Goal: Information Seeking & Learning: Learn about a topic

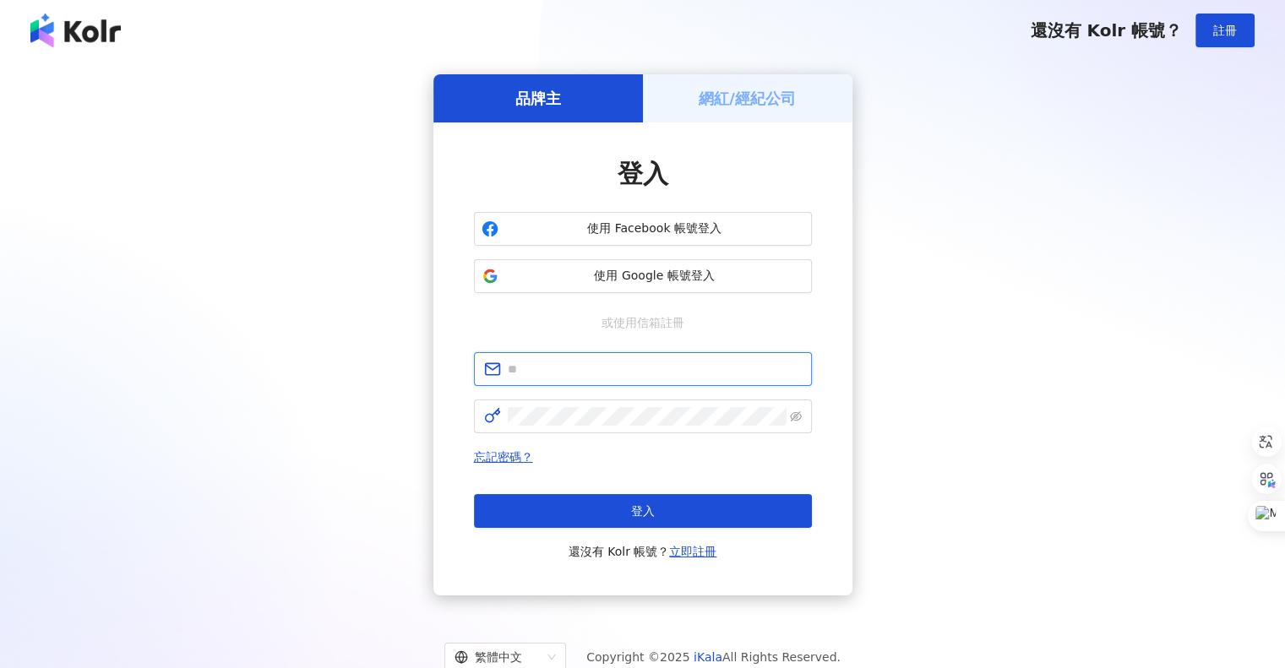
click at [517, 371] on input "text" at bounding box center [655, 369] width 294 height 19
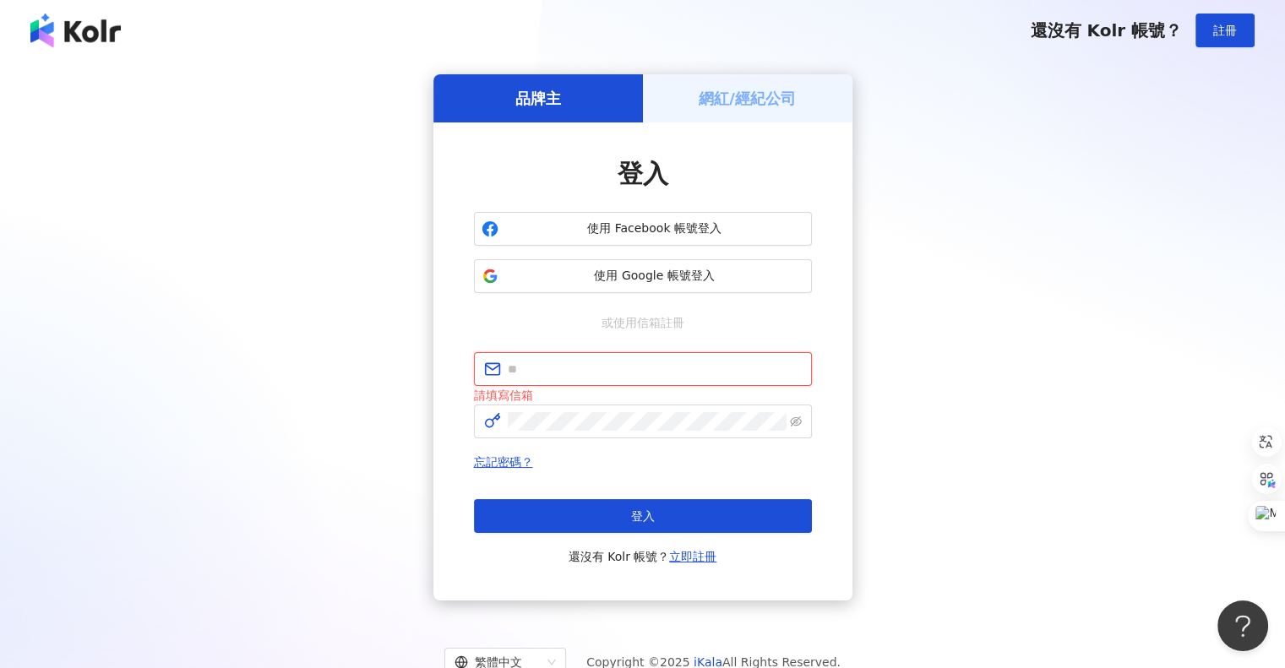
type input "**********"
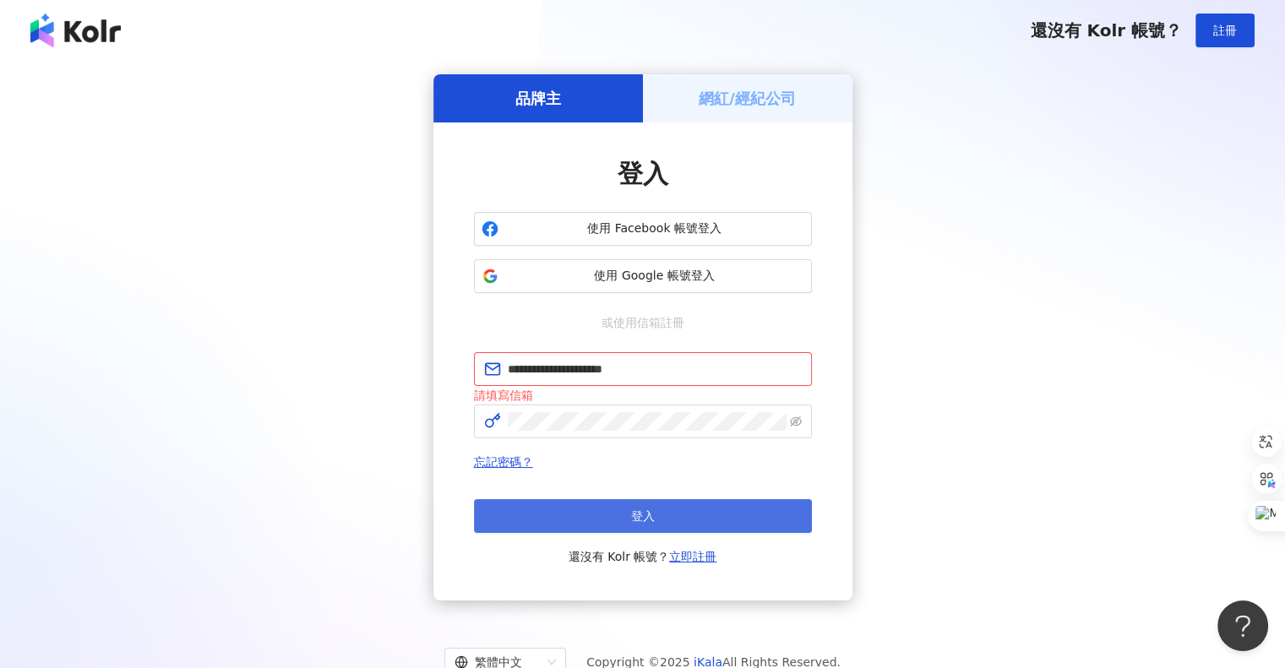
click at [585, 512] on button "登入" at bounding box center [643, 516] width 338 height 34
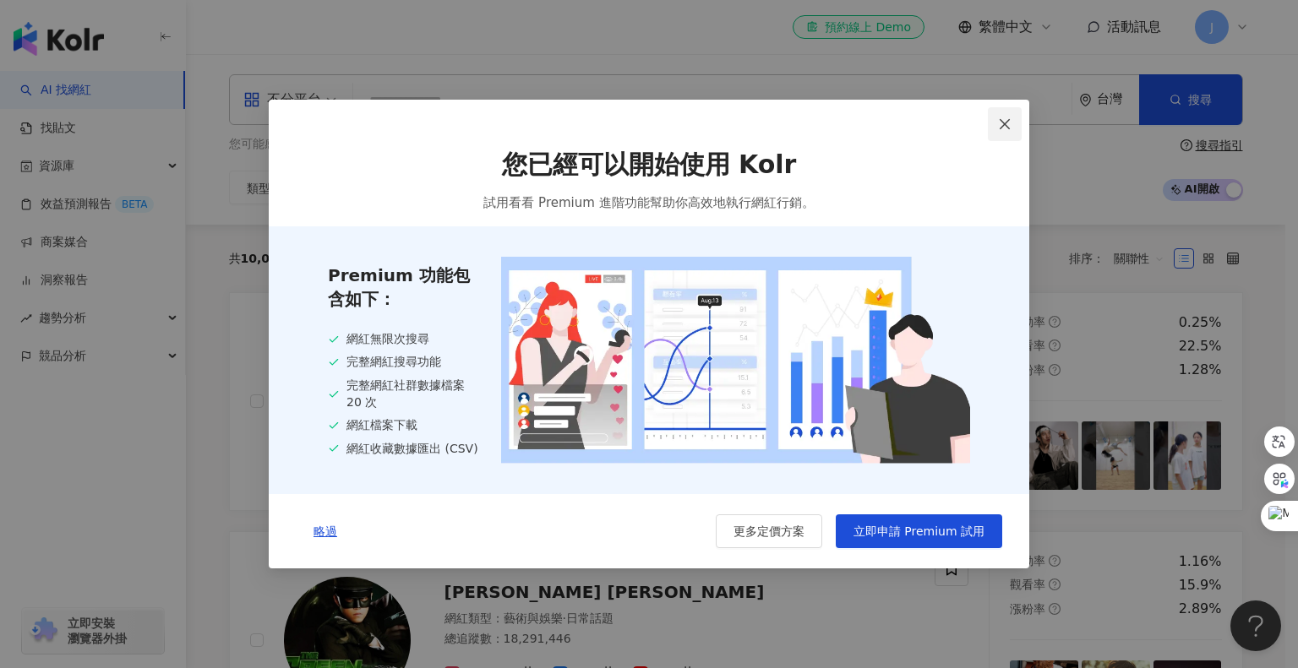
click at [1001, 121] on icon "close" at bounding box center [1005, 124] width 14 height 14
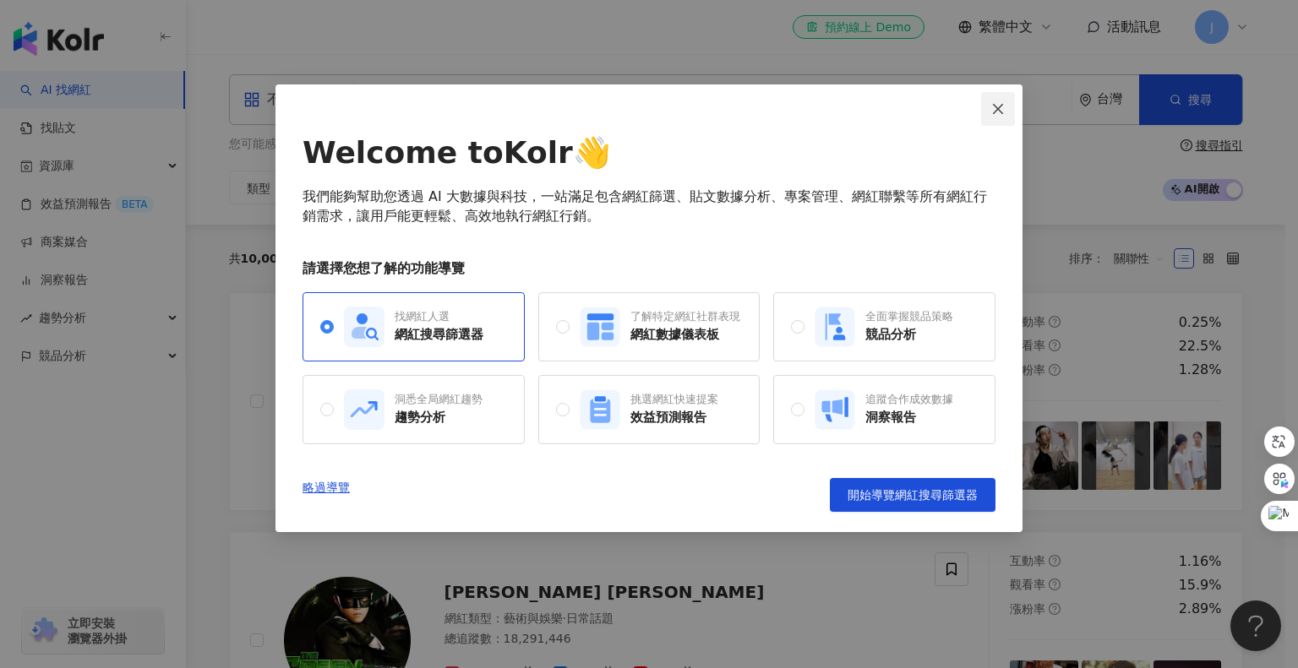
click at [997, 111] on icon "close" at bounding box center [998, 108] width 10 height 10
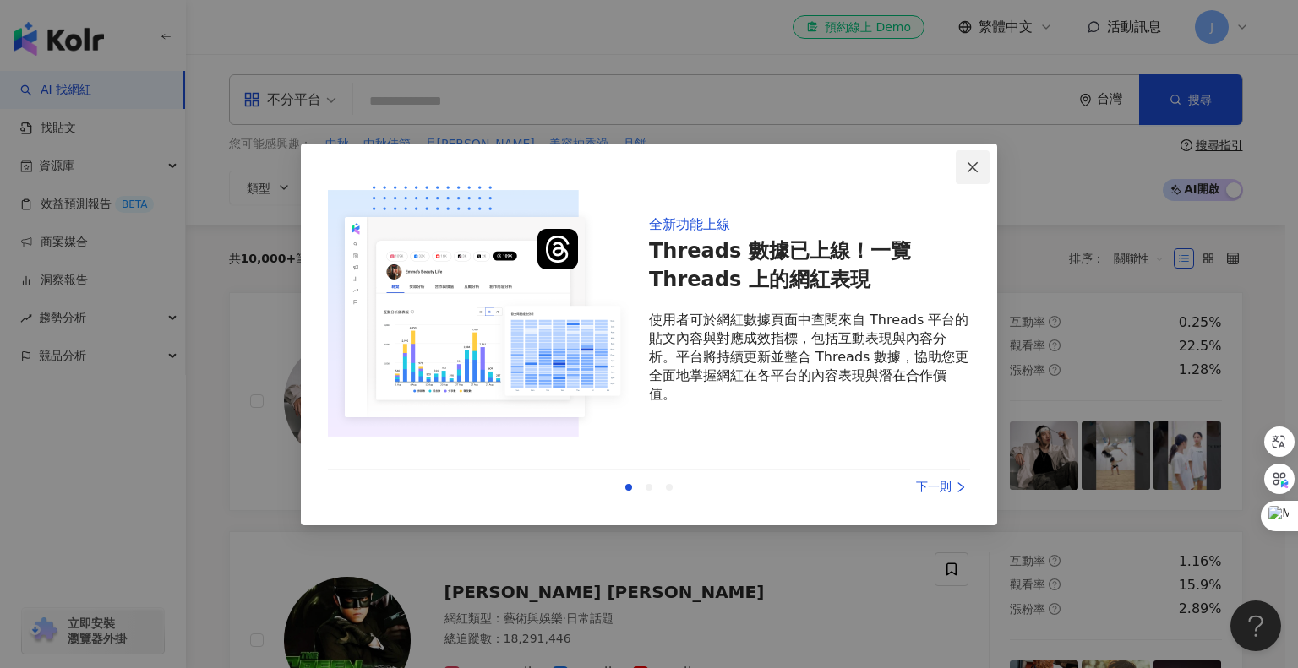
click at [975, 161] on icon "close" at bounding box center [973, 168] width 14 height 14
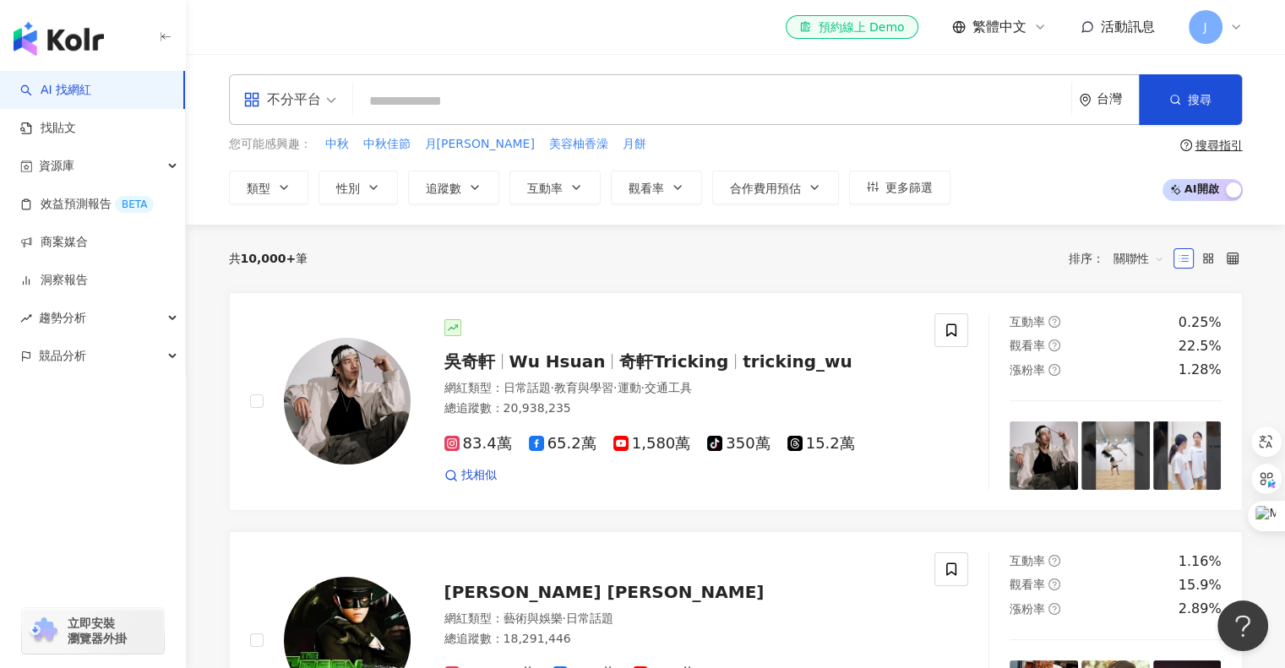
click at [411, 112] on input "search" at bounding box center [712, 101] width 705 height 32
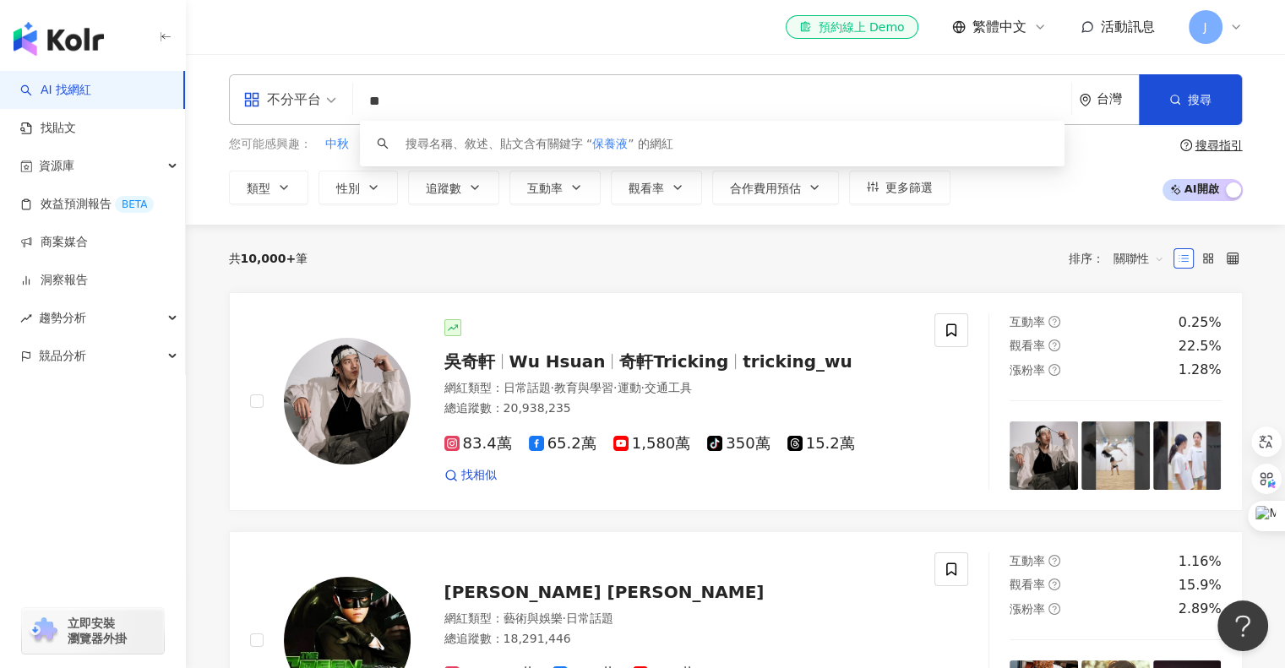
type input "*"
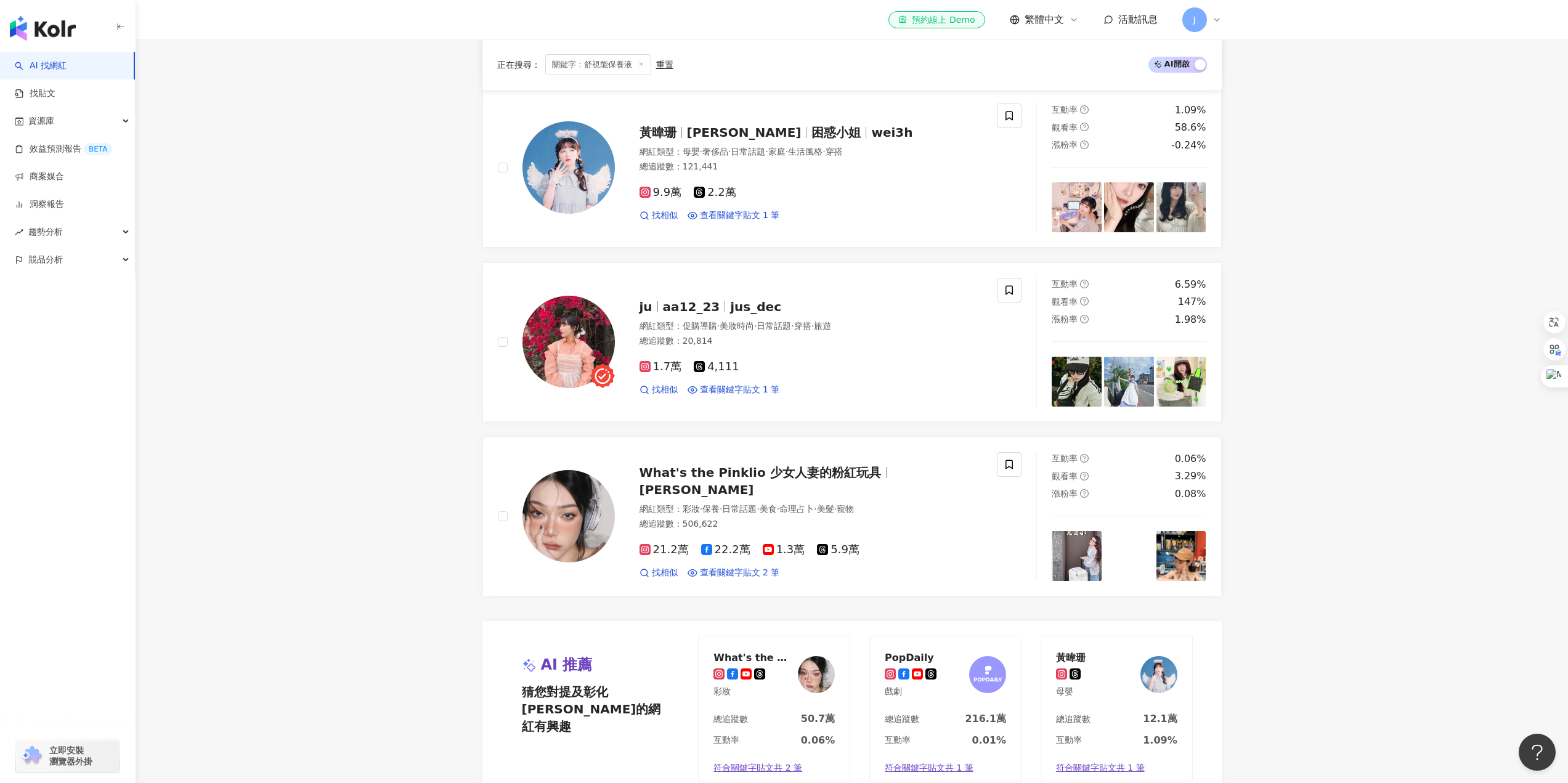
scroll to position [370, 0]
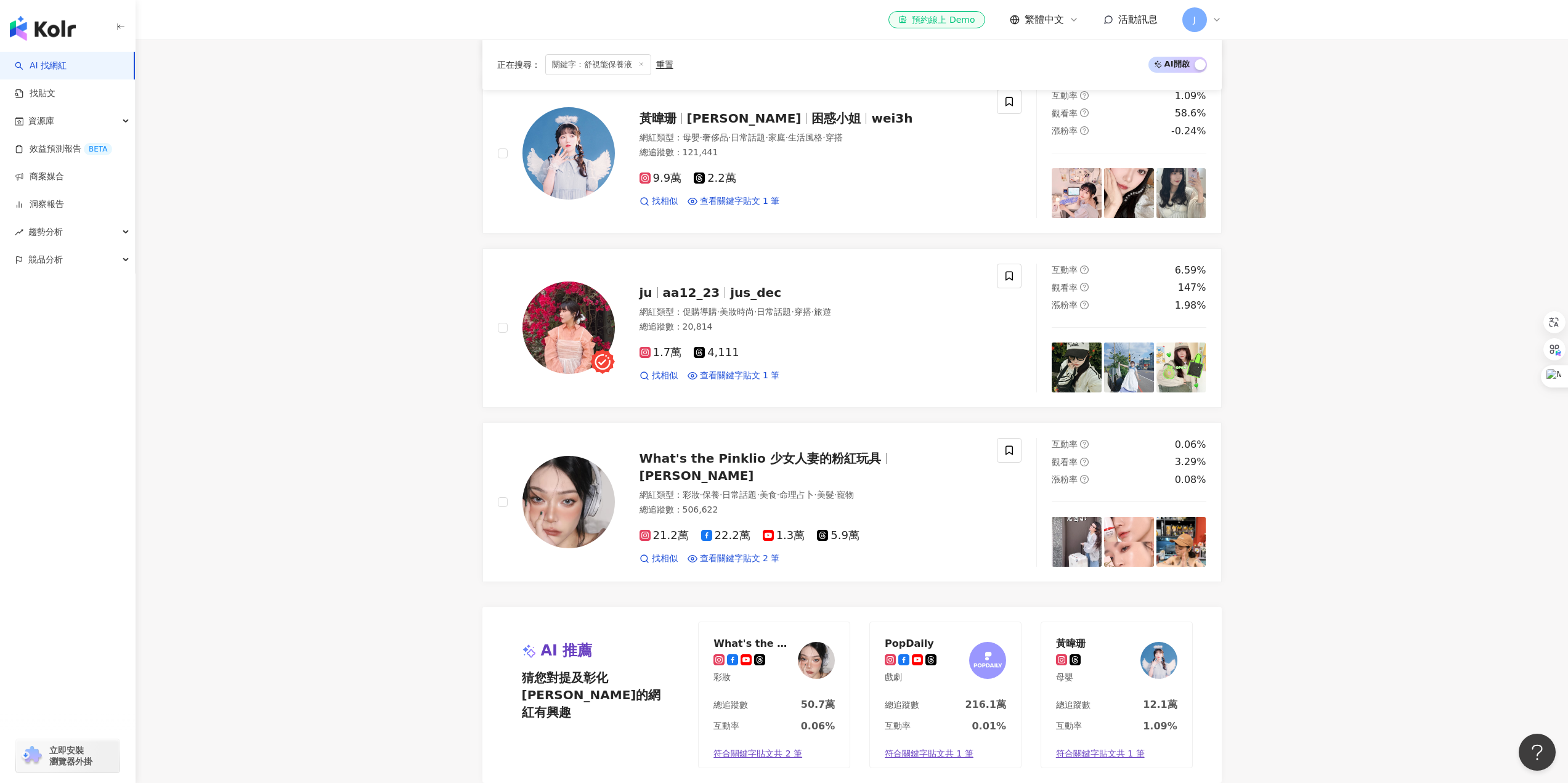
click at [370, 486] on main "不分平台 ****** 台灣 搜尋 keyword 搜尋名稱、敘述、貼文含有關鍵字 “ 舒視能保養液 ” 的網紅 您可能感興趣： 彰化毓禎 大燈/門碗犀牛皮 …" at bounding box center [852, 489] width 1432 height 1639
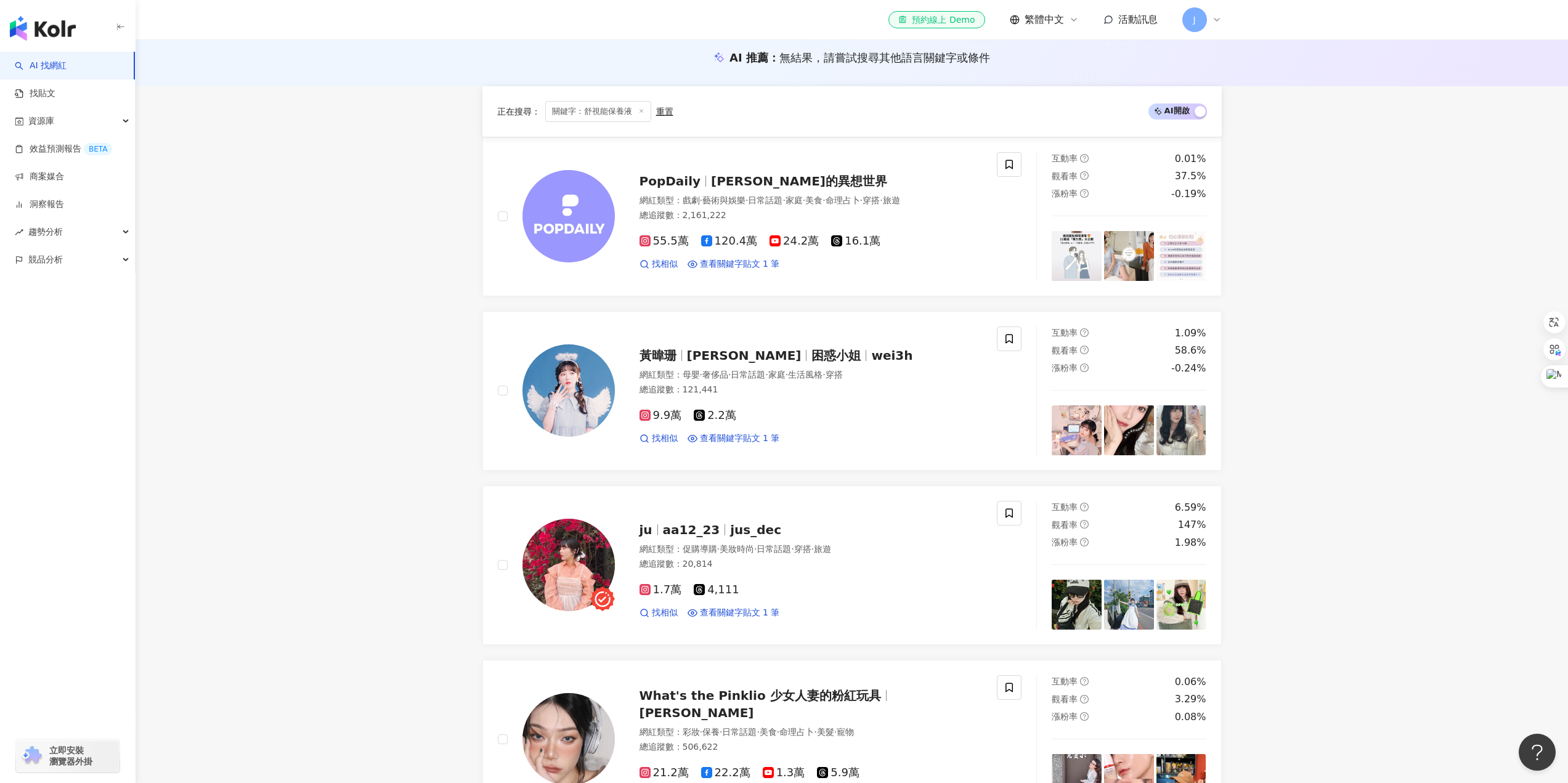
scroll to position [246, 0]
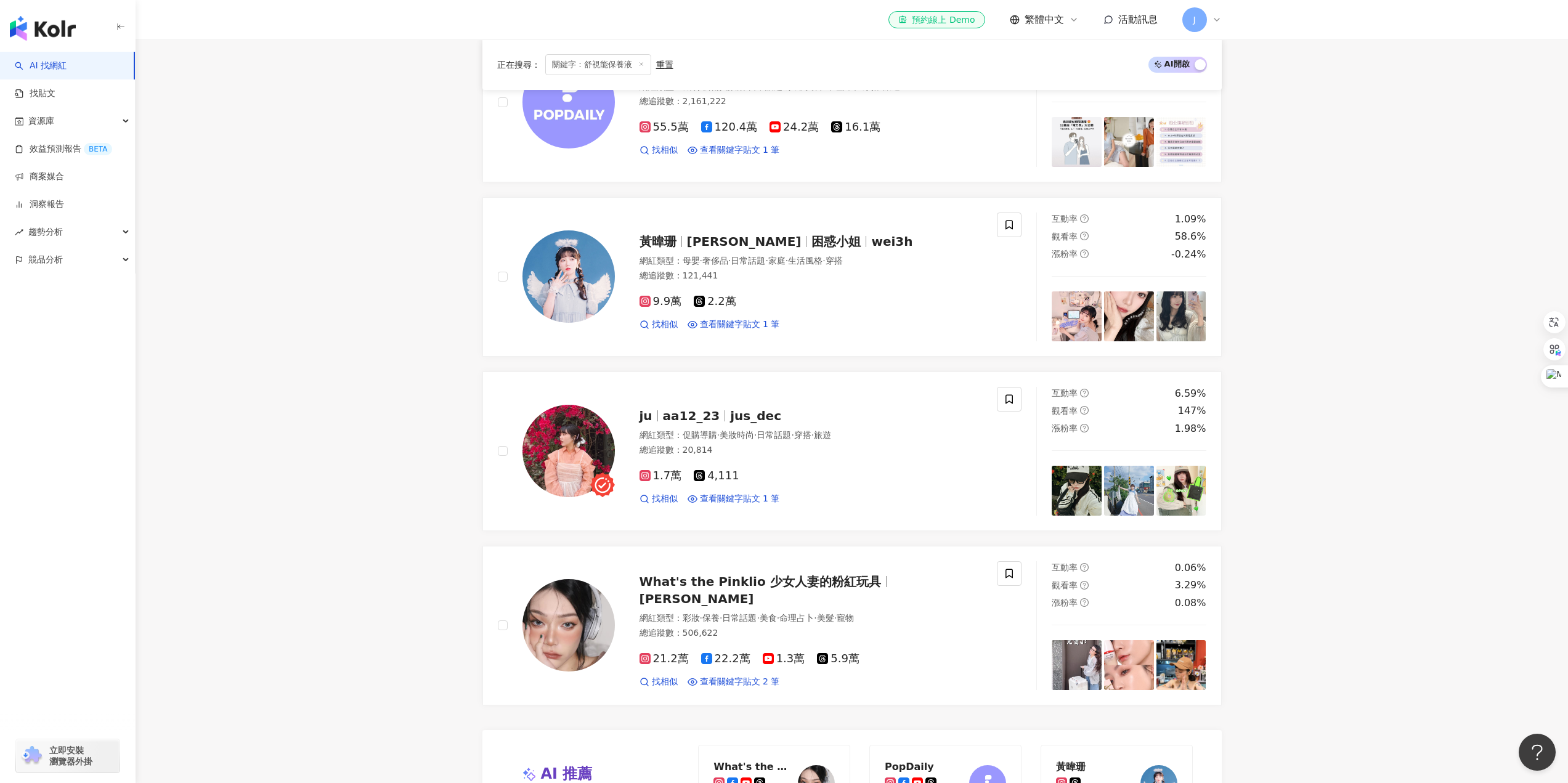
click at [258, 262] on main "不分平台 ****** 台灣 搜尋 keyword 搜尋名稱、敘述、貼文含有關鍵字 “ 舒視能保養液 ” 的網紅 您可能感興趣： 彰化毓禎 大燈/門碗犀牛皮 …" at bounding box center [852, 612] width 1432 height 1639
drag, startPoint x: 740, startPoint y: 494, endPoint x: 352, endPoint y: 526, distance: 389.3
click at [352, 486] on main "不分平台 ****** 台灣 搜尋 keyword 搜尋名稱、敘述、貼文含有關鍵字 “ 舒視能保養液 ” 的網紅 您可能感興趣： 彰化毓禎 大燈/門碗犀牛皮 …" at bounding box center [852, 612] width 1432 height 1639
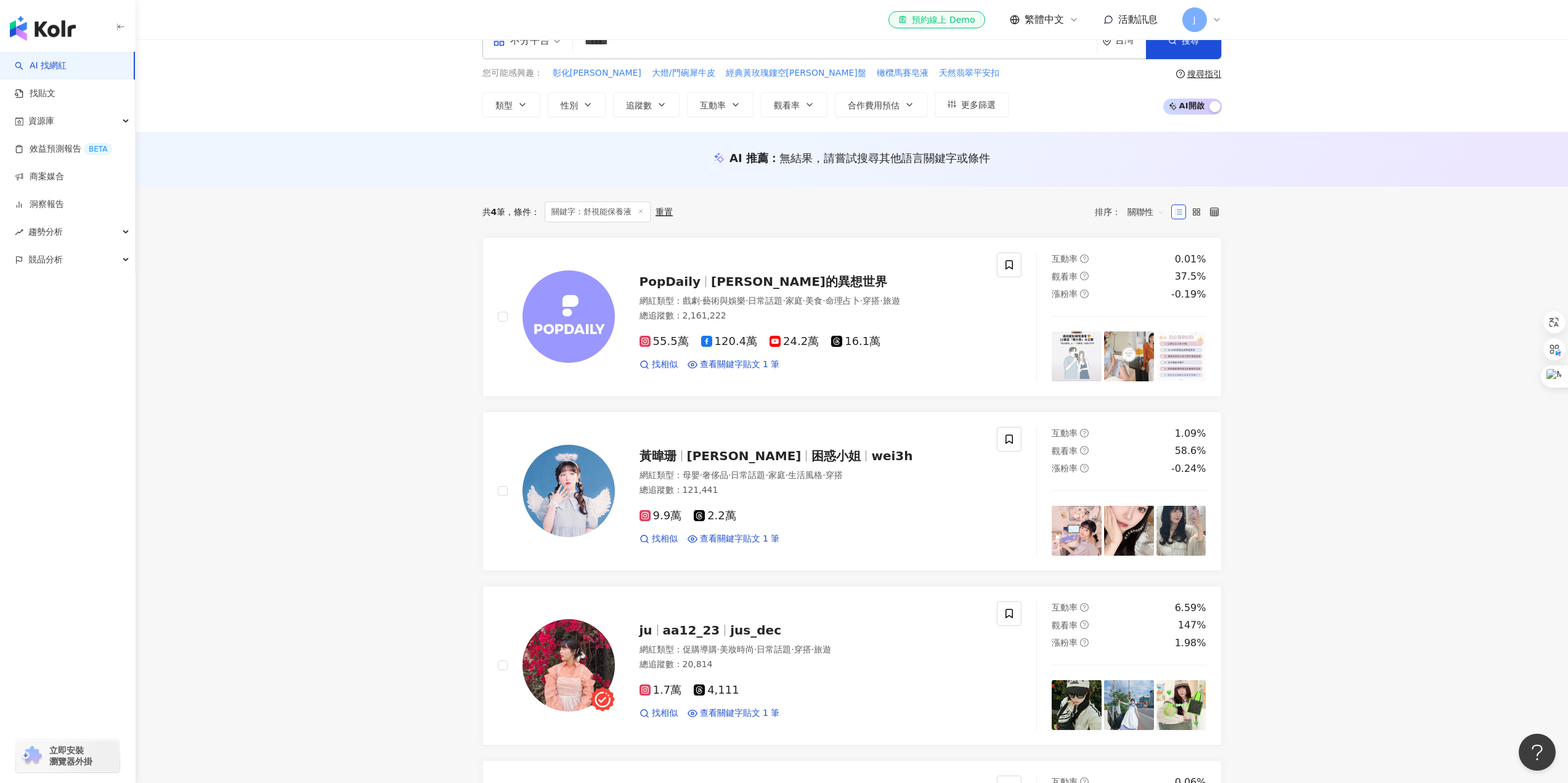
scroll to position [0, 0]
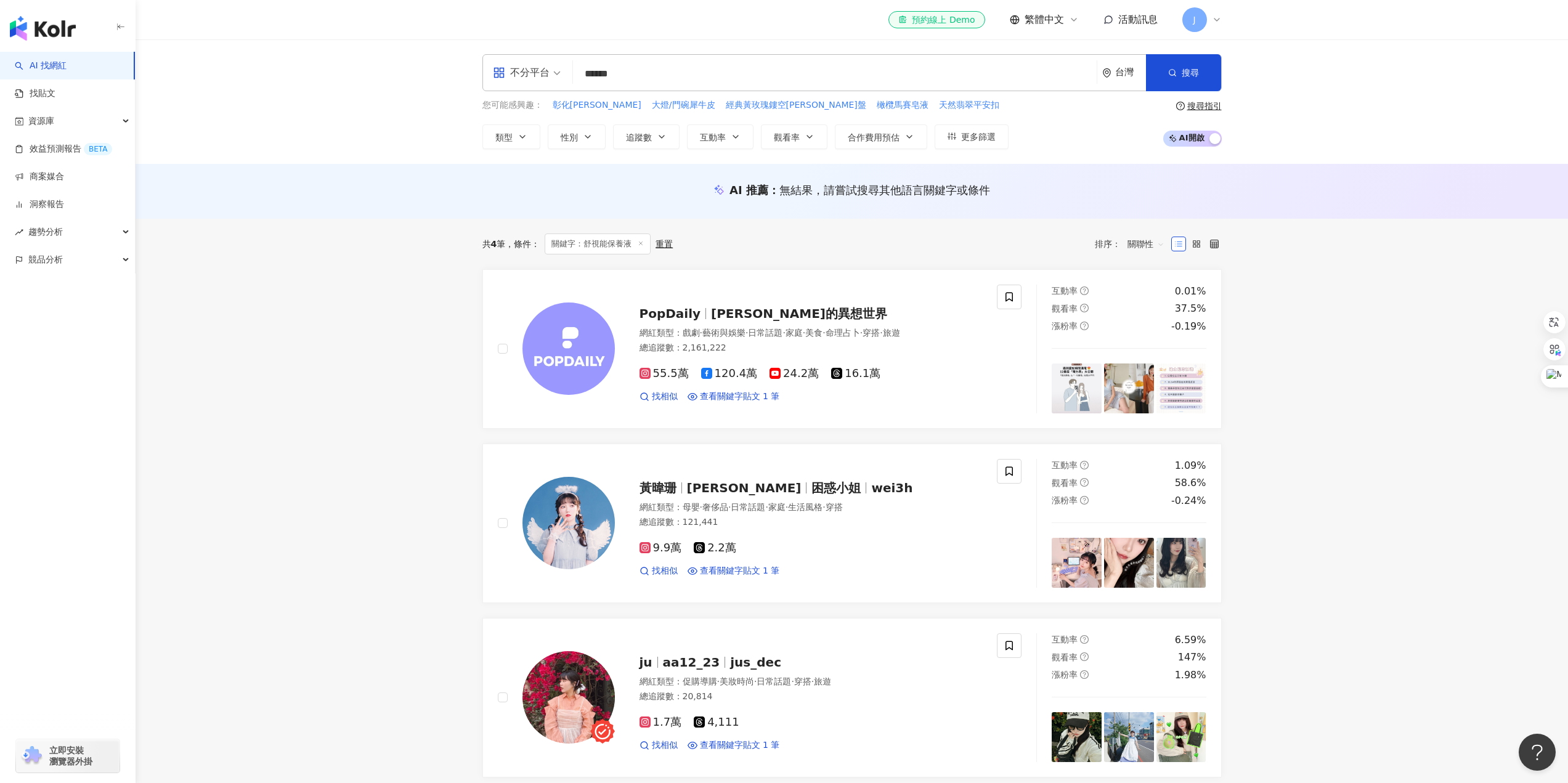
click at [661, 76] on input "******" at bounding box center [835, 74] width 514 height 23
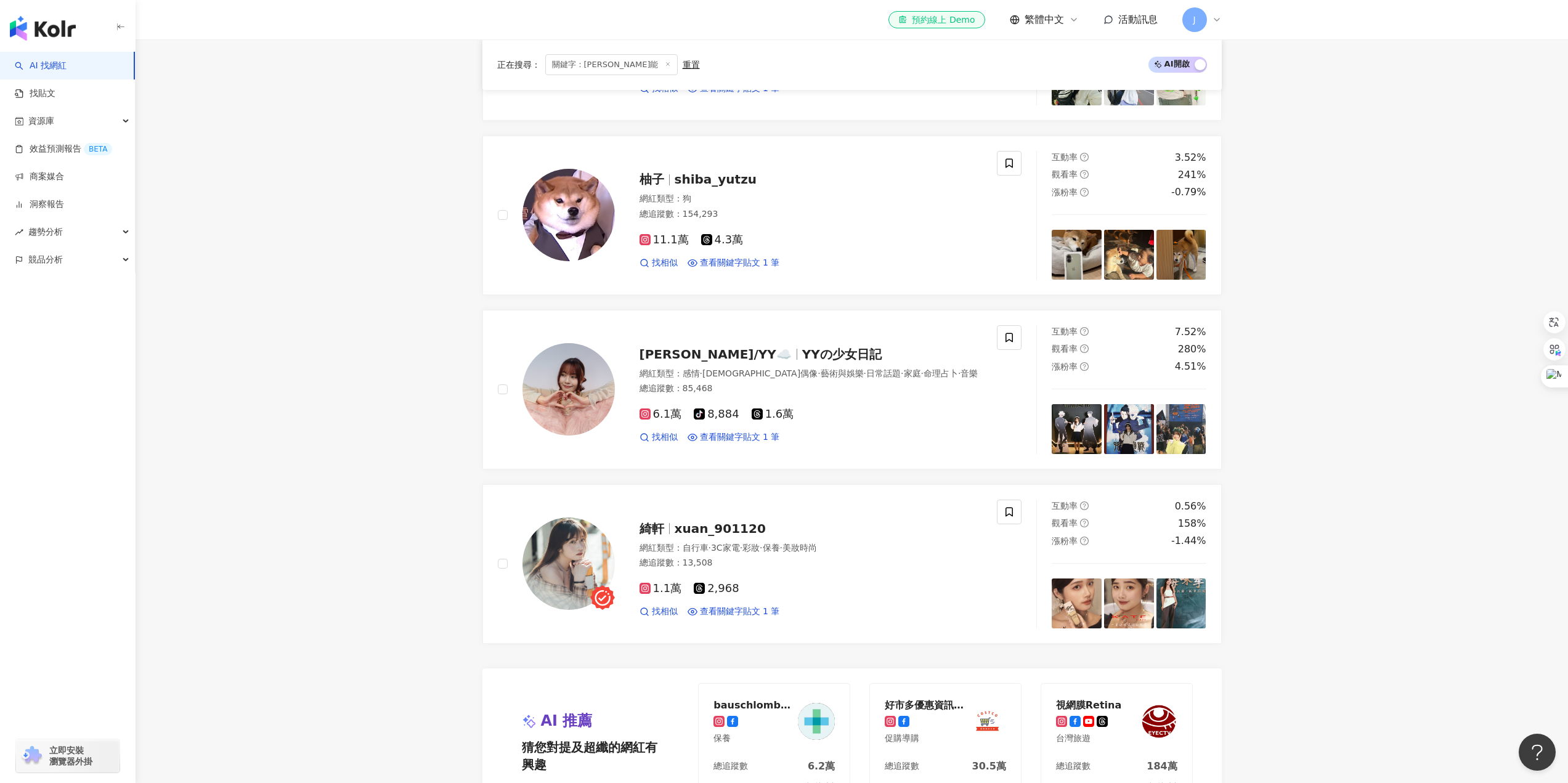
scroll to position [1971, 0]
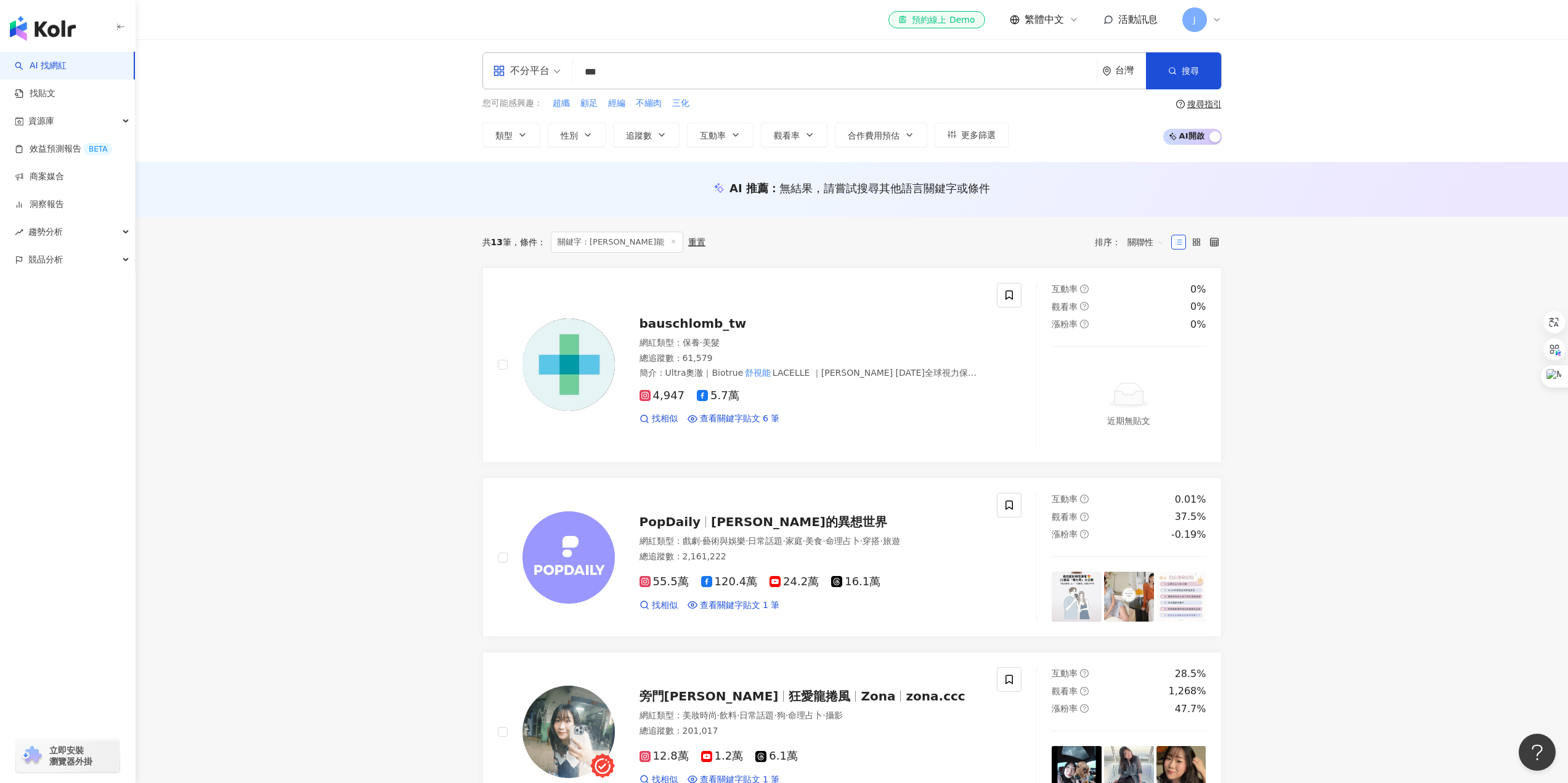
scroll to position [0, 0]
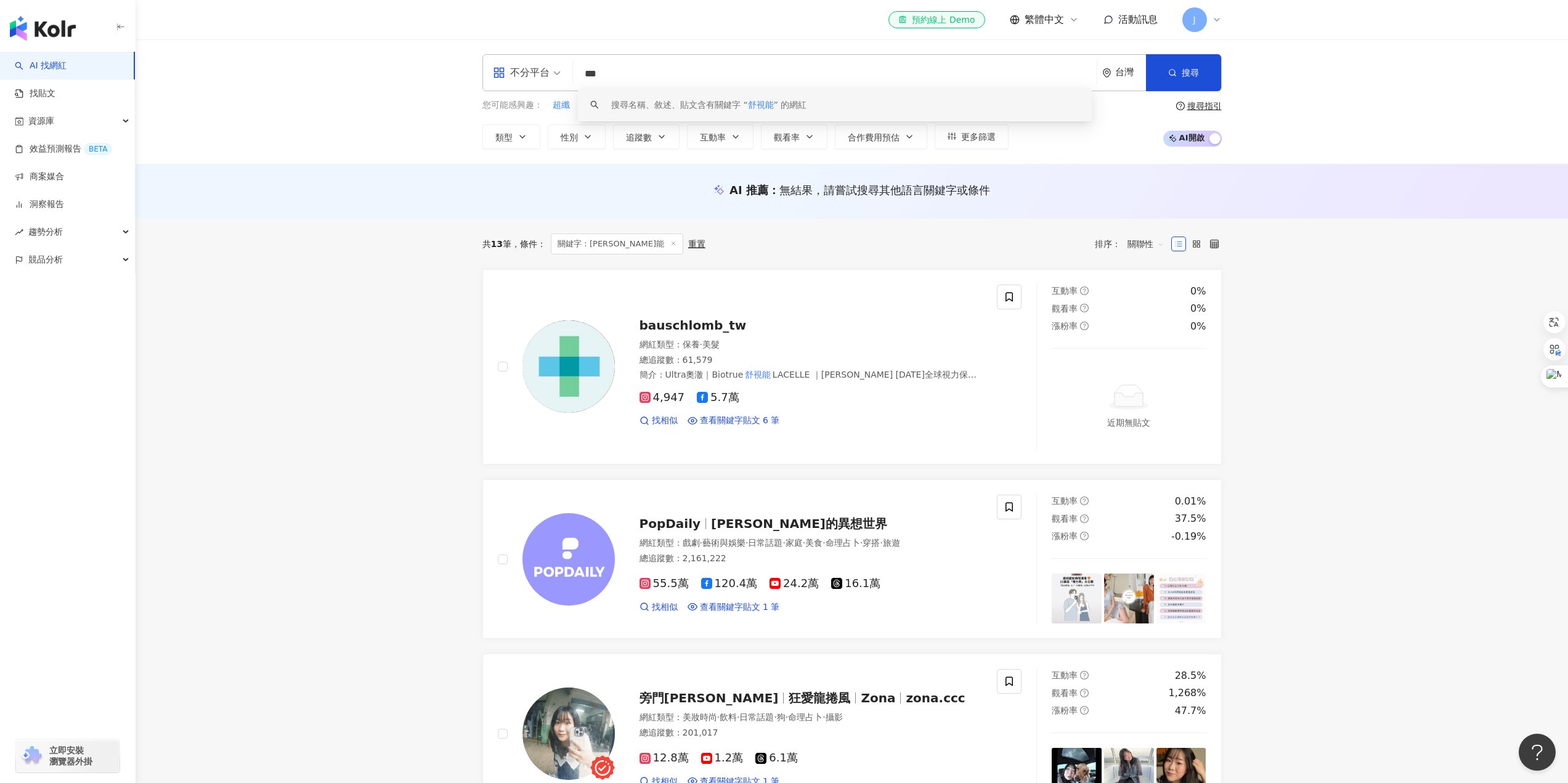
drag, startPoint x: 647, startPoint y: 74, endPoint x: 492, endPoint y: 78, distance: 155.1
click at [492, 78] on div "不分平台 *** 台灣 搜尋 keyword 搜尋名稱、敘述、貼文含有關鍵字 “ 舒視能 ” 的網紅" at bounding box center [853, 72] width 740 height 37
type input "*"
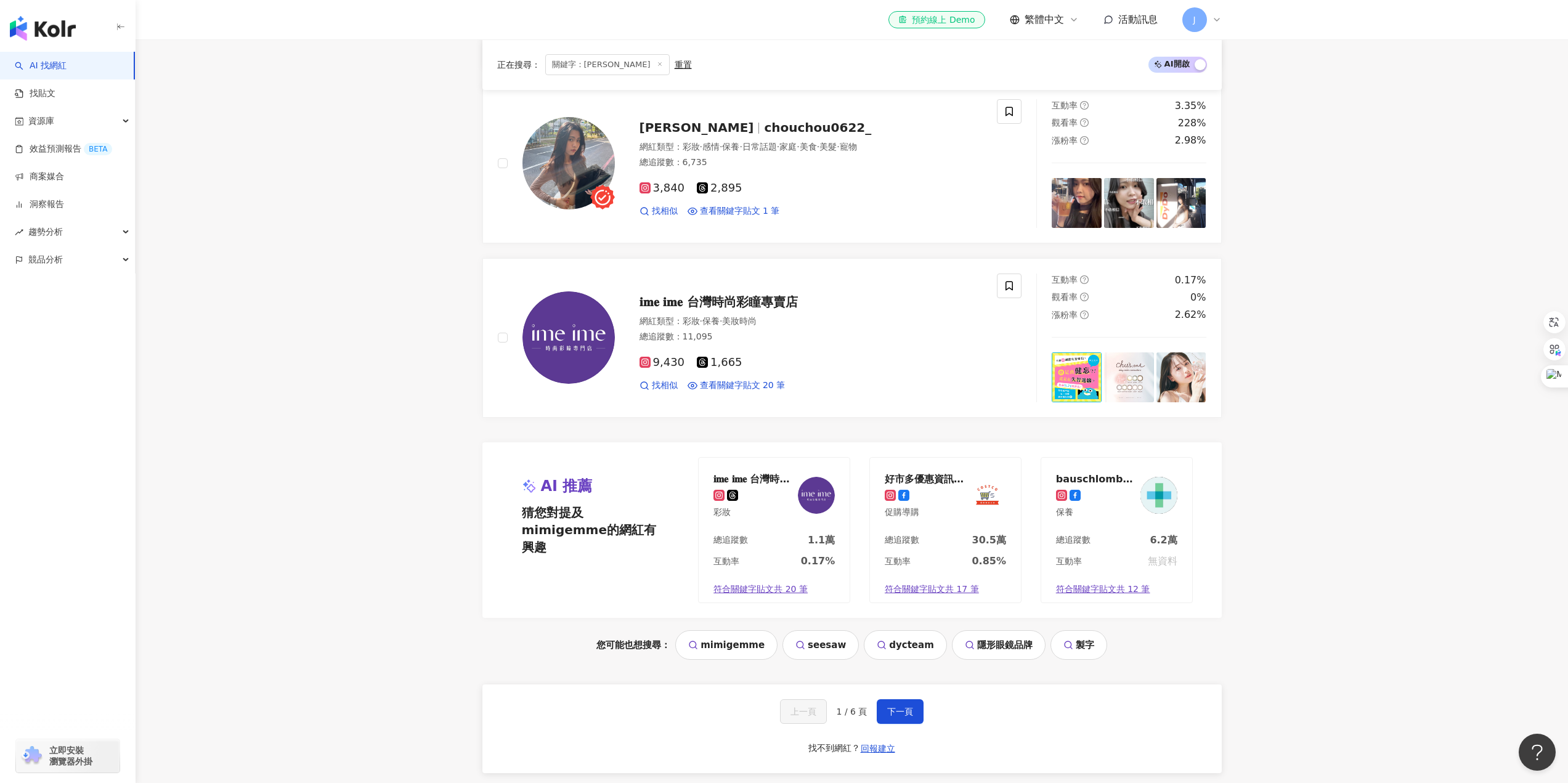
scroll to position [2262, 0]
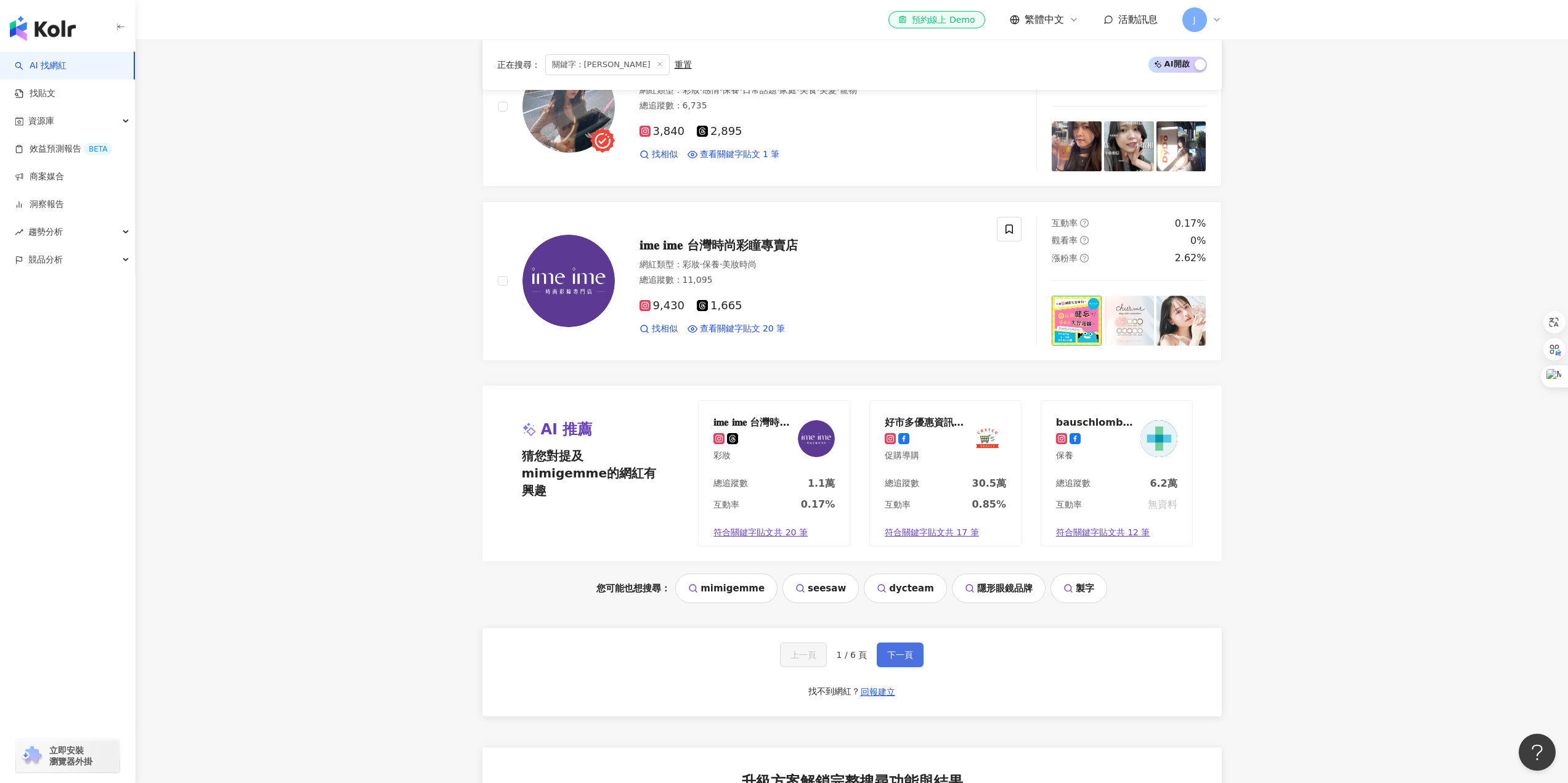
click at [898, 486] on span "下一頁" at bounding box center [900, 655] width 26 height 10
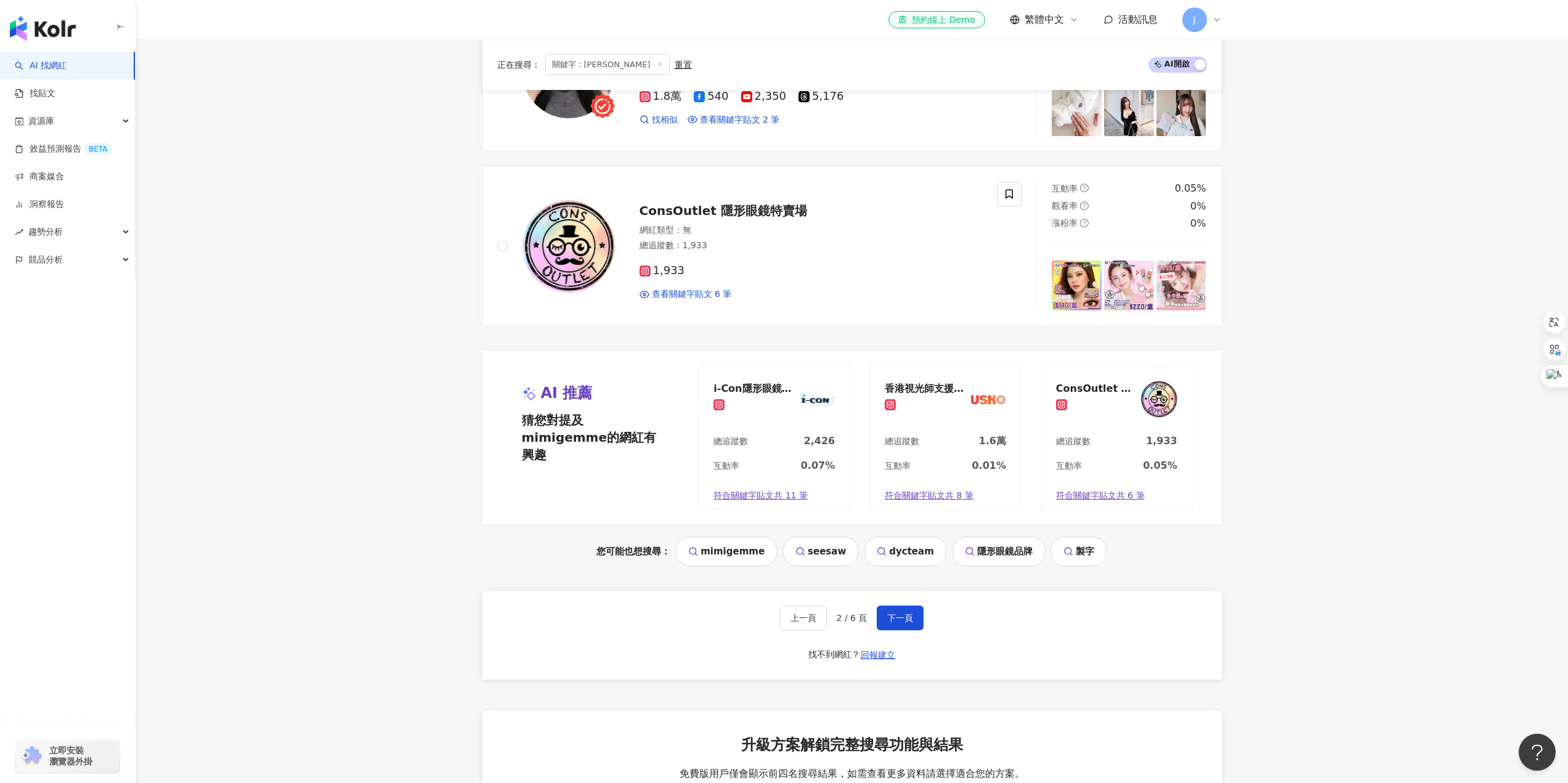
scroll to position [2409, 0]
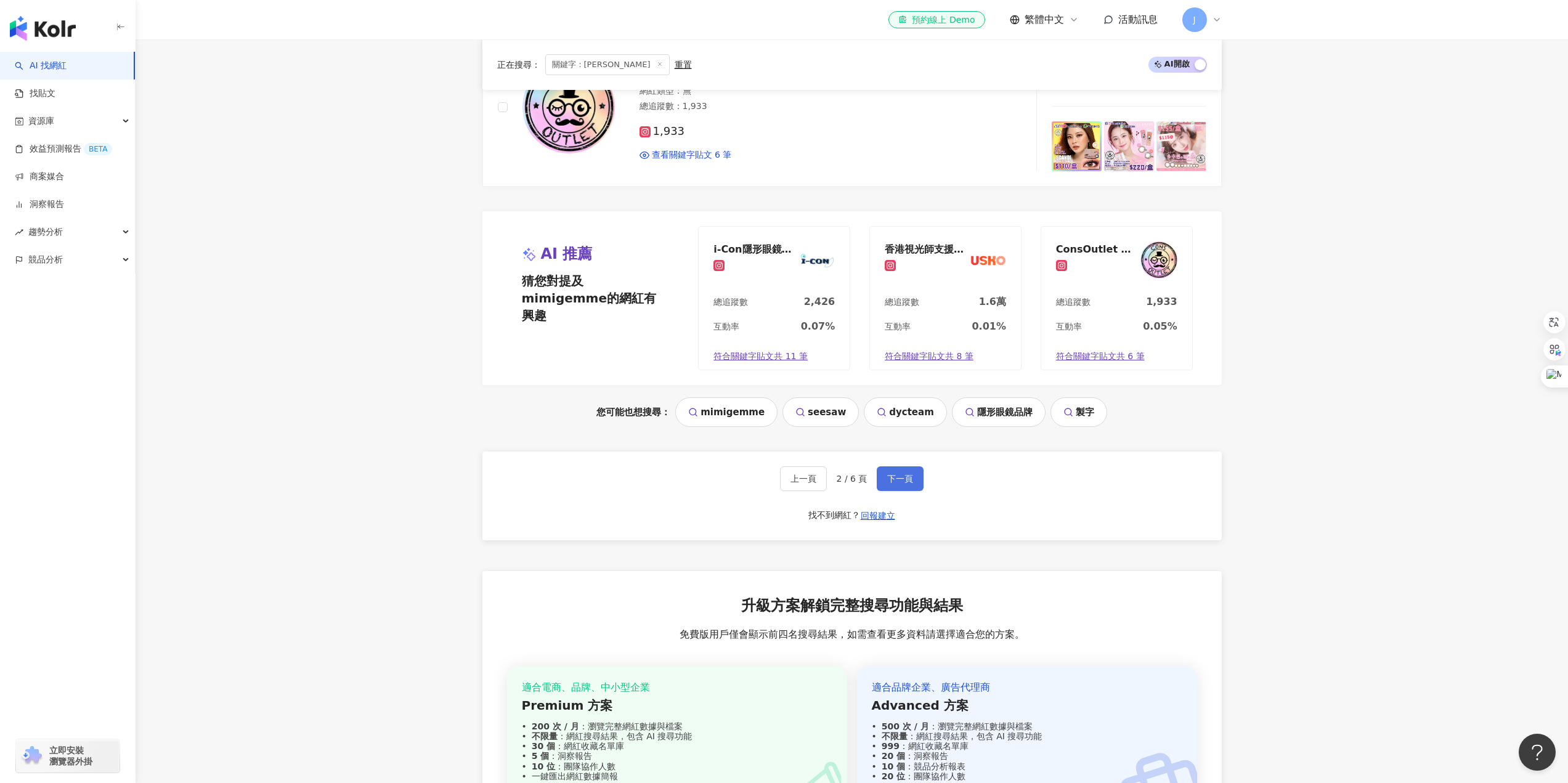
click at [900, 474] on span "下一頁" at bounding box center [900, 479] width 26 height 10
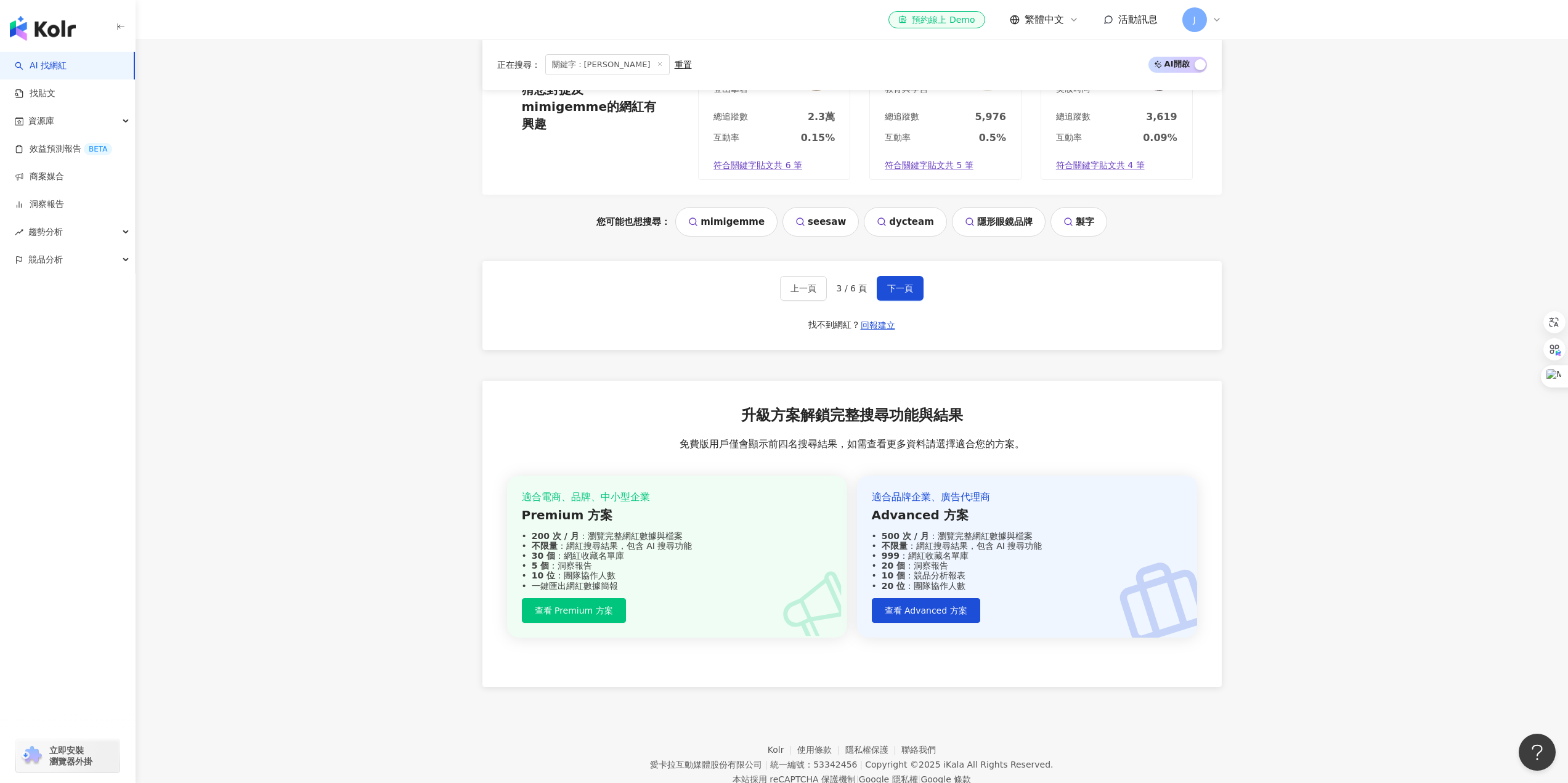
scroll to position [2633, 0]
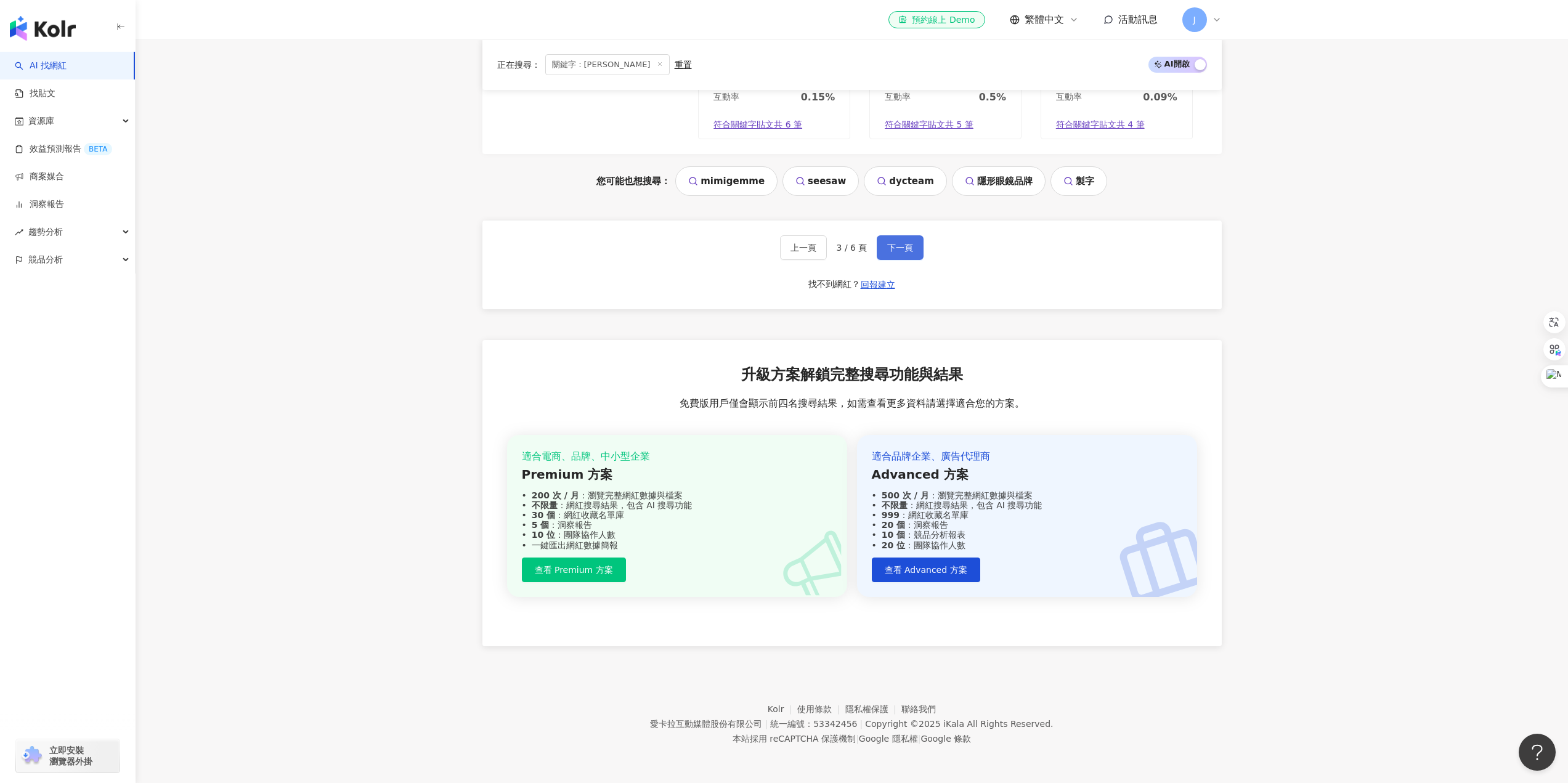
click at [902, 249] on span "下一頁" at bounding box center [900, 248] width 26 height 10
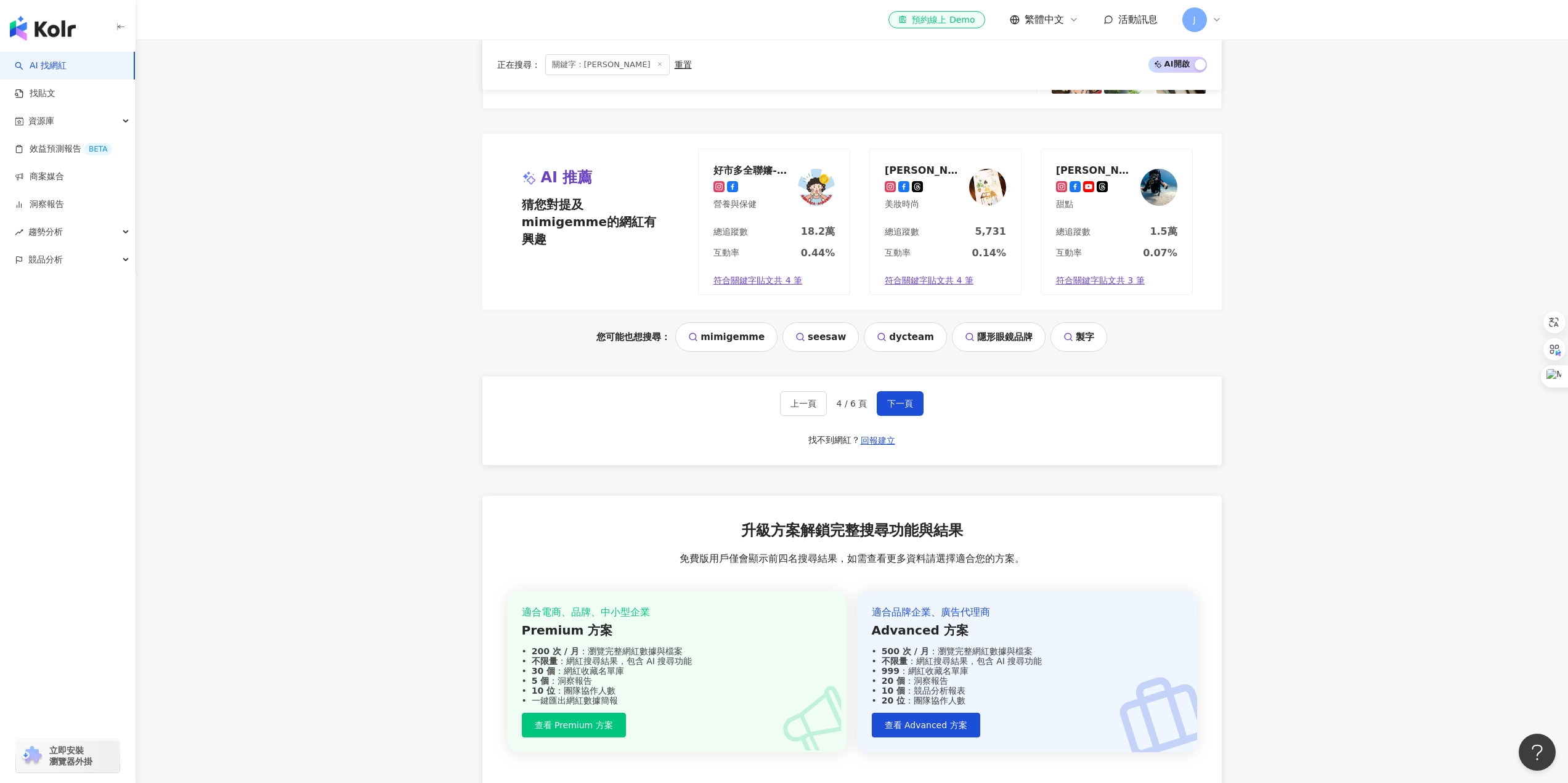
scroll to position [2695, 0]
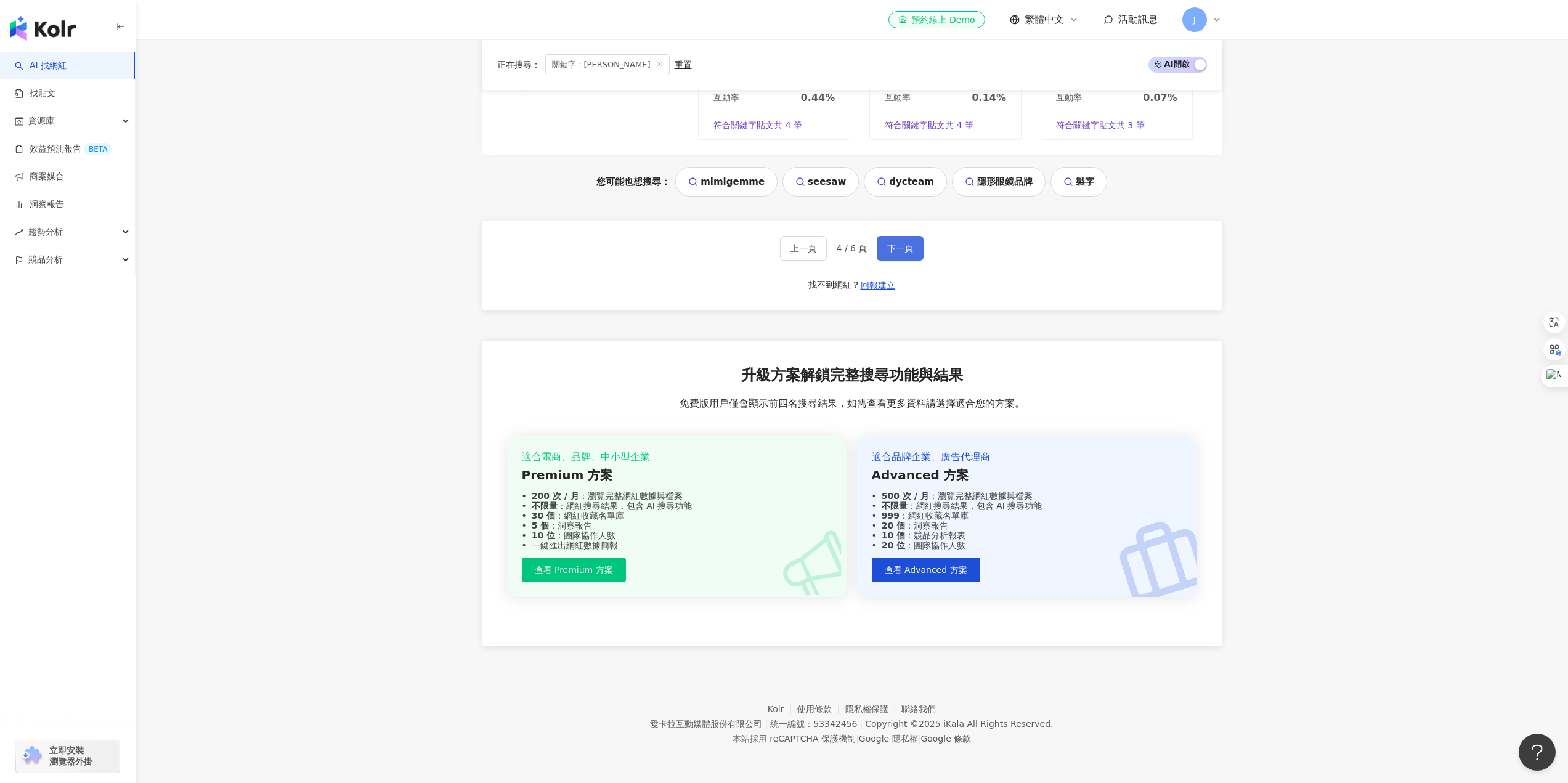
click at [903, 249] on span "下一頁" at bounding box center [900, 249] width 26 height 10
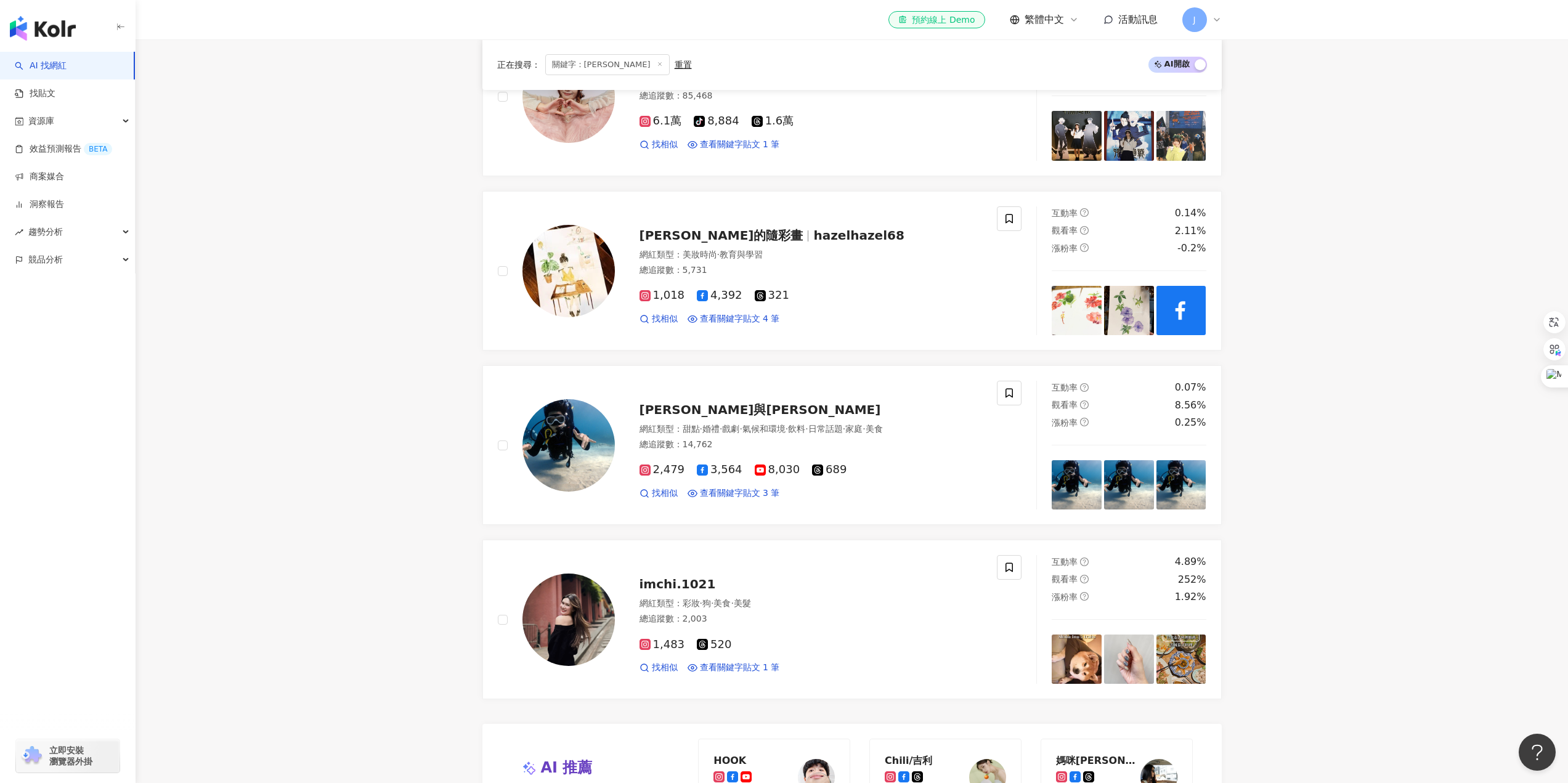
scroll to position [2633, 0]
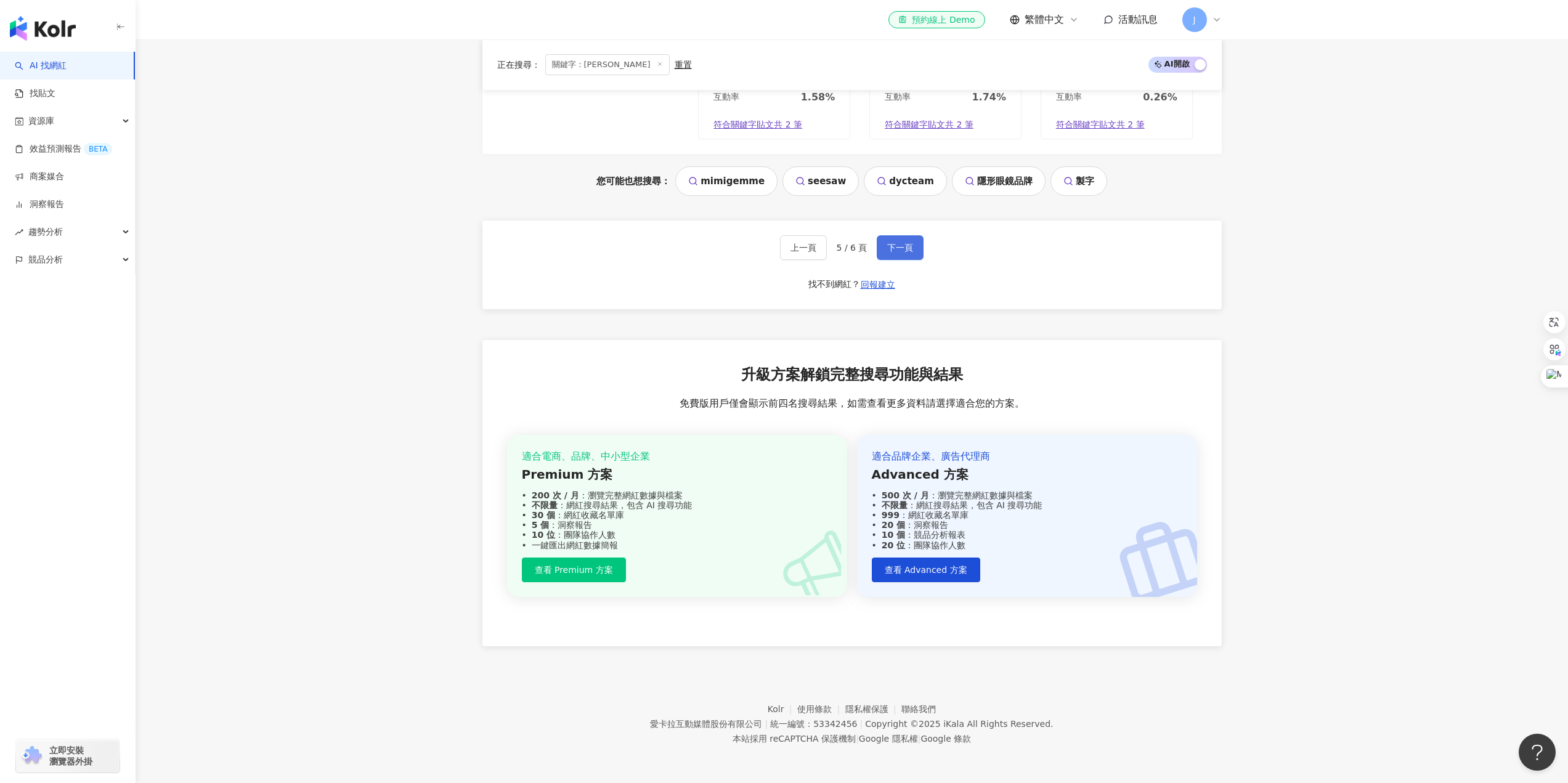
click at [905, 246] on span "下一頁" at bounding box center [900, 248] width 26 height 10
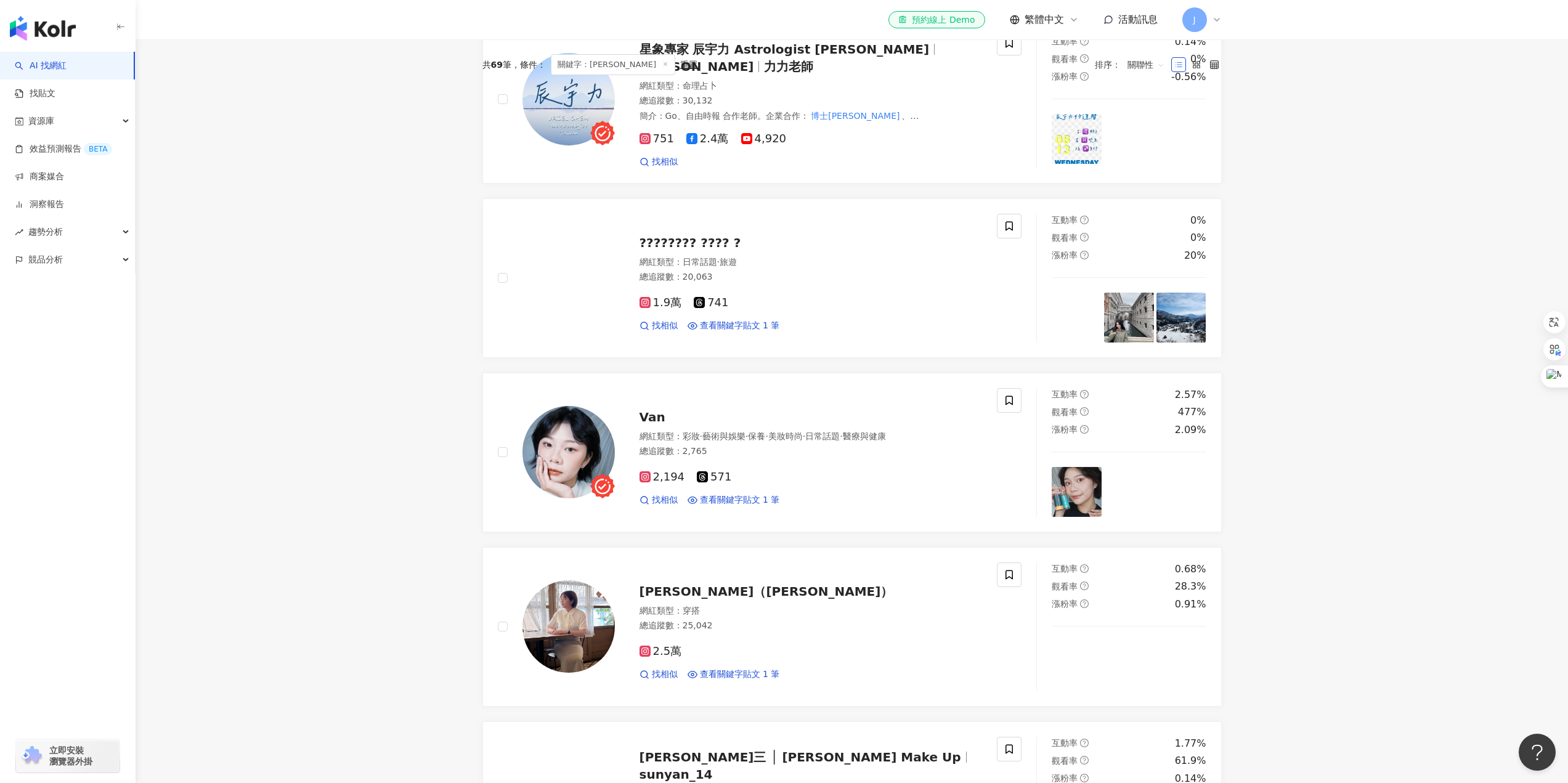
scroll to position [0, 0]
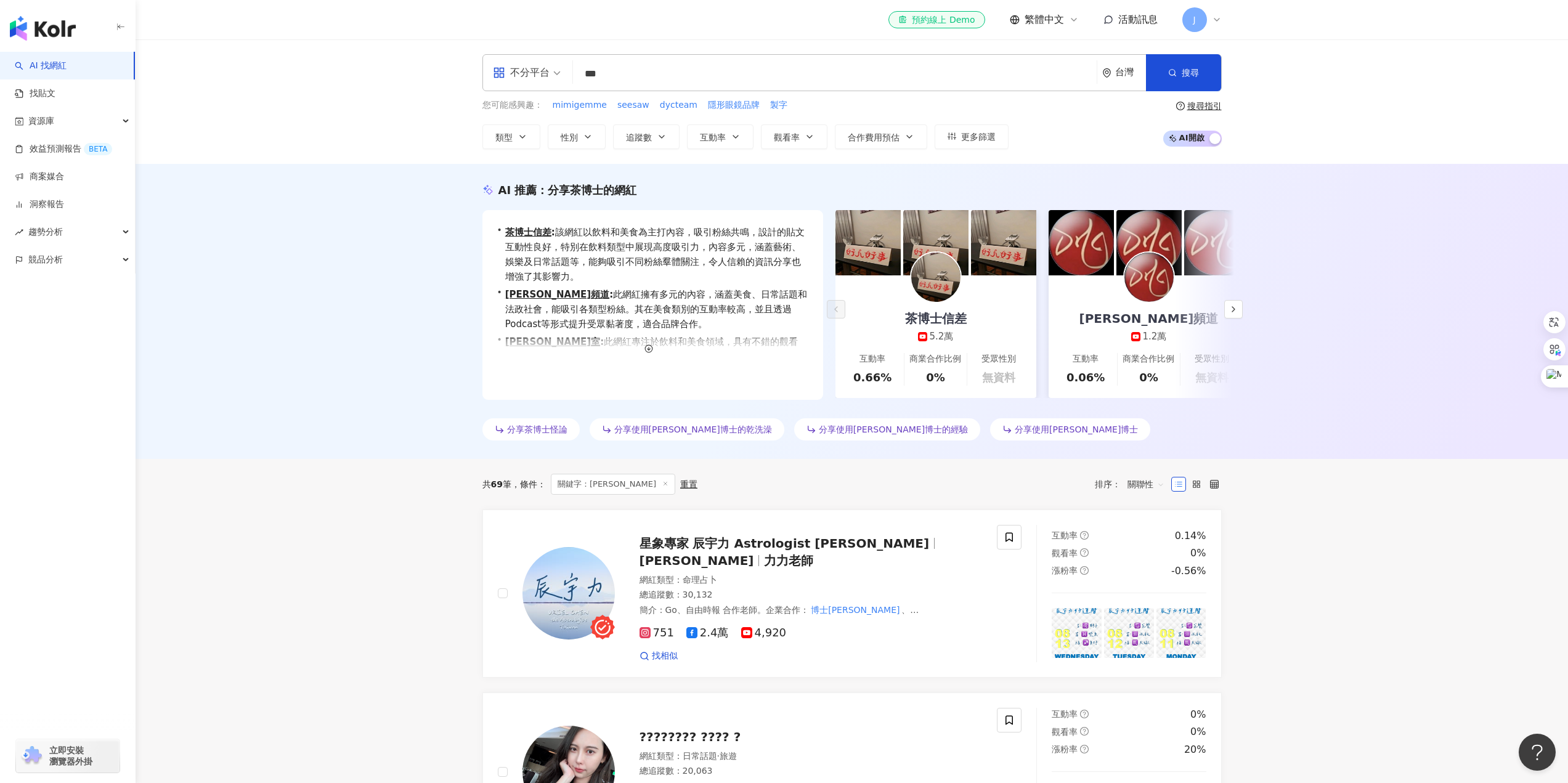
click at [384, 395] on div "AI 推薦 ： 分享茶博士的網紅 • 茶博士信差 : 該網紅以飲料和美食為主打內容，吸引粉絲共鳴，設計的貼文互動性良好，特別在飲料類型中展現高度吸引力，內容多…" at bounding box center [852, 311] width 1432 height 295
click at [936, 103] on div "搜尋指引" at bounding box center [1204, 106] width 34 height 10
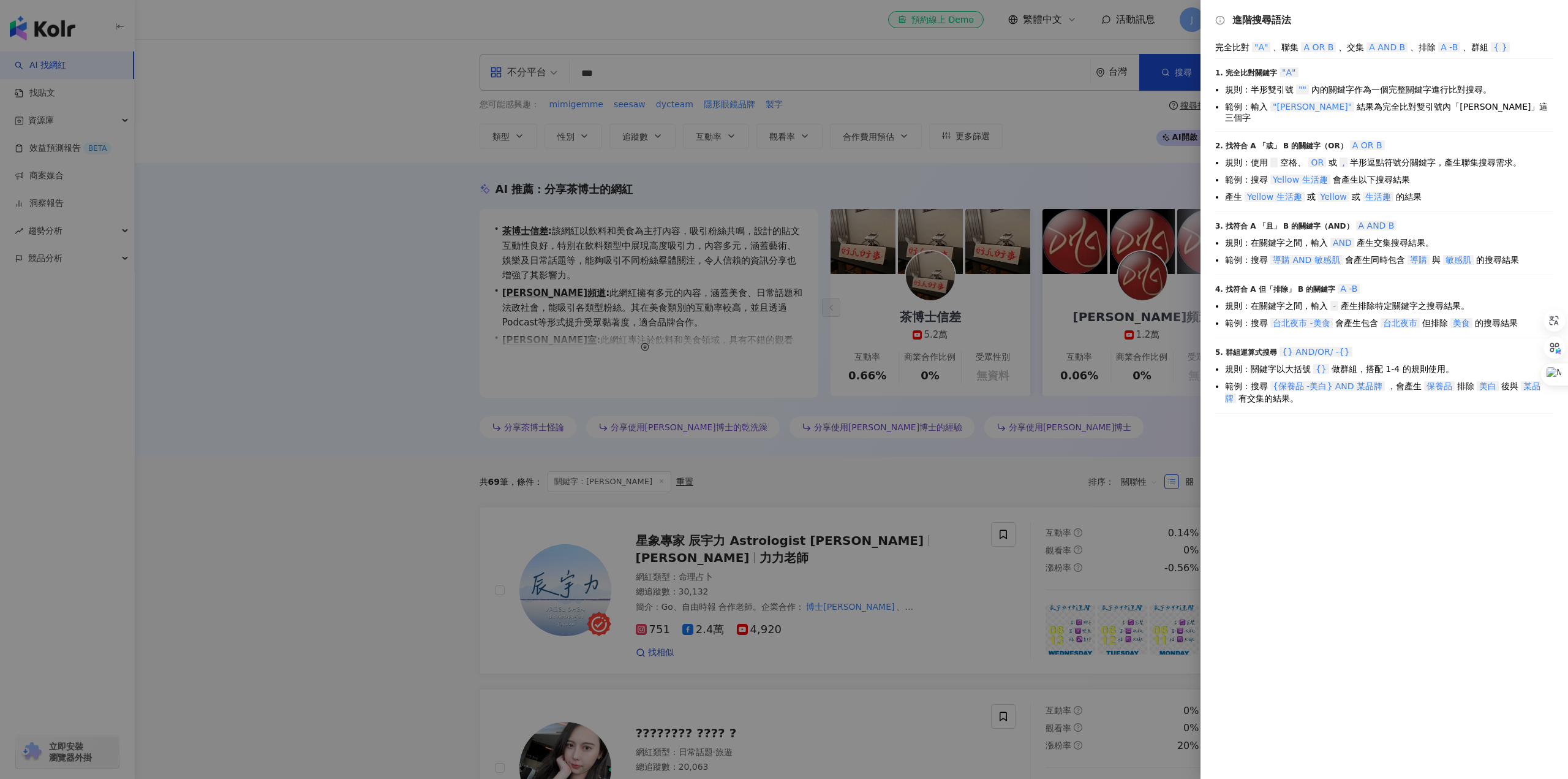
click at [931, 114] on div at bounding box center [784, 390] width 1568 height 779
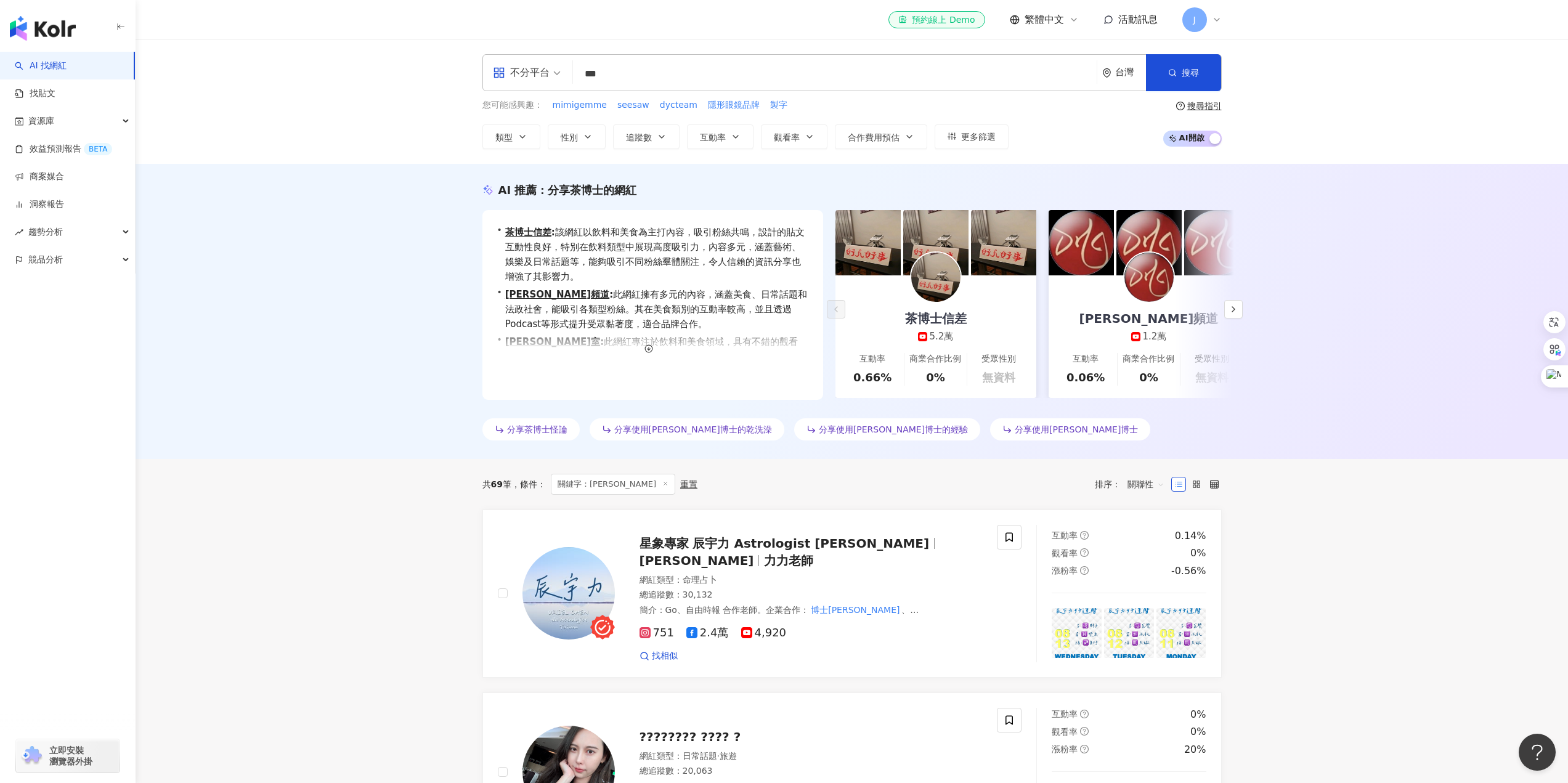
click at [657, 63] on input "***" at bounding box center [835, 74] width 514 height 23
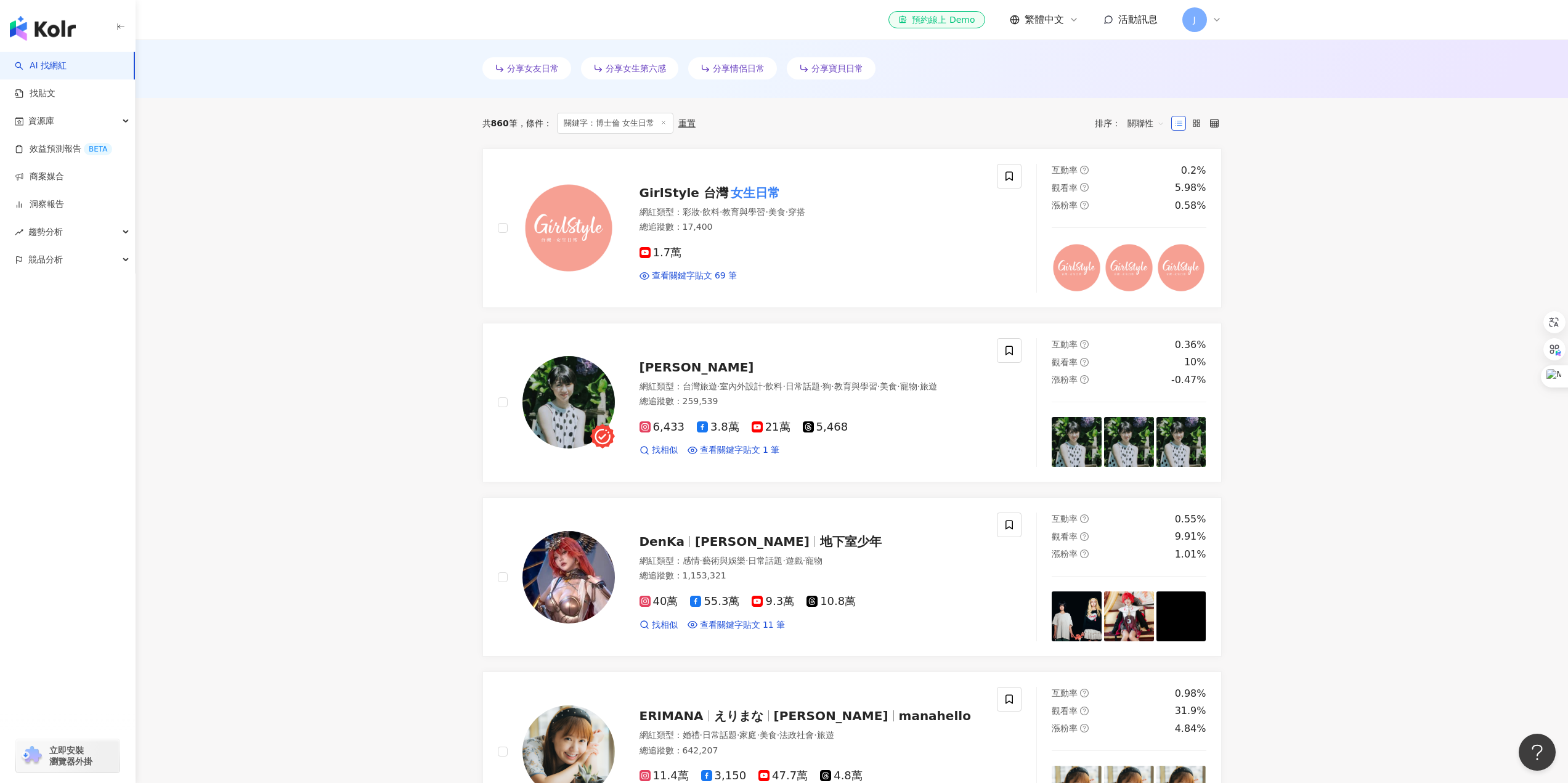
scroll to position [123, 0]
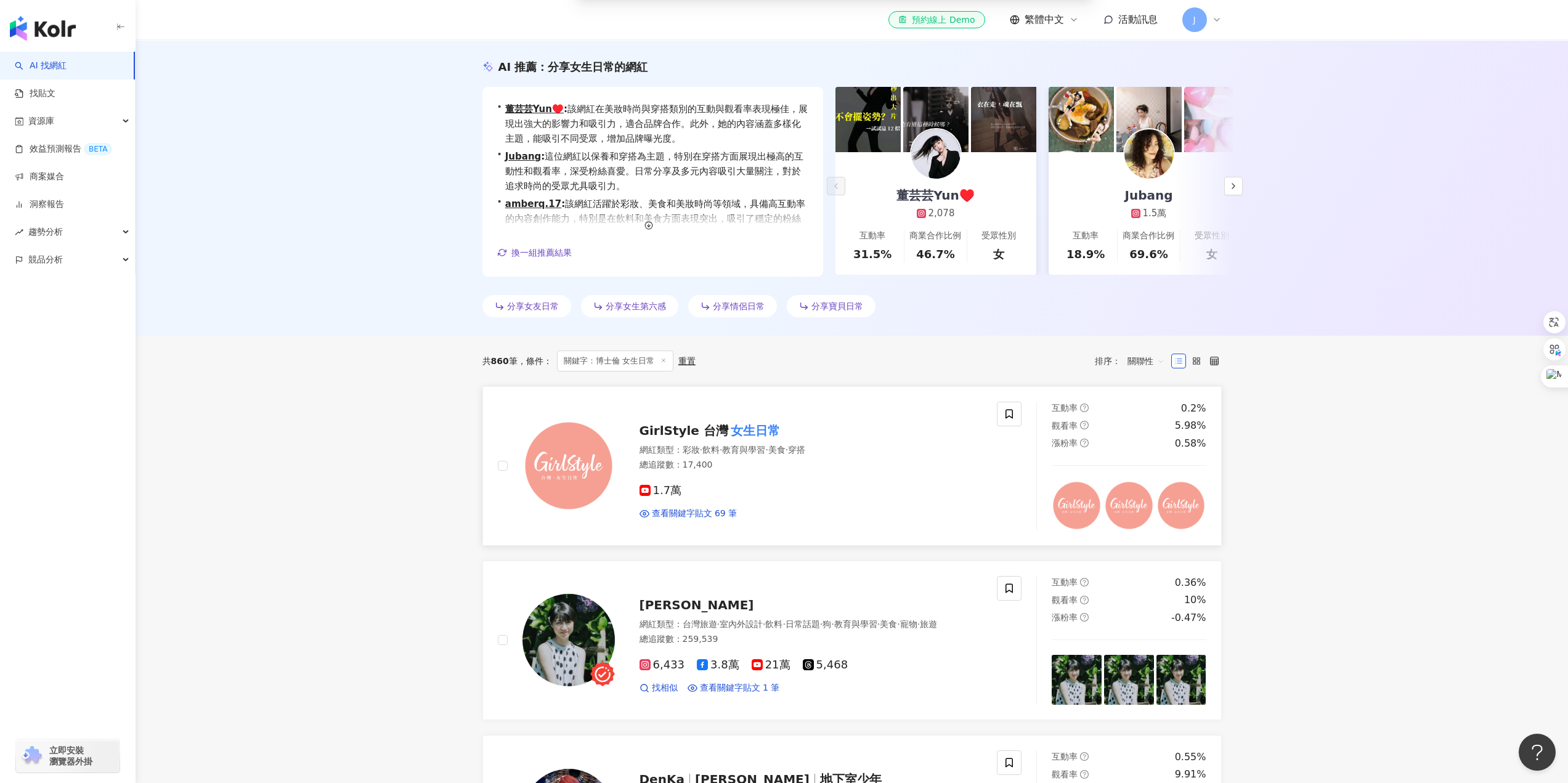
type input "********"
click at [680, 424] on span "GirlStyle 台灣" at bounding box center [684, 430] width 89 height 15
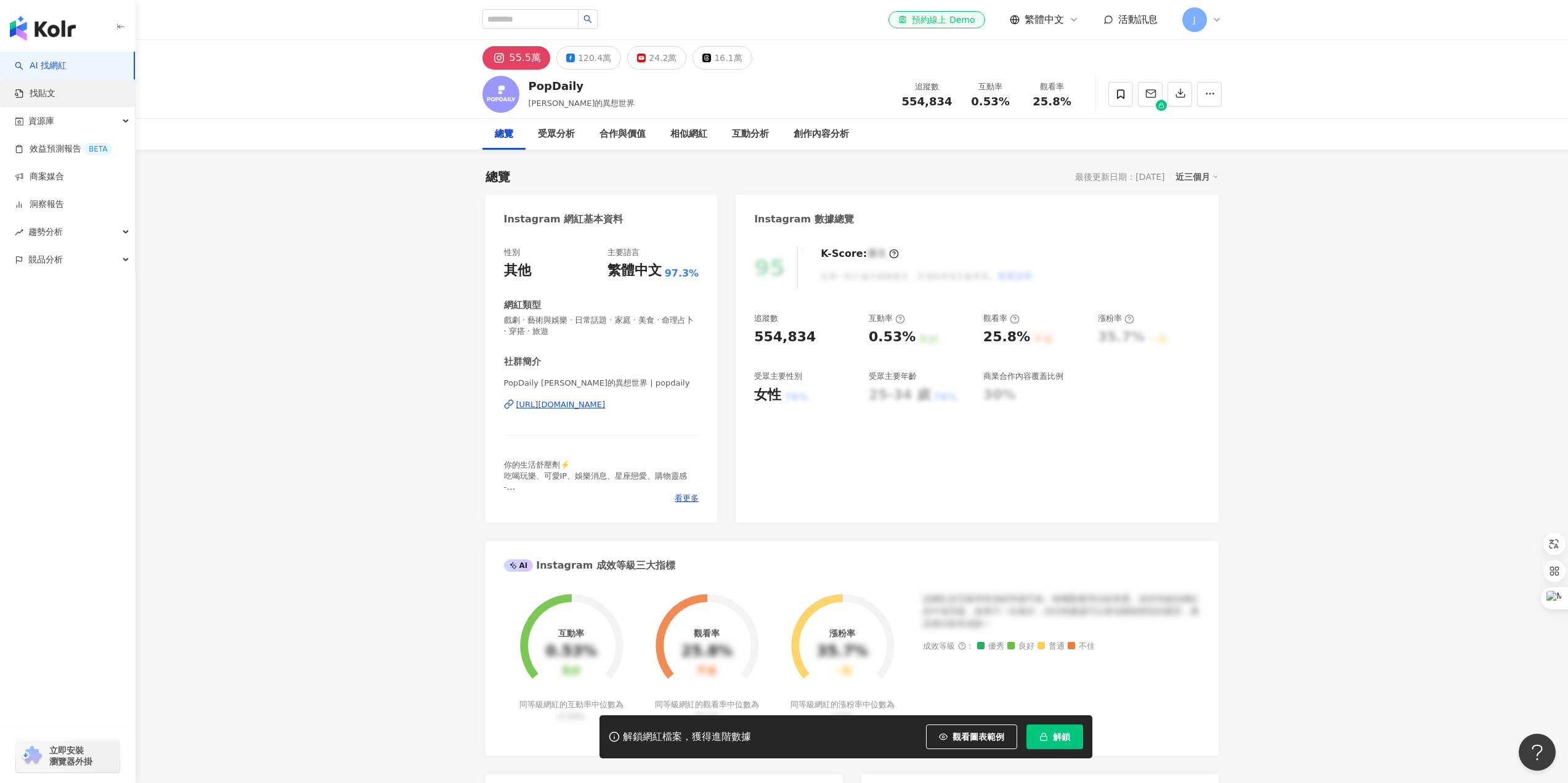
click at [55, 91] on link "找貼文" at bounding box center [35, 93] width 41 height 12
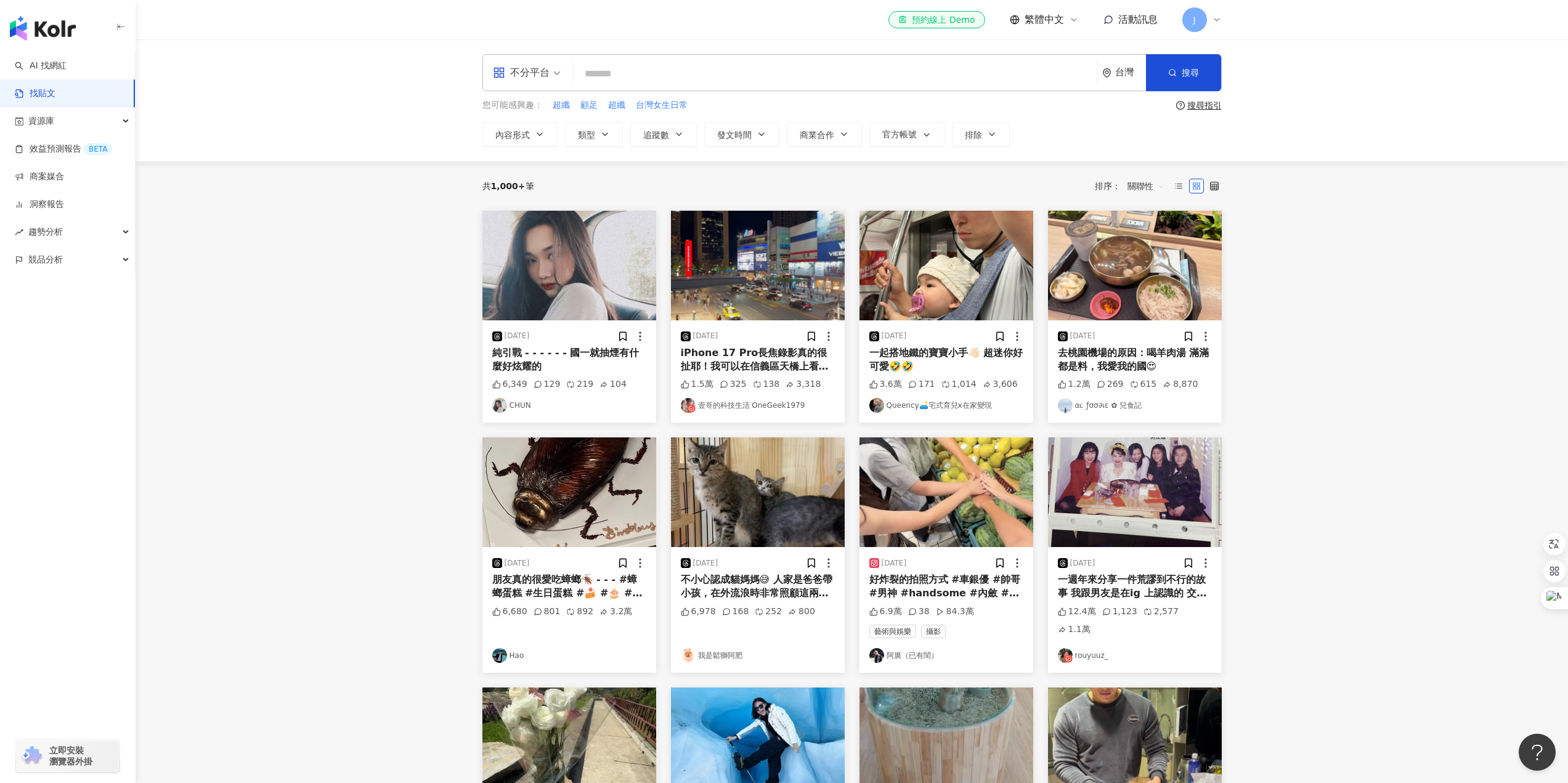
click at [643, 73] on input "search" at bounding box center [835, 74] width 514 height 26
type input "*"
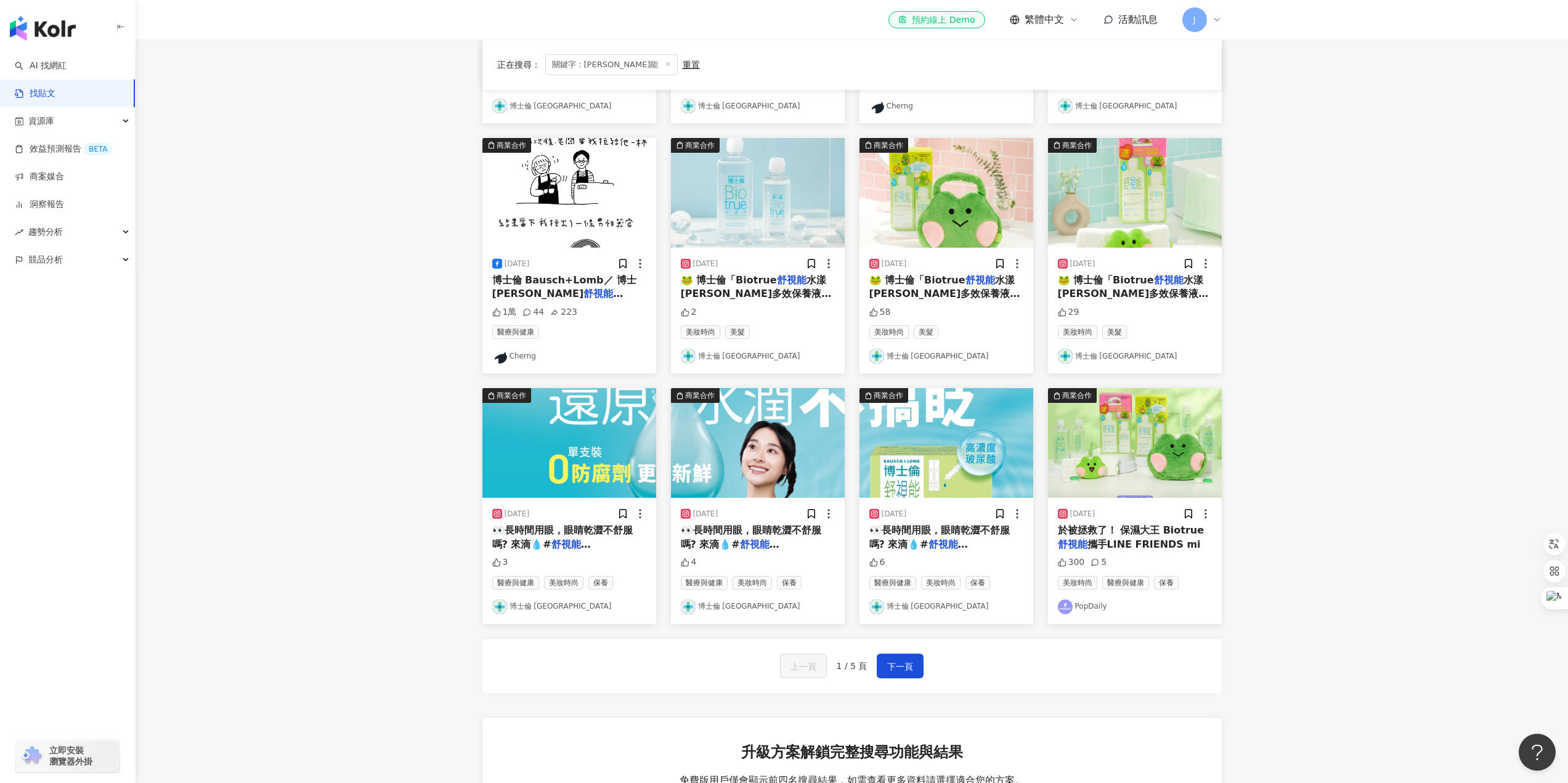
scroll to position [370, 0]
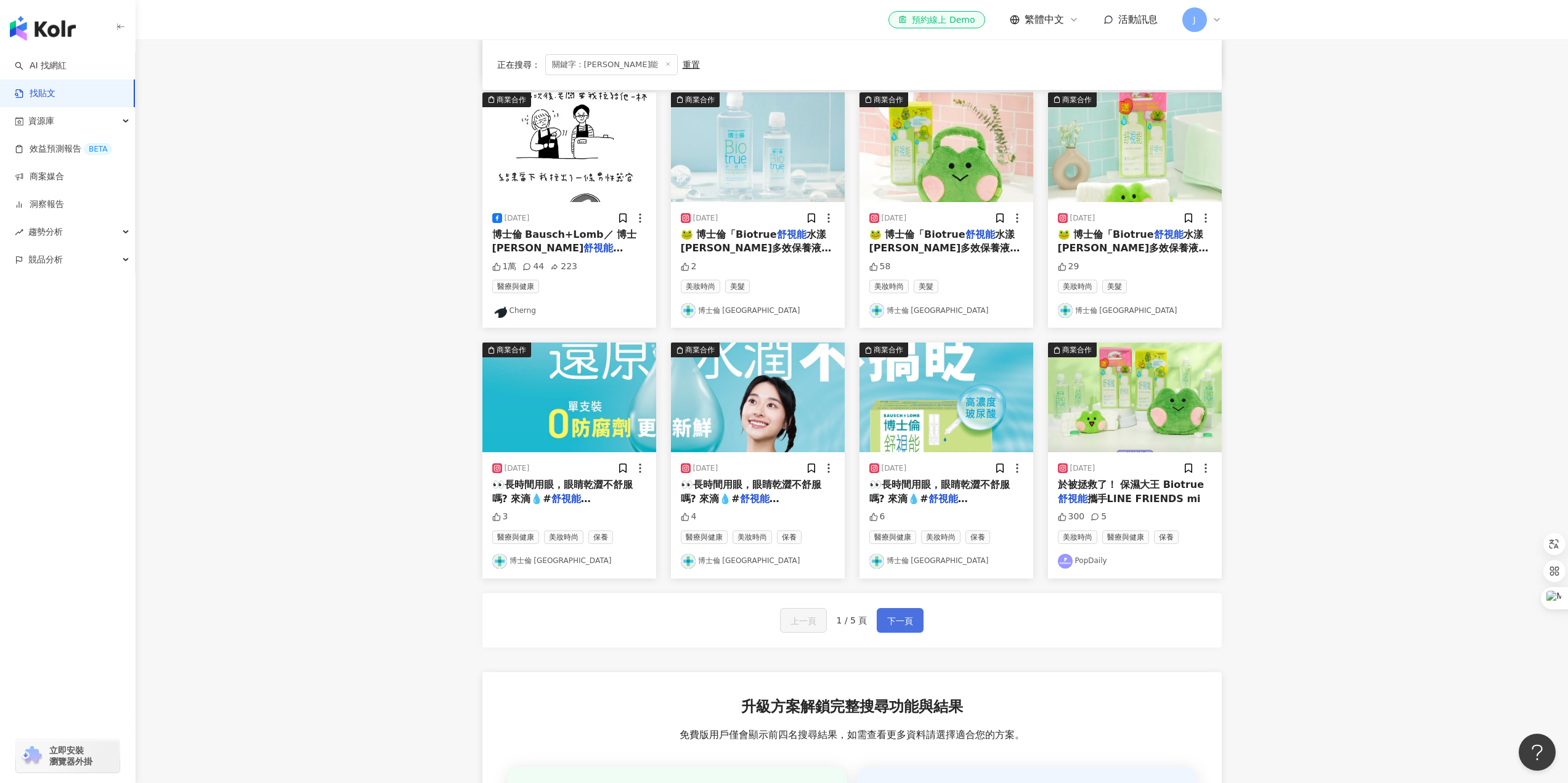
click at [904, 622] on span "下一頁" at bounding box center [900, 621] width 26 height 15
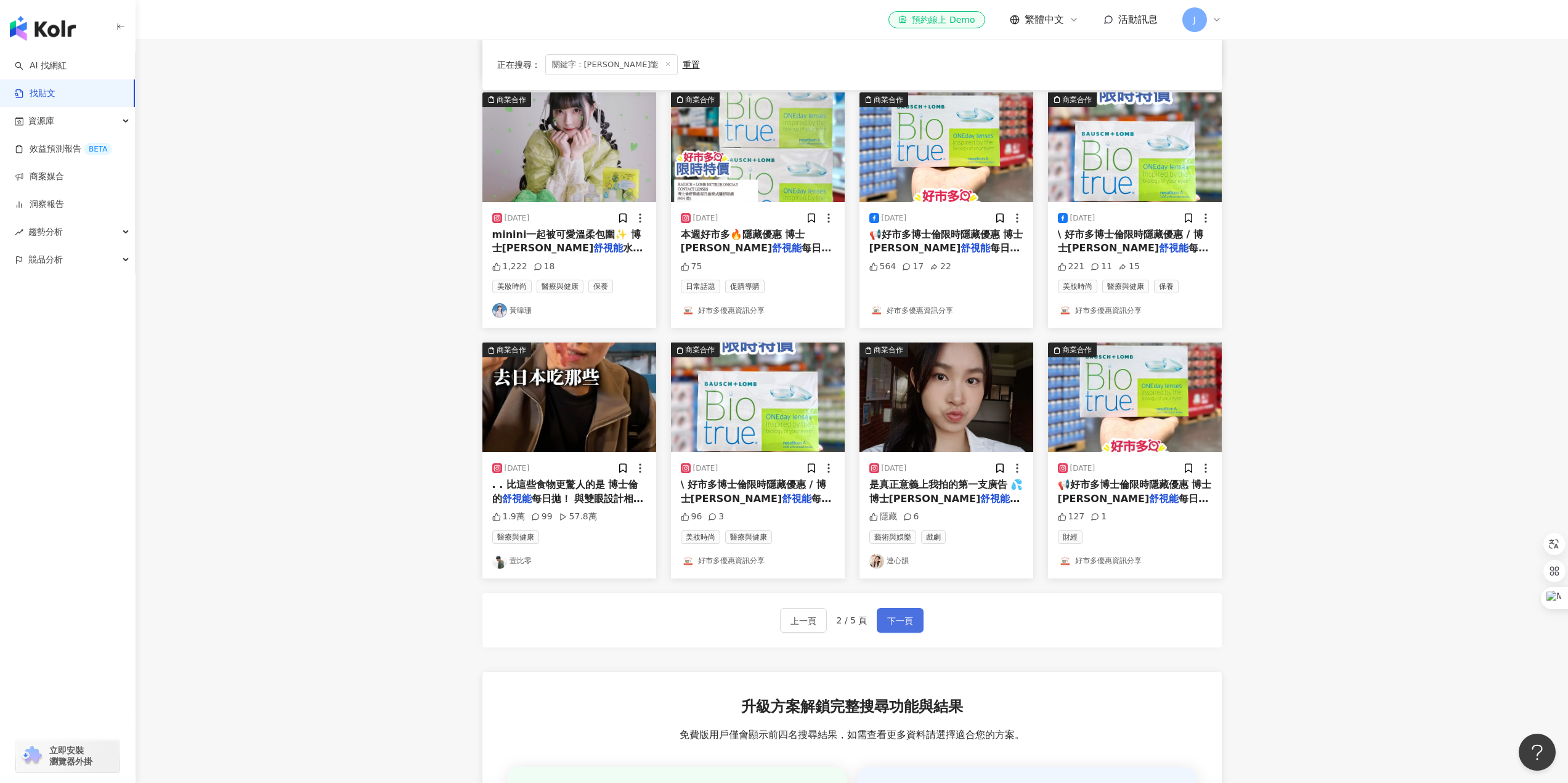
click at [892, 619] on span "下一頁" at bounding box center [900, 621] width 26 height 15
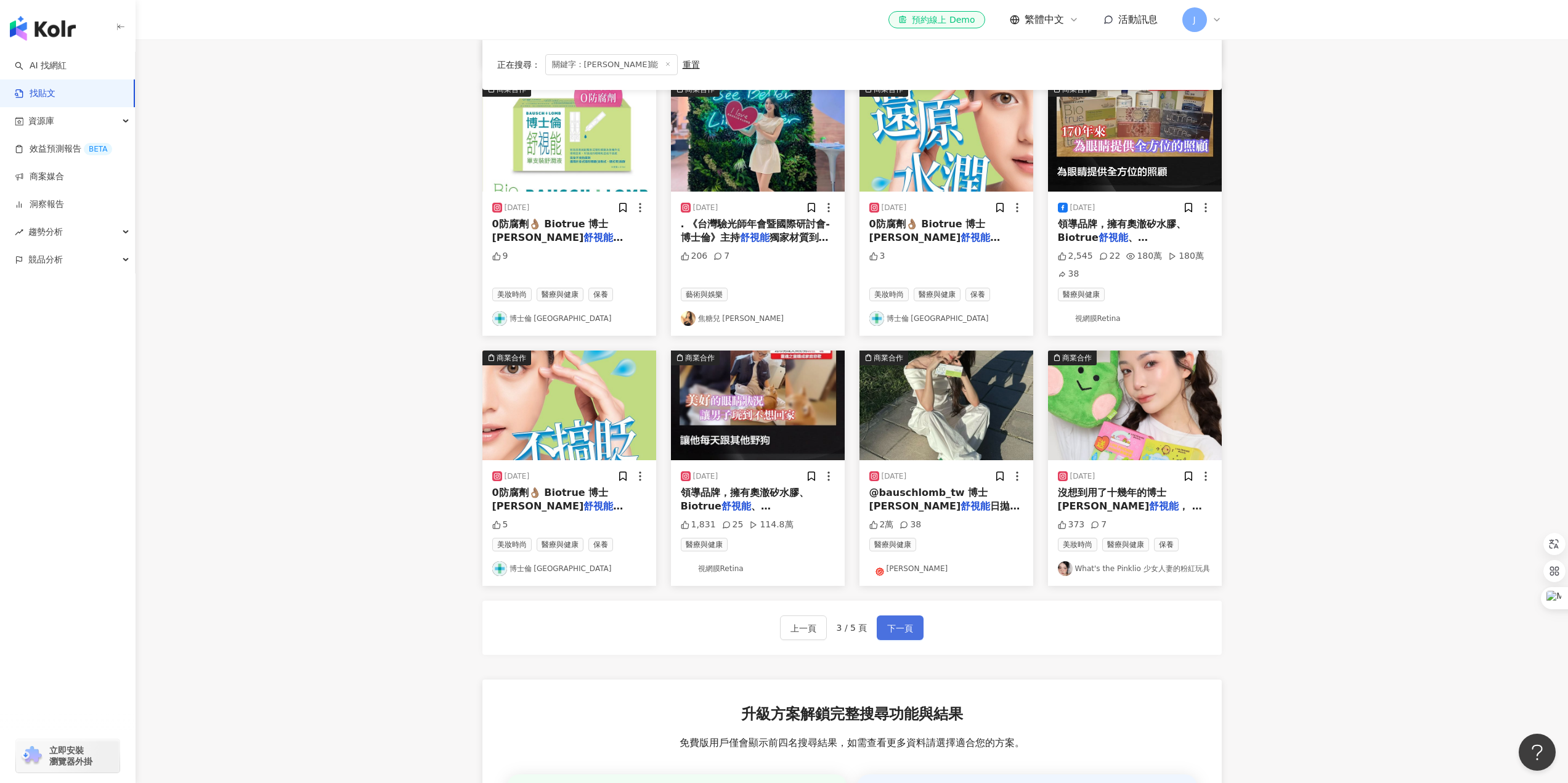
scroll to position [387, 0]
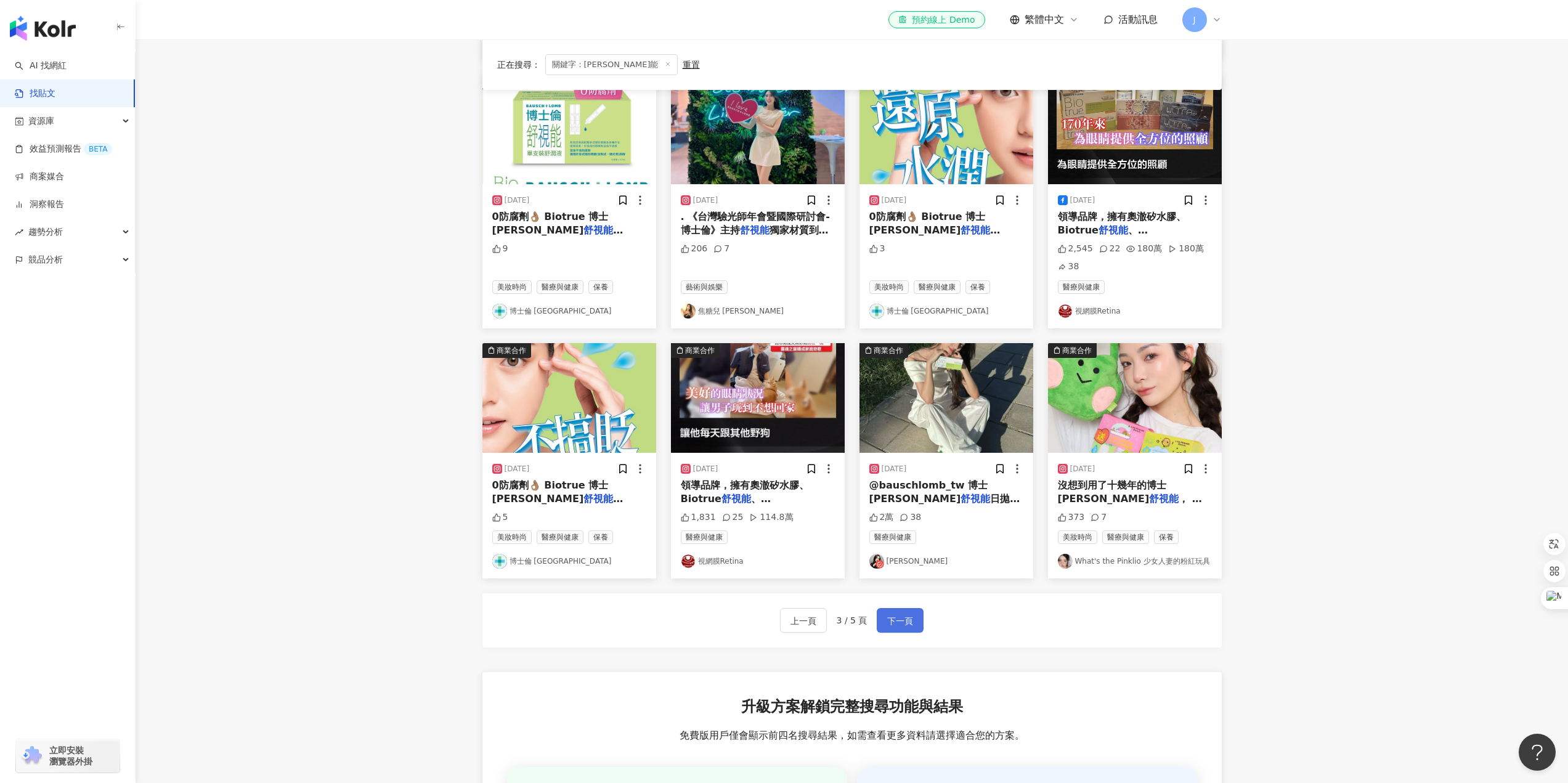
click at [910, 617] on span "下一頁" at bounding box center [900, 621] width 26 height 15
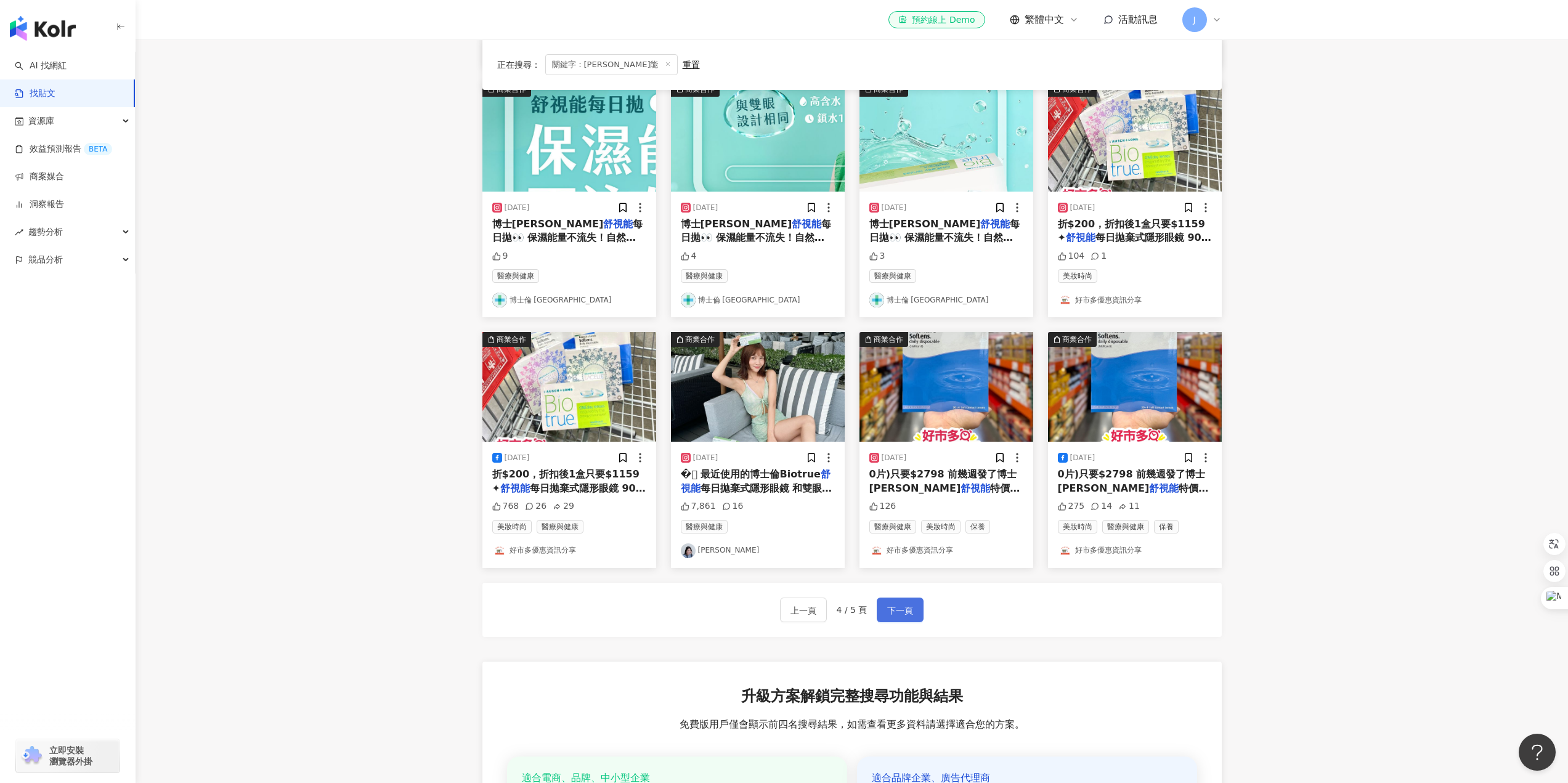
scroll to position [370, 0]
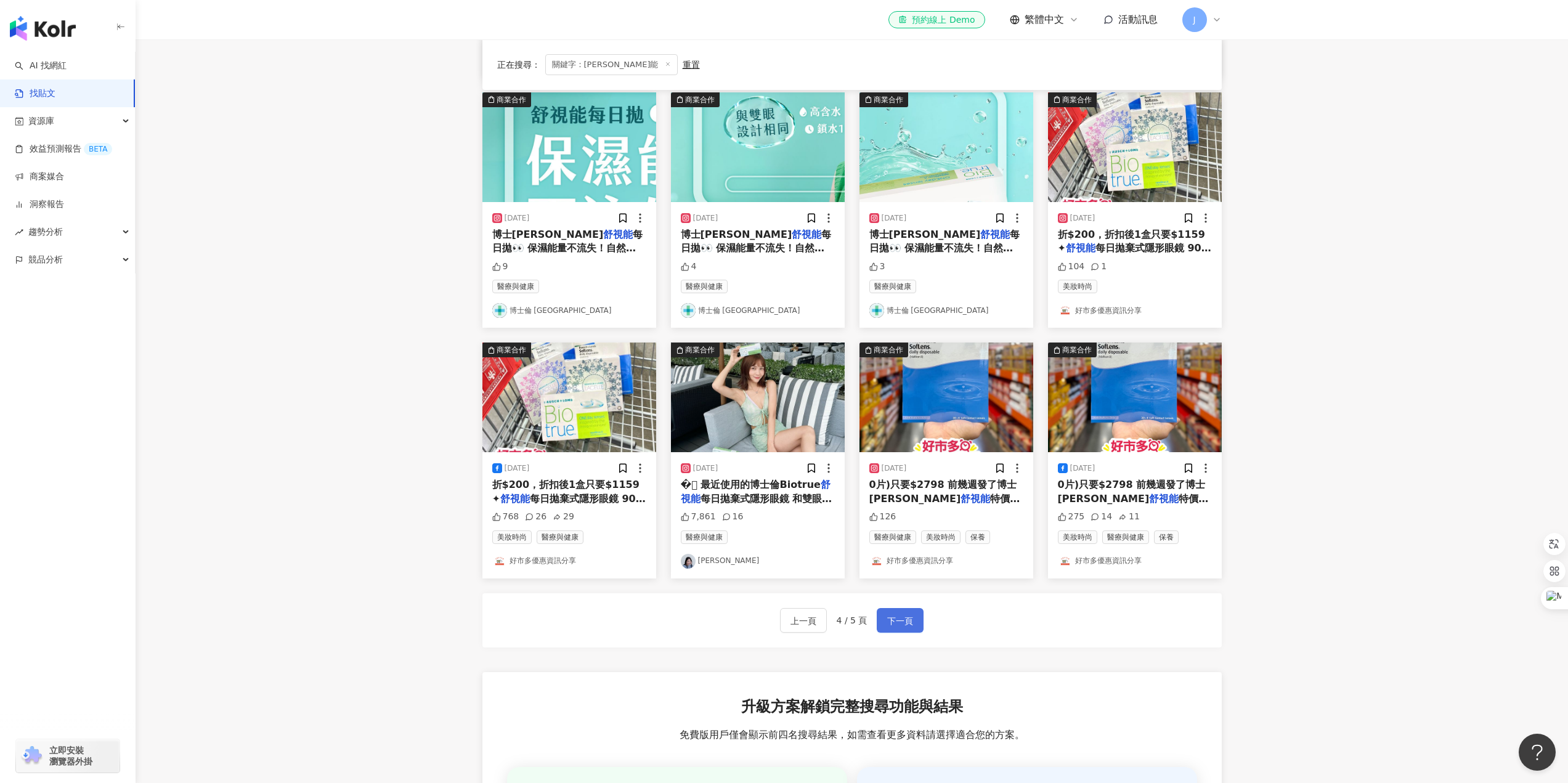
click at [910, 617] on span "下一頁" at bounding box center [900, 621] width 26 height 15
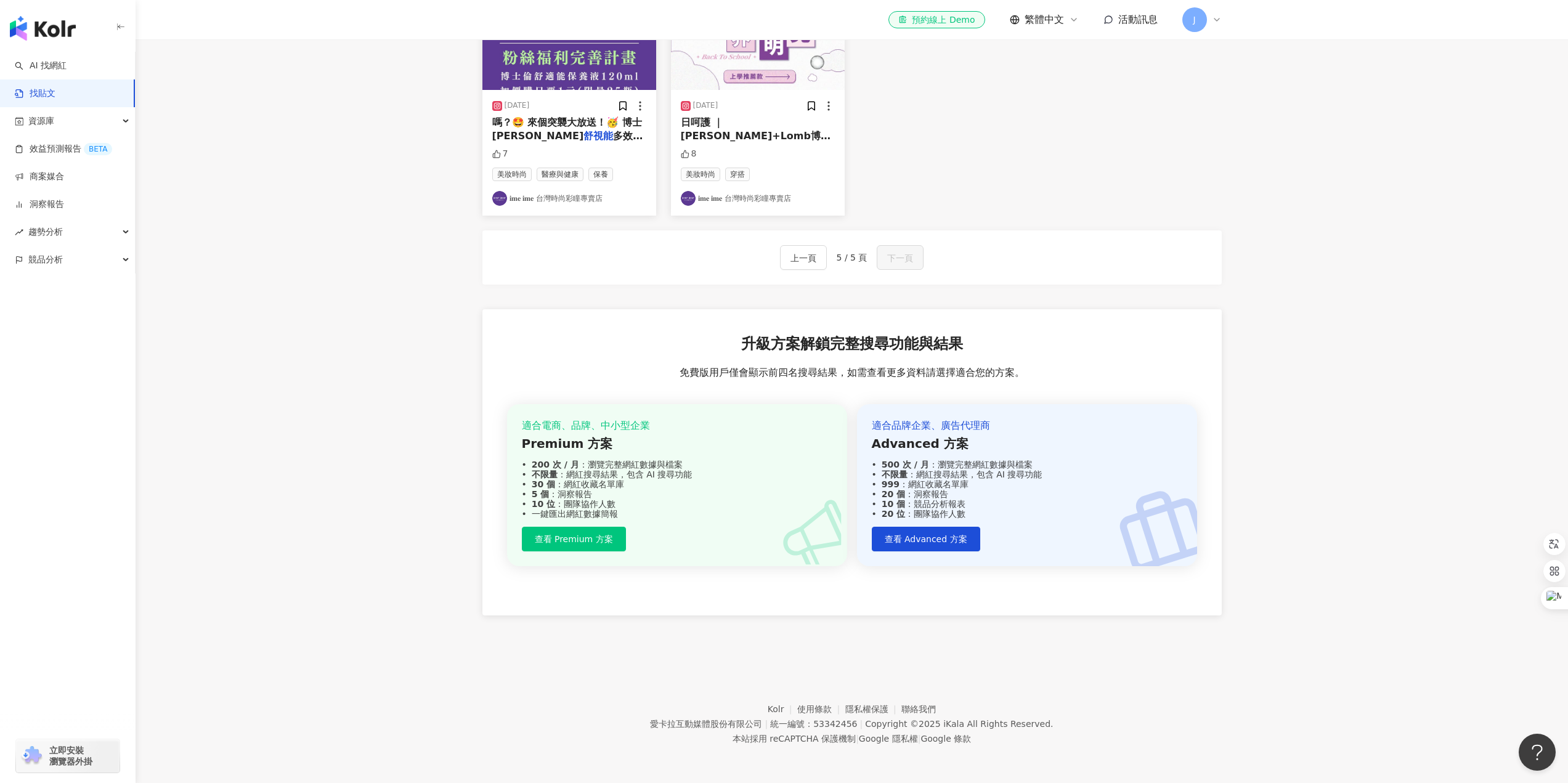
scroll to position [0, 0]
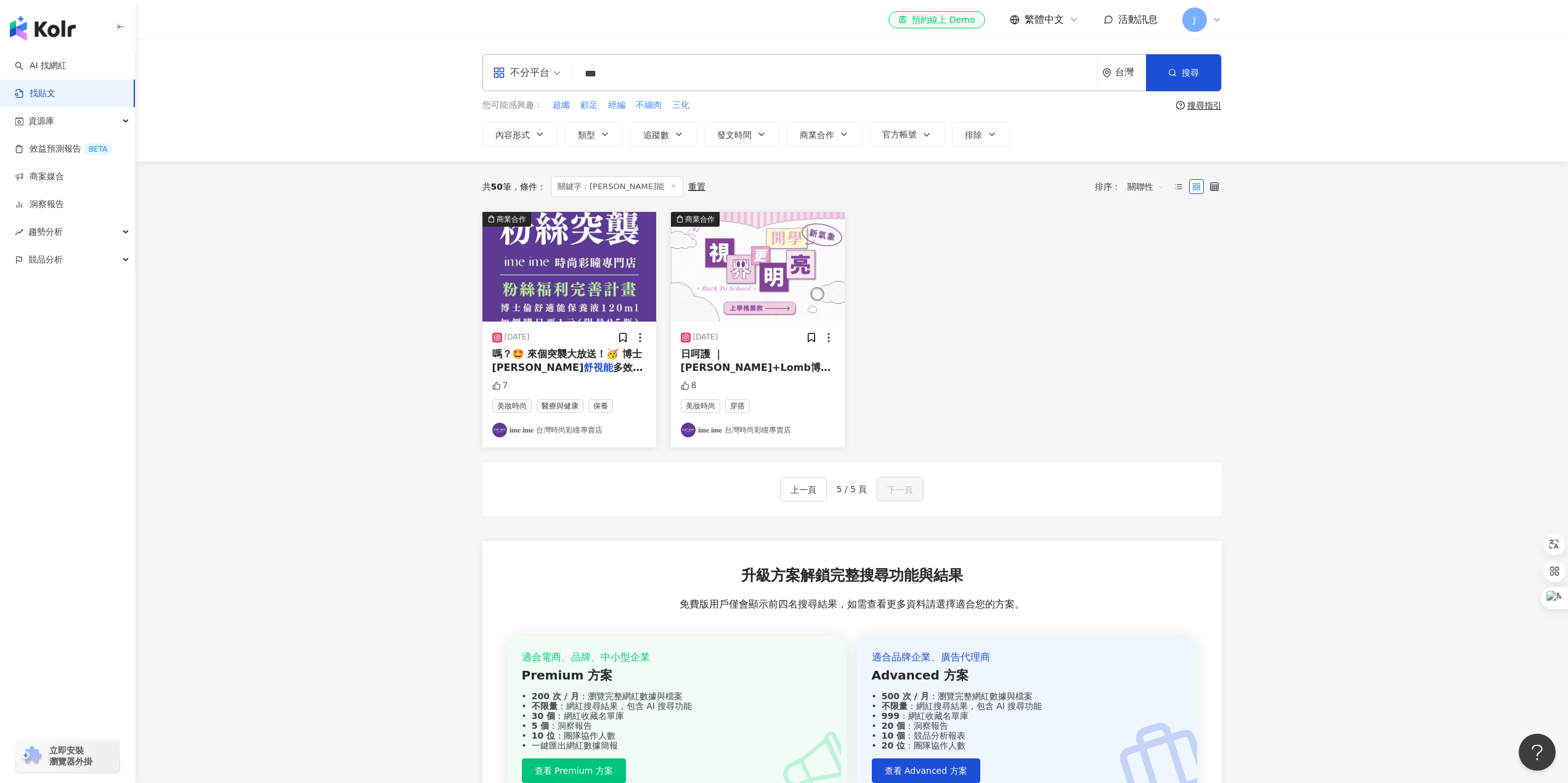
click at [982, 411] on div "商業合作 2025/6/12 嗎？🤩 來個突襲大放送！🥳 博士倫 舒視能 多效保養液120ml，限量 25瓶 7 美妝時尚 醫療與健康 保養 𝐢𝐦𝐞 𝐢𝐦𝐞 …" at bounding box center [852, 330] width 754 height 235
click at [630, 56] on div "不分平台 *** 台灣 搜尋 searchOperator 插入語法 完全符合 "" 聯集 OR 交集 AND 排除 - 群組 {}" at bounding box center [853, 72] width 740 height 37
drag, startPoint x: 624, startPoint y: 68, endPoint x: 539, endPoint y: 77, distance: 85.5
click at [618, 68] on input "***" at bounding box center [835, 74] width 514 height 26
click at [539, 77] on div "不分平台" at bounding box center [527, 72] width 82 height 36
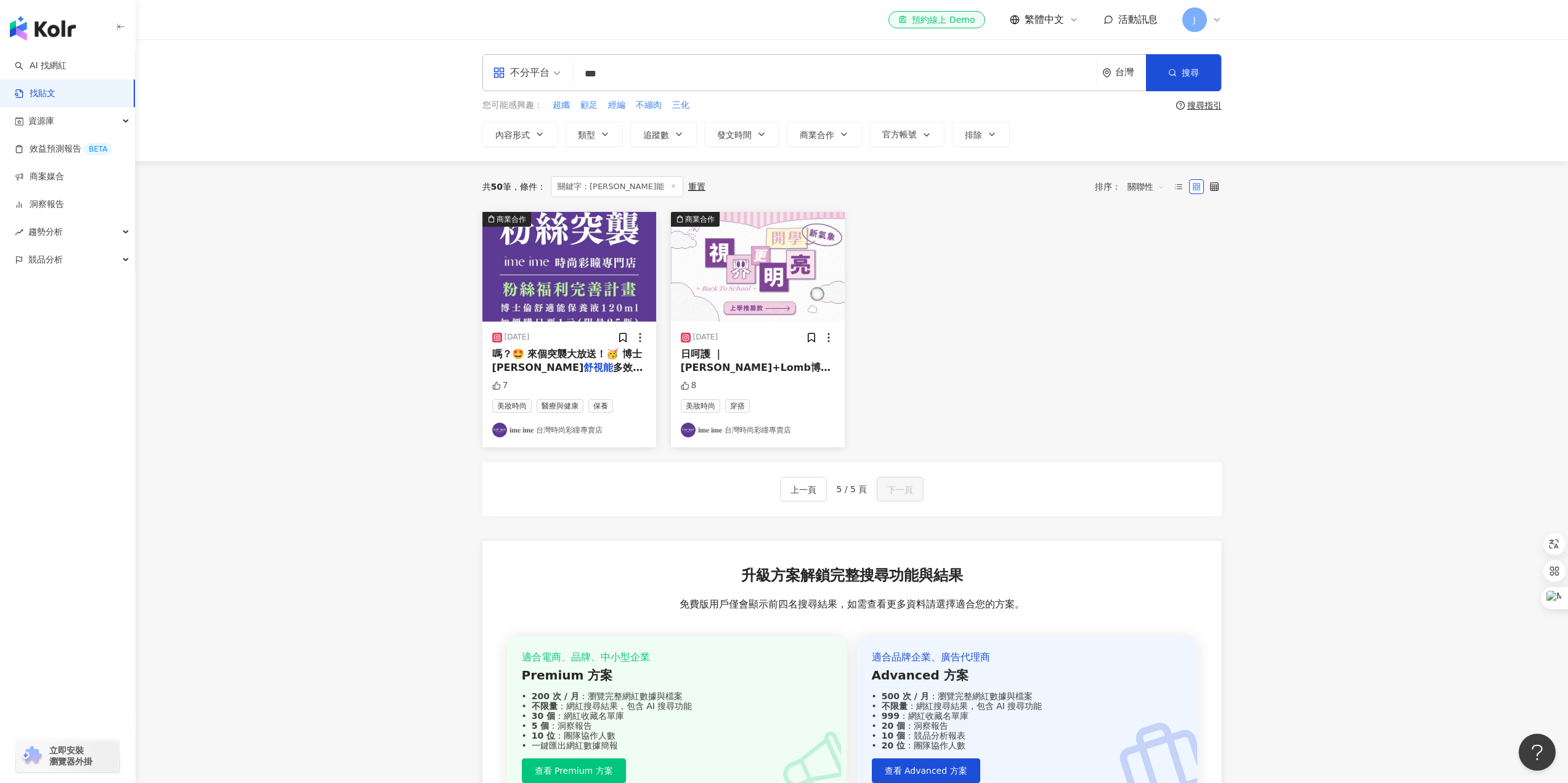
drag, startPoint x: 617, startPoint y: 79, endPoint x: 531, endPoint y: 74, distance: 86.1
click at [531, 74] on div "不分平台 舒視能 *** 台灣 搜尋 searchOperator 插入語法 完全符合 "" 聯集 OR 交集 AND 排除 - 群組 {}" at bounding box center [853, 72] width 740 height 37
type input "**"
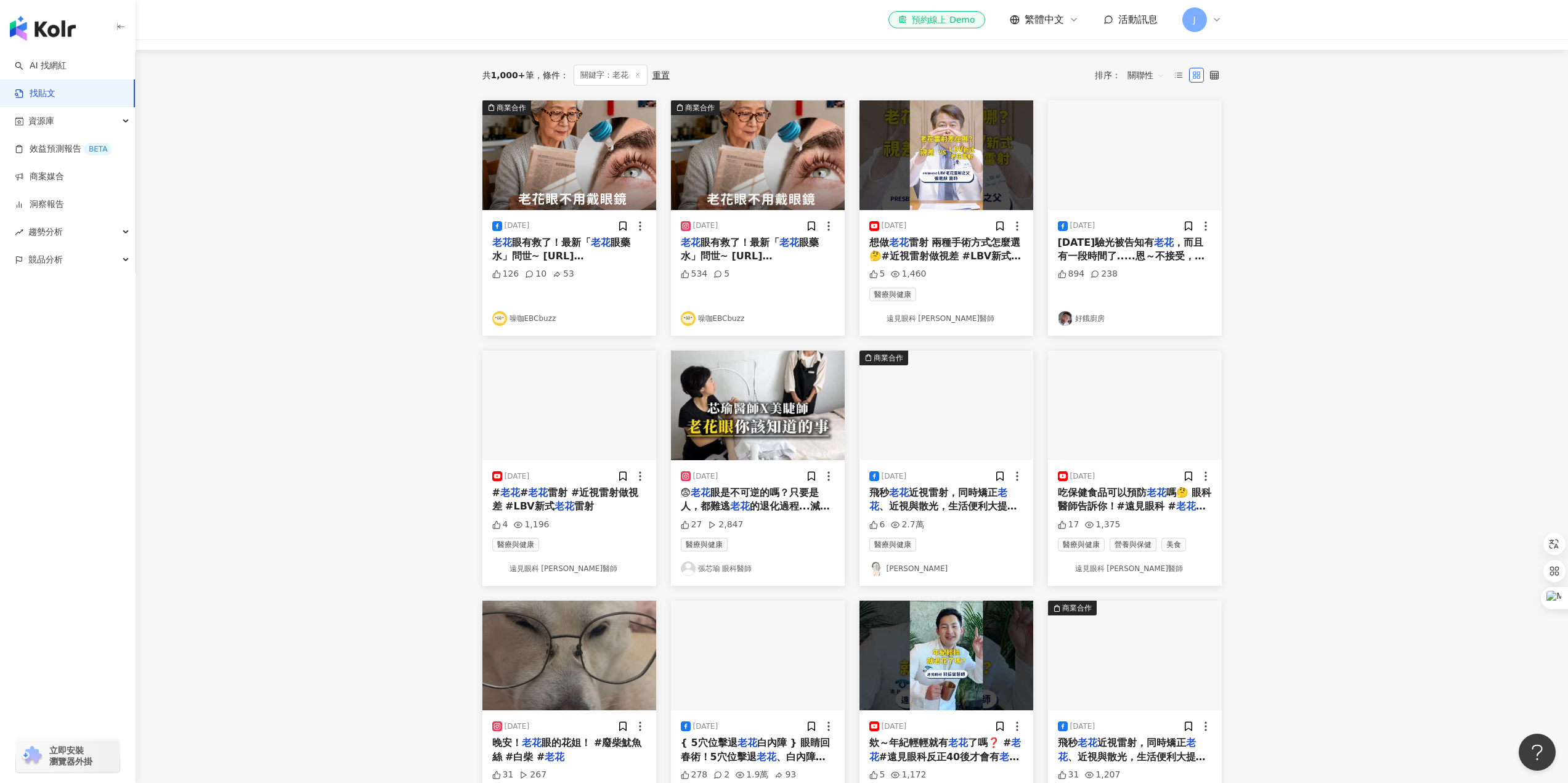
scroll to position [123, 0]
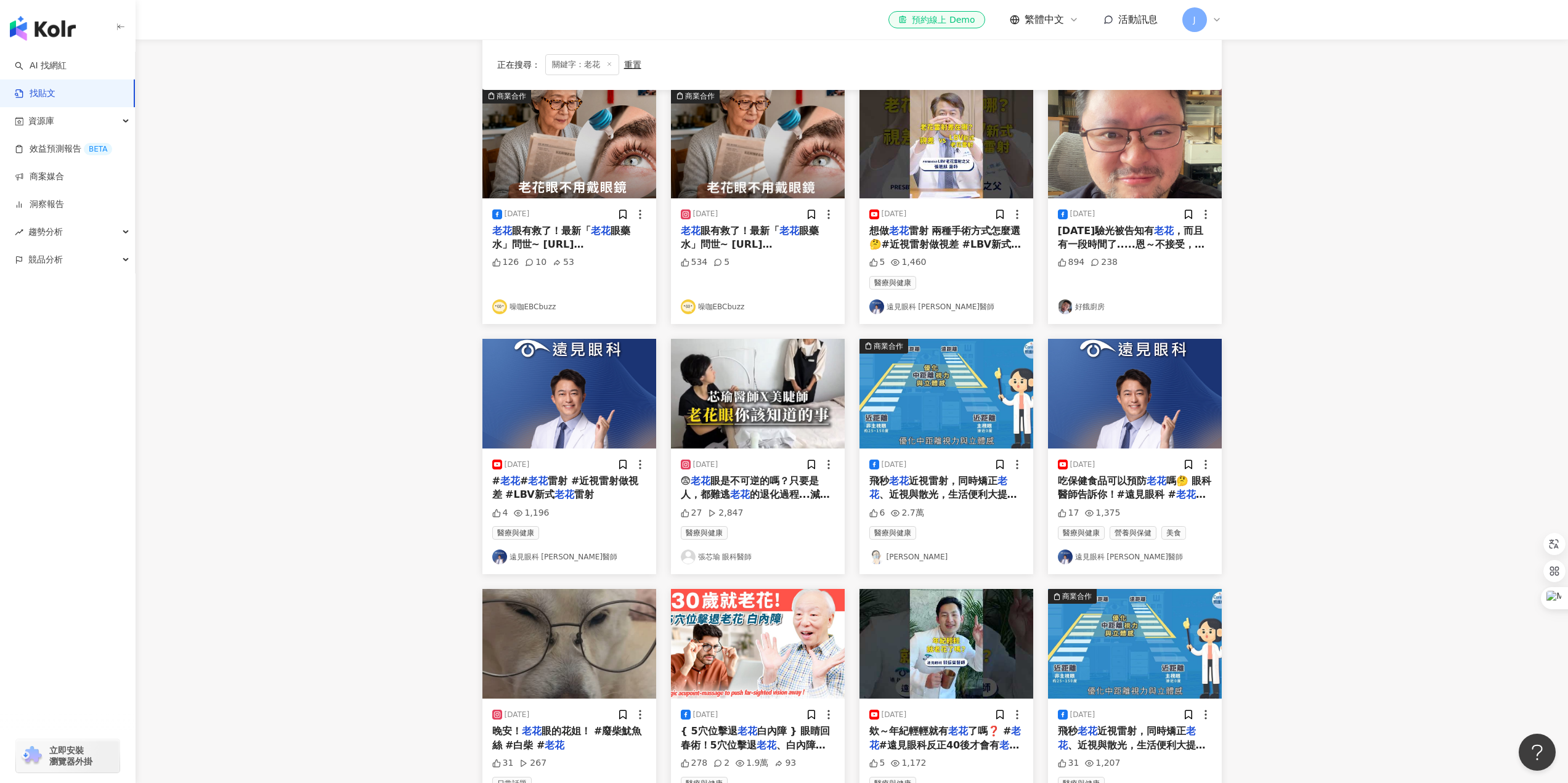
drag, startPoint x: 764, startPoint y: 488, endPoint x: 790, endPoint y: 521, distance: 42.0
click at [790, 521] on div "2025/7/10 😨 老花 眼是不可逆的嗎？ ​ 只要是人，都難逃 老花 的退化過程... ​ 減少長時間、近距離的用眼 可以延緩 老花 眼的退化程度 ​ …" at bounding box center [758, 511] width 174 height 125
drag, startPoint x: 764, startPoint y: 491, endPoint x: 782, endPoint y: 515, distance: 30.0
click at [782, 515] on div "27 2,847" at bounding box center [758, 513] width 154 height 12
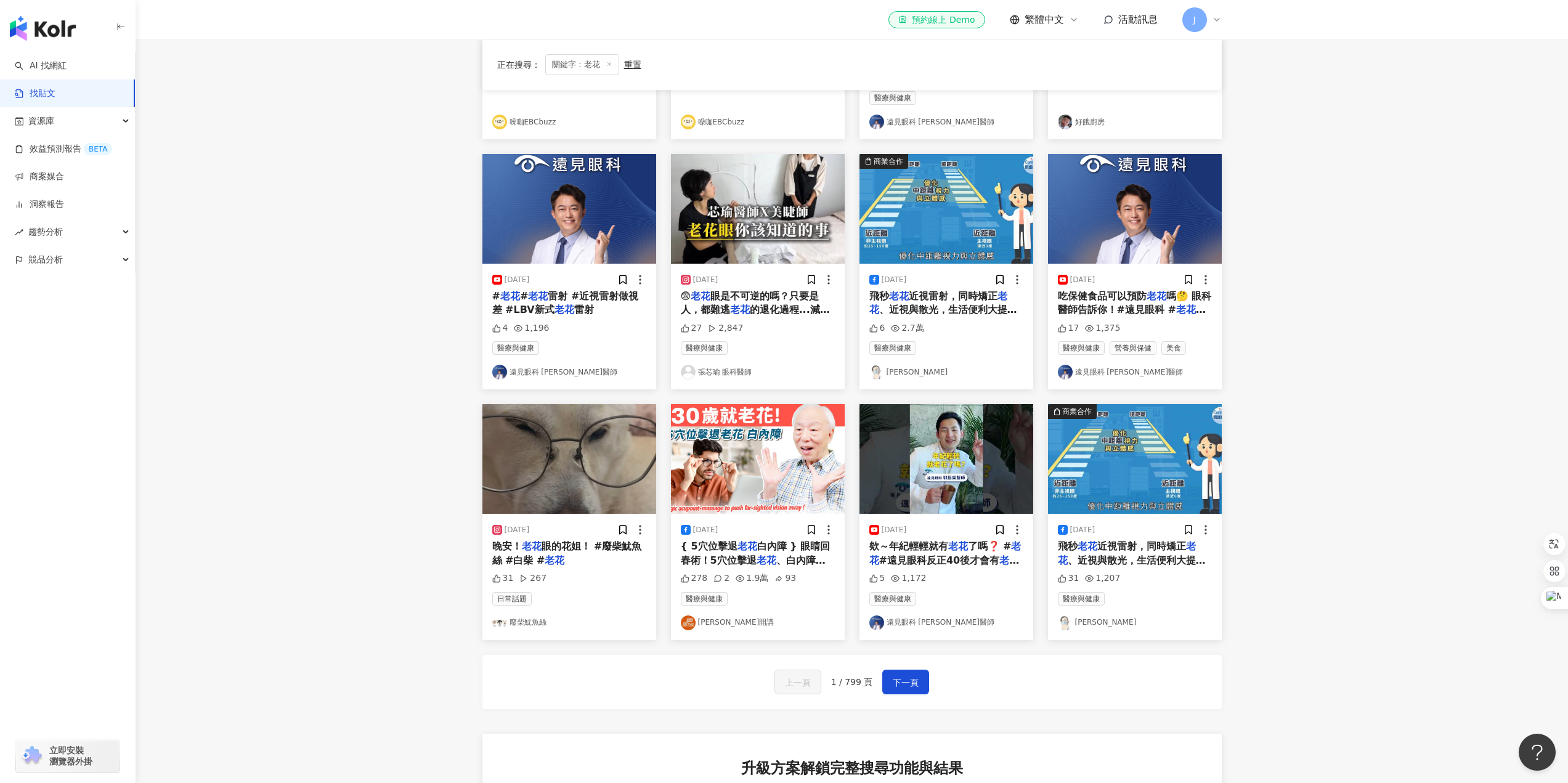
click at [765, 304] on span "的退化過程... ​ 減少長時間、近距離的用眼 可以延緩" at bounding box center [756, 316] width 149 height 26
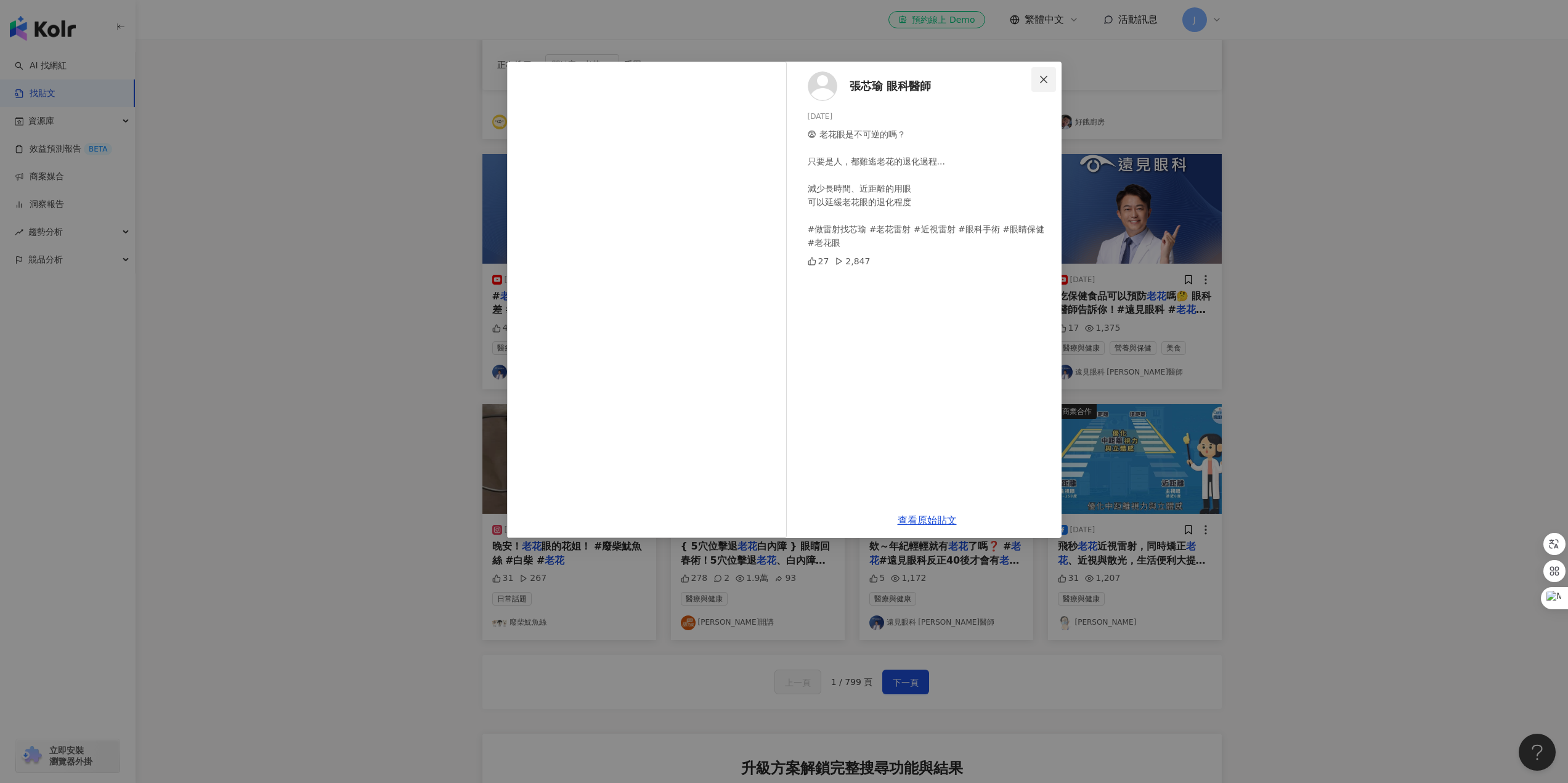
click at [1047, 79] on icon "close" at bounding box center [1044, 79] width 10 height 10
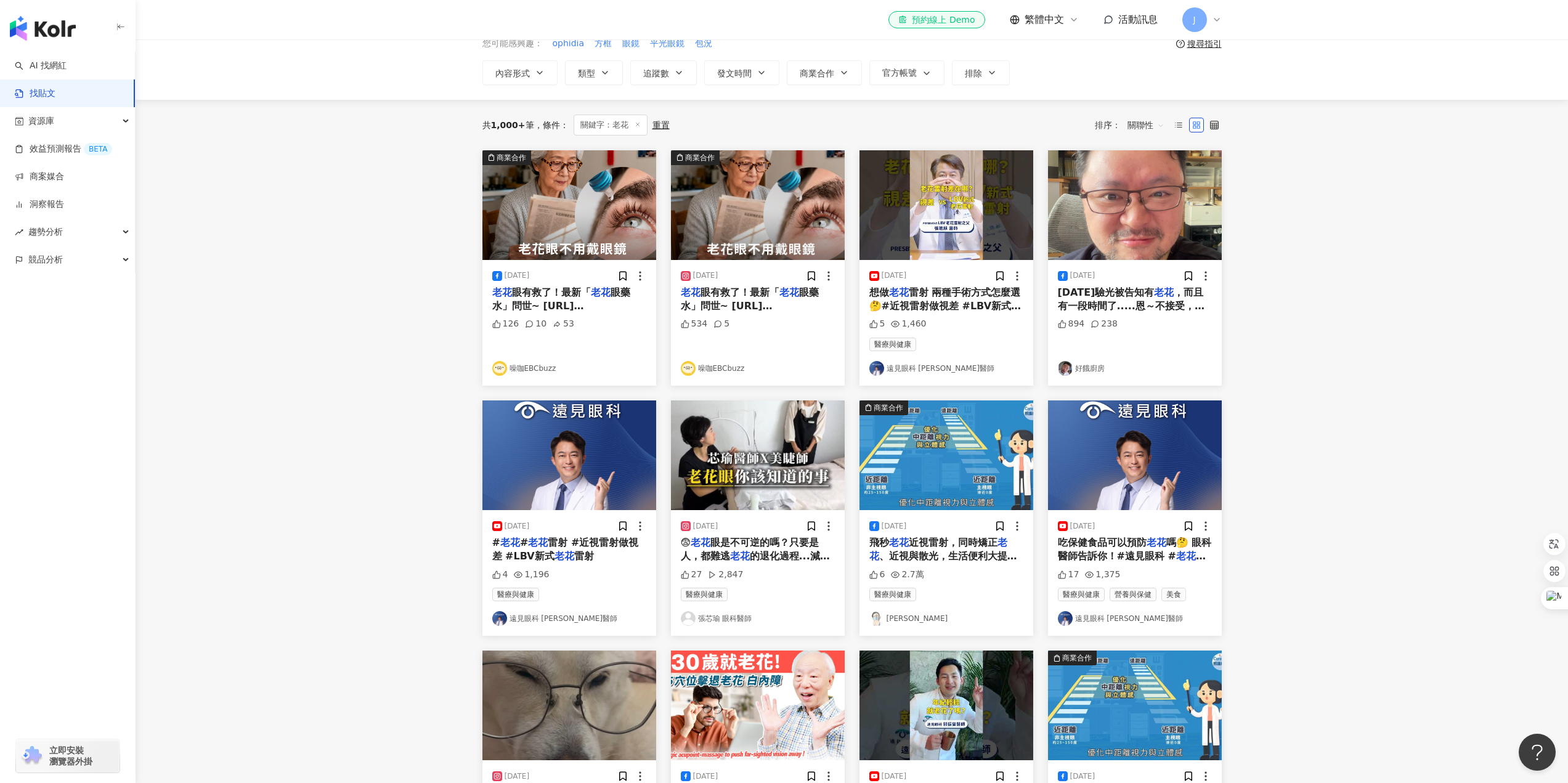
scroll to position [0, 0]
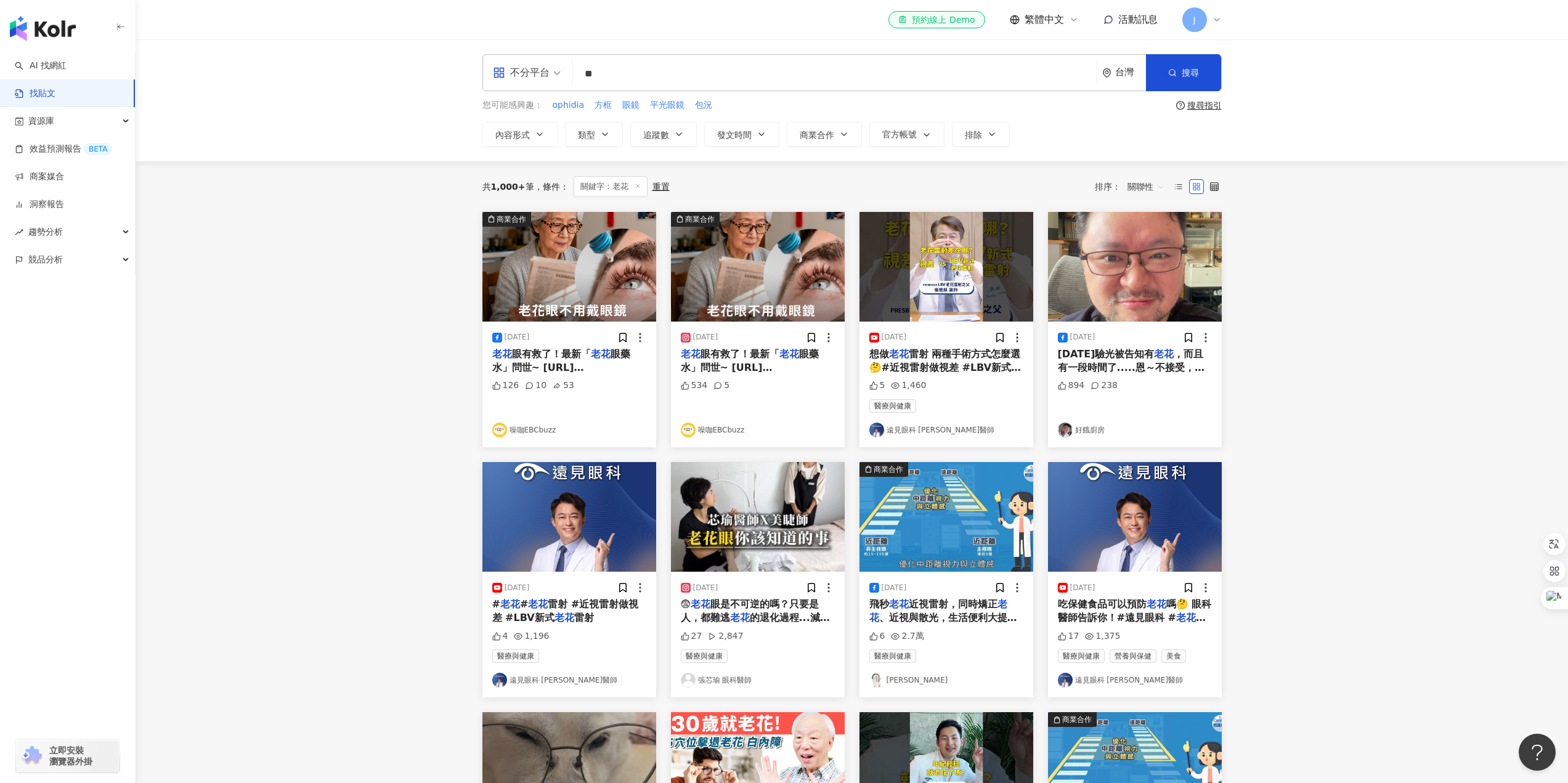
drag, startPoint x: 749, startPoint y: 354, endPoint x: 415, endPoint y: 413, distance: 339.2
click at [415, 413] on main "不分平台 ** 台灣 搜尋 searchOperator 插入語法 完全符合 "" 聯集 OR 交集 AND 排除 - 群組 {} 您可能感興趣： ophid…" at bounding box center [852, 709] width 1432 height 1339
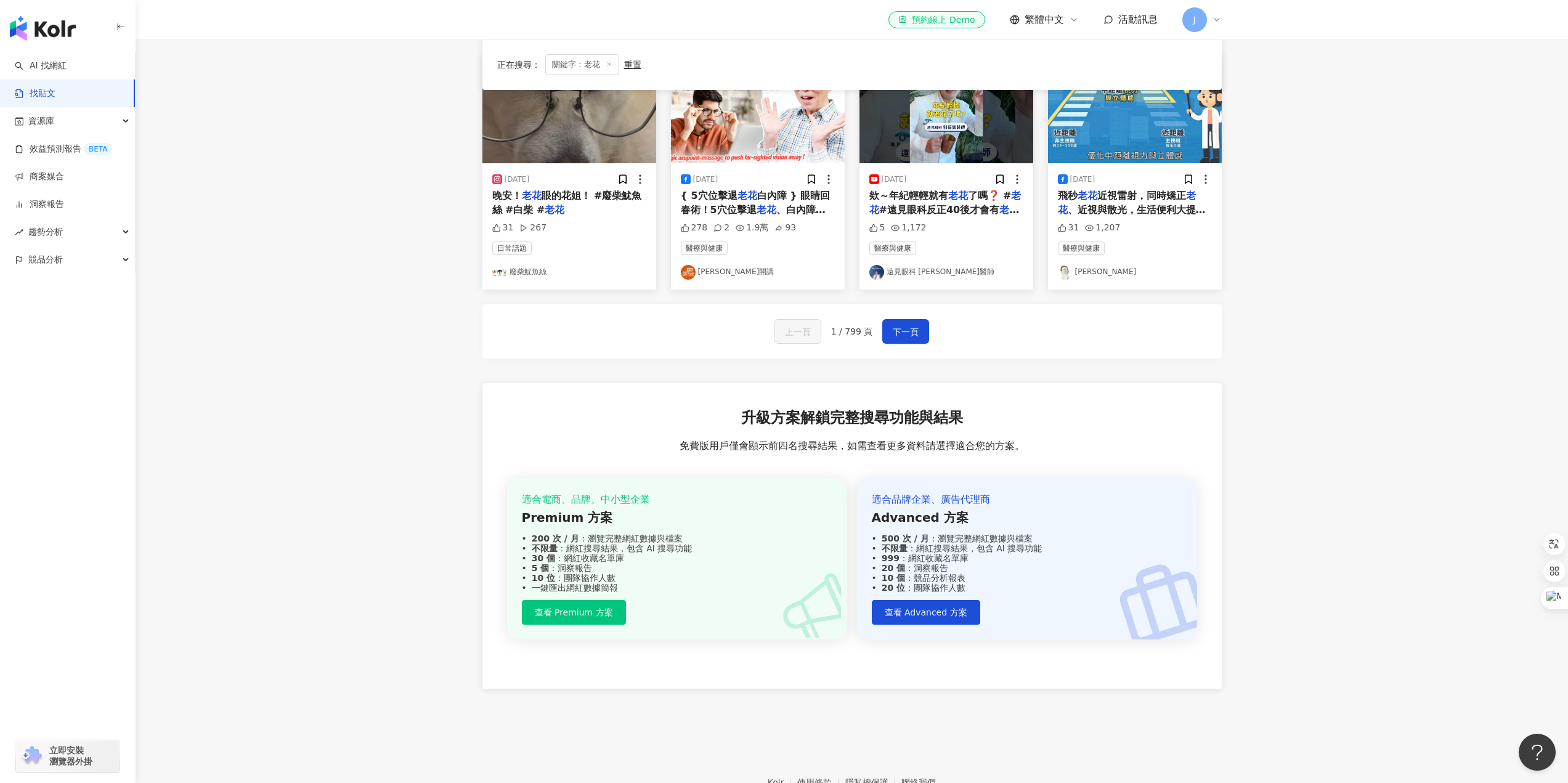
scroll to position [547, 0]
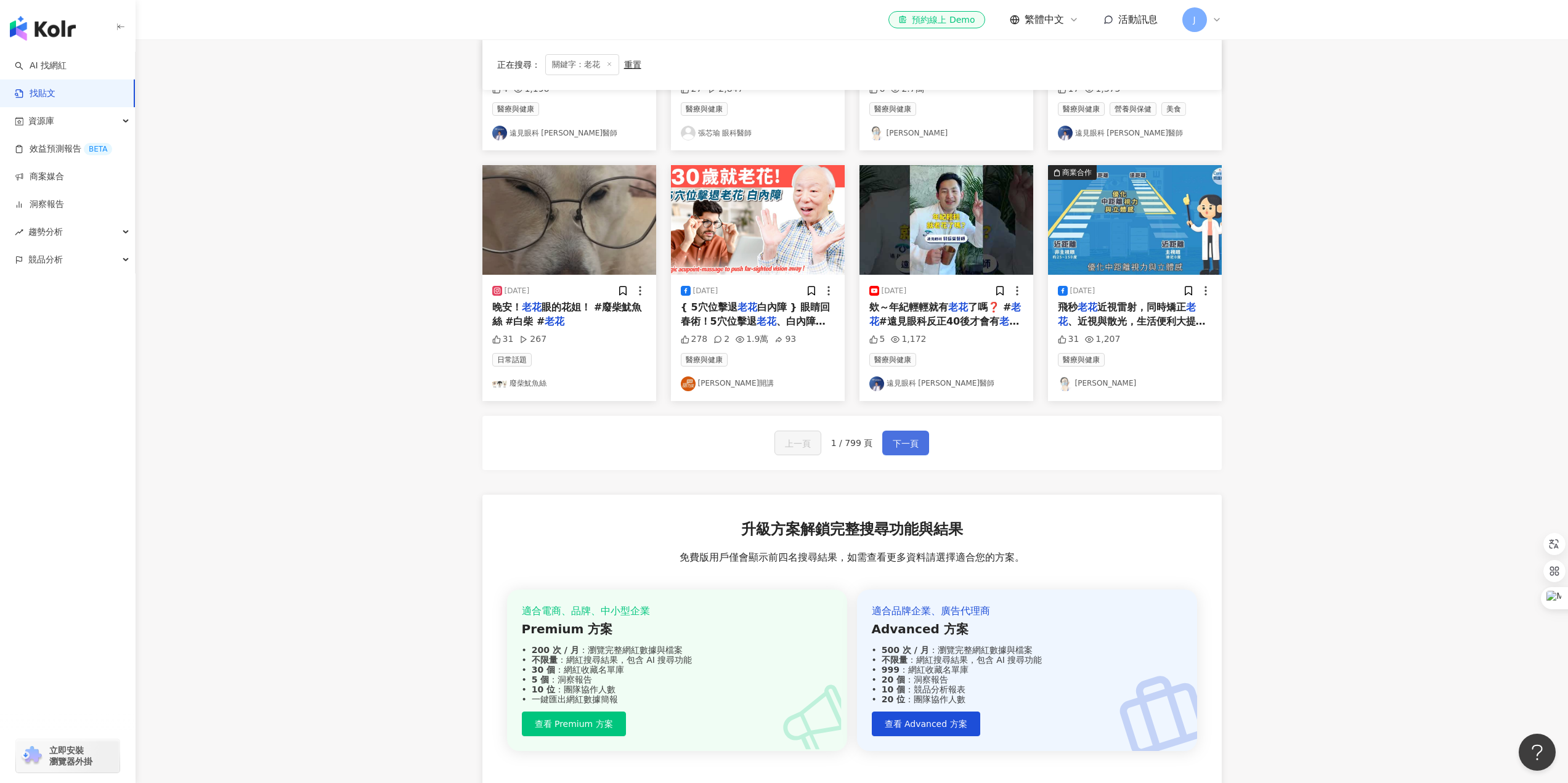
click at [911, 438] on span "下一頁" at bounding box center [905, 443] width 26 height 15
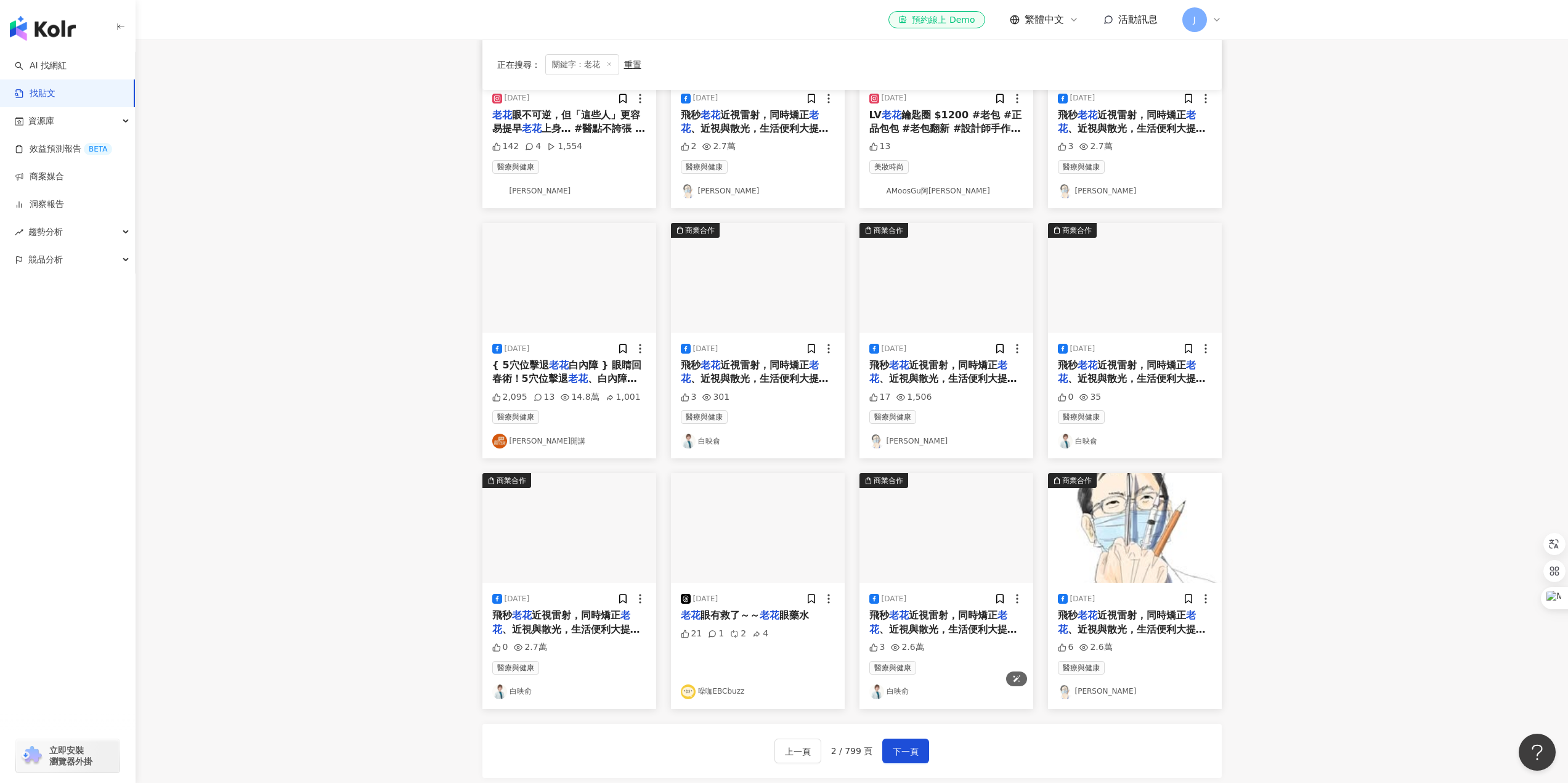
scroll to position [54, 0]
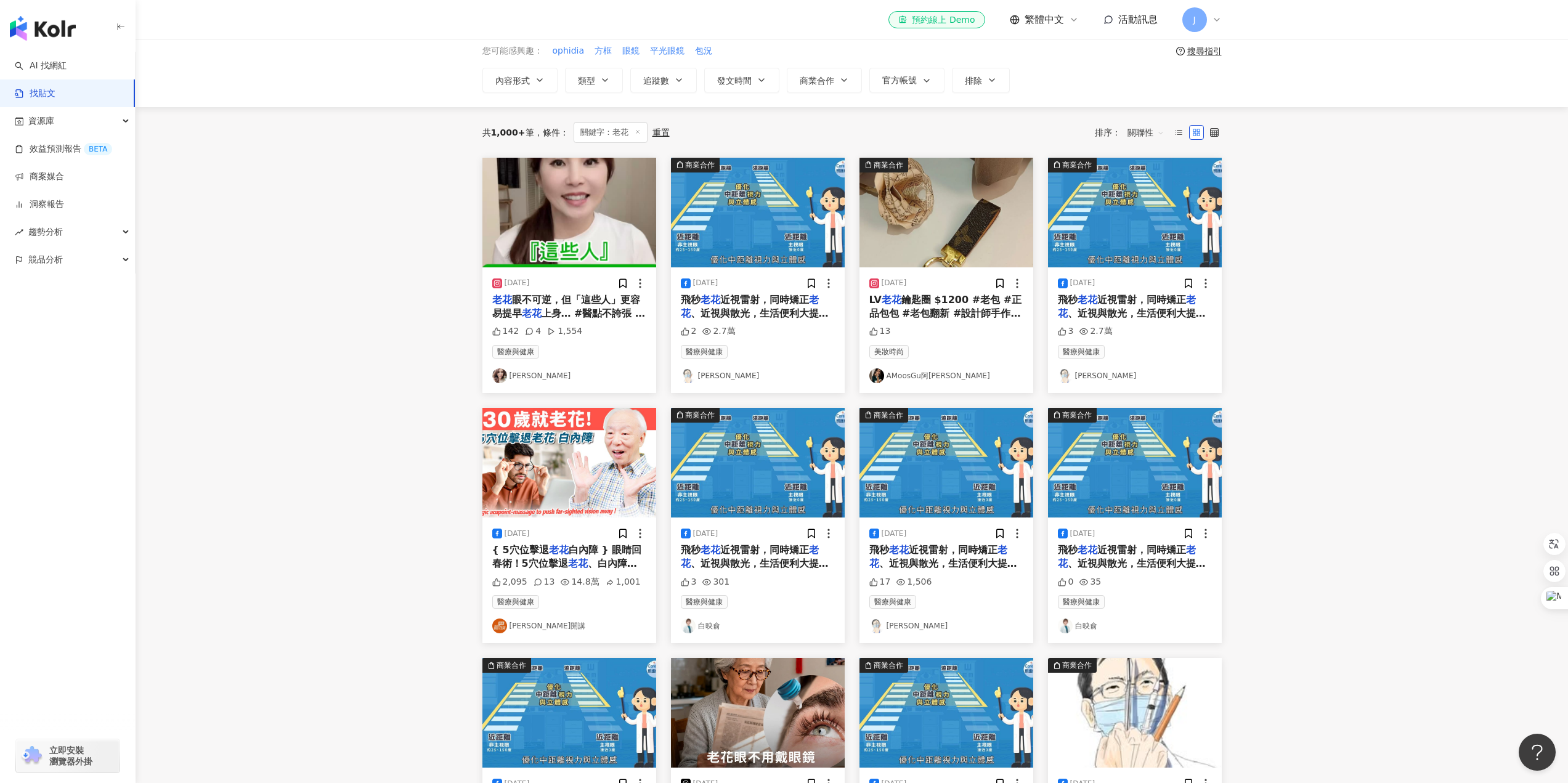
drag, startPoint x: 597, startPoint y: 308, endPoint x: 554, endPoint y: 300, distance: 43.7
click at [554, 300] on span "眼不可逆，但「這些人」更容易提早" at bounding box center [566, 306] width 148 height 26
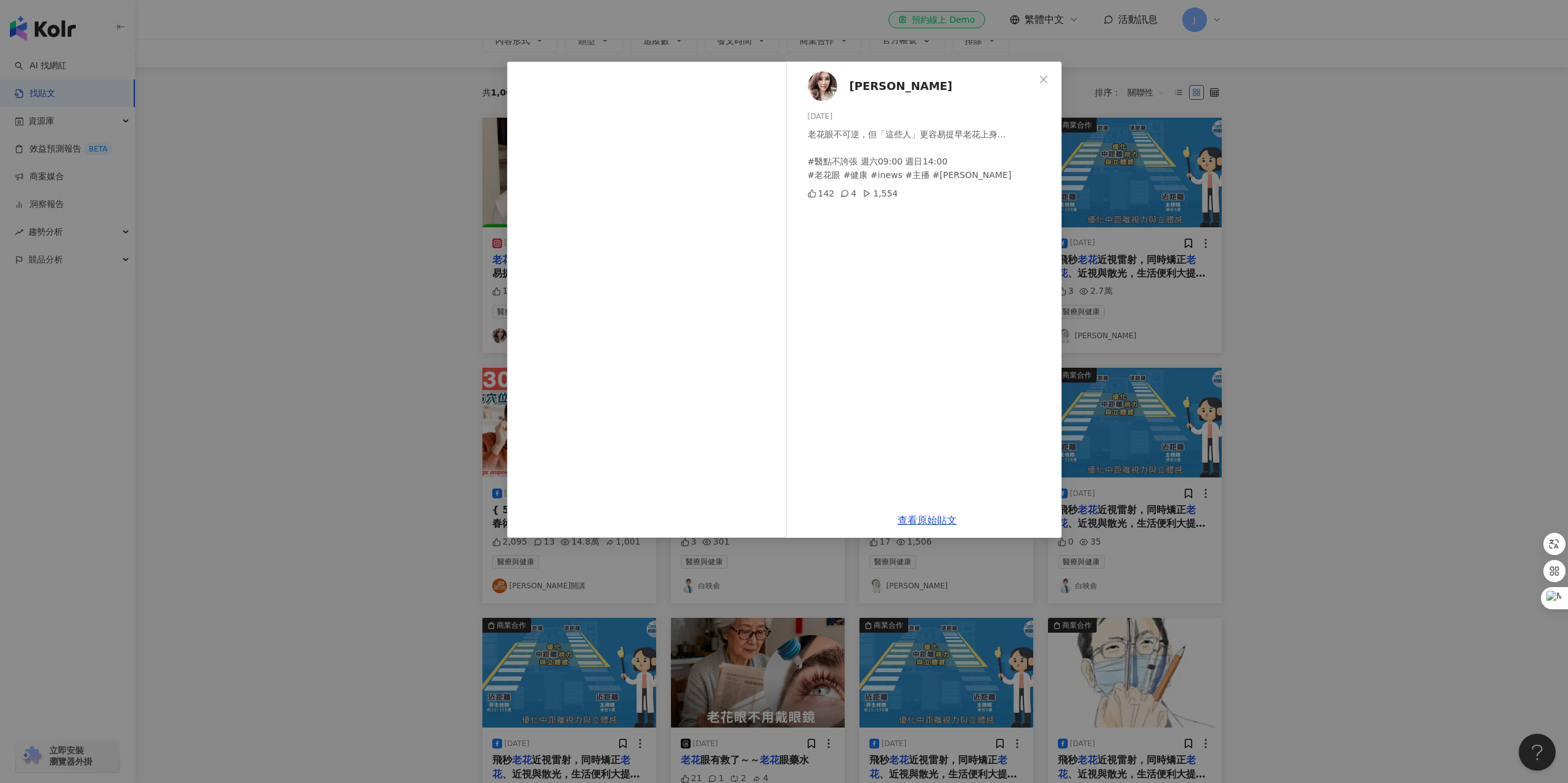
scroll to position [116, 0]
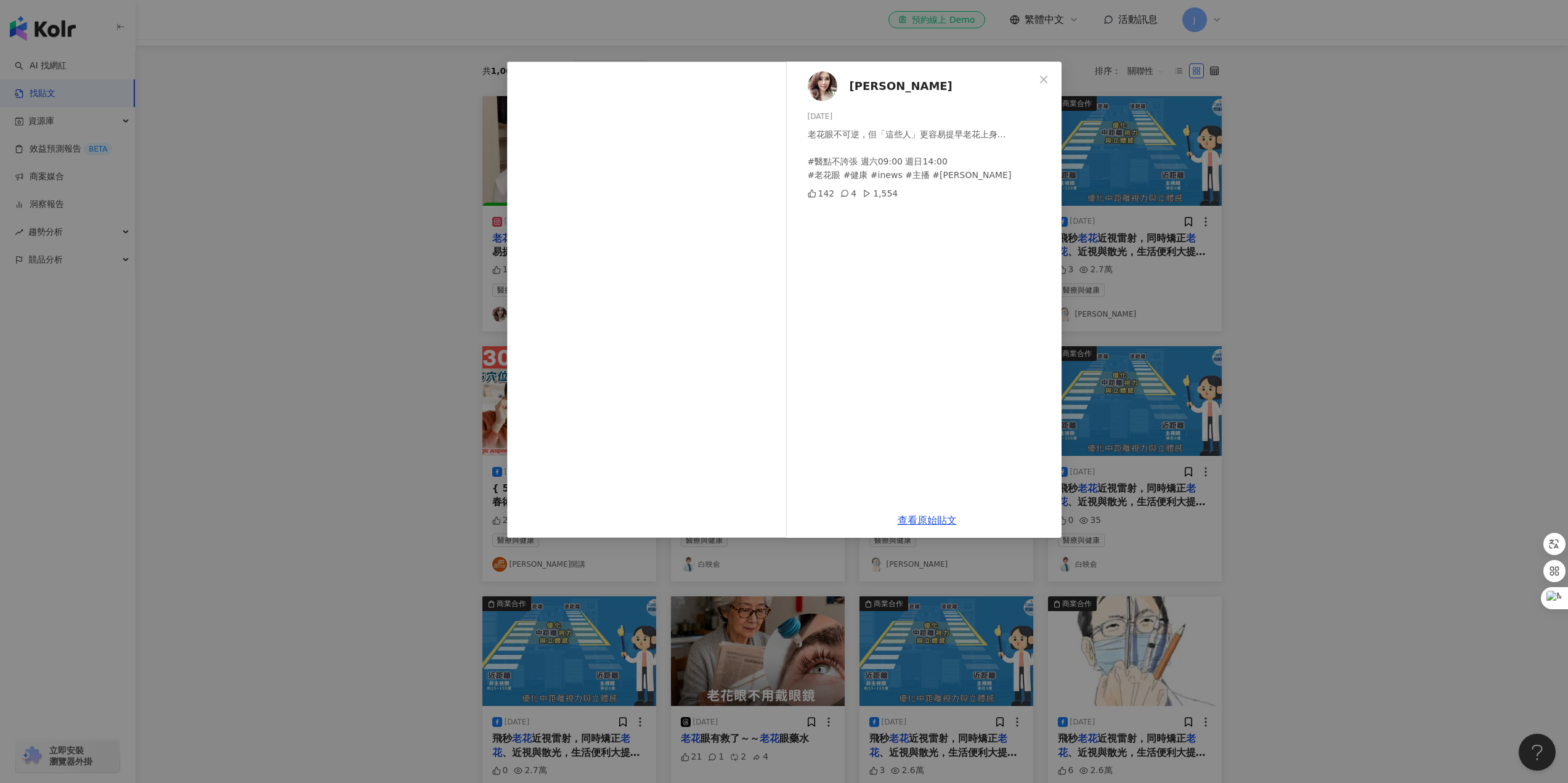
click at [1322, 463] on div "黃倩萍 2025/2/26 老花眼不可逆，但「這些人」更容易提早老花上身… #醫點不誇張 週六09:00 週日14:00 #老花眼 #健康 #inews #主…" at bounding box center [784, 392] width 1568 height 783
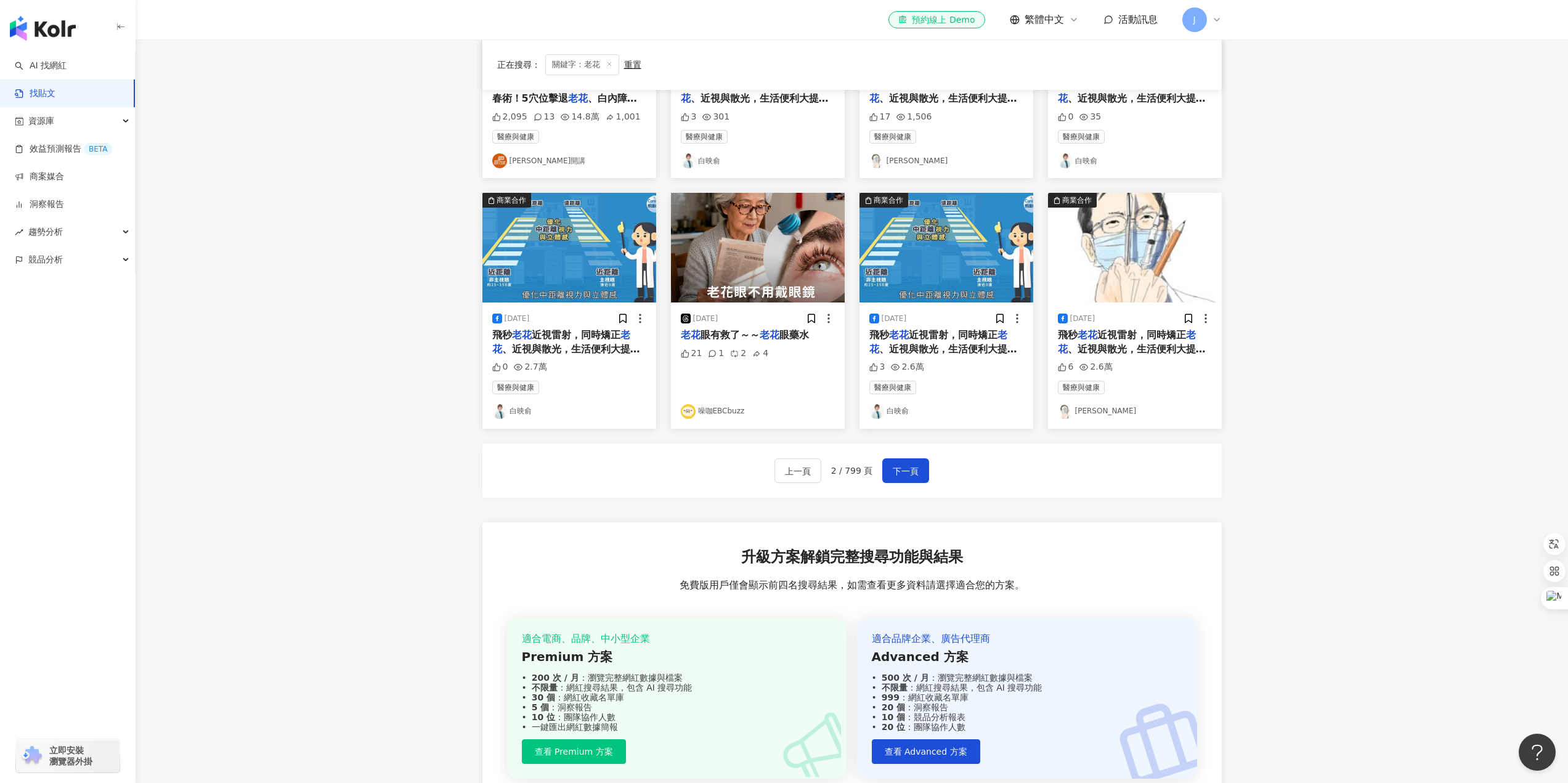
scroll to position [547, 0]
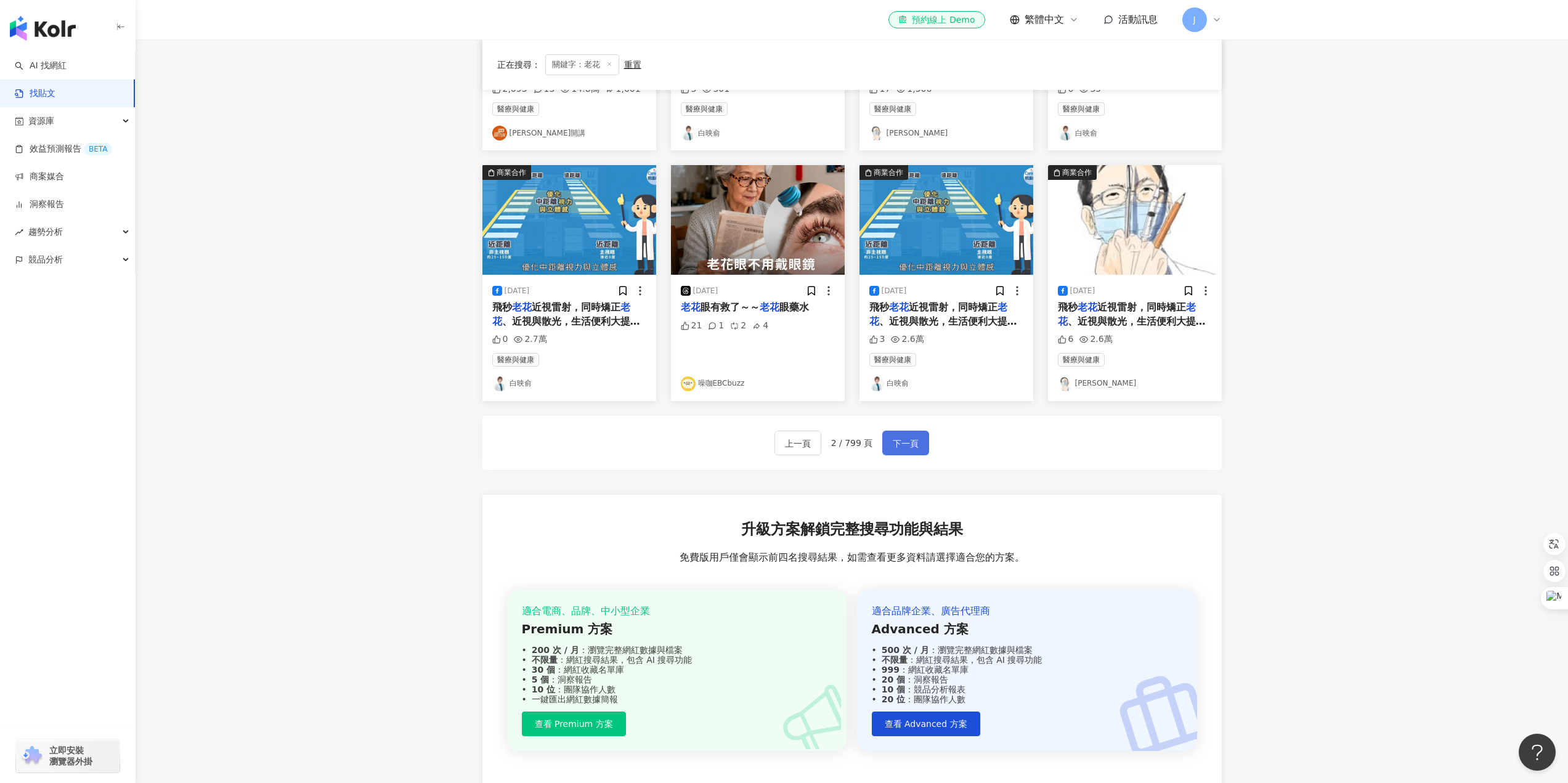
click at [903, 448] on span "下一頁" at bounding box center [905, 443] width 26 height 15
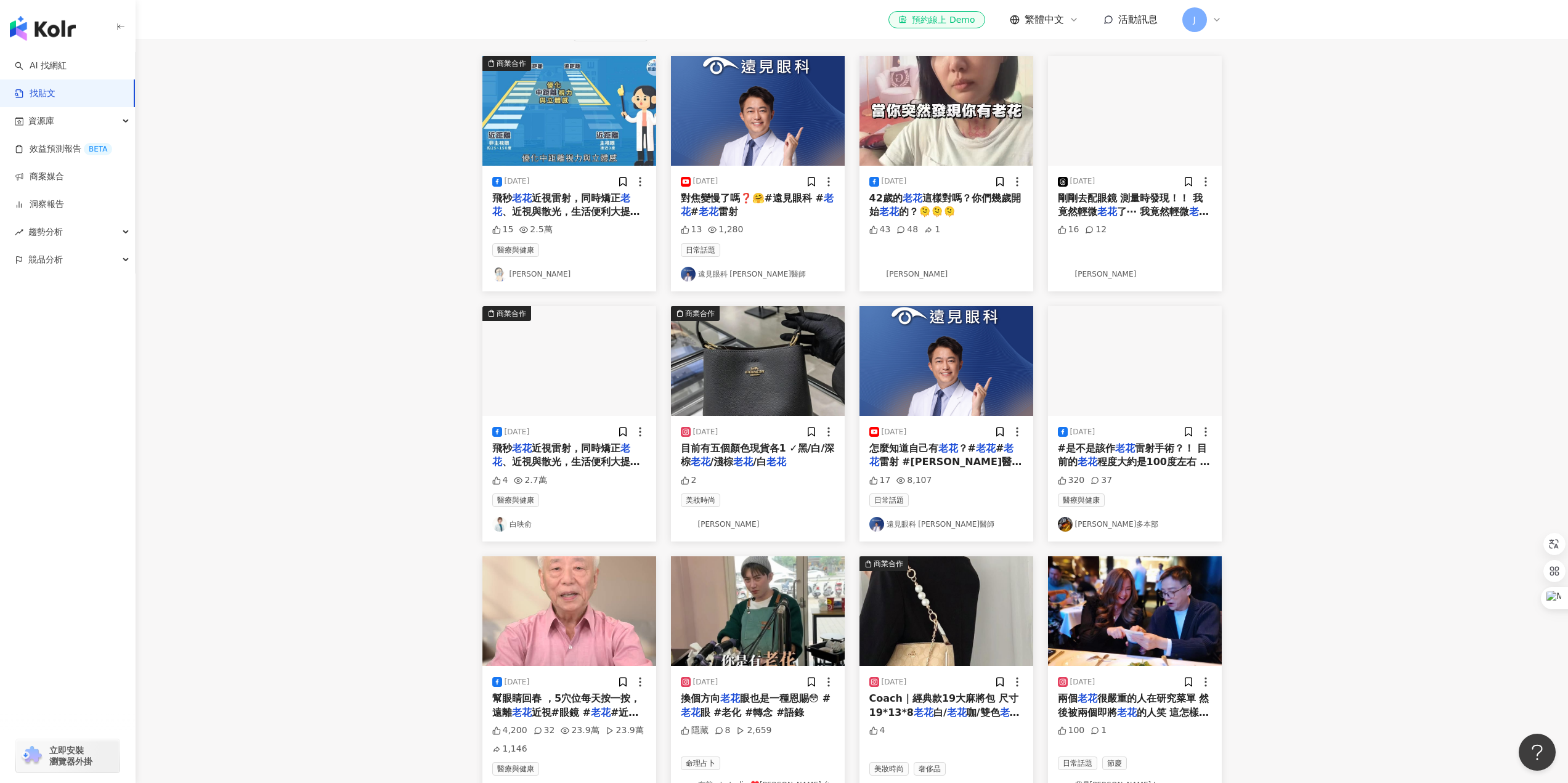
scroll to position [195, 0]
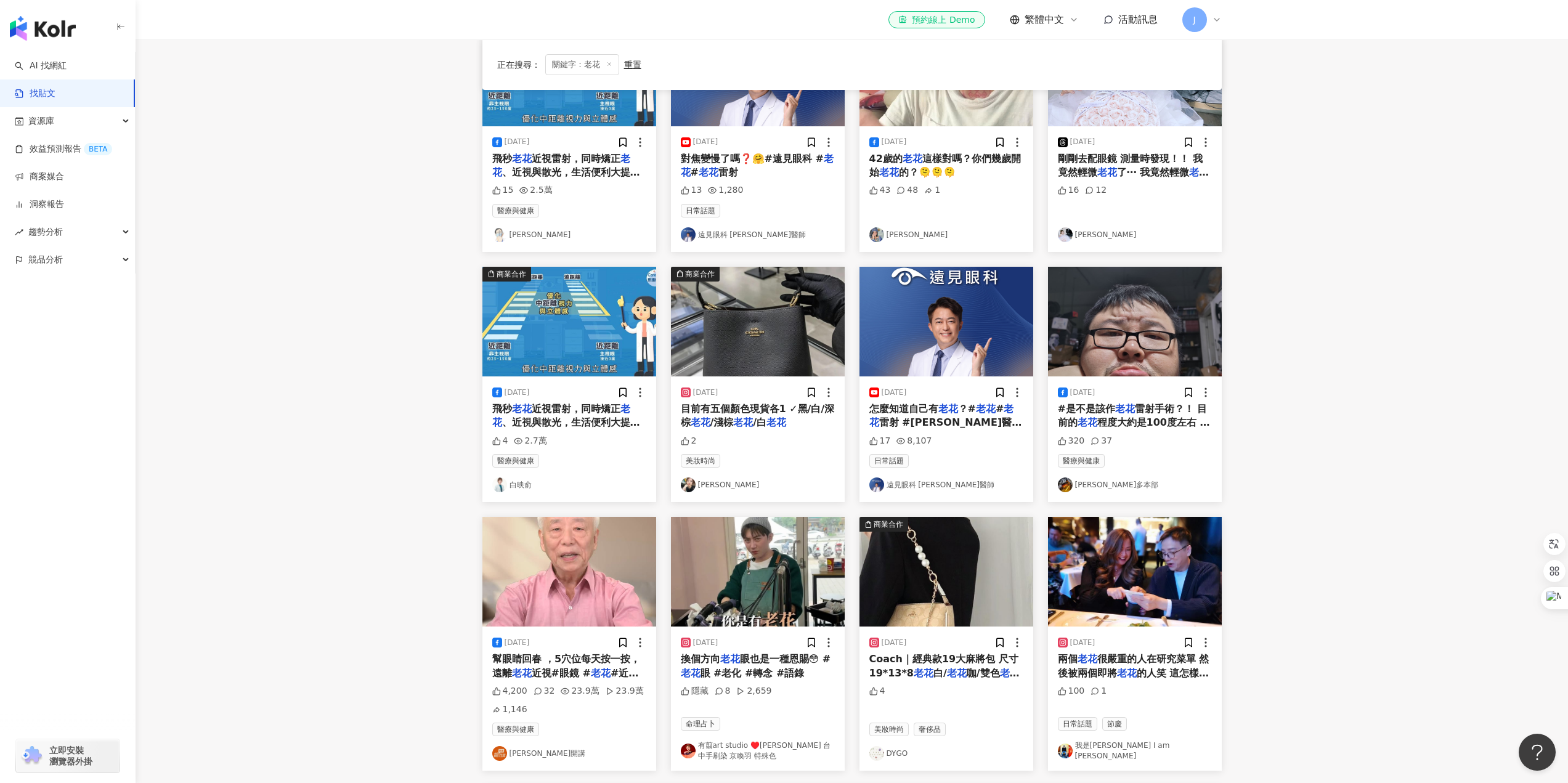
click at [1081, 169] on span "剛剛去配眼鏡 測量時發現！！ 我竟然輕微" at bounding box center [1130, 165] width 145 height 26
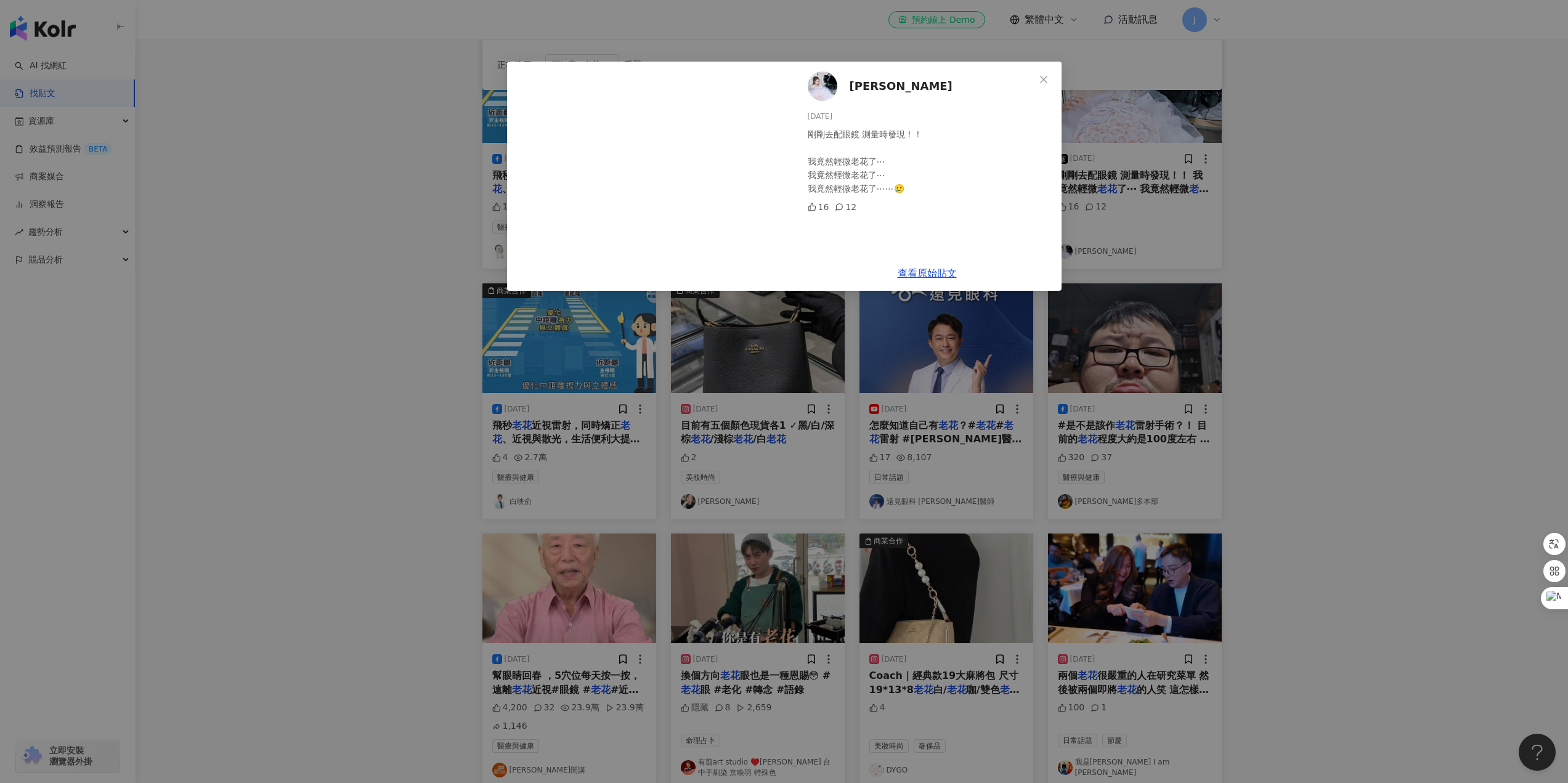
scroll to position [133, 0]
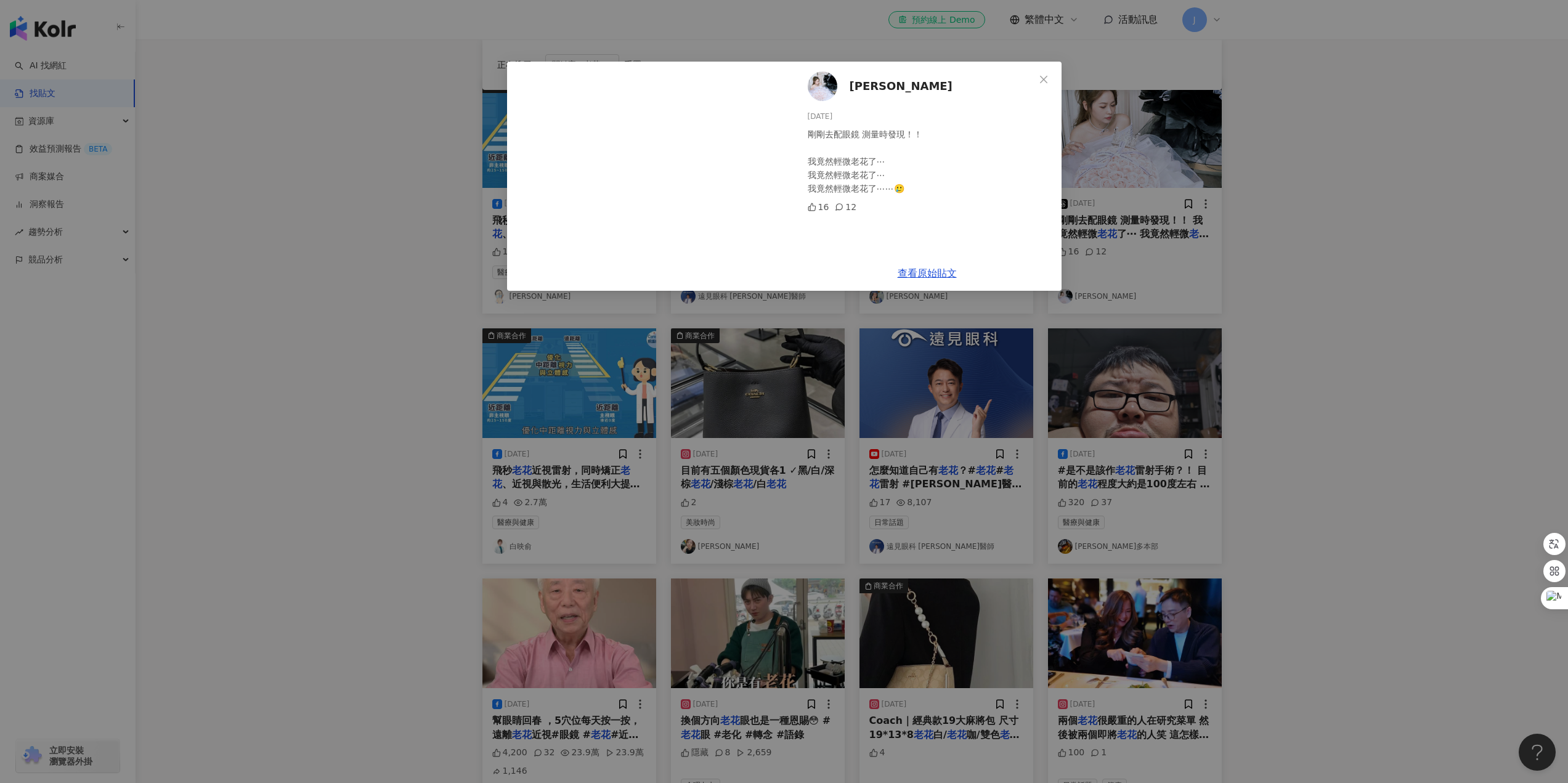
click at [1436, 321] on div "張雅雅Yaya 2024/5/9 剛剛去配眼鏡 測量時發現！！ 我竟然輕微老花了⋯ 我竟然輕微老花了⋯ 我竟然輕微老花了⋯⋯🥲 16 12 查看原始貼文" at bounding box center [784, 392] width 1568 height 783
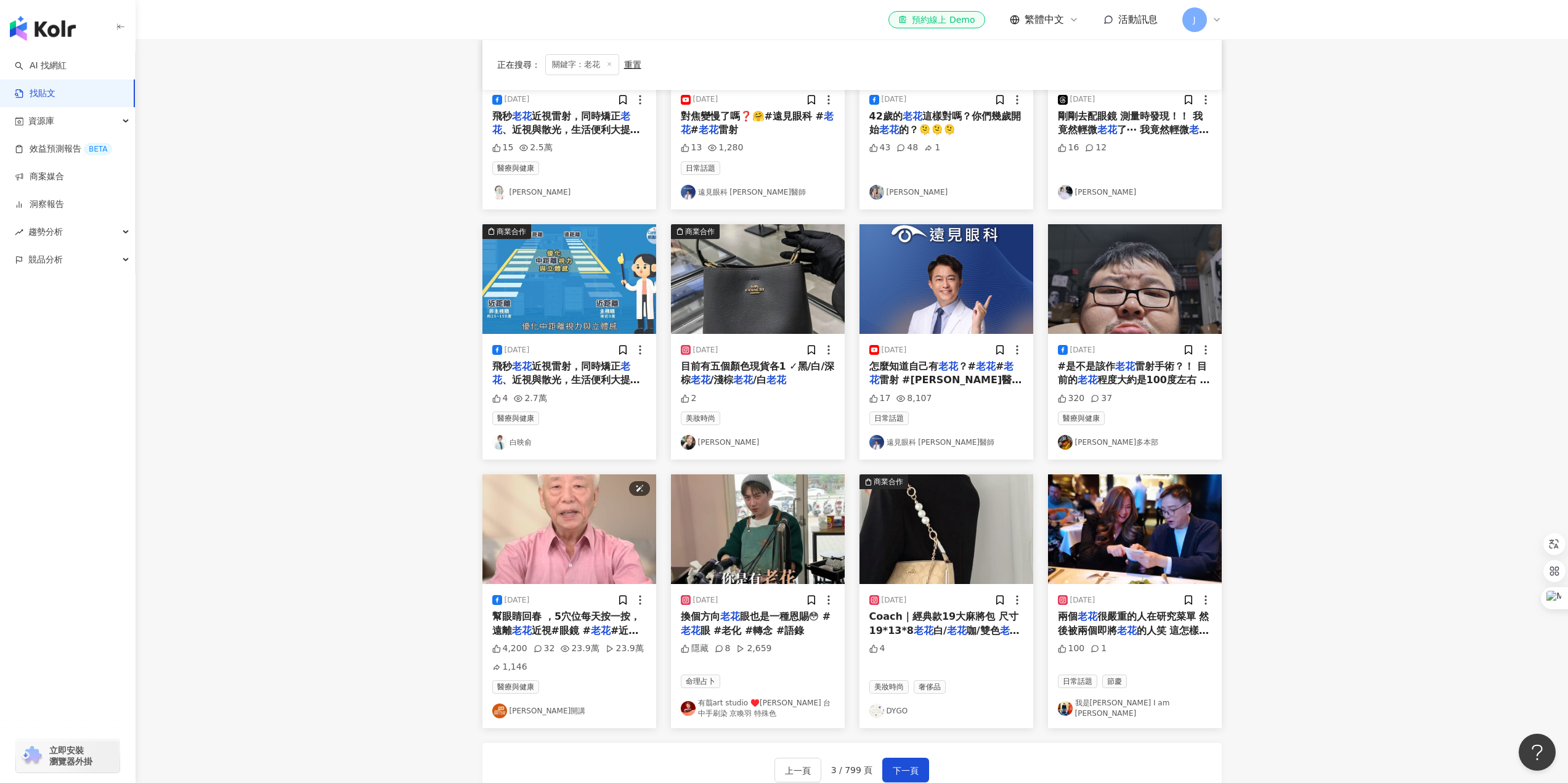
scroll to position [319, 0]
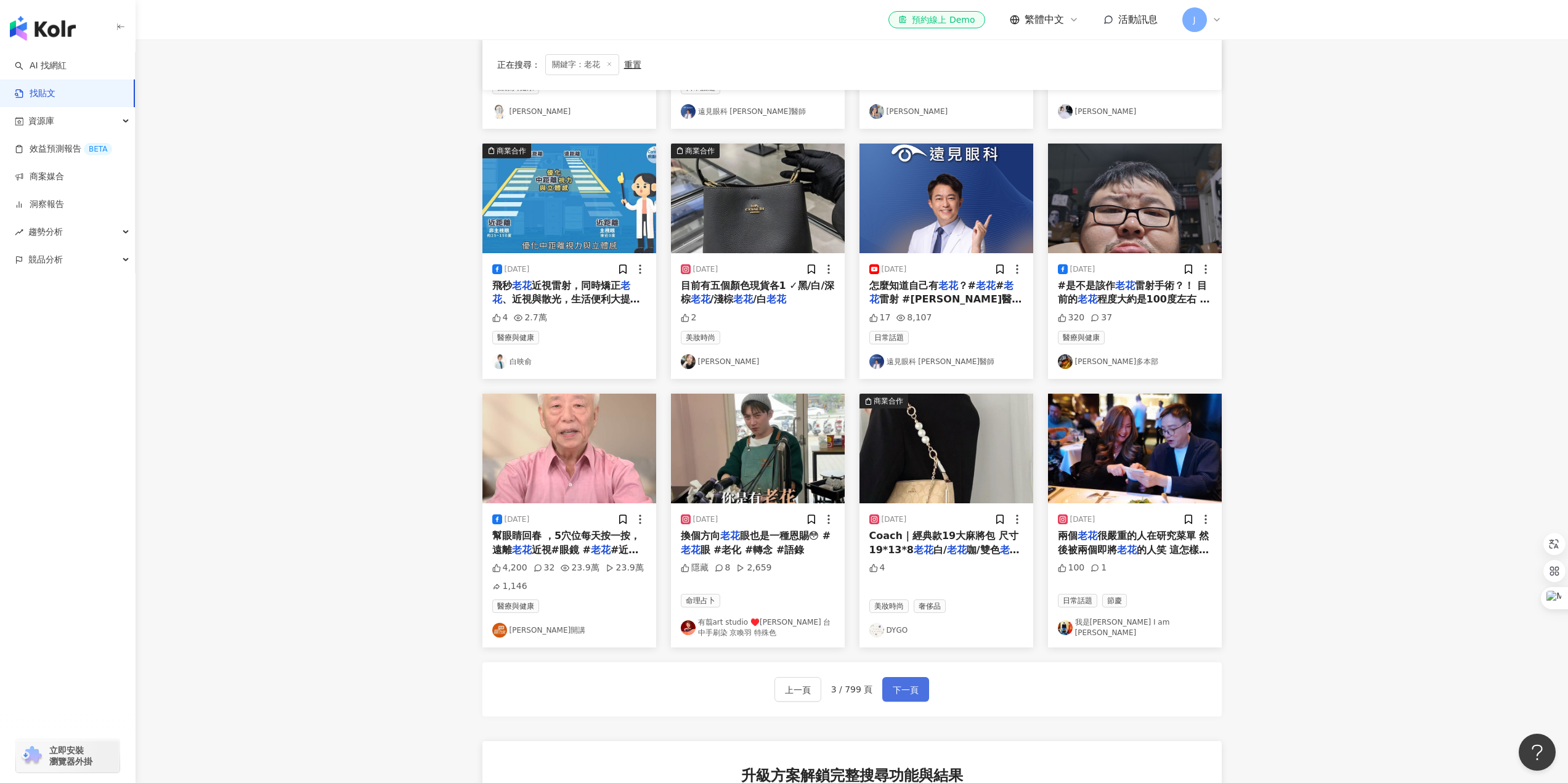
click at [912, 693] on span "下一頁" at bounding box center [905, 690] width 26 height 15
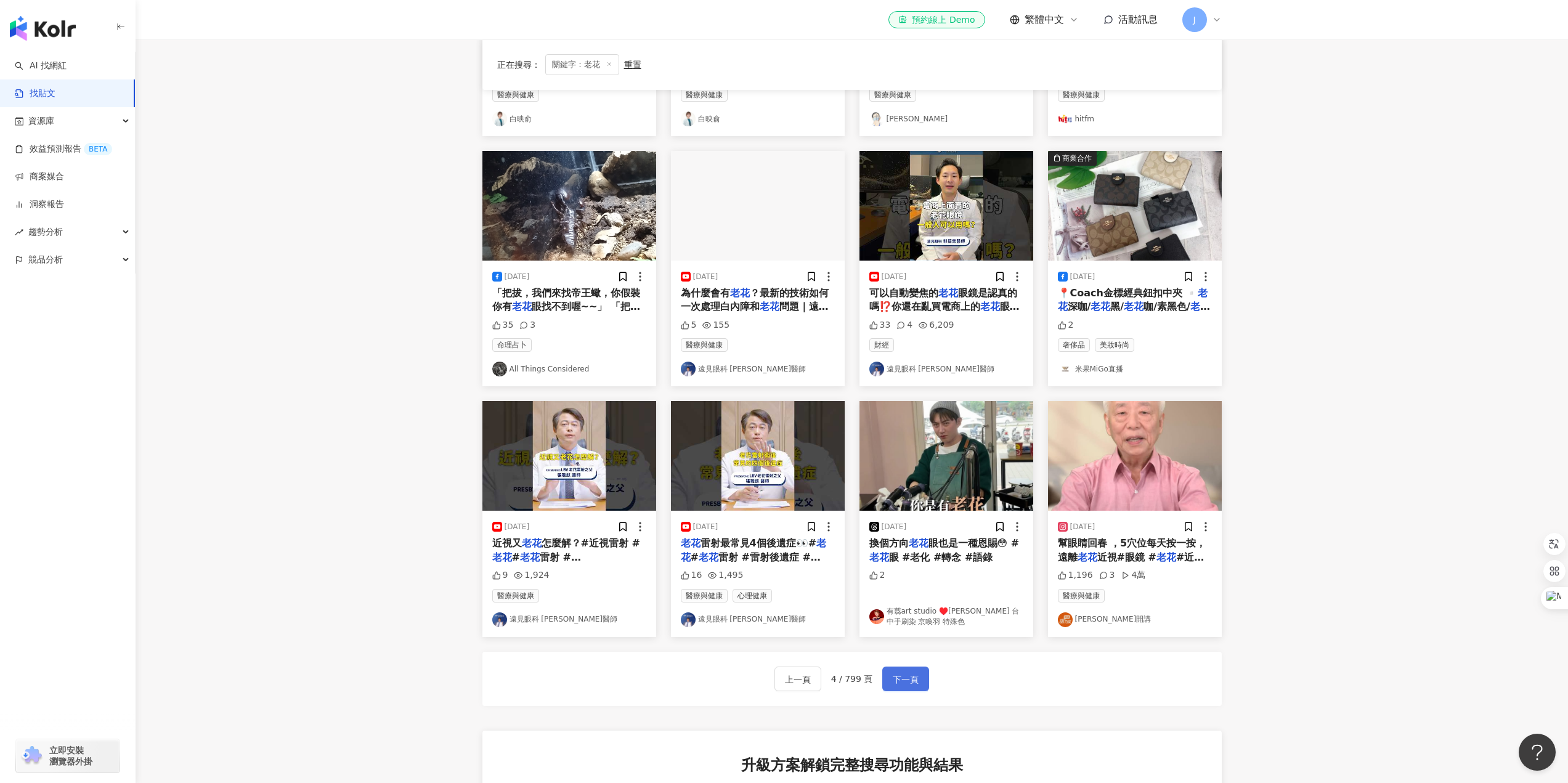
scroll to position [300, 0]
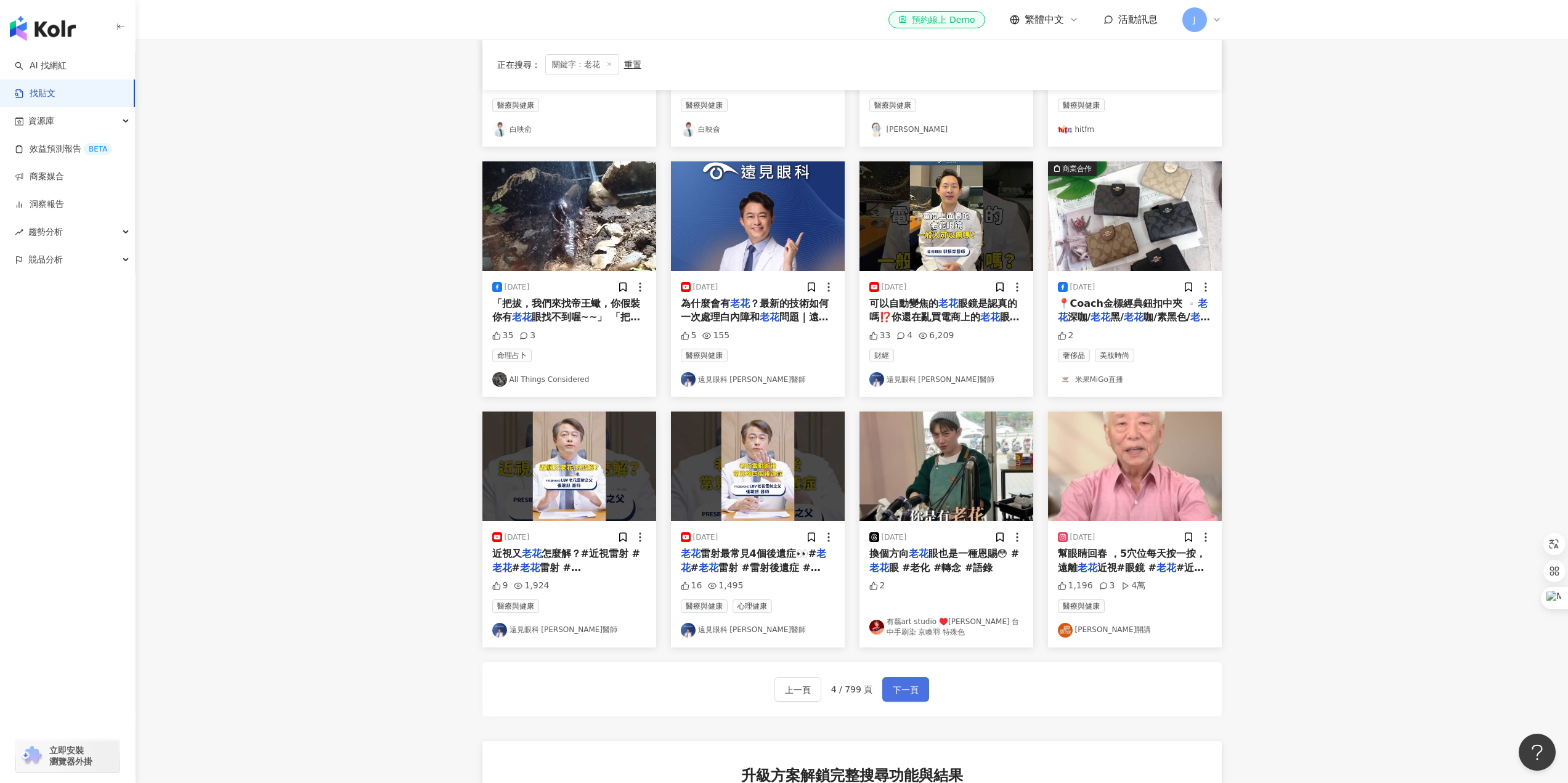
click at [920, 686] on button "下一頁" at bounding box center [906, 690] width 47 height 25
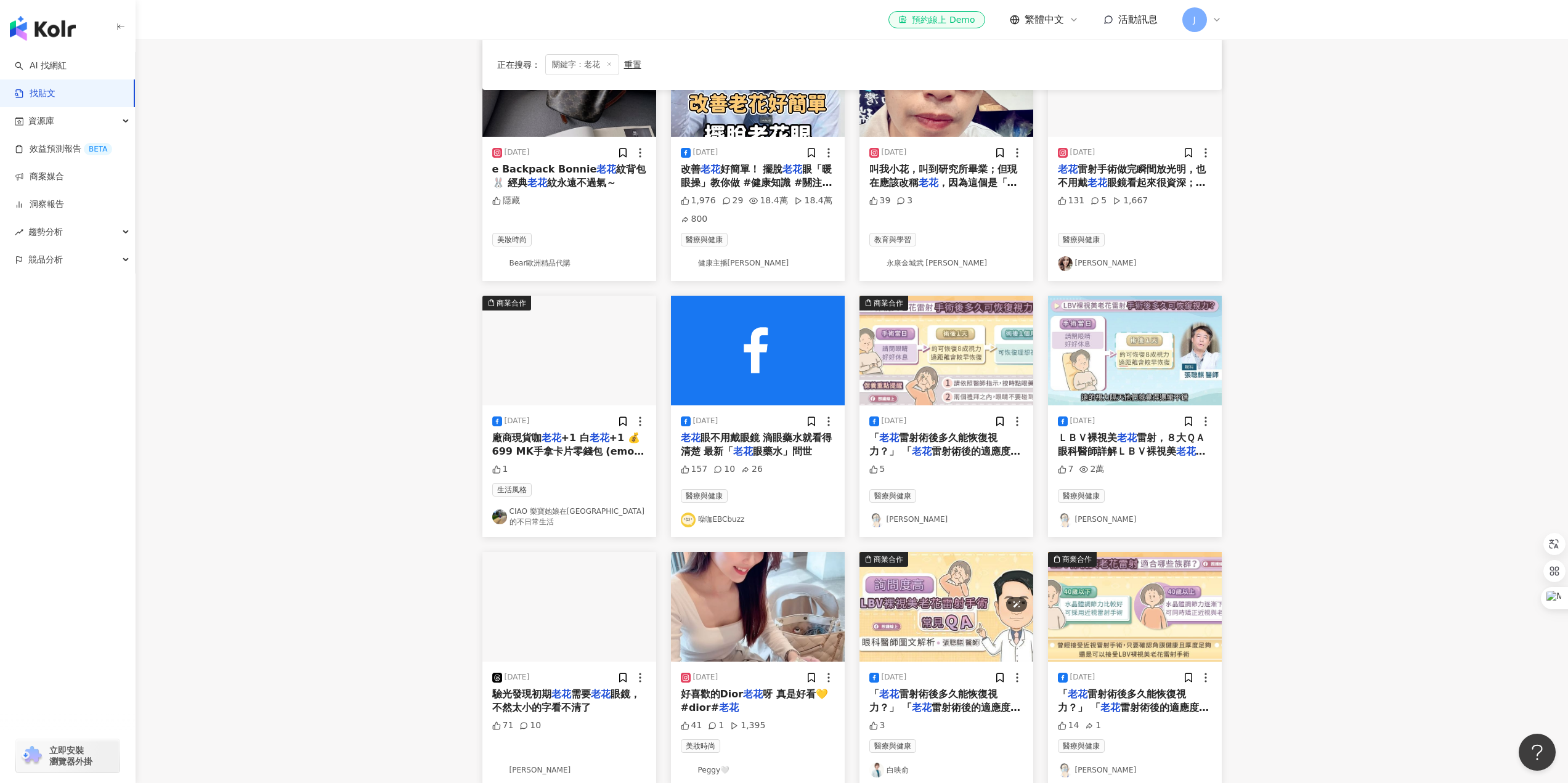
scroll to position [380, 0]
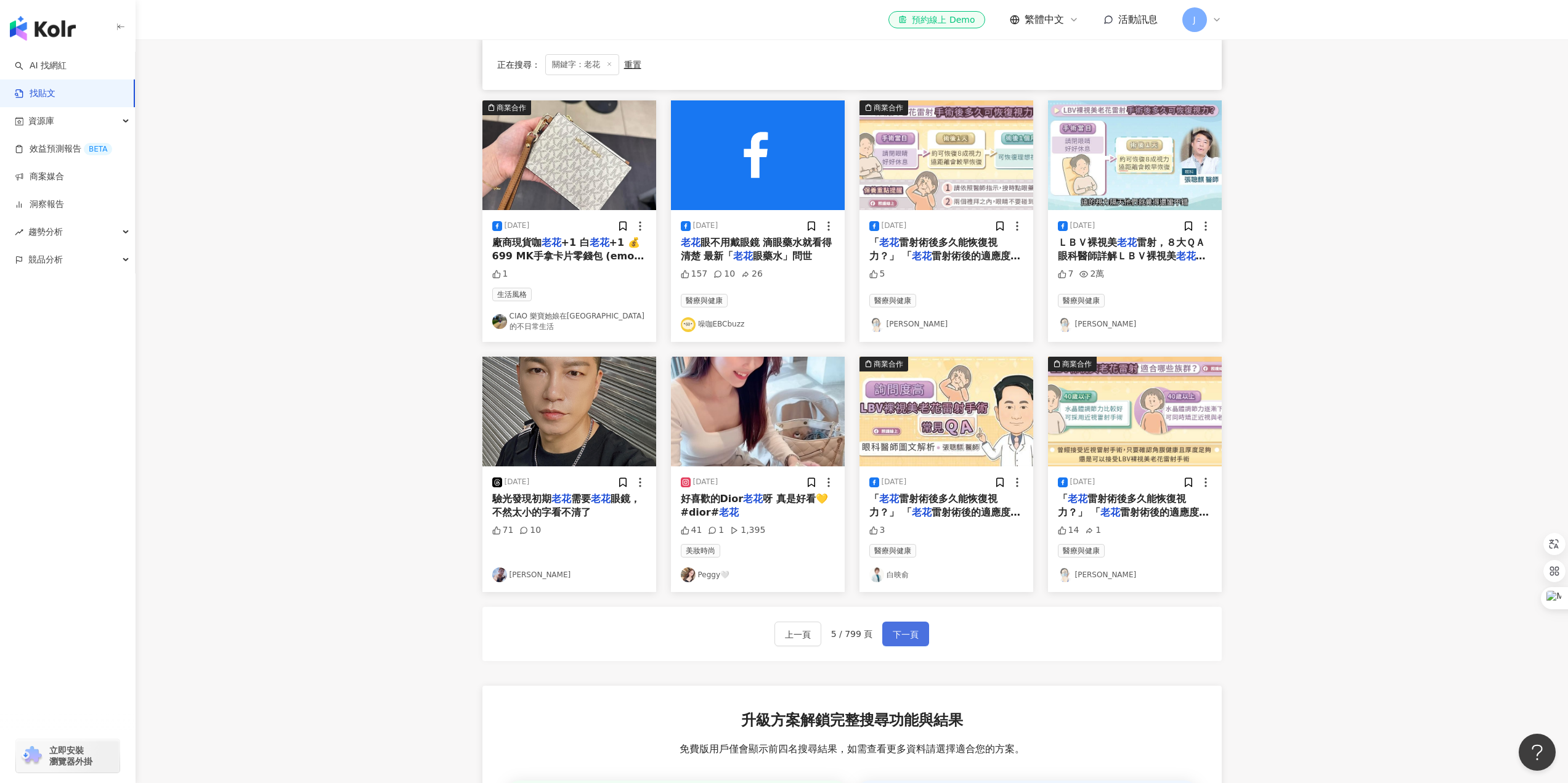
click at [895, 627] on span "下一頁" at bounding box center [905, 634] width 26 height 15
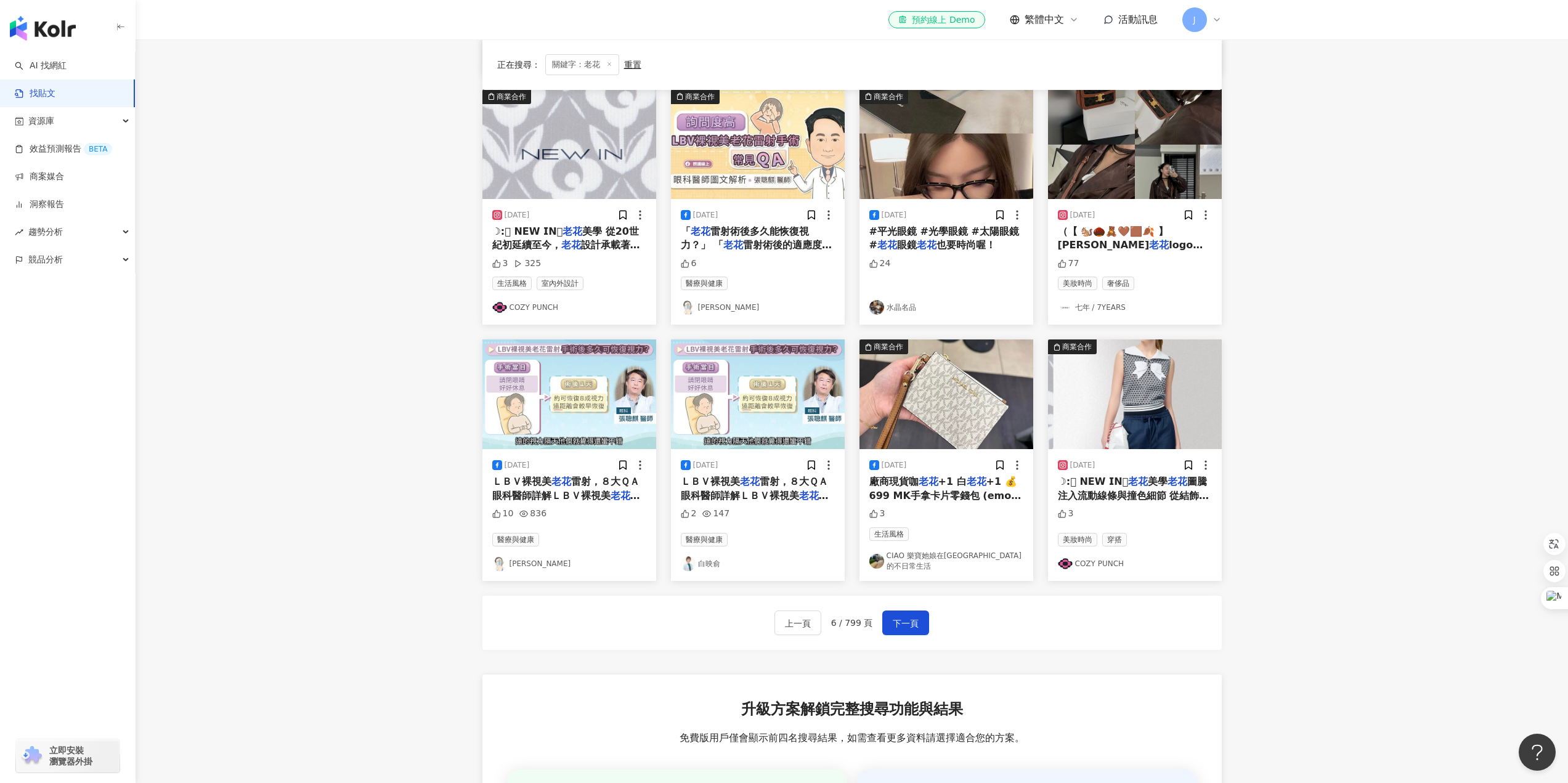
scroll to position [362, 0]
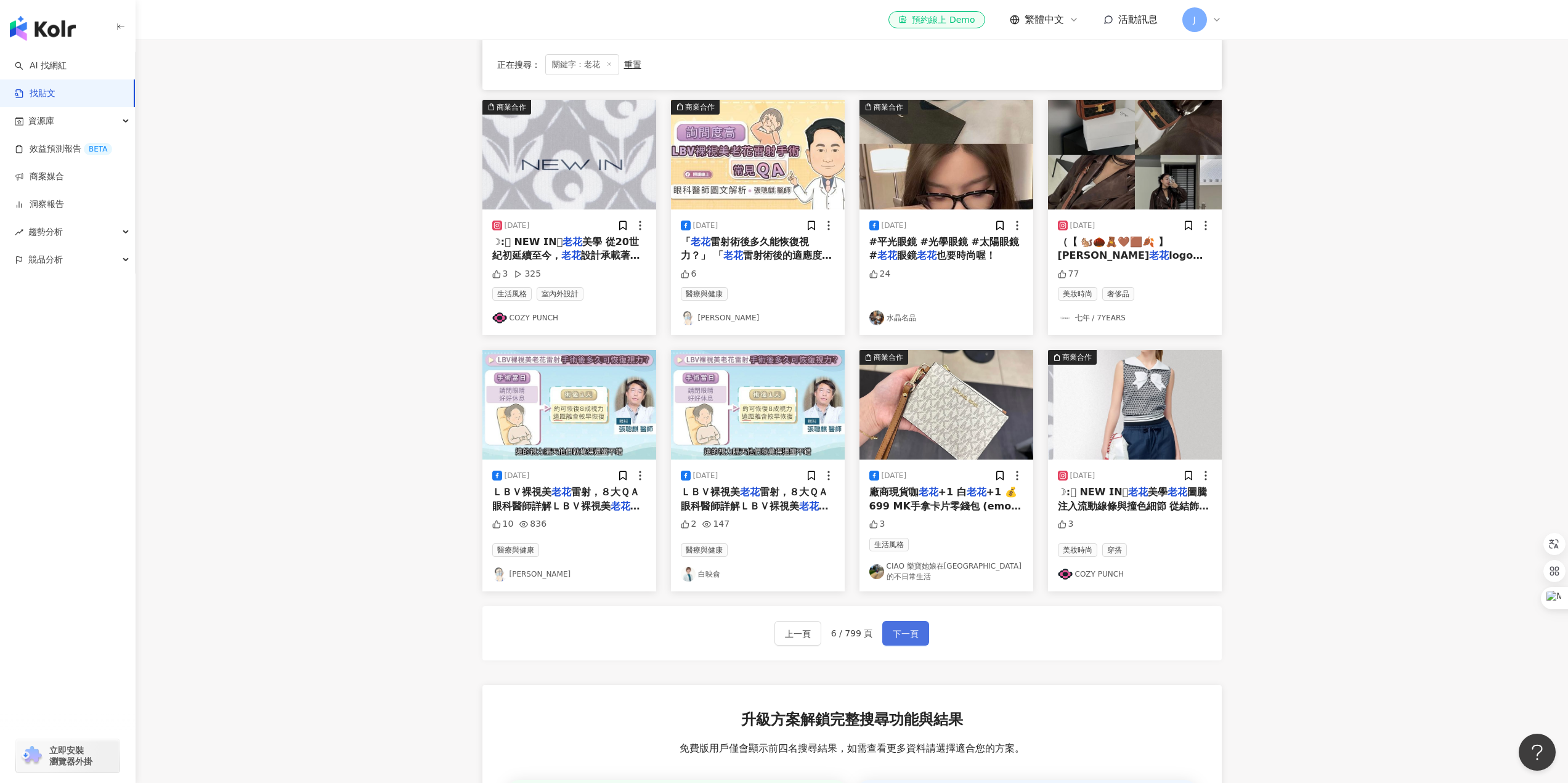
click at [912, 626] on span "下一頁" at bounding box center [905, 634] width 26 height 15
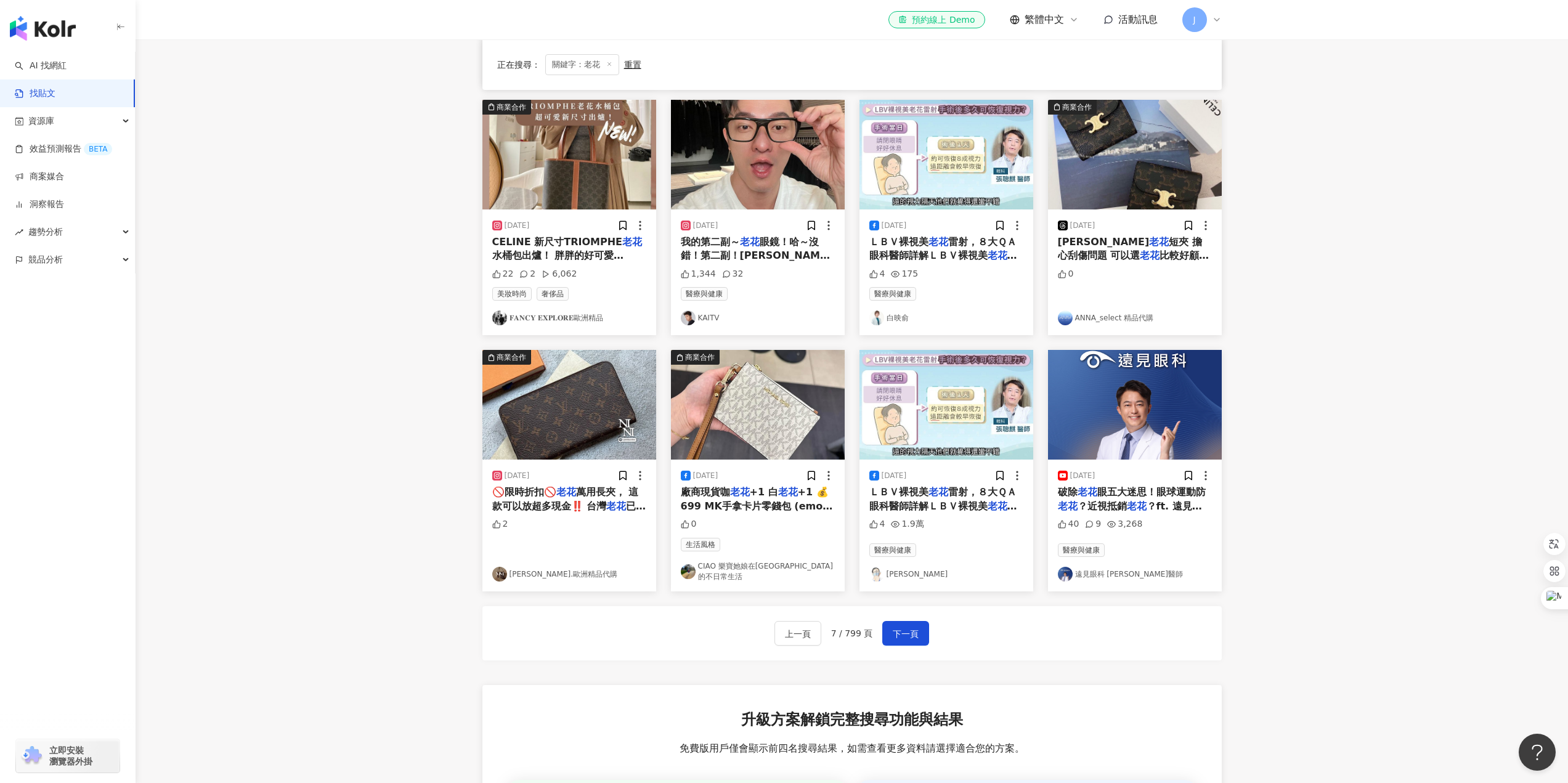
drag, startPoint x: 777, startPoint y: 259, endPoint x: 754, endPoint y: 249, distance: 25.1
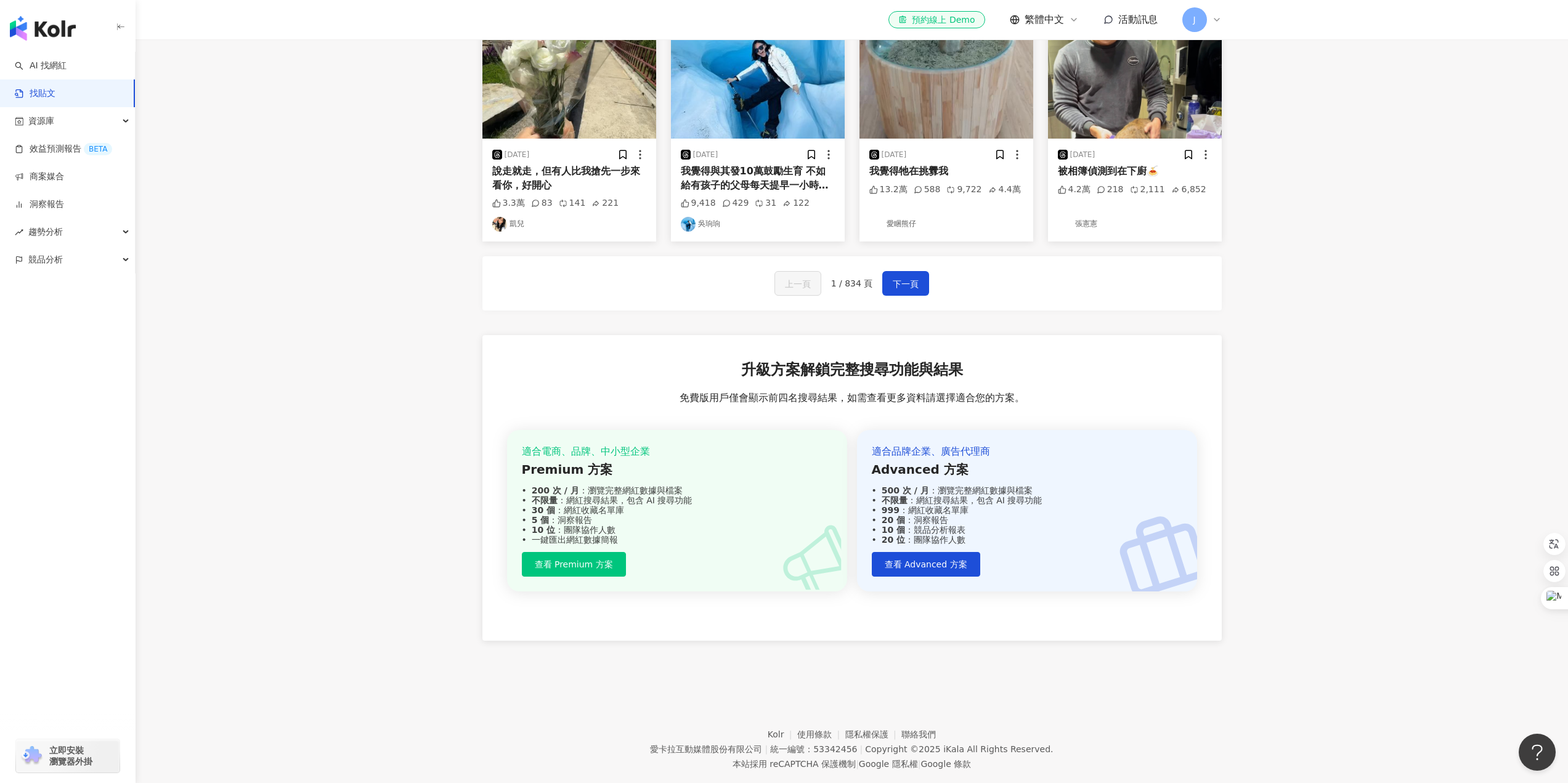
scroll to position [684, 0]
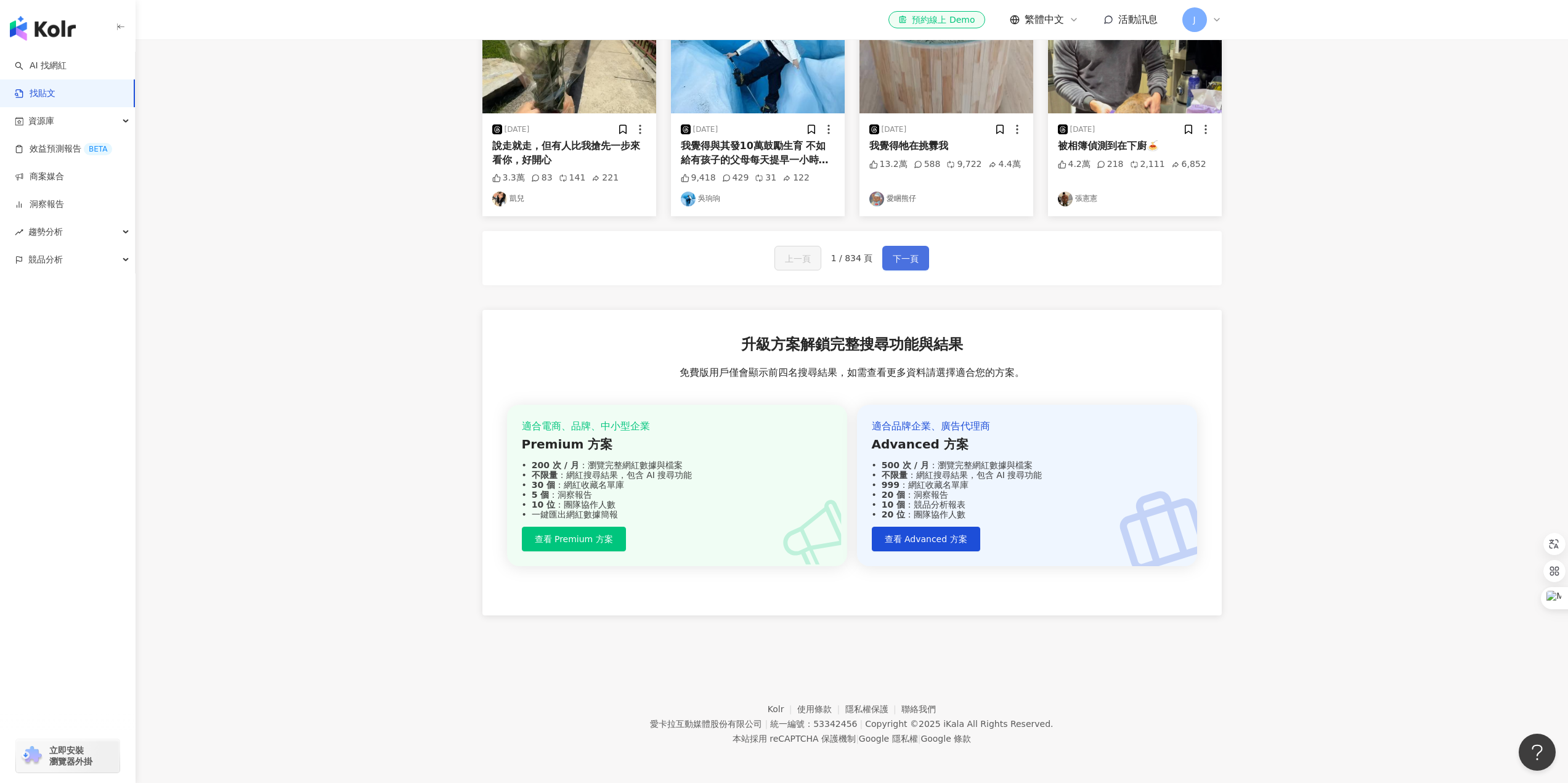
click at [907, 253] on span "下一頁" at bounding box center [905, 259] width 26 height 15
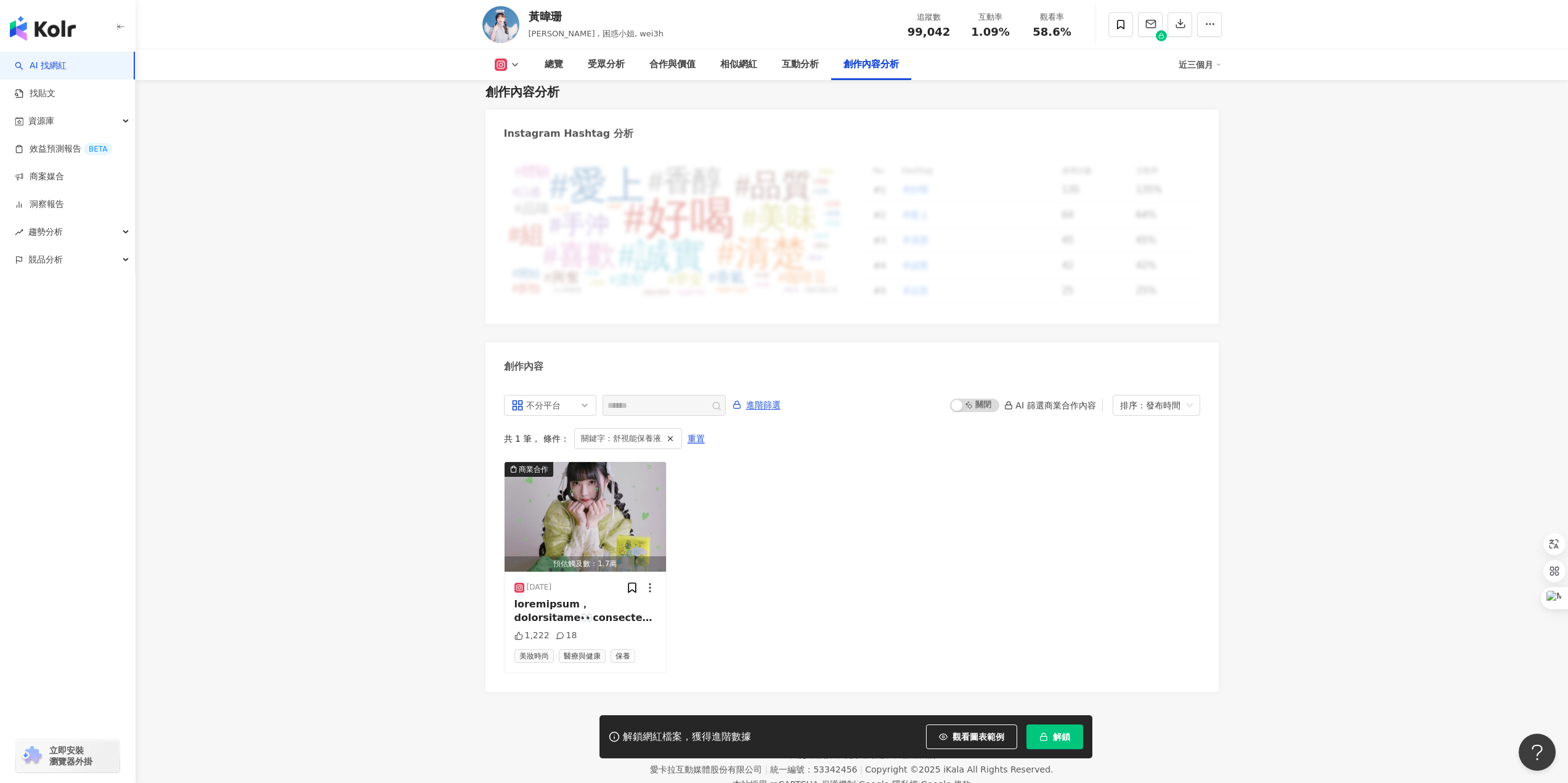
scroll to position [3494, 0]
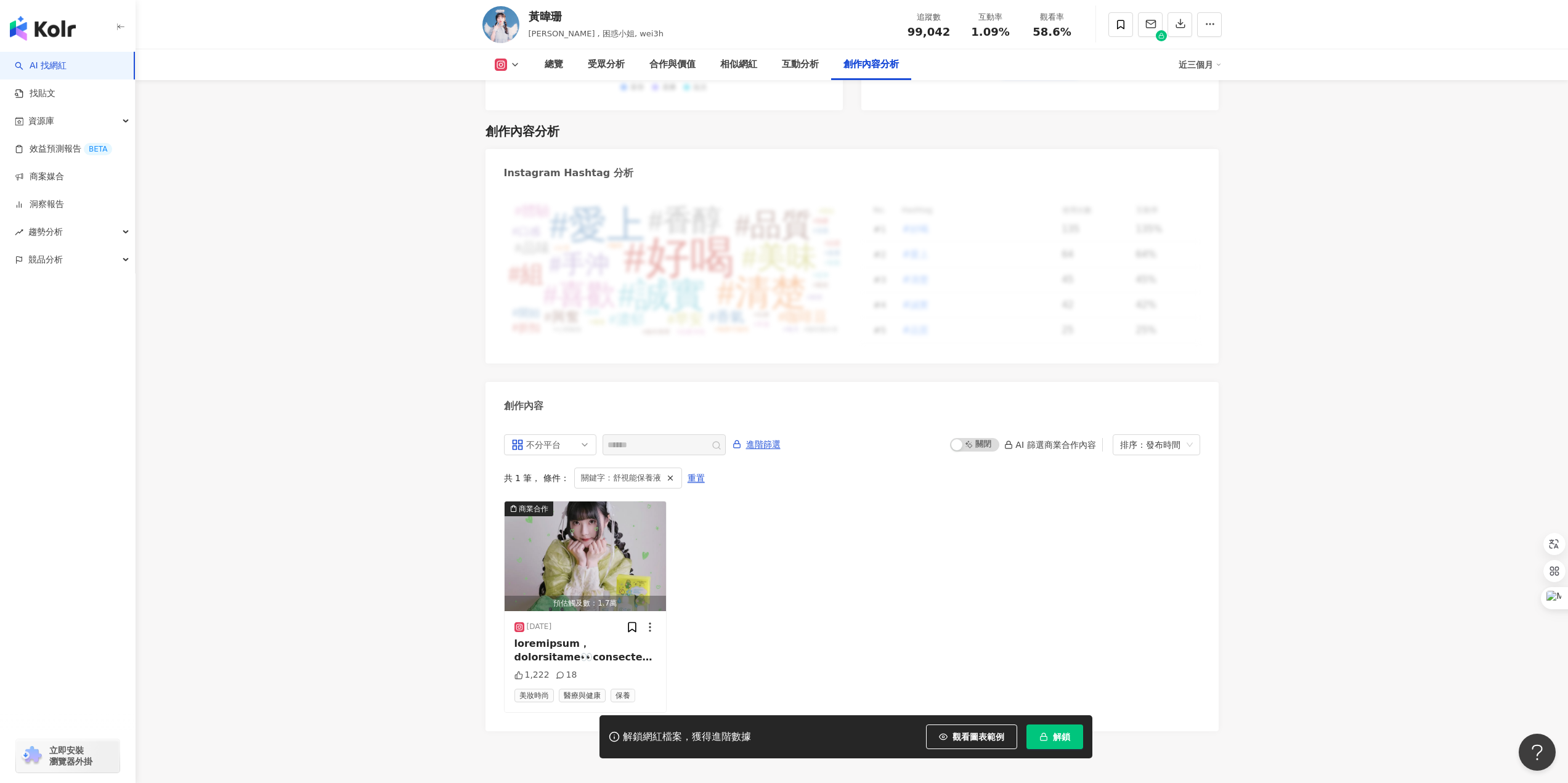
drag, startPoint x: 754, startPoint y: 583, endPoint x: 751, endPoint y: 564, distance: 19.2
click at [755, 574] on div "商業合作 預估觸及數：1.7萬 2025/7/3 1,222 18 美妝時尚 醫療與健康 保養" at bounding box center [852, 607] width 696 height 212
drag, startPoint x: 528, startPoint y: 12, endPoint x: 586, endPoint y: 18, distance: 58.3
click at [586, 18] on div "黃暐珊" at bounding box center [596, 16] width 135 height 15
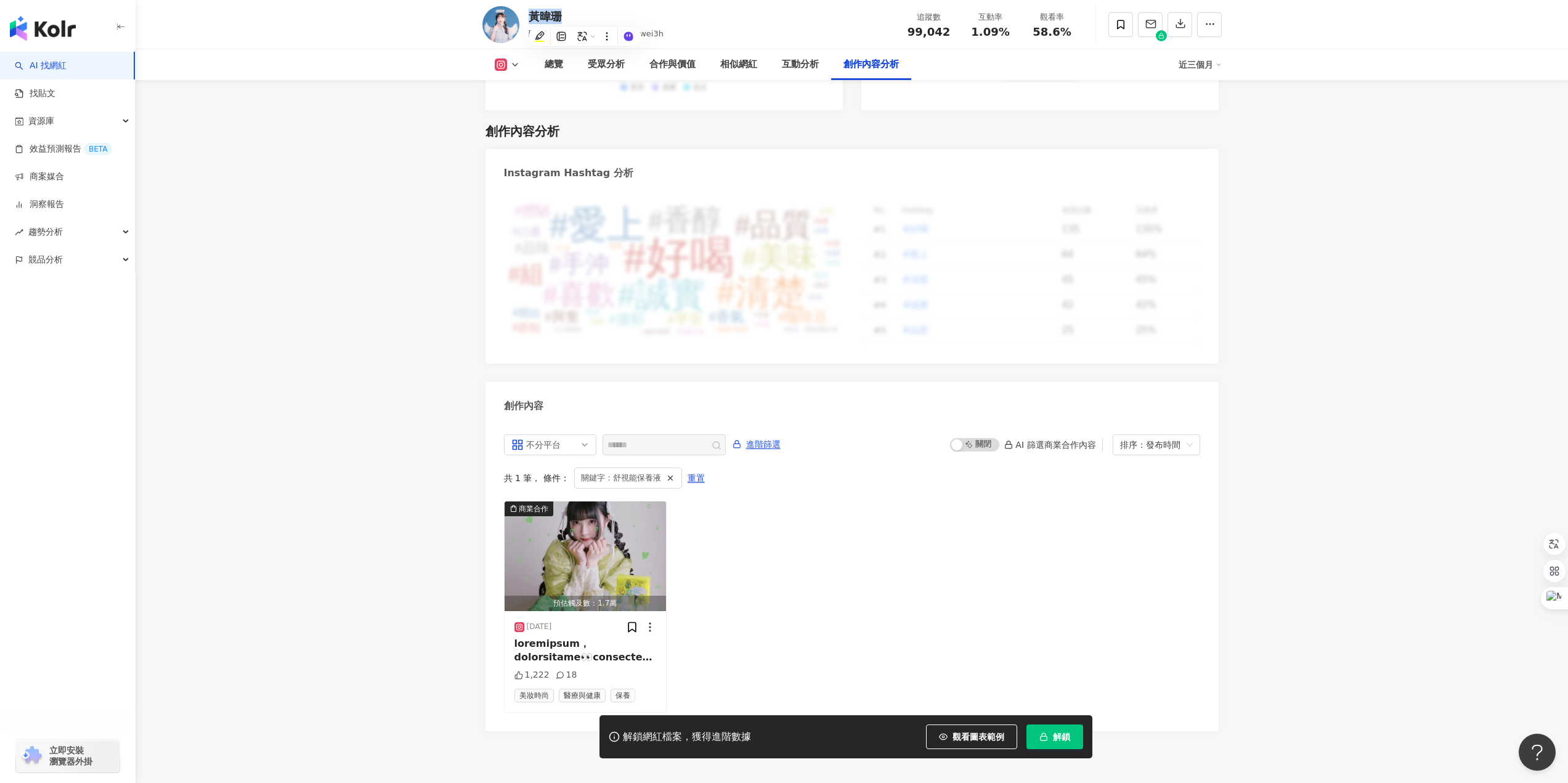
copy div "黃暐珊"
drag, startPoint x: 907, startPoint y: 30, endPoint x: 958, endPoint y: 32, distance: 51.0
click at [958, 32] on div "追蹤數 99,042" at bounding box center [929, 24] width 61 height 26
copy span "99,042"
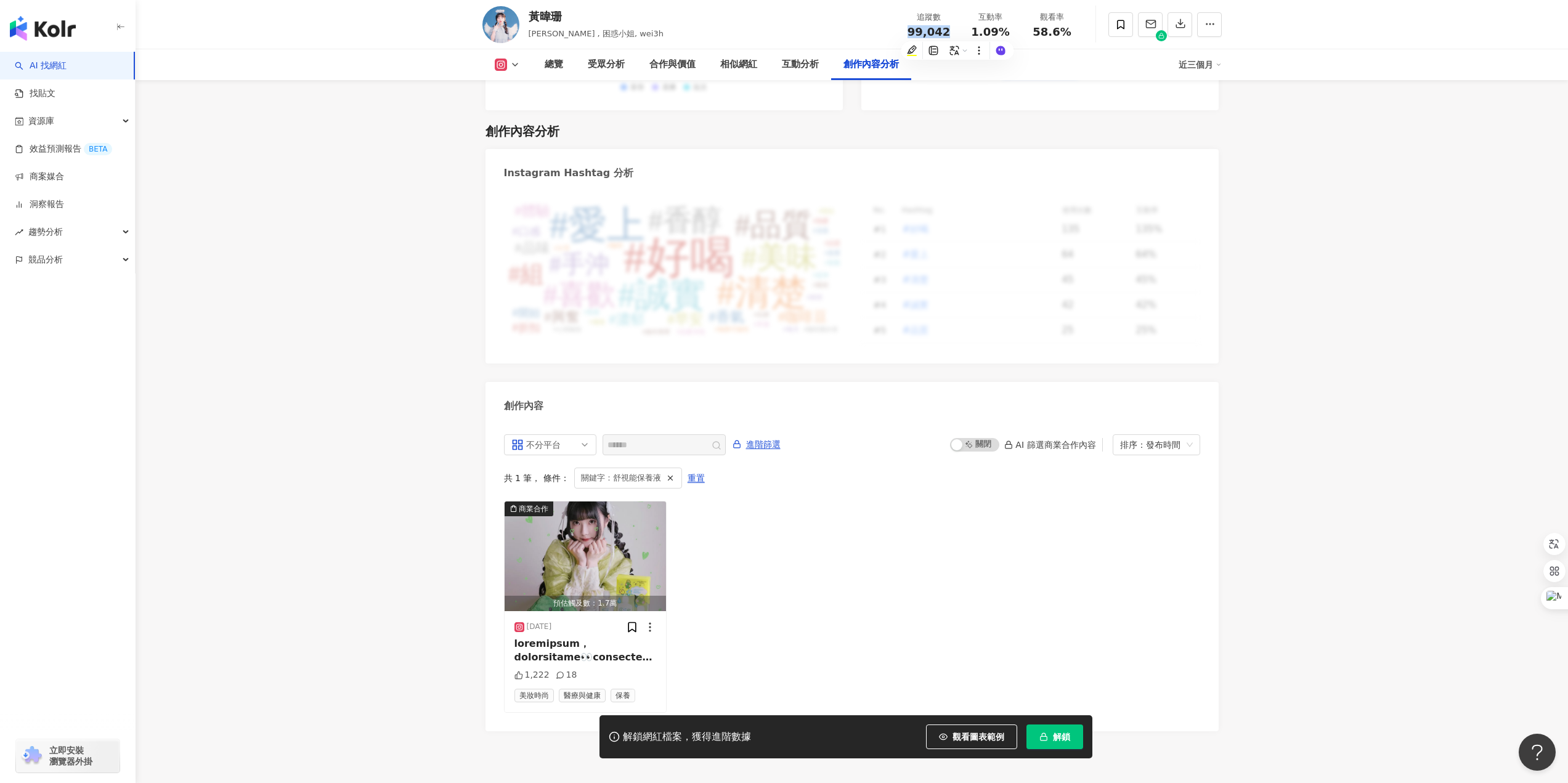
drag, startPoint x: 528, startPoint y: 35, endPoint x: 678, endPoint y: 36, distance: 150.0
click at [678, 36] on div "黃暐珊 Wei Shan Huang , 困惑小姐, wei3h 追蹤數 99,042 互動率 1.09% 觀看率 58.6%" at bounding box center [853, 24] width 789 height 49
copy span "Wei Shan Huang , 困惑小姐, wei3h"
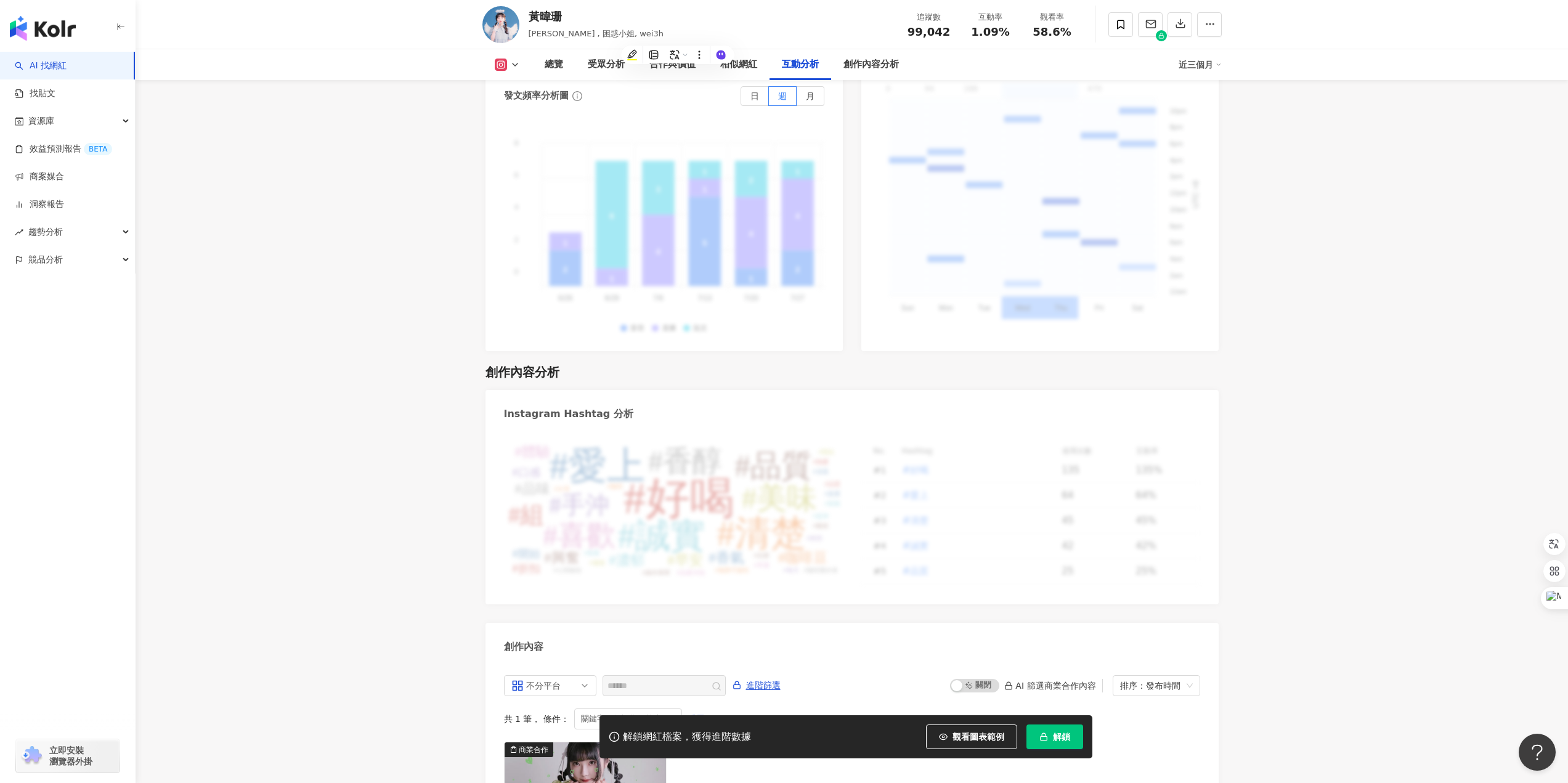
scroll to position [3247, 0]
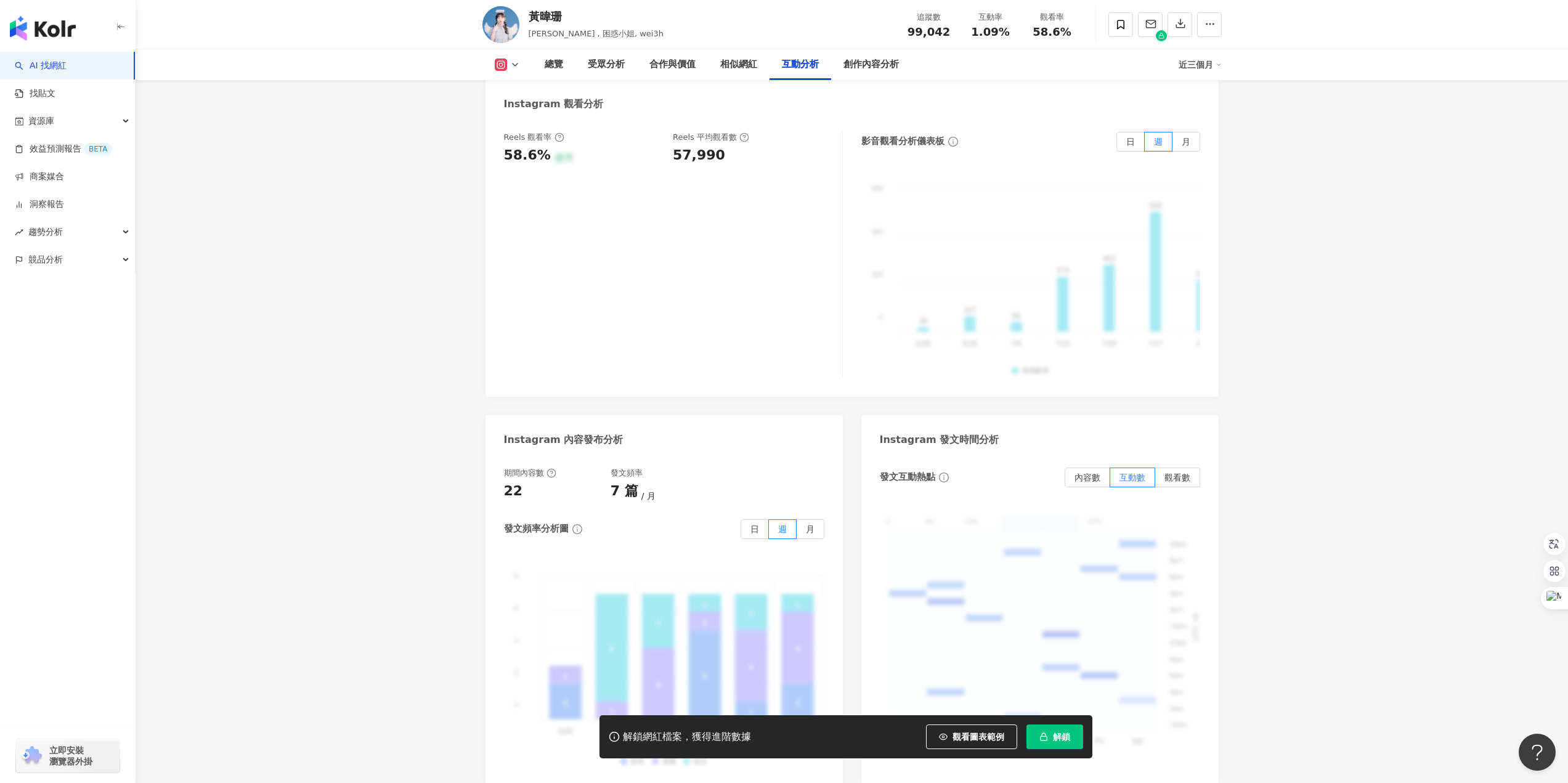
scroll to position [2754, 0]
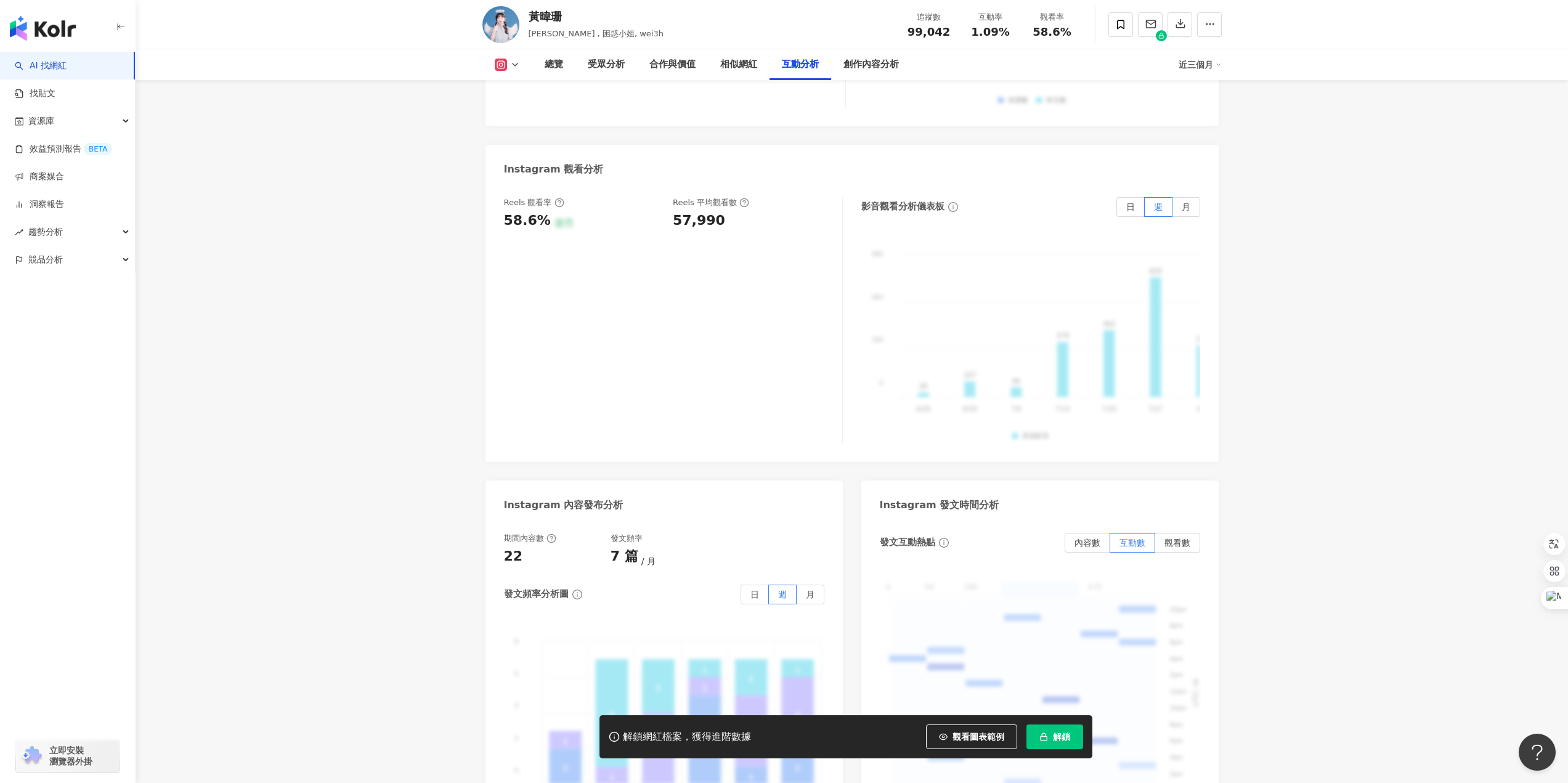
click at [66, 69] on link "AI 找網紅" at bounding box center [40, 66] width 52 height 12
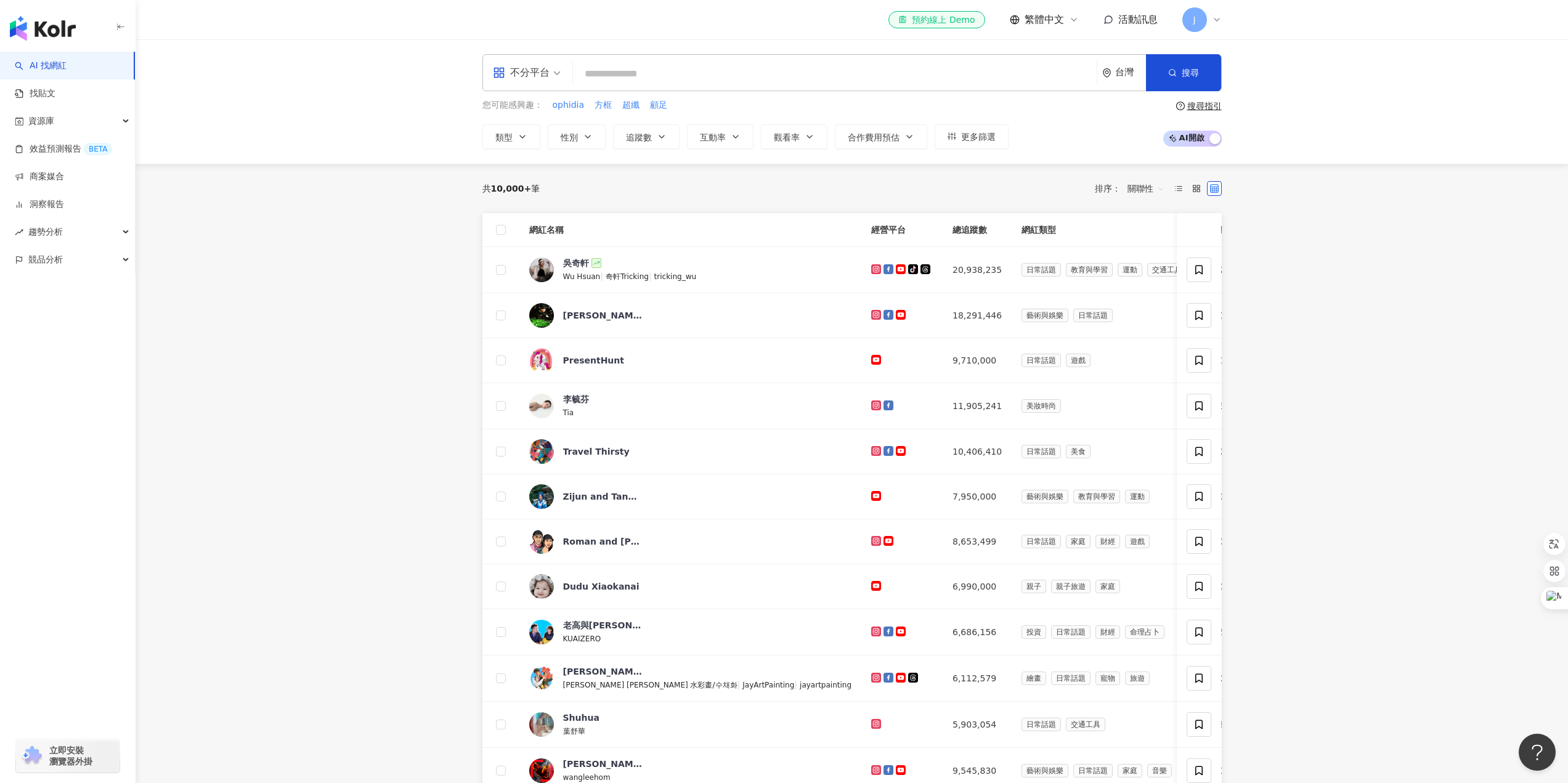
click at [605, 77] on input "search" at bounding box center [835, 74] width 514 height 23
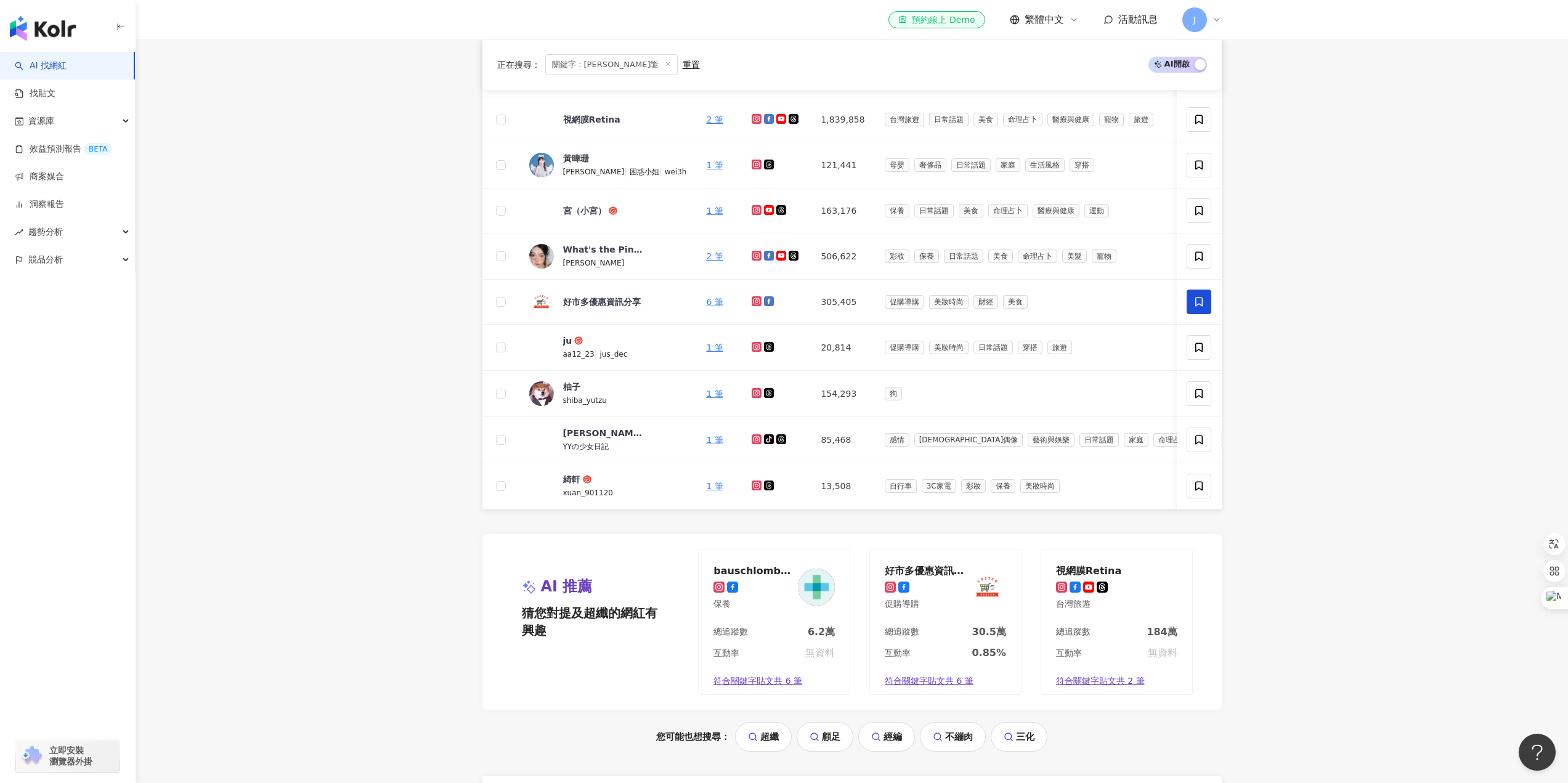
scroll to position [354, 0]
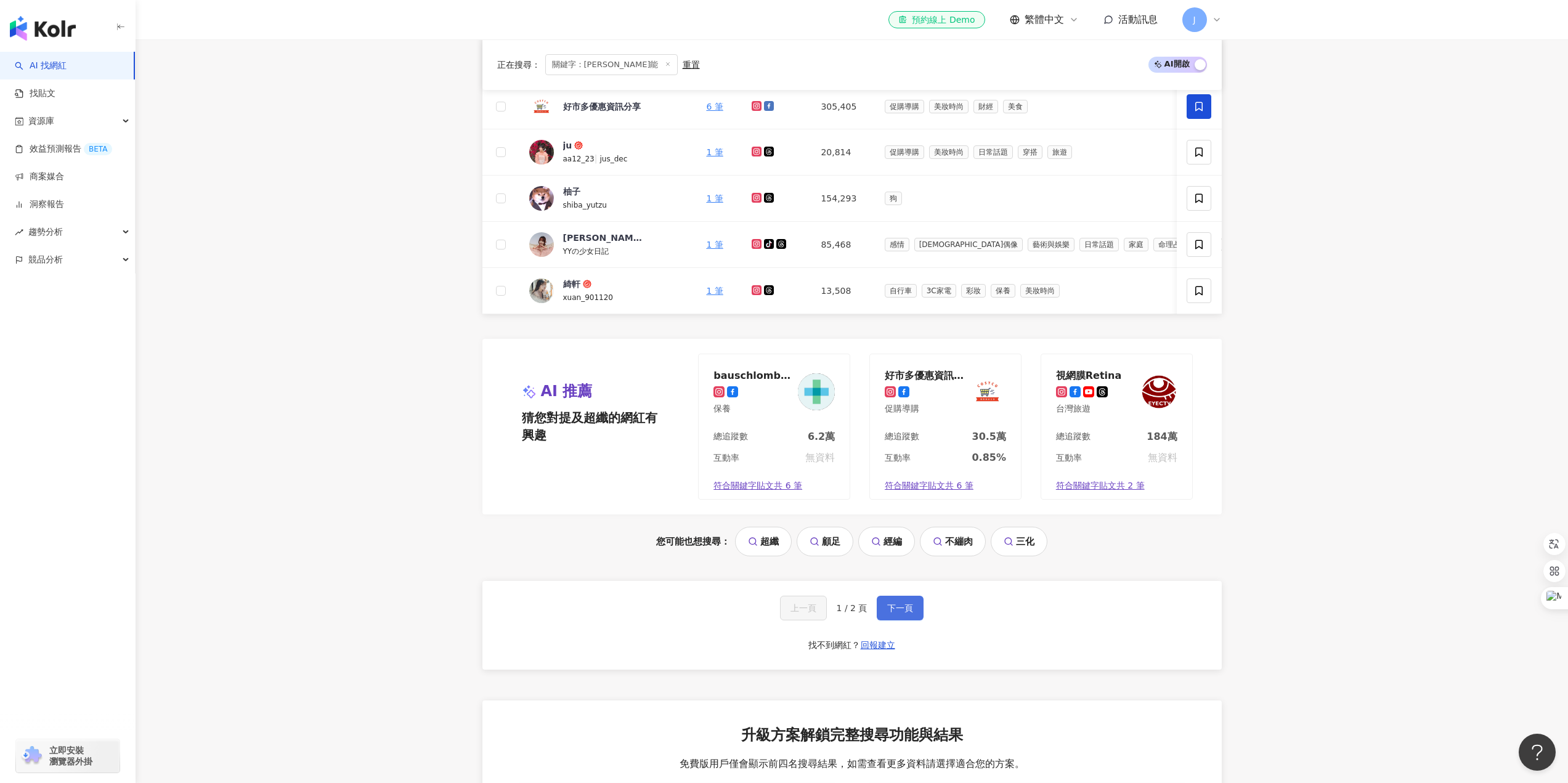
click at [912, 614] on button "下一頁" at bounding box center [900, 608] width 47 height 25
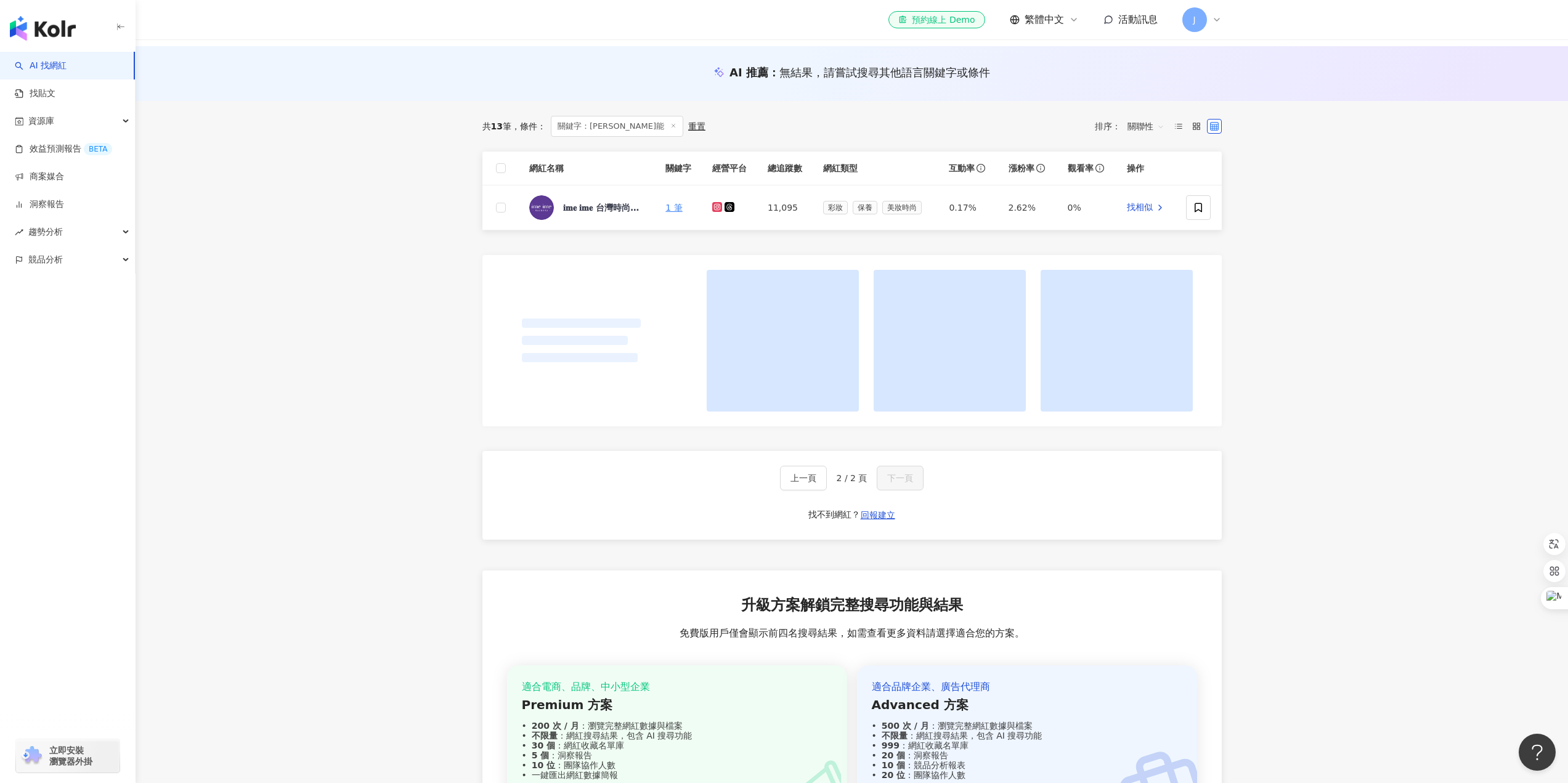
scroll to position [48, 0]
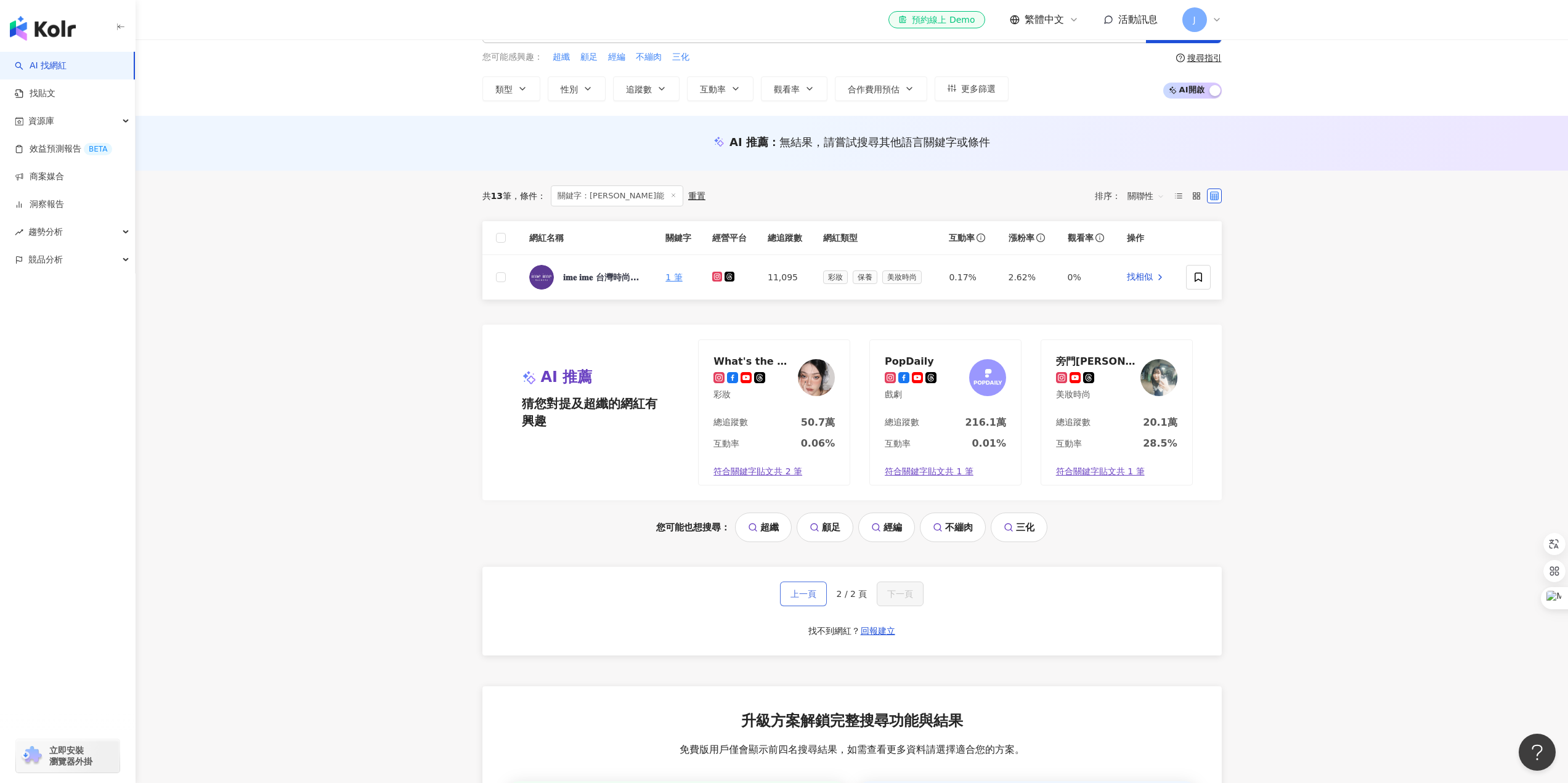
click at [802, 596] on span "上一頁" at bounding box center [803, 594] width 26 height 10
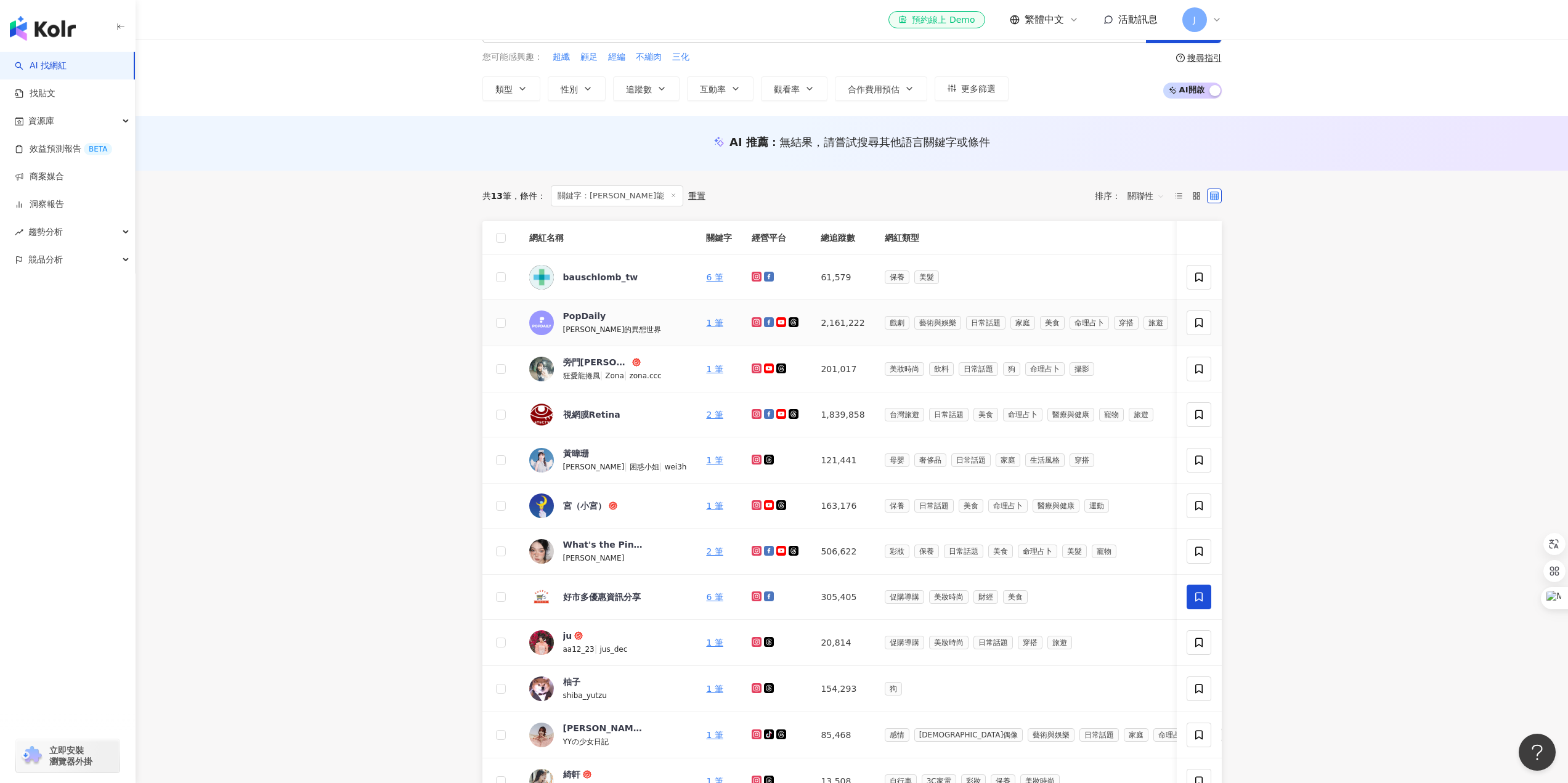
click at [600, 325] on span "波波黛莉的異想世界" at bounding box center [612, 330] width 98 height 9
click at [712, 327] on link "1 筆" at bounding box center [714, 323] width 17 height 10
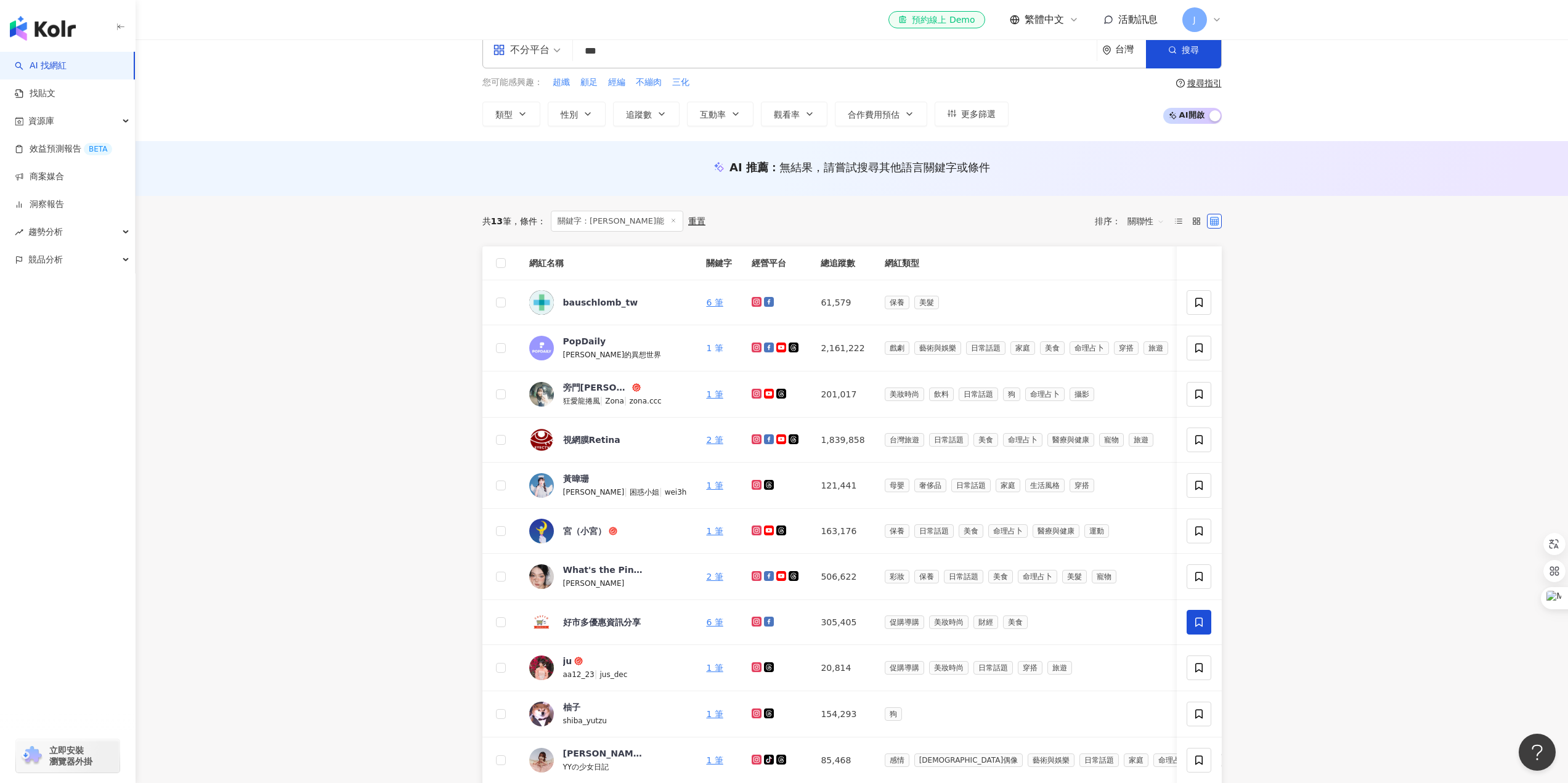
scroll to position [0, 0]
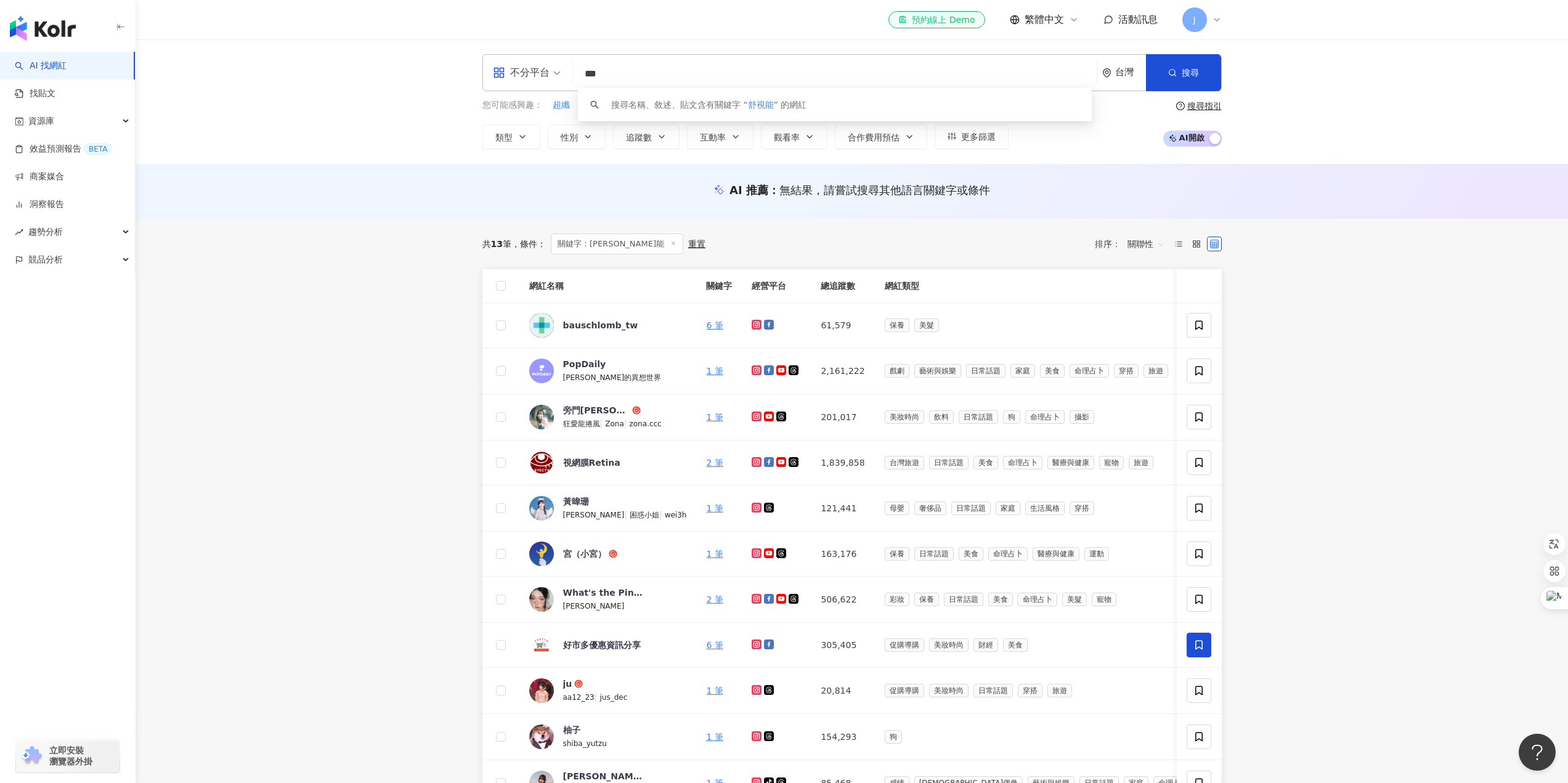
drag, startPoint x: 633, startPoint y: 73, endPoint x: 518, endPoint y: 71, distance: 115.0
click at [518, 71] on div "不分平台 *** 台灣 搜尋 keyword 搜尋名稱、敘述、貼文含有關鍵字 “ 舒視能 ” 的網紅" at bounding box center [853, 72] width 740 height 37
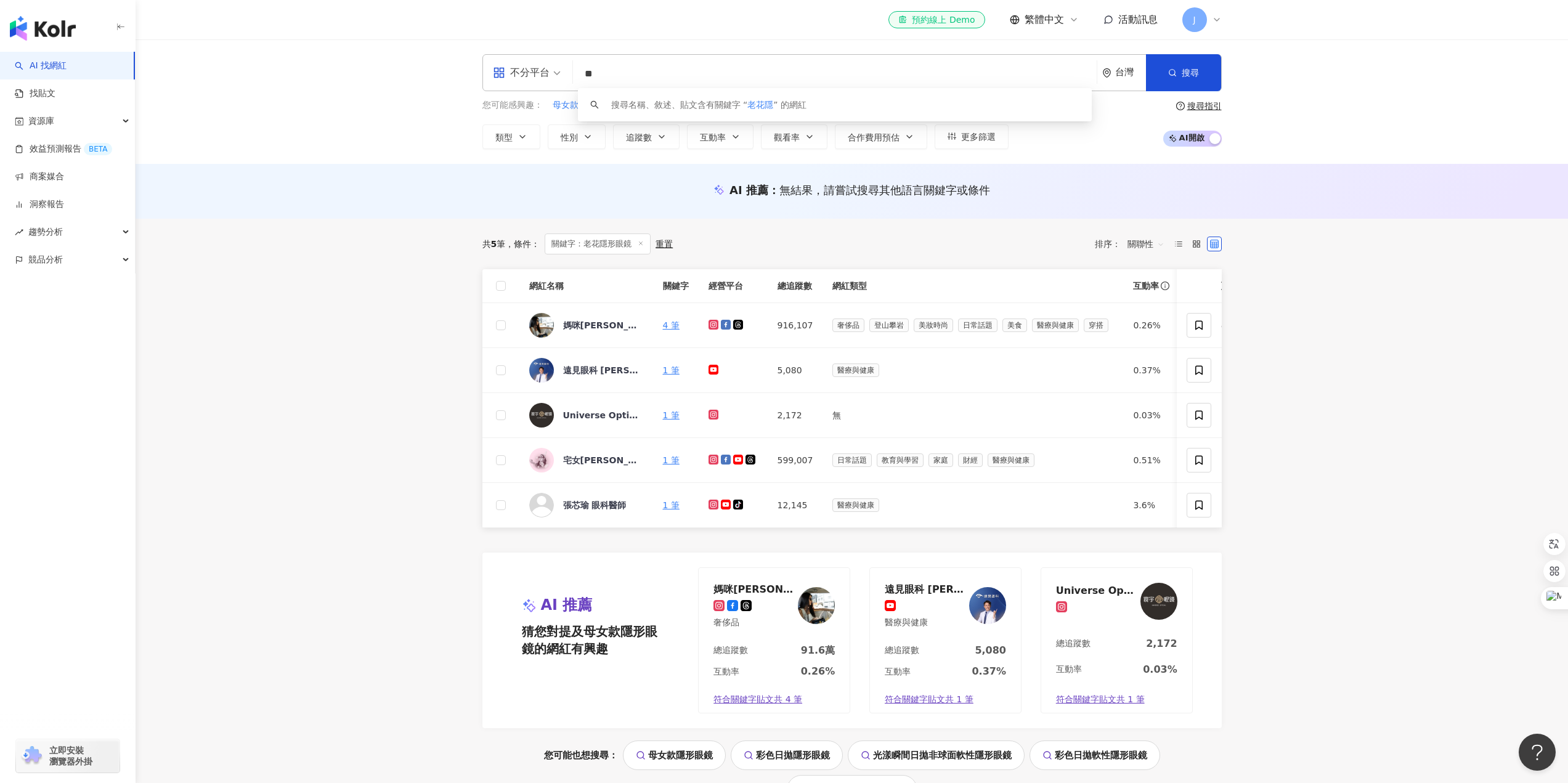
type input "*"
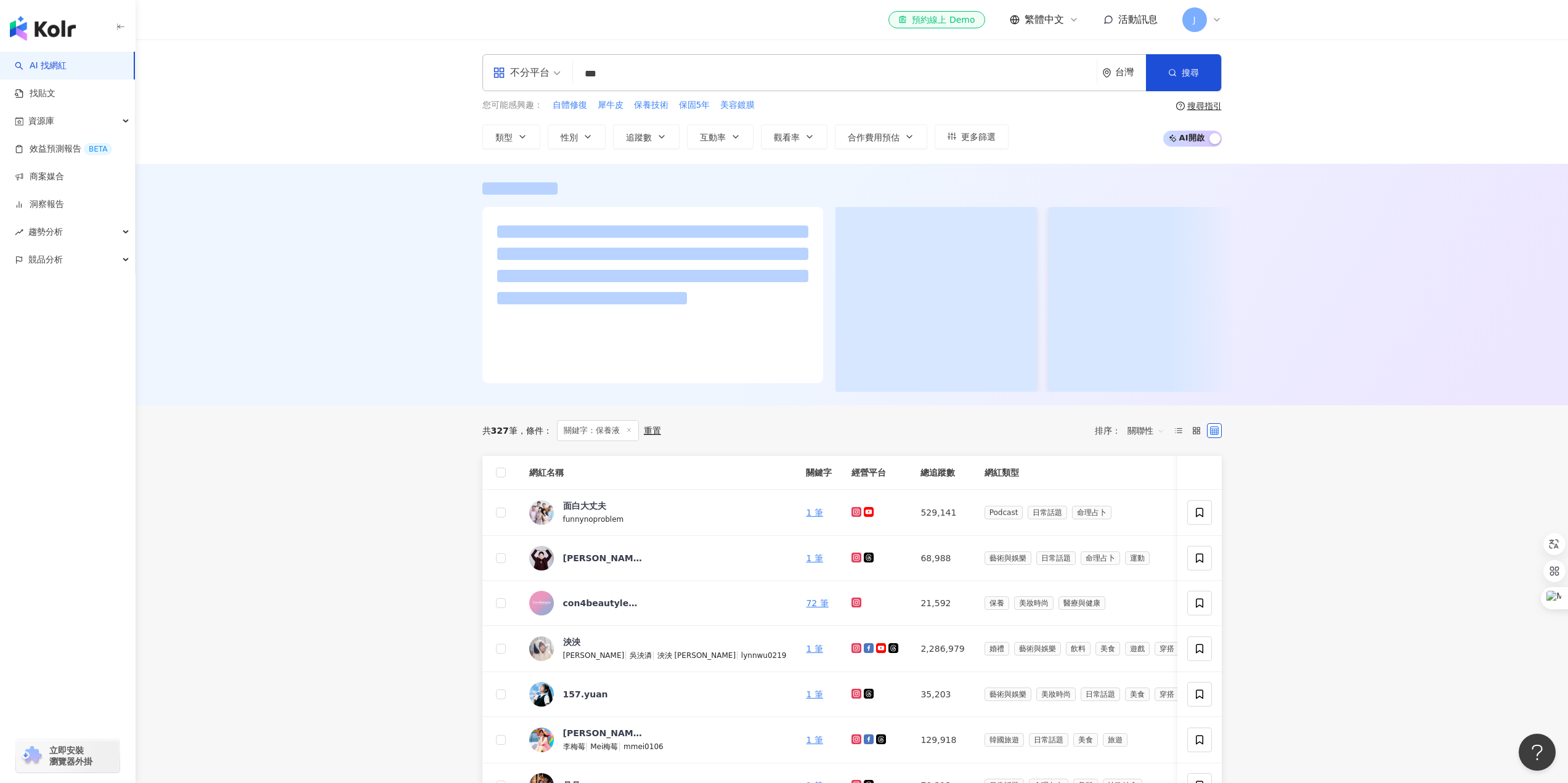
click at [288, 359] on div at bounding box center [852, 284] width 1432 height 241
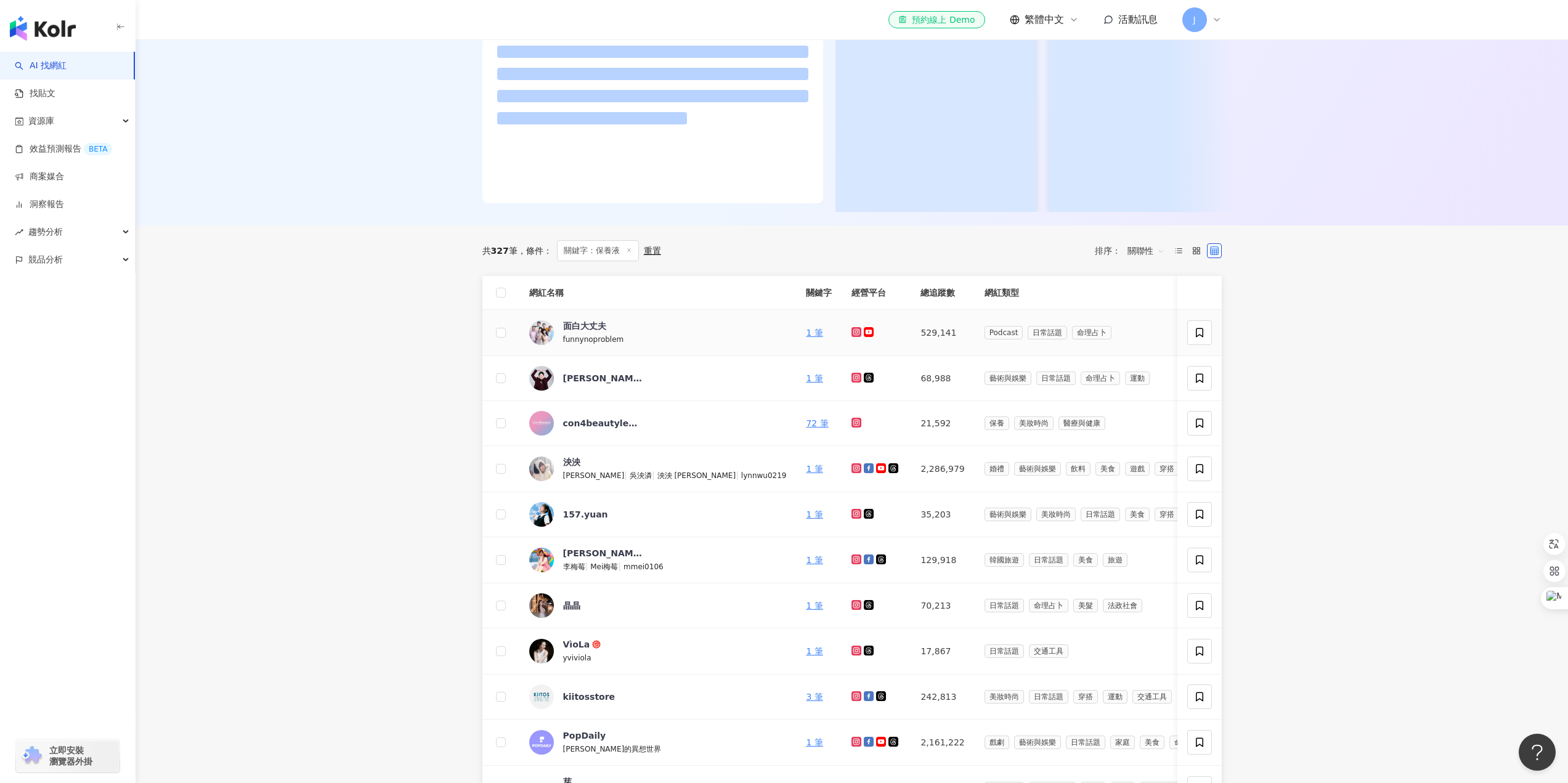
scroll to position [55, 0]
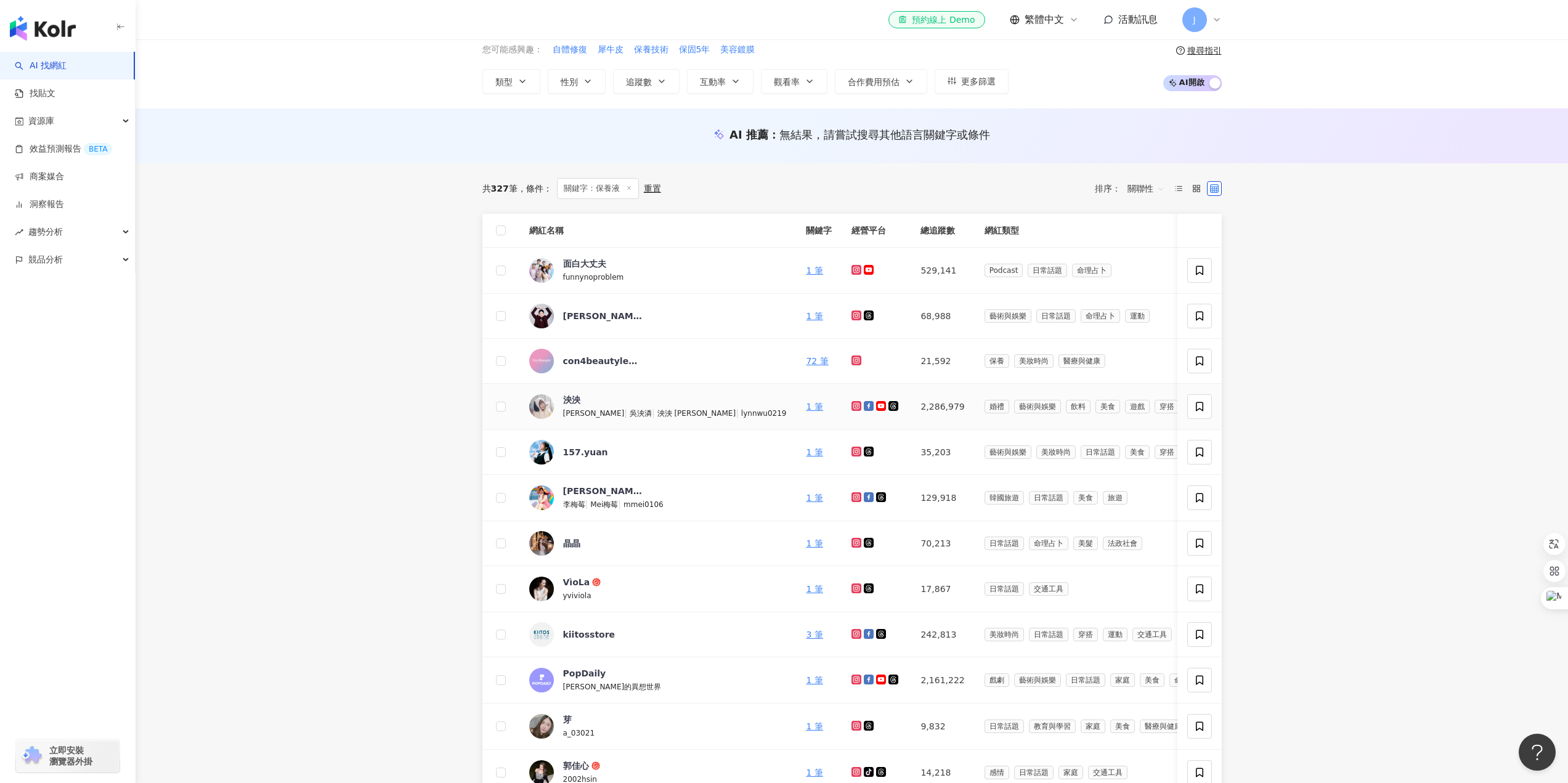
click at [656, 402] on div "泱泱 LYNN | 吳泱潾 | 泱泱 LYNN | lynnwu0219" at bounding box center [675, 406] width 224 height 26
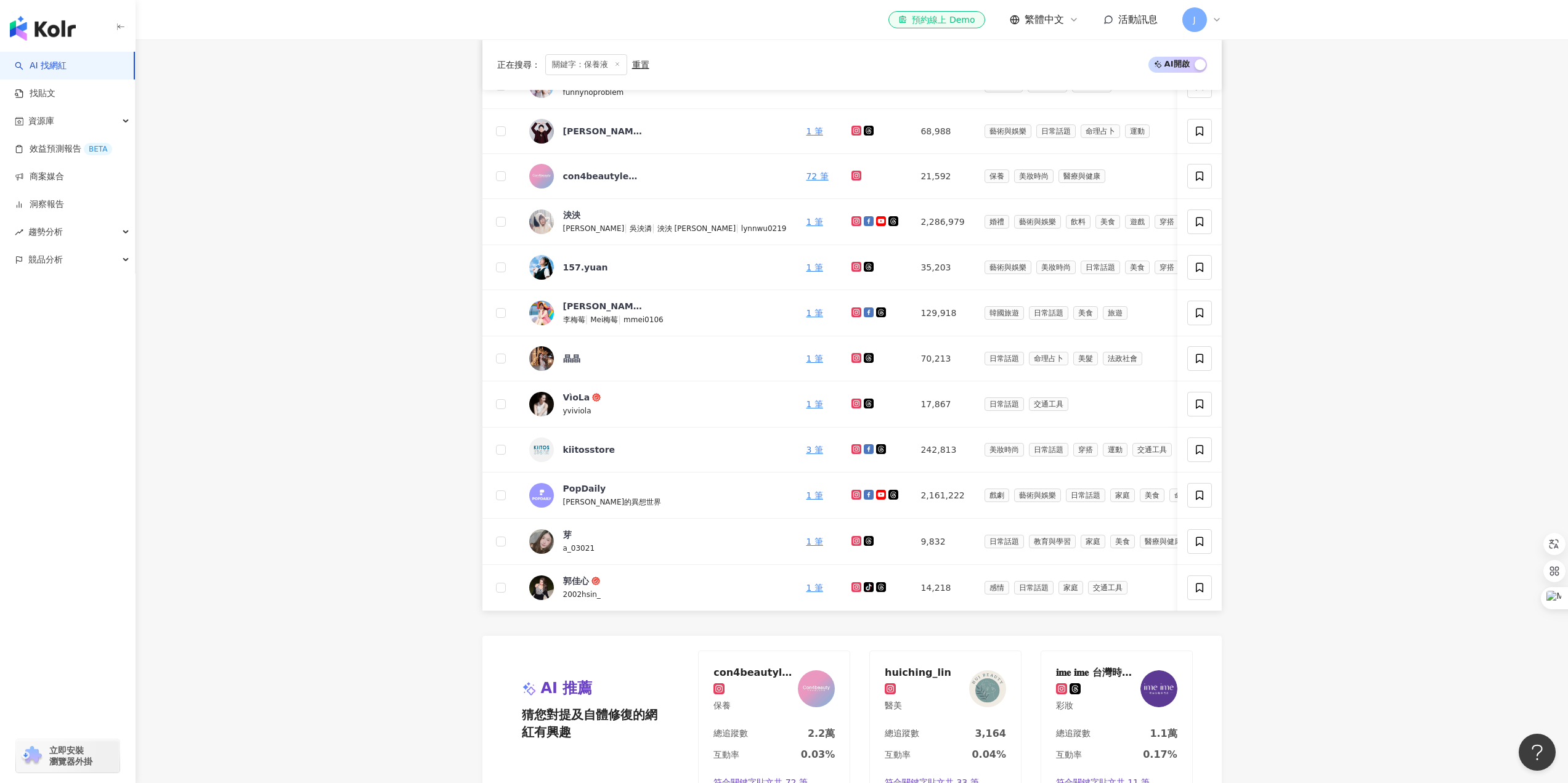
scroll to position [0, 0]
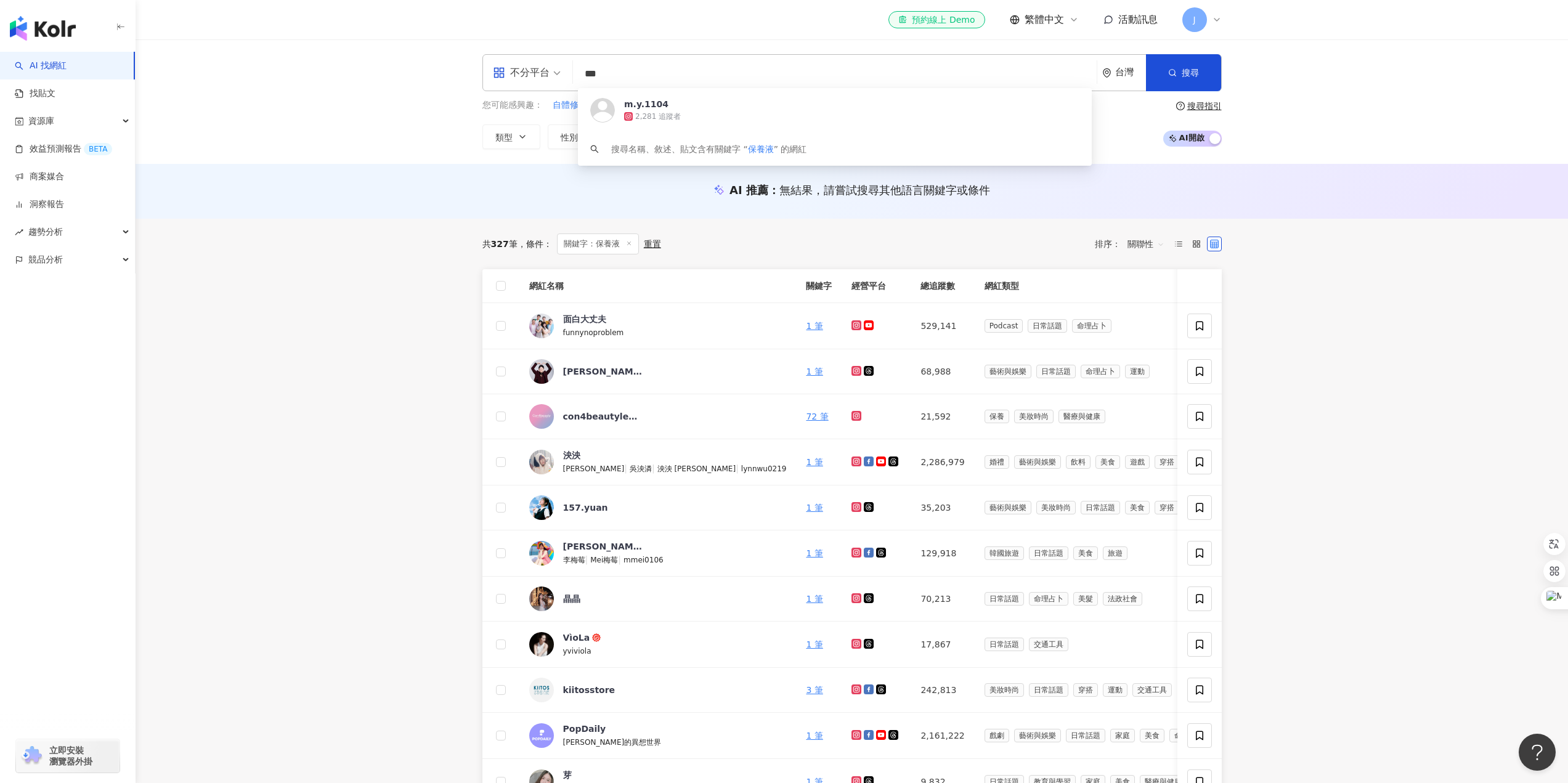
drag, startPoint x: 629, startPoint y: 77, endPoint x: 534, endPoint y: 76, distance: 95.0
click at [534, 76] on div "不分平台 *** 台灣 搜尋 https://www.instagram.com/m.y.1104 m.y.1104 2,281 追蹤者 搜尋名稱、敘述、貼文…" at bounding box center [853, 72] width 740 height 37
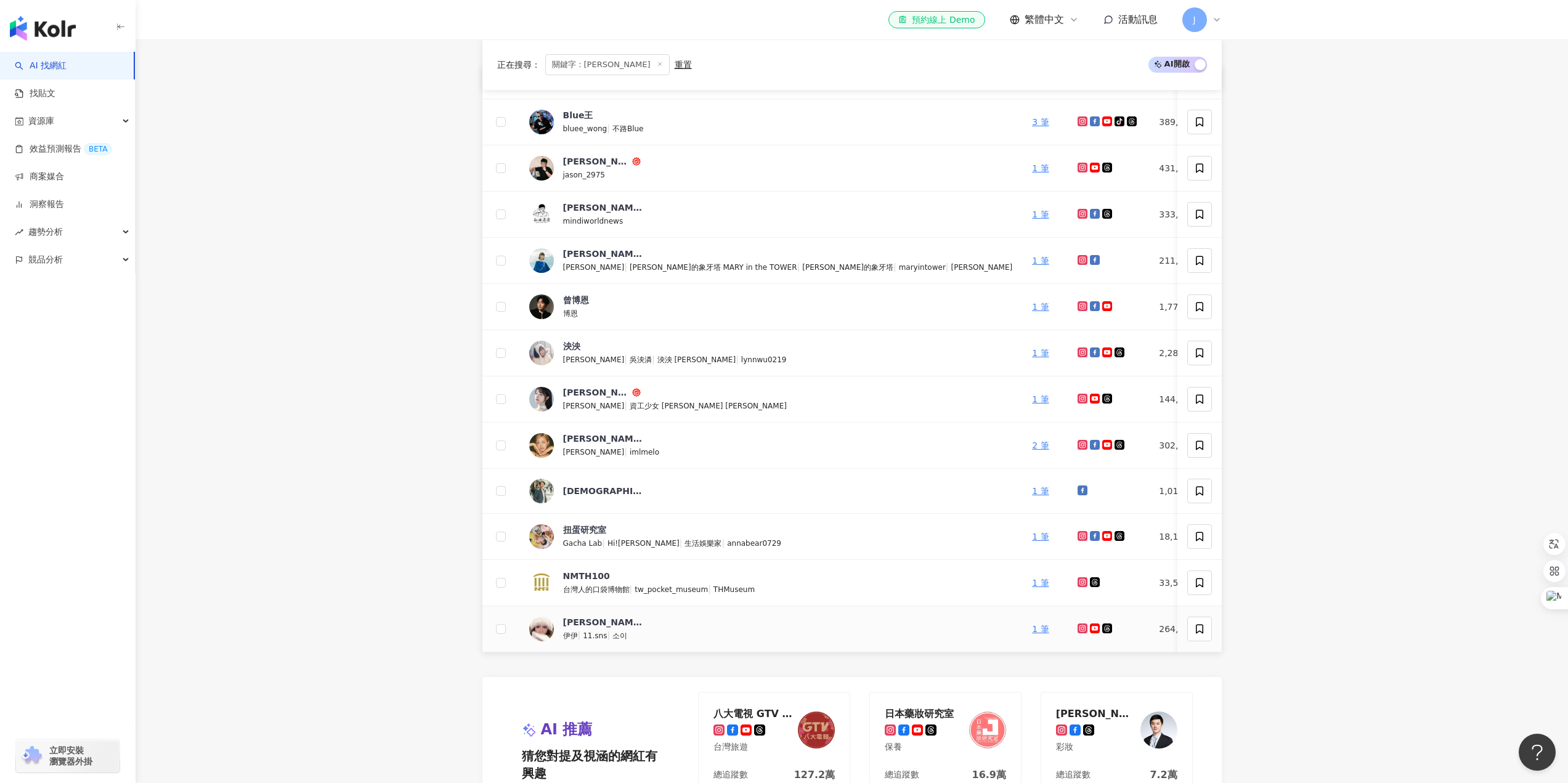
scroll to position [184, 0]
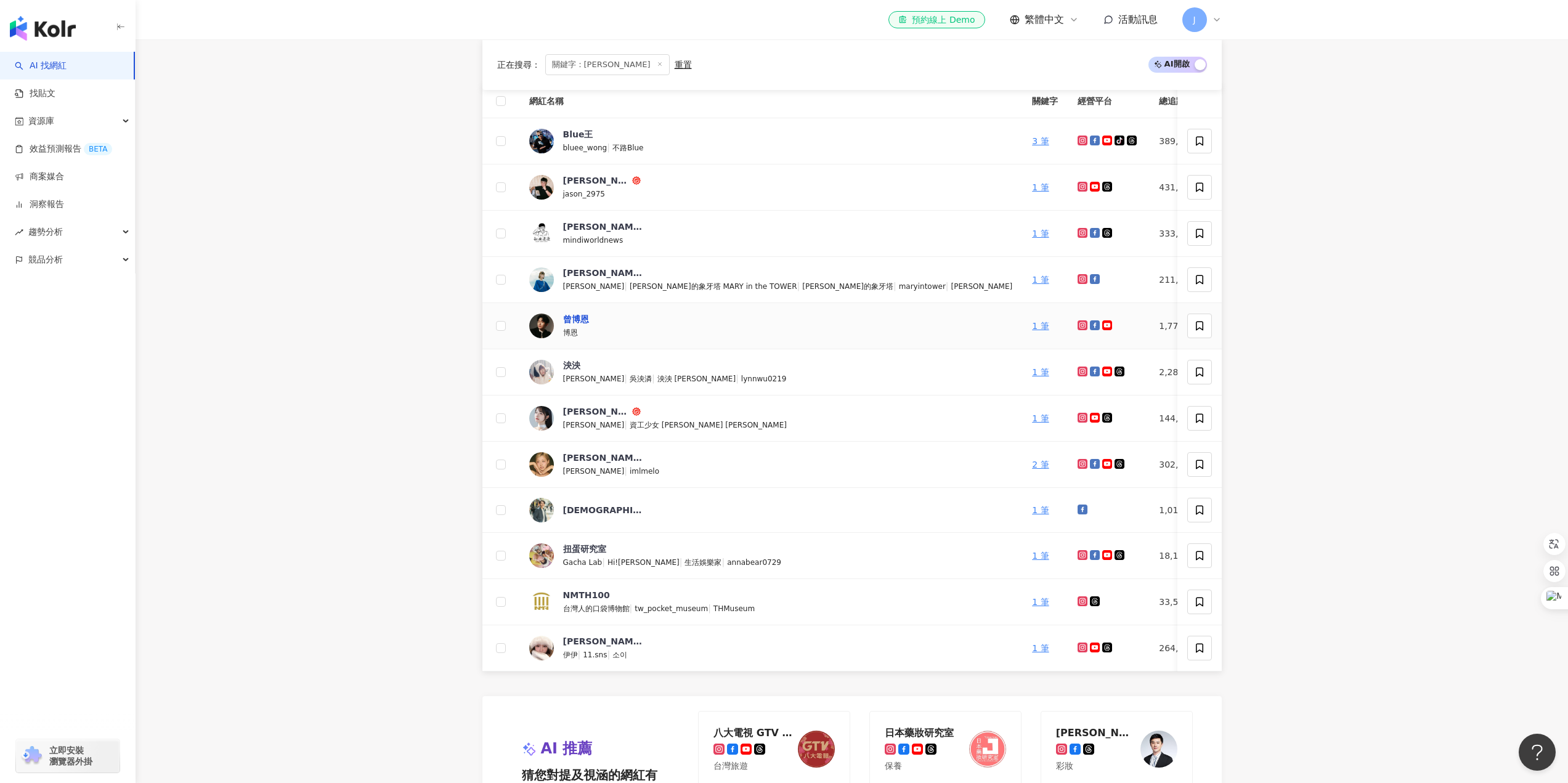
click at [575, 321] on div "曾博恩" at bounding box center [575, 319] width 26 height 12
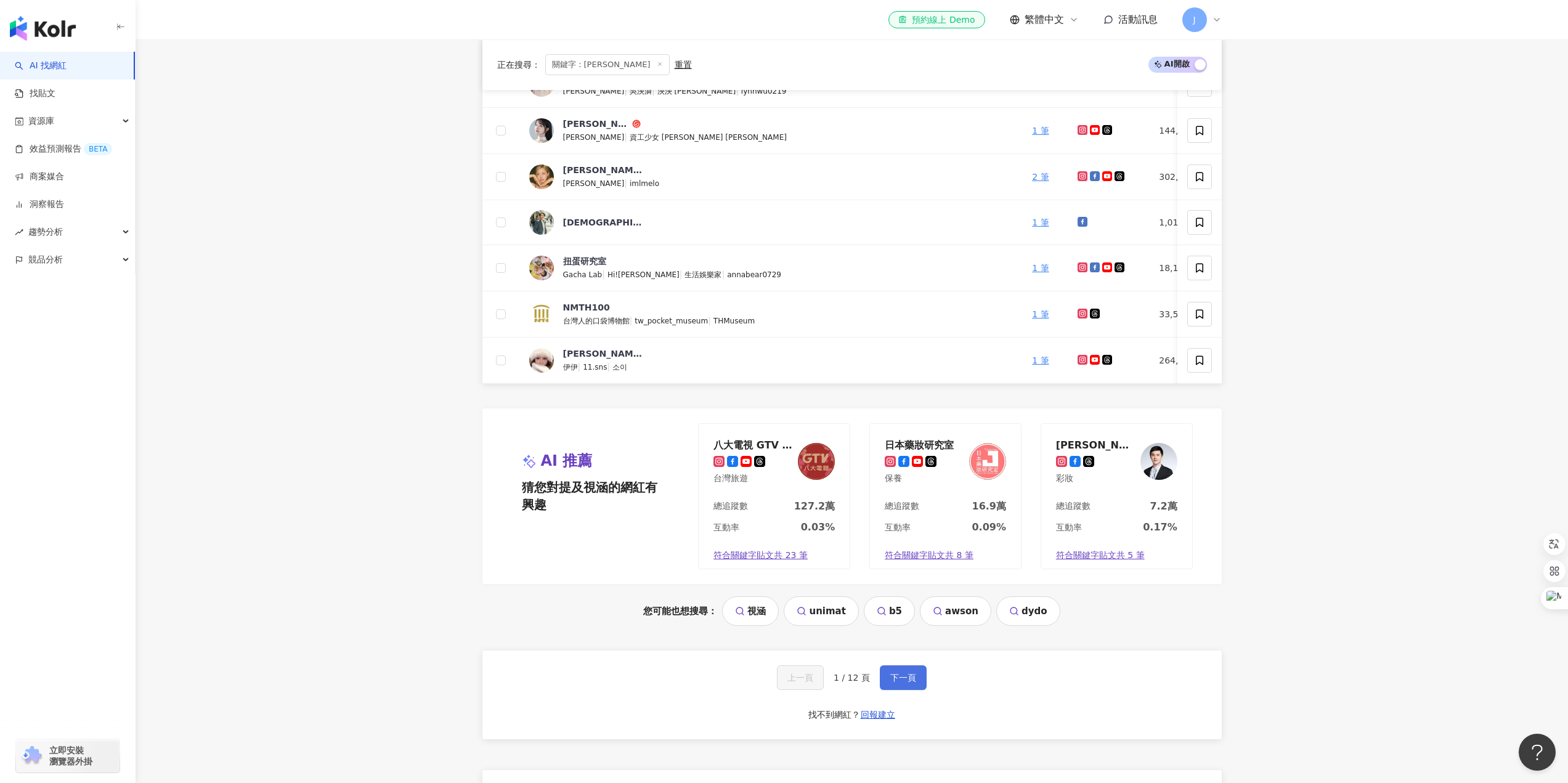
scroll to position [493, 0]
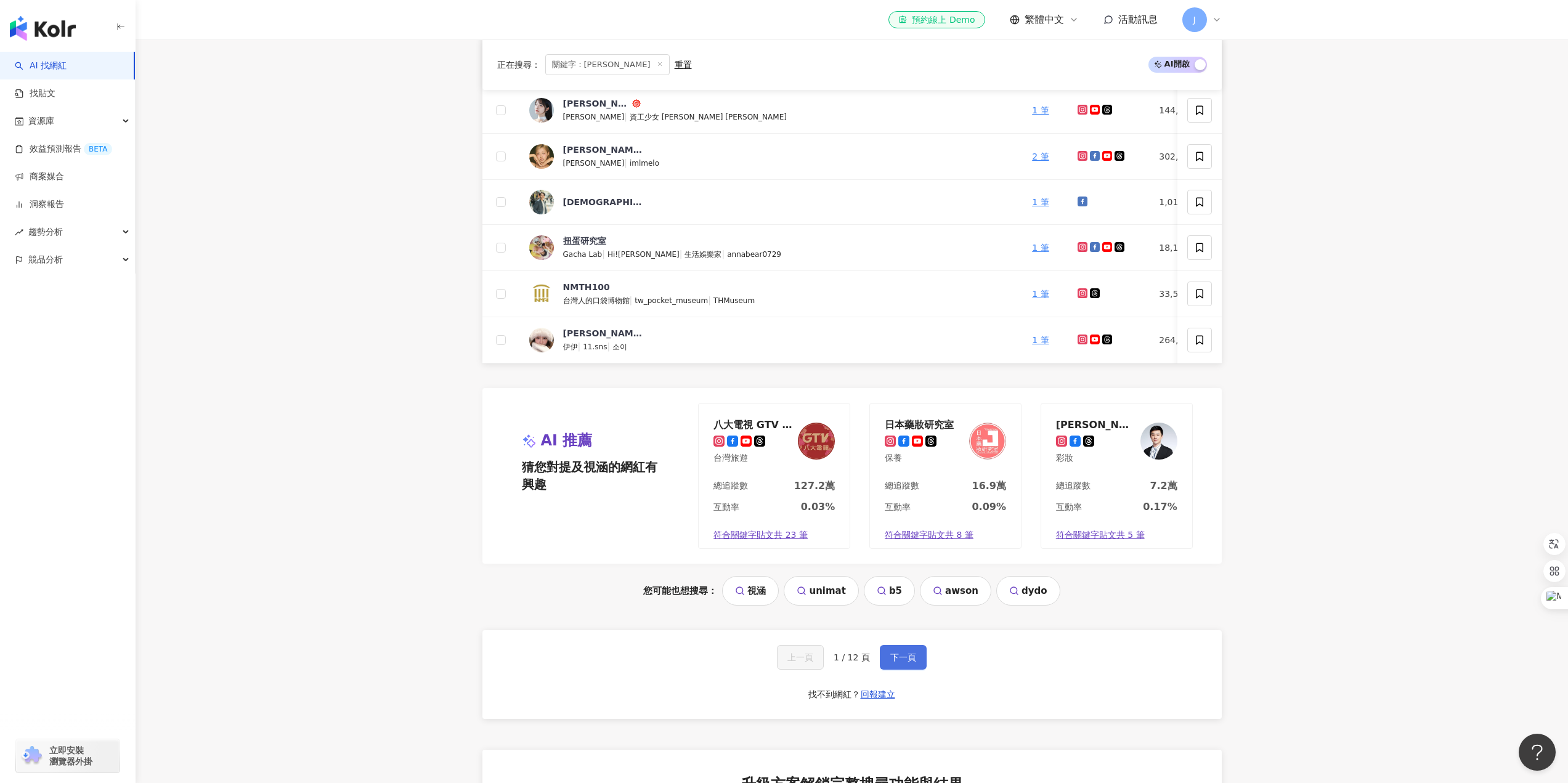
drag, startPoint x: 898, startPoint y: 662, endPoint x: 893, endPoint y: 655, distance: 8.6
click at [898, 662] on span "下一頁" at bounding box center [903, 658] width 26 height 10
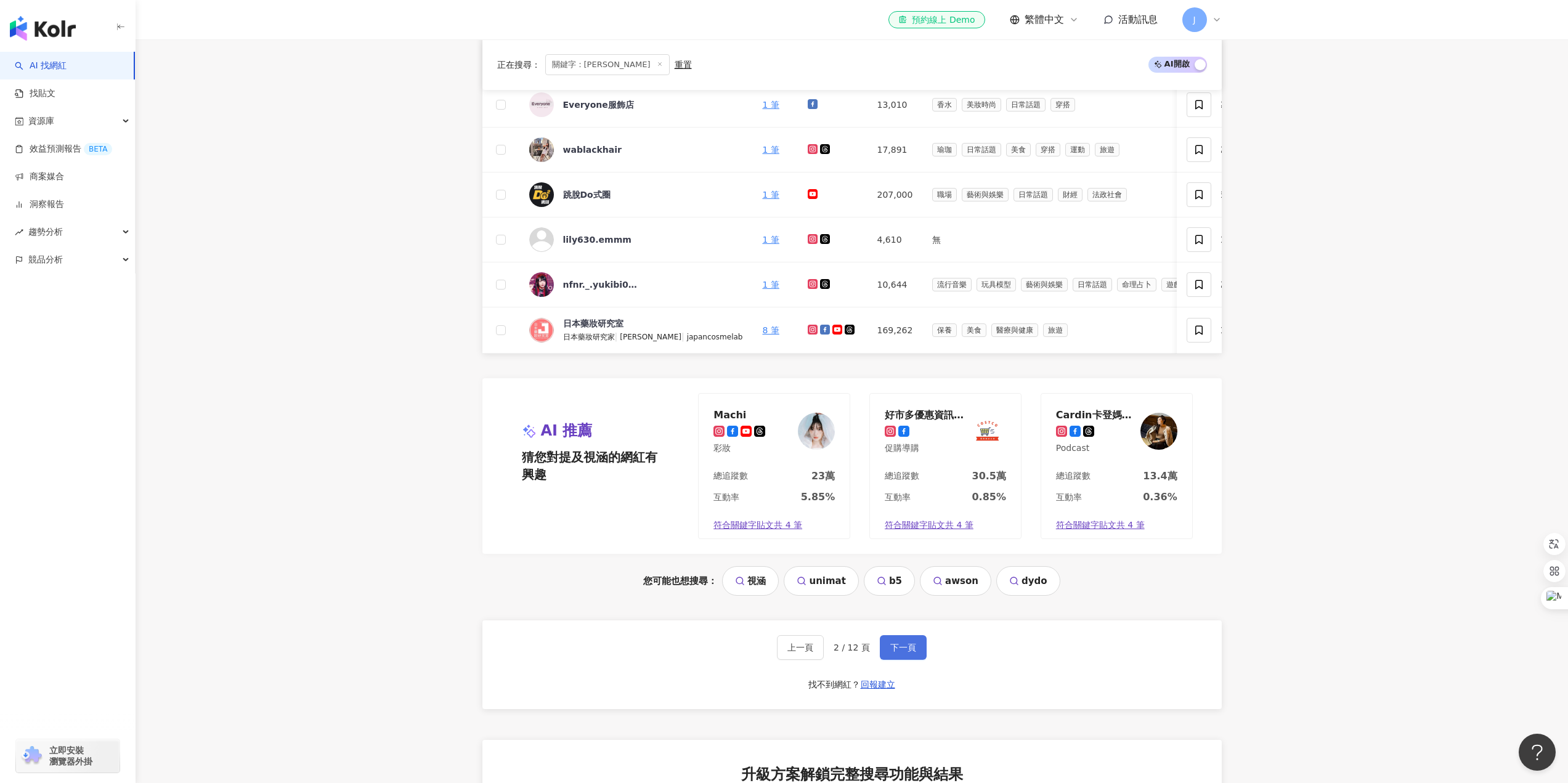
click at [907, 660] on button "下一頁" at bounding box center [904, 647] width 47 height 25
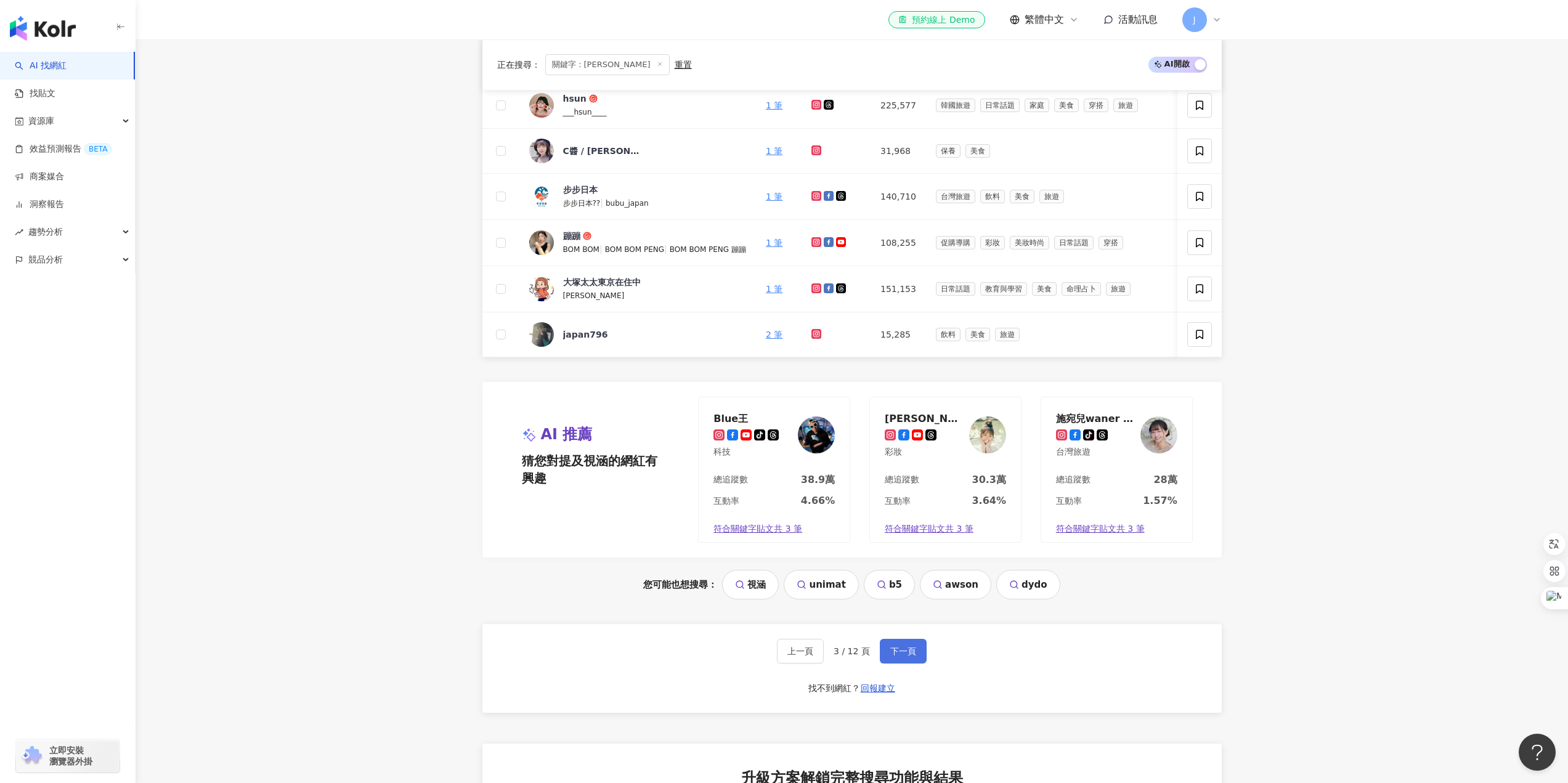
click at [898, 656] on span "下一頁" at bounding box center [903, 651] width 26 height 10
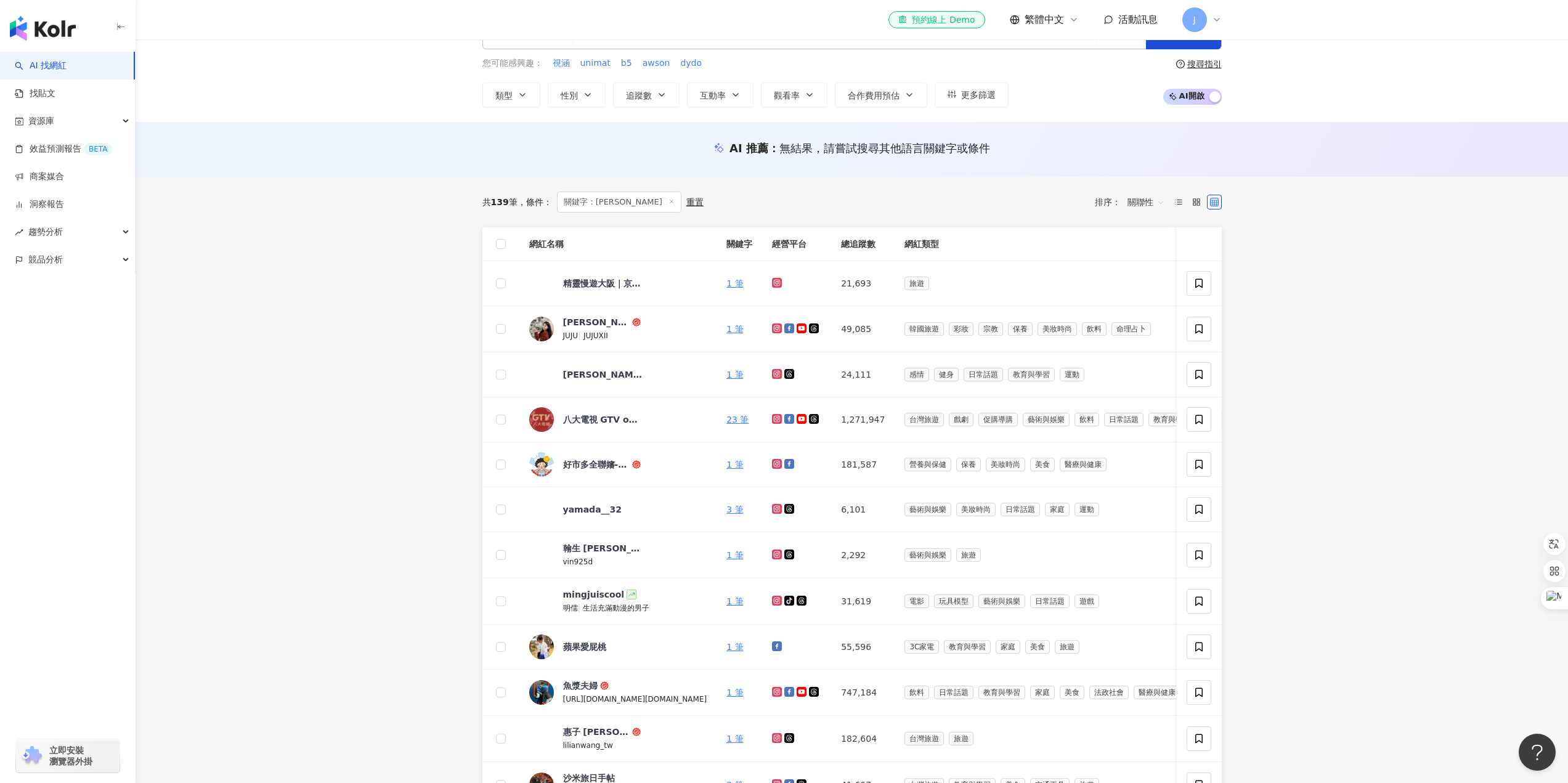
scroll to position [0, 0]
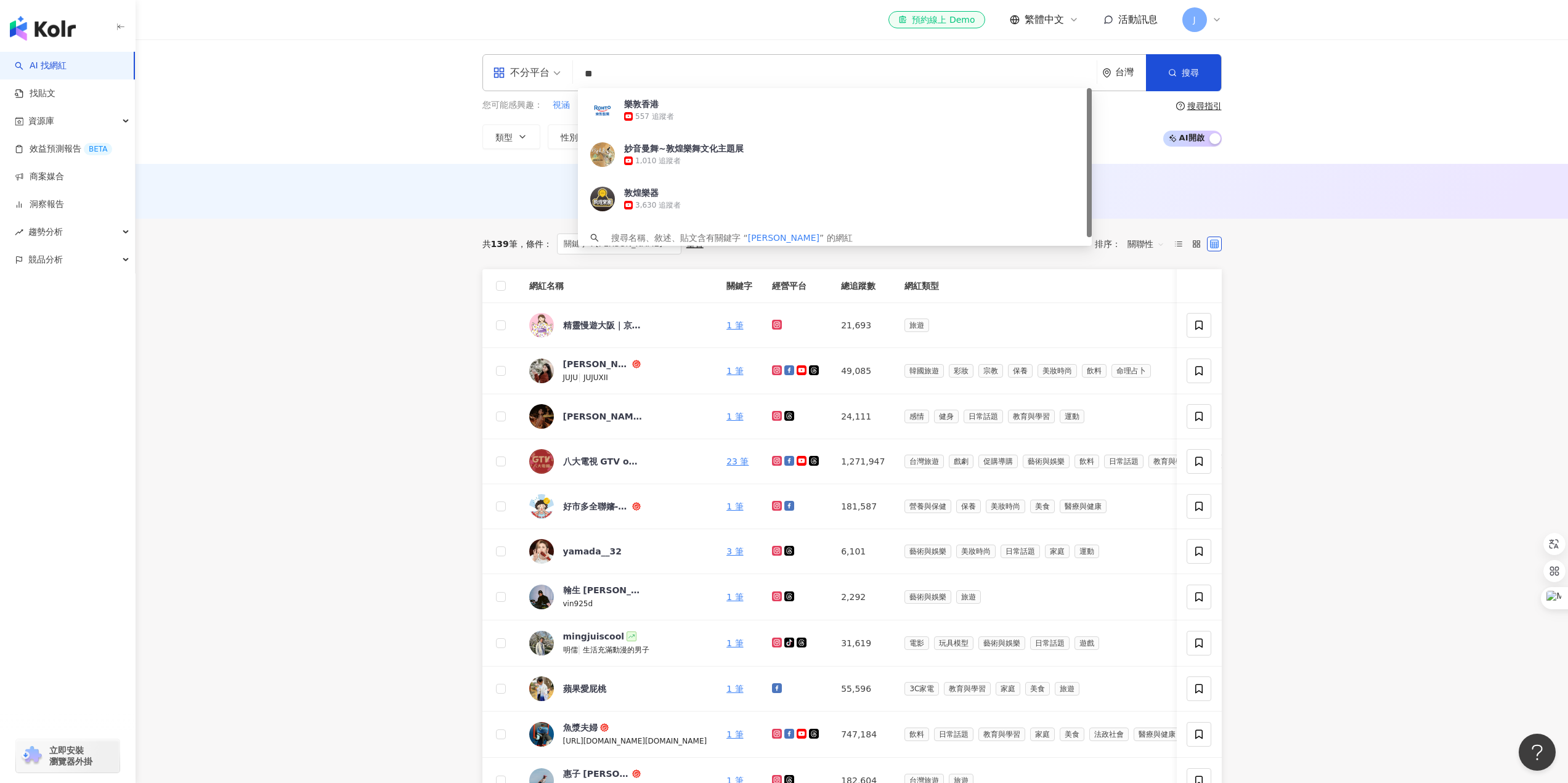
drag, startPoint x: 650, startPoint y: 75, endPoint x: 568, endPoint y: 74, distance: 82.0
click at [568, 74] on div "不分平台 ** 台灣 搜尋 https://www.youtube.com/channel/UCsQhB_NwU60c1geXHdABnrQ 樂敦香港 557…" at bounding box center [853, 72] width 740 height 37
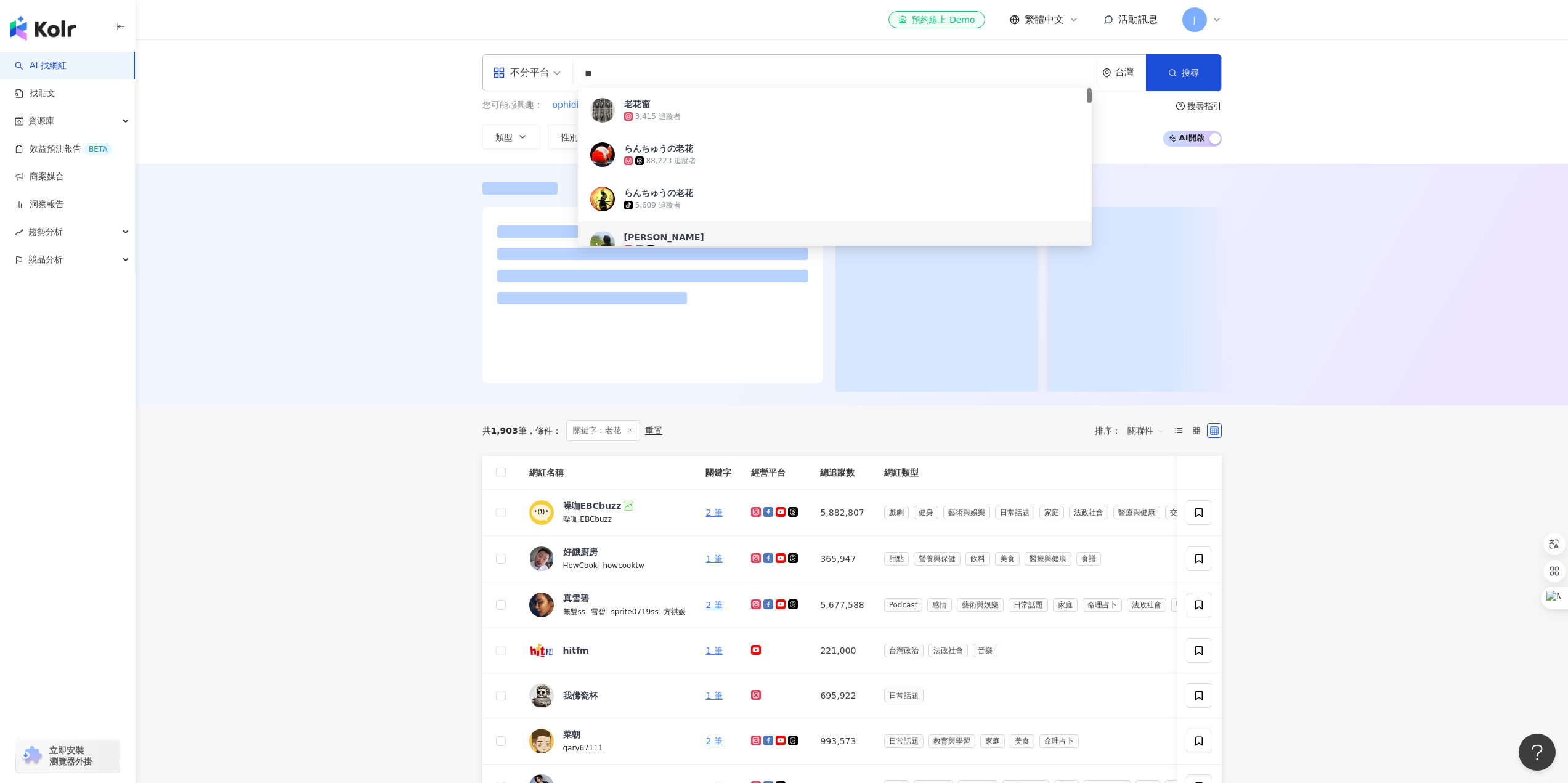
type input "**"
click at [406, 400] on div at bounding box center [852, 284] width 1432 height 241
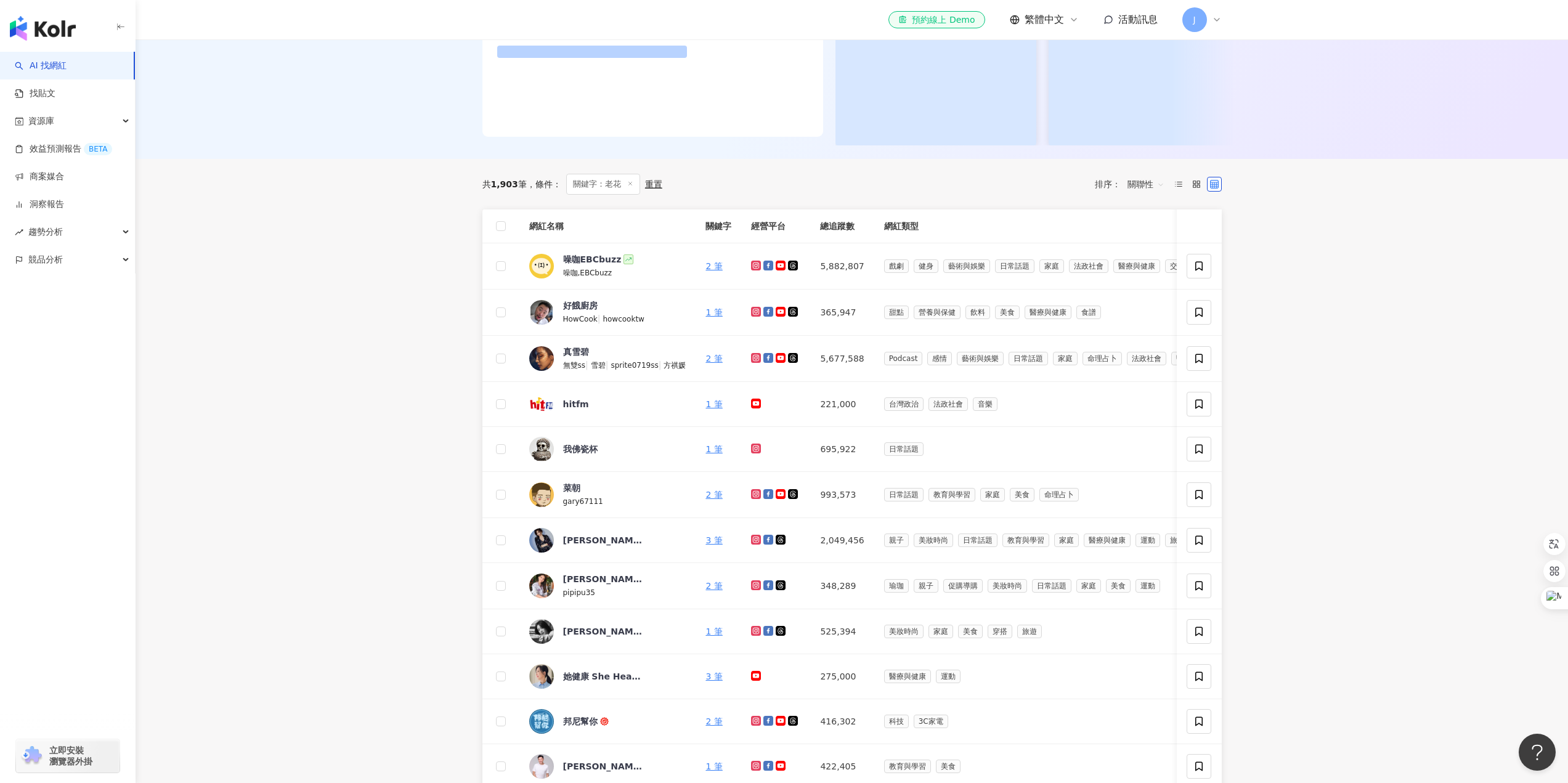
scroll to position [254, 0]
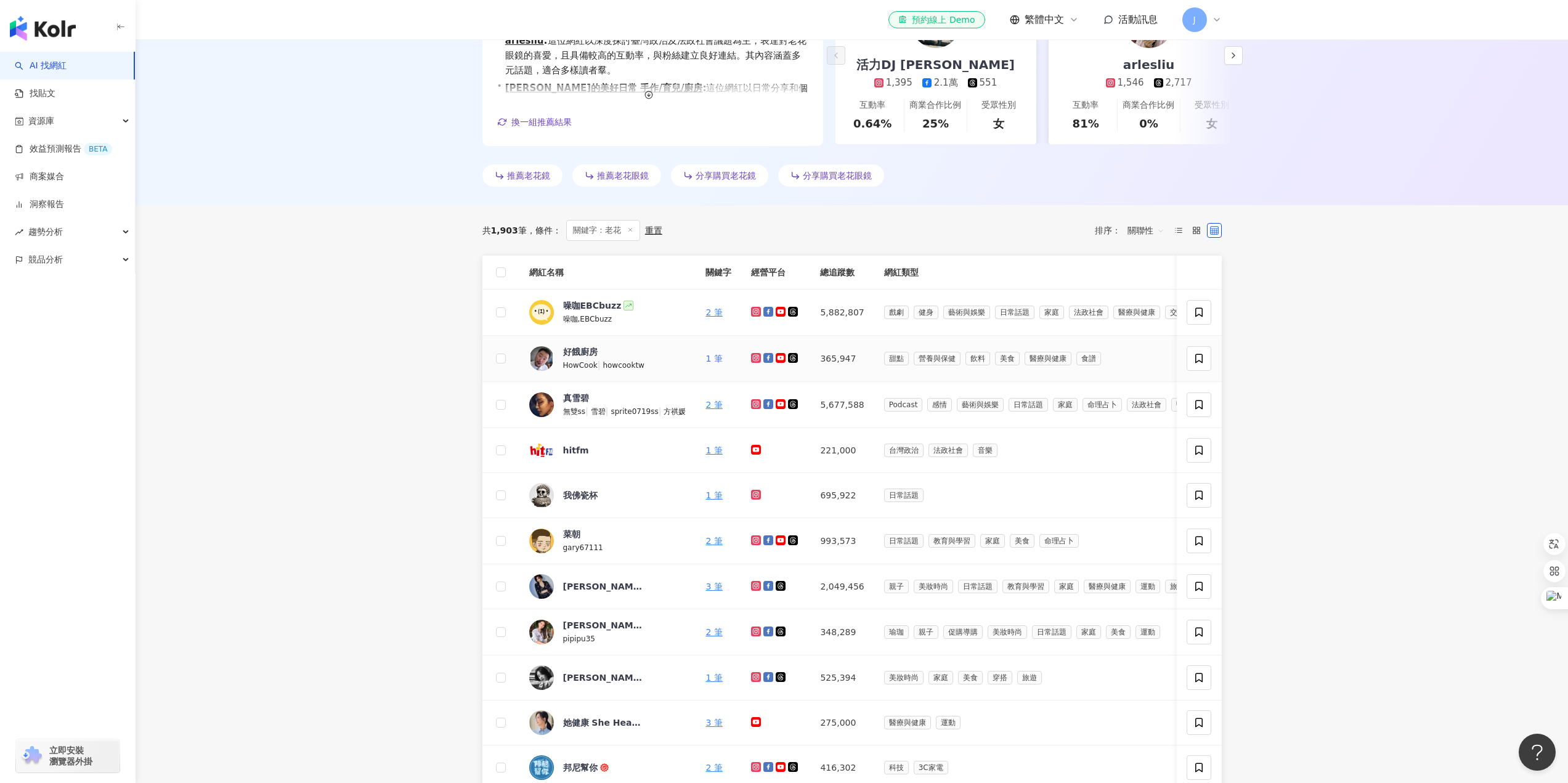
click at [711, 359] on link "1 筆" at bounding box center [713, 359] width 17 height 10
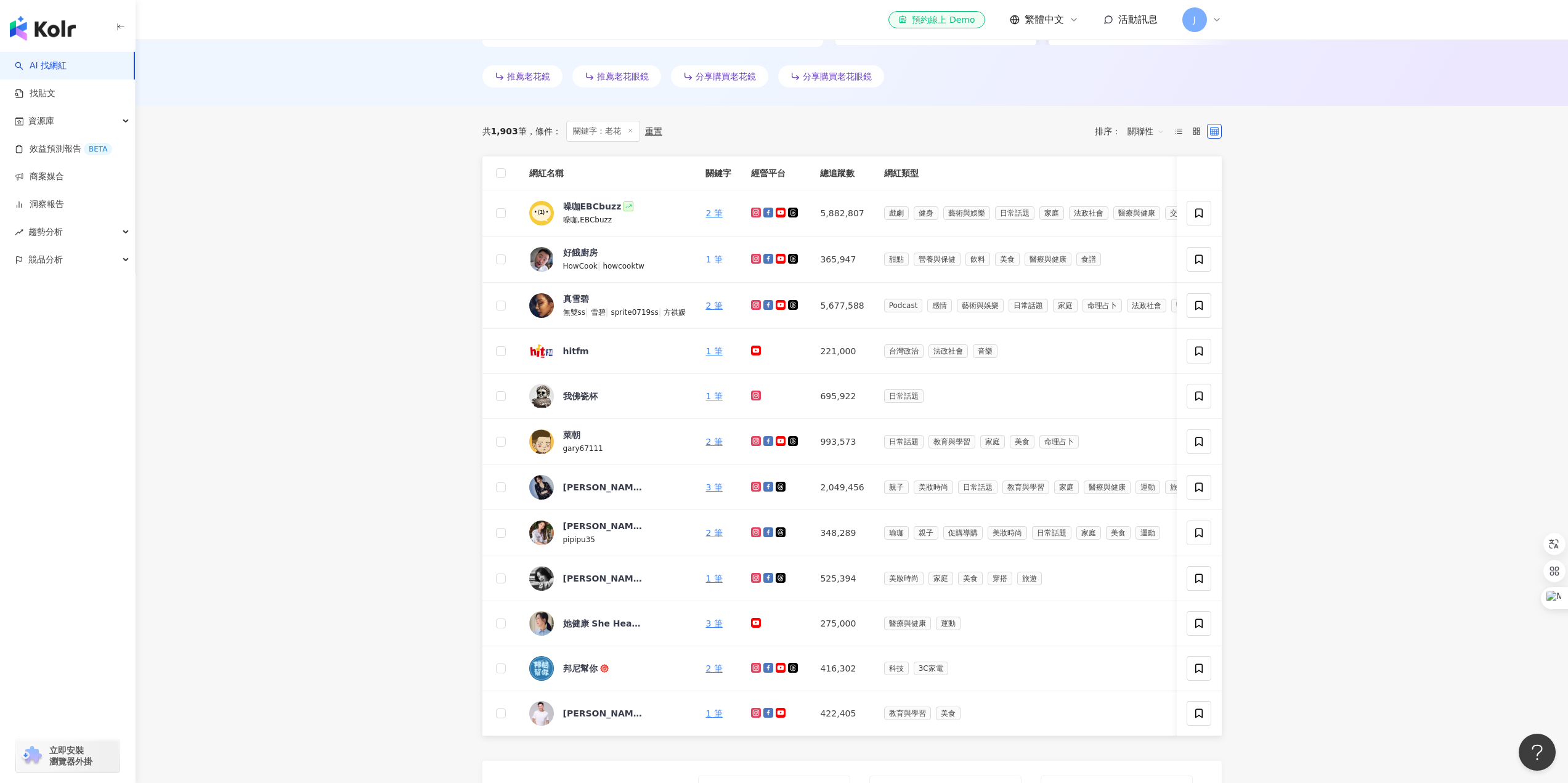
scroll to position [377, 0]
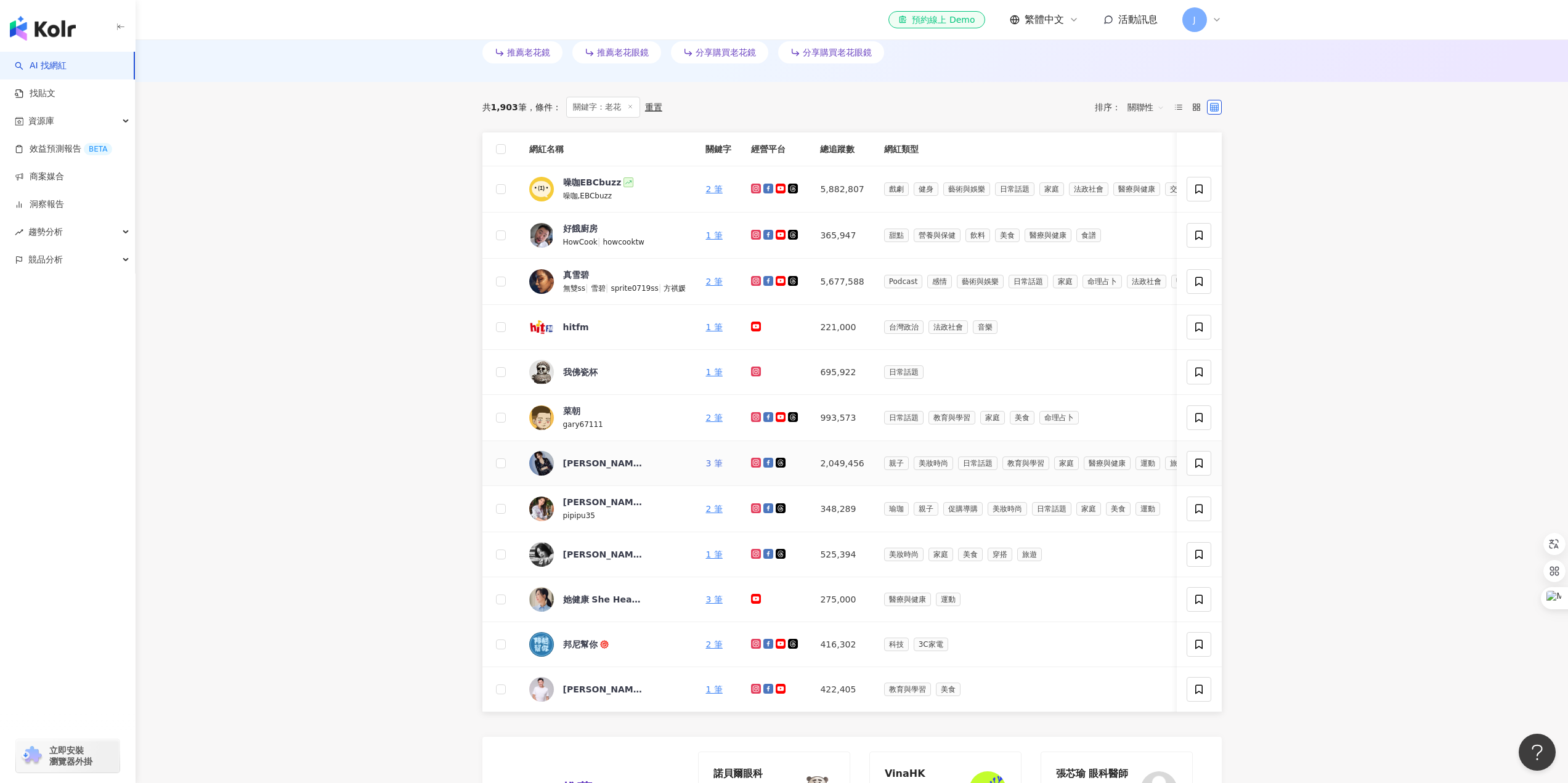
click at [712, 459] on link "3 筆" at bounding box center [713, 464] width 17 height 10
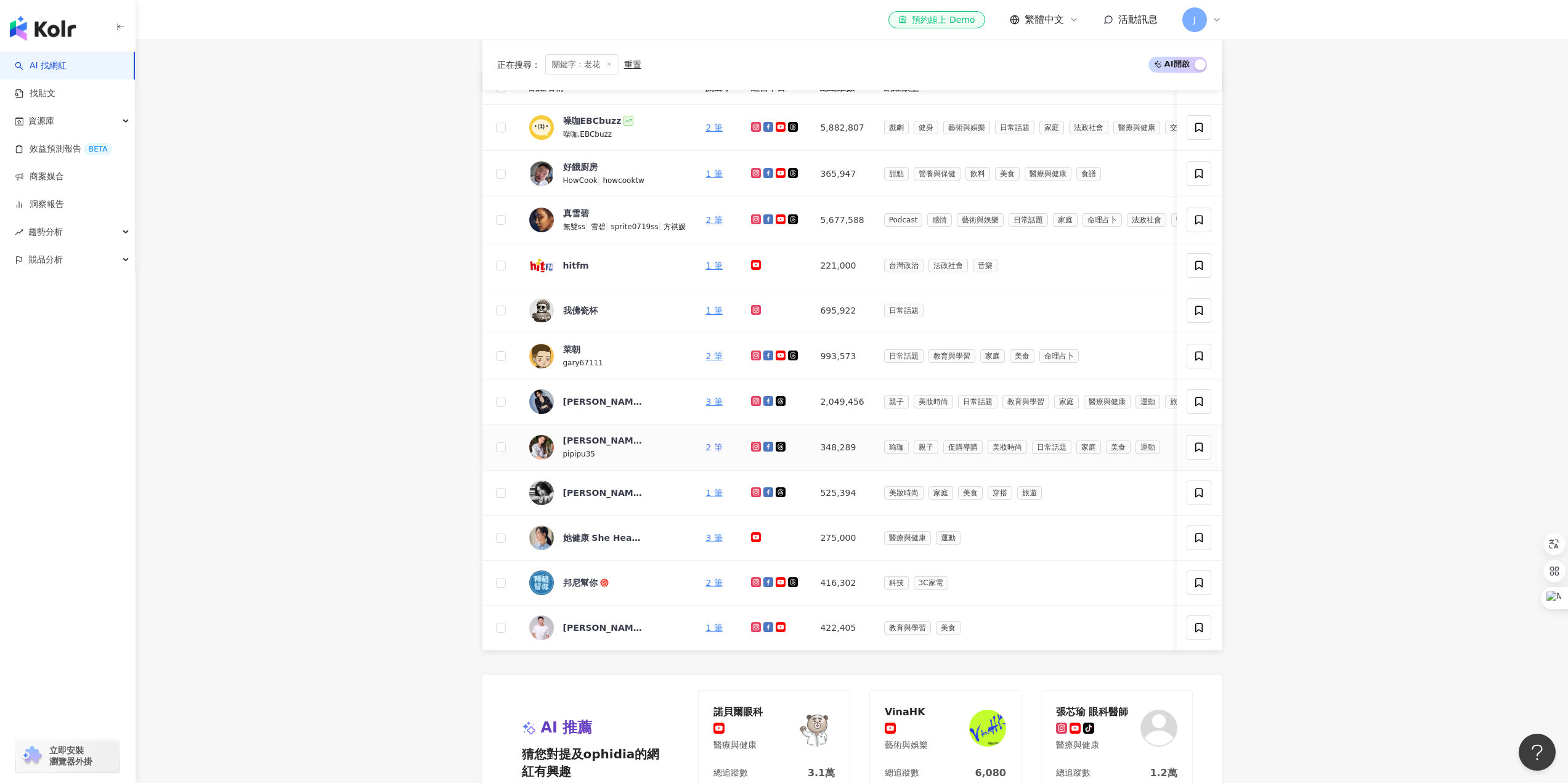
click at [711, 444] on link "2 筆" at bounding box center [713, 448] width 17 height 10
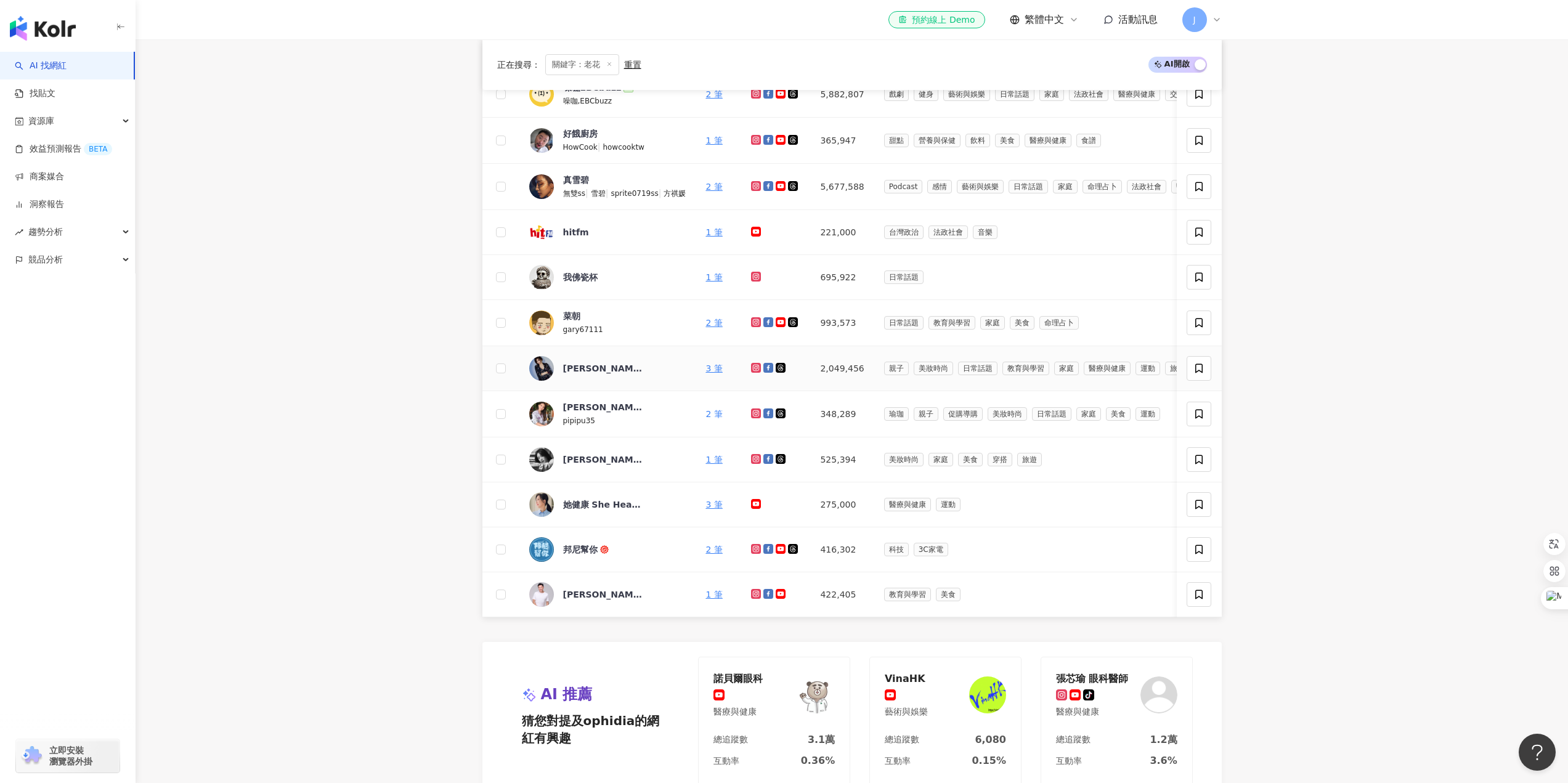
scroll to position [500, 0]
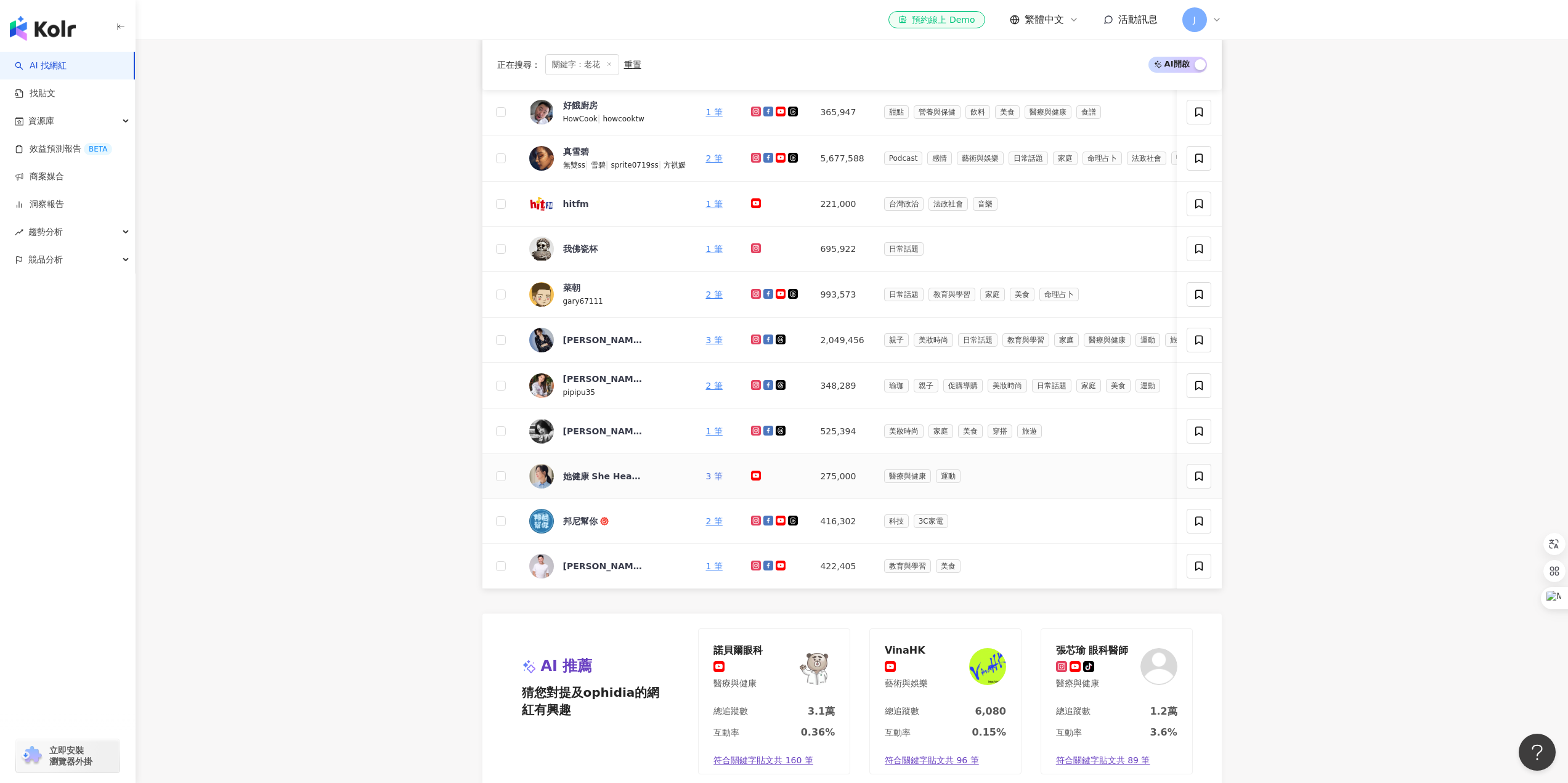
click at [715, 476] on link "3 筆" at bounding box center [713, 476] width 17 height 10
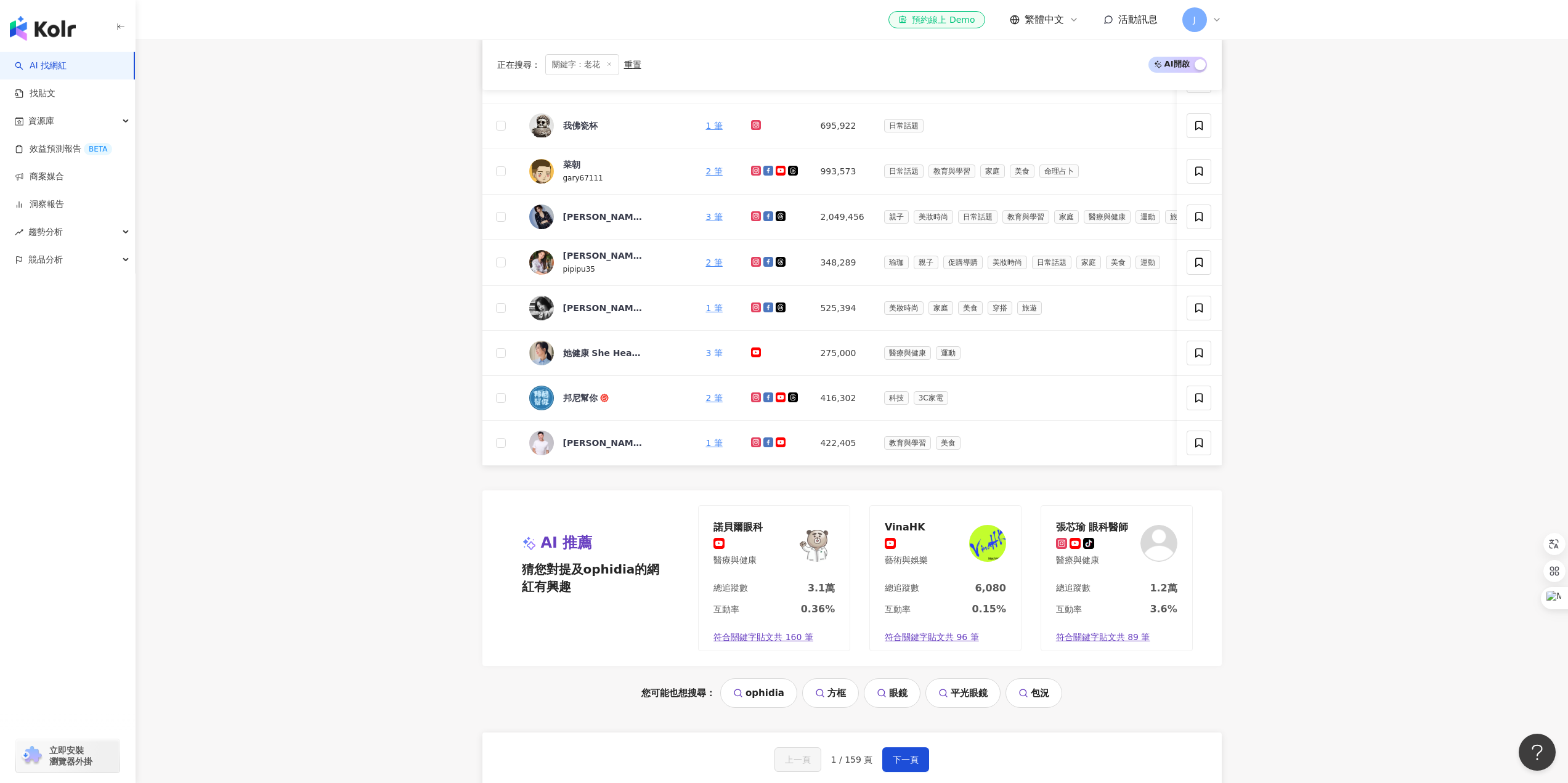
scroll to position [1145, 0]
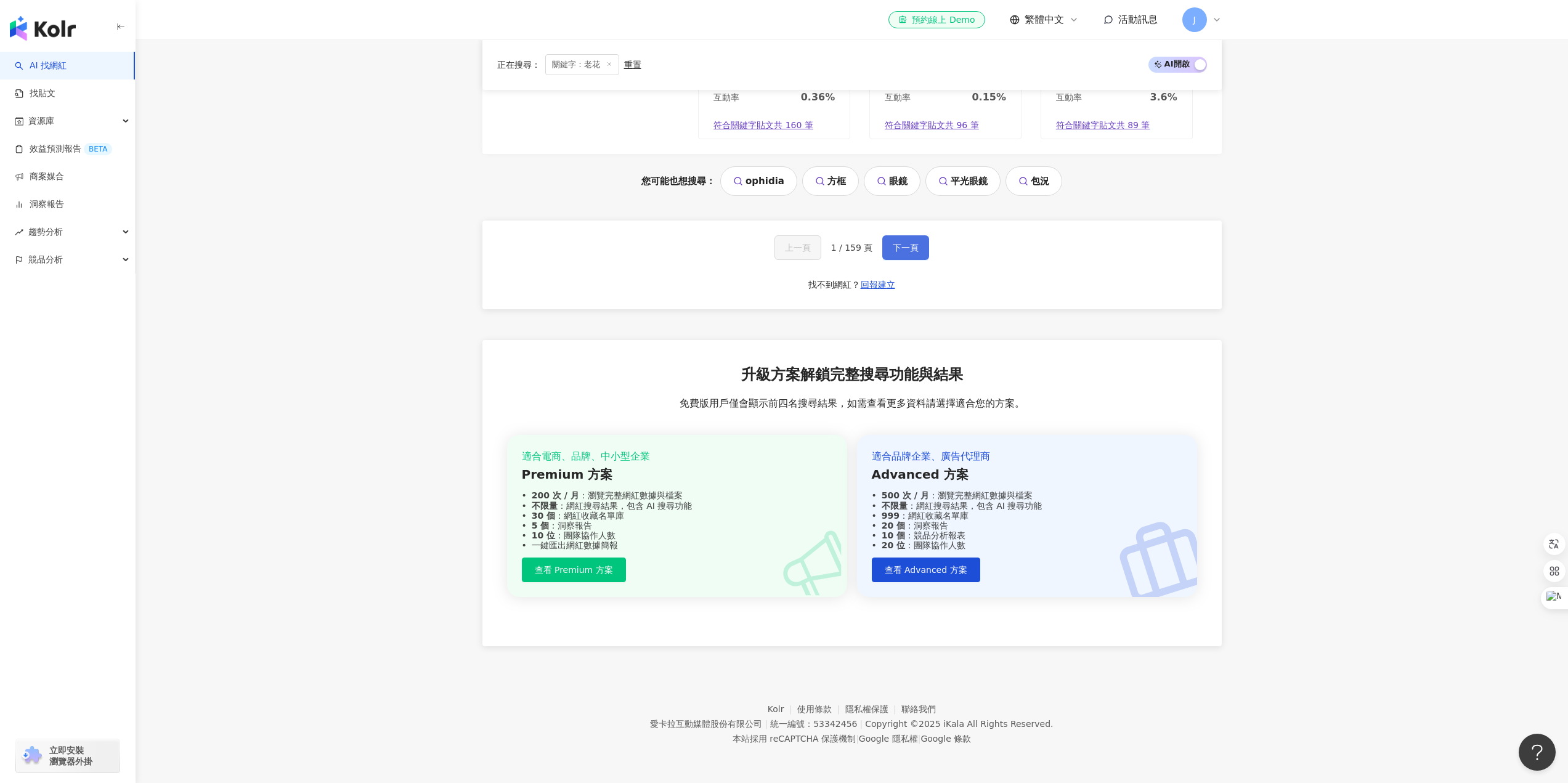
click at [907, 244] on span "下一頁" at bounding box center [905, 248] width 26 height 10
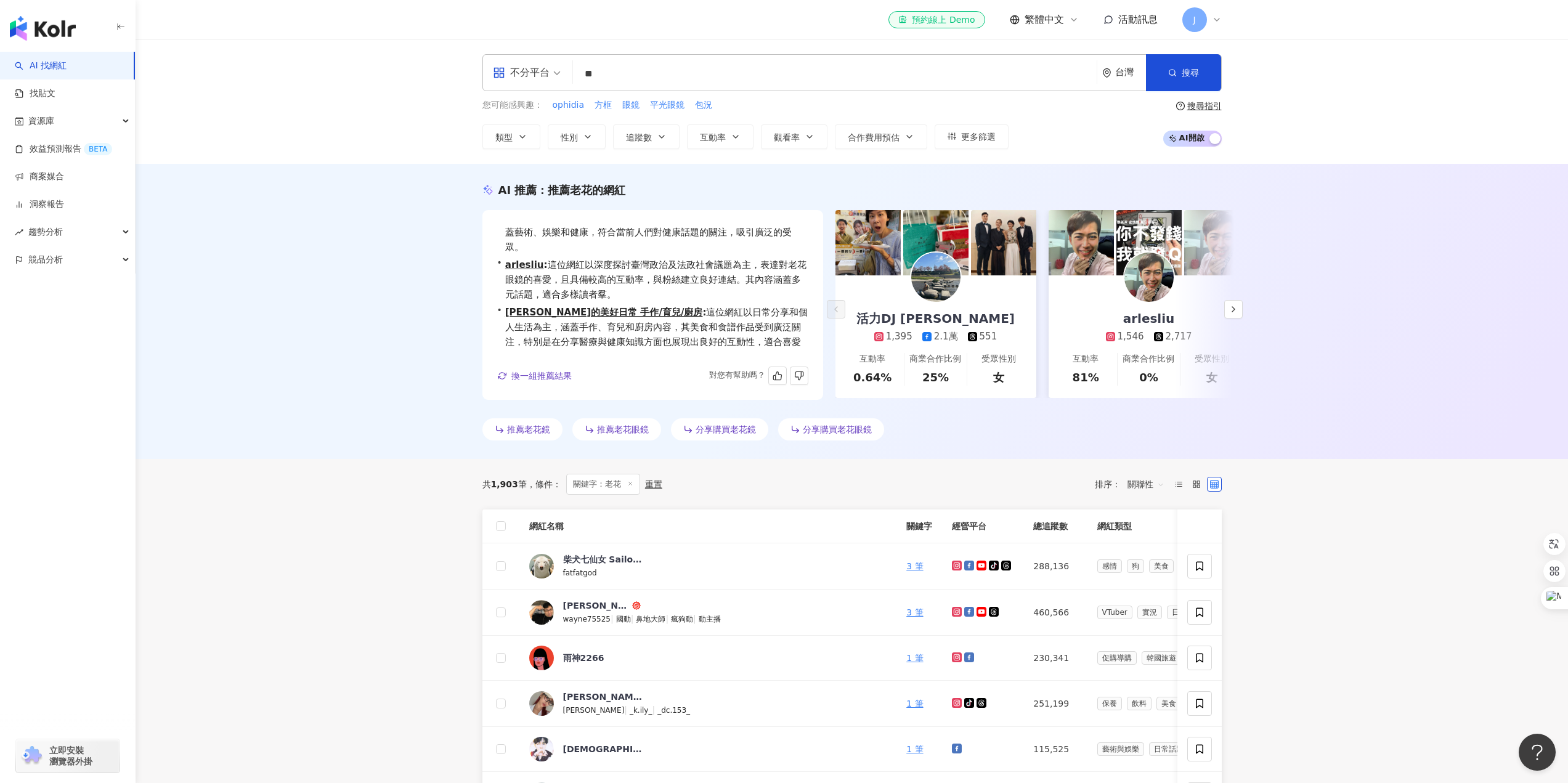
scroll to position [45, 0]
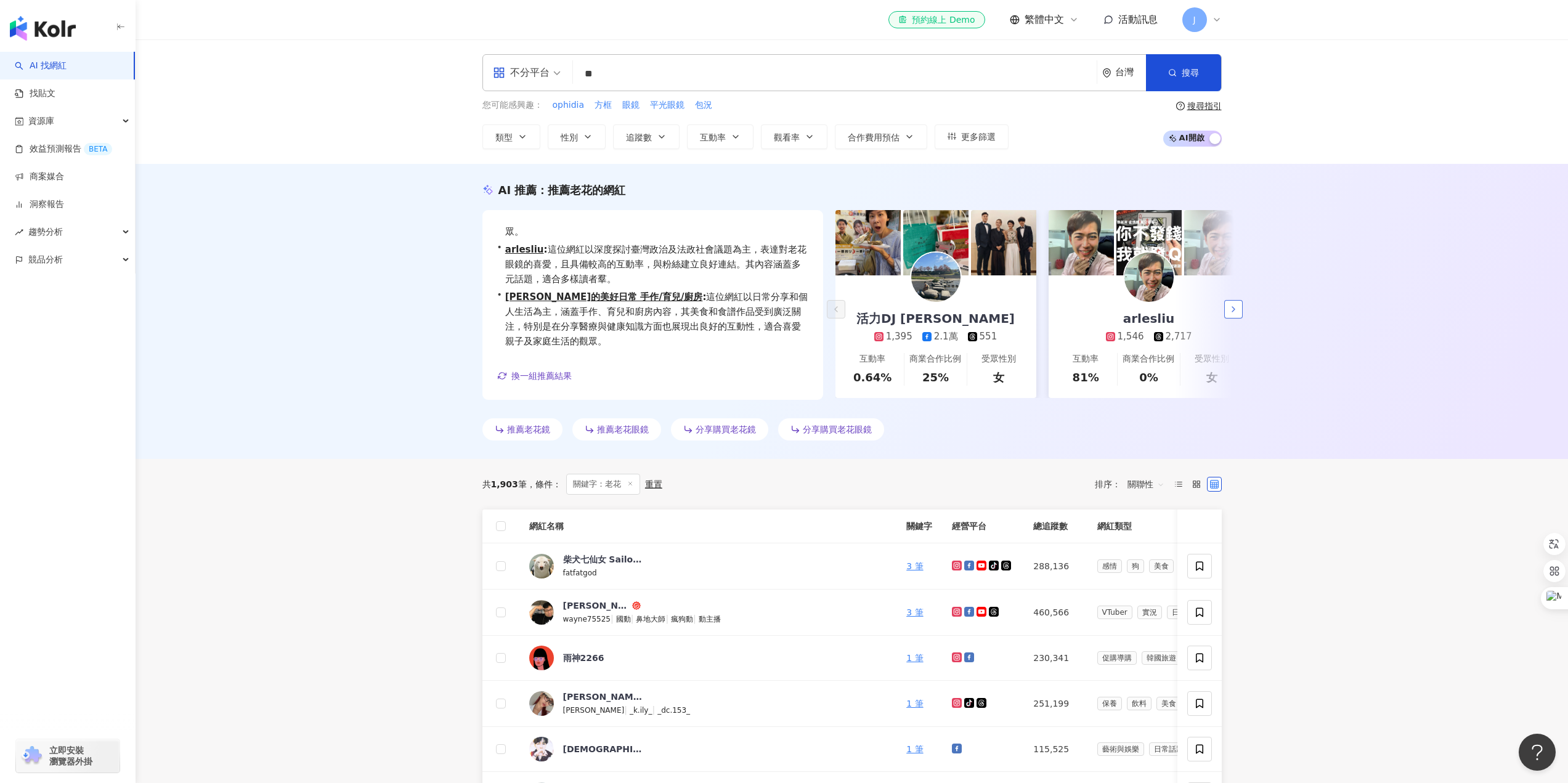
click at [1238, 308] on icon "button" at bounding box center [1234, 309] width 10 height 10
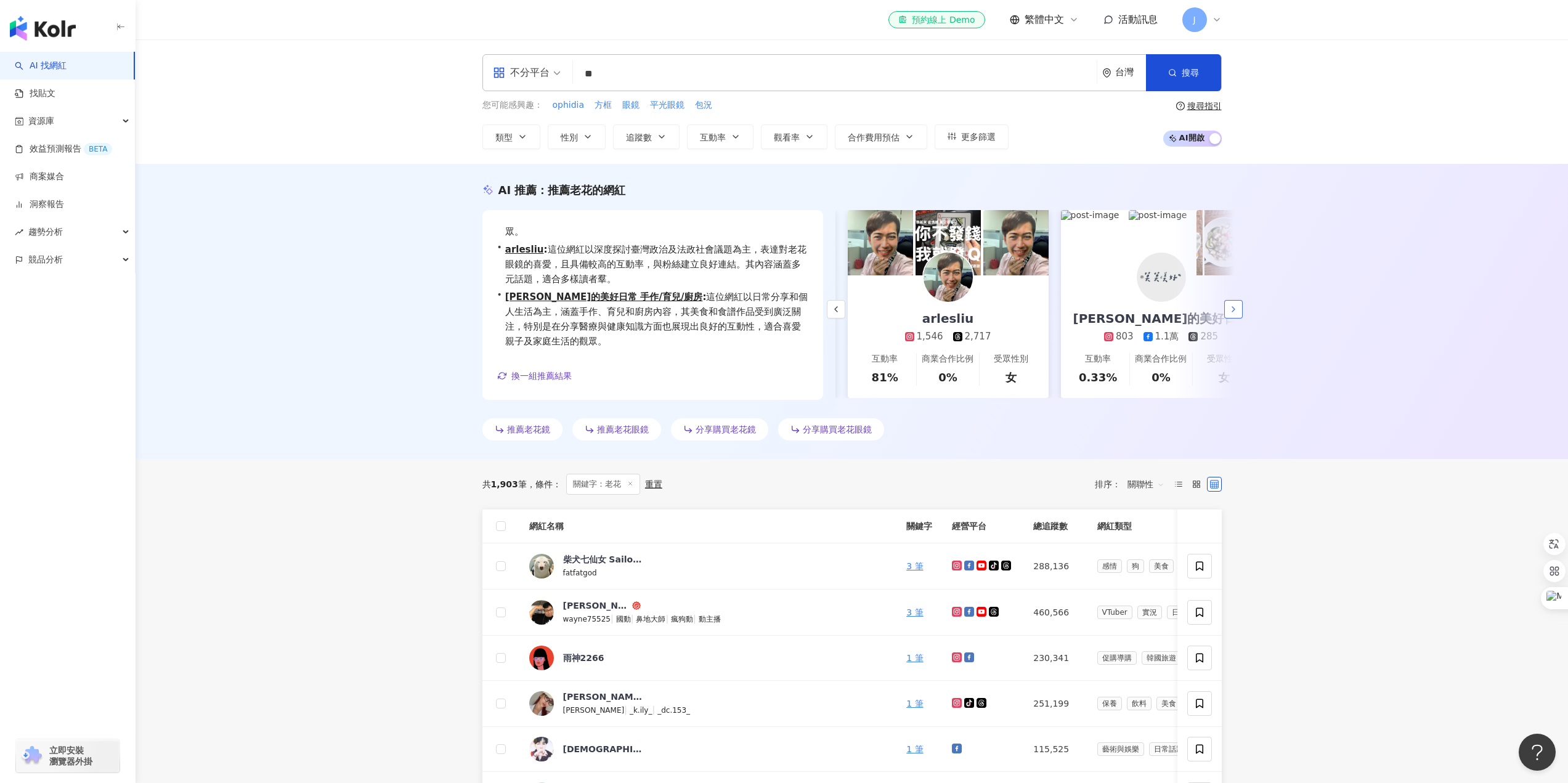
scroll to position [0, 213]
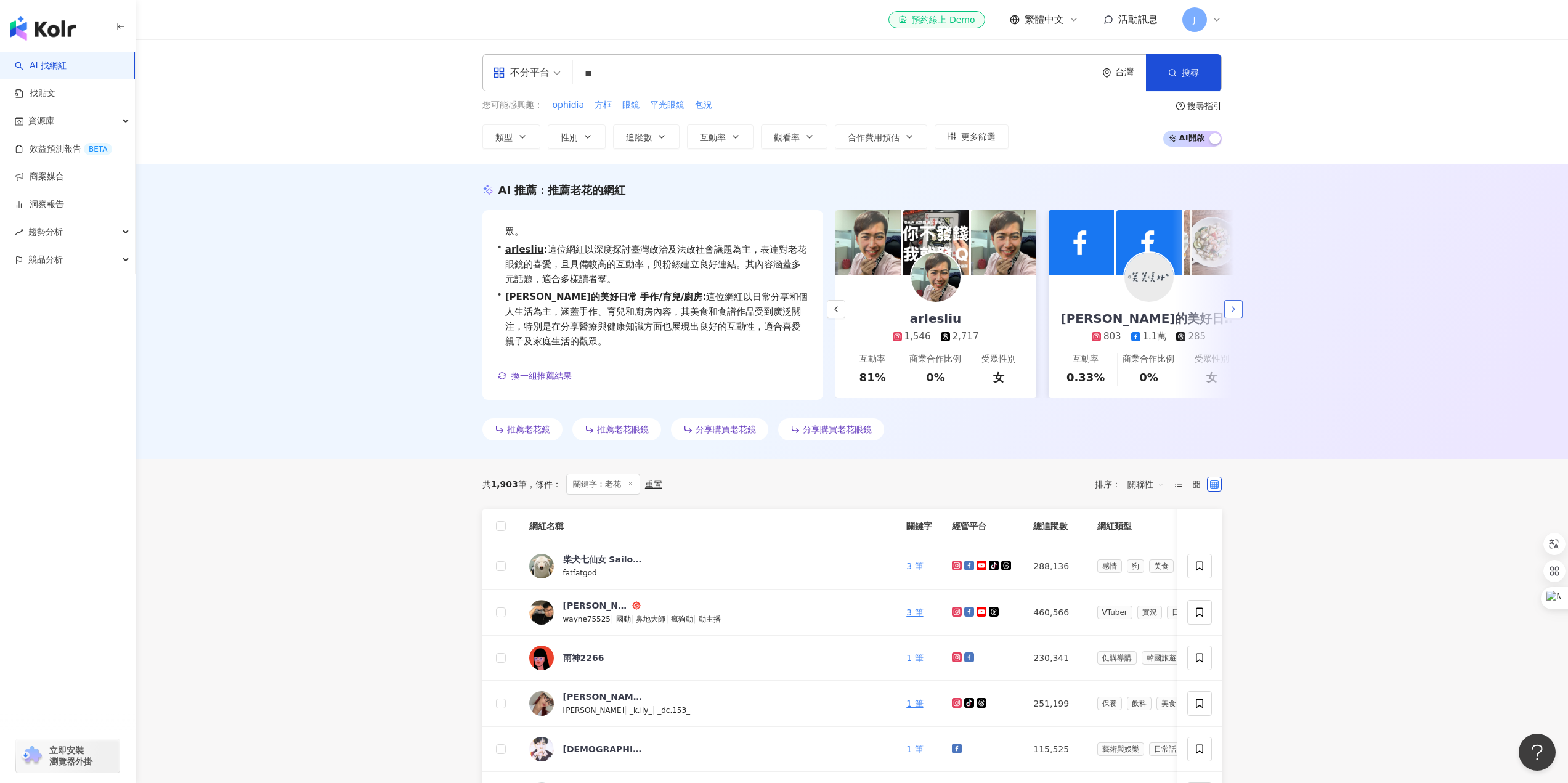
click at [1238, 308] on icon "button" at bounding box center [1234, 309] width 10 height 10
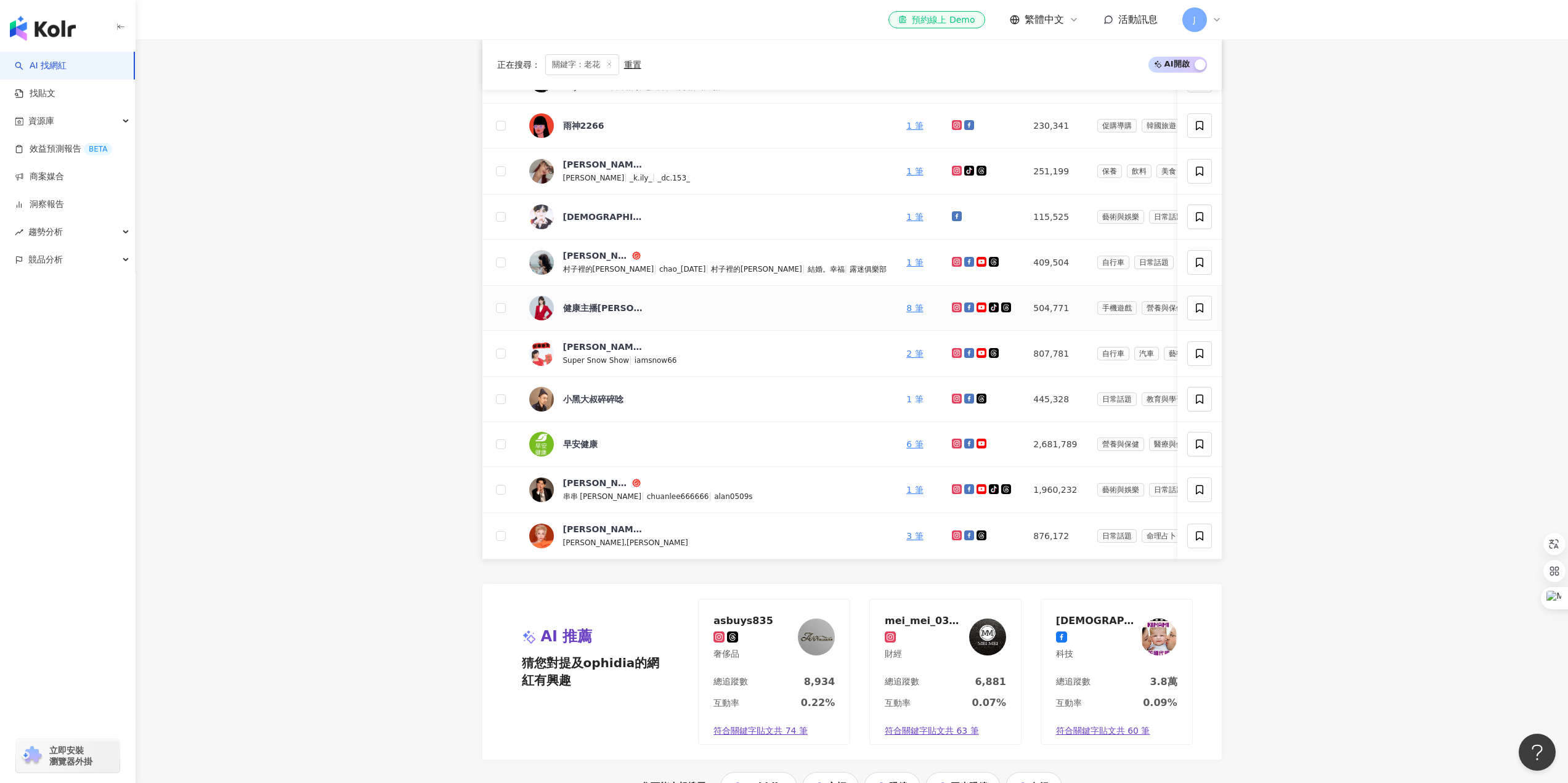
scroll to position [554, 0]
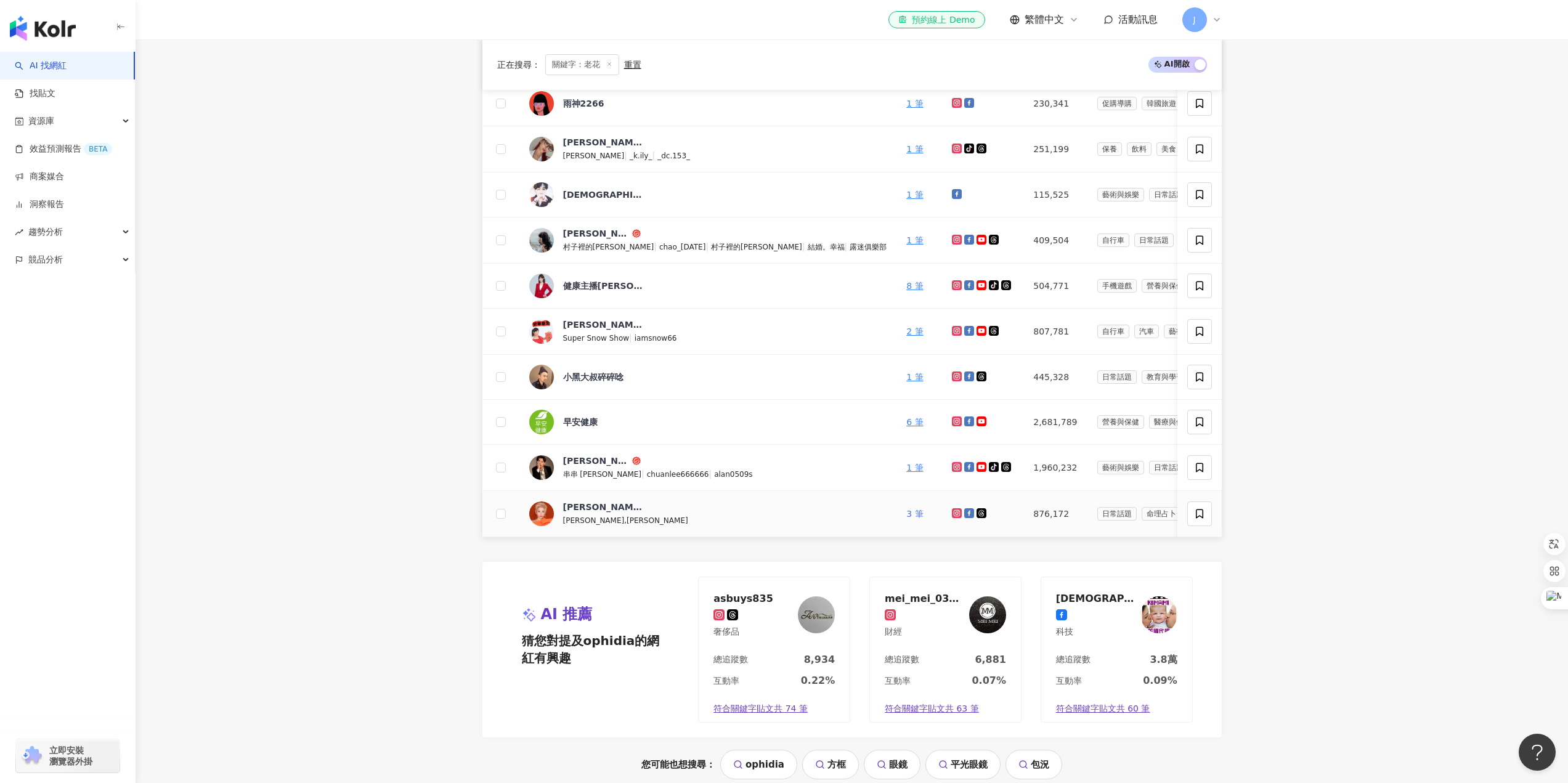
click at [907, 515] on link "3 筆" at bounding box center [915, 514] width 17 height 10
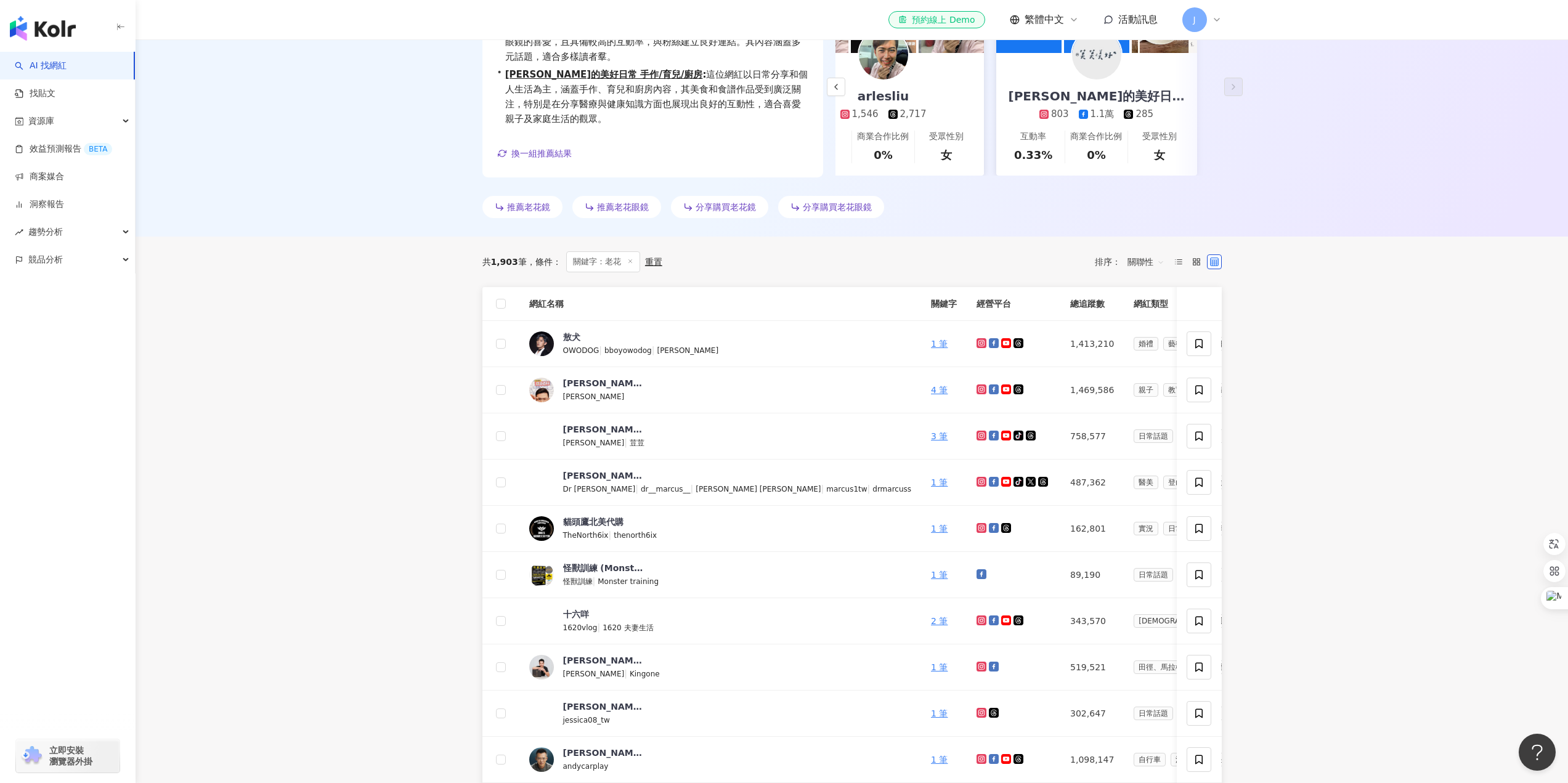
scroll to position [0, 0]
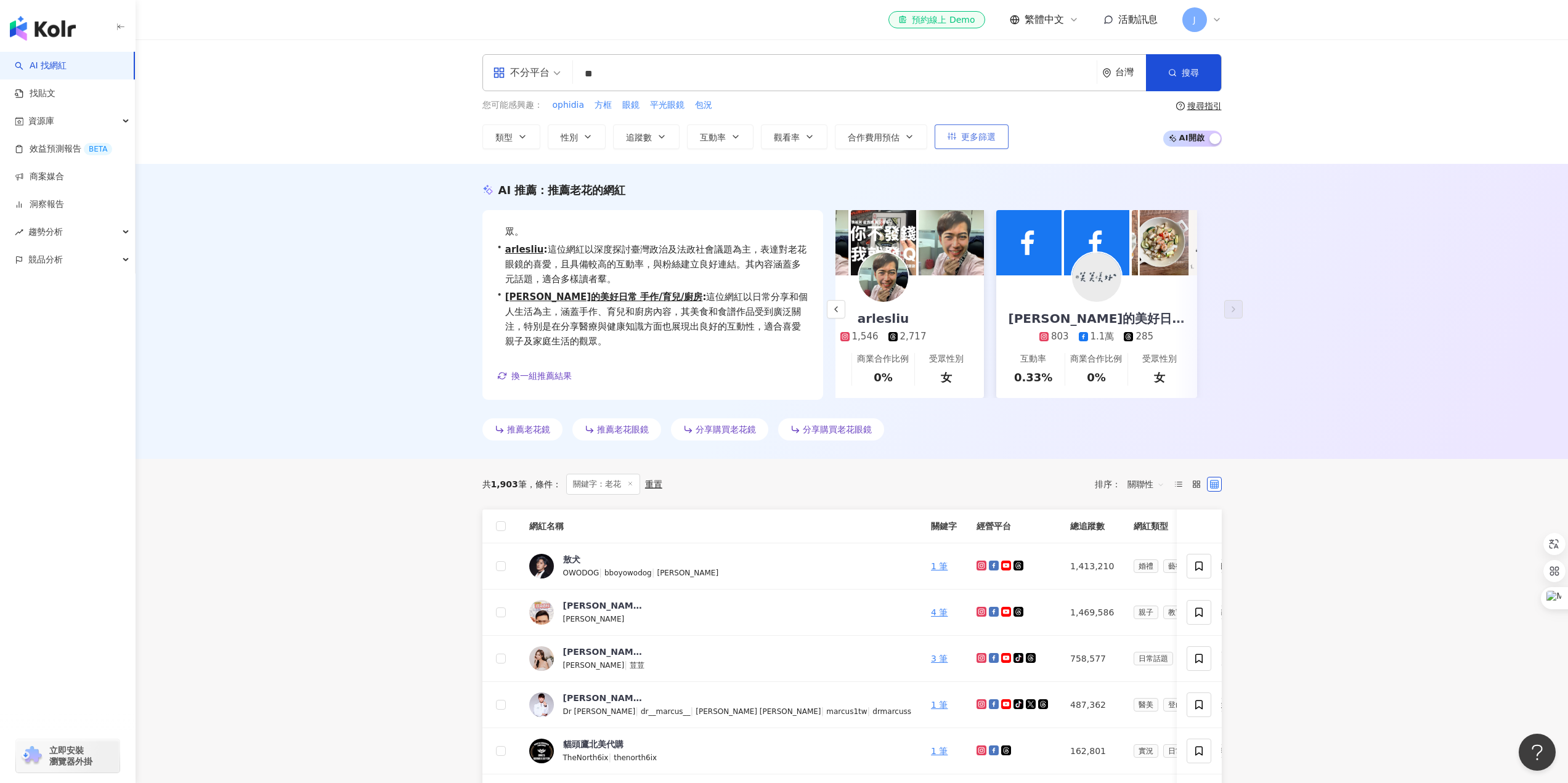
click at [960, 133] on button "更多篩選" at bounding box center [971, 137] width 74 height 25
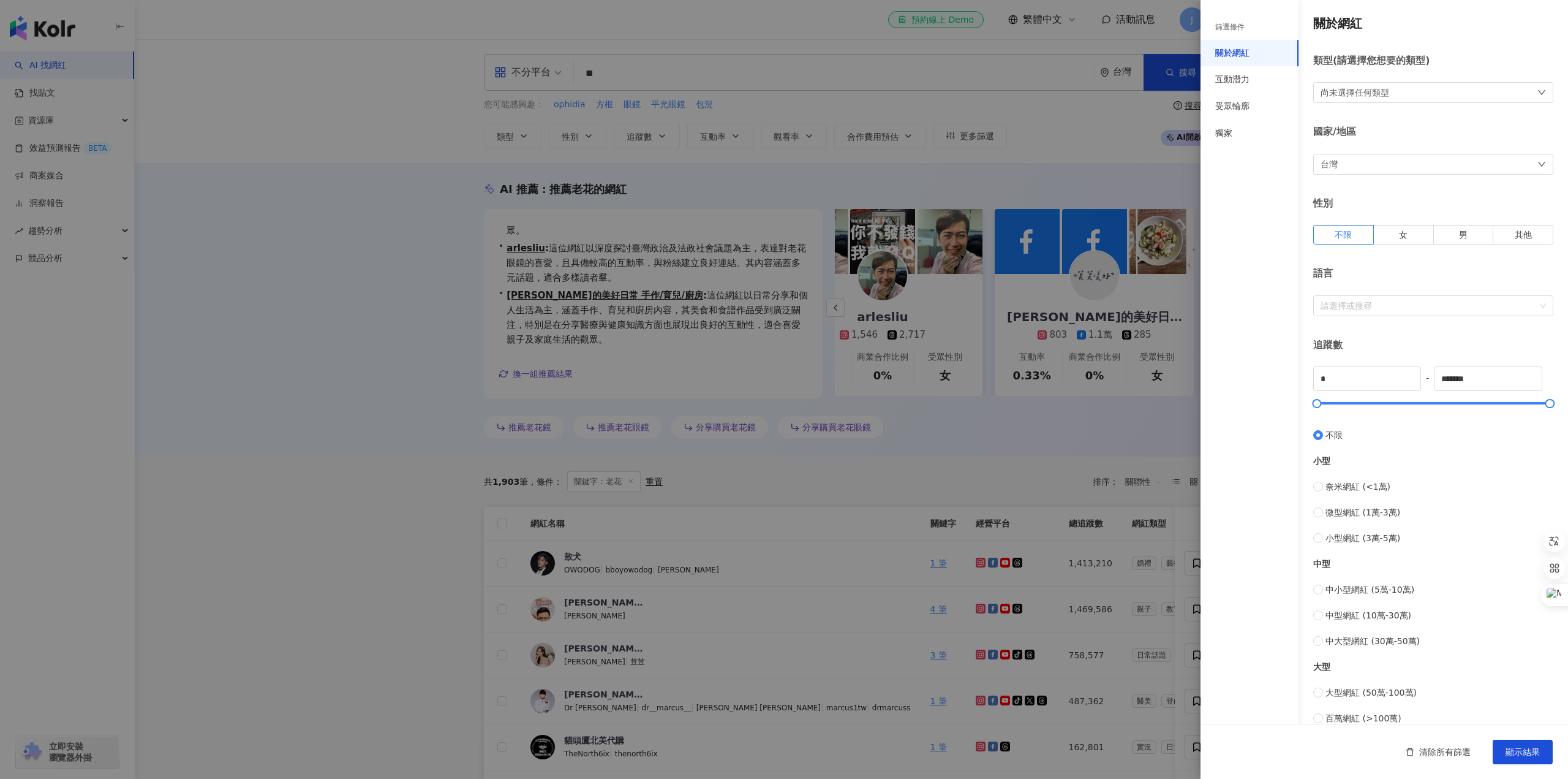
click at [310, 403] on div at bounding box center [784, 390] width 1568 height 779
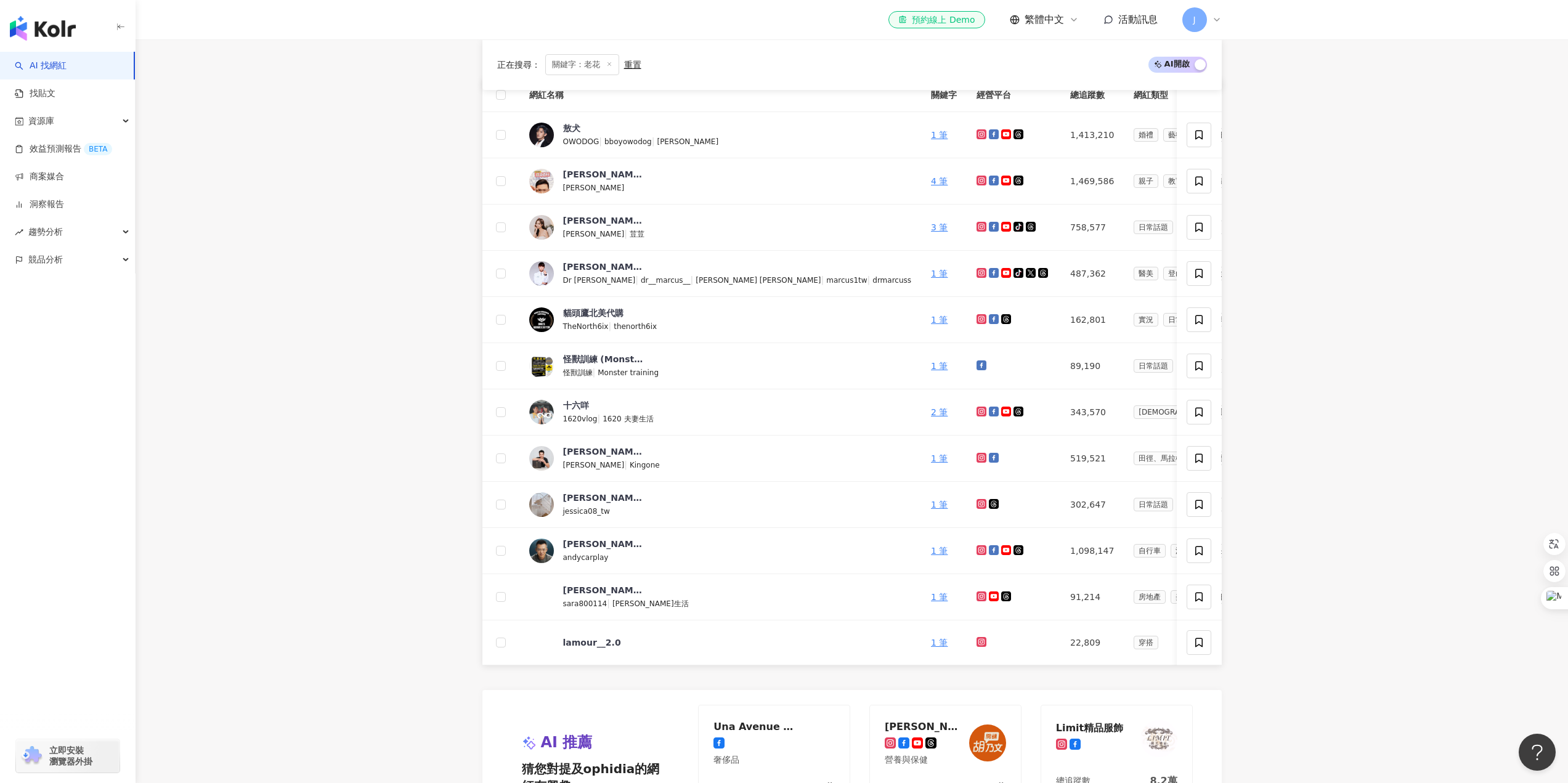
scroll to position [308, 0]
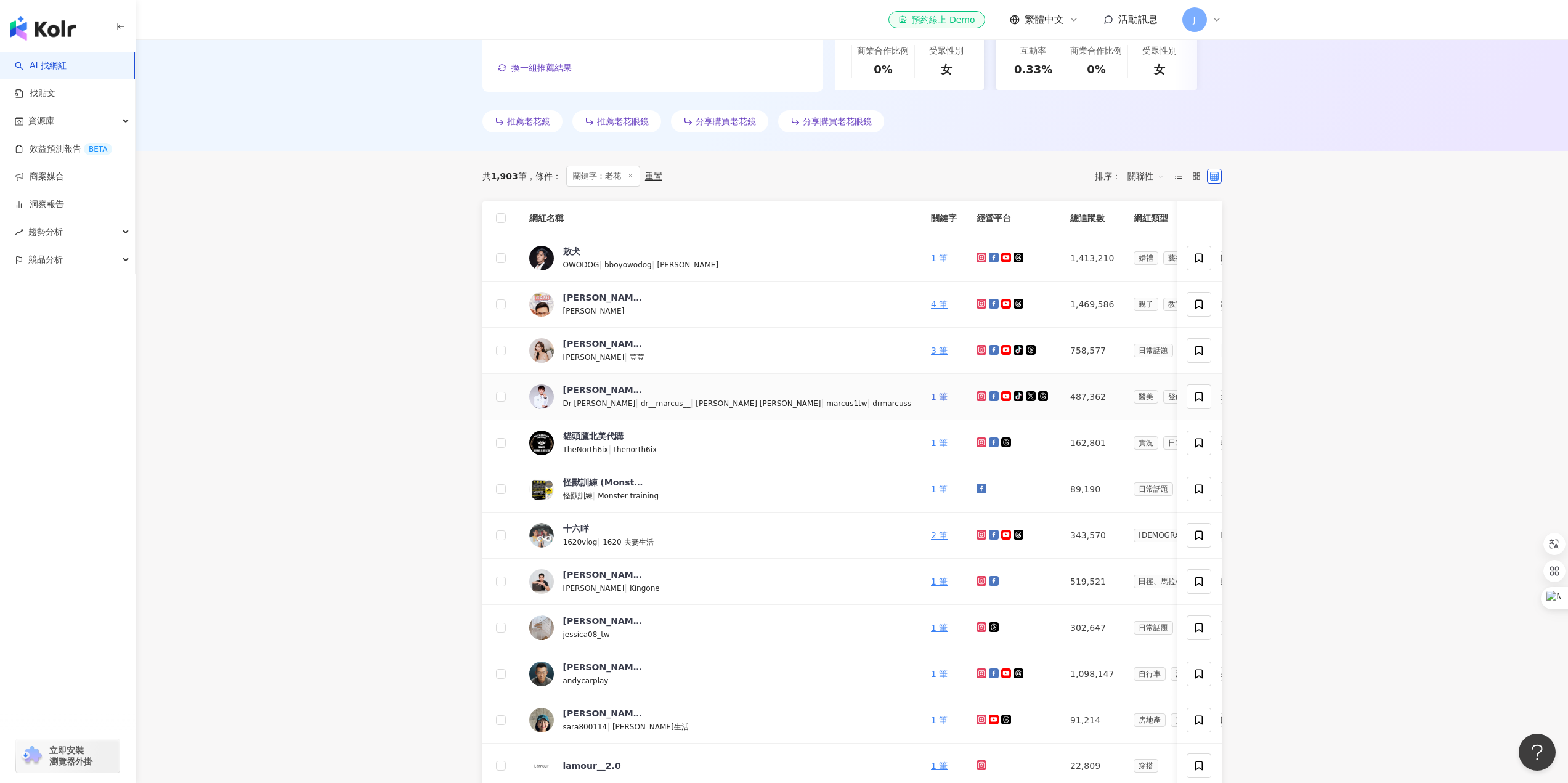
click at [931, 397] on link "1 筆" at bounding box center [939, 397] width 17 height 10
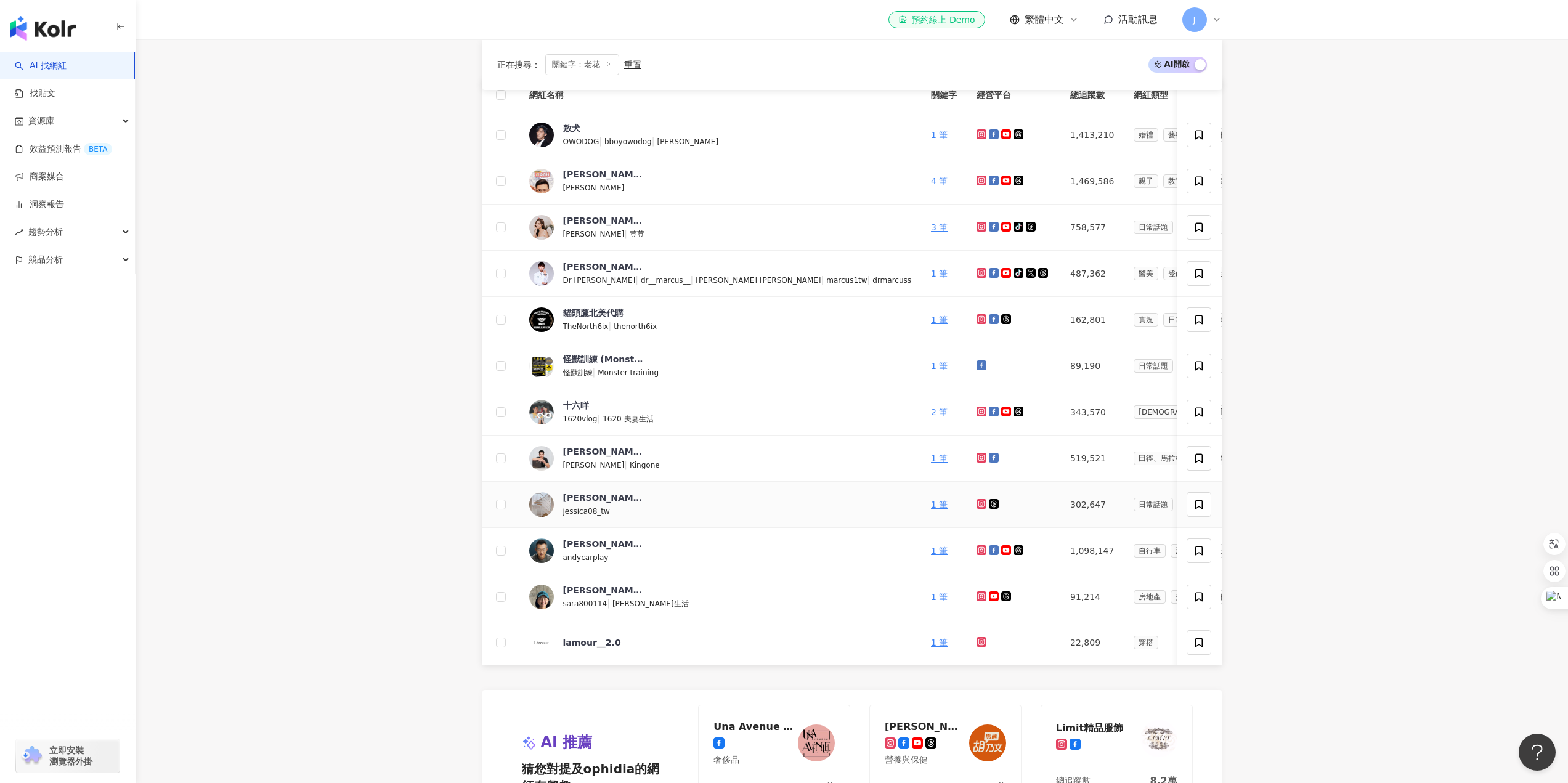
scroll to position [739, 0]
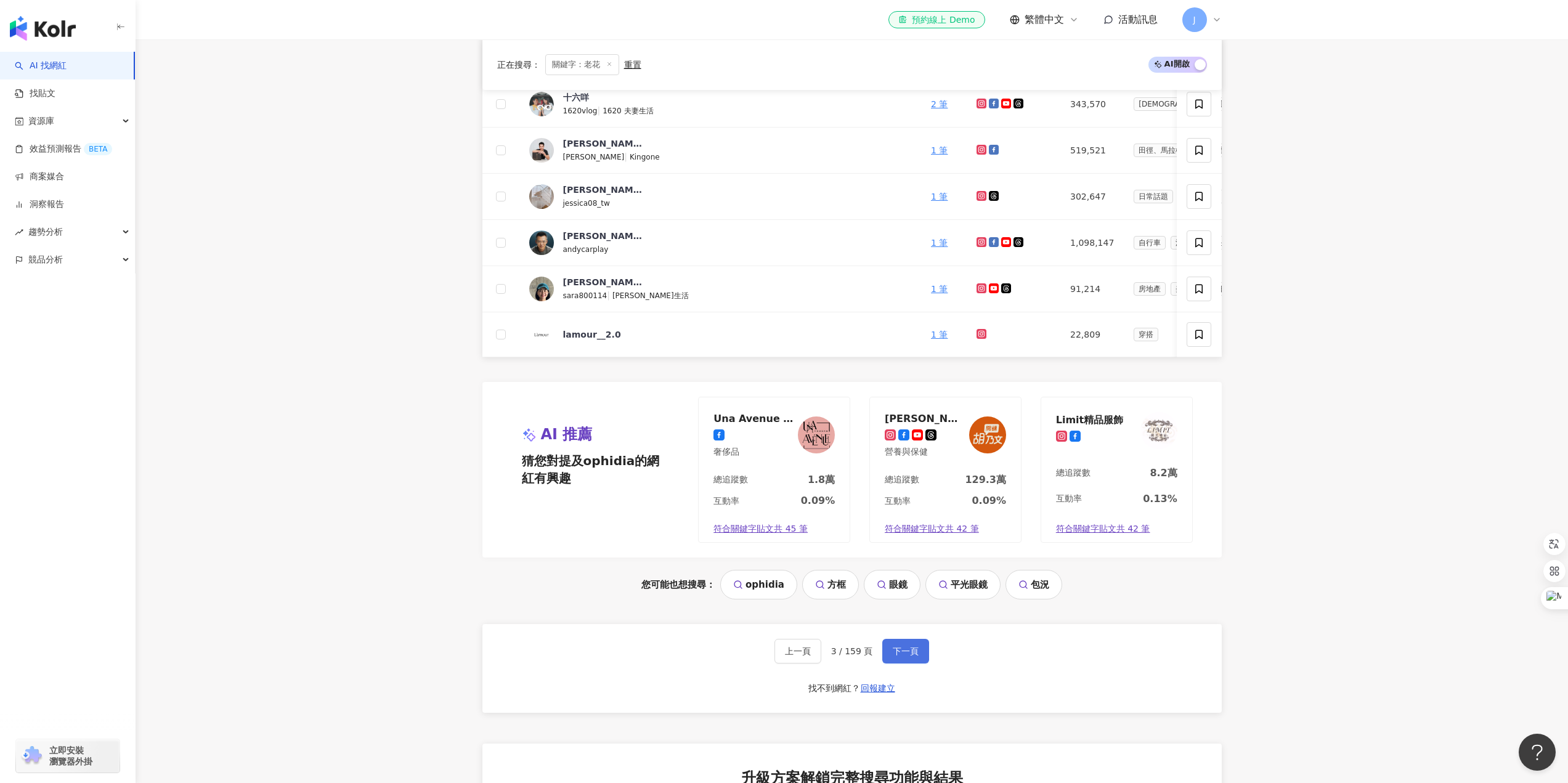
click at [914, 655] on span "下一頁" at bounding box center [905, 651] width 26 height 10
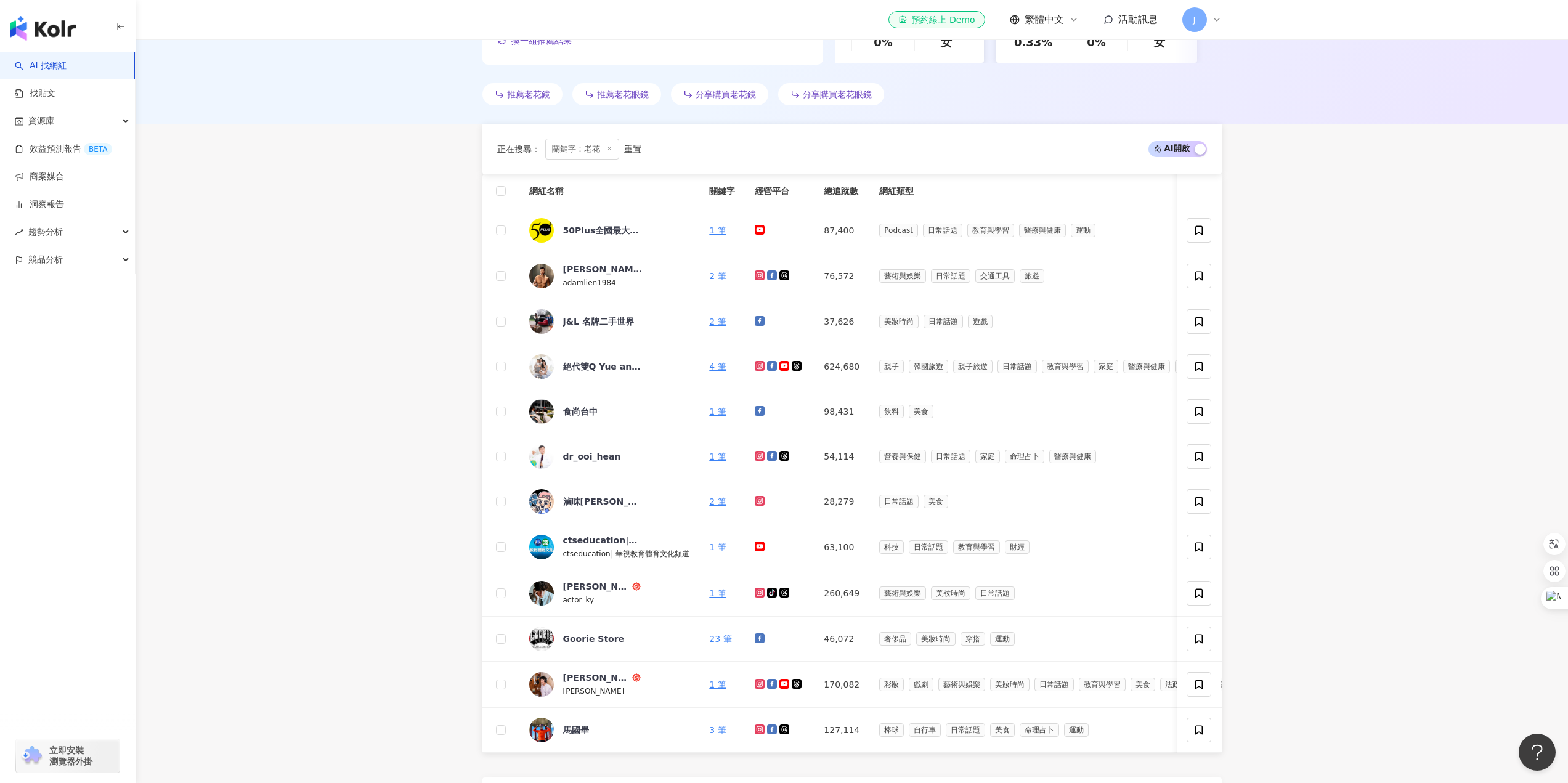
scroll to position [705, 0]
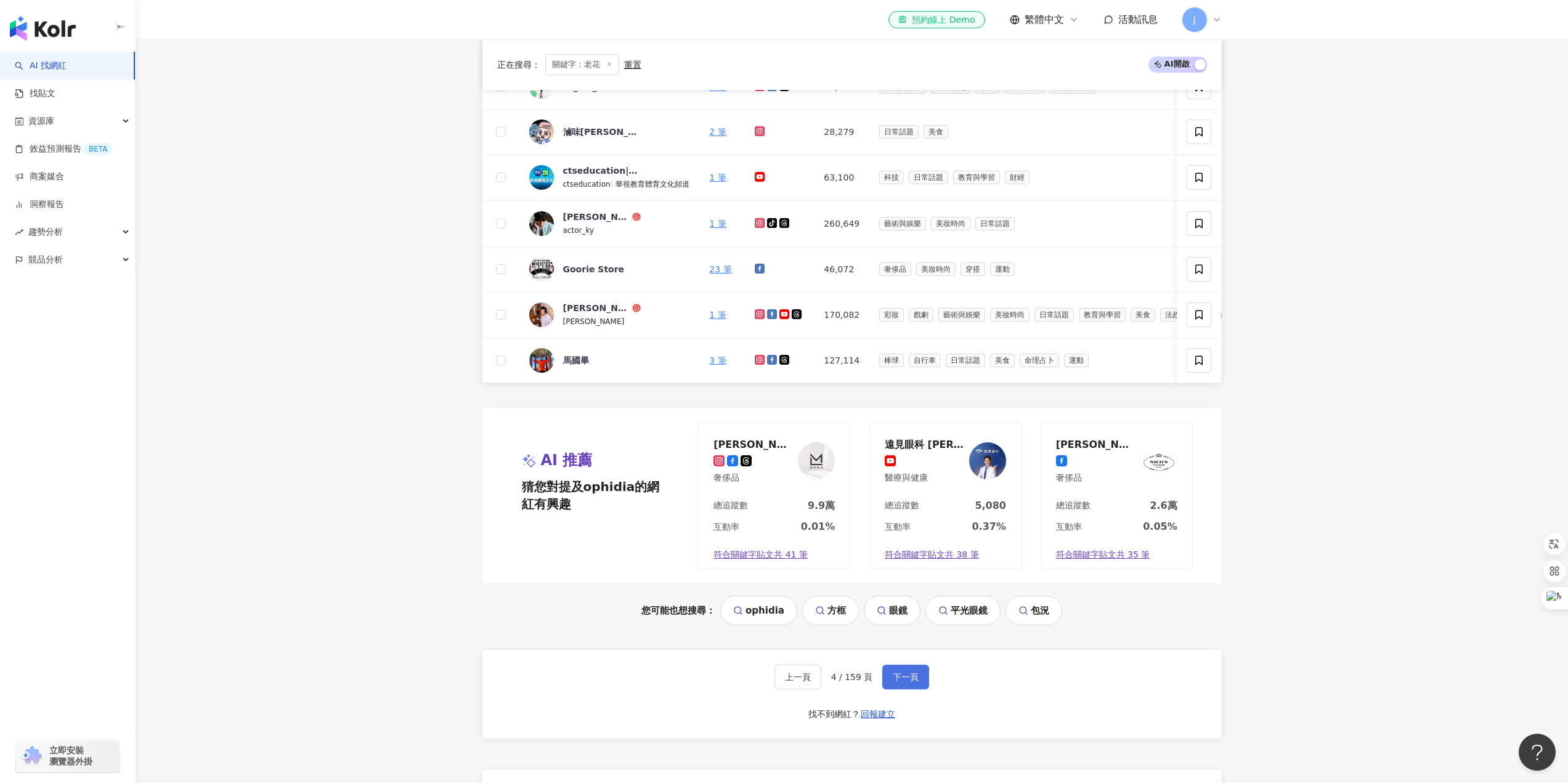
click at [902, 682] on span "下一頁" at bounding box center [905, 677] width 26 height 10
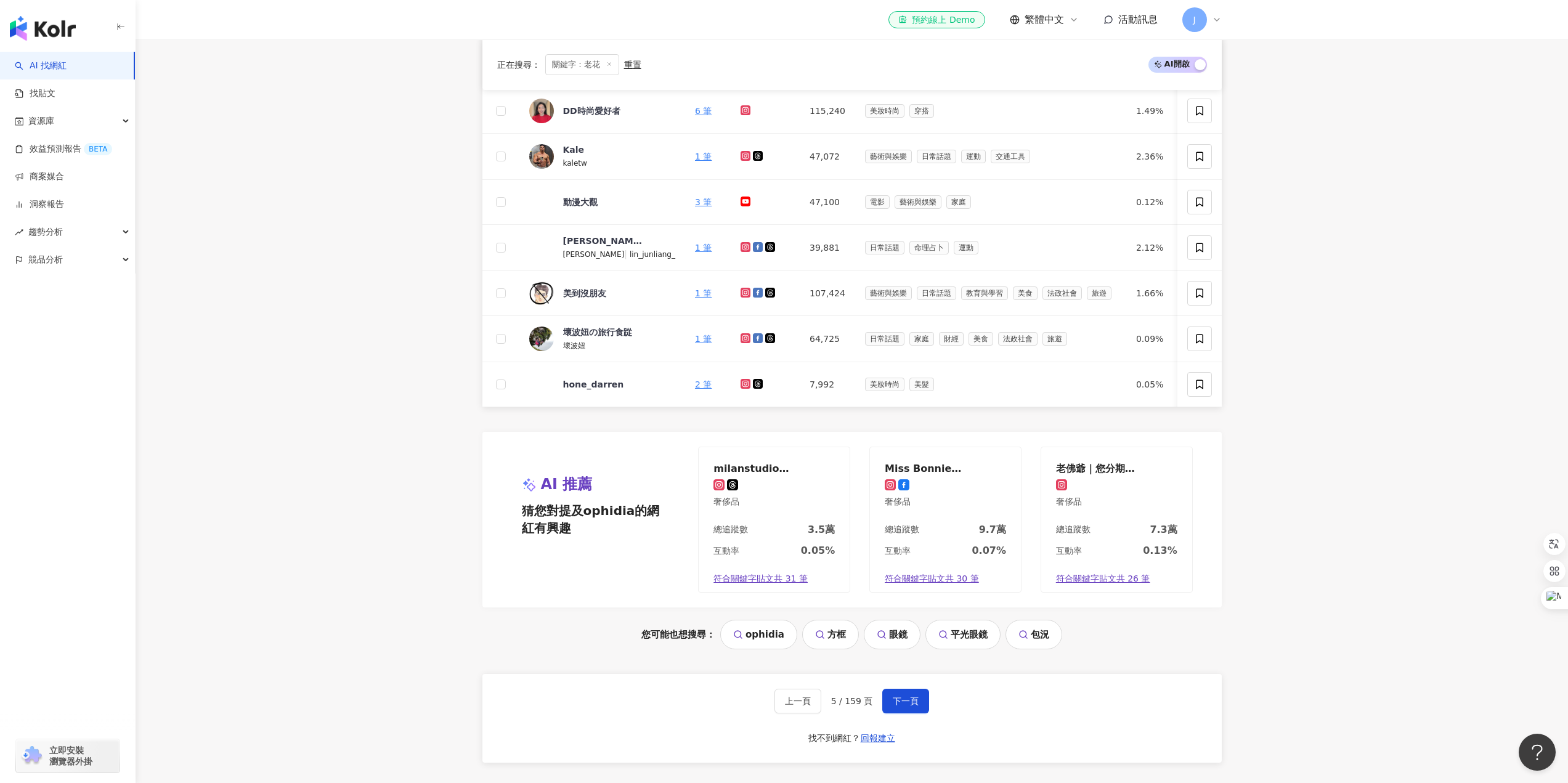
scroll to position [828, 0]
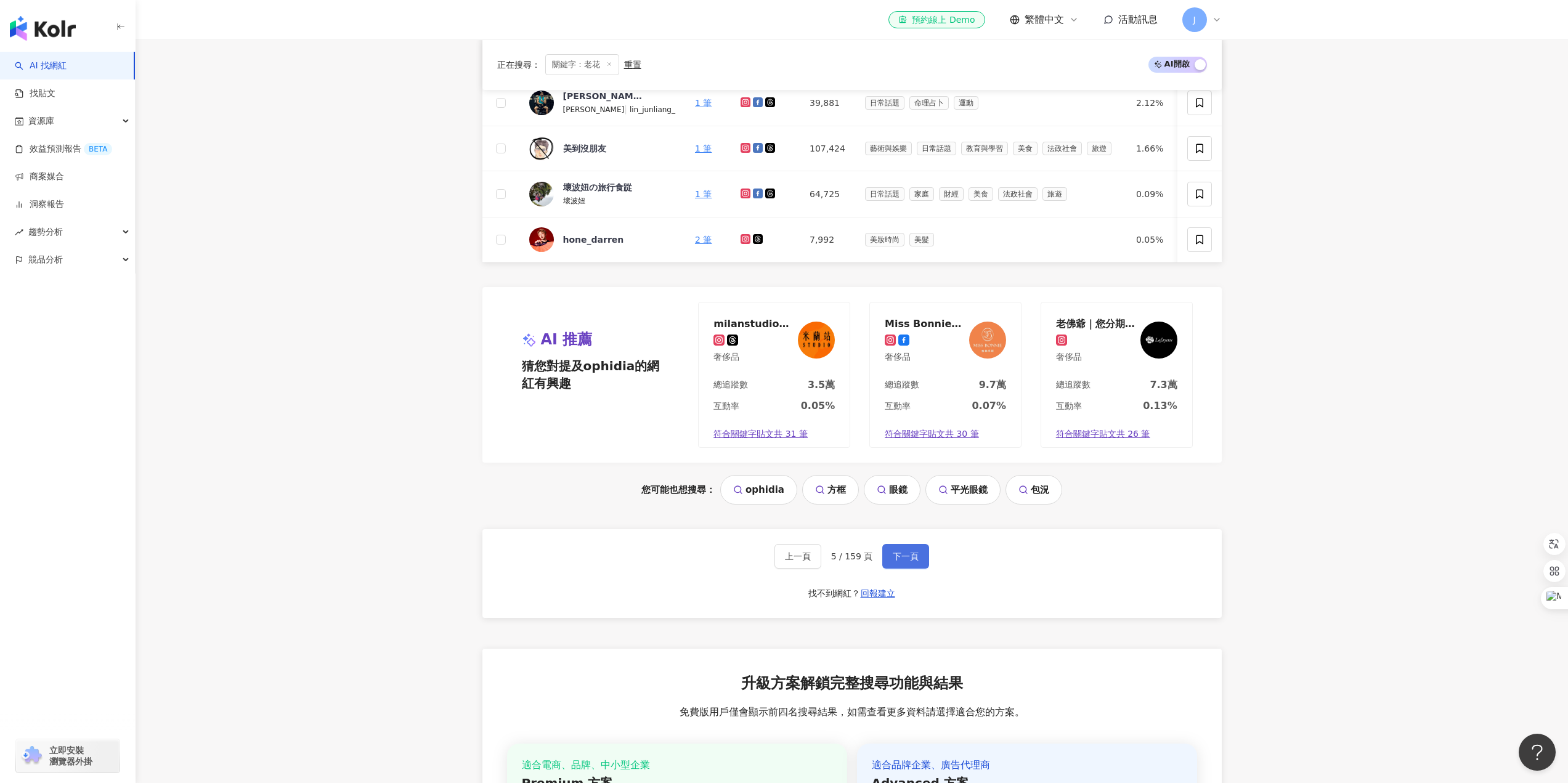
click at [916, 561] on span "下一頁" at bounding box center [905, 556] width 26 height 10
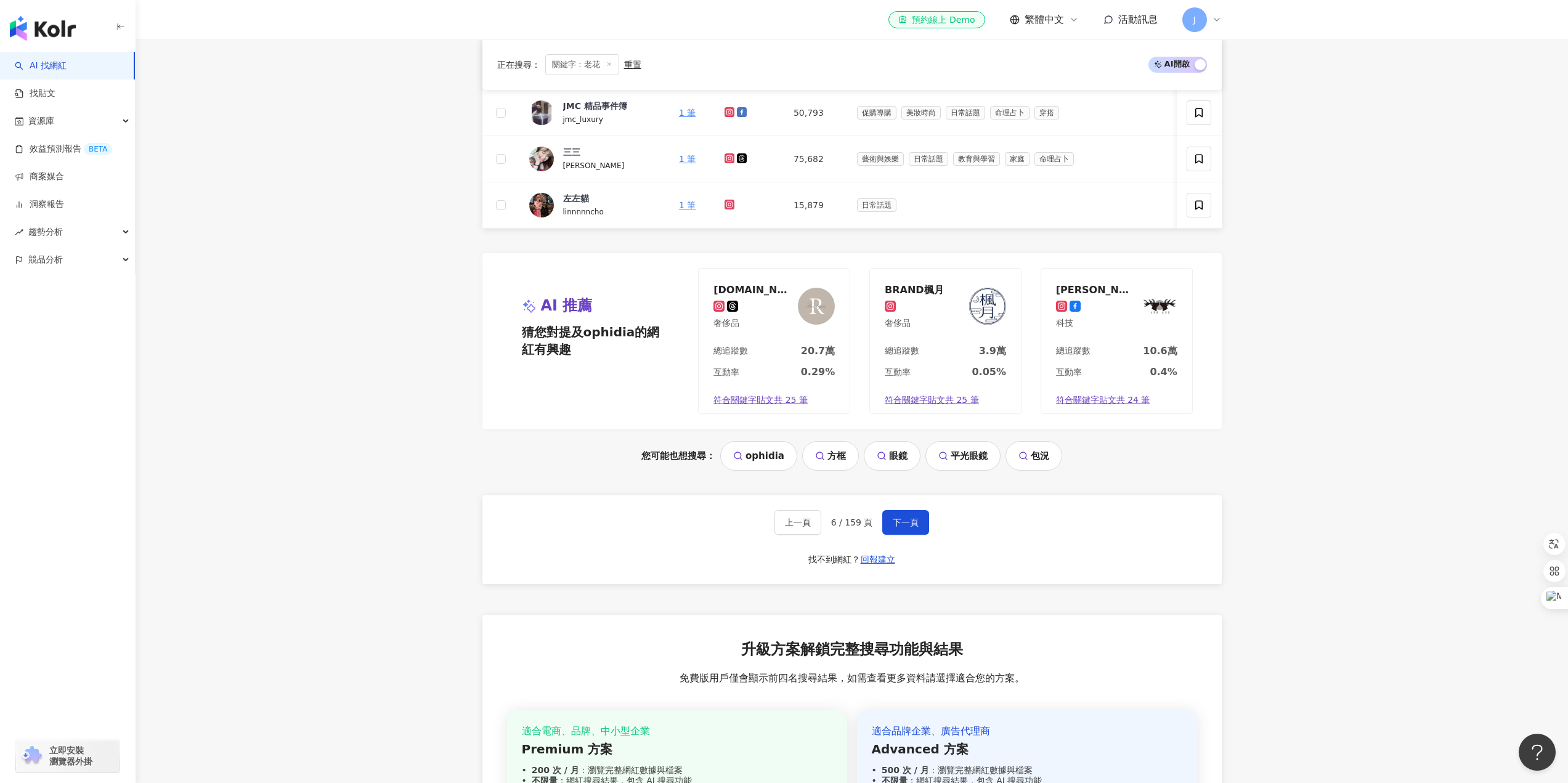
scroll to position [889, 0]
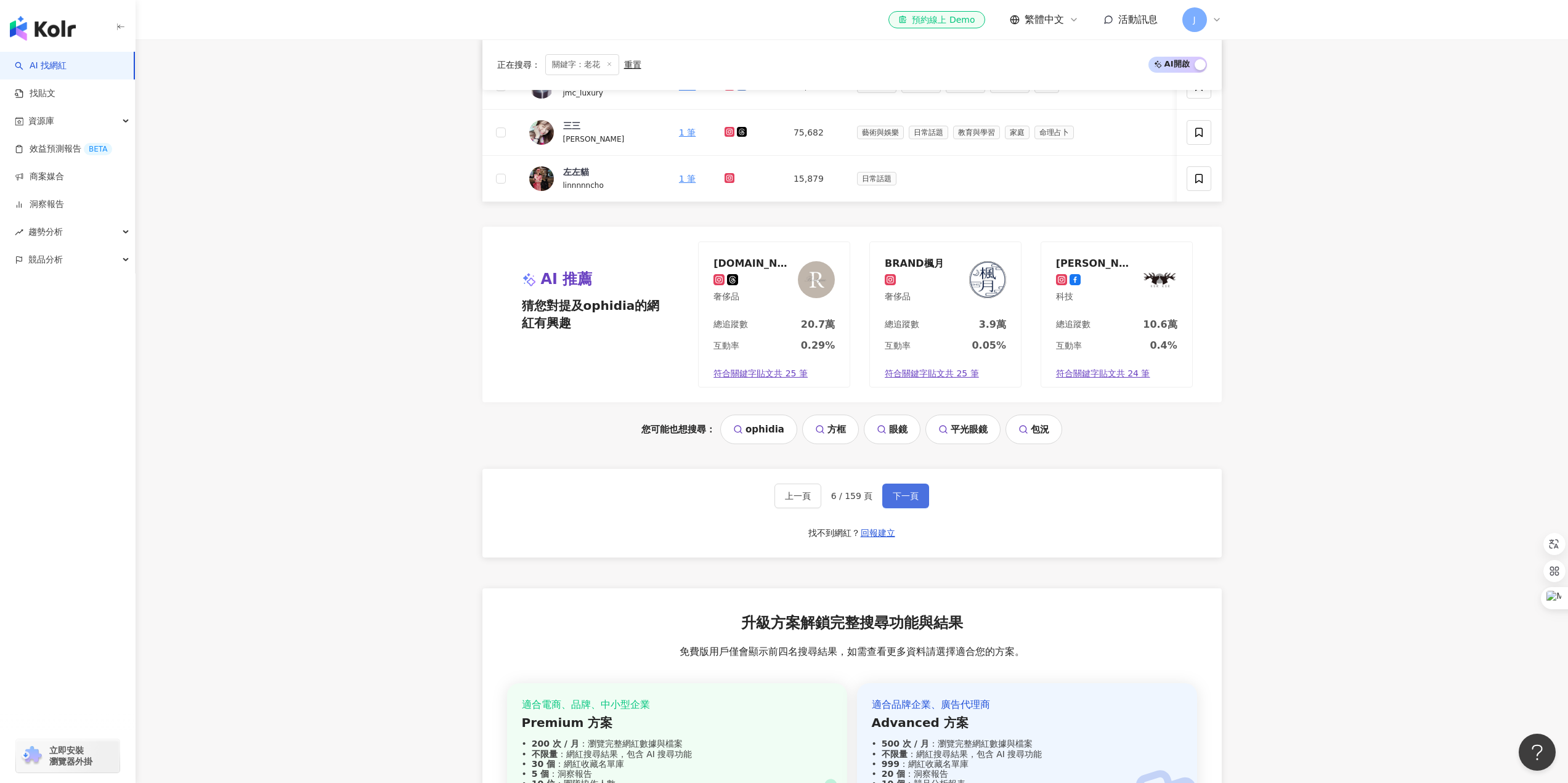
click at [912, 501] on span "下一頁" at bounding box center [905, 496] width 26 height 10
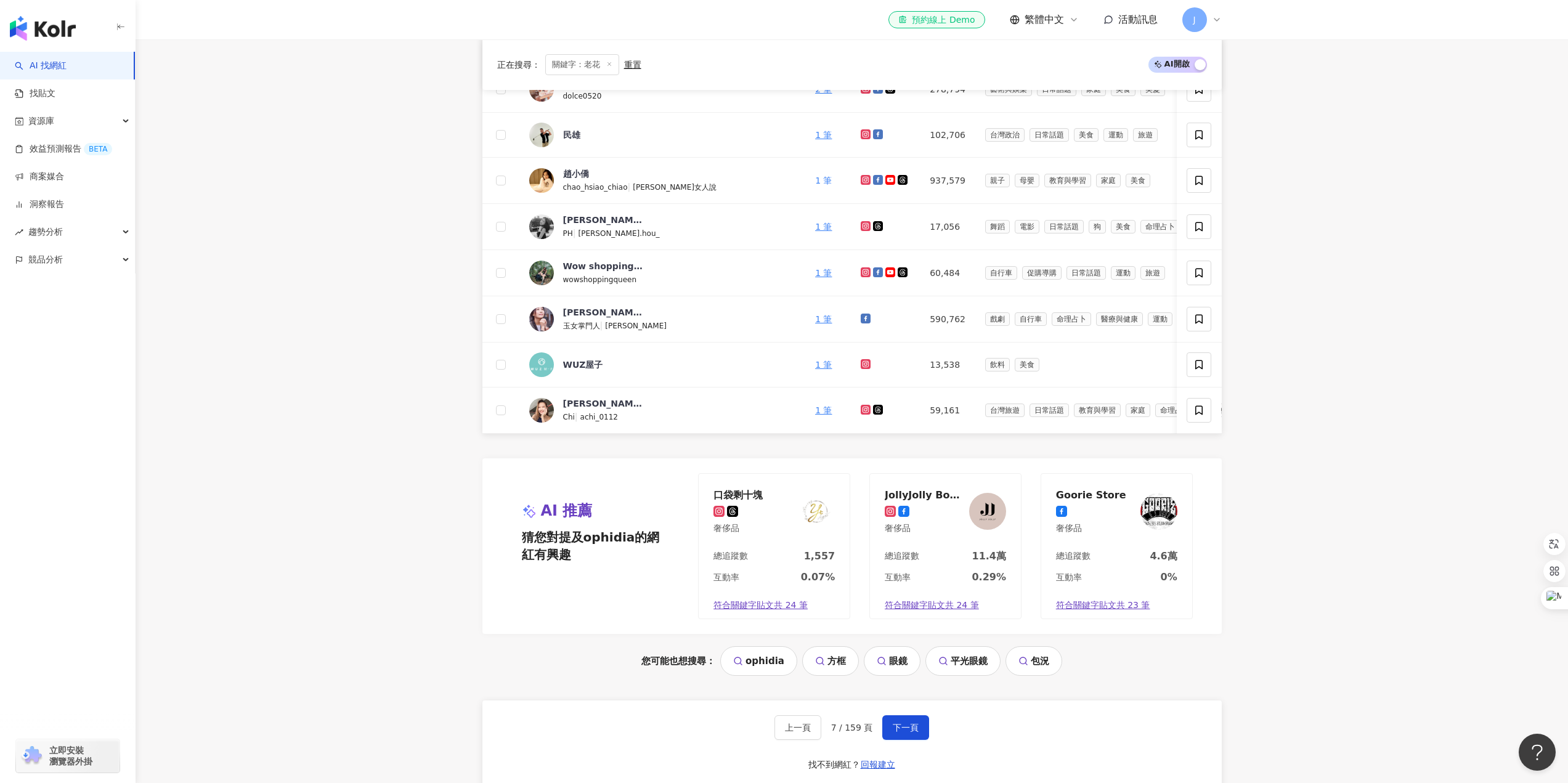
scroll to position [705, 0]
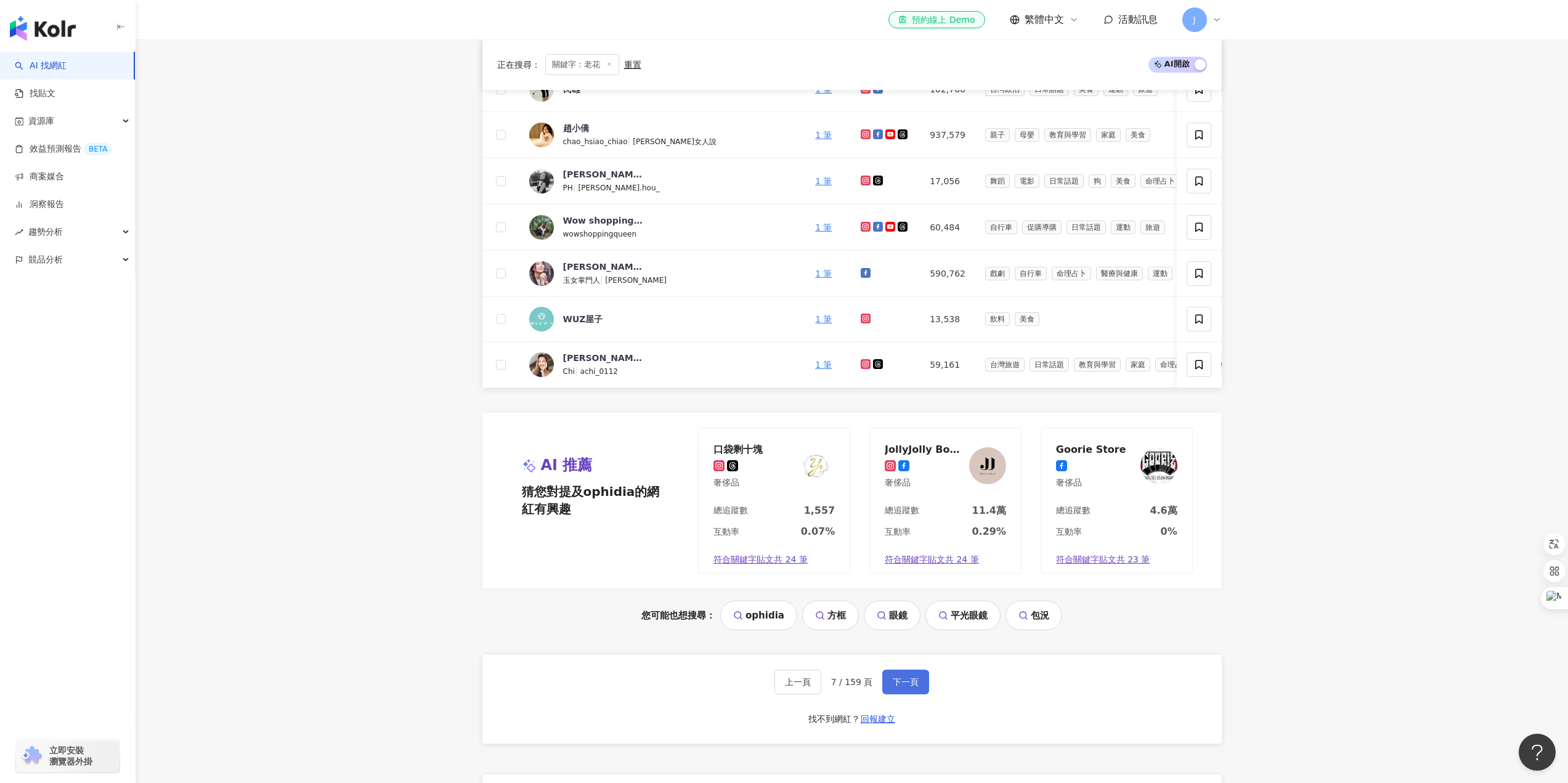
click at [909, 687] on span "下一頁" at bounding box center [905, 682] width 26 height 10
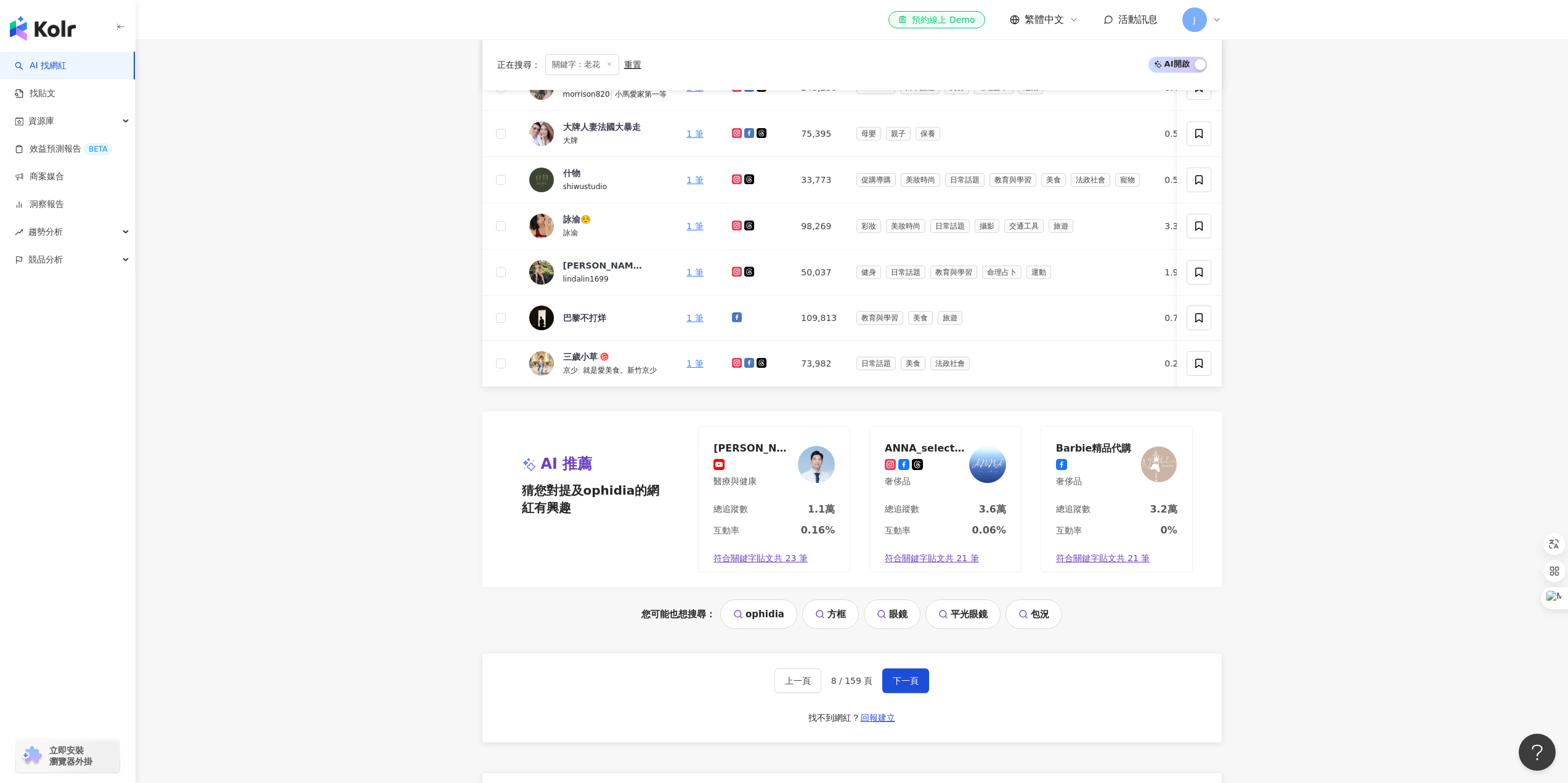
drag, startPoint x: 317, startPoint y: 224, endPoint x: 320, endPoint y: 229, distance: 5.8
click at [317, 224] on main "不分平台 ** 台灣 搜尋 994766a1-8a69-4aee-989f-c4273772f3b4 c8b5ffd1-0421-4d8d-8184-6081…" at bounding box center [852, 206] width 1432 height 1745
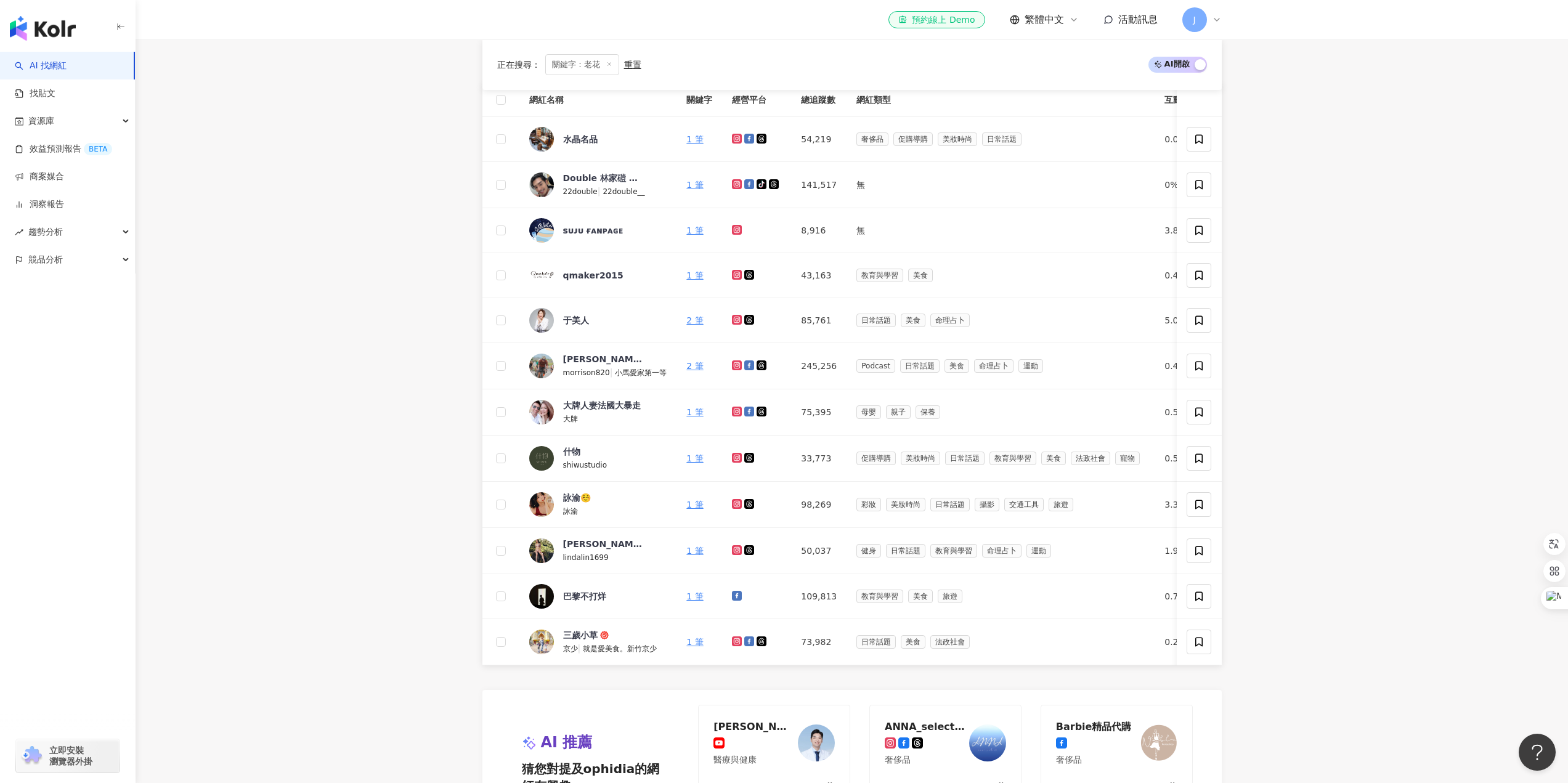
scroll to position [431, 0]
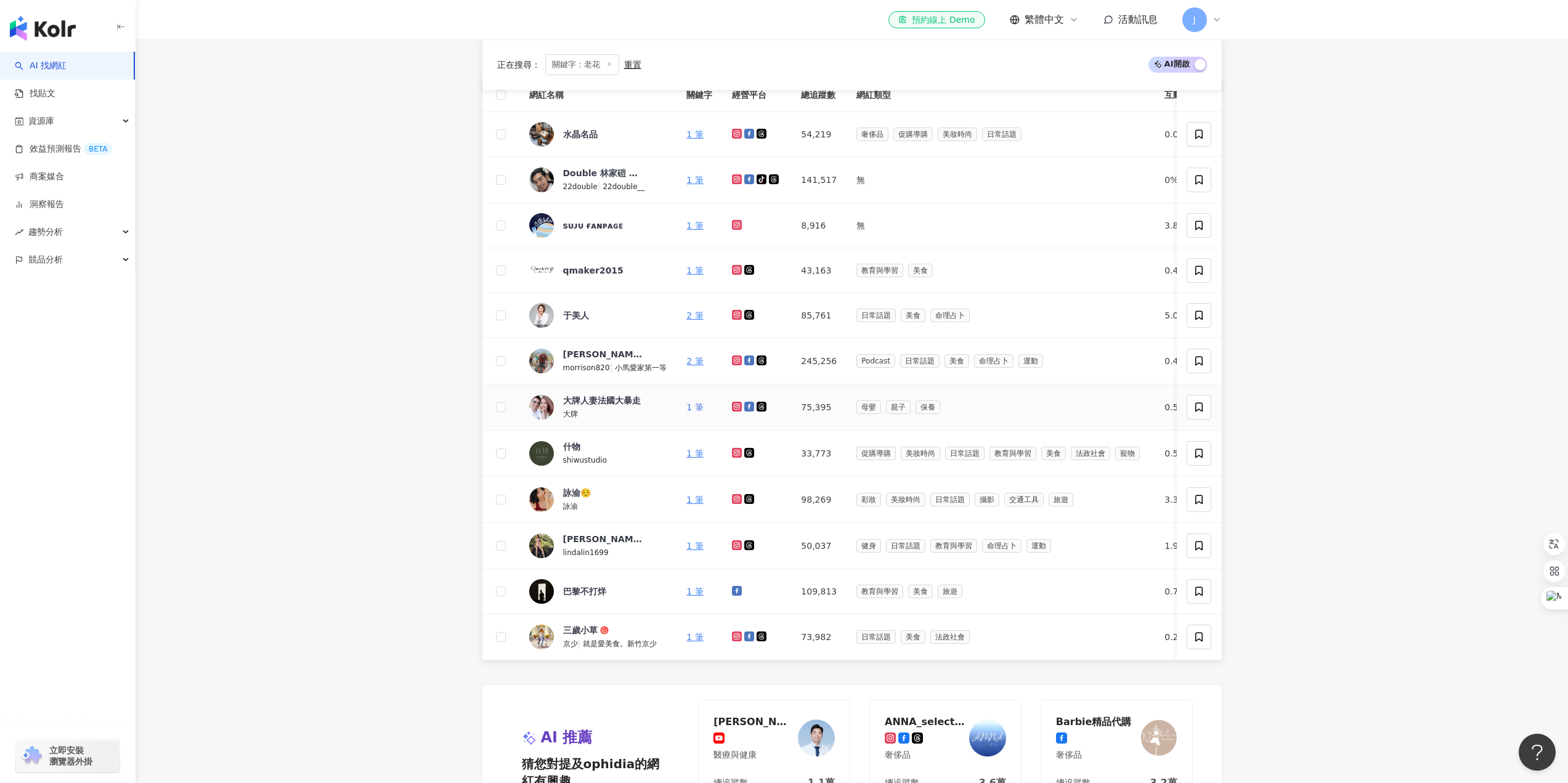
click at [692, 409] on link "1 筆" at bounding box center [694, 408] width 17 height 10
click at [383, 516] on main "不分平台 ** 台灣 搜尋 994766a1-8a69-4aee-989f-c4273772f3b4 c8b5ffd1-0421-4d8d-8184-6081…" at bounding box center [852, 480] width 1432 height 1745
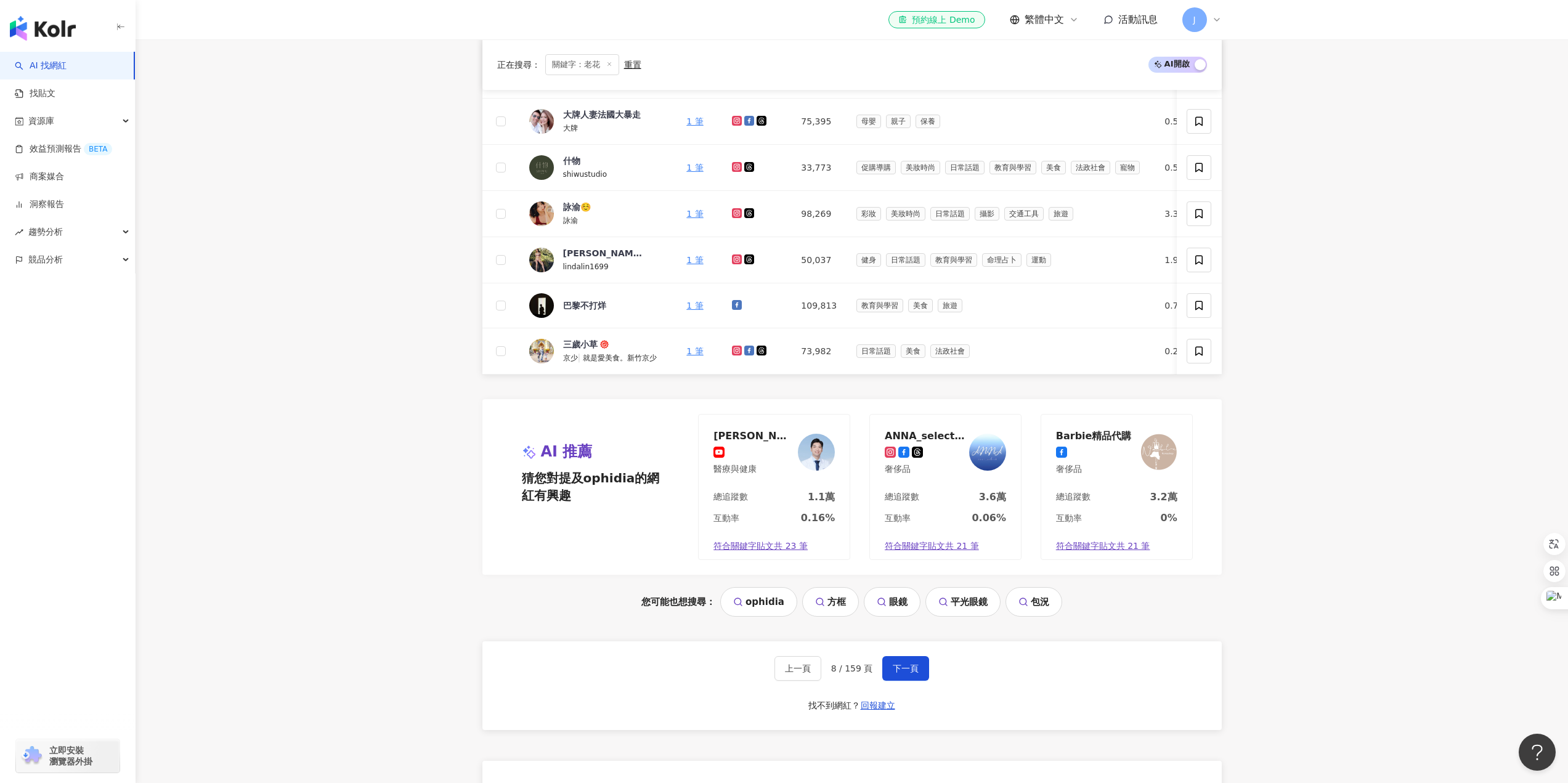
scroll to position [924, 0]
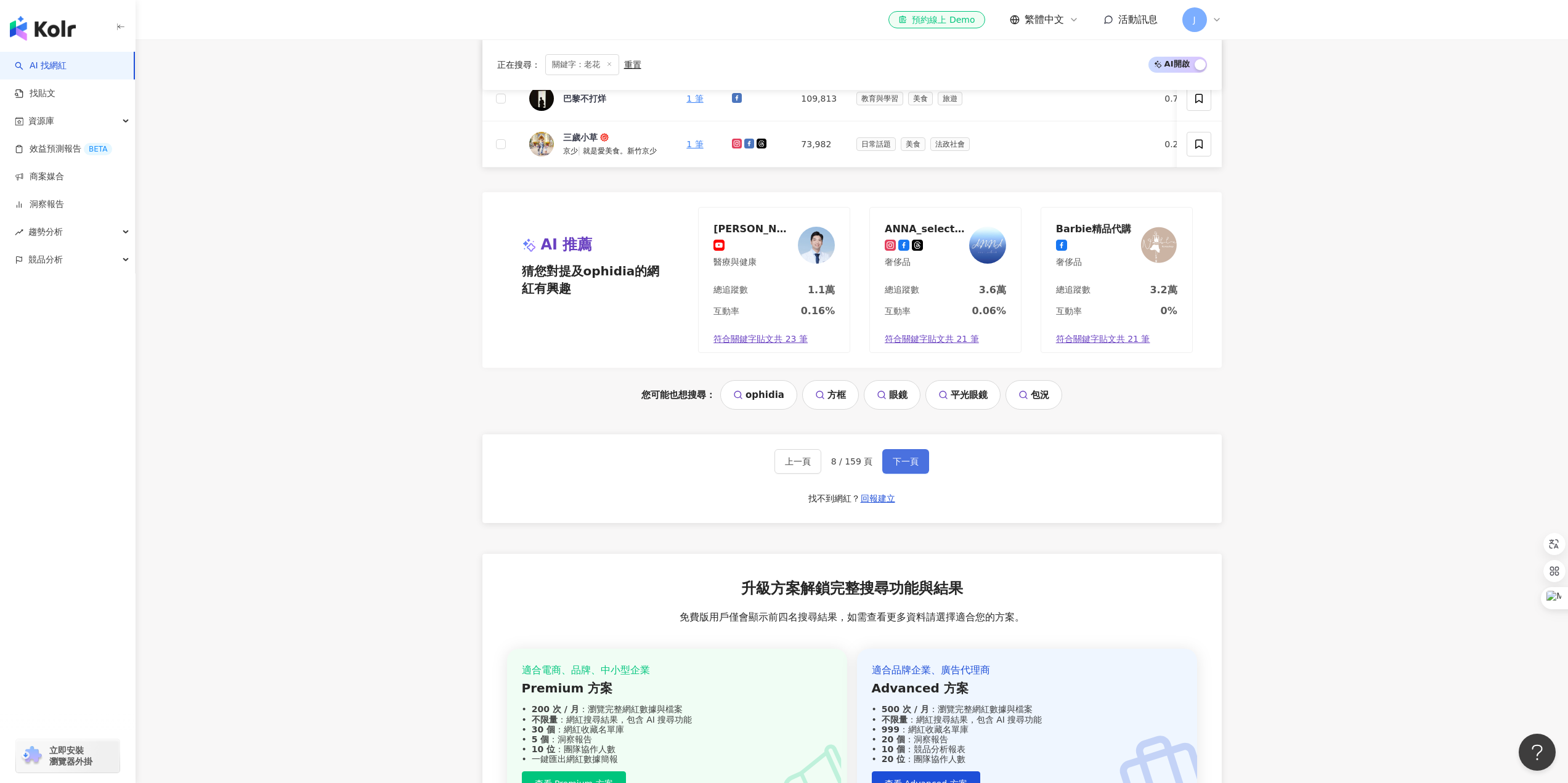
click at [904, 467] on span "下一頁" at bounding box center [905, 461] width 26 height 10
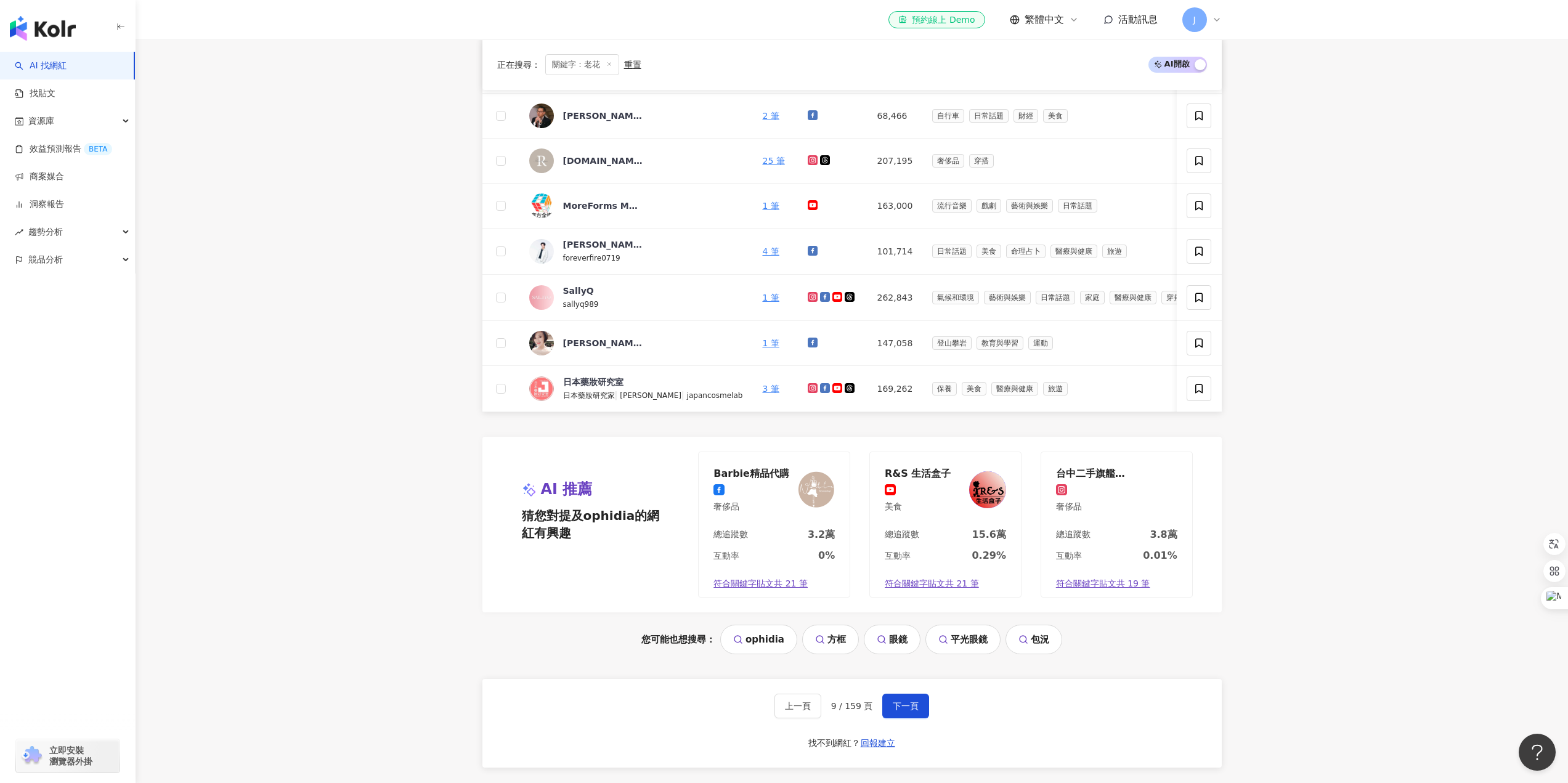
scroll to position [705, 0]
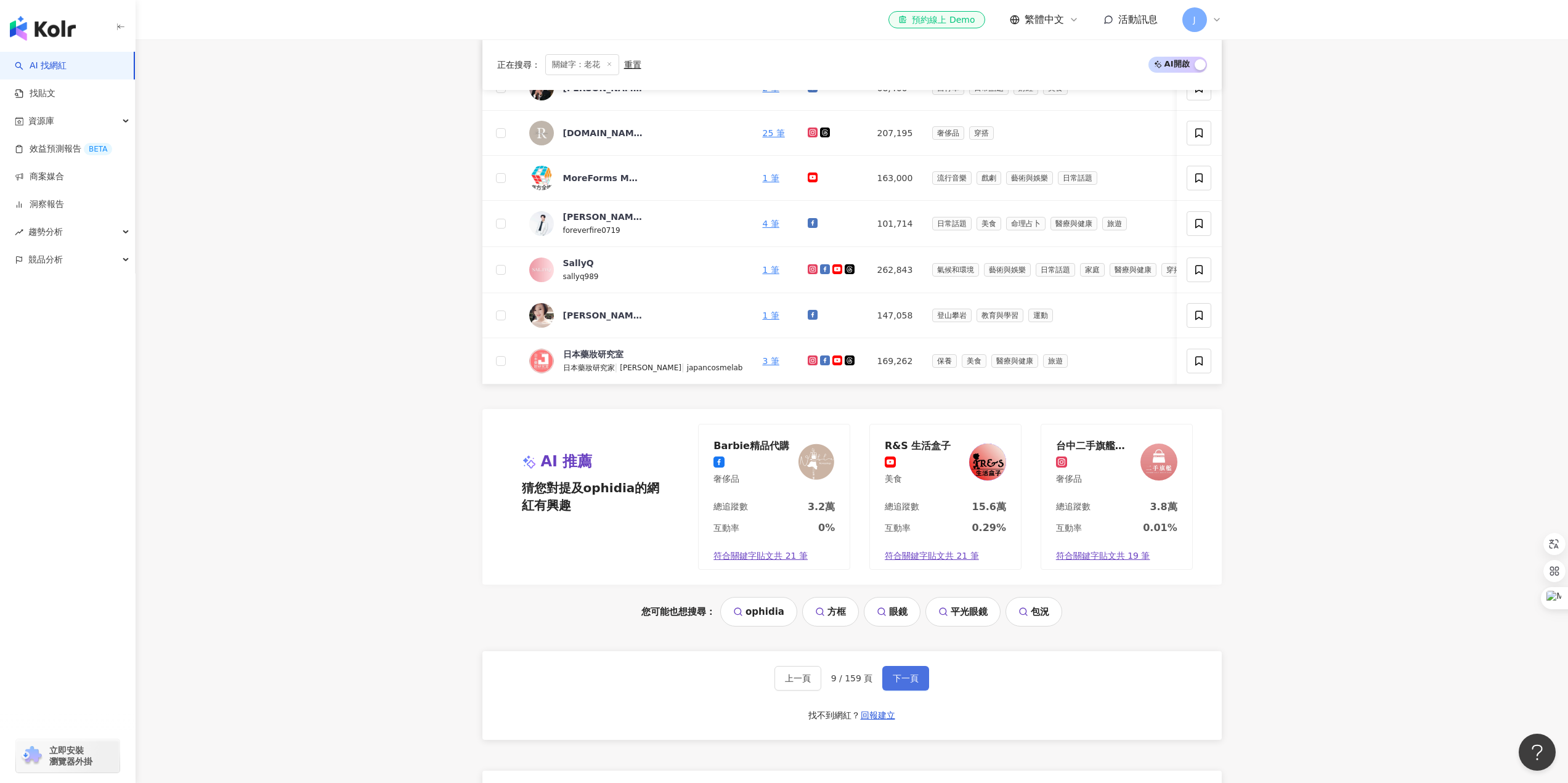
click at [912, 683] on span "下一頁" at bounding box center [905, 679] width 26 height 10
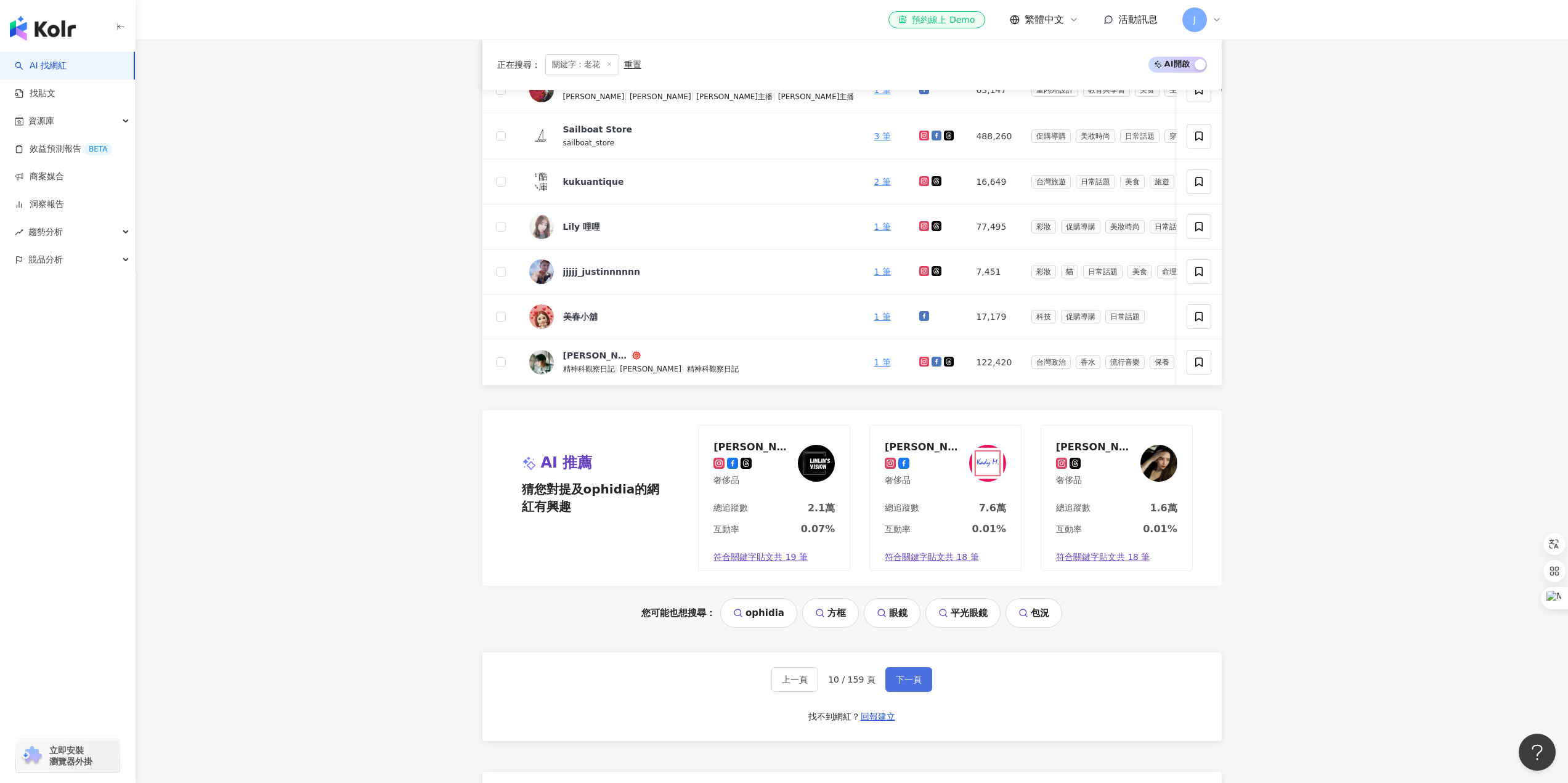
click at [908, 692] on button "下一頁" at bounding box center [909, 679] width 47 height 25
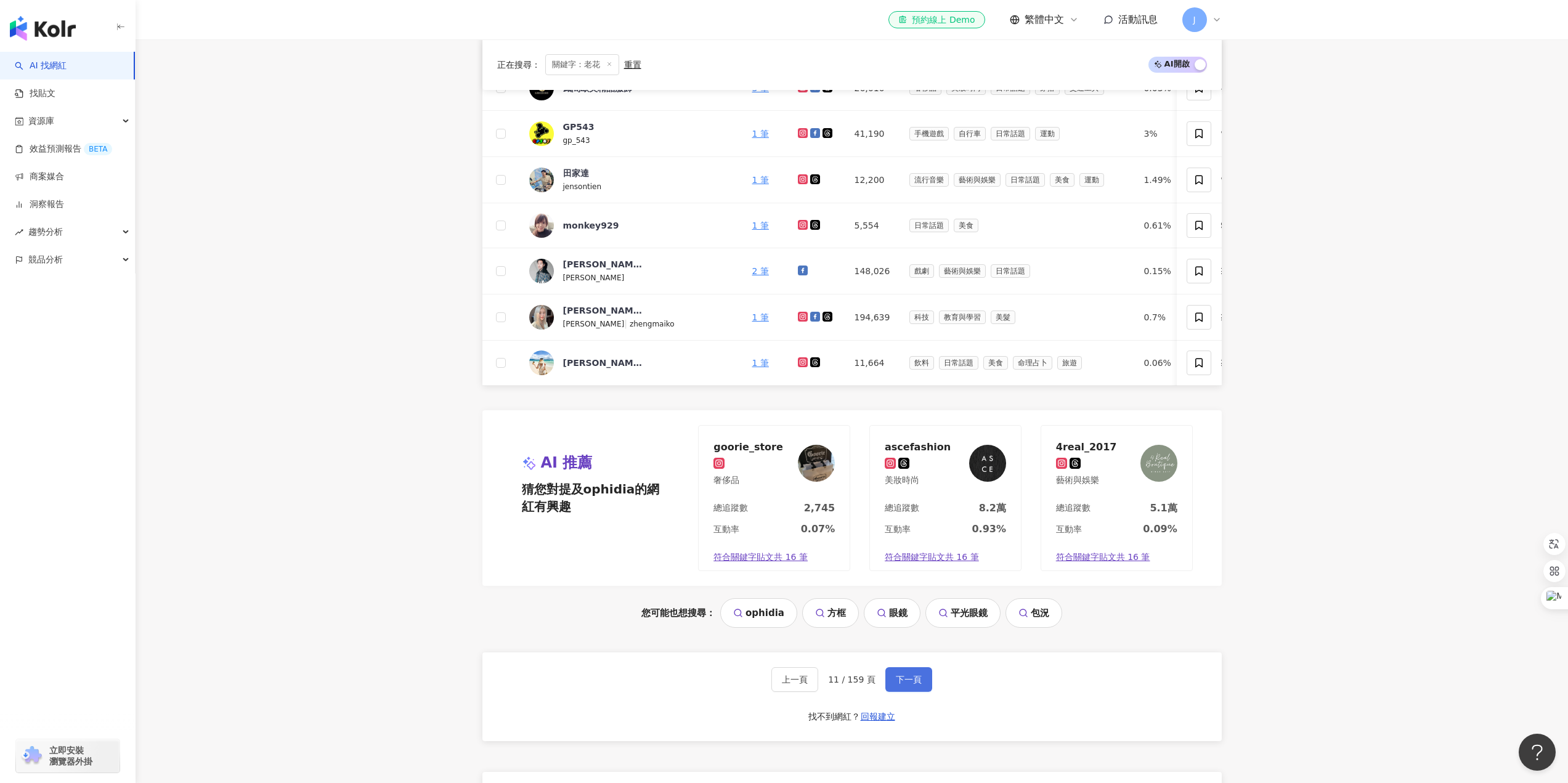
click at [917, 685] on span "下一頁" at bounding box center [909, 679] width 26 height 10
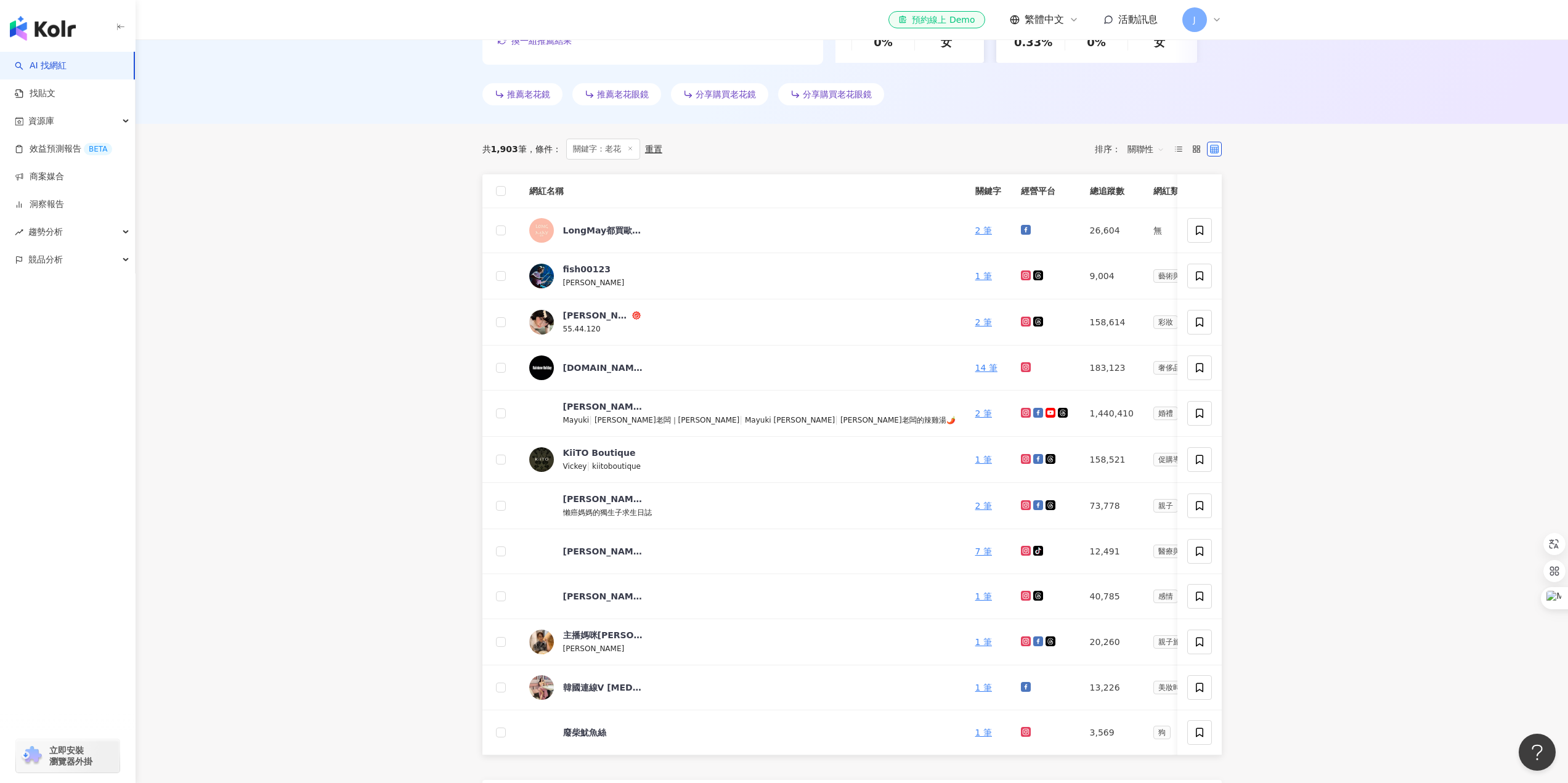
scroll to position [150, 0]
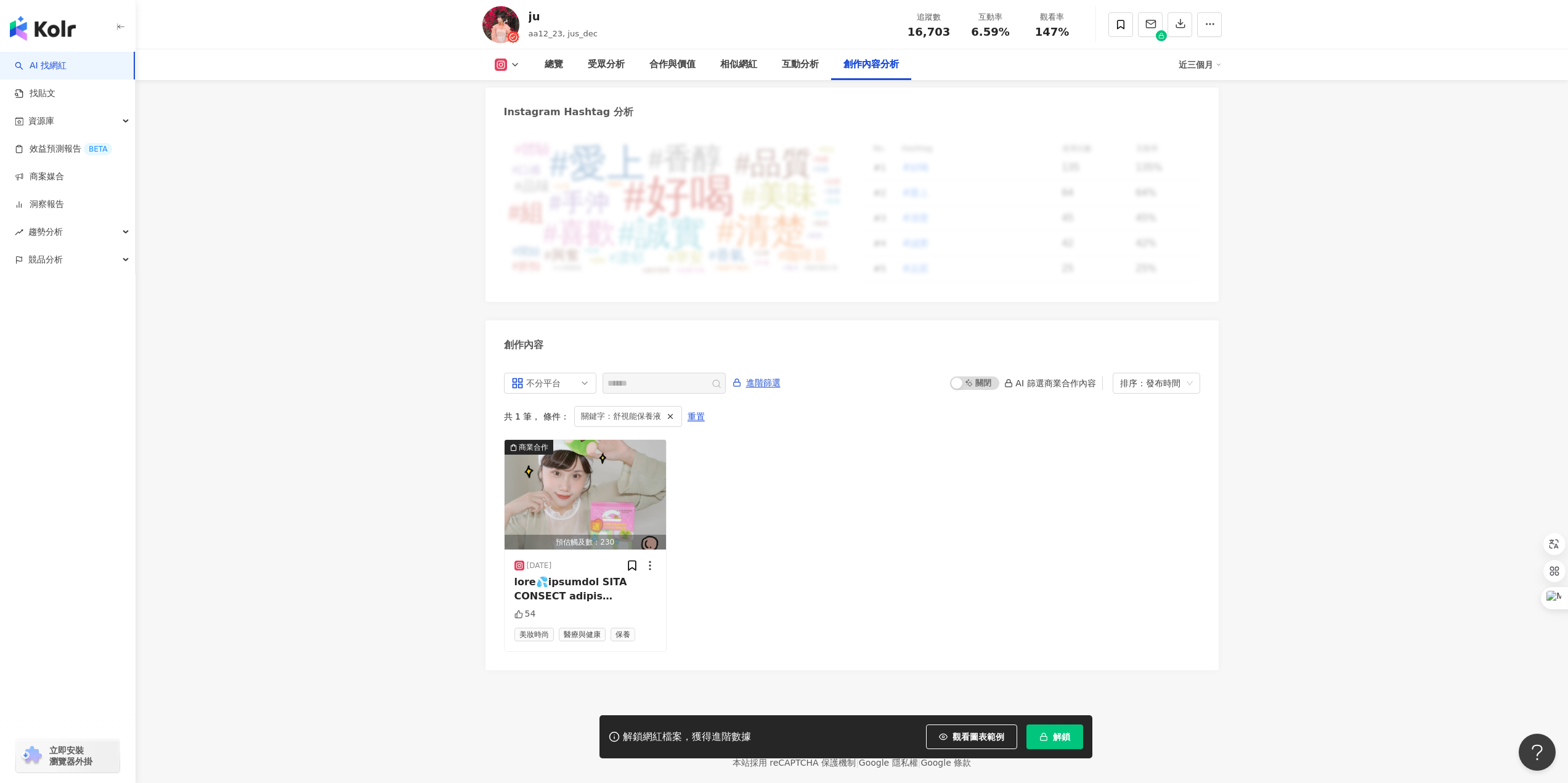
drag, startPoint x: 527, startPoint y: 16, endPoint x: 570, endPoint y: 15, distance: 43.0
click at [570, 15] on div "ju aa12_23, jus_dec 追蹤數 16,703 互動率 6.59% 觀看率 147%" at bounding box center [853, 24] width 789 height 49
copy div "ju"
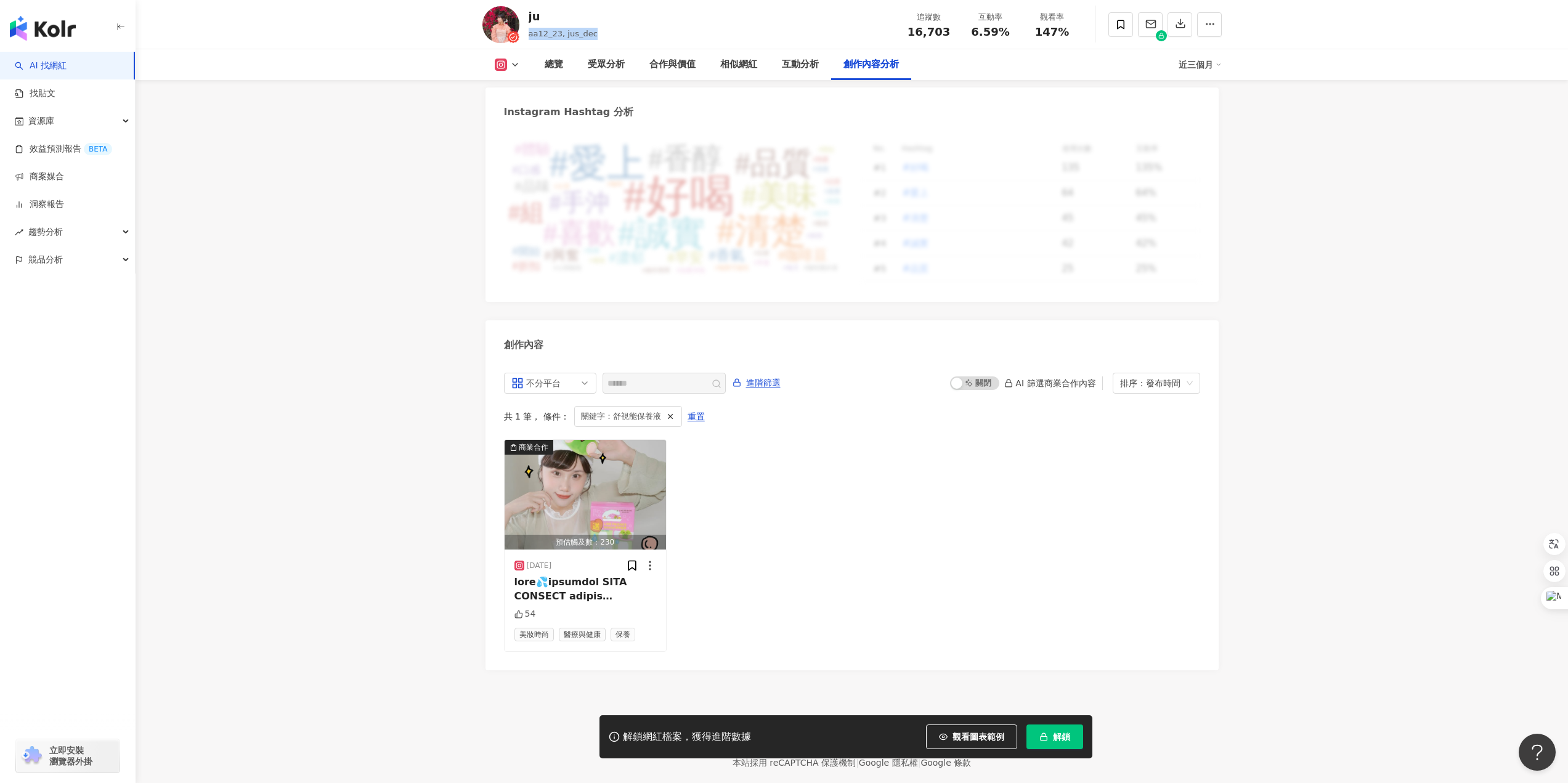
drag, startPoint x: 529, startPoint y: 33, endPoint x: 633, endPoint y: 36, distance: 104.0
click at [633, 36] on div "ju aa12_23, jus_dec 追蹤數 16,703 互動率 6.59% 觀看率 147%" at bounding box center [853, 24] width 789 height 49
click at [578, 34] on span "aa12_23, jus_dec" at bounding box center [563, 34] width 69 height 9
drag, startPoint x: 592, startPoint y: 31, endPoint x: 527, endPoint y: 34, distance: 65.1
click at [527, 34] on div "ju aa12_23, jus_dec 追蹤數 16,703 互動率 6.59% 觀看率 147%" at bounding box center [853, 24] width 789 height 49
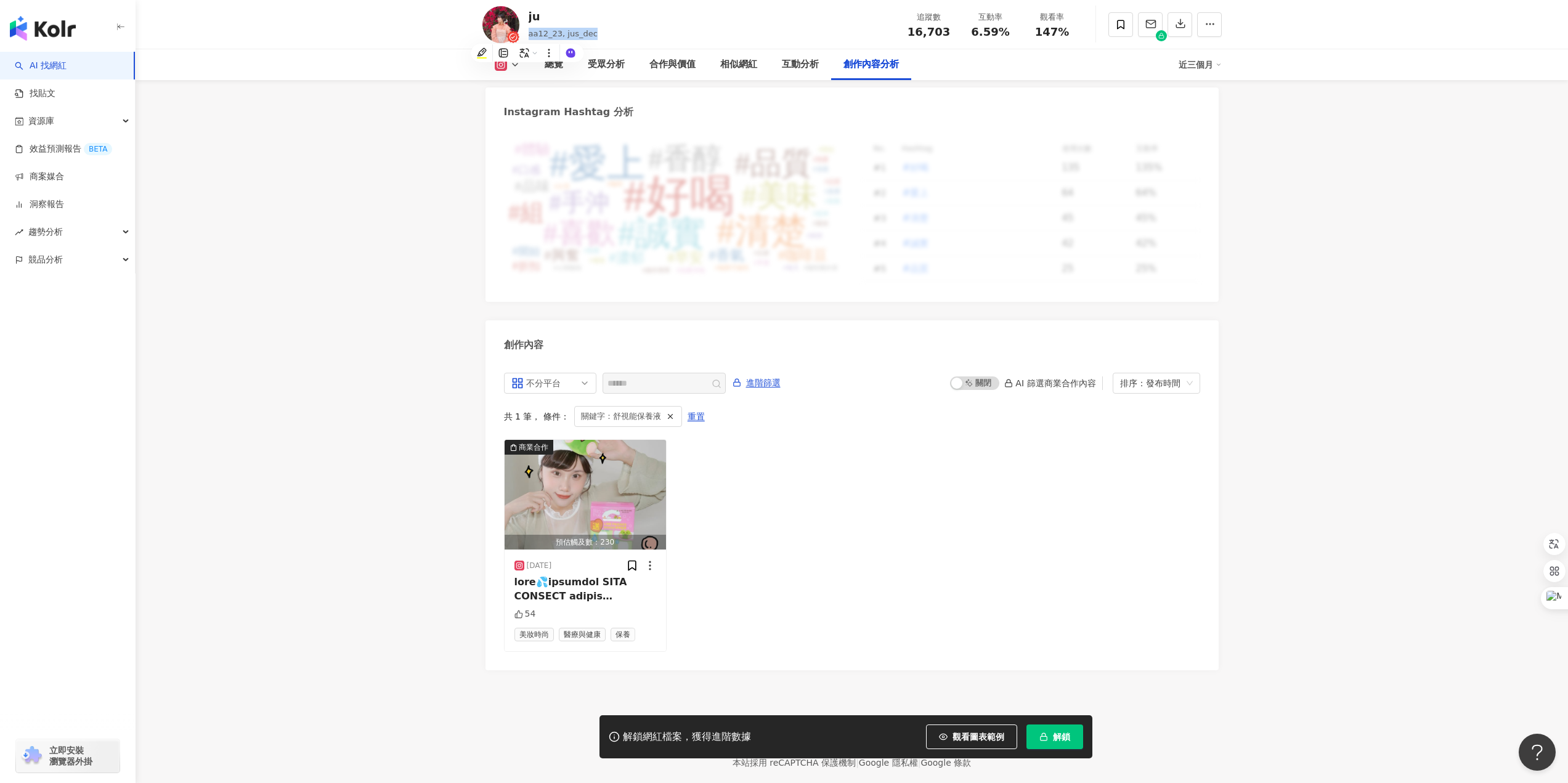
copy span "aa12_23, jus_dec"
click at [575, 489] on img "button" at bounding box center [586, 494] width 162 height 109
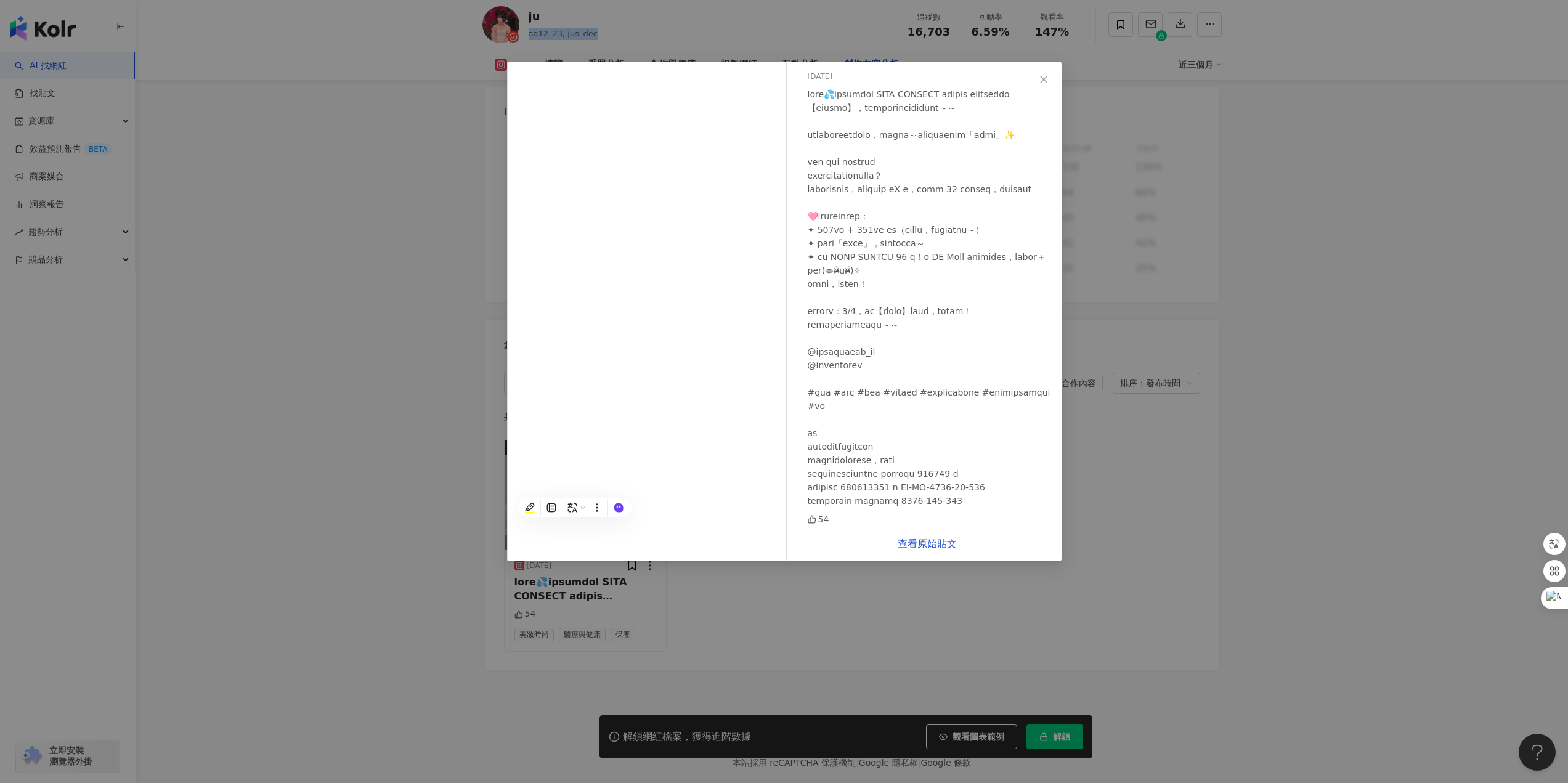
scroll to position [33, 0]
click at [327, 386] on div "ju 2025/8/7 54 查看原始貼文" at bounding box center [784, 392] width 1568 height 783
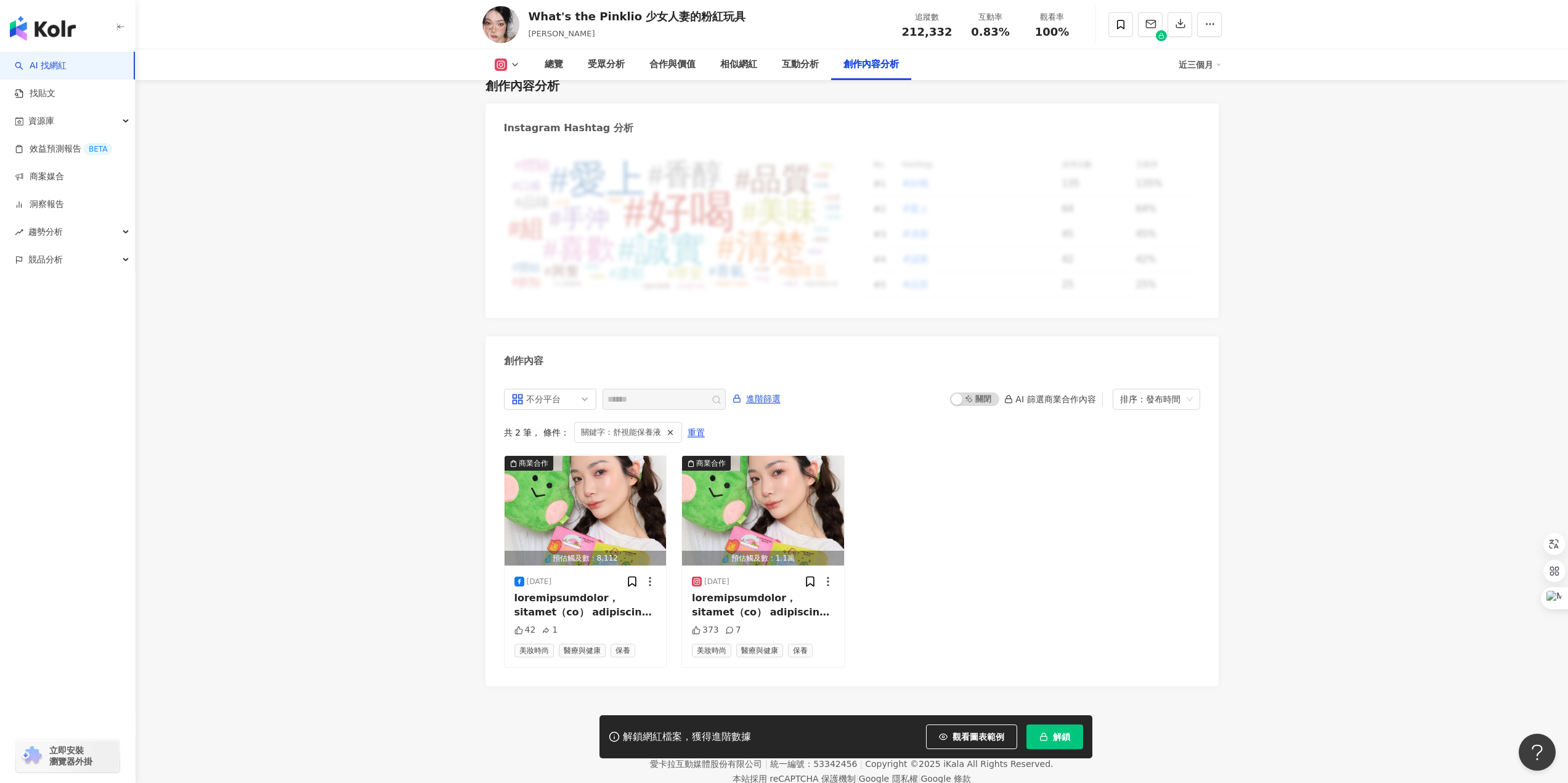
click at [314, 686] on footer "Kolr 使用條款 隱私權保護 聯絡我們 愛卡拉互動媒體股份有限公司 | 統一編號：53342456 | Copyright © 2025 iKala All…" at bounding box center [852, 755] width 1432 height 137
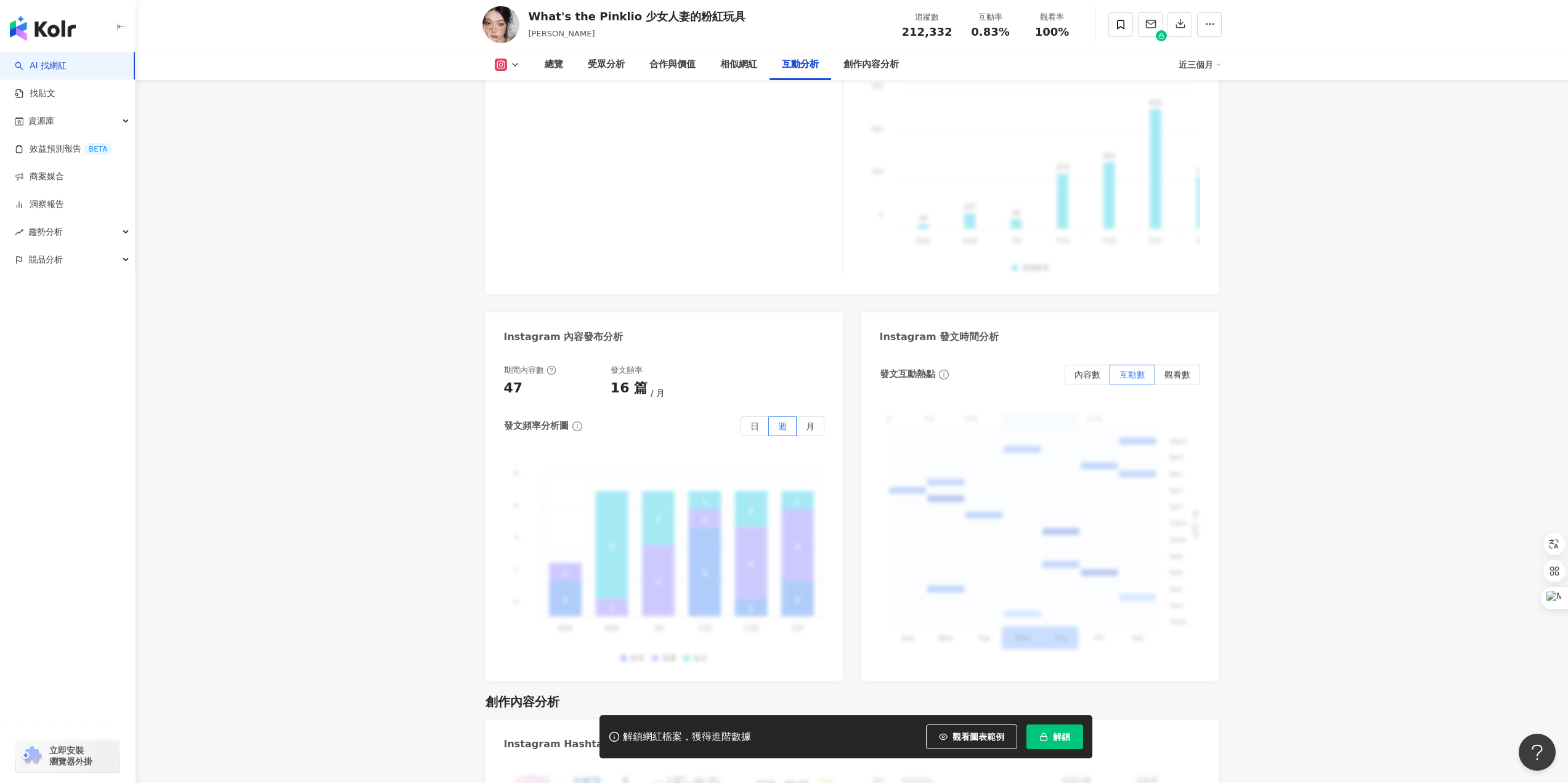
scroll to position [3074, 0]
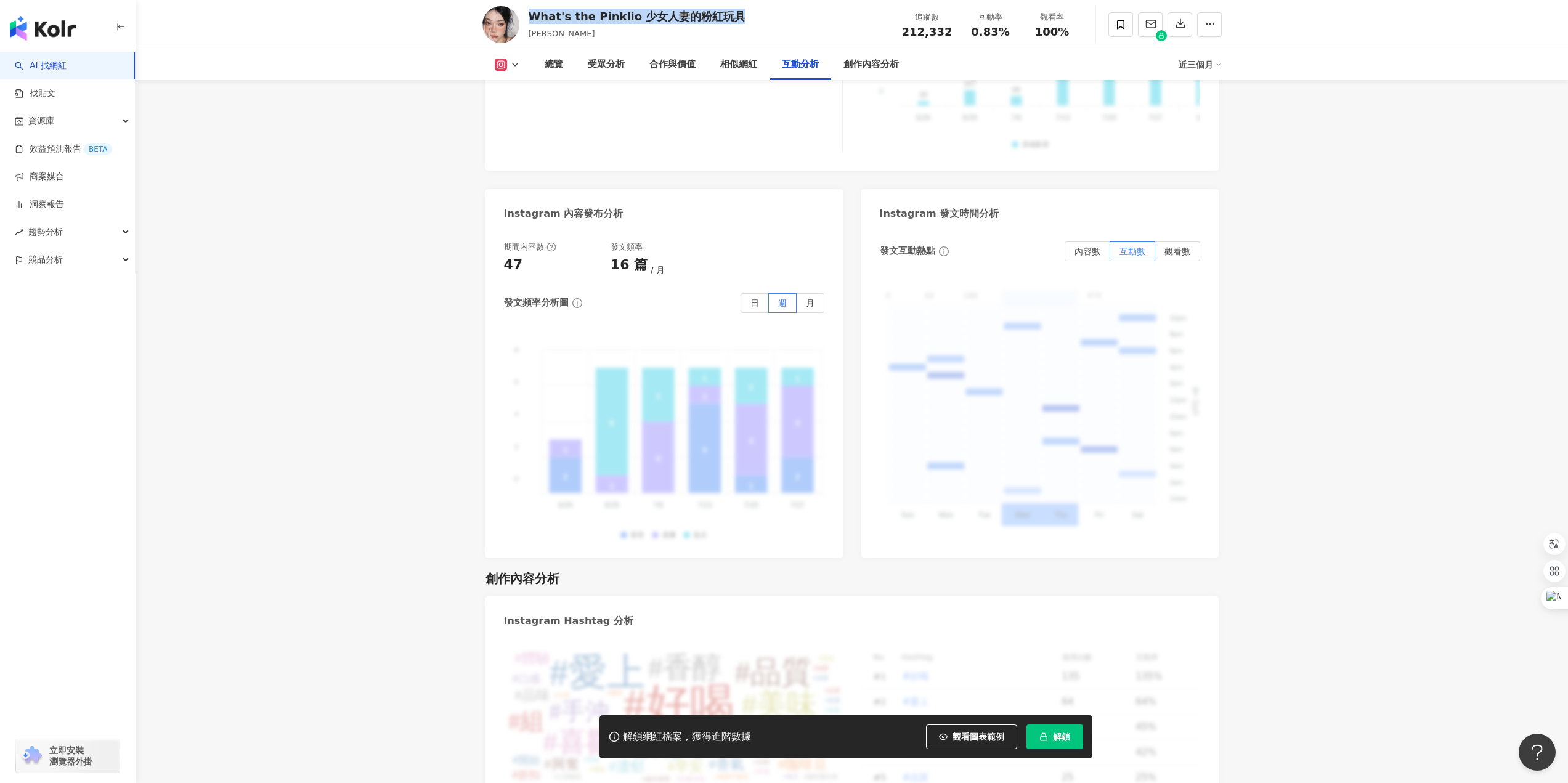
drag, startPoint x: 528, startPoint y: 16, endPoint x: 742, endPoint y: 25, distance: 214.2
click at [742, 25] on div "What's the Pinklio 少女人妻的粉紅玩具 [PERSON_NAME] 追蹤數 212,332 互動率 0.83% 觀看率 100%" at bounding box center [853, 24] width 789 height 49
click at [576, 35] on div "[PERSON_NAME]" at bounding box center [637, 34] width 217 height 12
drag, startPoint x: 566, startPoint y: 35, endPoint x: 527, endPoint y: 18, distance: 42.5
click at [527, 18] on div "What's the Pinklio 少女人妻的粉紅玩具 [PERSON_NAME] 追蹤數 212,332 互動率 0.83% 觀看率 100%" at bounding box center [853, 24] width 789 height 49
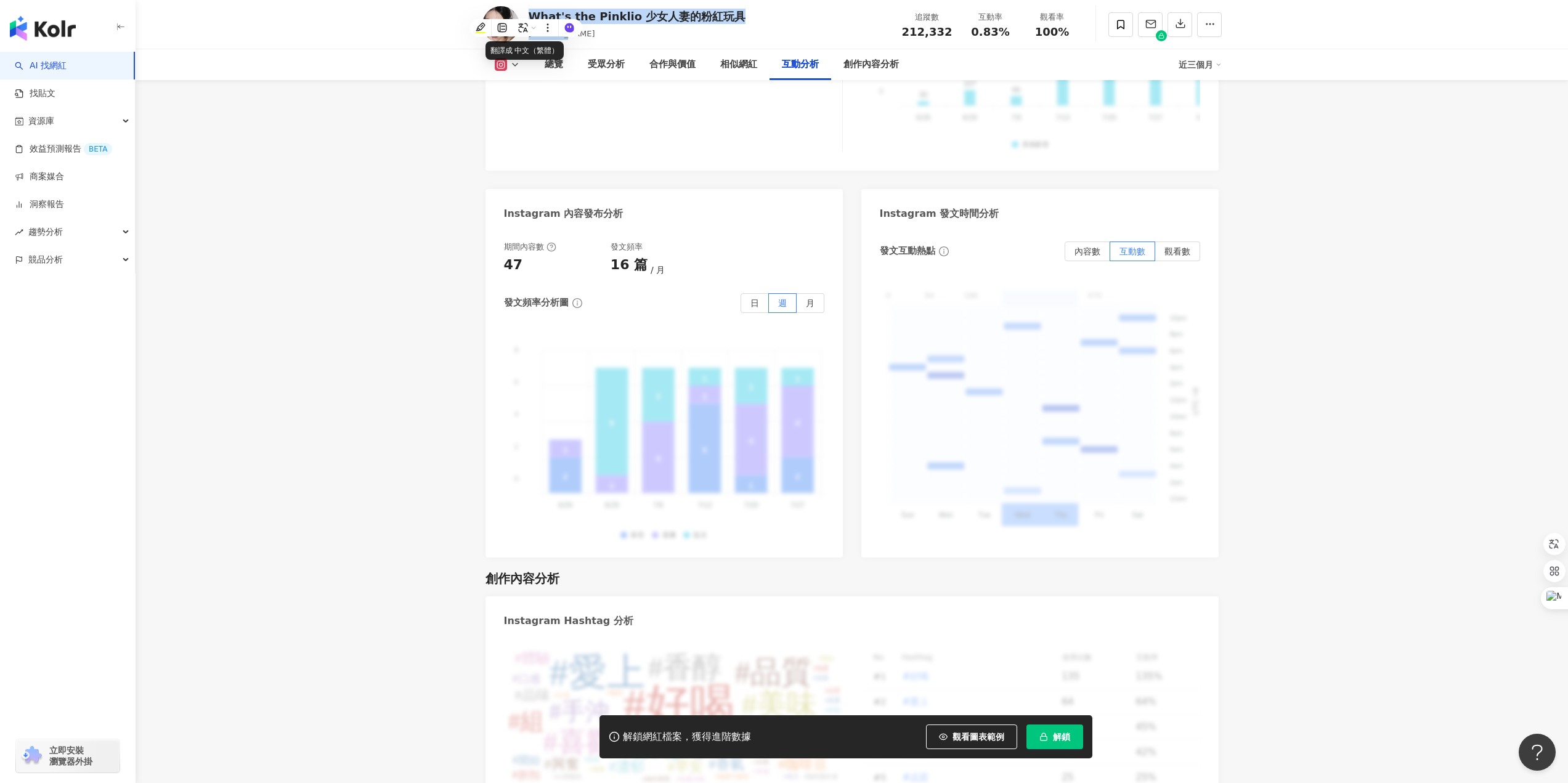
copy div "What's the Pinklio 少女人妻的粉紅玩具 [PERSON_NAME]"
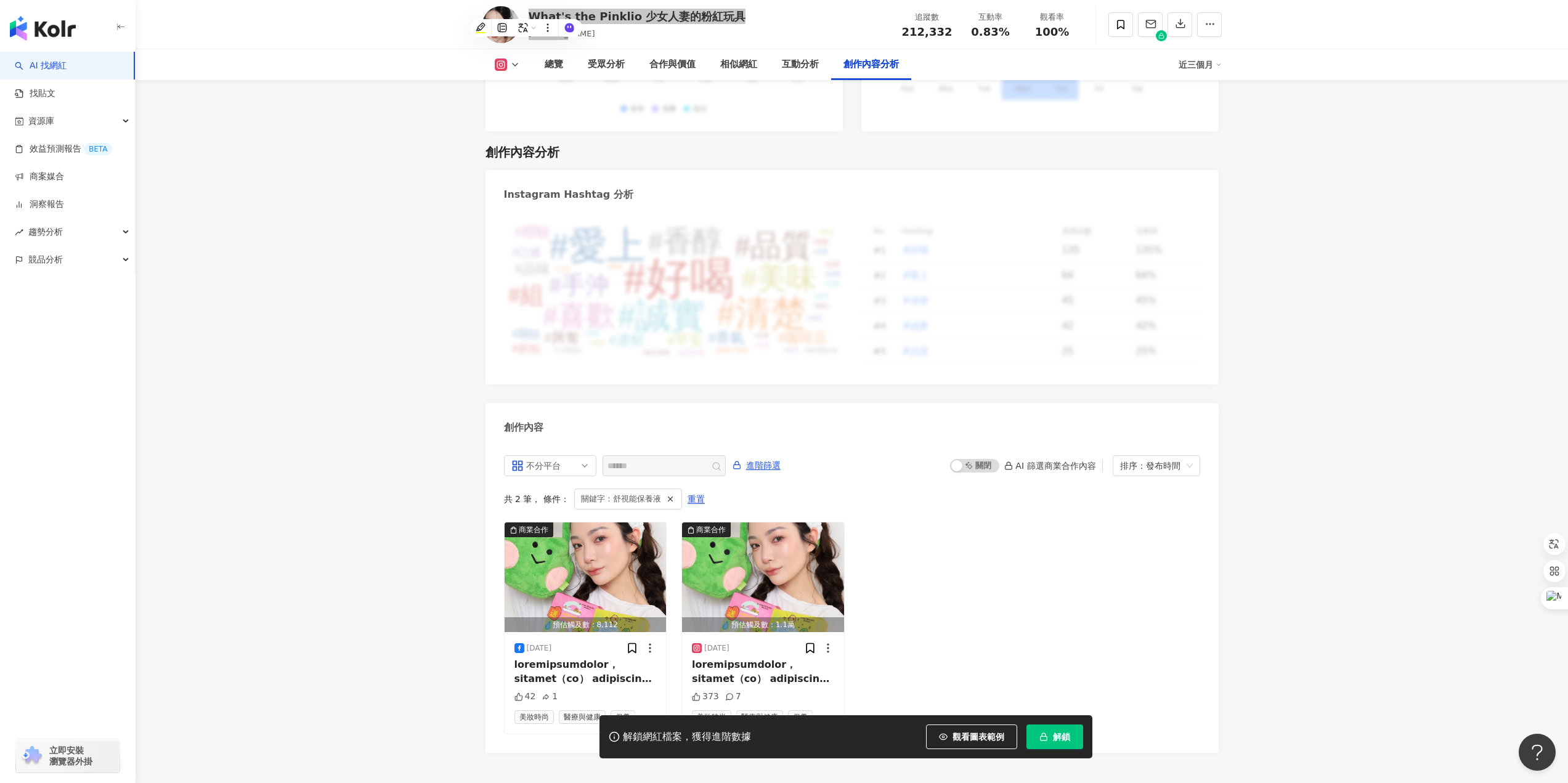
scroll to position [3505, 0]
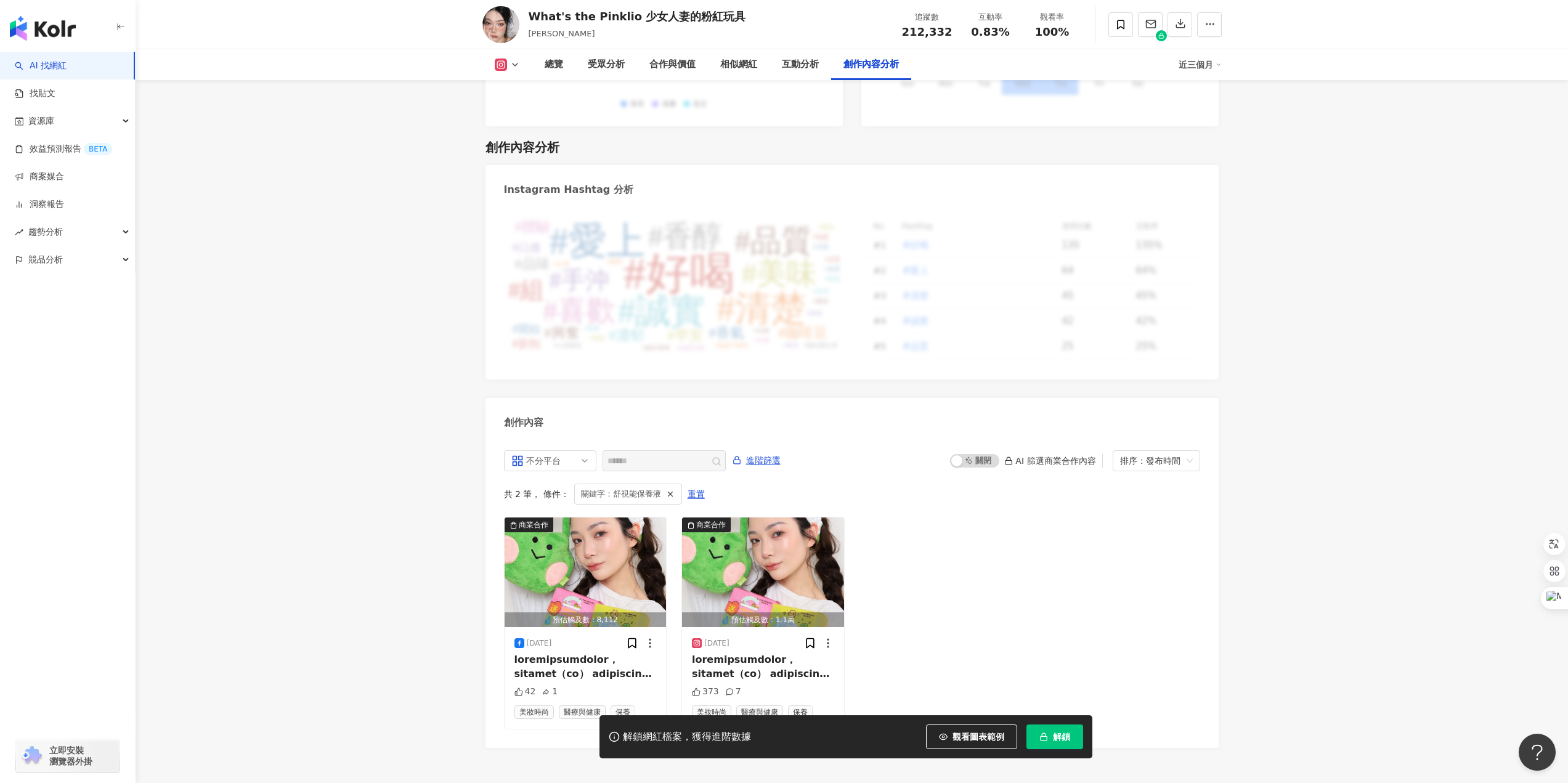
click at [930, 26] on span "212,332" at bounding box center [927, 32] width 50 height 13
click at [929, 26] on span "212,332" at bounding box center [927, 32] width 50 height 13
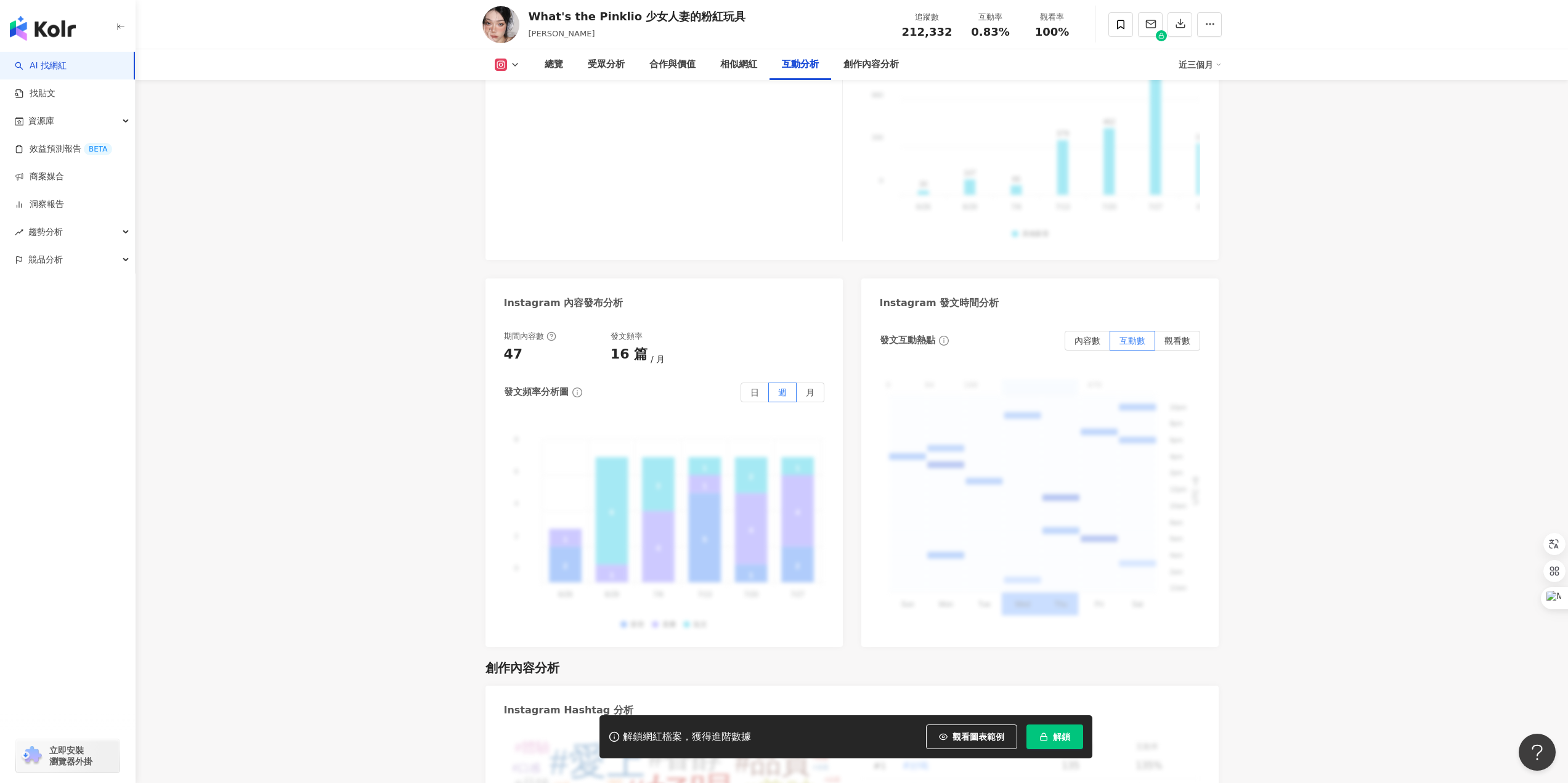
scroll to position [2950, 0]
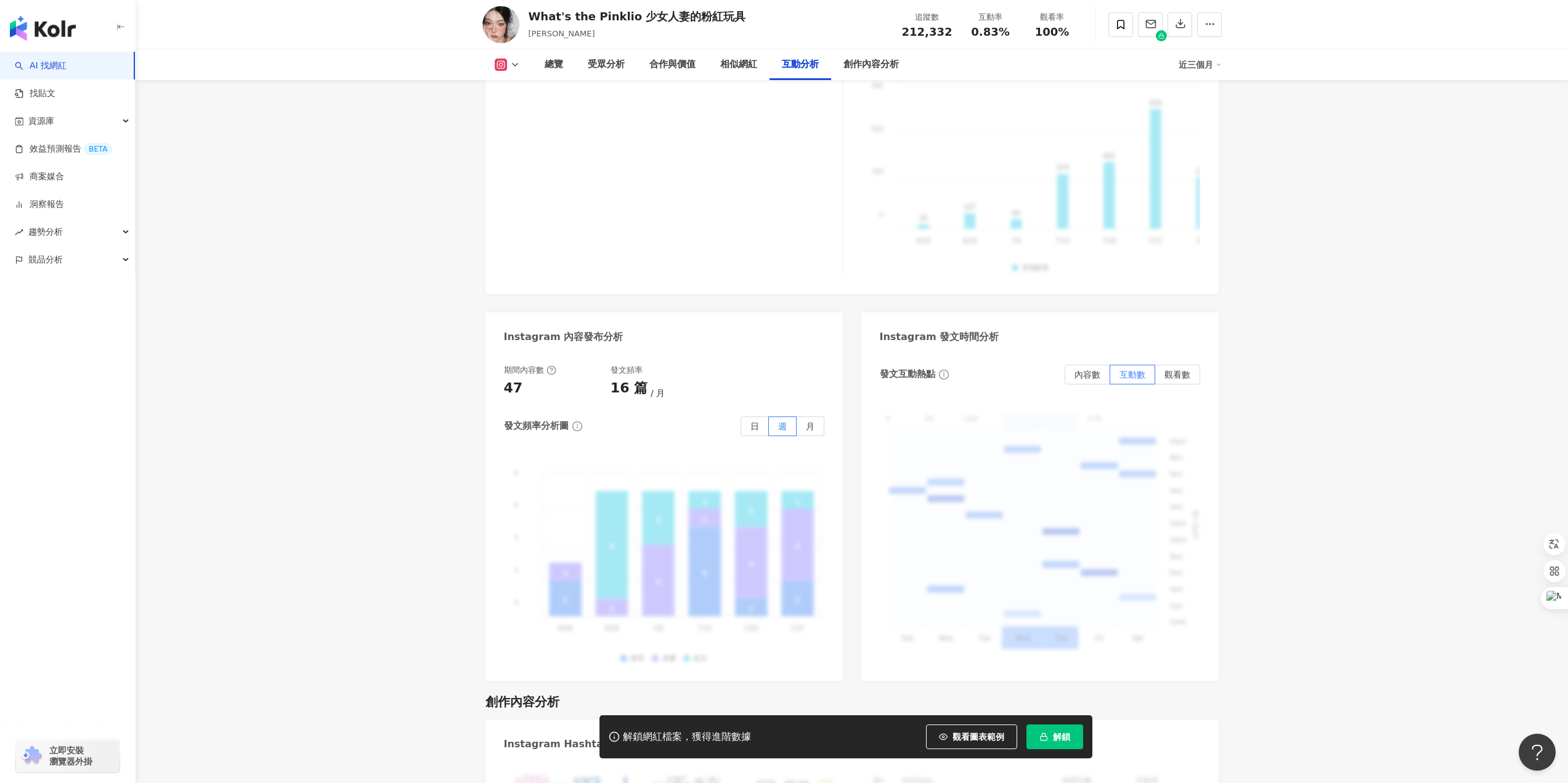
click at [513, 63] on icon at bounding box center [516, 65] width 10 height 10
click at [513, 114] on button "Facebook" at bounding box center [527, 116] width 74 height 17
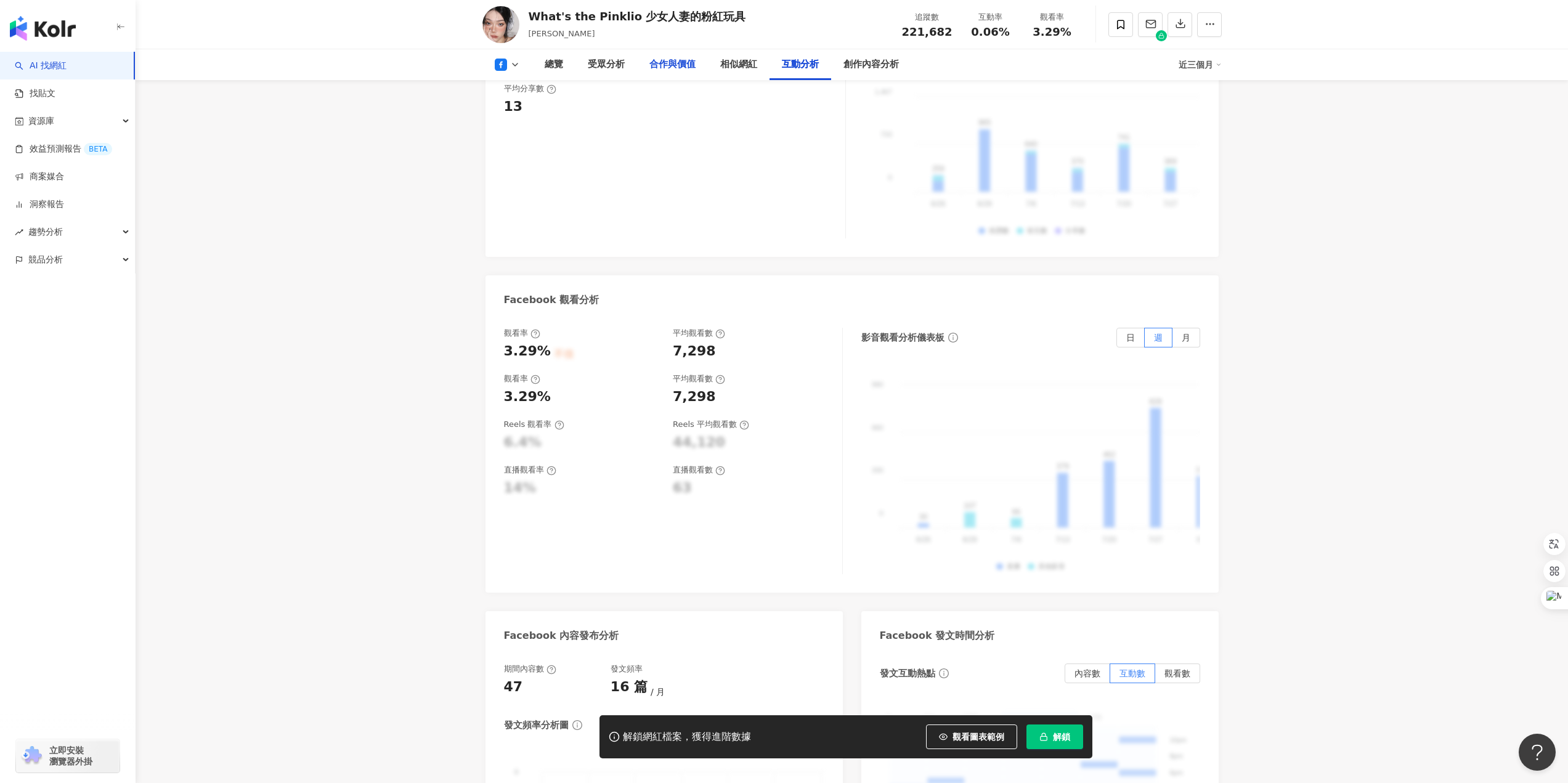
scroll to position [2047, 0]
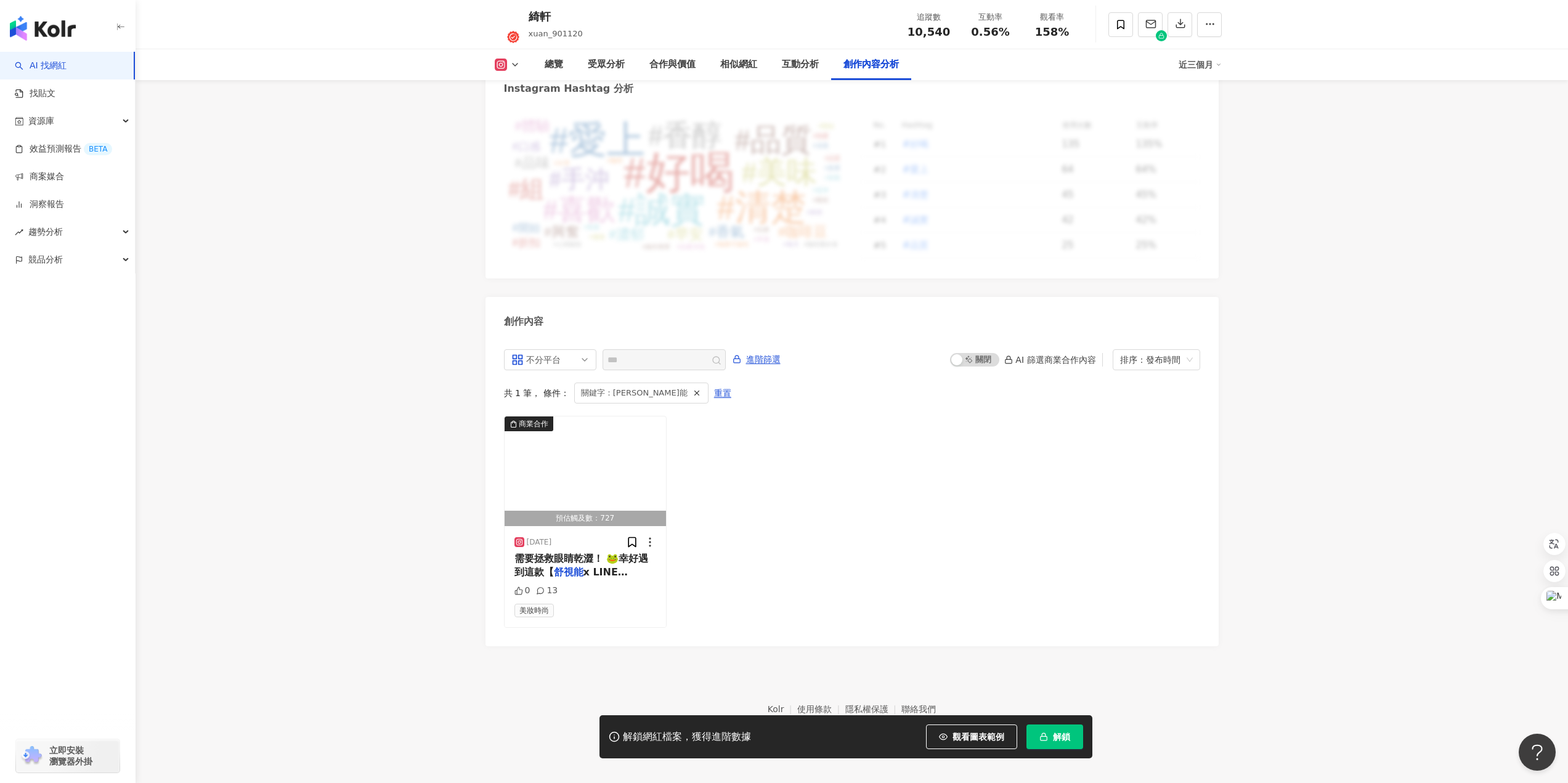
scroll to position [3561, 0]
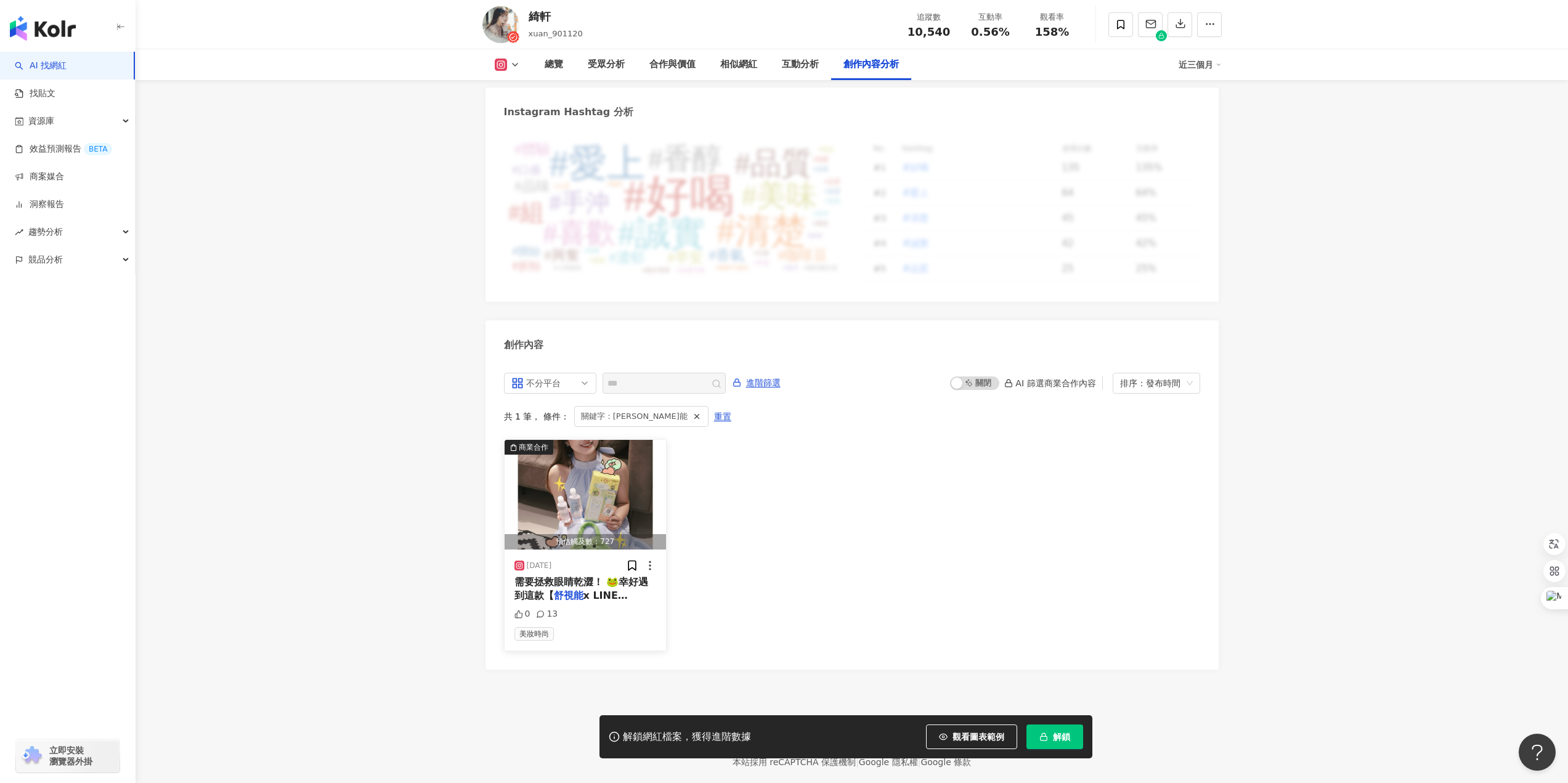
click at [597, 590] on span "x LINE FRIENDS m" at bounding box center [571, 602] width 113 height 26
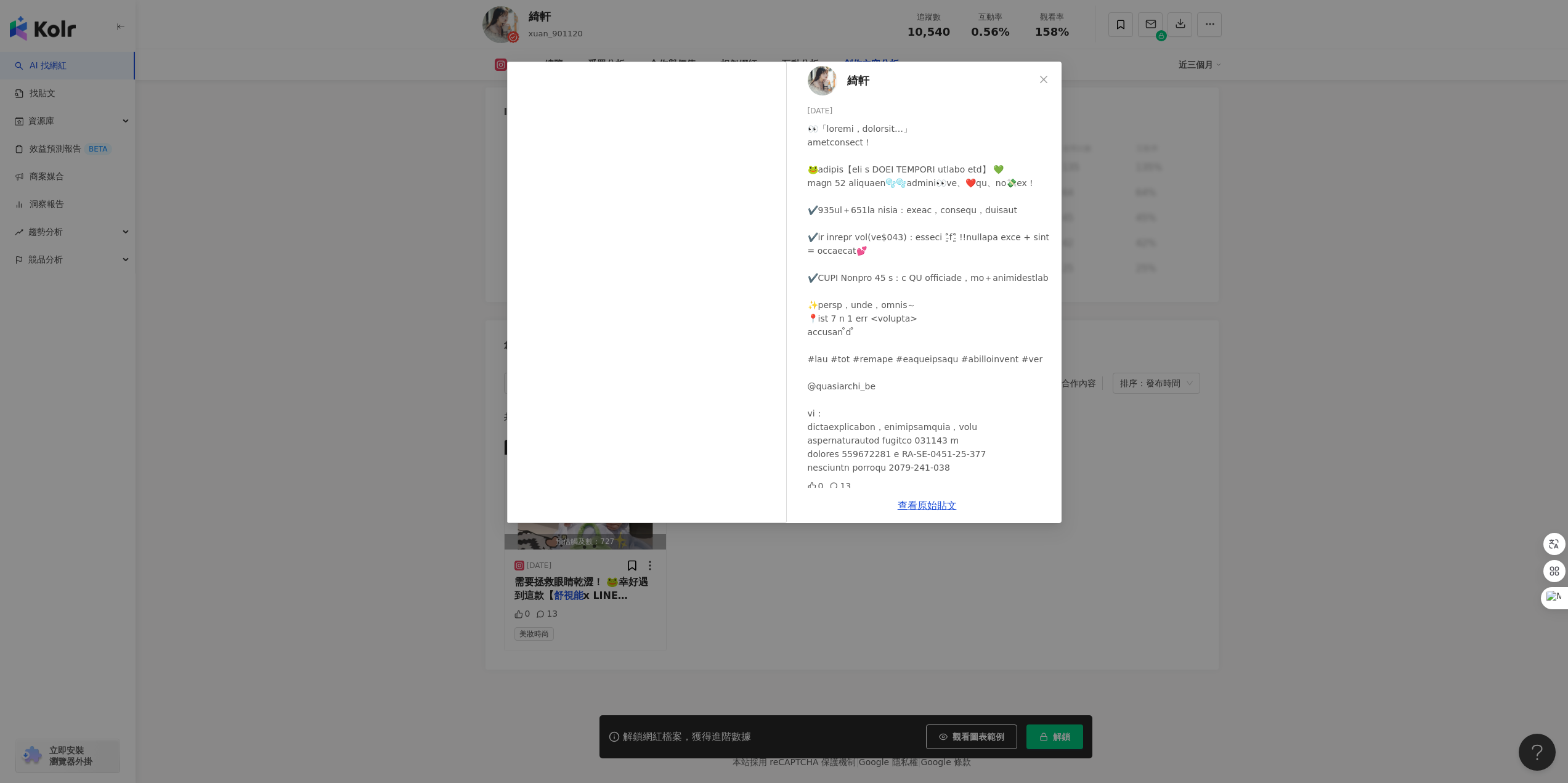
scroll to position [0, 0]
click at [376, 255] on div "綺軒 [DATE] 0 13 查看原始貼文" at bounding box center [784, 392] width 1568 height 783
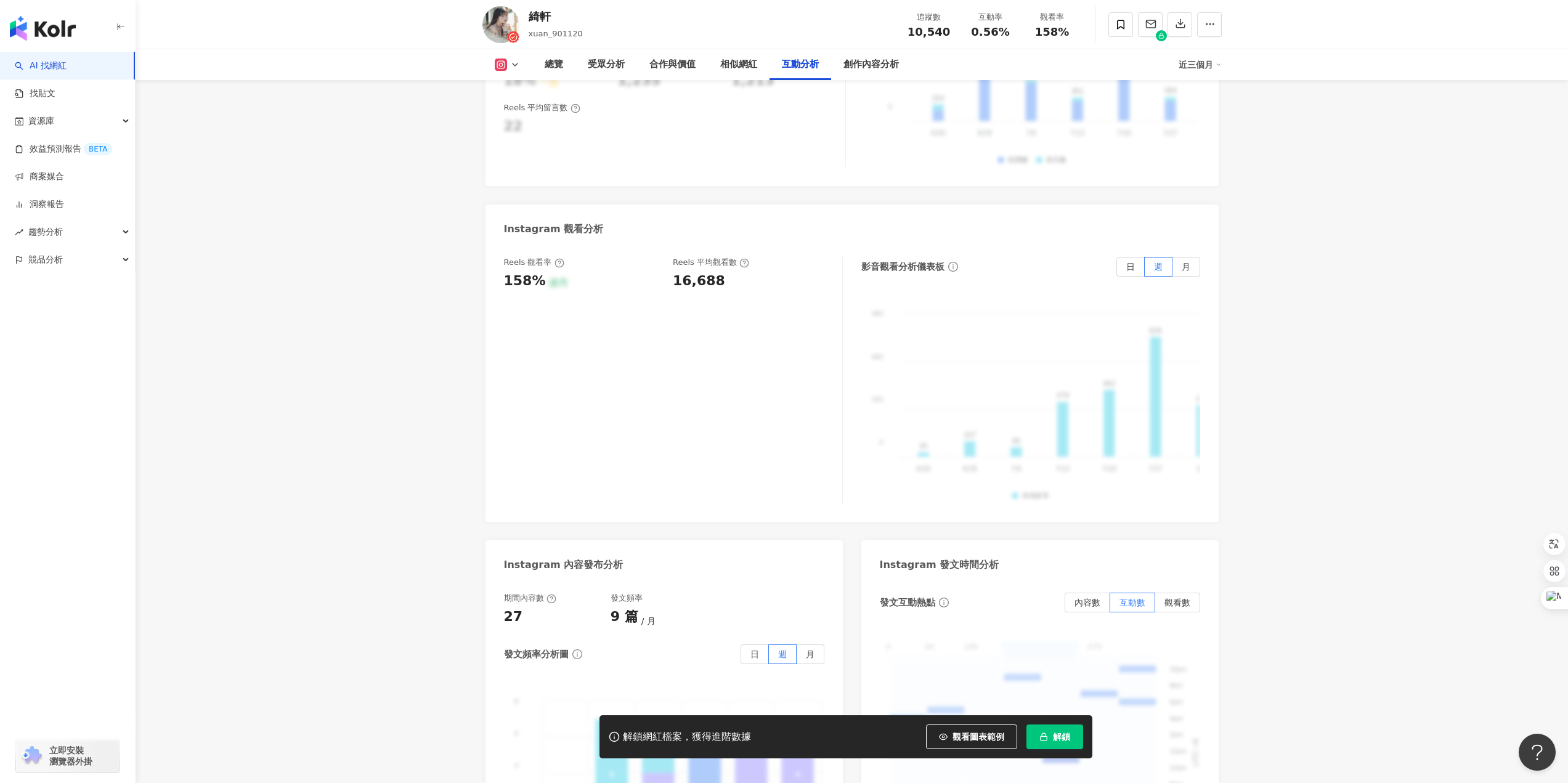
scroll to position [2698, 0]
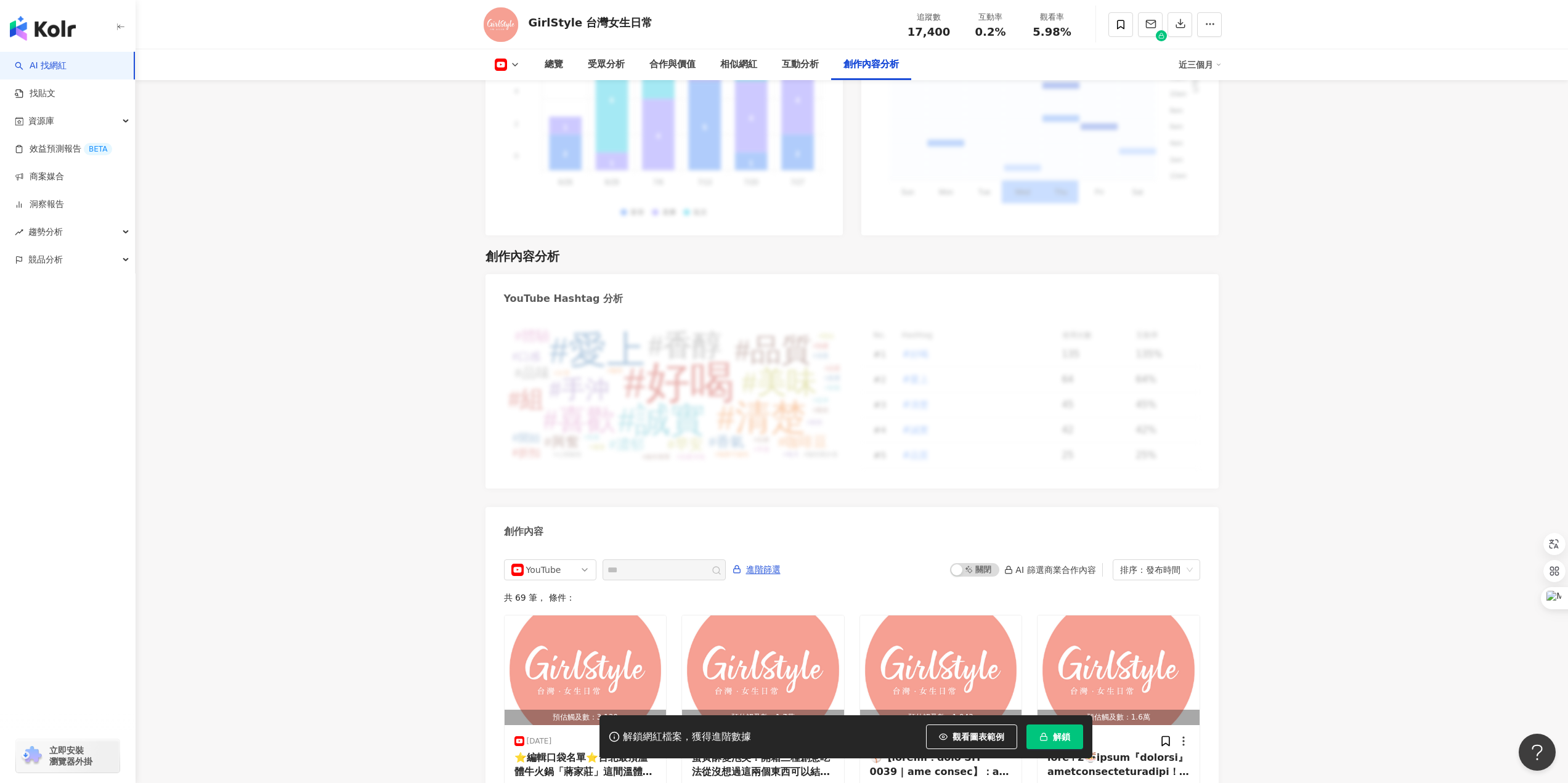
scroll to position [3158, 0]
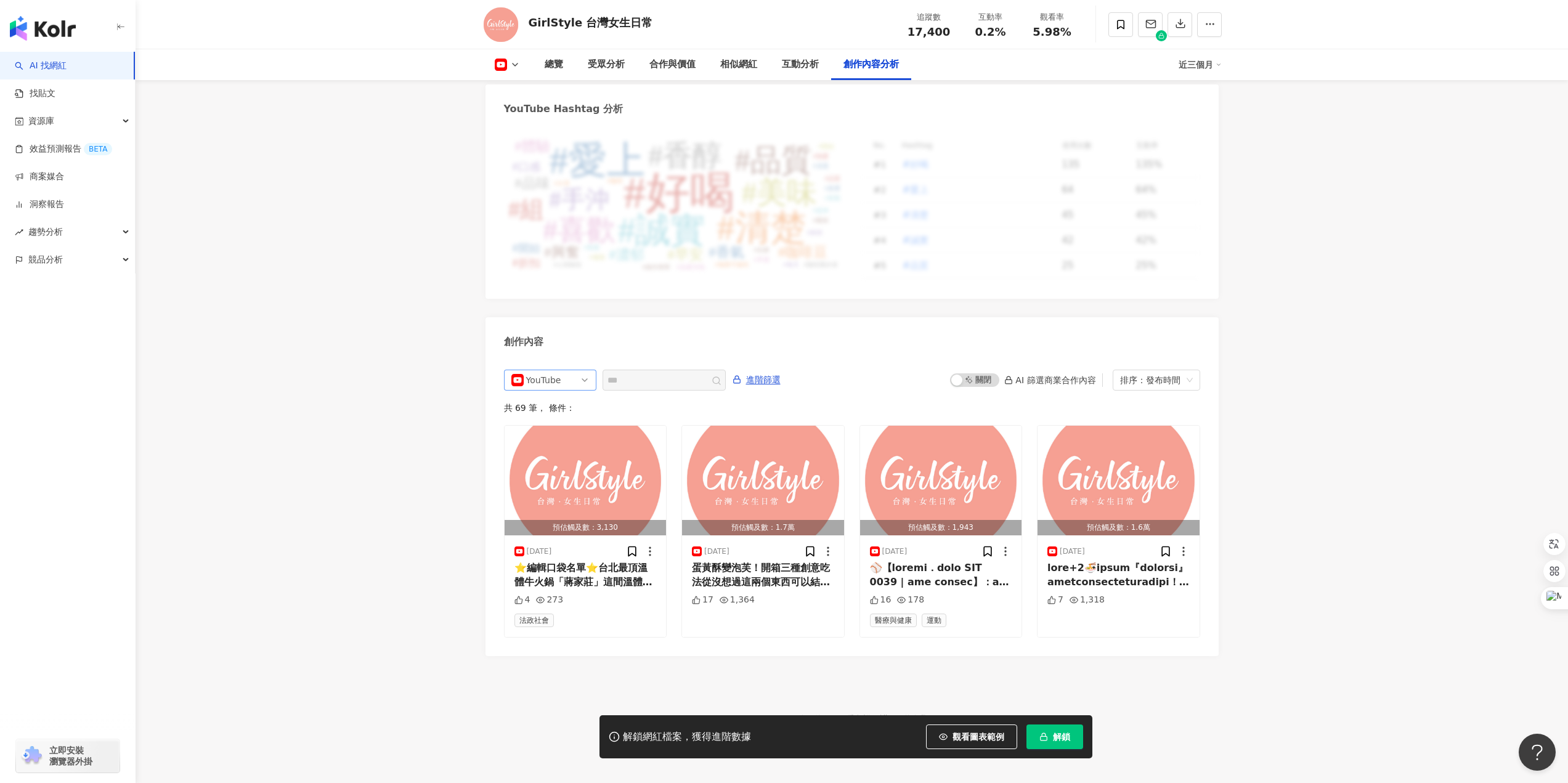
click at [548, 370] on div "YouTube" at bounding box center [546, 380] width 40 height 20
click at [551, 400] on div "不分平台" at bounding box center [548, 406] width 40 height 14
click at [781, 371] on span "進階篩選" at bounding box center [763, 380] width 34 height 20
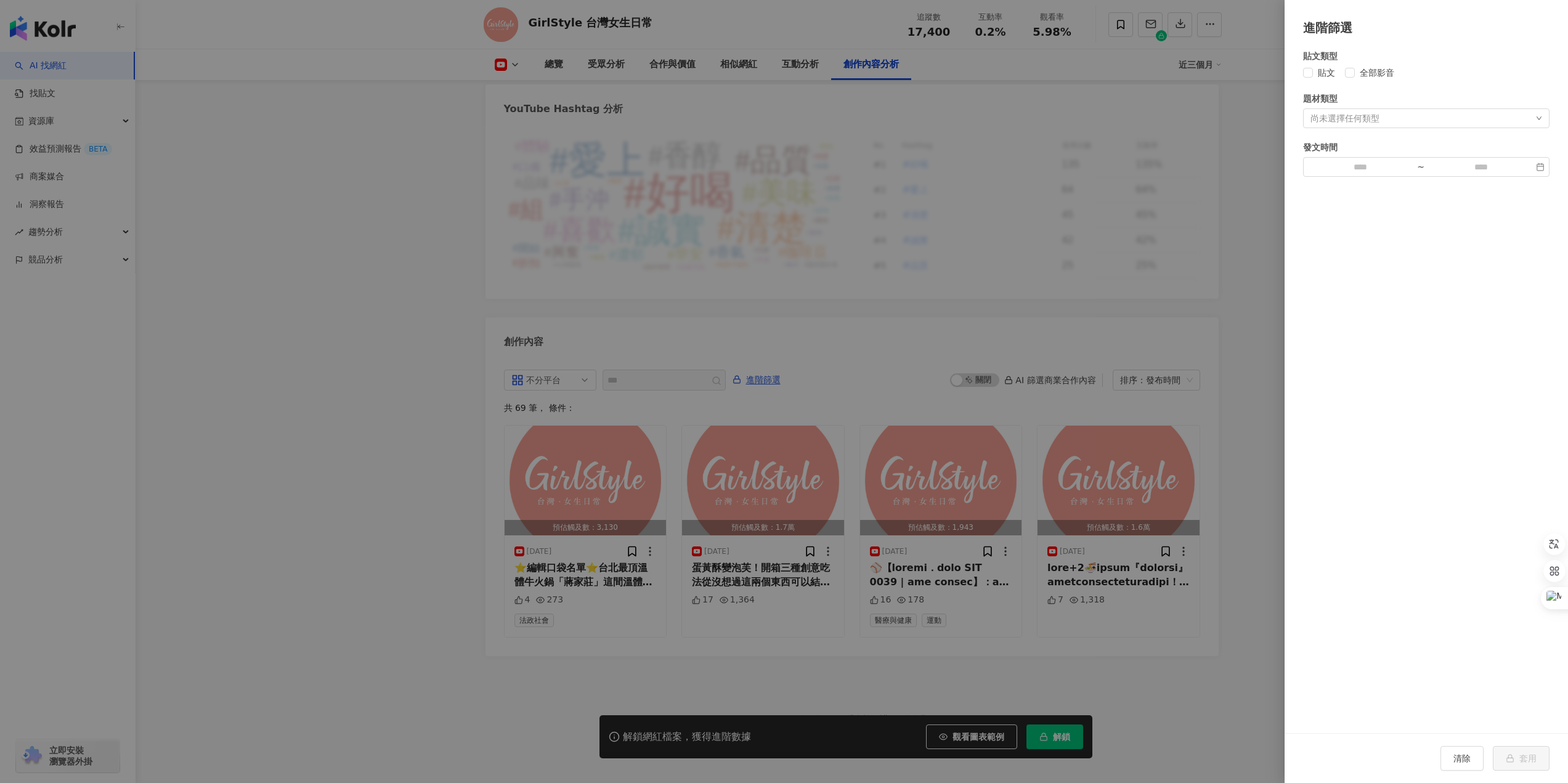
click at [360, 459] on div at bounding box center [784, 392] width 1568 height 783
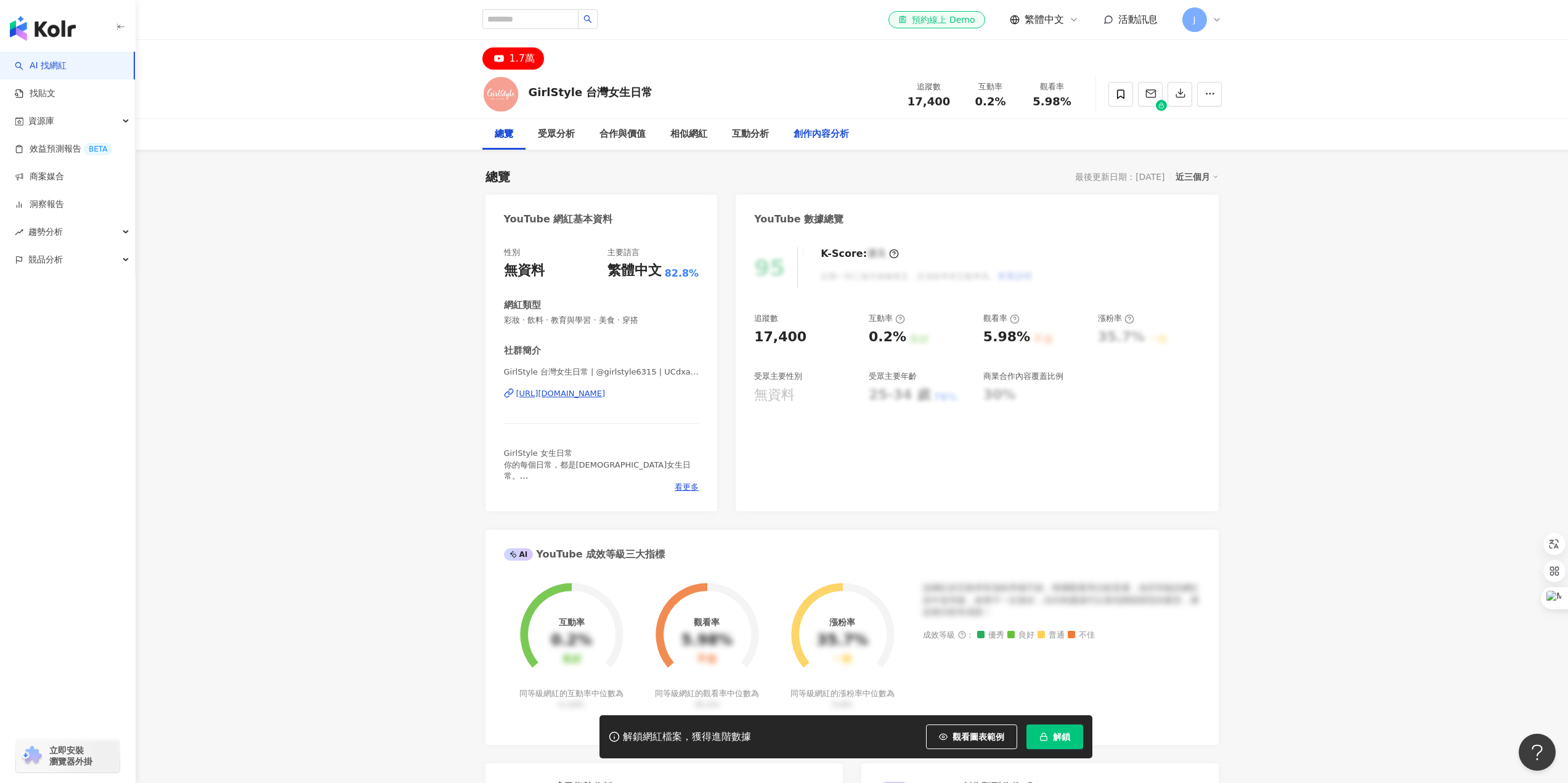
click at [828, 128] on div "創作內容分析" at bounding box center [821, 134] width 55 height 15
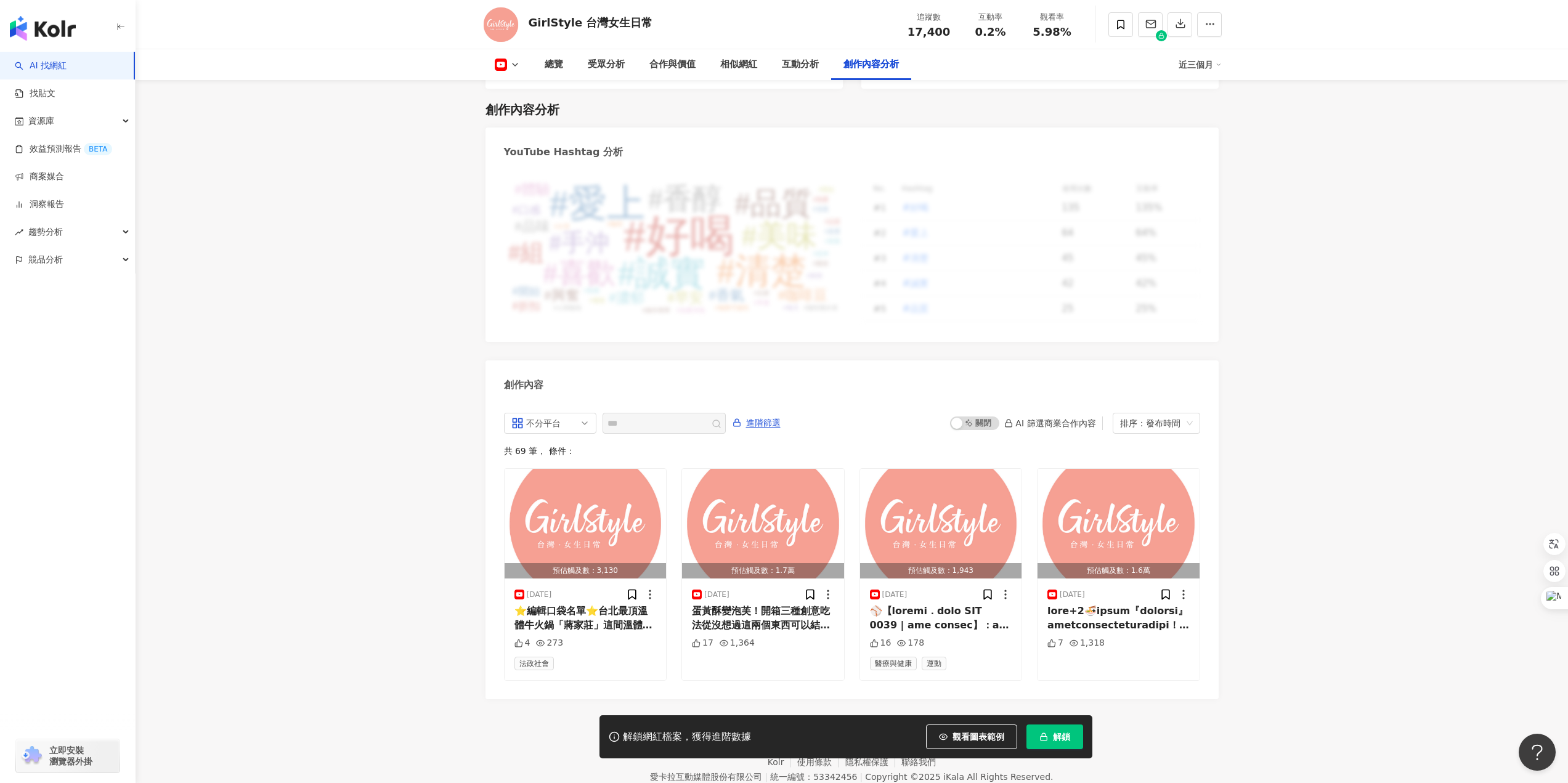
scroll to position [3158, 0]
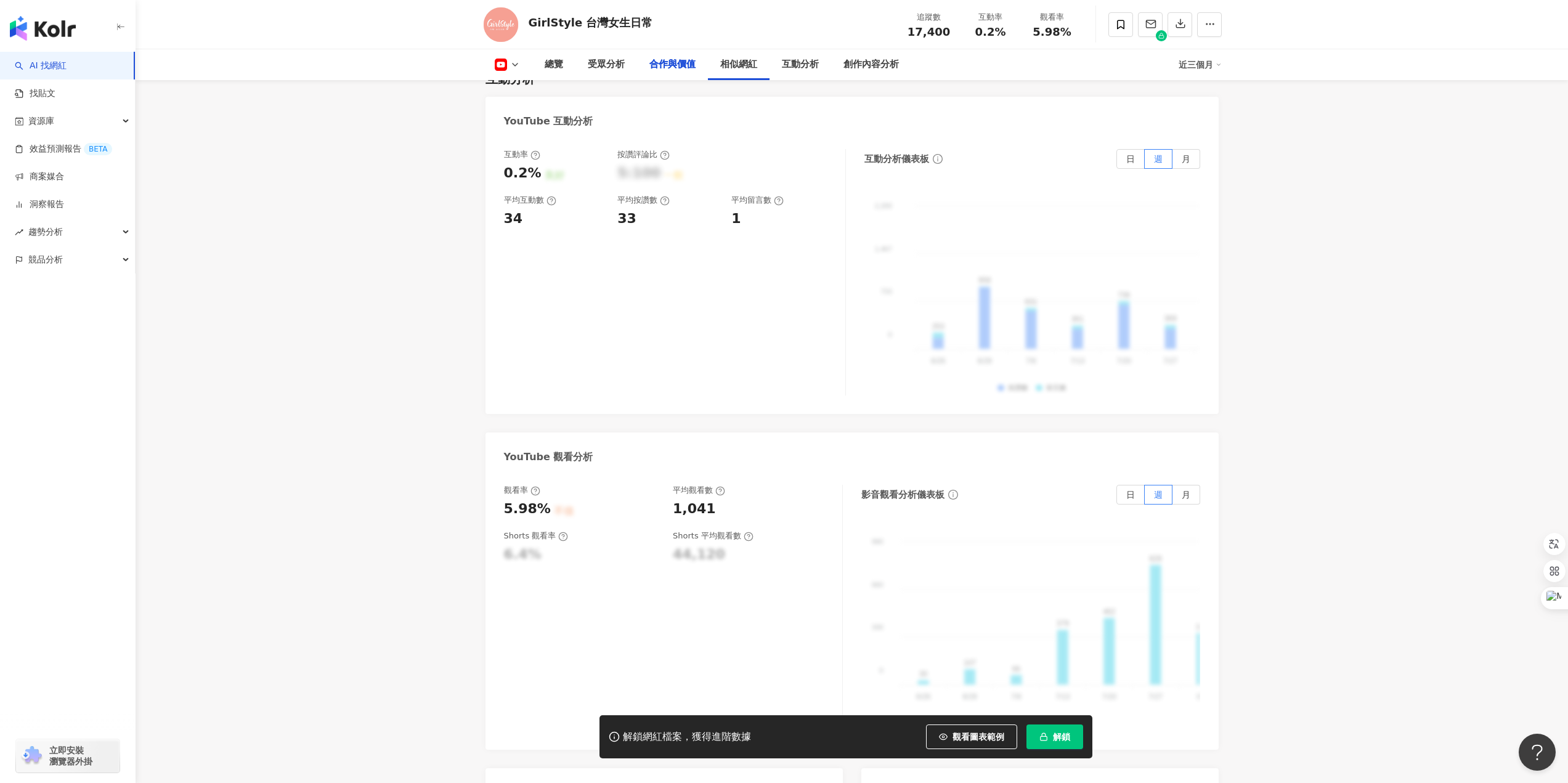
scroll to position [1618, 0]
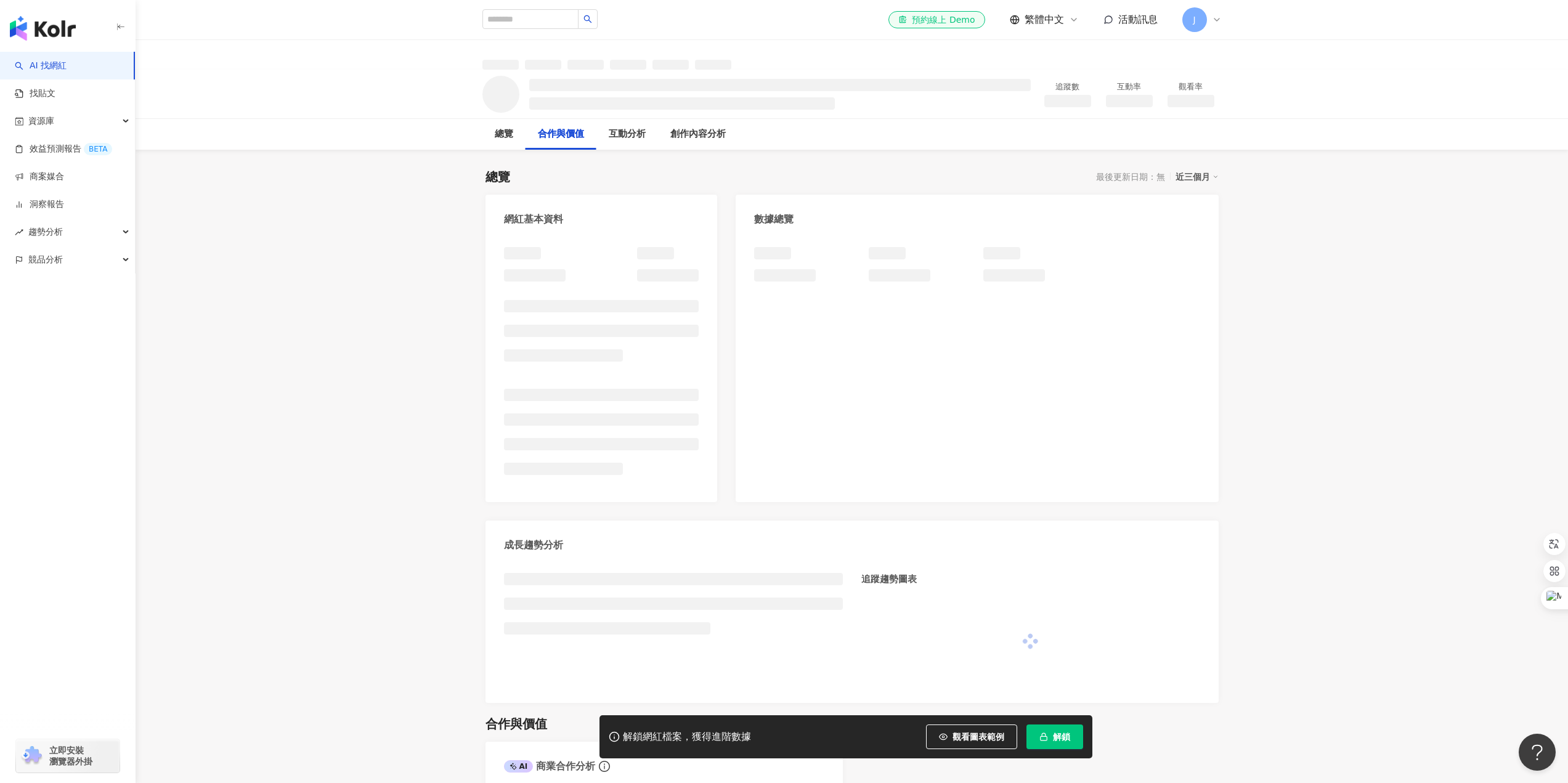
click at [537, 21] on input "search" at bounding box center [531, 19] width 96 height 20
click at [592, 22] on icon "search" at bounding box center [588, 19] width 9 height 9
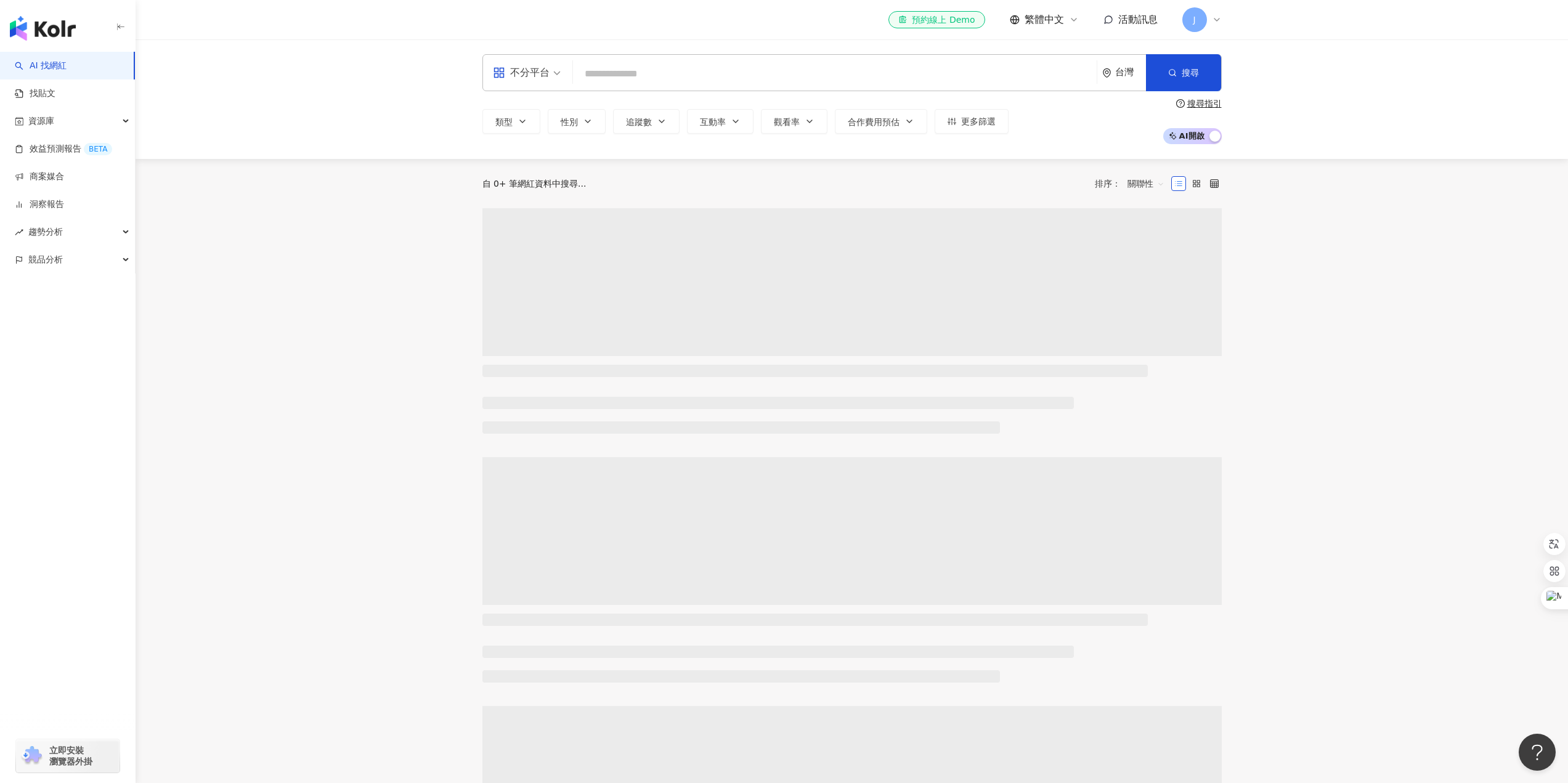
click at [664, 78] on input "search" at bounding box center [835, 74] width 514 height 23
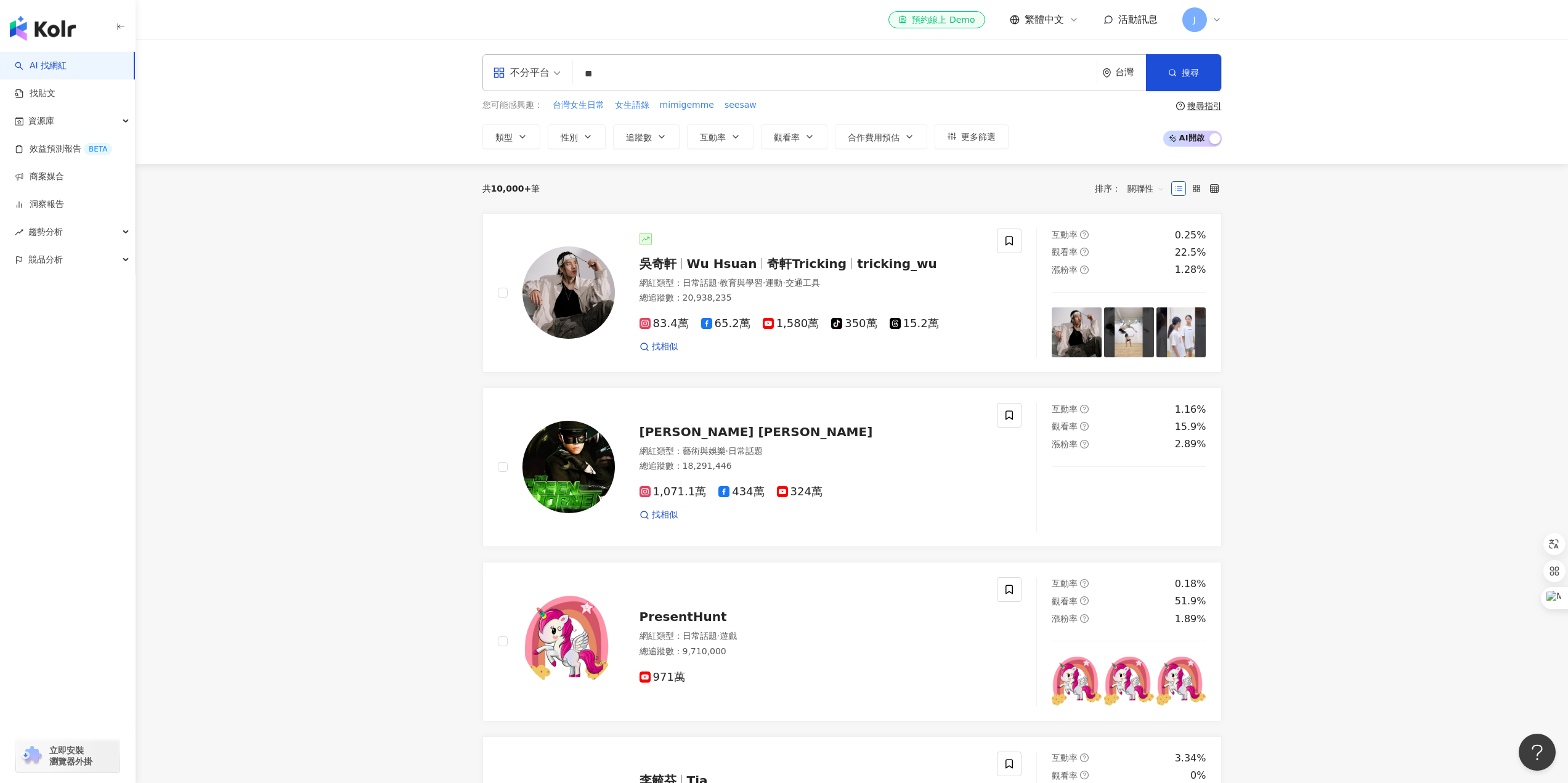
type input "*"
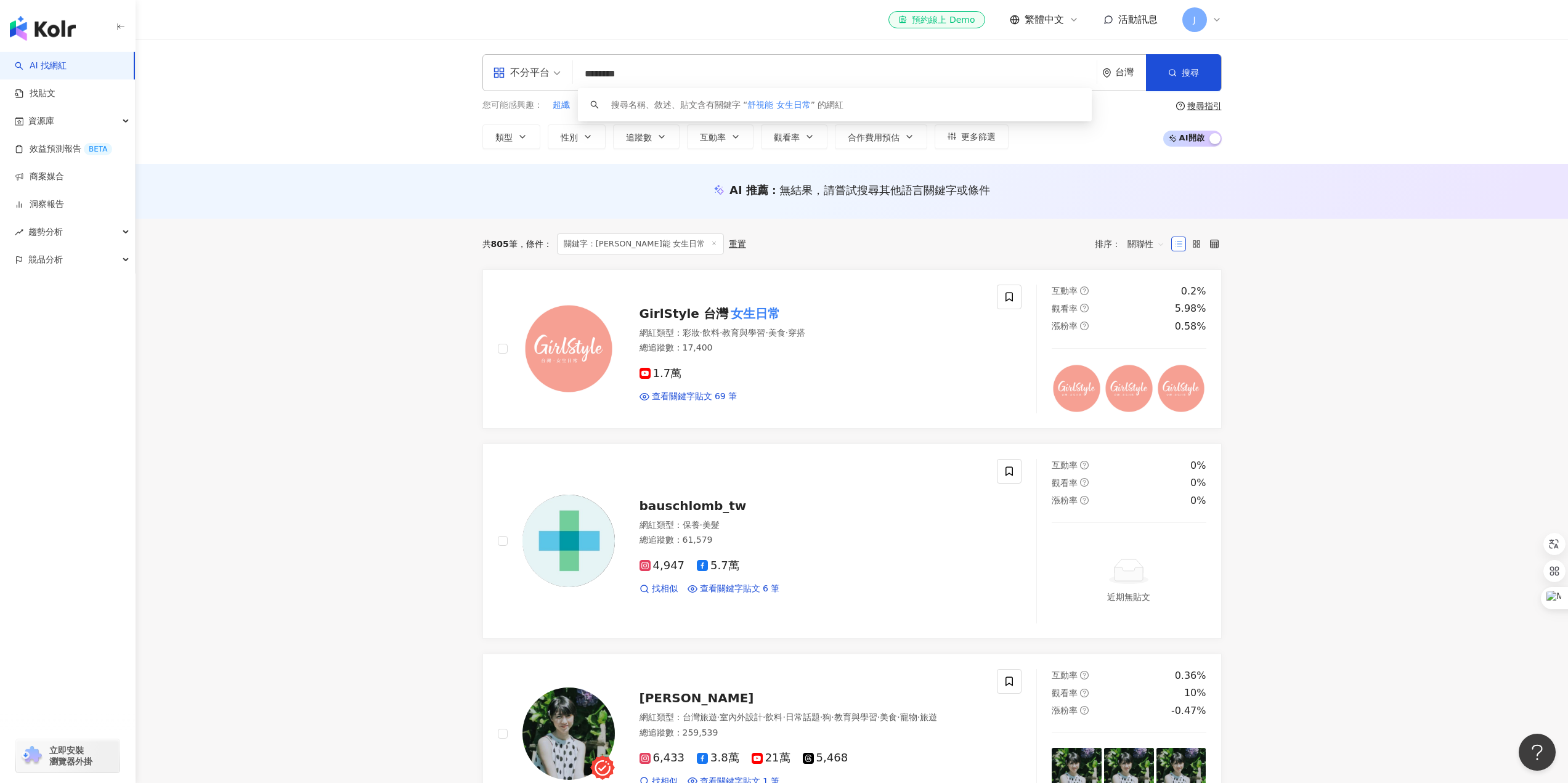
drag, startPoint x: 623, startPoint y: 71, endPoint x: 787, endPoint y: 77, distance: 164.1
click at [789, 69] on input "********" at bounding box center [835, 74] width 514 height 23
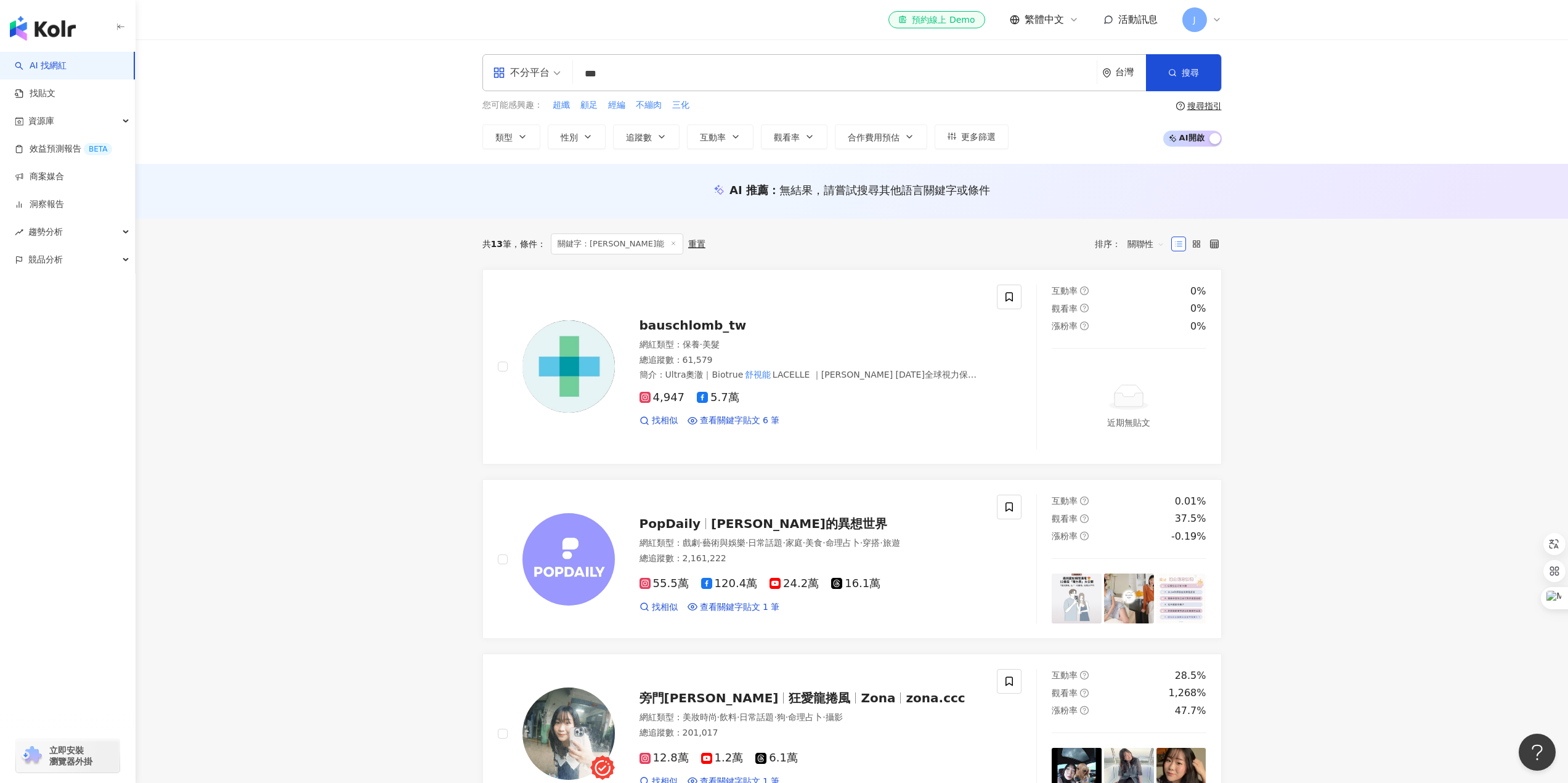
click at [539, 247] on span "條件 ：" at bounding box center [528, 244] width 34 height 10
click at [1137, 242] on span "關聯性" at bounding box center [1146, 244] width 37 height 20
click at [581, 71] on input "***" at bounding box center [835, 74] width 514 height 23
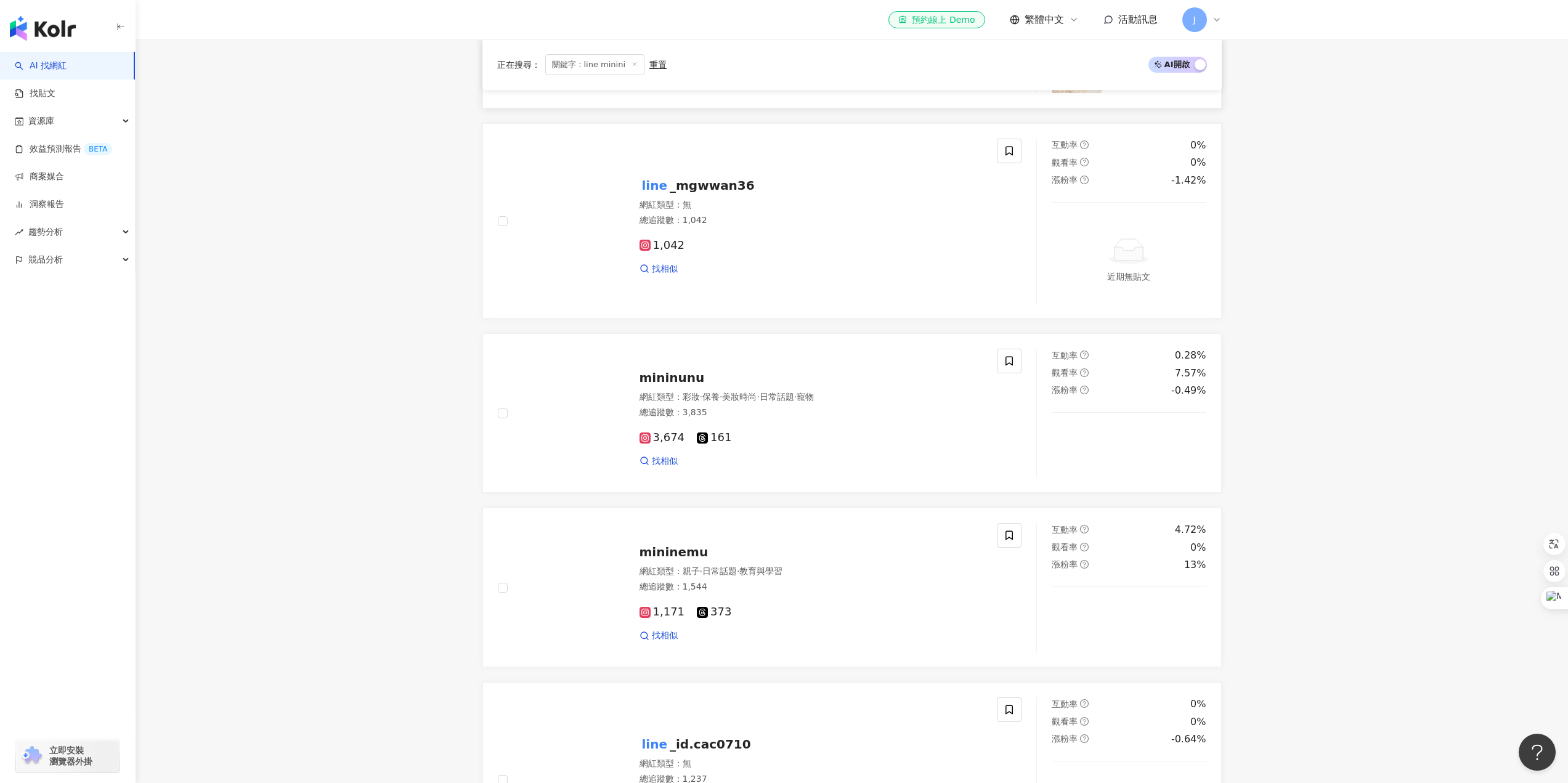
scroll to position [1109, 0]
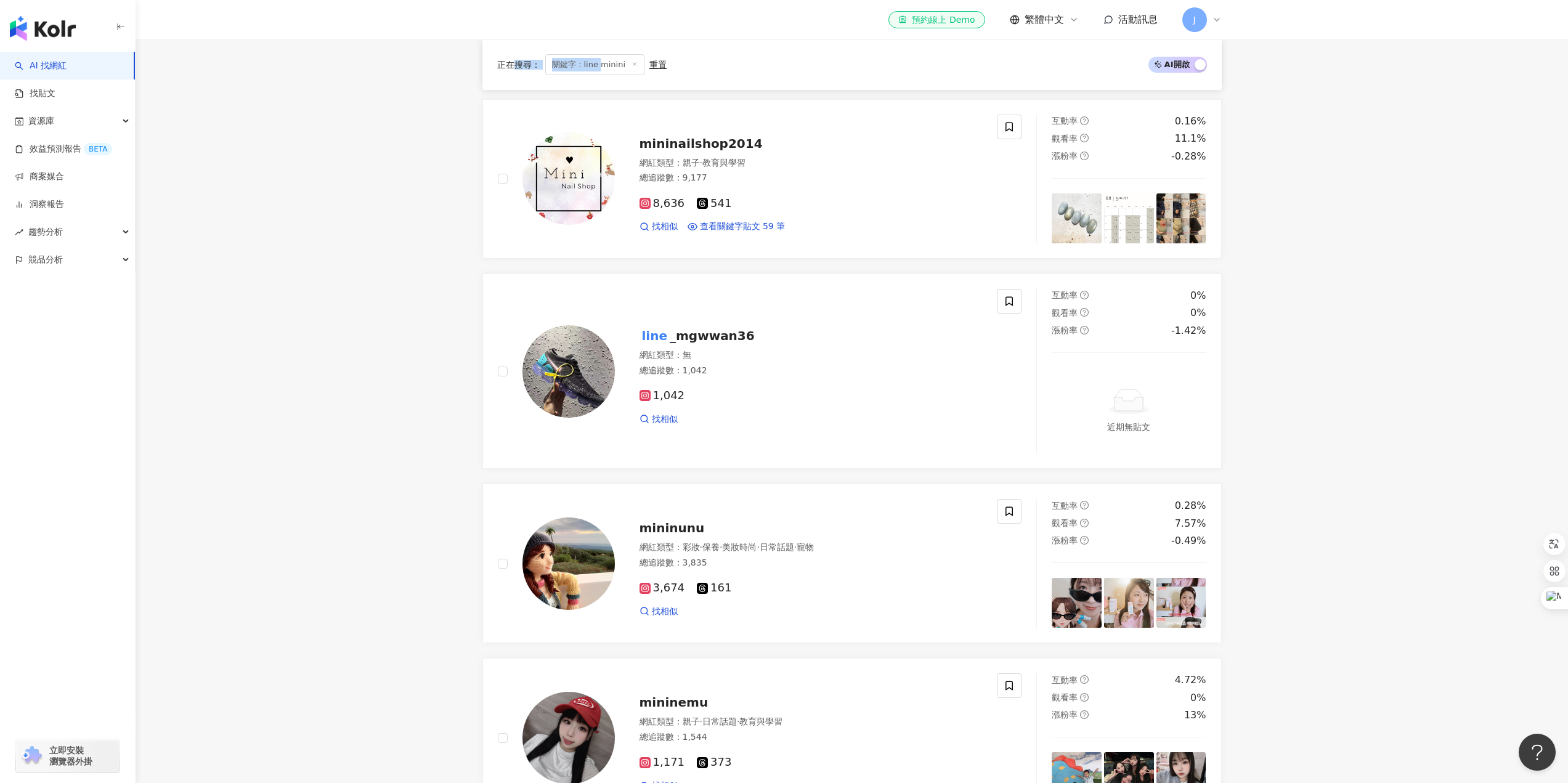
drag, startPoint x: 600, startPoint y: 64, endPoint x: 511, endPoint y: 76, distance: 89.8
click at [511, 76] on div "正在搜尋 ： 關鍵字：line minini 重置 AI 開啟 AI 關閉" at bounding box center [853, 64] width 740 height 50
click at [386, 169] on main "**********" at bounding box center [852, 502] width 1432 height 3144
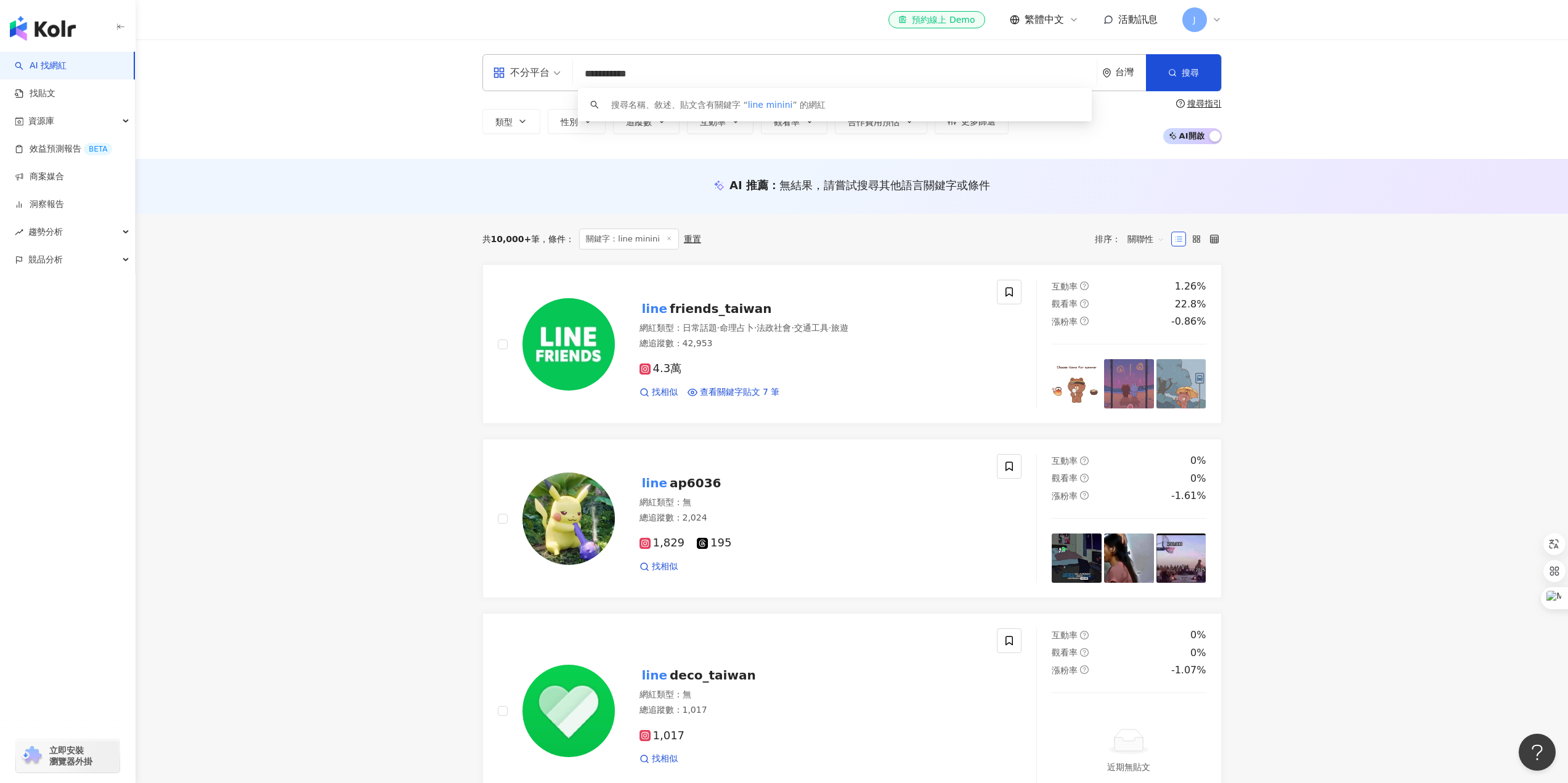
scroll to position [1, 0]
drag, startPoint x: 605, startPoint y: 74, endPoint x: 515, endPoint y: 83, distance: 90.4
click at [515, 83] on div "**********" at bounding box center [853, 72] width 740 height 37
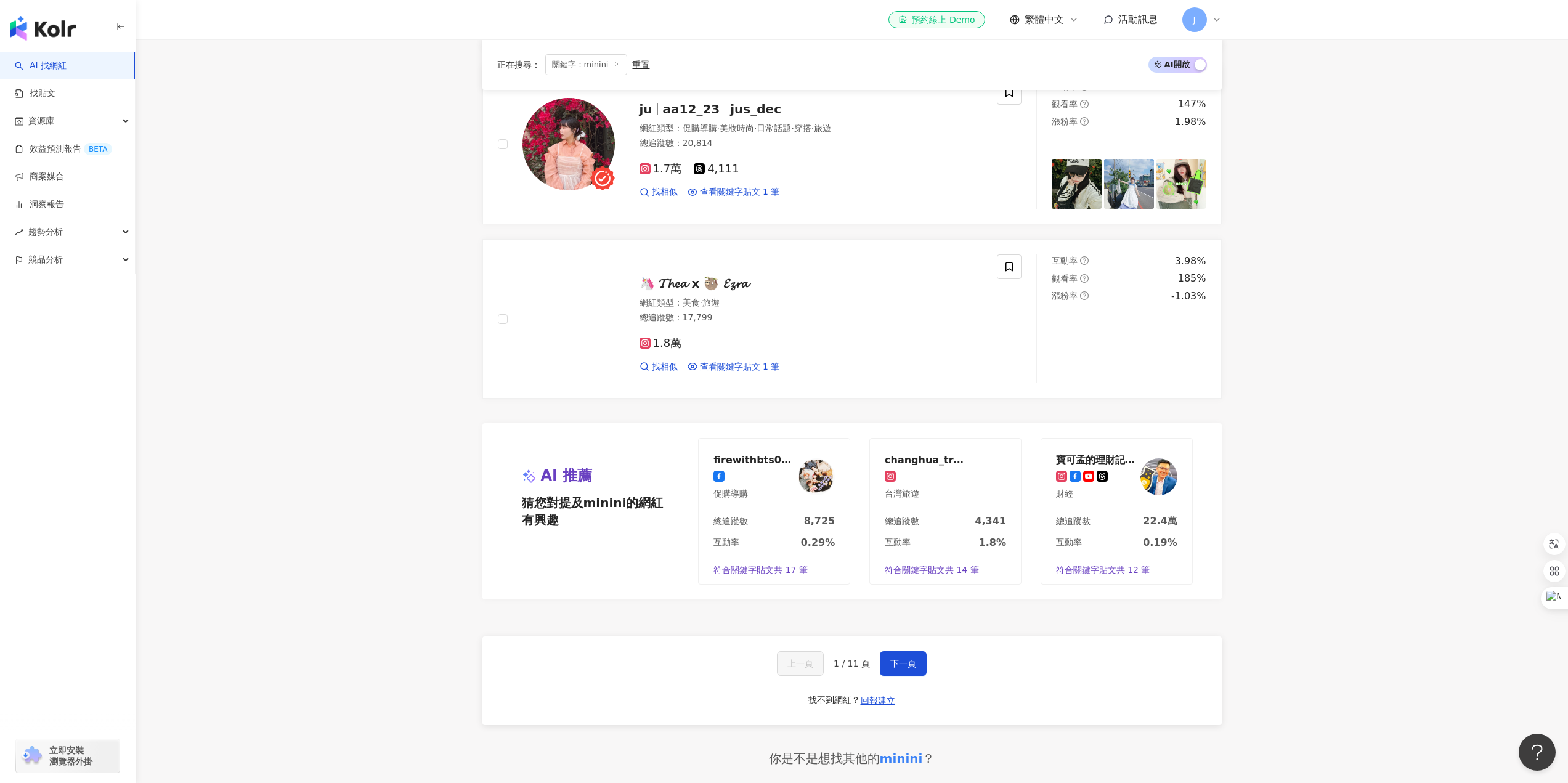
scroll to position [2156, 0]
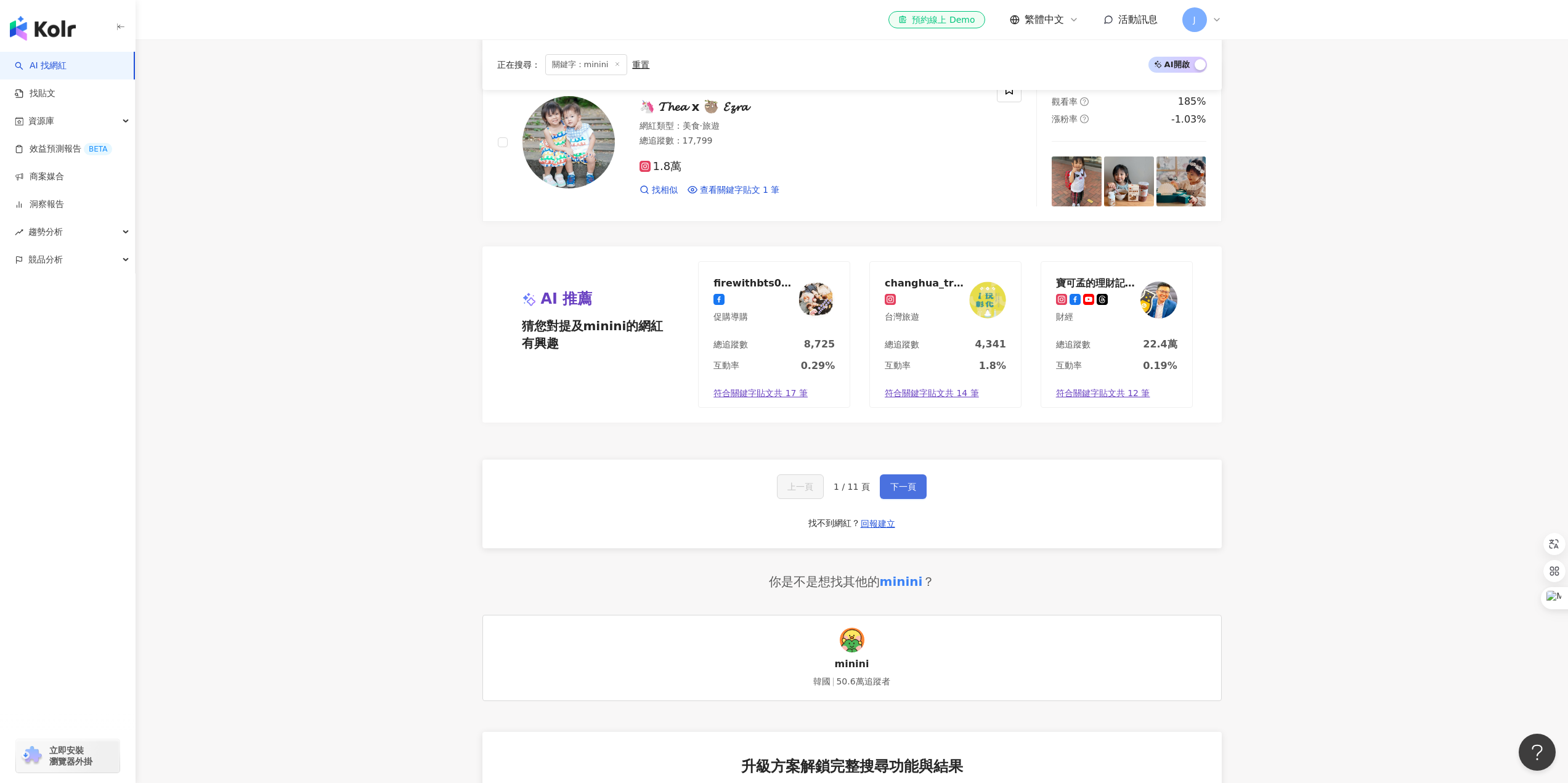
type input "******"
click at [898, 490] on span "下一頁" at bounding box center [903, 487] width 26 height 10
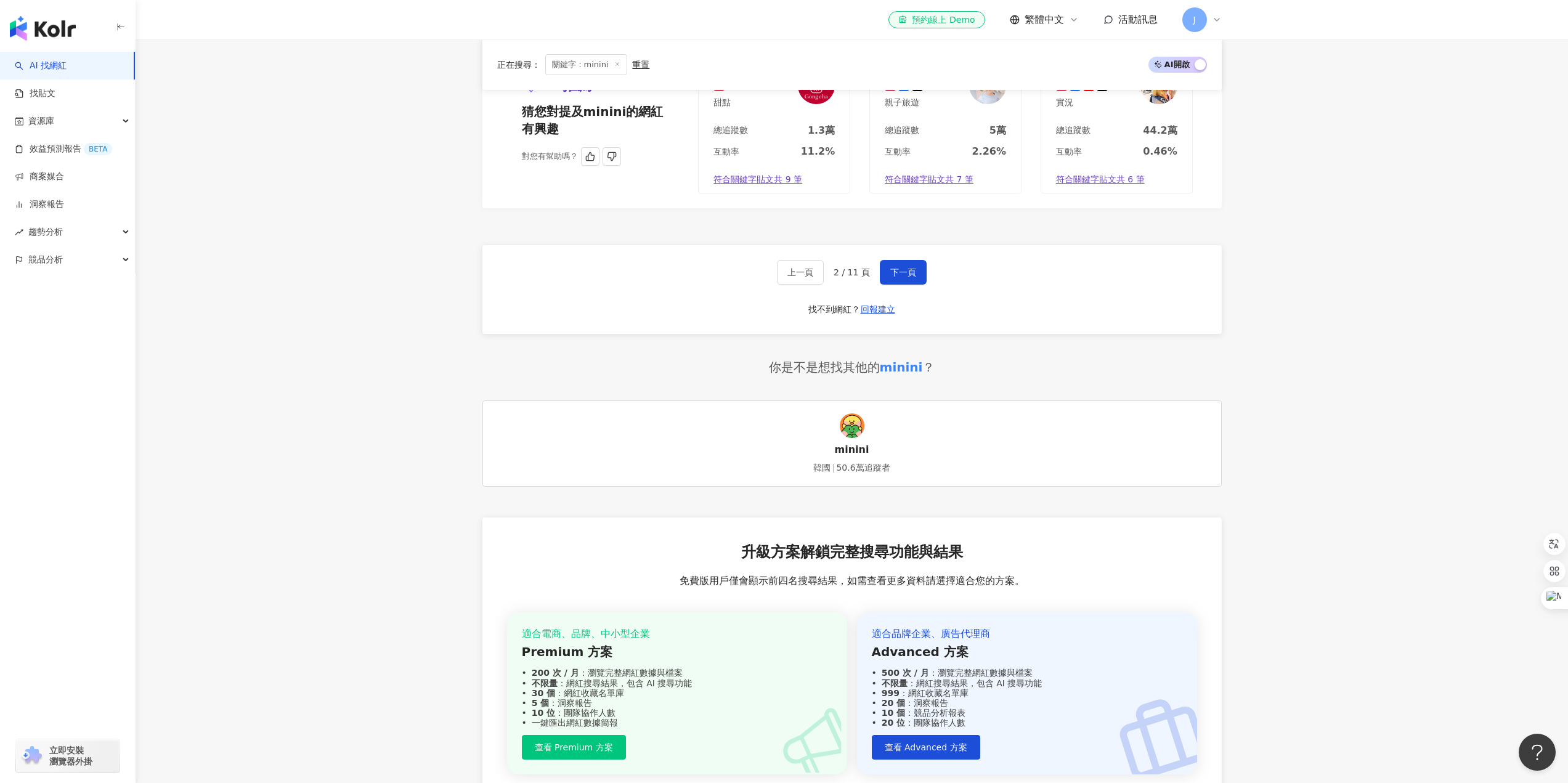
scroll to position [2203, 0]
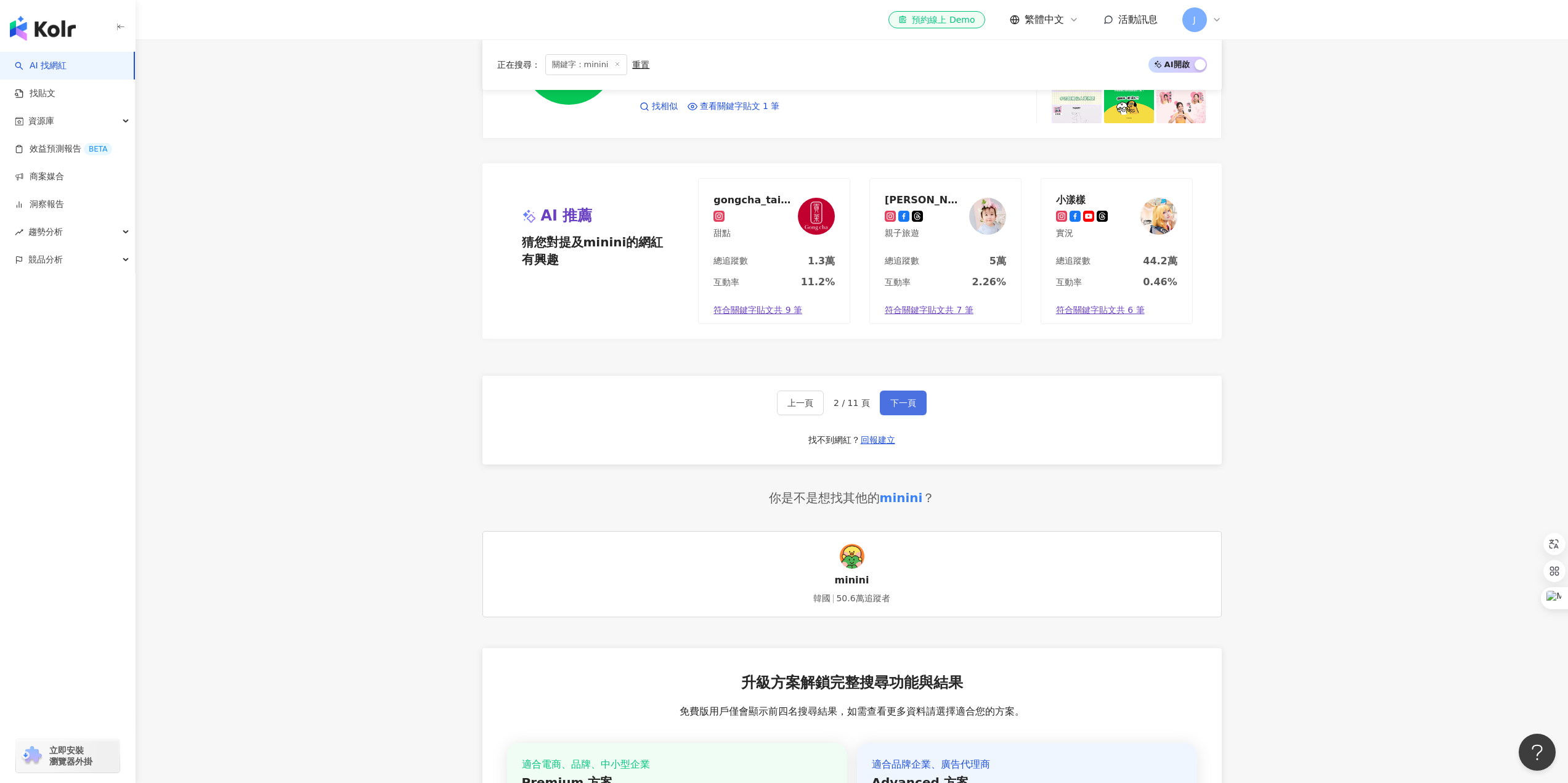
click at [904, 403] on span "下一頁" at bounding box center [903, 403] width 26 height 10
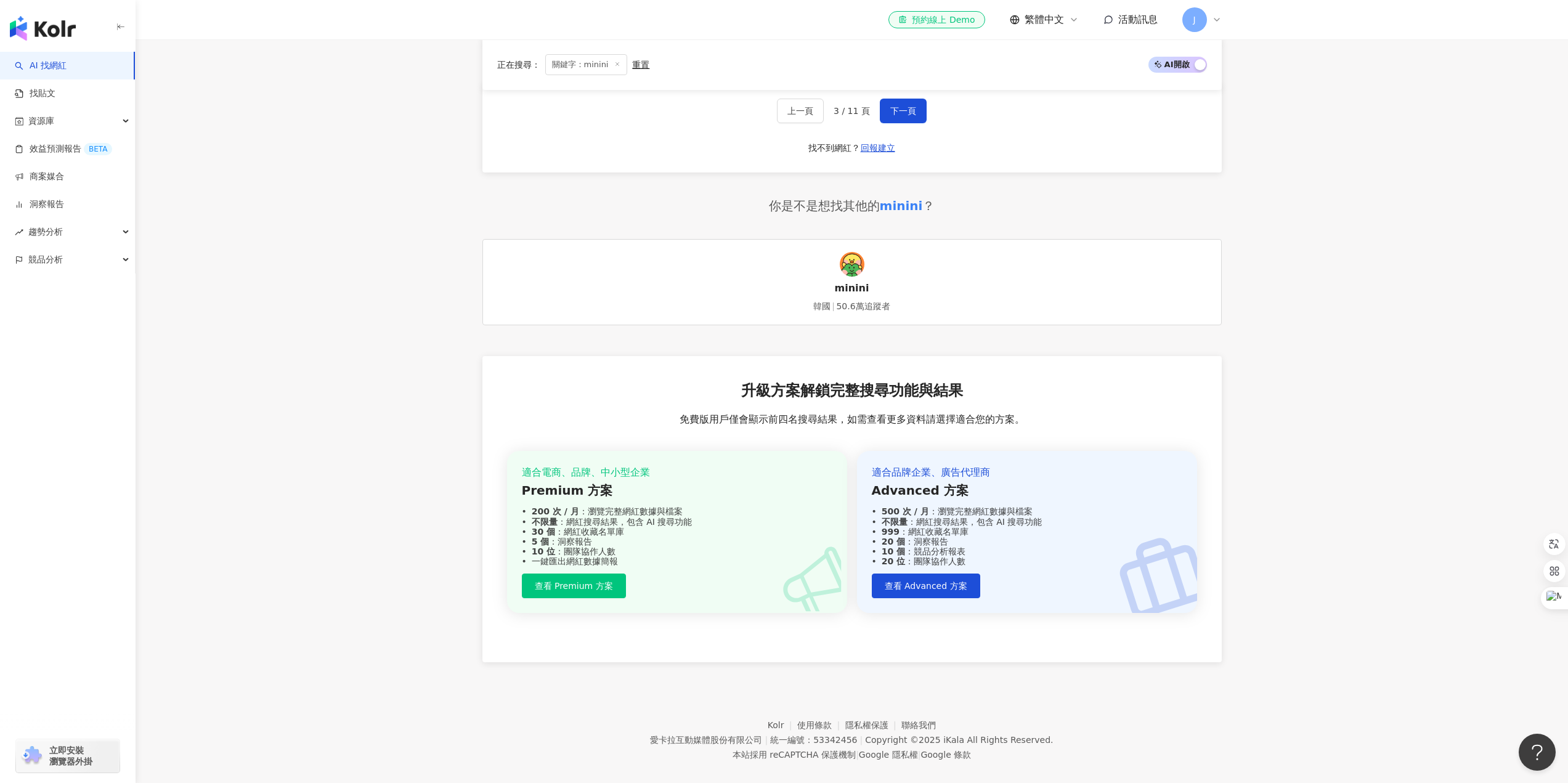
scroll to position [2512, 0]
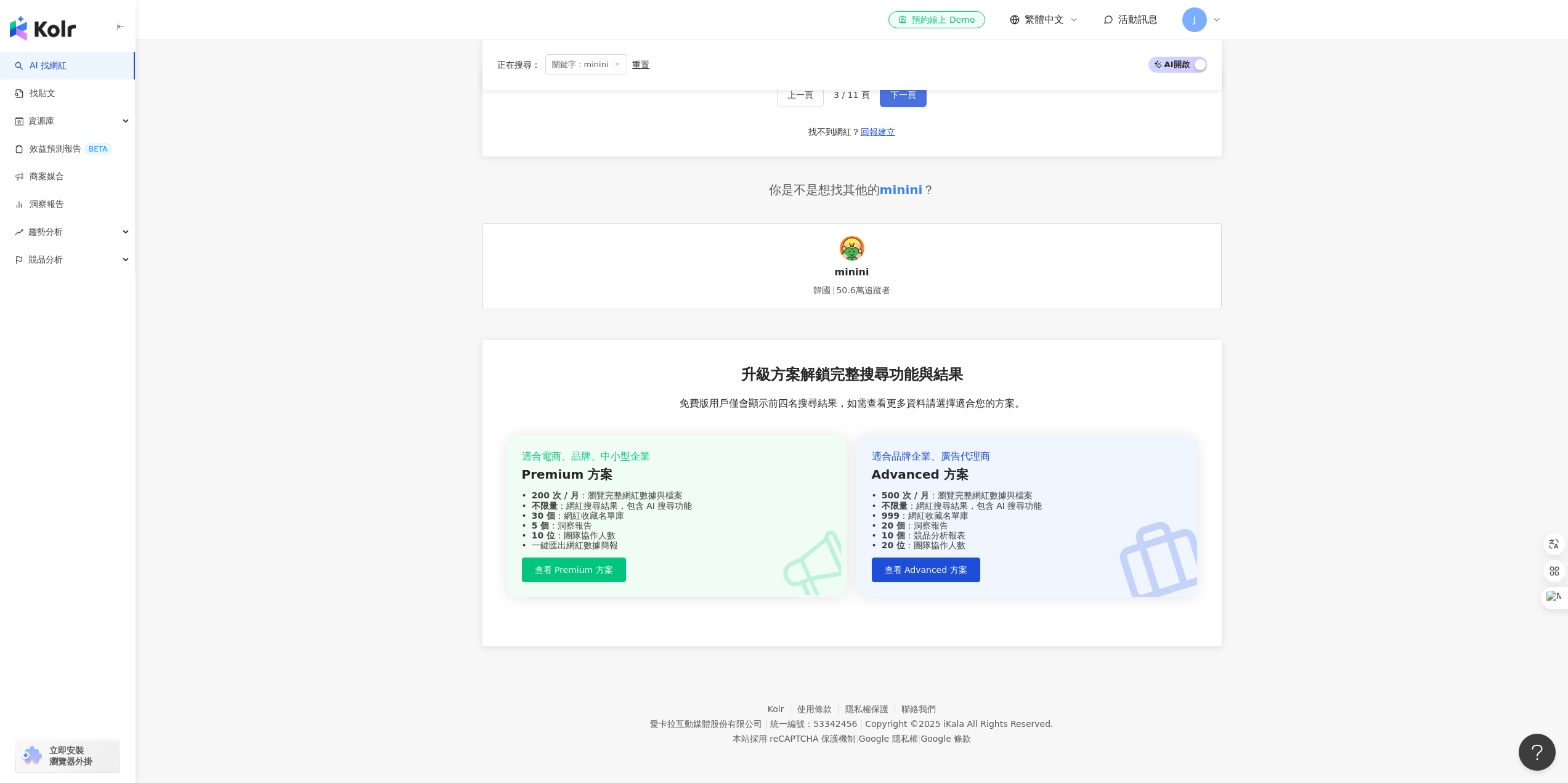
click at [907, 91] on span "下一頁" at bounding box center [903, 95] width 26 height 10
click at [917, 94] on button "下一頁" at bounding box center [904, 95] width 47 height 25
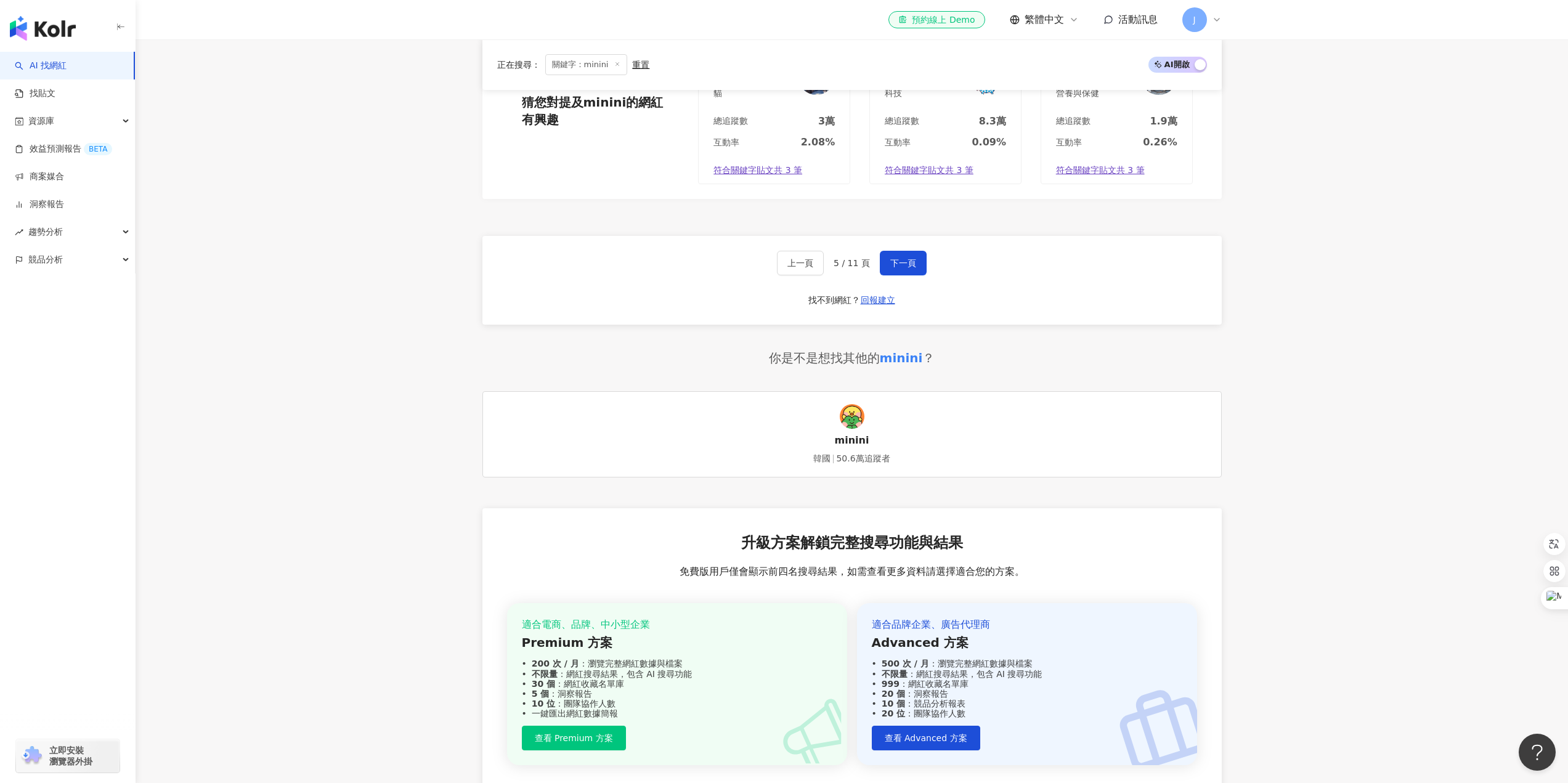
scroll to position [2218, 0]
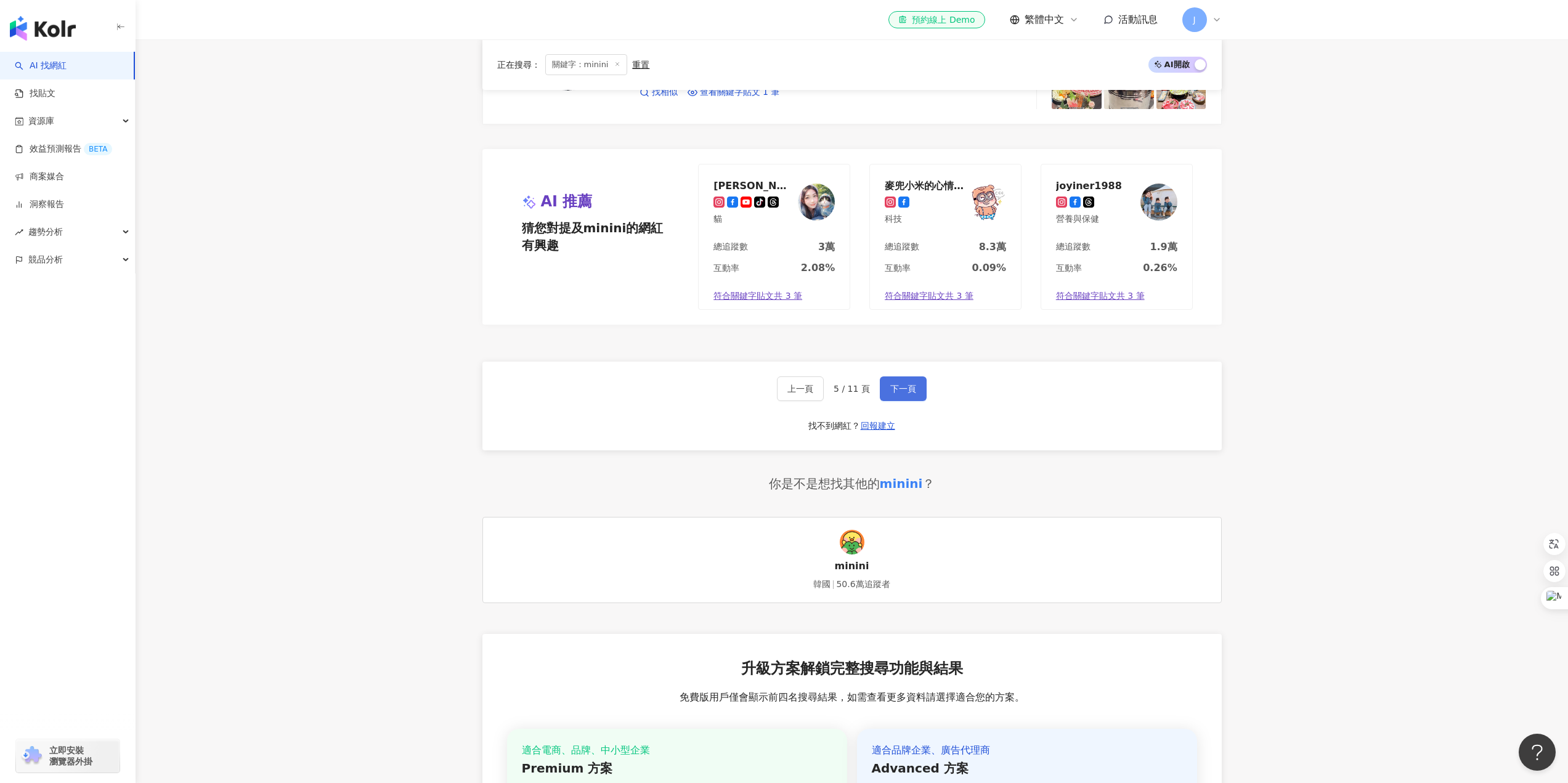
click at [912, 386] on span "下一頁" at bounding box center [903, 389] width 26 height 10
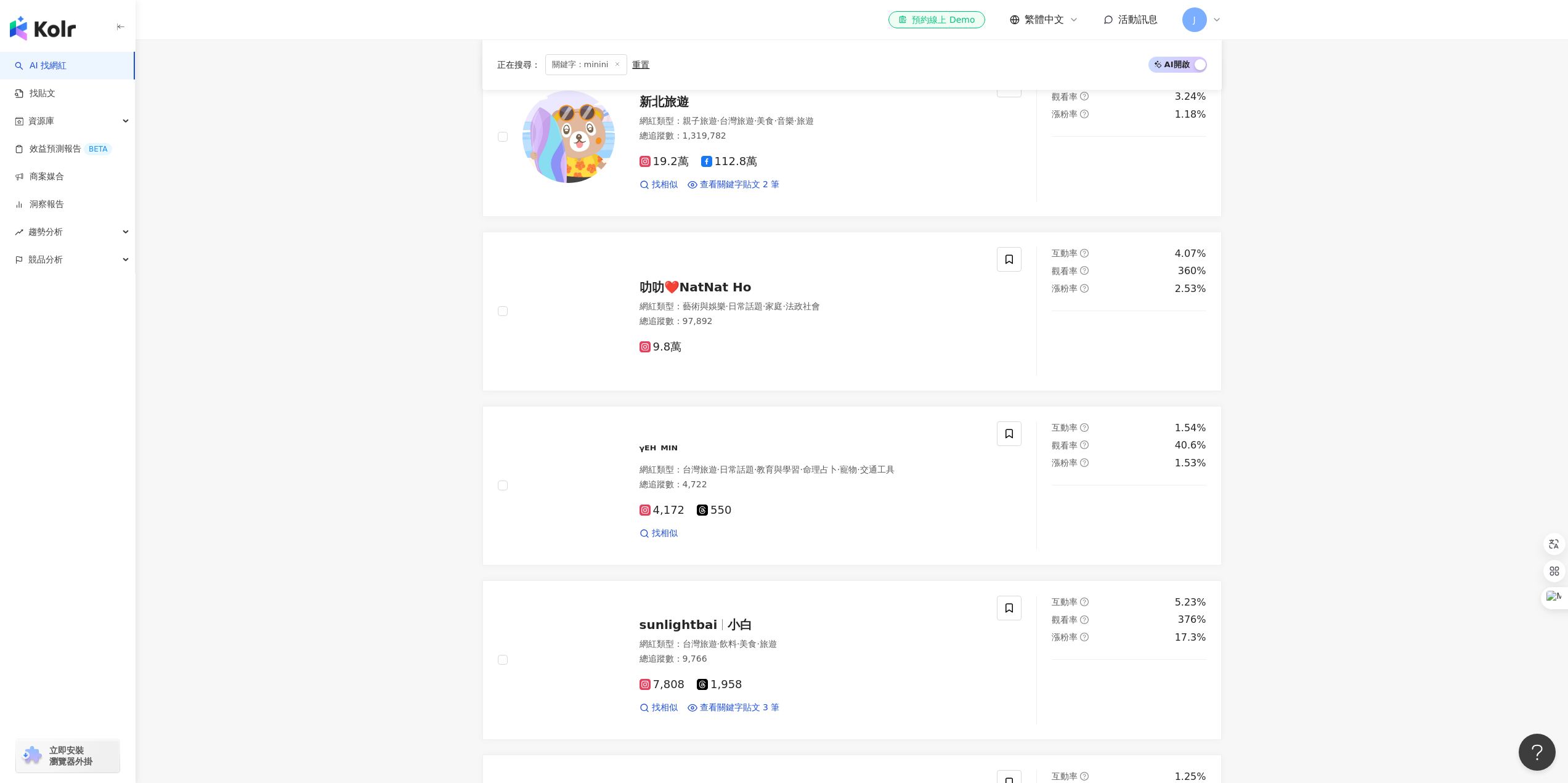
scroll to position [2512, 0]
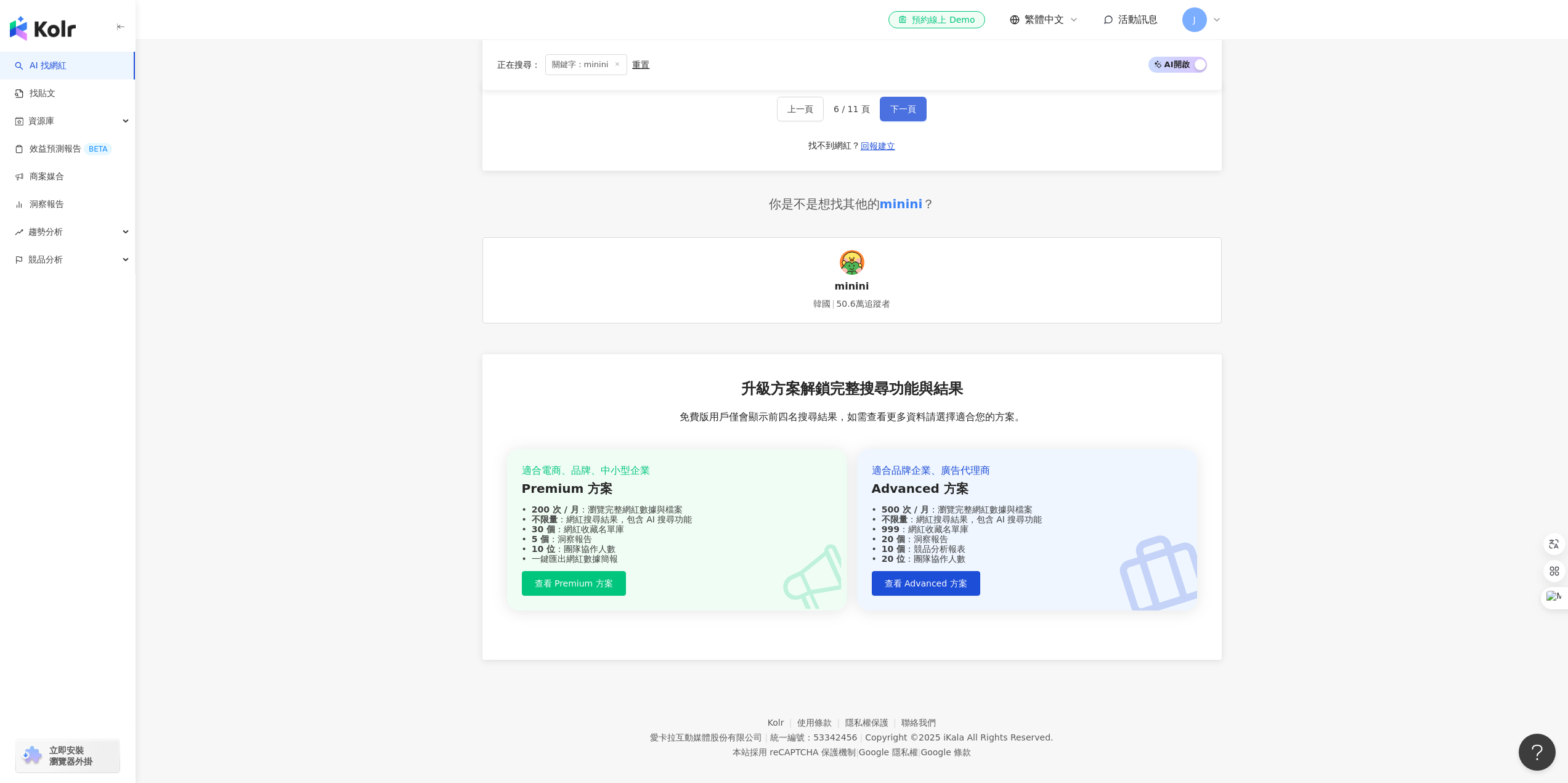
click at [904, 104] on span "下一頁" at bounding box center [903, 109] width 26 height 10
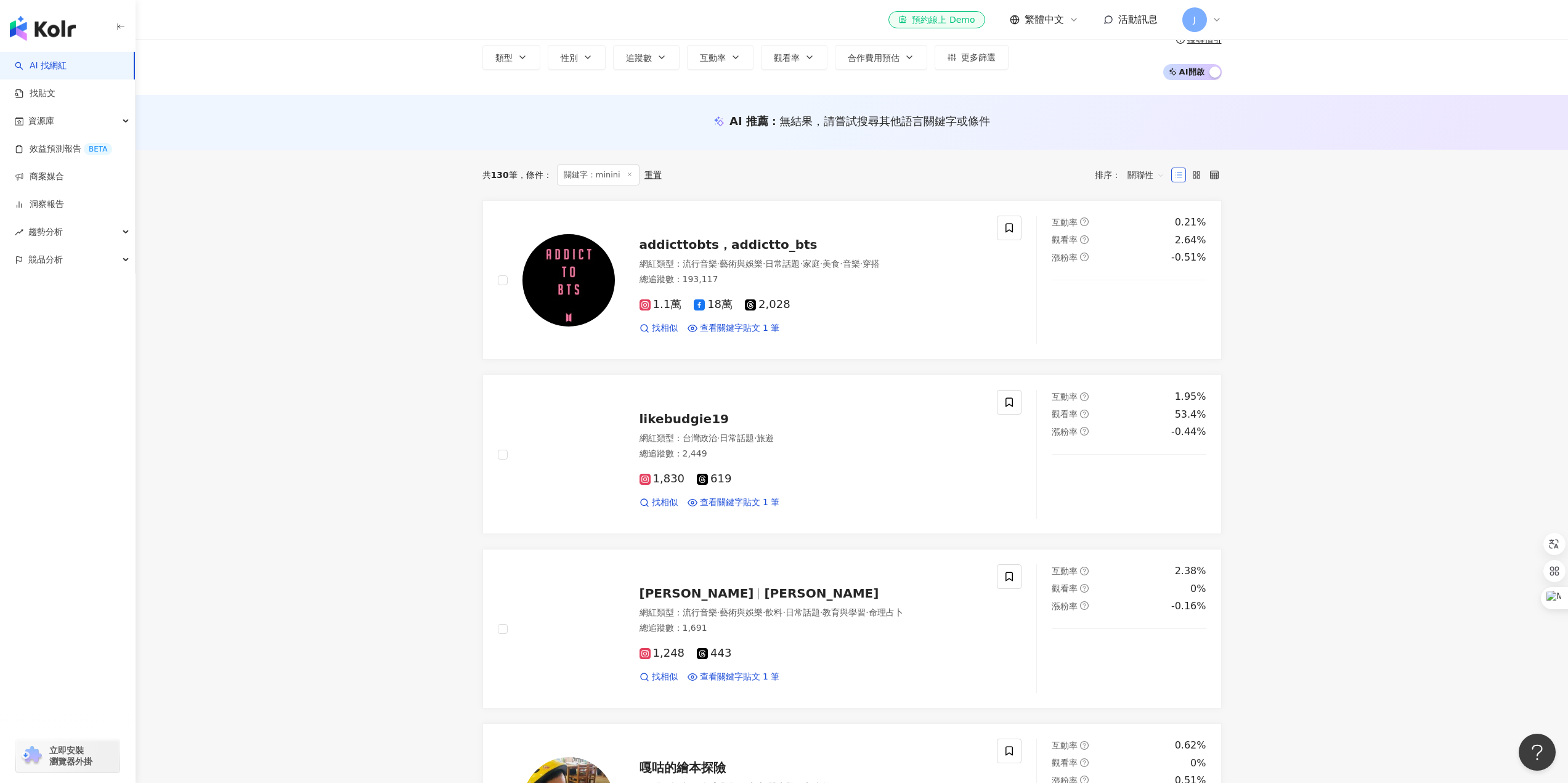
scroll to position [0, 0]
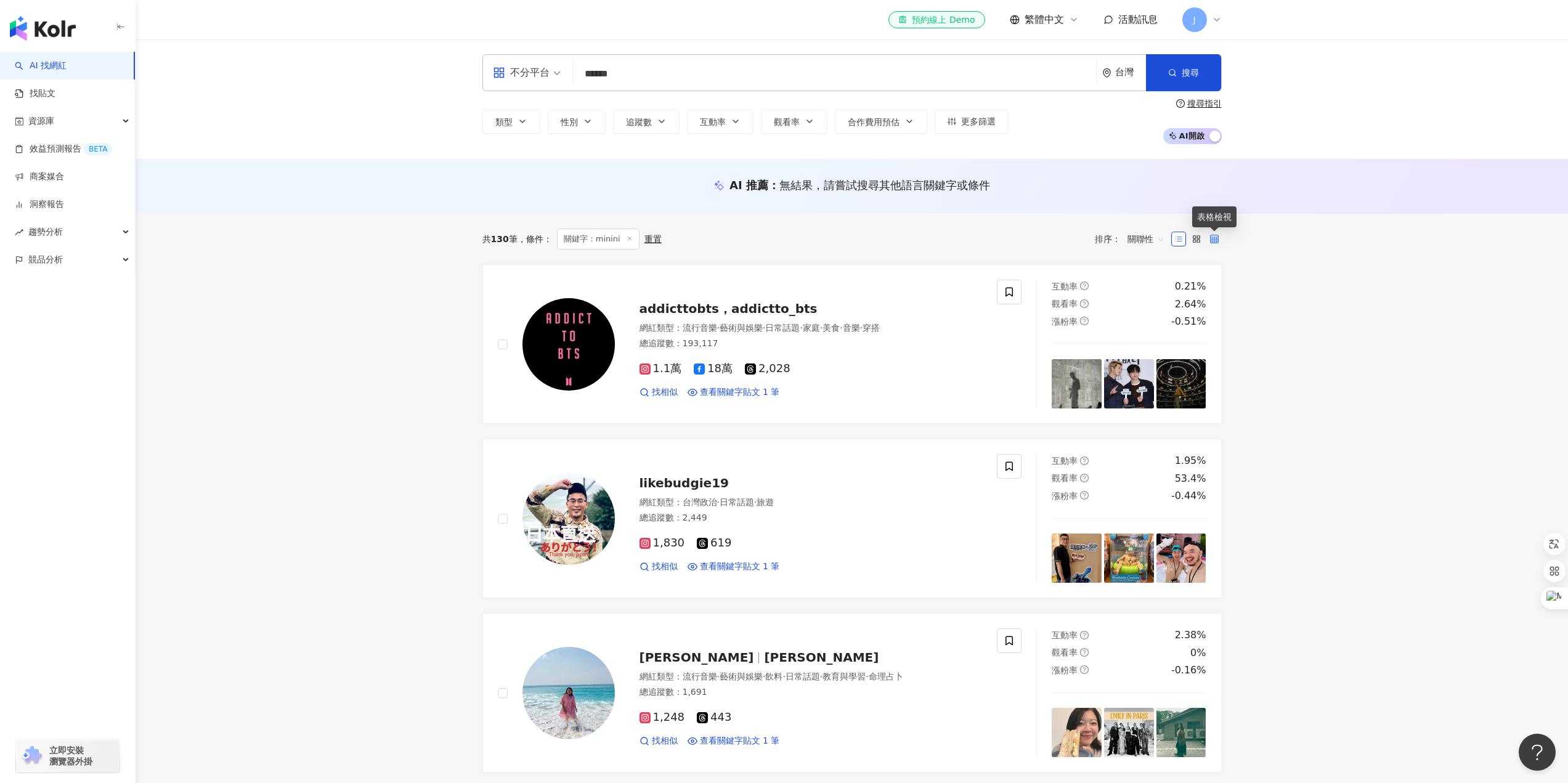
click at [1210, 238] on icon at bounding box center [1214, 239] width 9 height 9
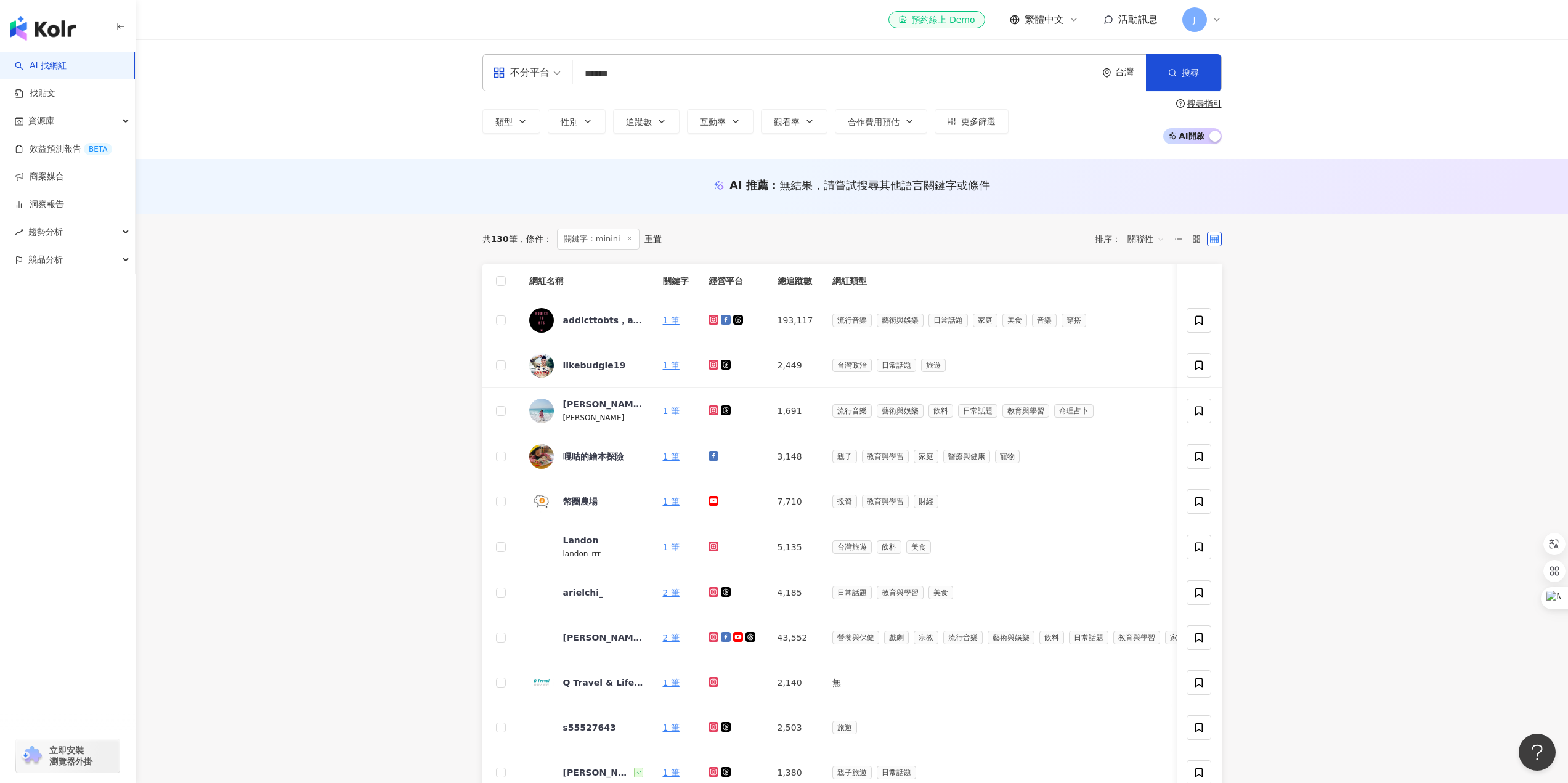
scroll to position [493, 0]
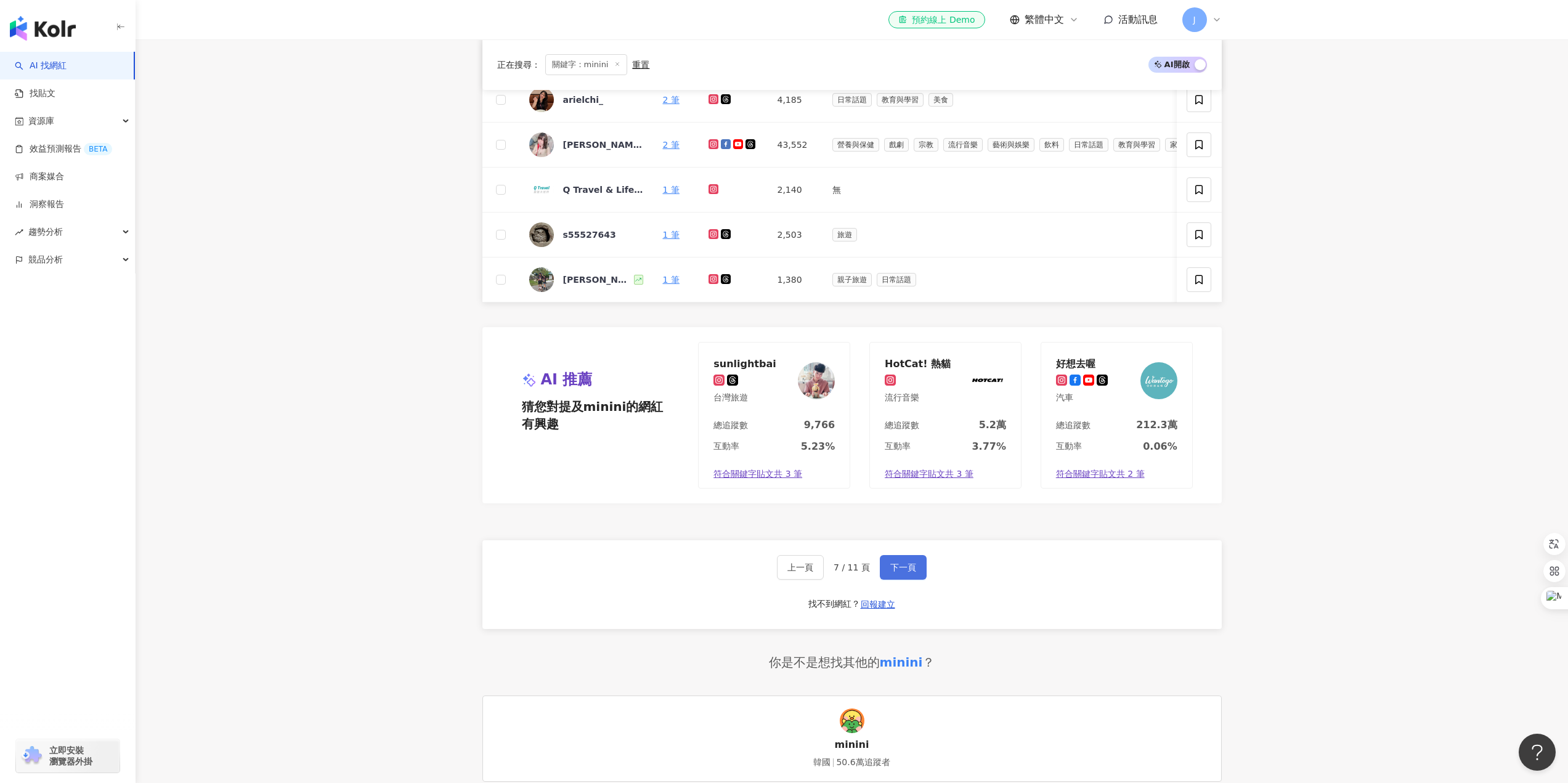
click at [892, 572] on span "下一頁" at bounding box center [903, 567] width 26 height 10
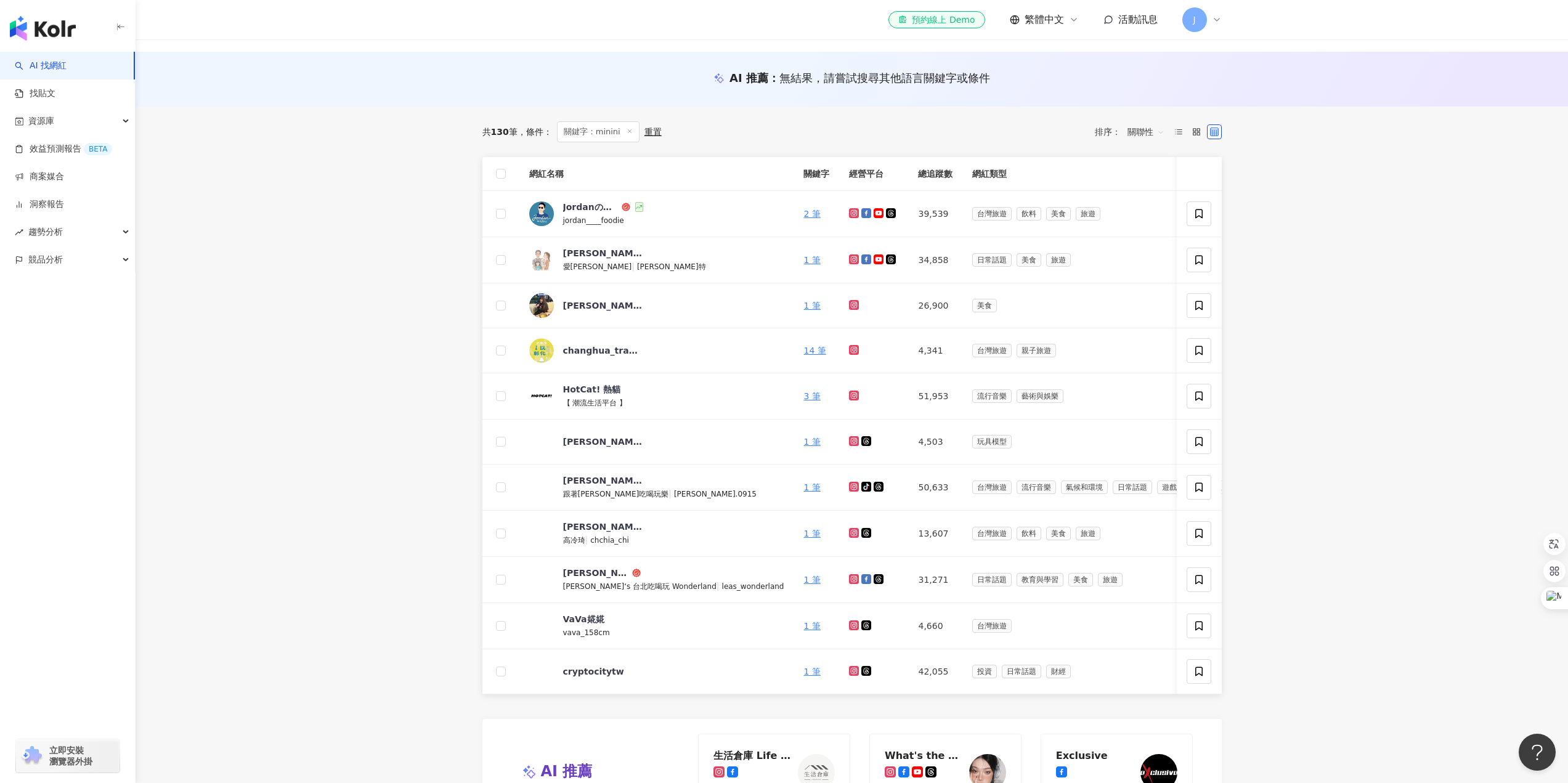
scroll to position [149, 0]
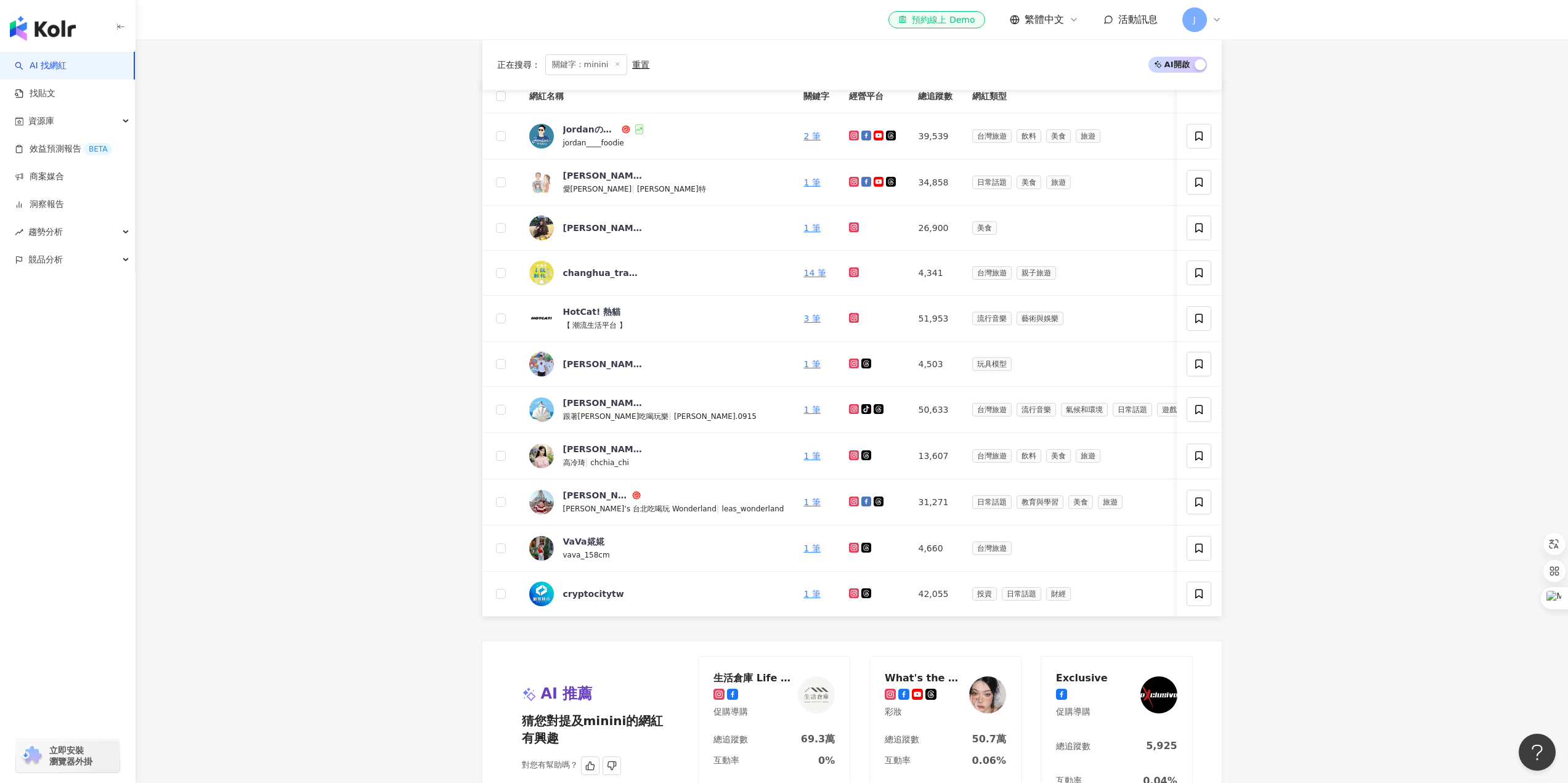
scroll to position [370, 0]
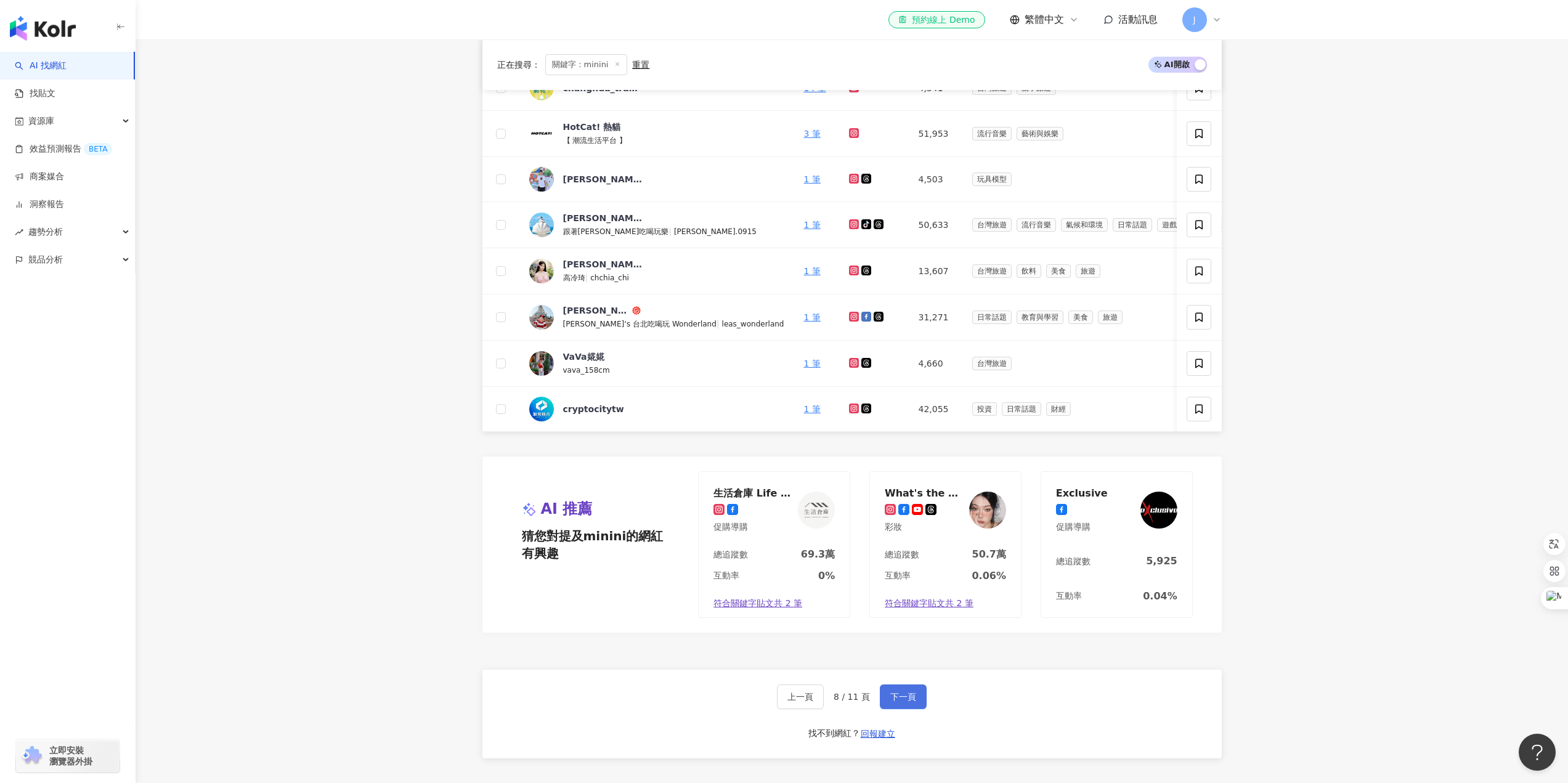
click at [908, 701] on span "下一頁" at bounding box center [903, 697] width 26 height 10
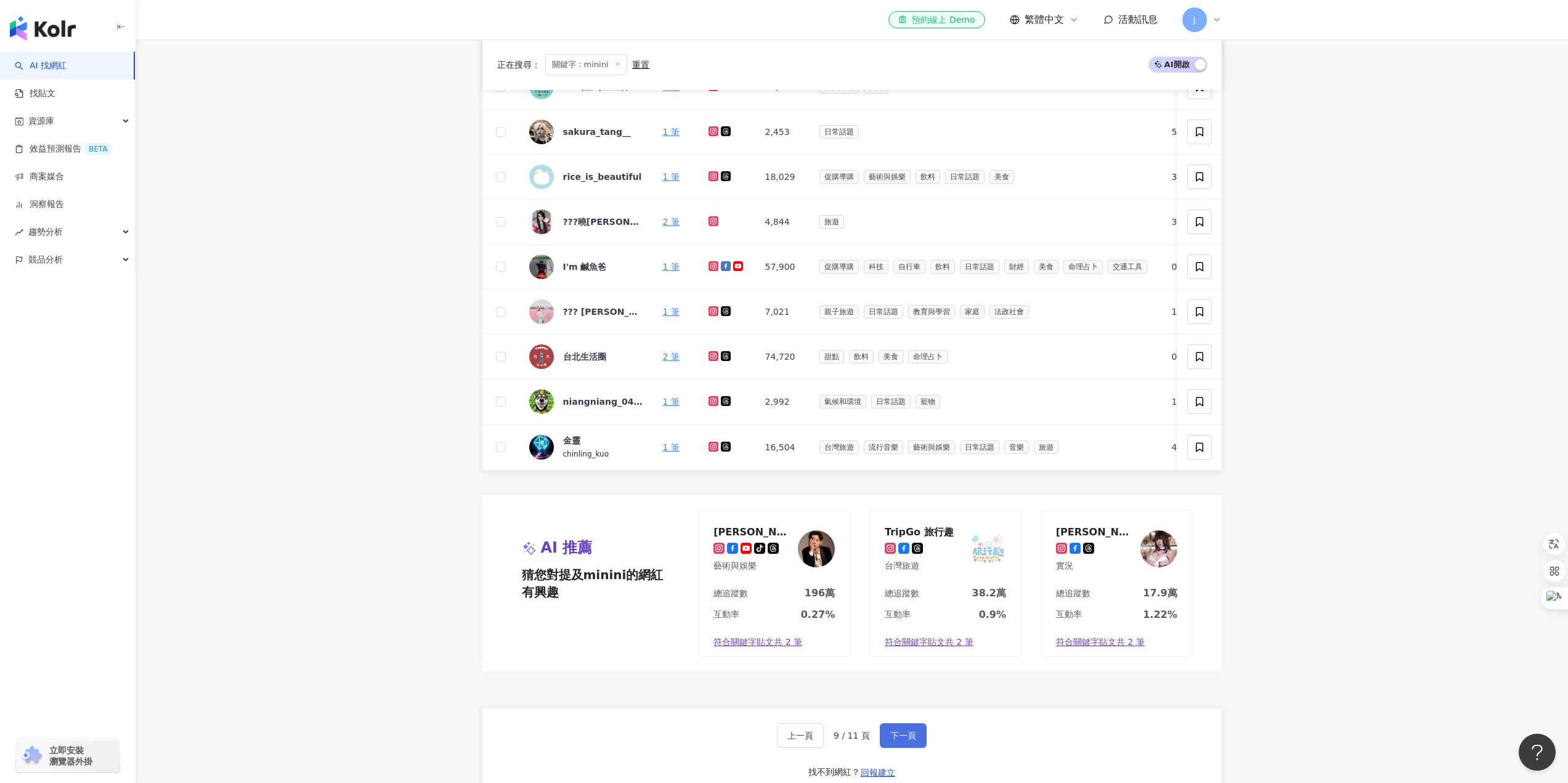
click at [914, 737] on button "下一頁" at bounding box center [904, 736] width 47 height 25
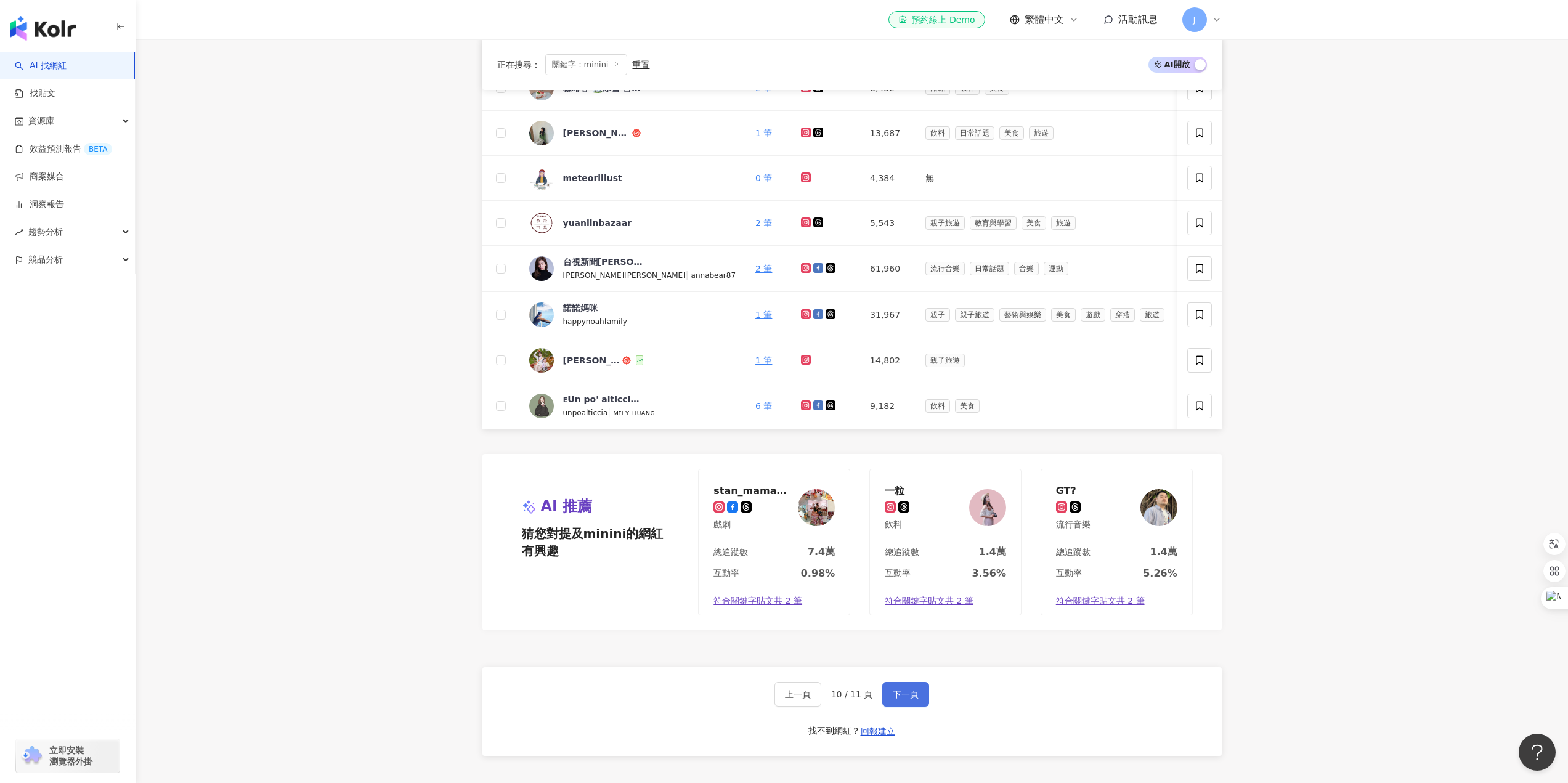
click at [917, 699] on button "下一頁" at bounding box center [906, 694] width 47 height 25
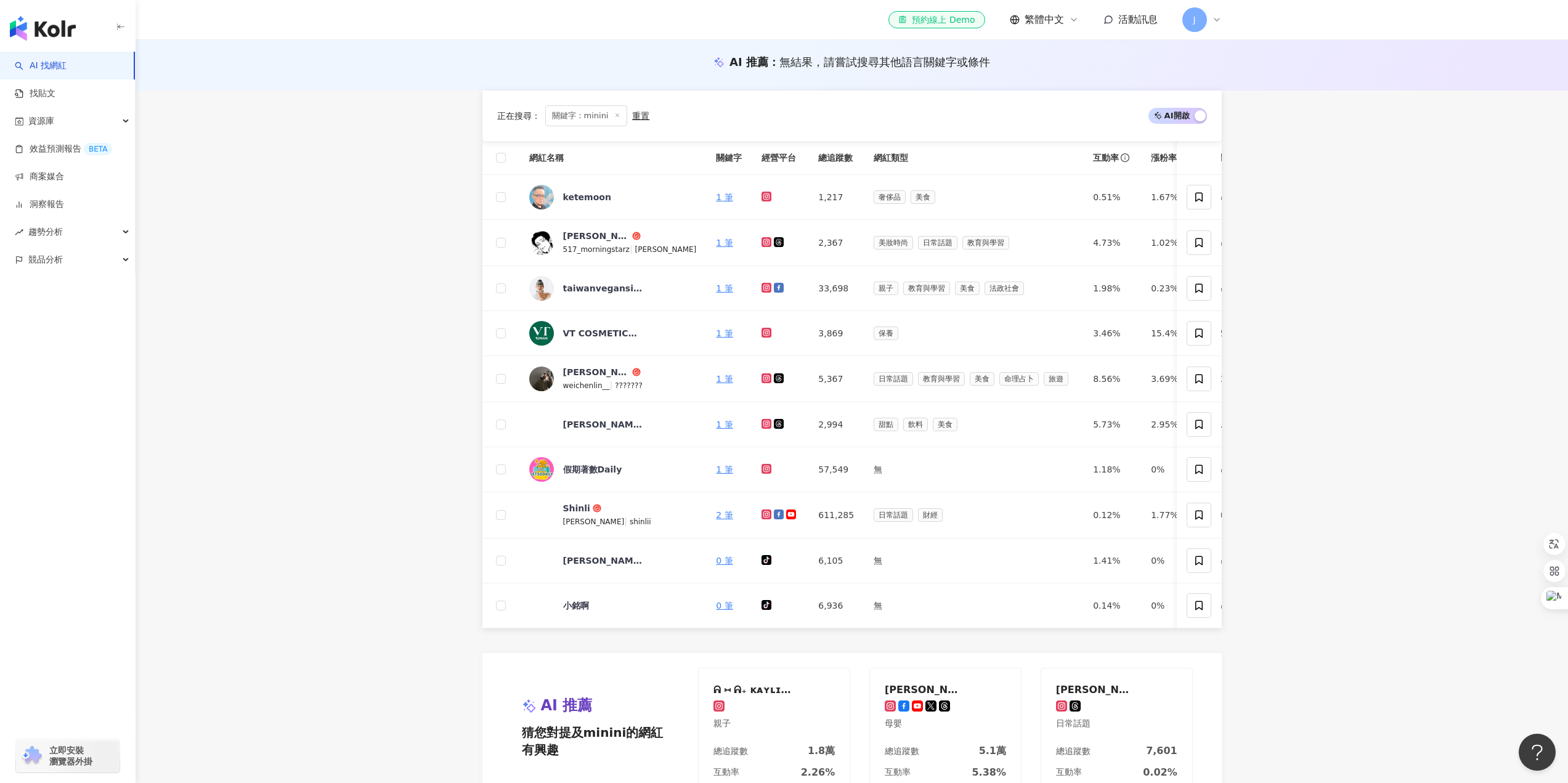
scroll to position [431, 0]
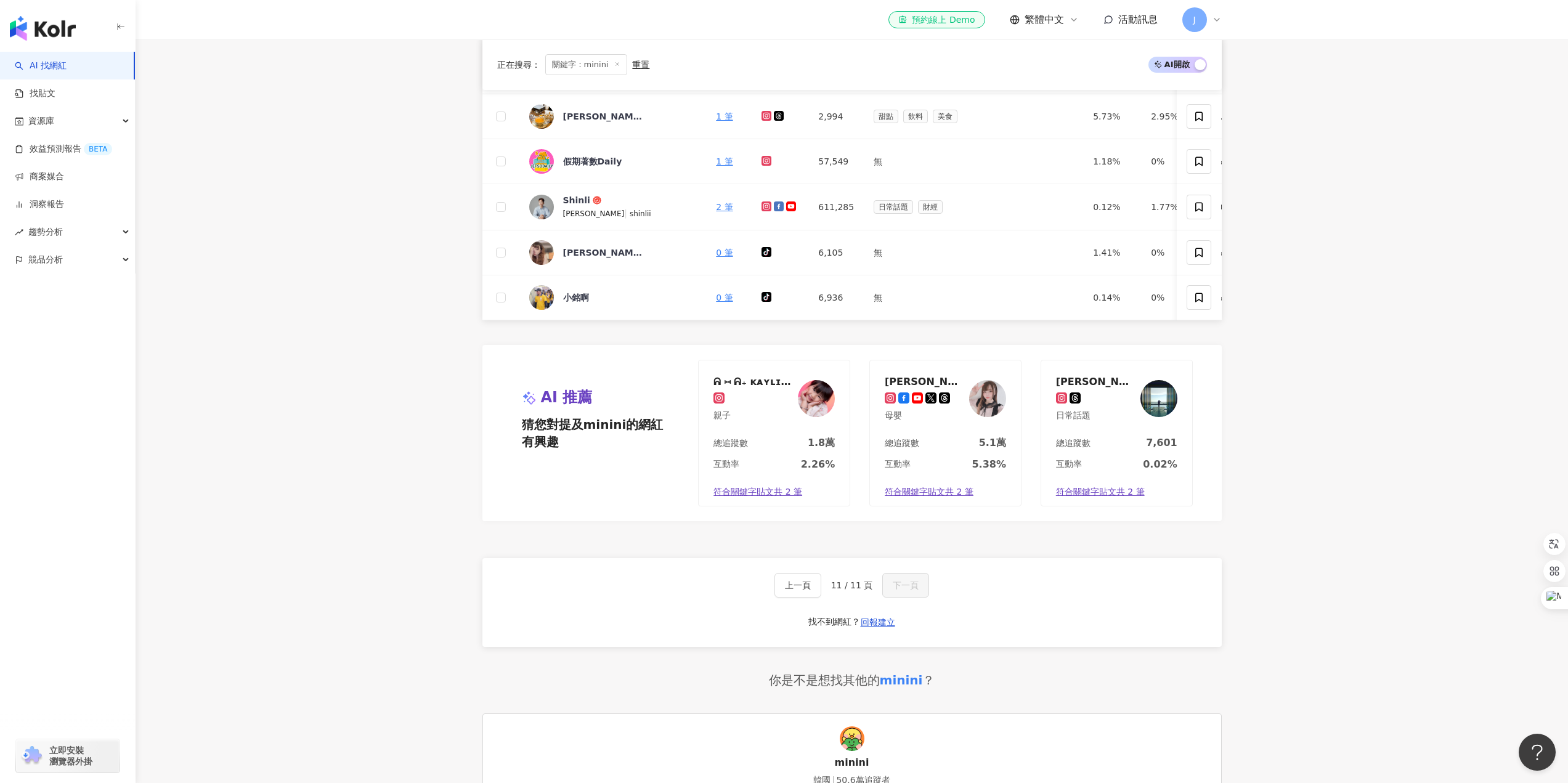
click at [997, 622] on div "上一頁 11 / 11 頁 下一頁 找不到網紅？ 回報建立" at bounding box center [853, 603] width 740 height 89
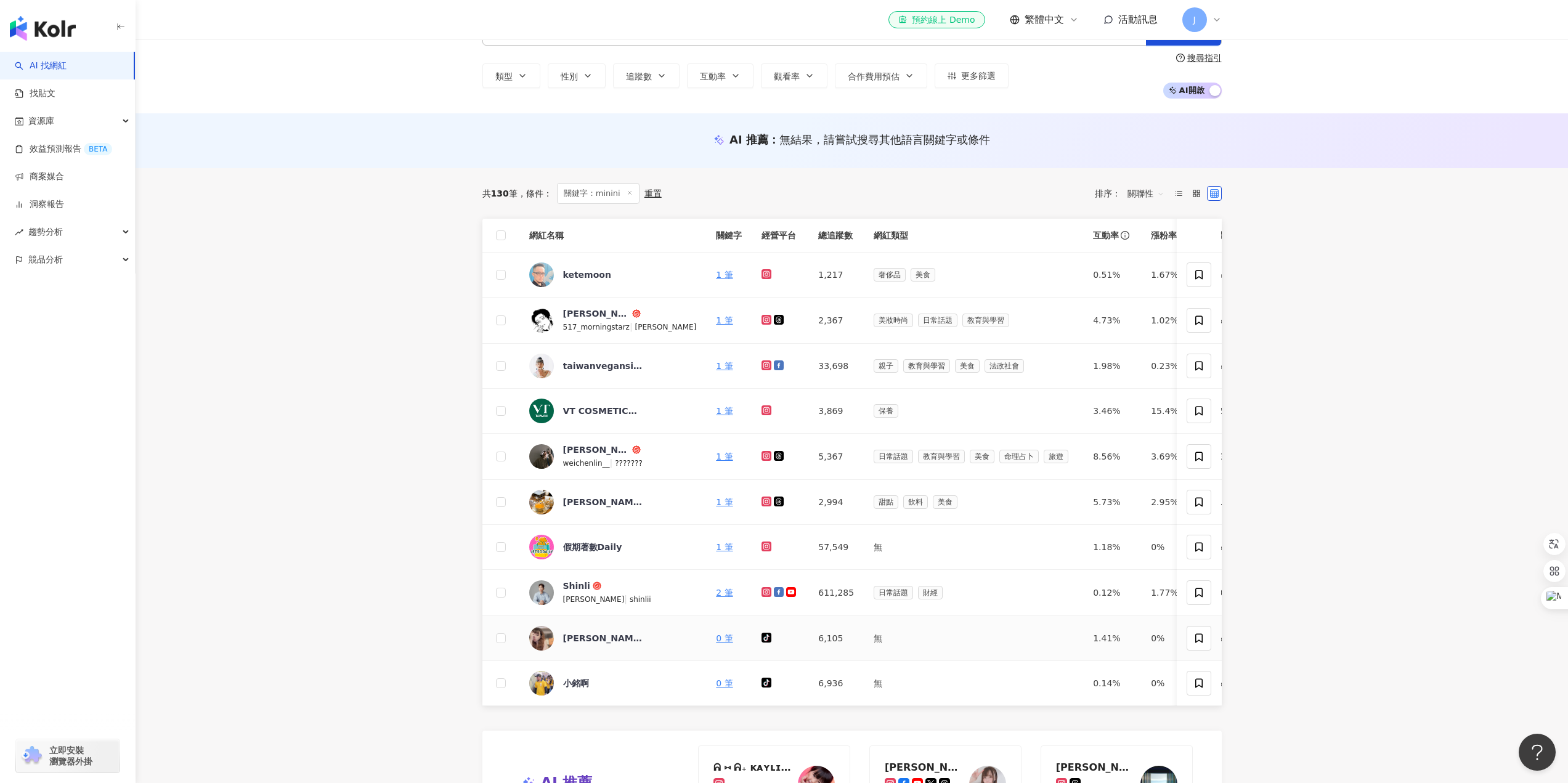
scroll to position [0, 0]
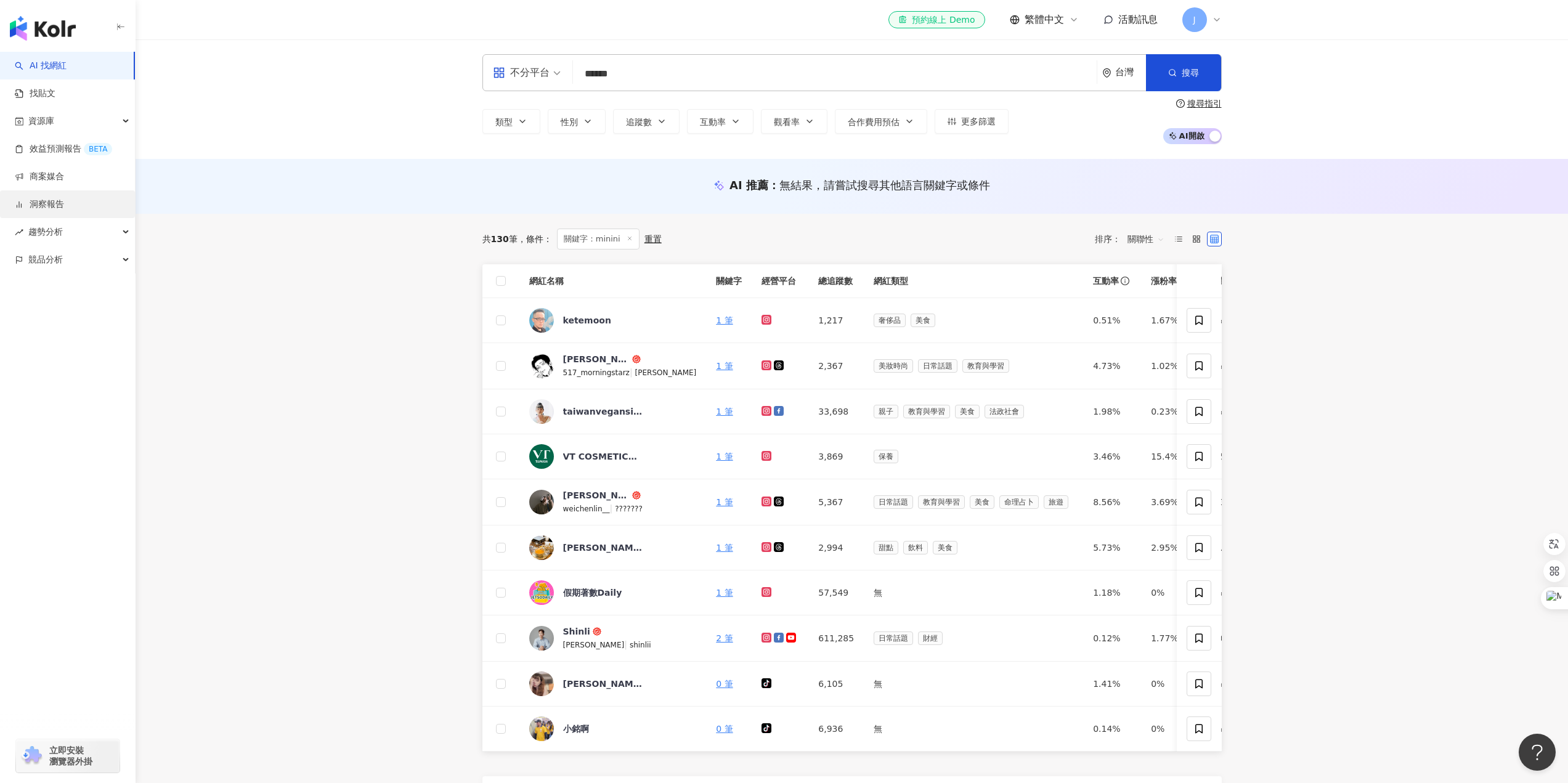
click at [54, 200] on link "洞察報告" at bounding box center [39, 204] width 50 height 12
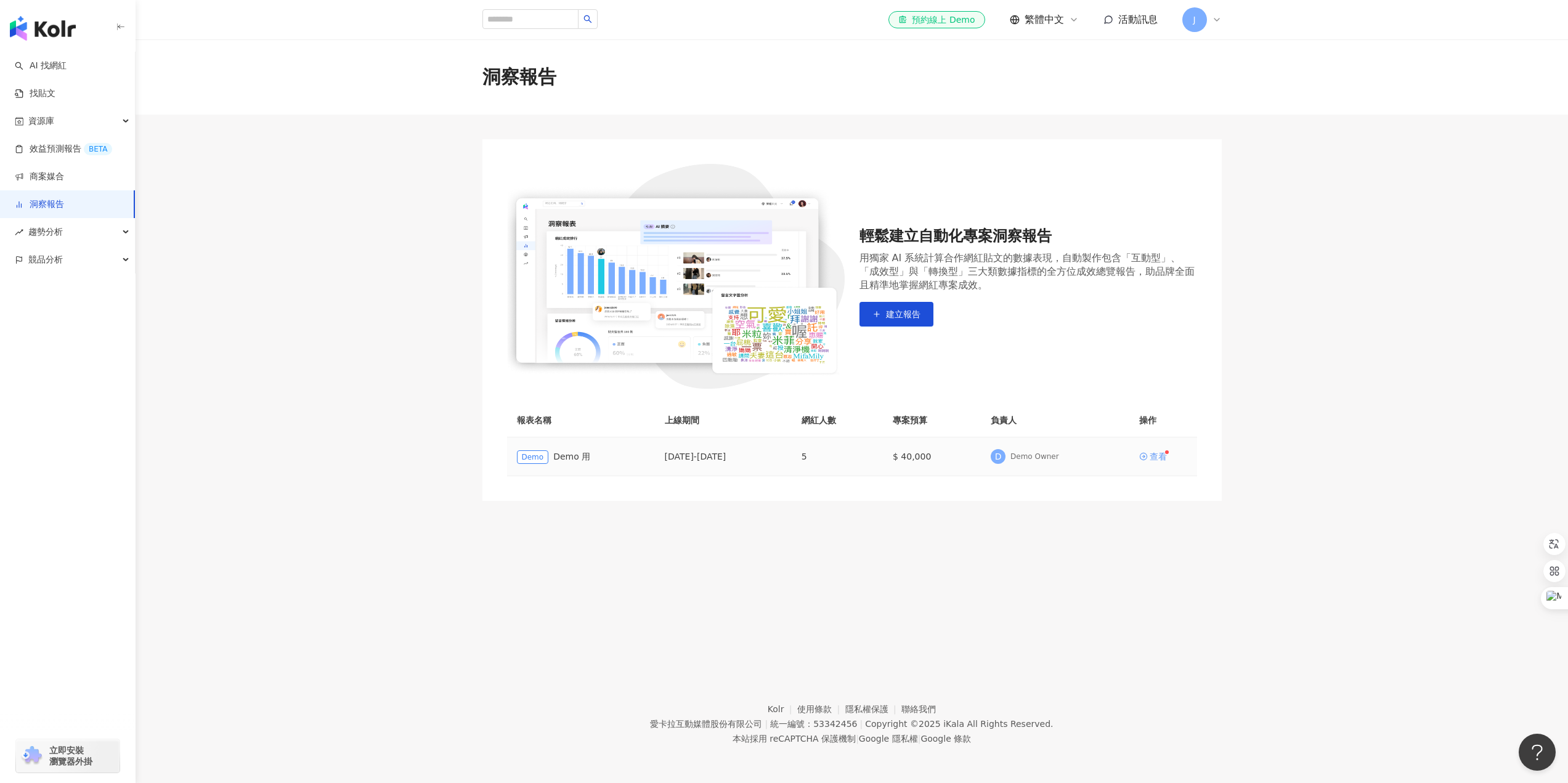
click at [1163, 456] on div "查看" at bounding box center [1159, 456] width 18 height 9
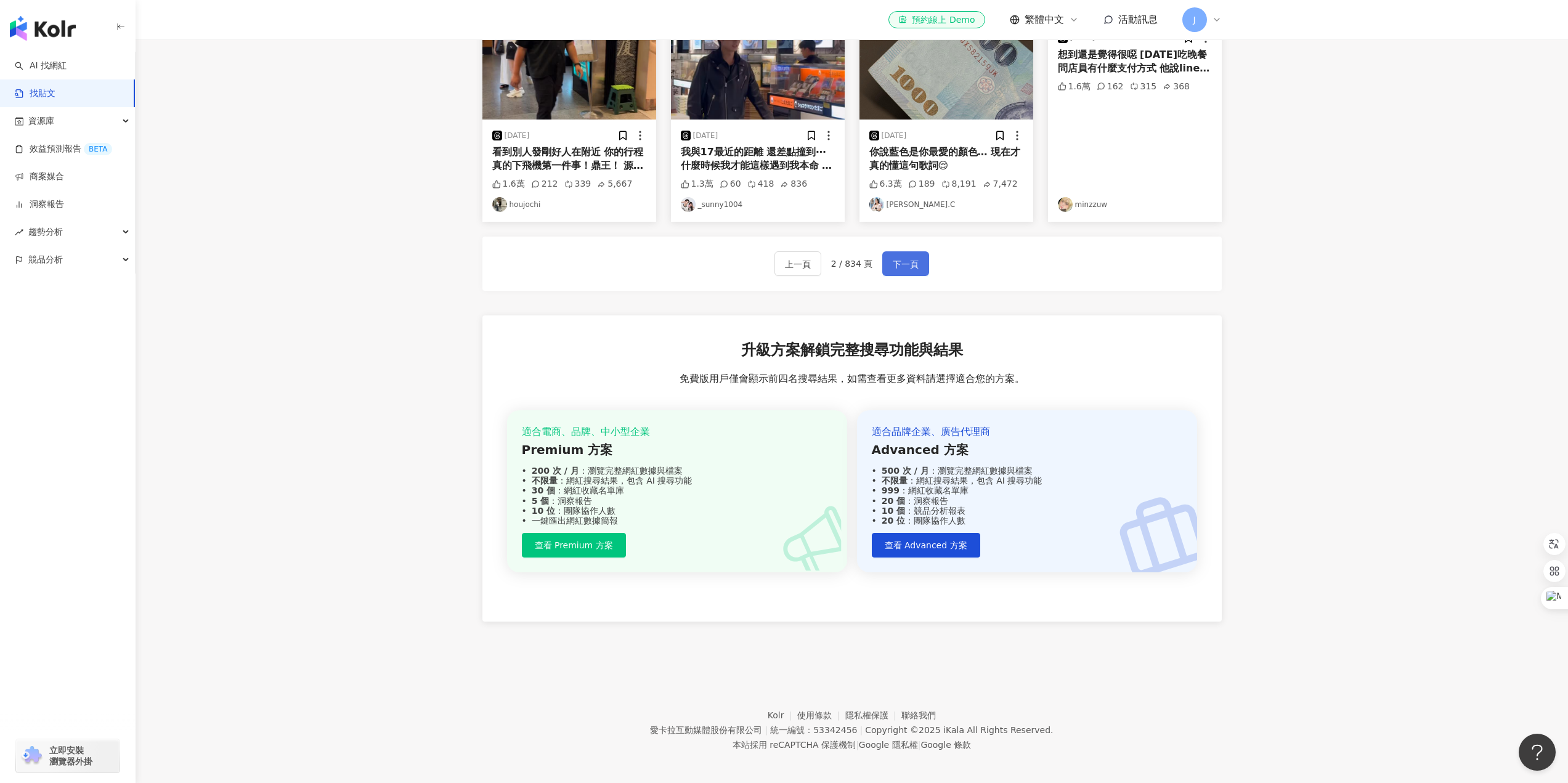
click at [918, 257] on button "下一頁" at bounding box center [906, 264] width 47 height 25
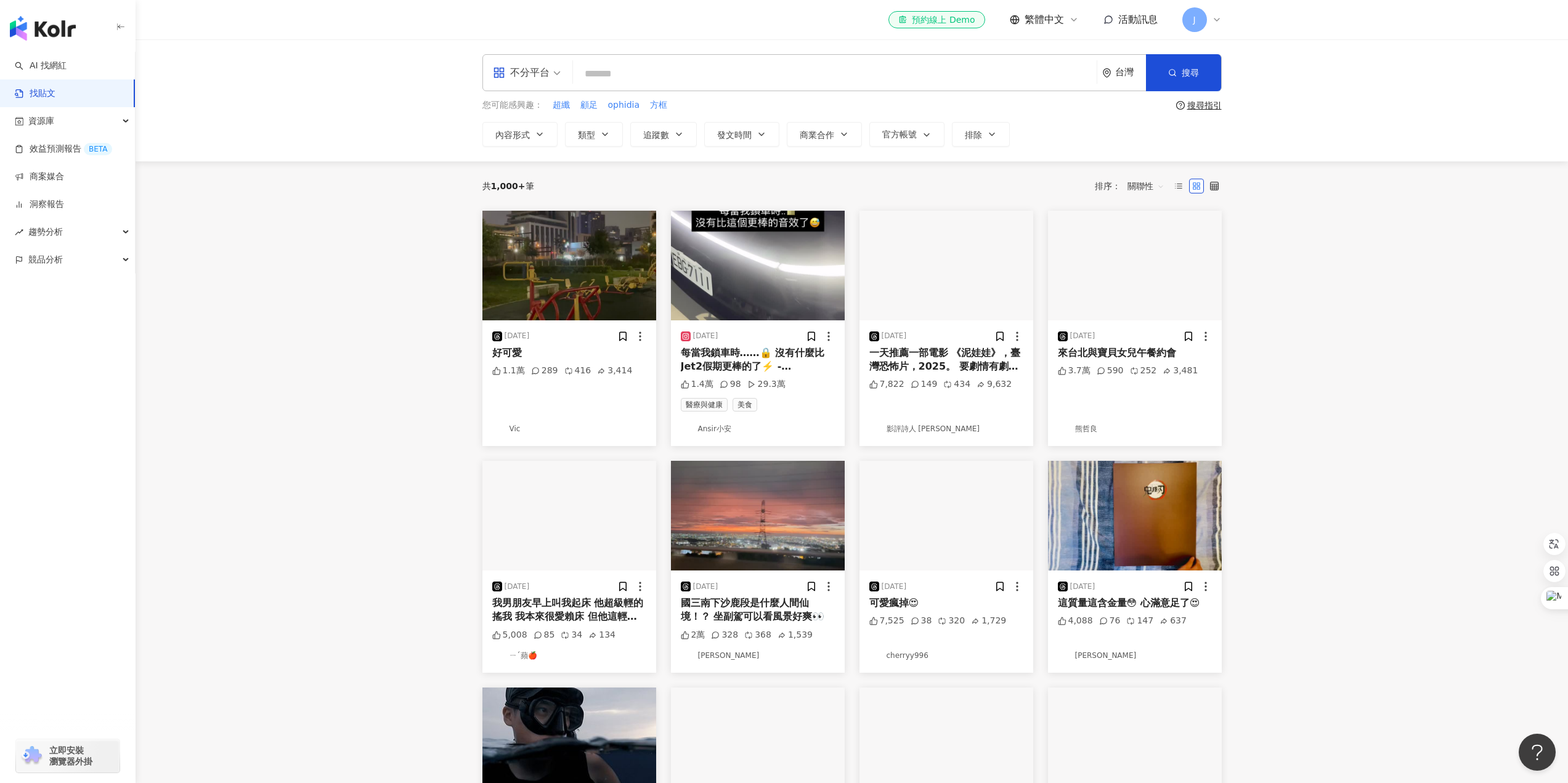
scroll to position [684, 0]
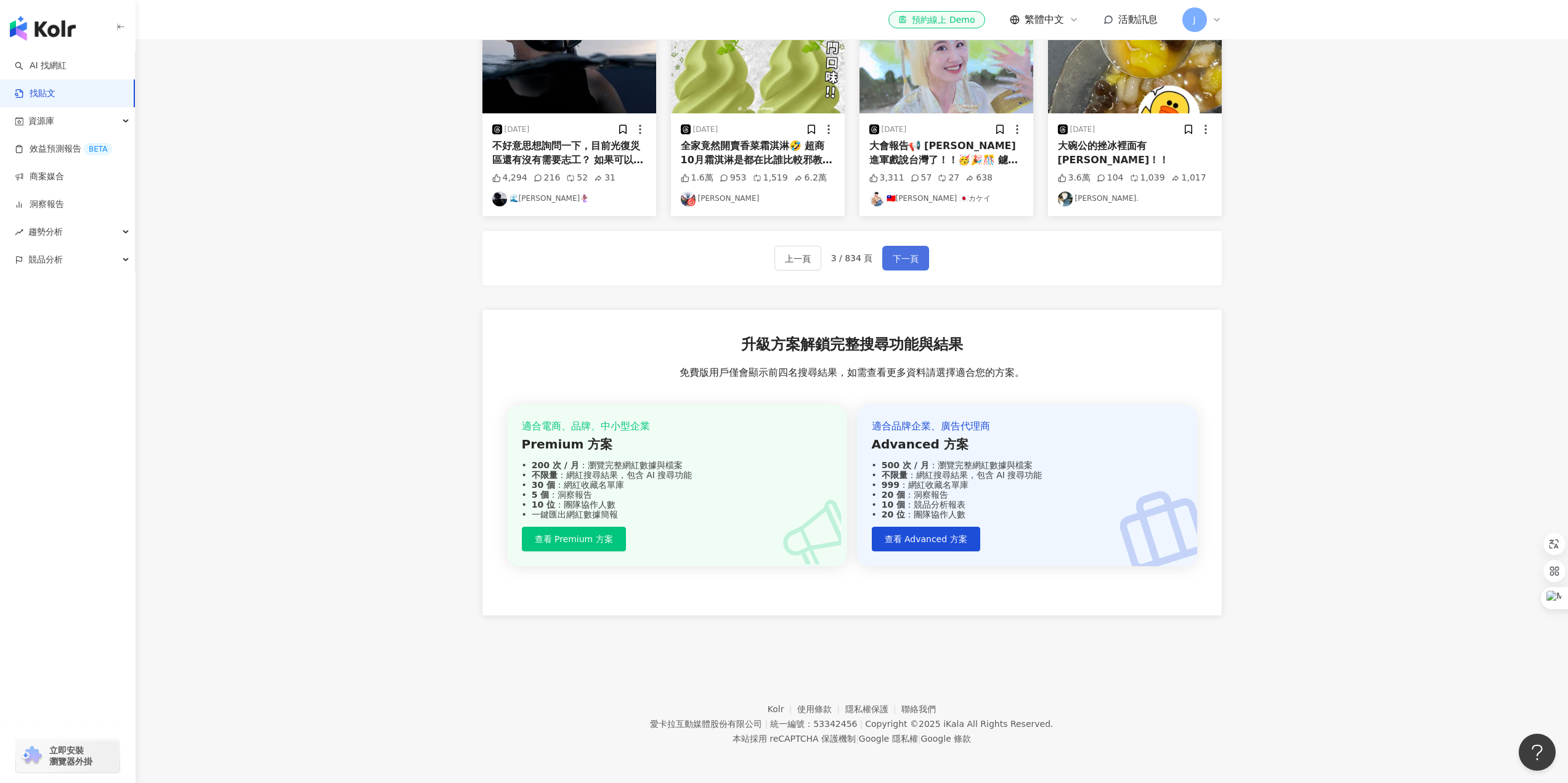
click at [909, 258] on span "下一頁" at bounding box center [905, 259] width 26 height 15
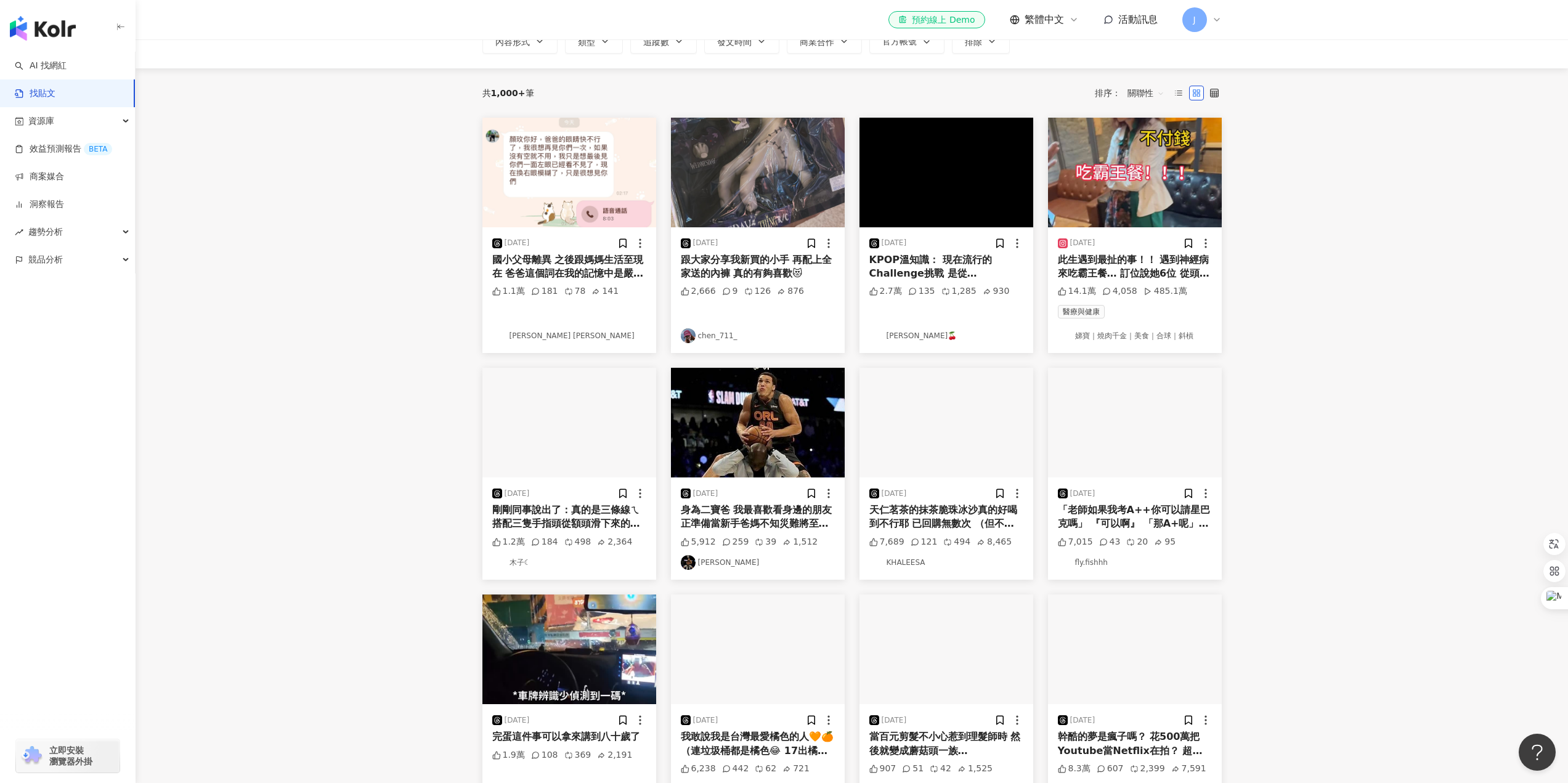
scroll to position [0, 0]
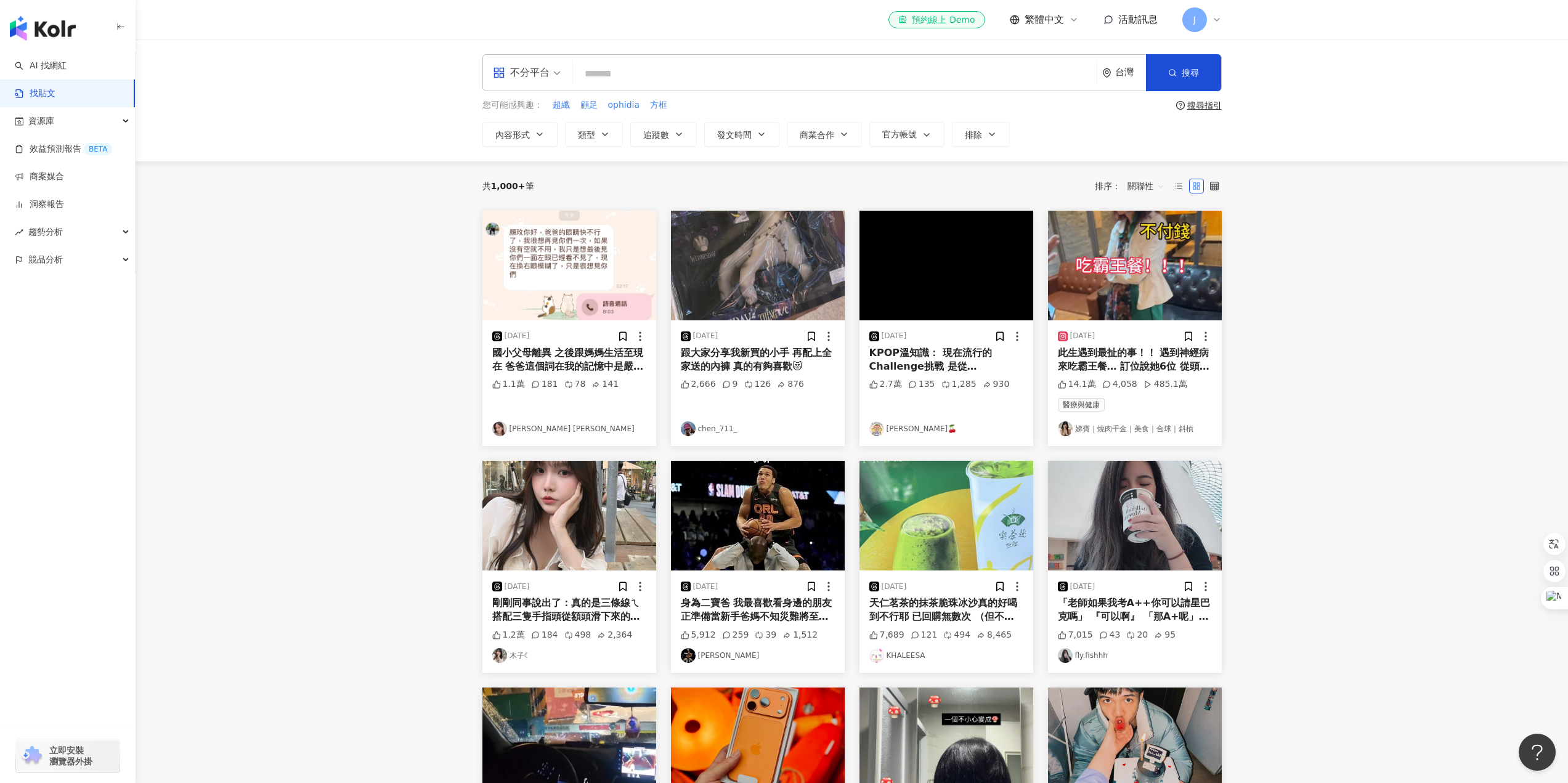
click at [653, 83] on input "search" at bounding box center [835, 74] width 514 height 26
type input "*"
type input "**"
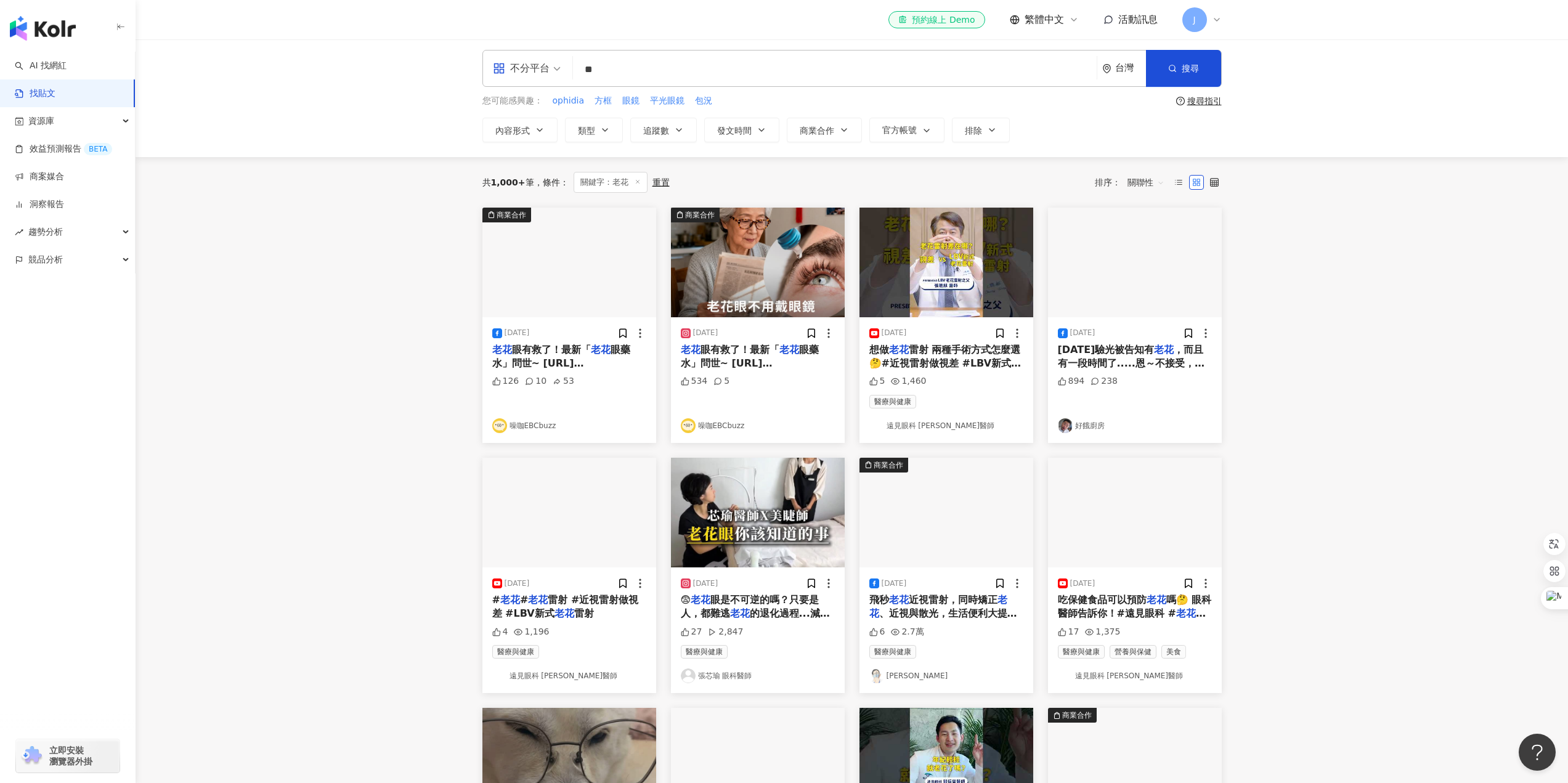
scroll to position [732, 0]
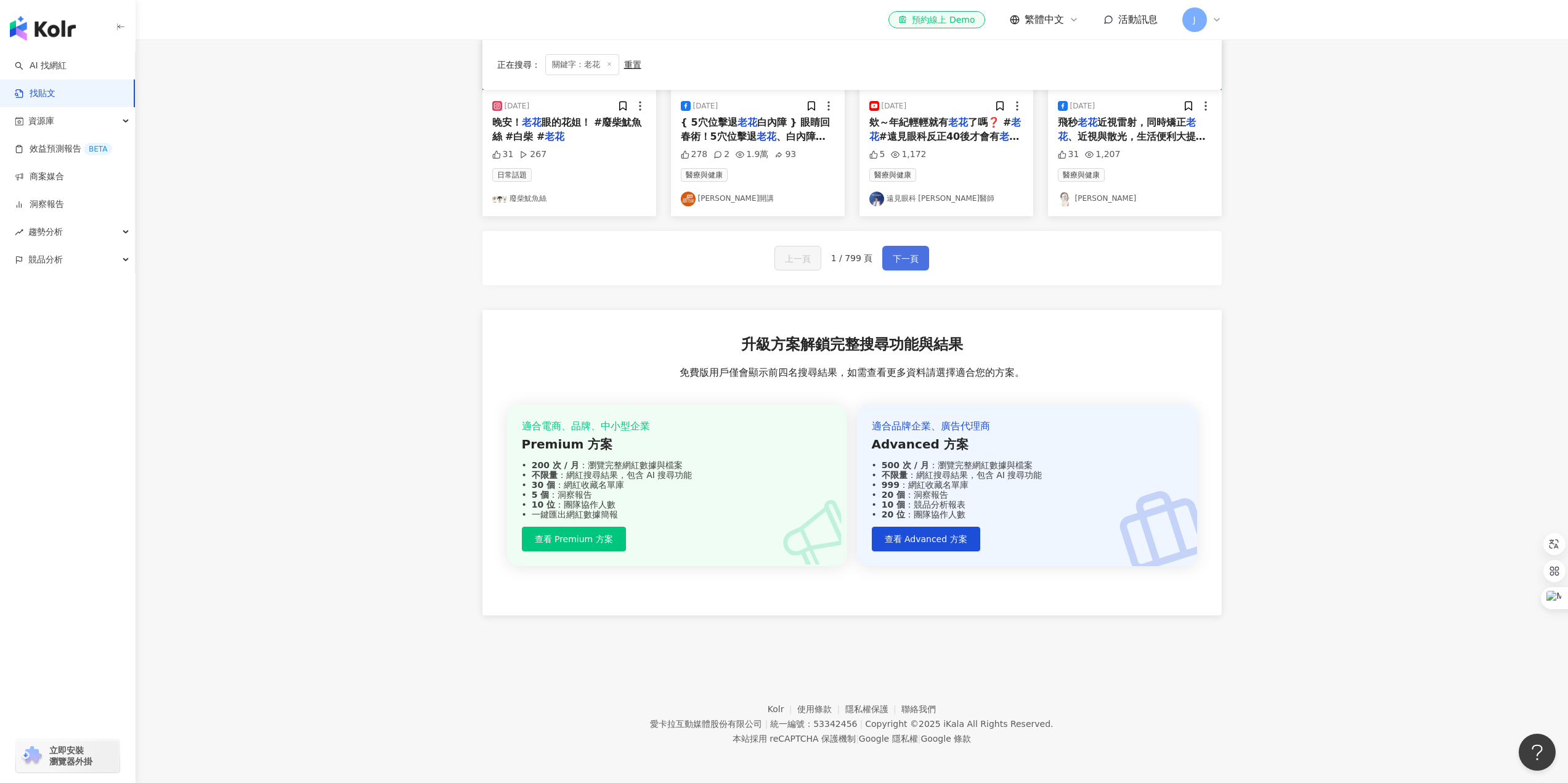
click at [893, 255] on span "下一頁" at bounding box center [905, 259] width 26 height 15
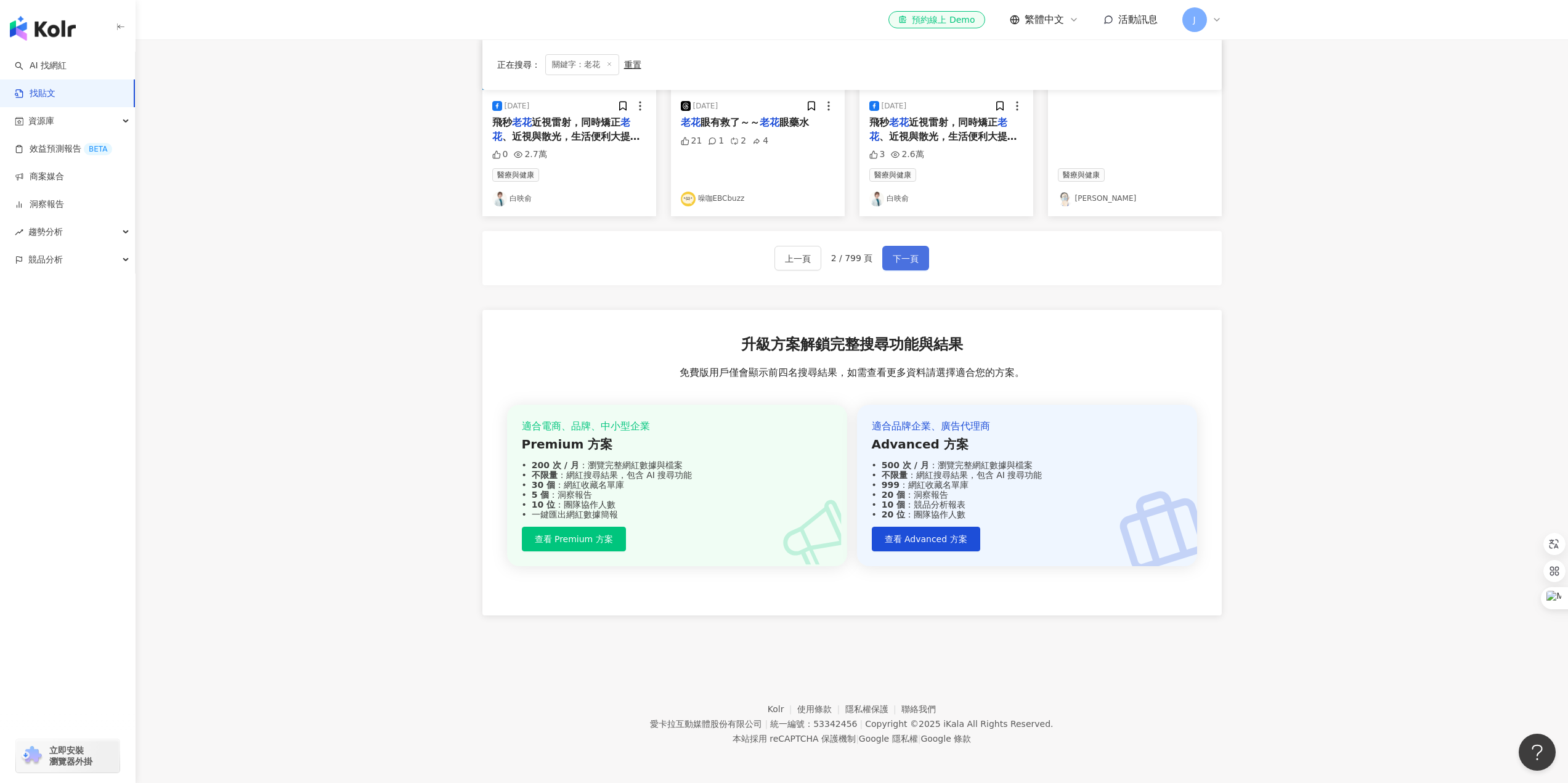
click at [909, 256] on span "下一頁" at bounding box center [905, 259] width 26 height 15
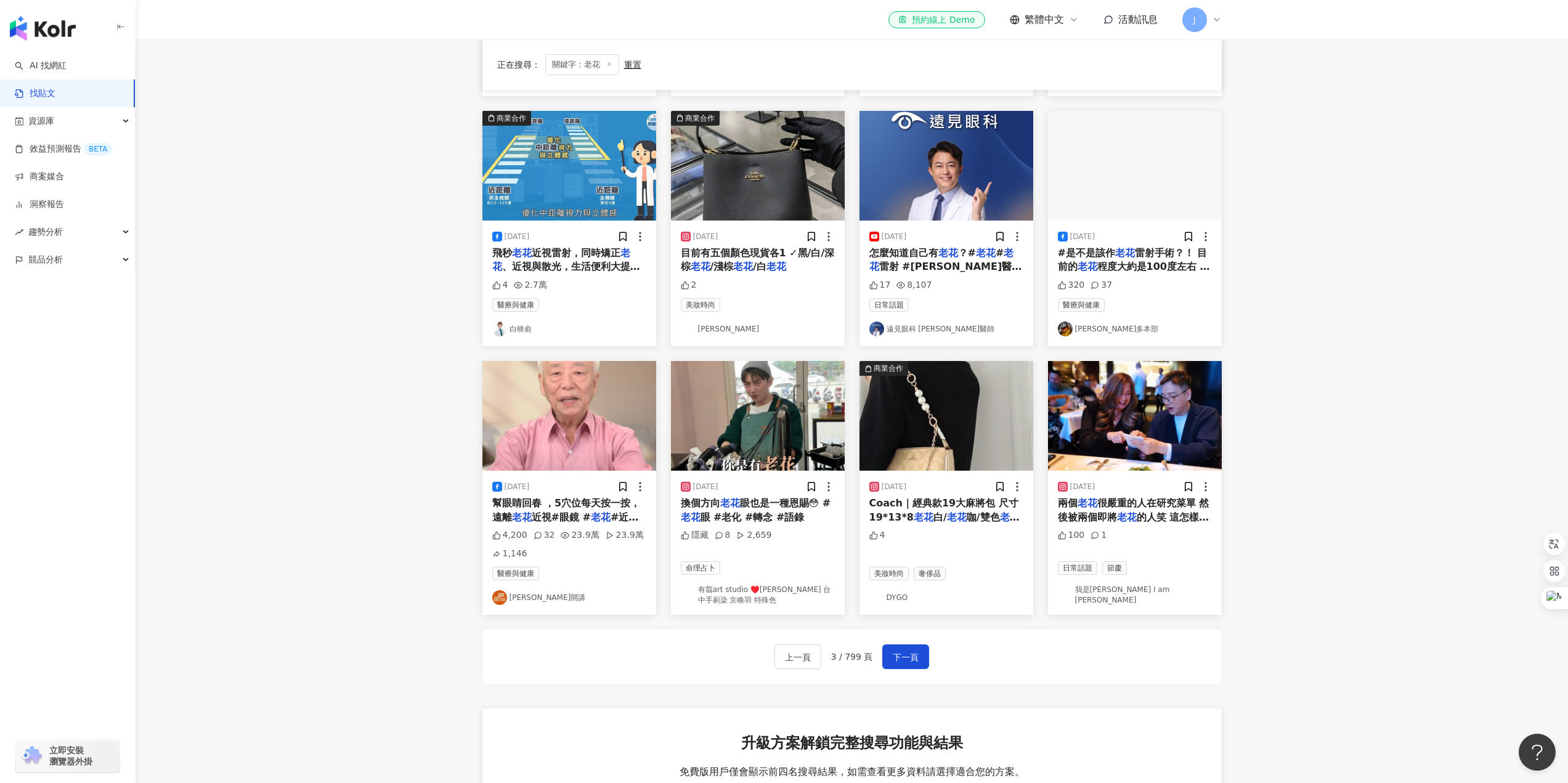
scroll to position [493, 0]
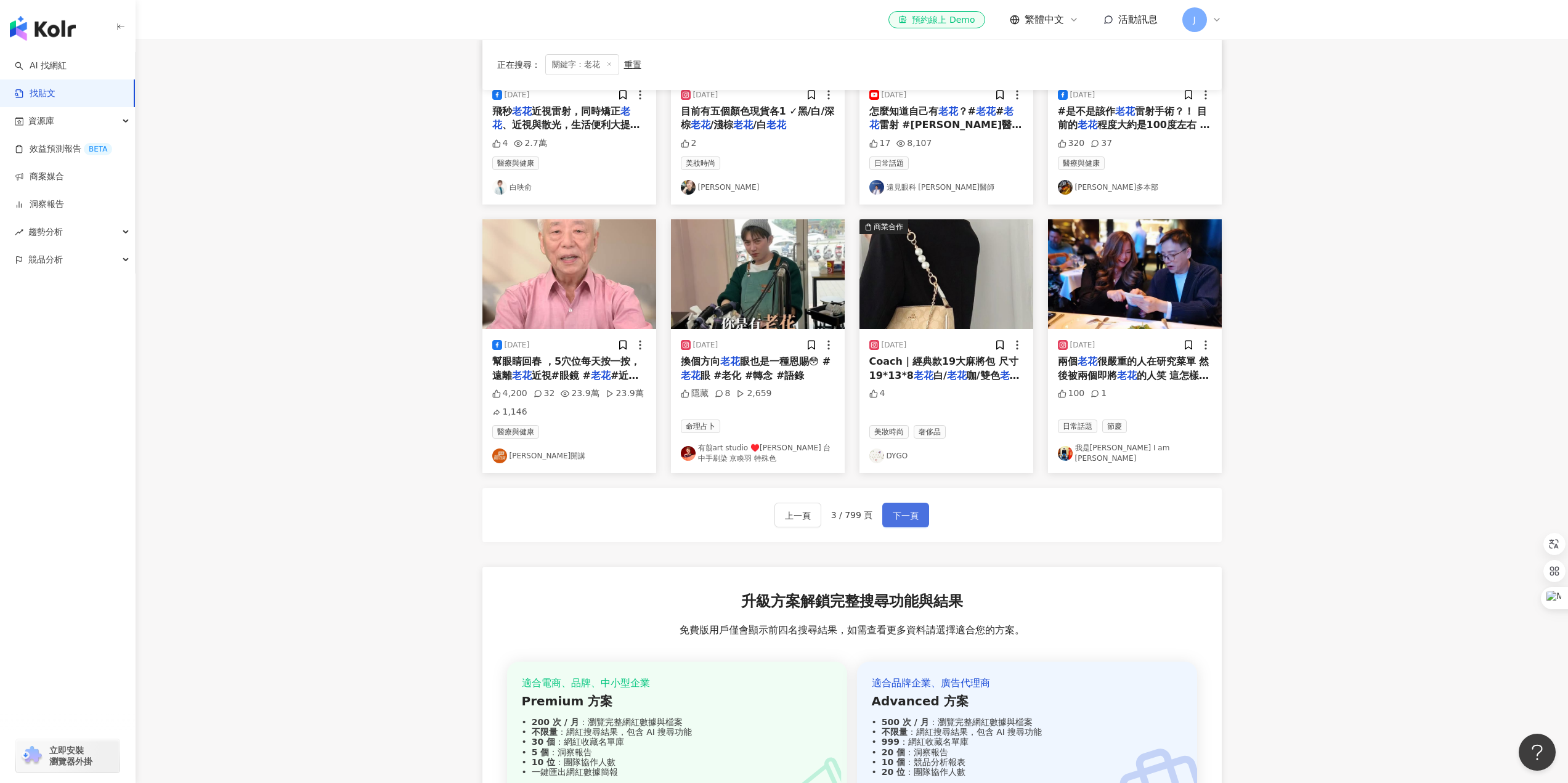
click at [901, 510] on span "下一頁" at bounding box center [905, 515] width 26 height 15
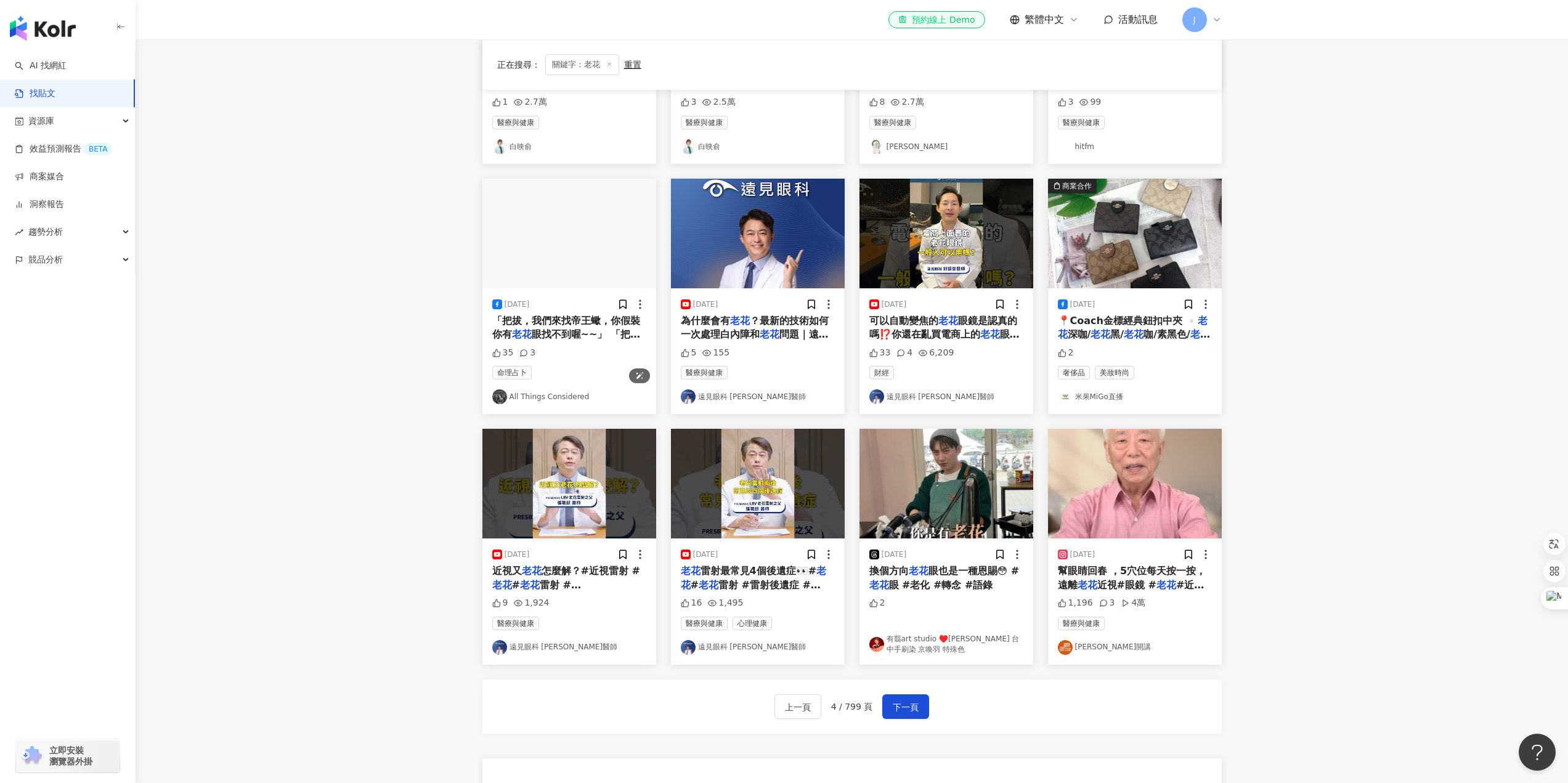
scroll to position [431, 0]
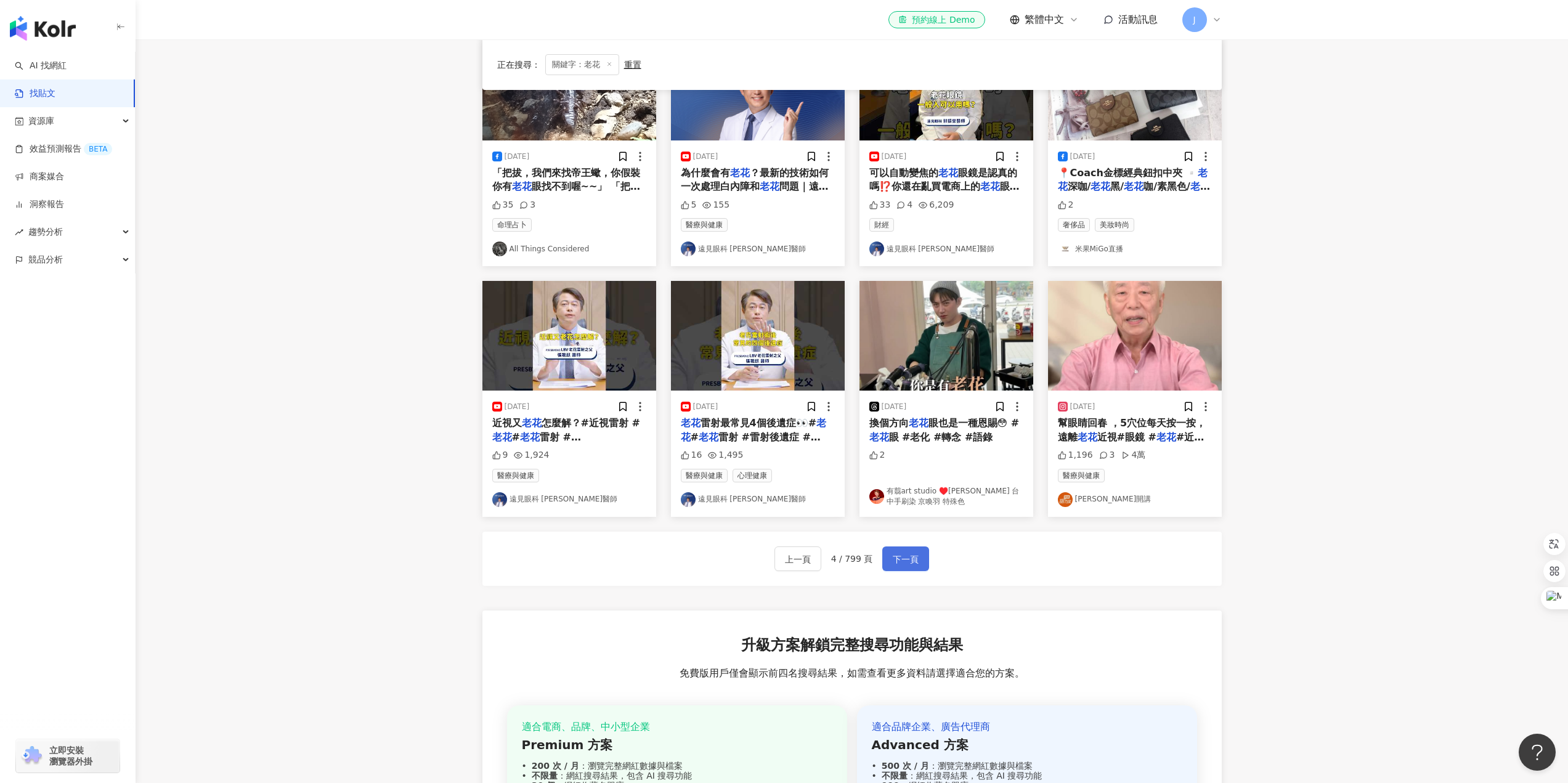
click at [912, 558] on span "下一頁" at bounding box center [905, 559] width 26 height 15
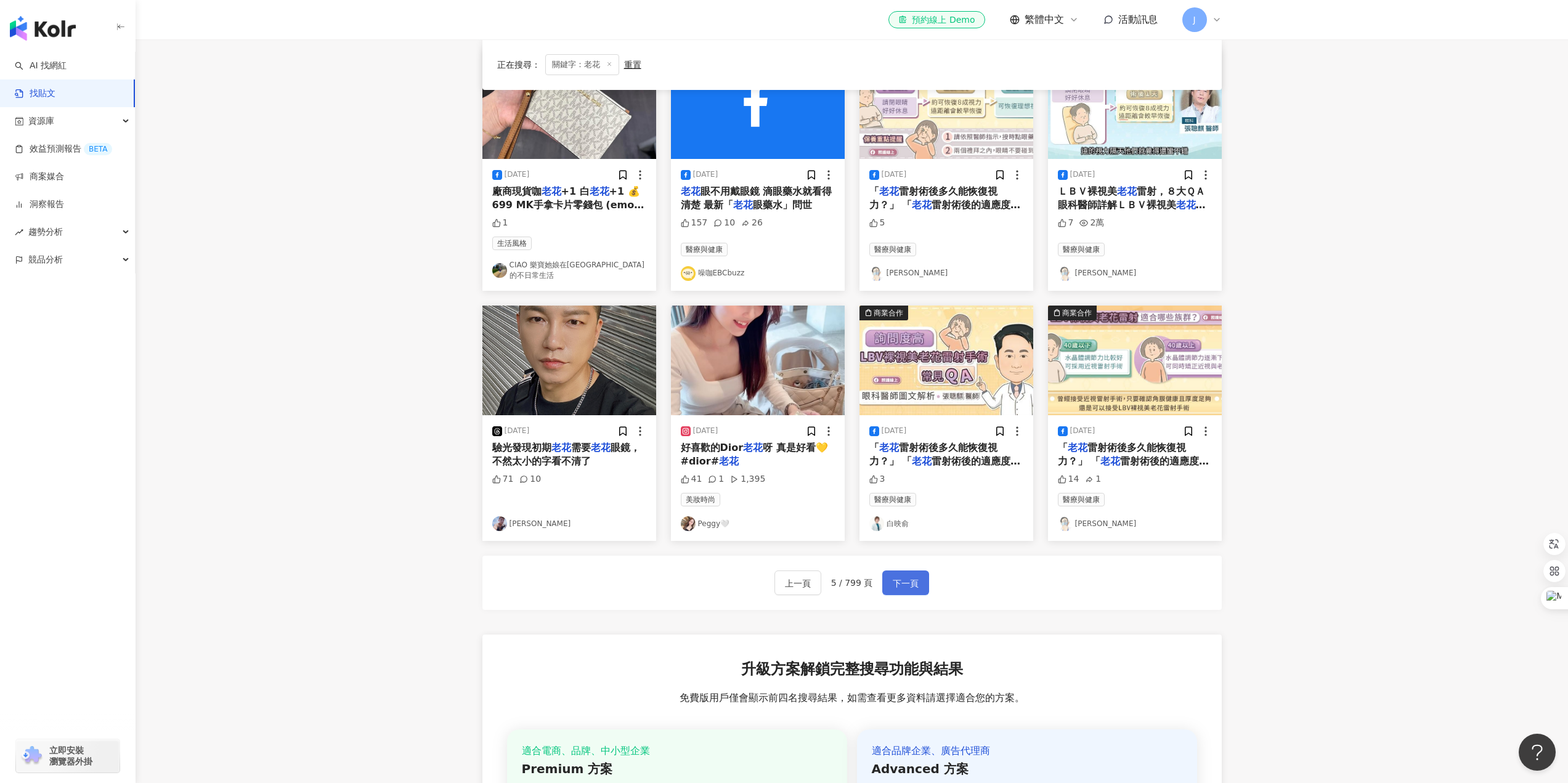
click at [914, 576] on span "下一頁" at bounding box center [905, 583] width 26 height 15
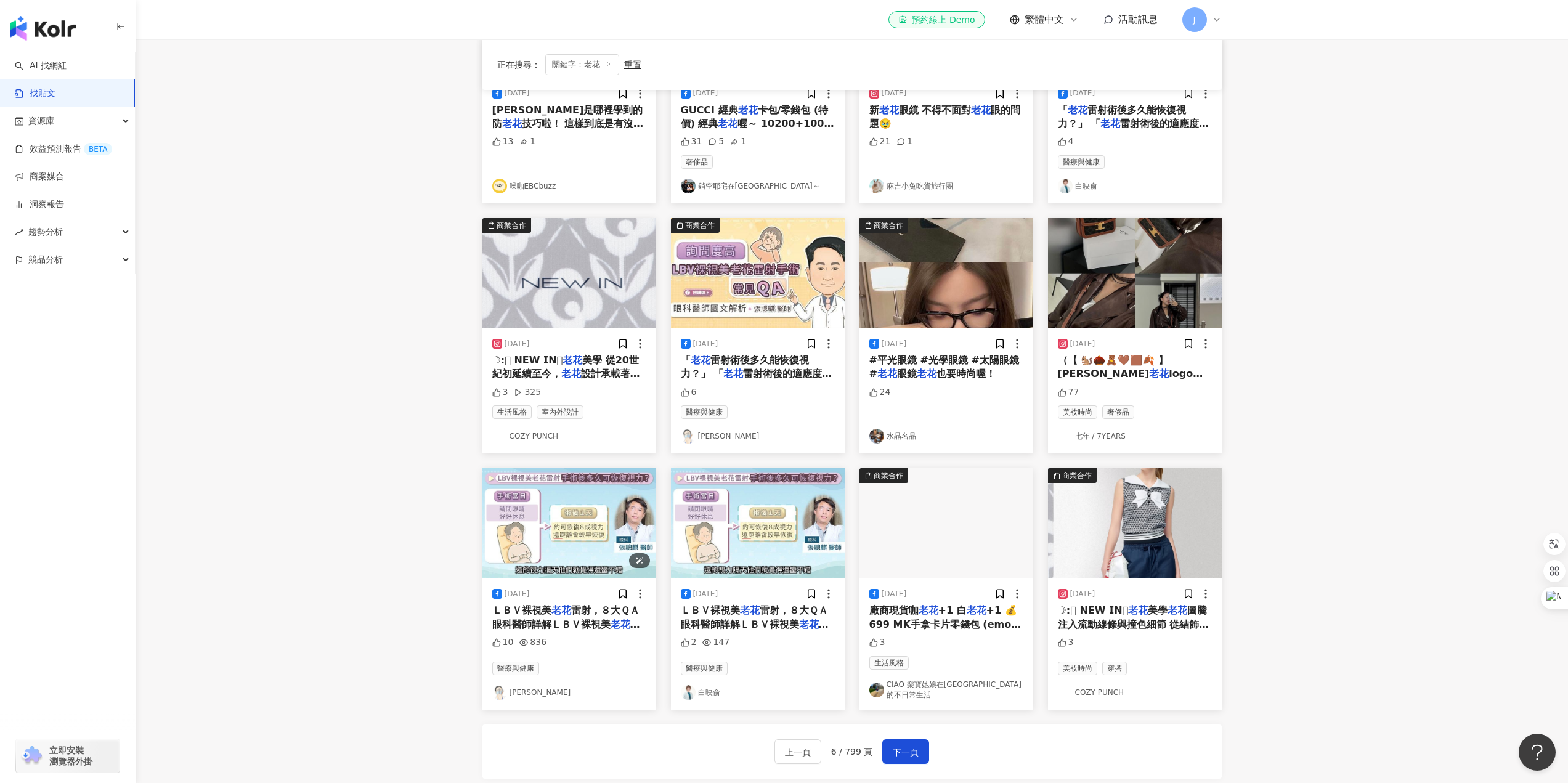
scroll to position [246, 0]
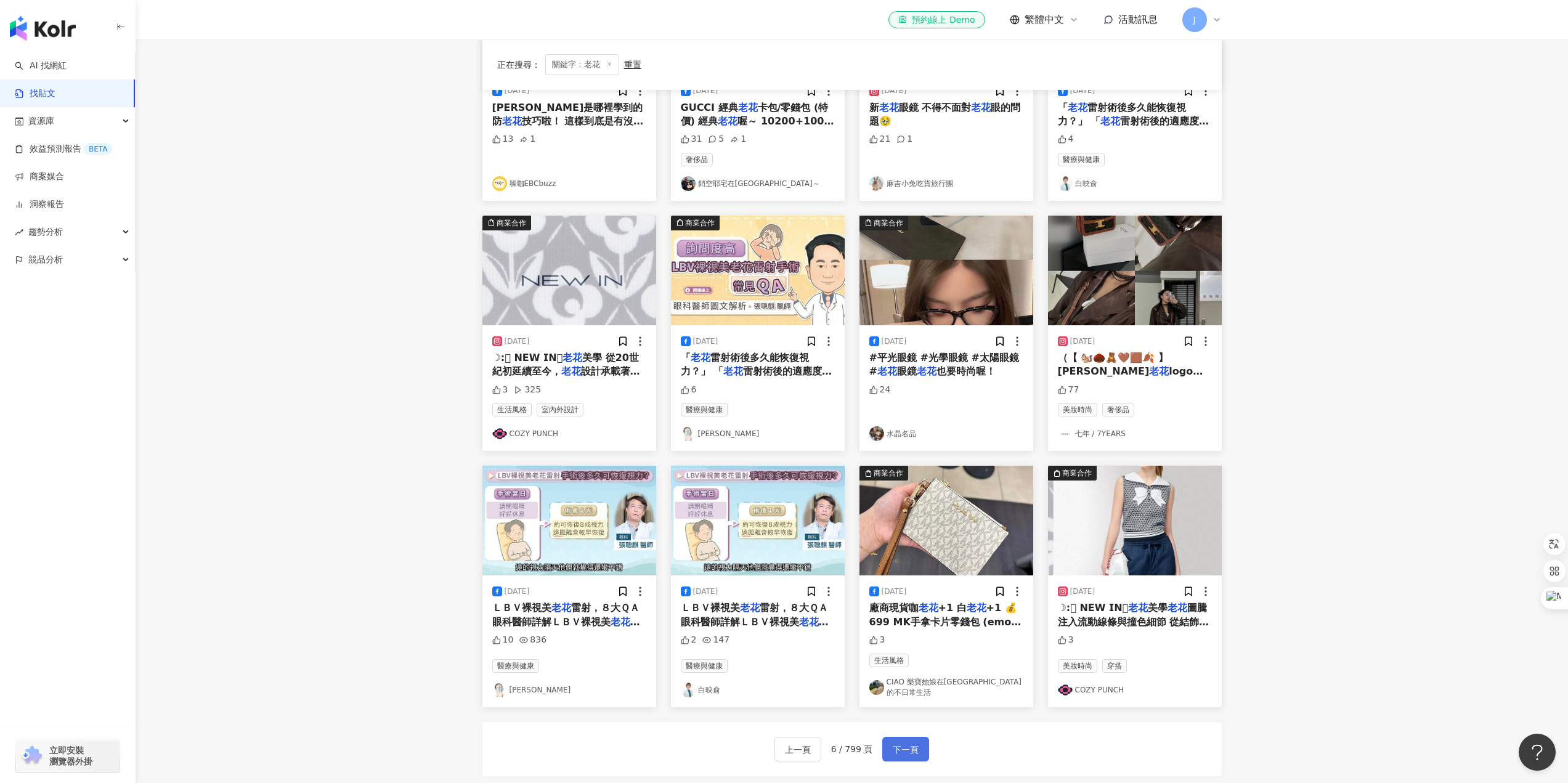
click at [920, 742] on button "下一頁" at bounding box center [906, 749] width 47 height 25
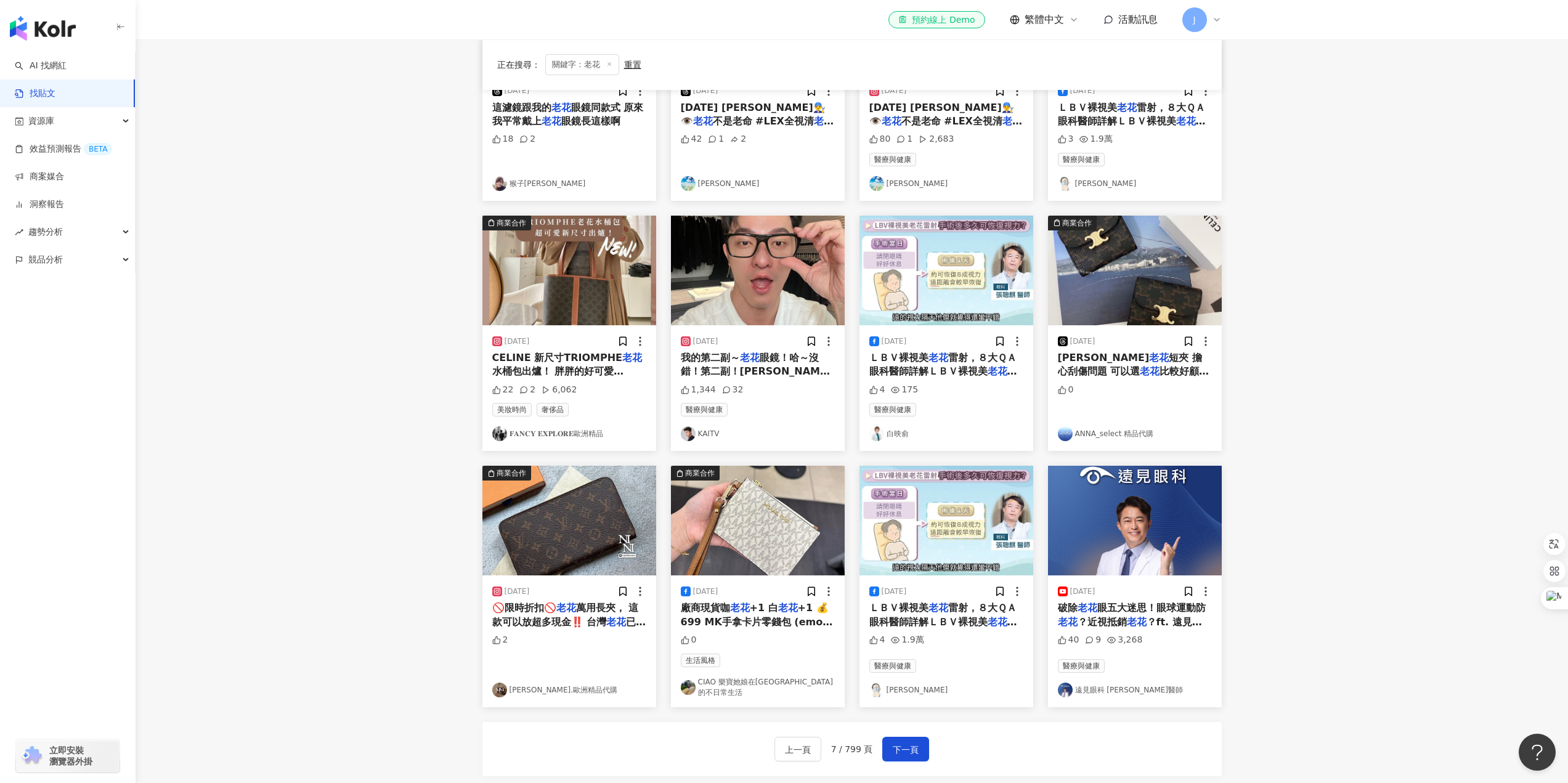
click at [717, 364] on span "眼鏡！哈～沒錯！第二副！[PERSON_NAME]的" at bounding box center [756, 371] width 151 height 39
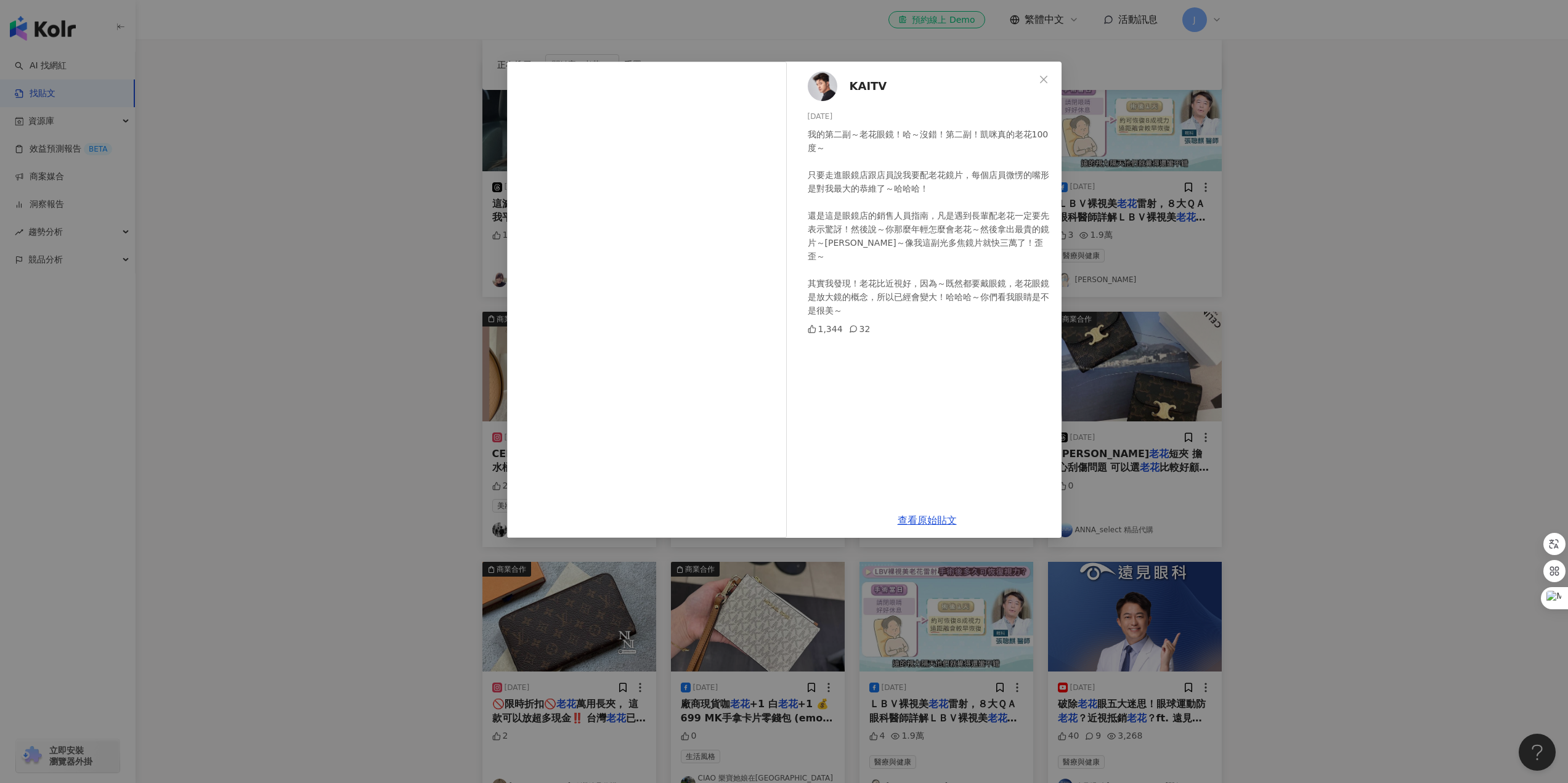
scroll to position [184, 0]
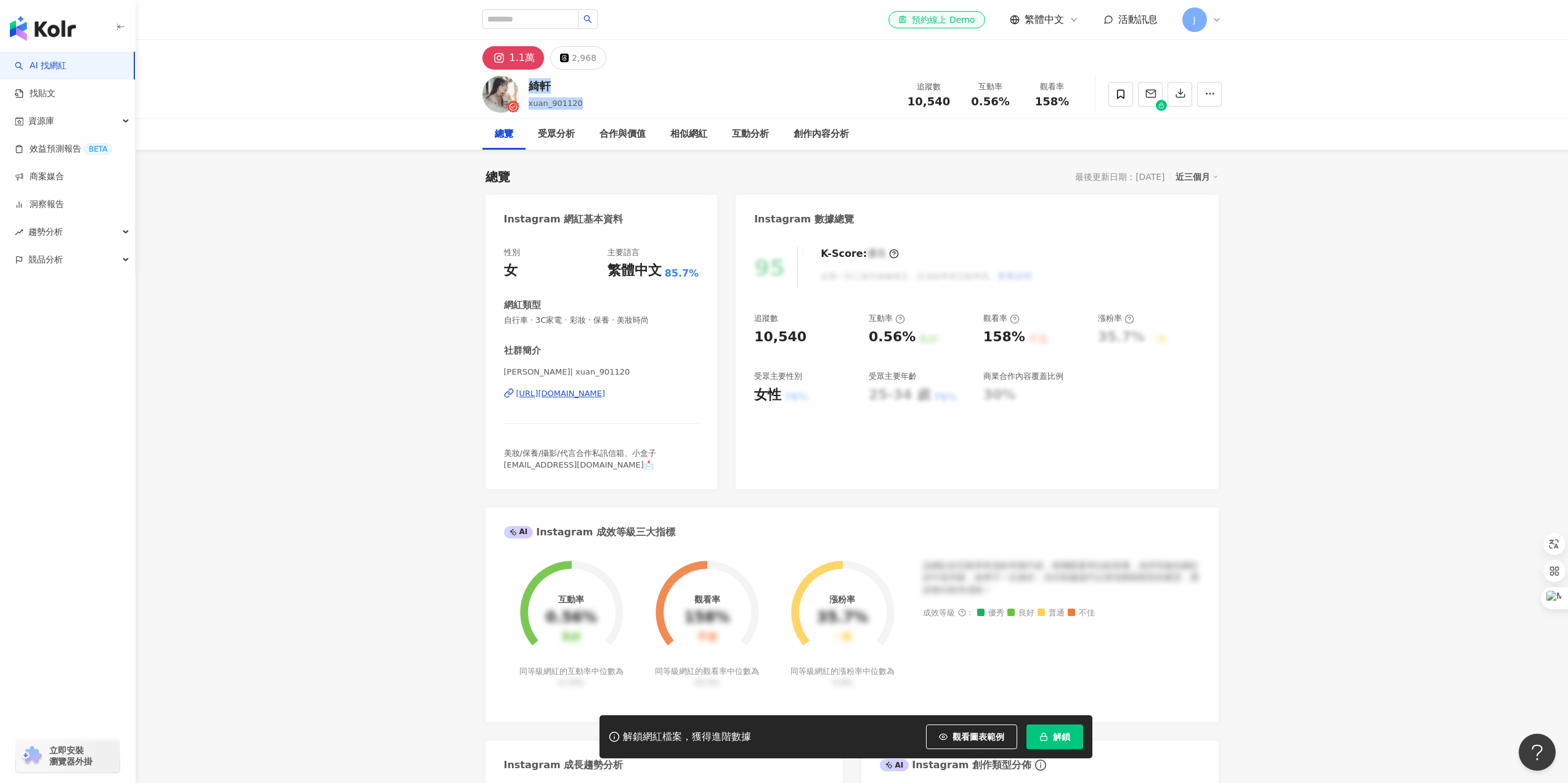
drag, startPoint x: 530, startPoint y: 85, endPoint x: 595, endPoint y: 110, distance: 69.6
click at [595, 109] on div "綺軒 xuan_901120 追蹤數 10,540 互動率 0.56% 觀看率 158%" at bounding box center [853, 93] width 789 height 49
copy div "綺軒 xuan_901120"
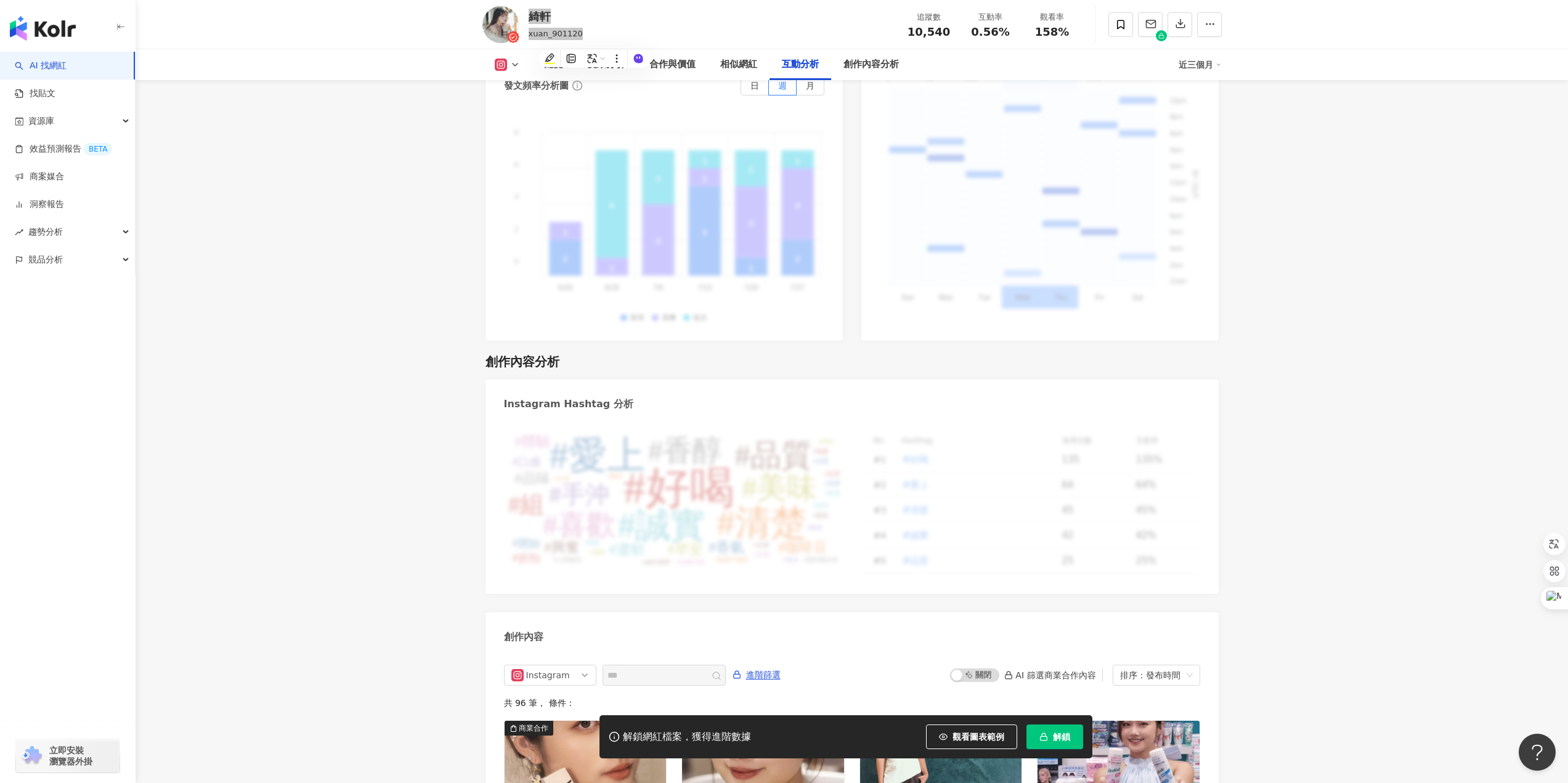
scroll to position [3549, 0]
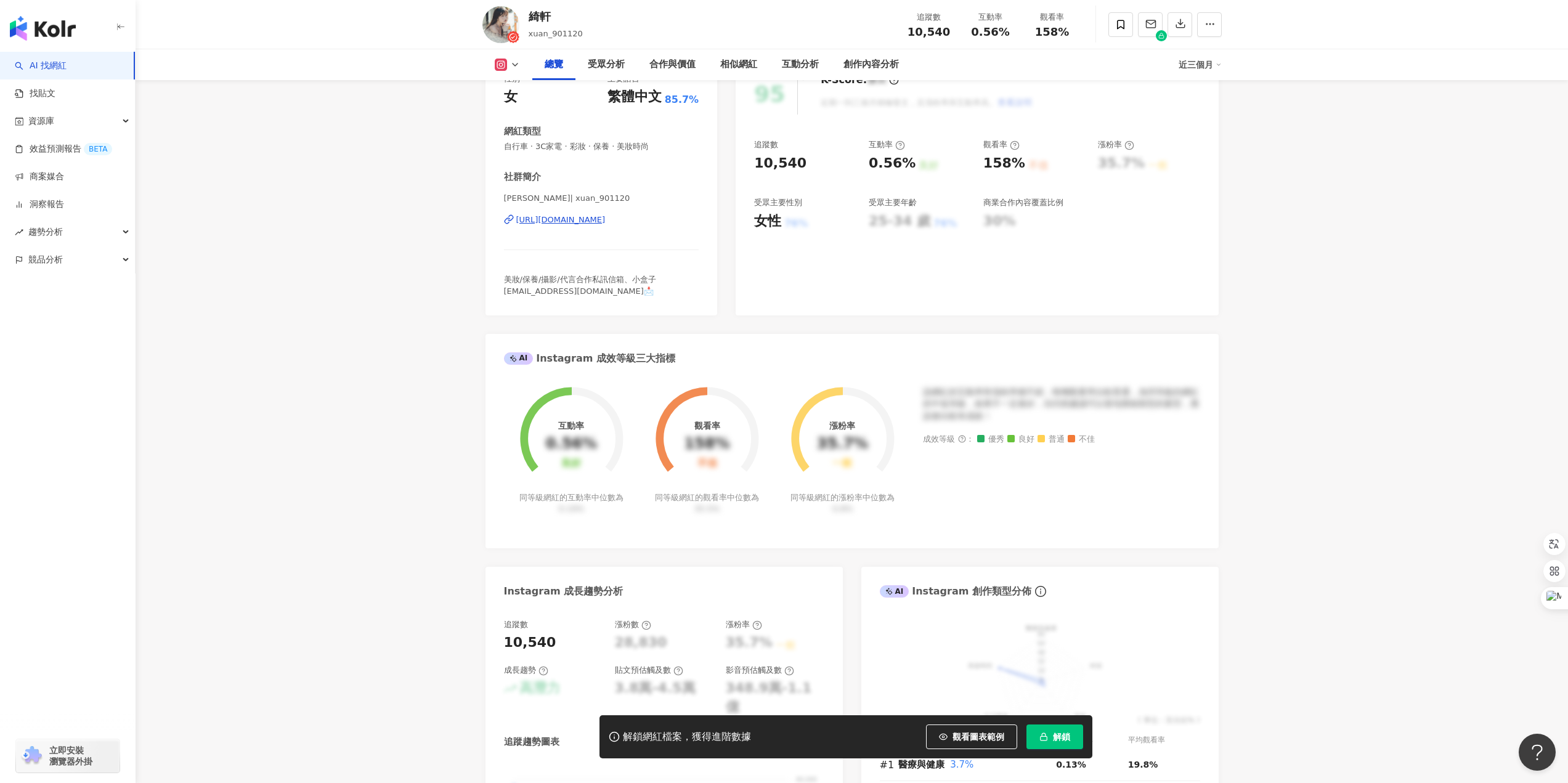
scroll to position [0, 0]
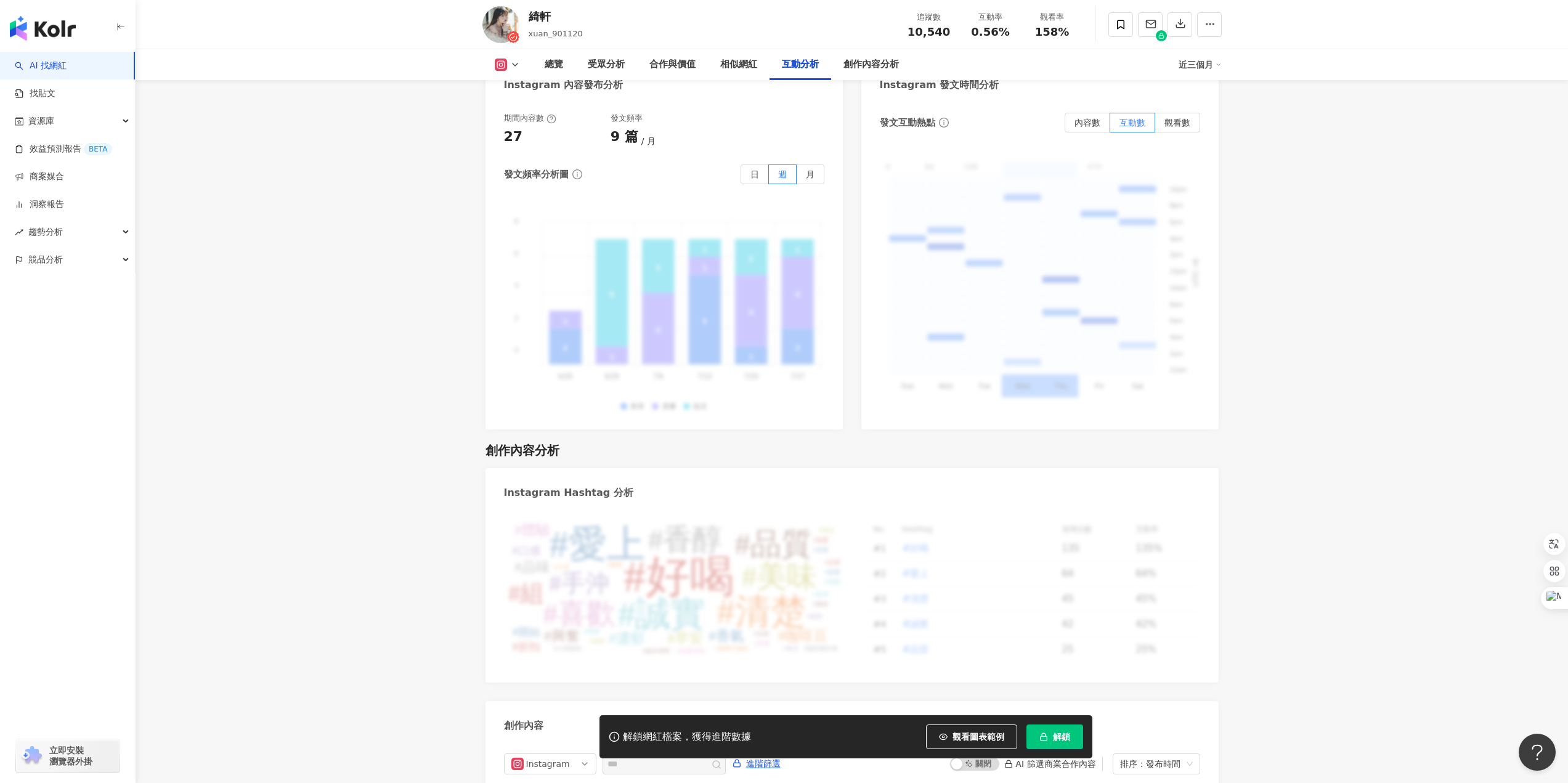
scroll to position [3549, 0]
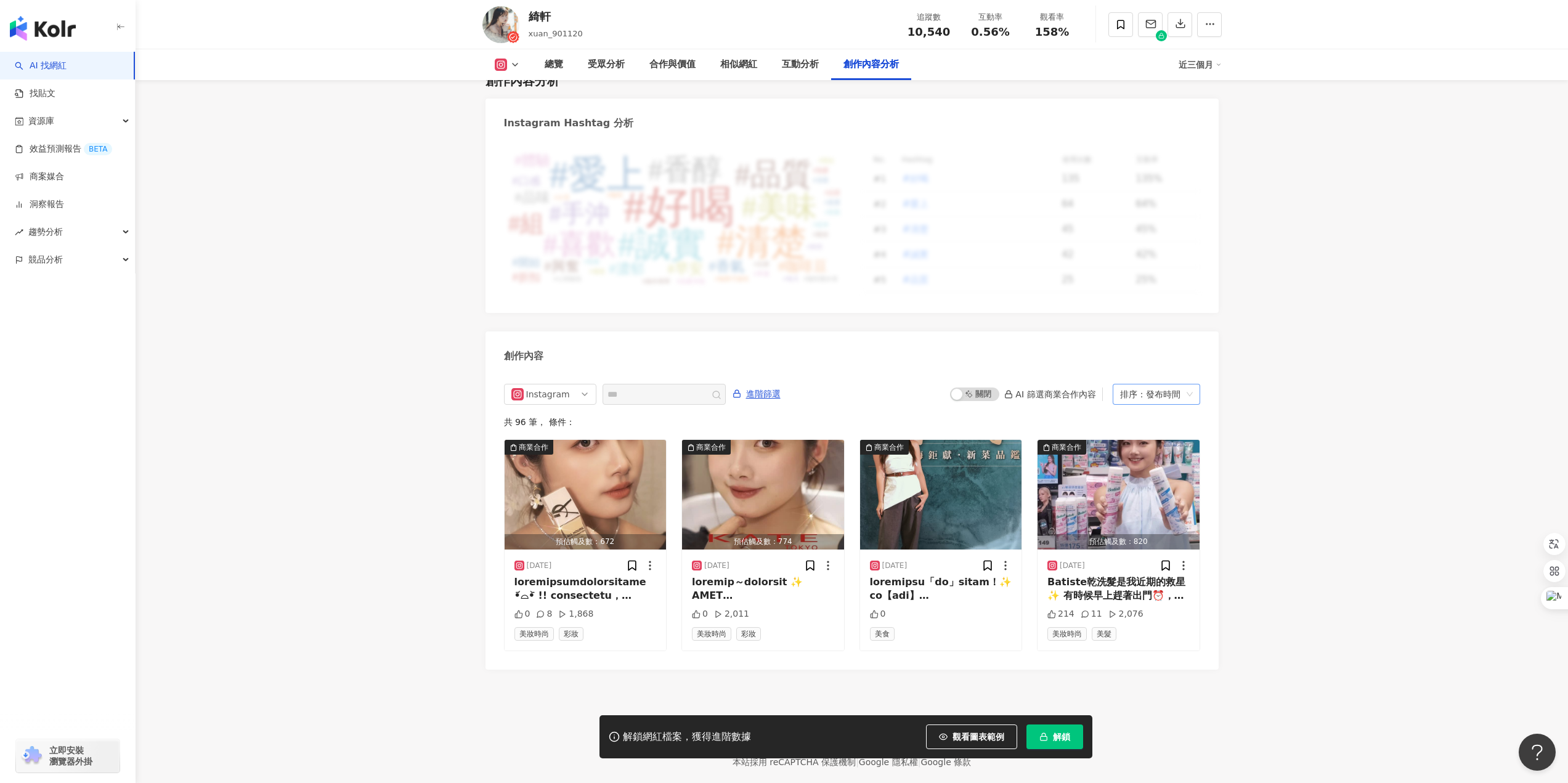
click at [1134, 384] on div "排序：發布時間" at bounding box center [1151, 394] width 61 height 20
click at [1208, 532] on div "Instagram 進階篩選 啟動 關閉 AI 篩選商業合作內容 排序：發布時間 共 96 筆 ， 條件： 商業合作 預估觸及數：672 2025/9/17 …" at bounding box center [852, 520] width 733 height 298
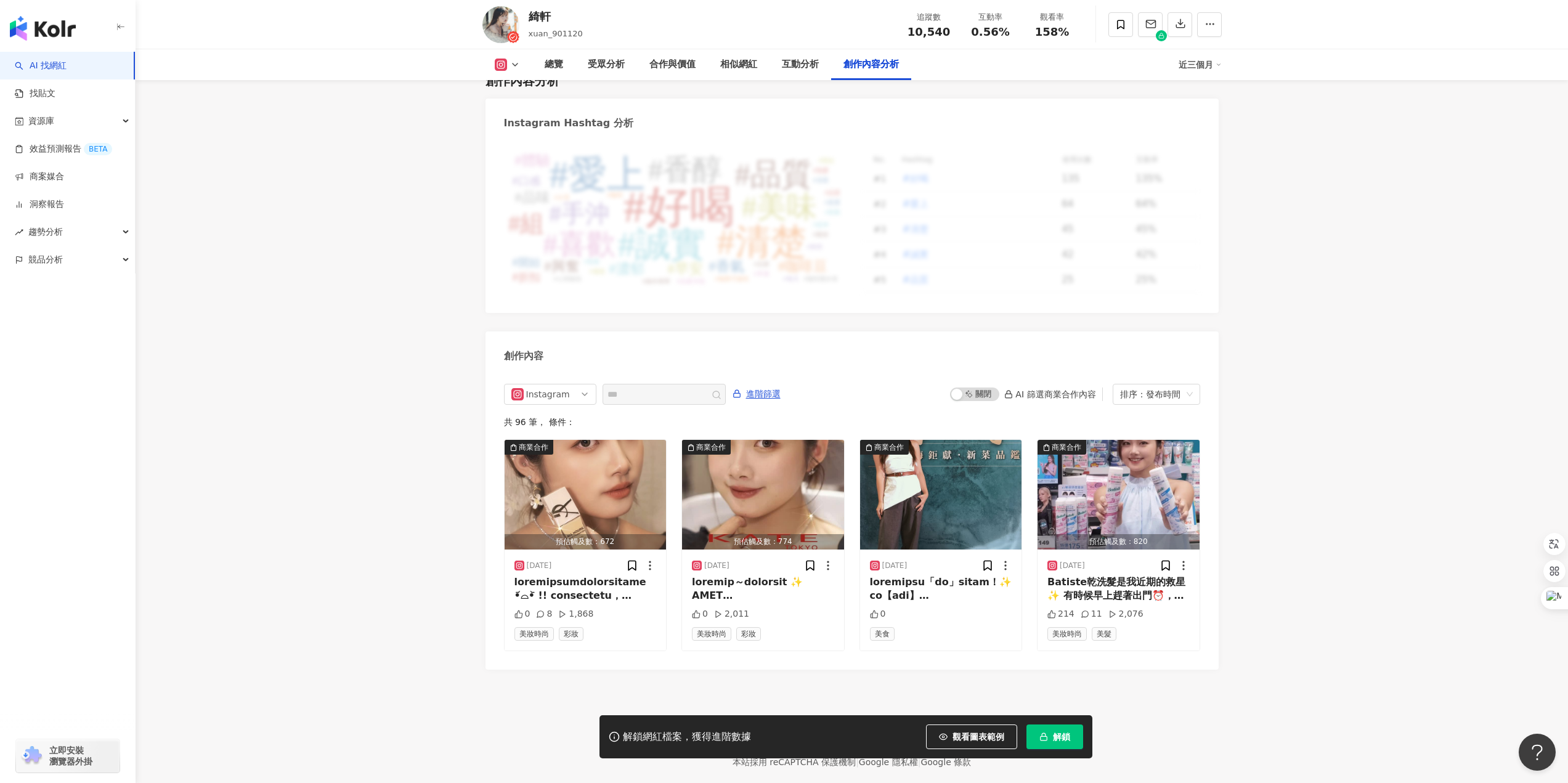
click at [525, 417] on div "共 96 筆 ， 條件：" at bounding box center [852, 422] width 696 height 10
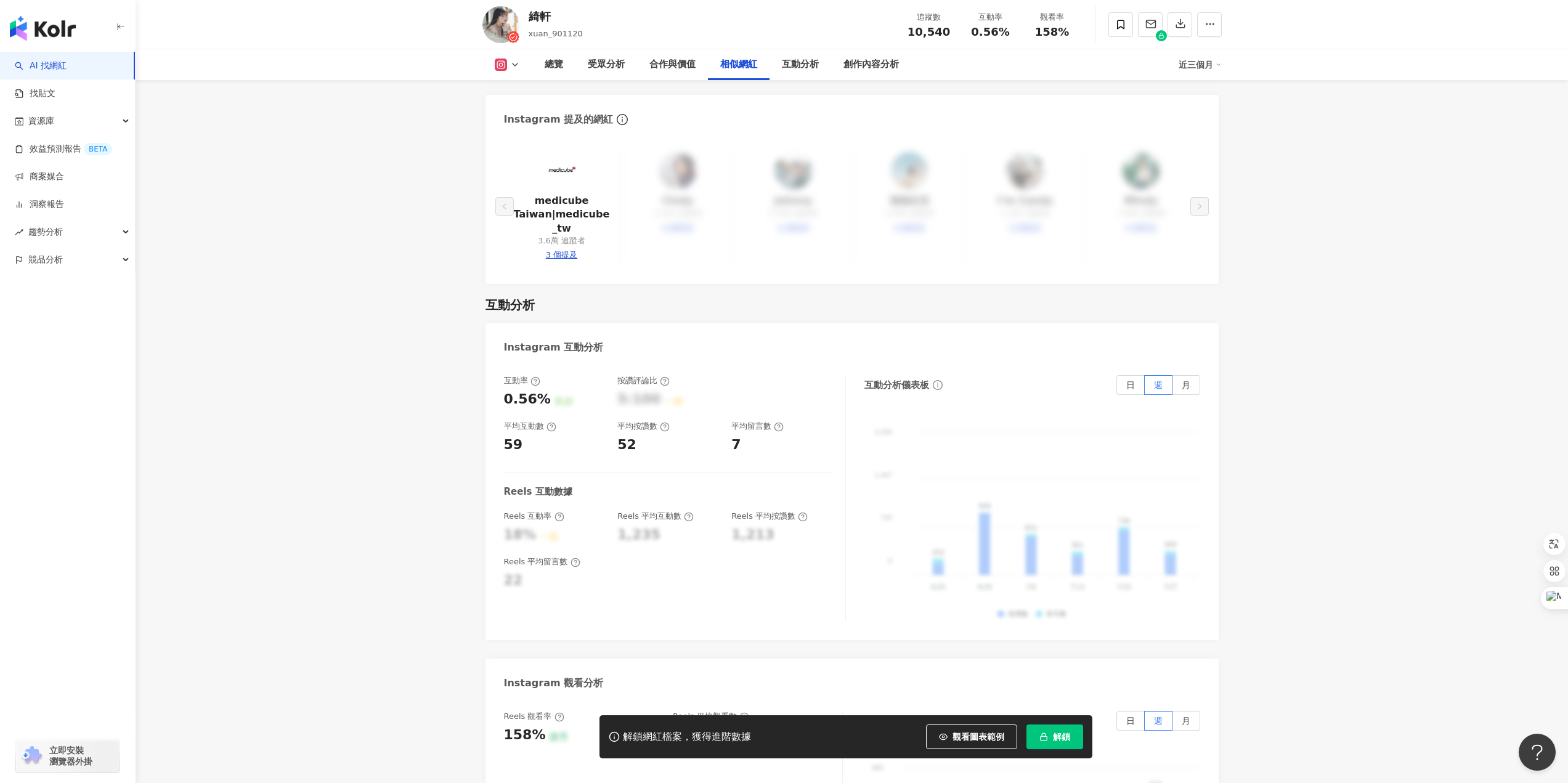
scroll to position [2194, 0]
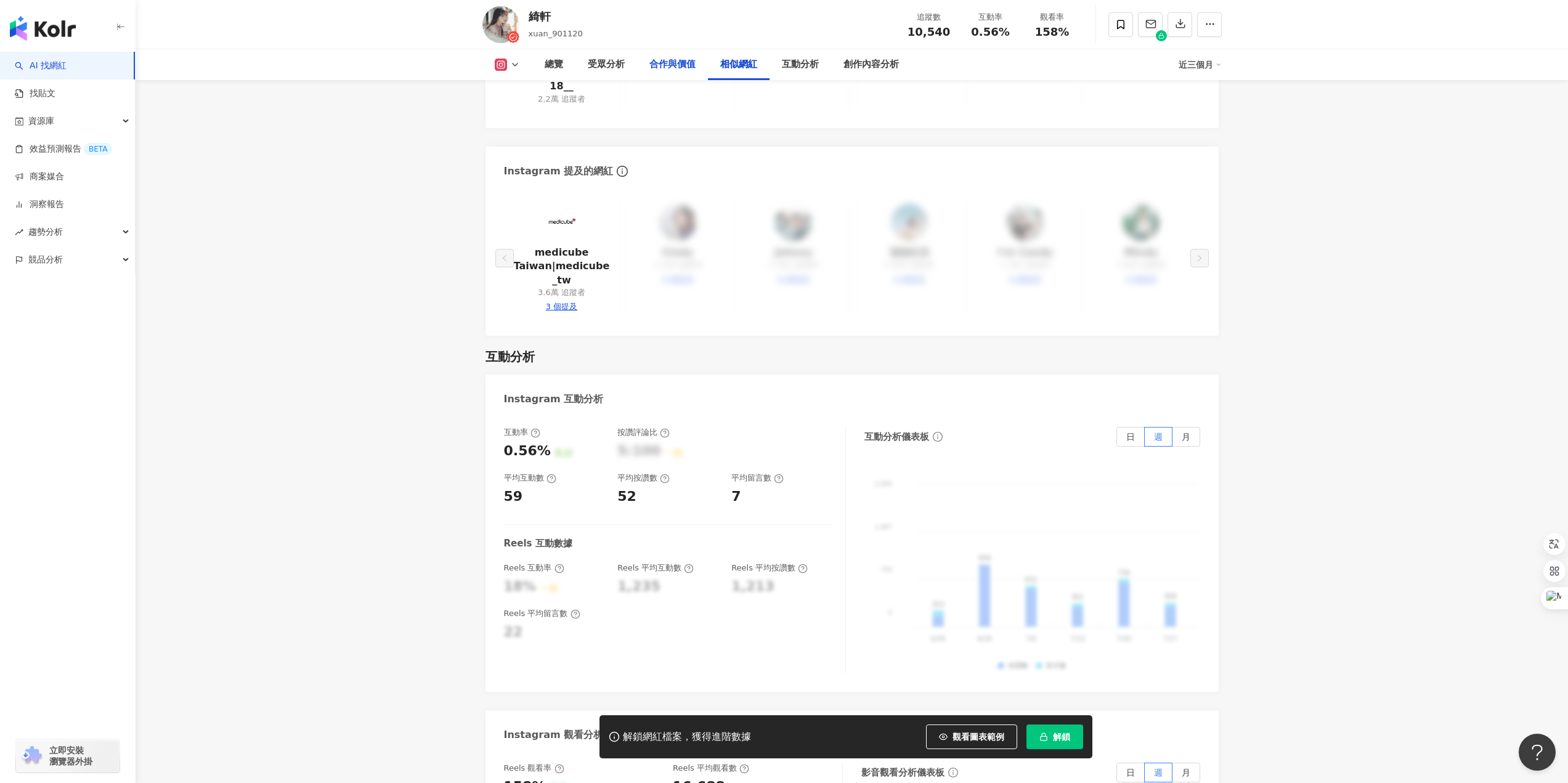
click at [676, 60] on div "合作與價值" at bounding box center [672, 65] width 46 height 15
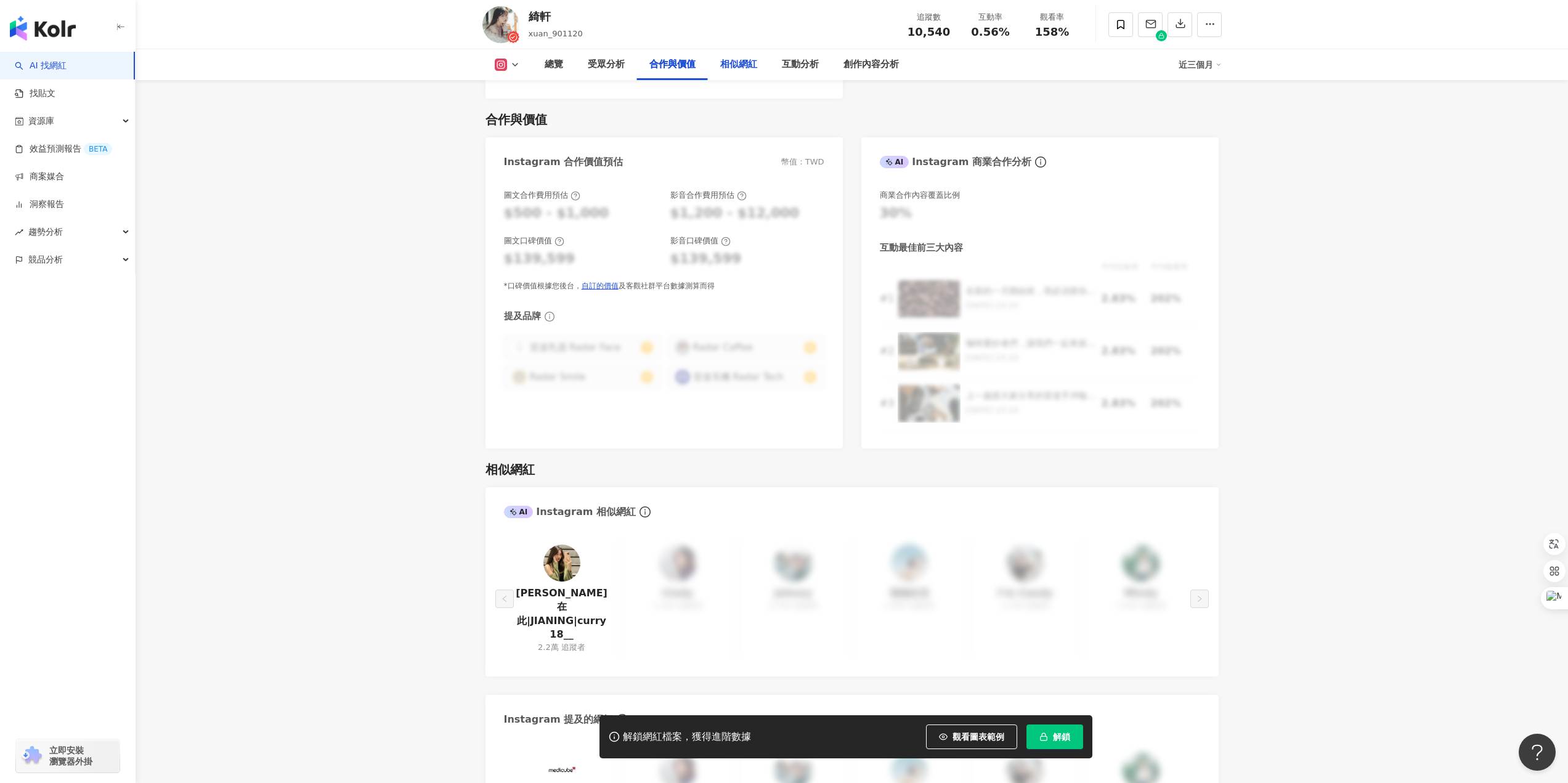
click at [737, 67] on div "相似網紅" at bounding box center [739, 65] width 37 height 15
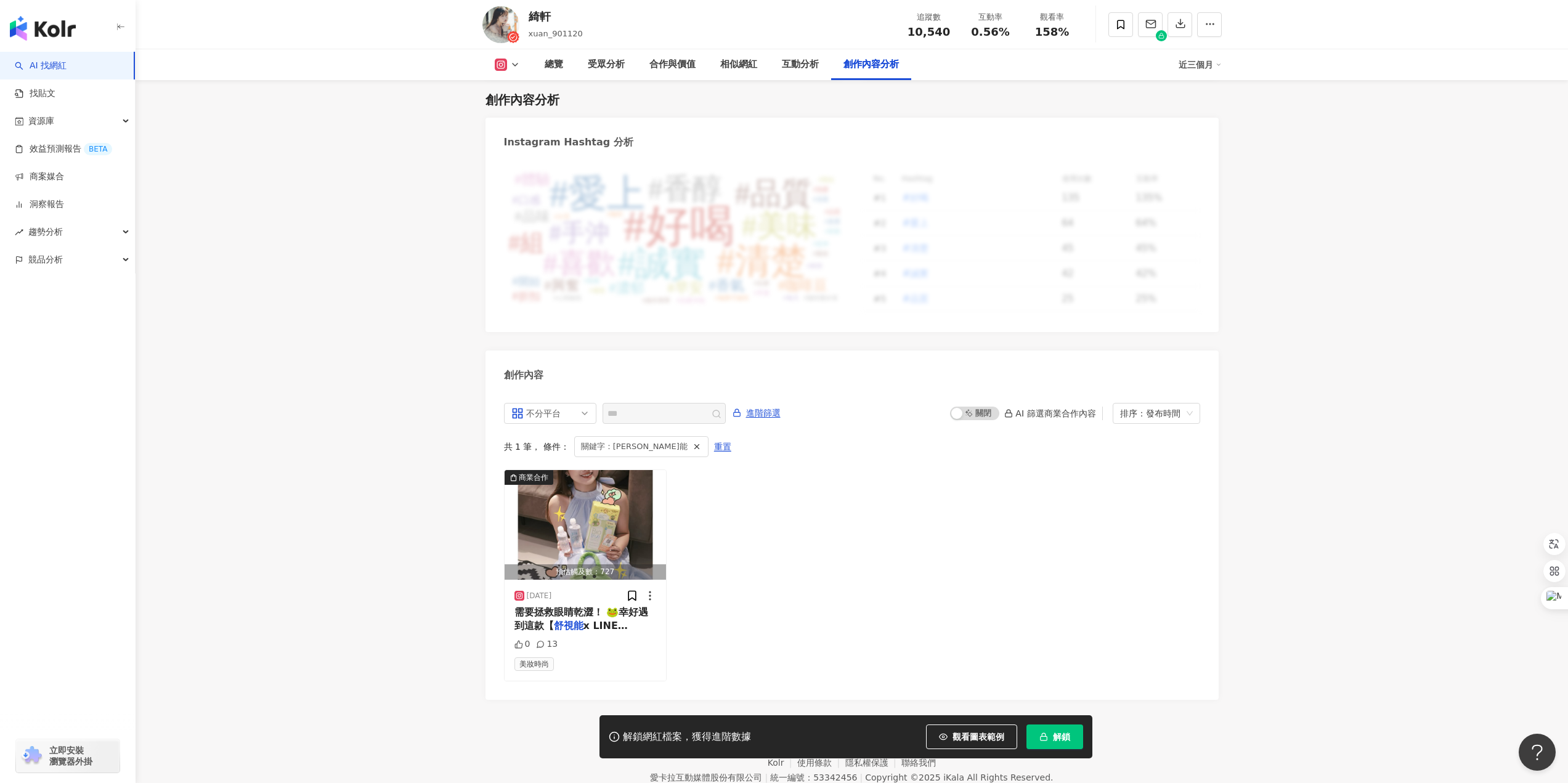
scroll to position [3561, 0]
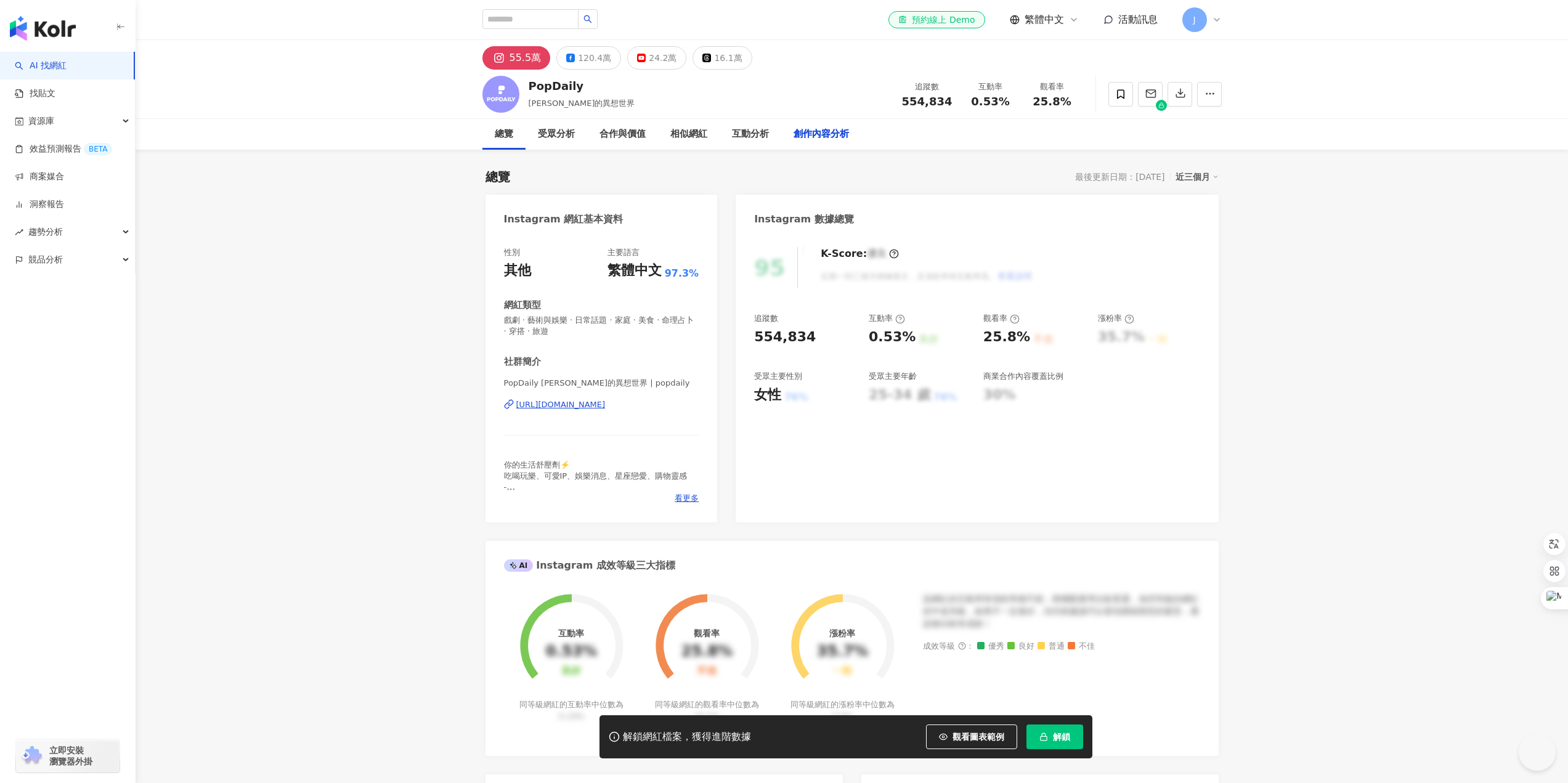
drag, startPoint x: 603, startPoint y: 31, endPoint x: 528, endPoint y: 14, distance: 76.9
click at [532, 69] on div "PopDaily [PERSON_NAME]的異想世界 追蹤數 554,834 互動率 0.53% 觀看率 25.8%" at bounding box center [853, 93] width 789 height 49
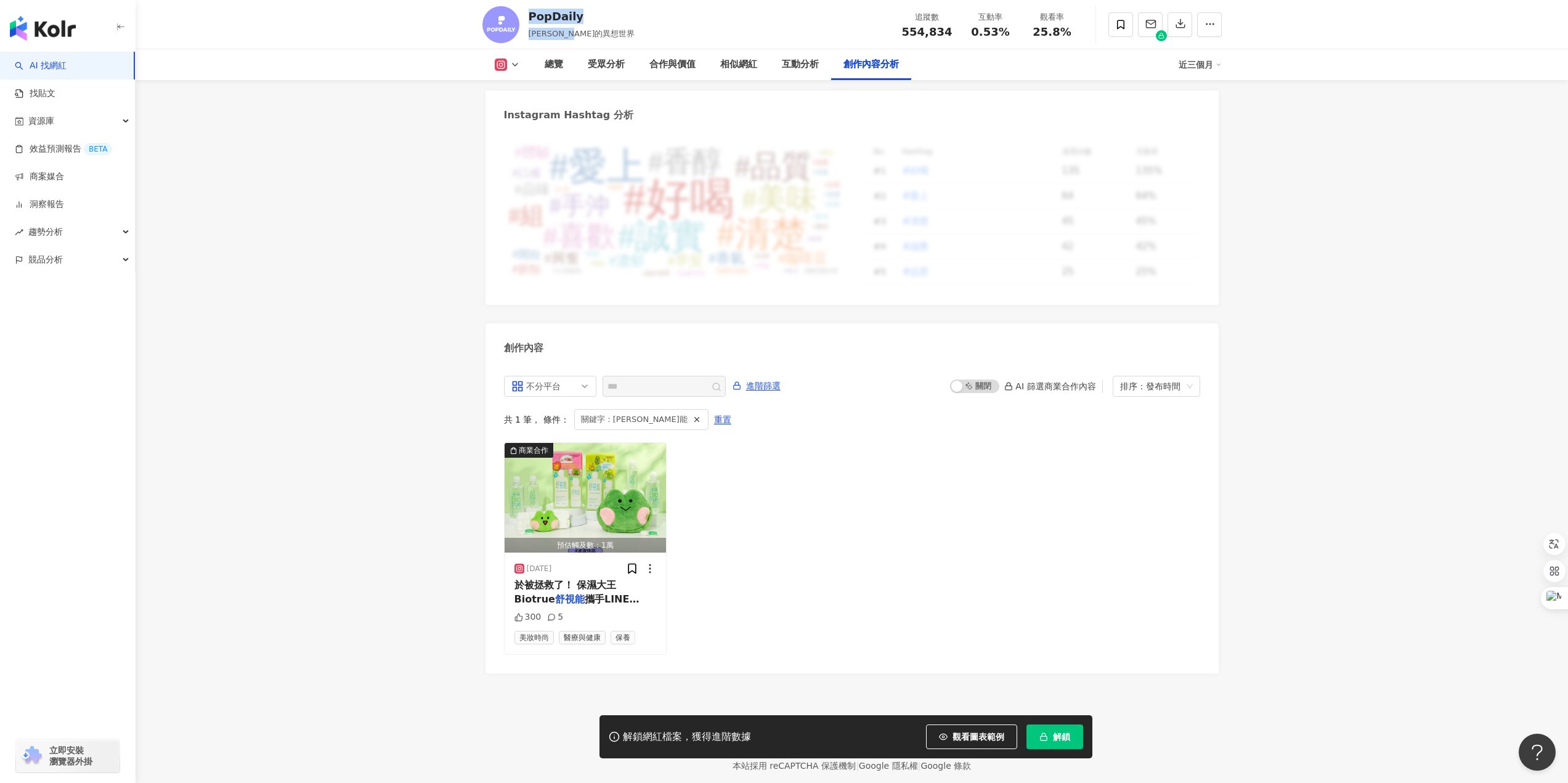
drag, startPoint x: 528, startPoint y: 14, endPoint x: 850, endPoint y: 605, distance: 673.0
click at [598, 31] on div "PopDaily [PERSON_NAME]的異想世界" at bounding box center [582, 24] width 106 height 31
drag, startPoint x: 900, startPoint y: 33, endPoint x: 952, endPoint y: 40, distance: 52.5
click at [952, 40] on div "追蹤數 554,834 互動率 0.53% 觀看率 25.8%" at bounding box center [989, 24] width 189 height 36
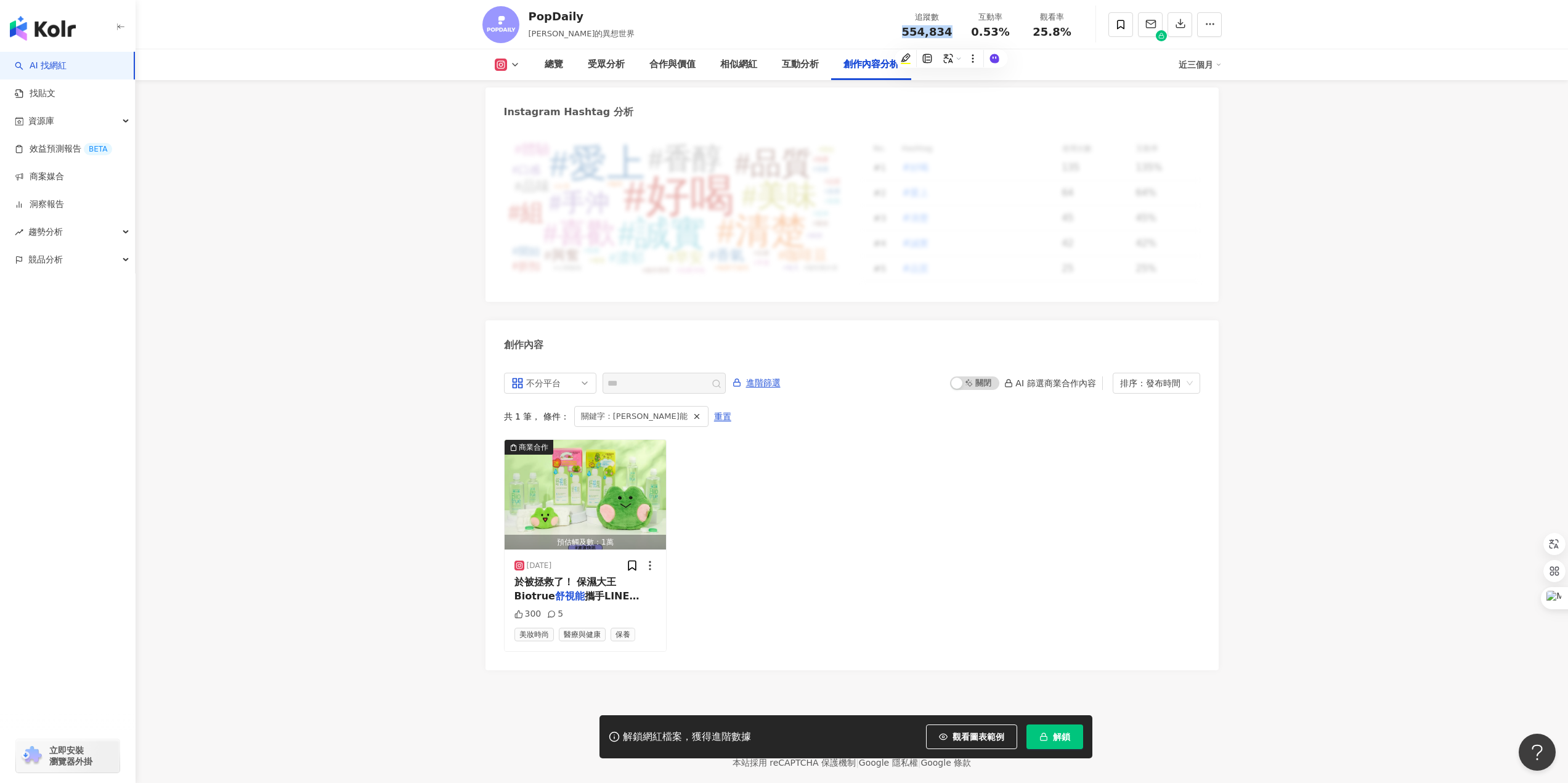
copy span "554,834"
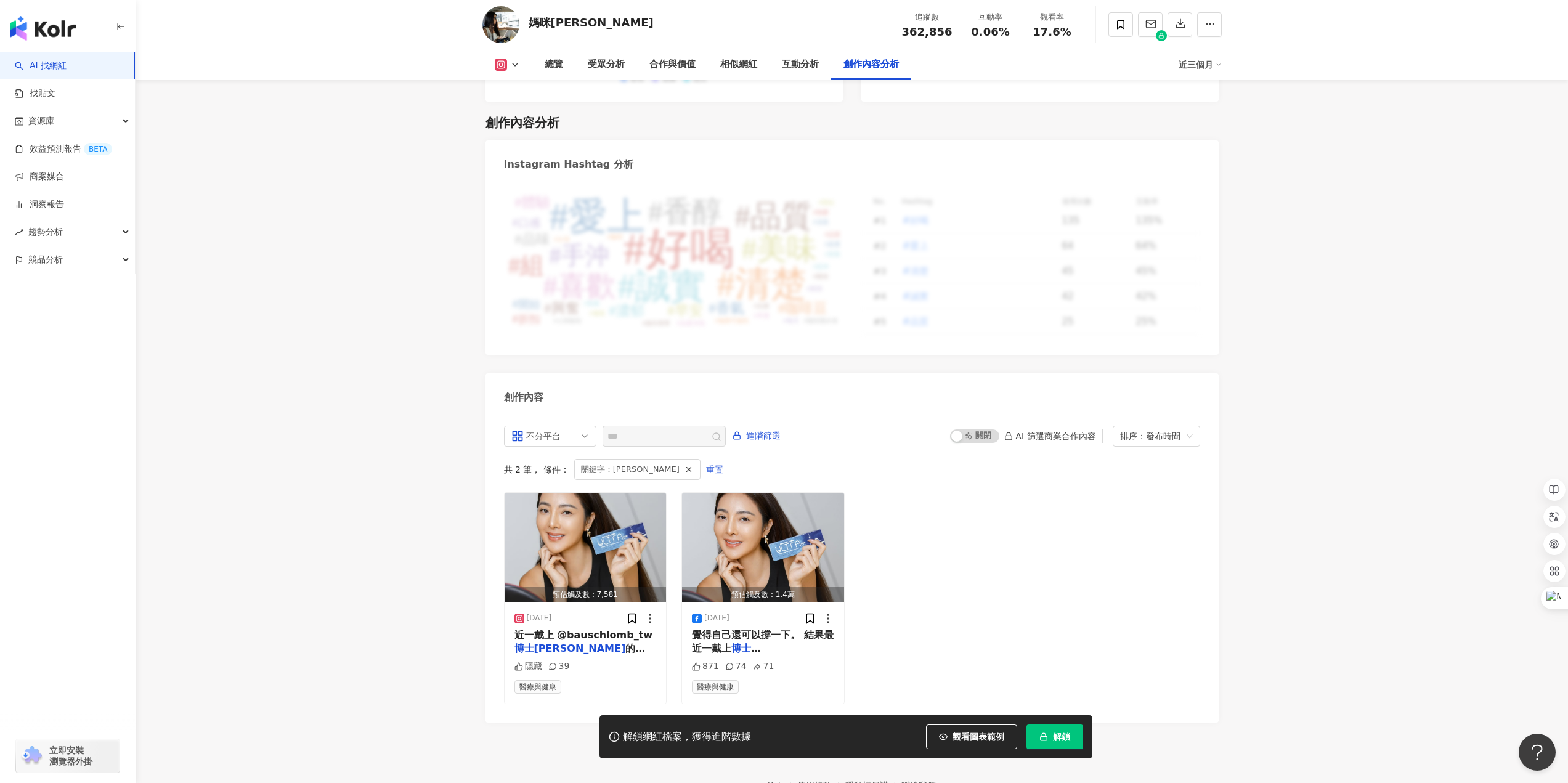
scroll to position [3202, 0]
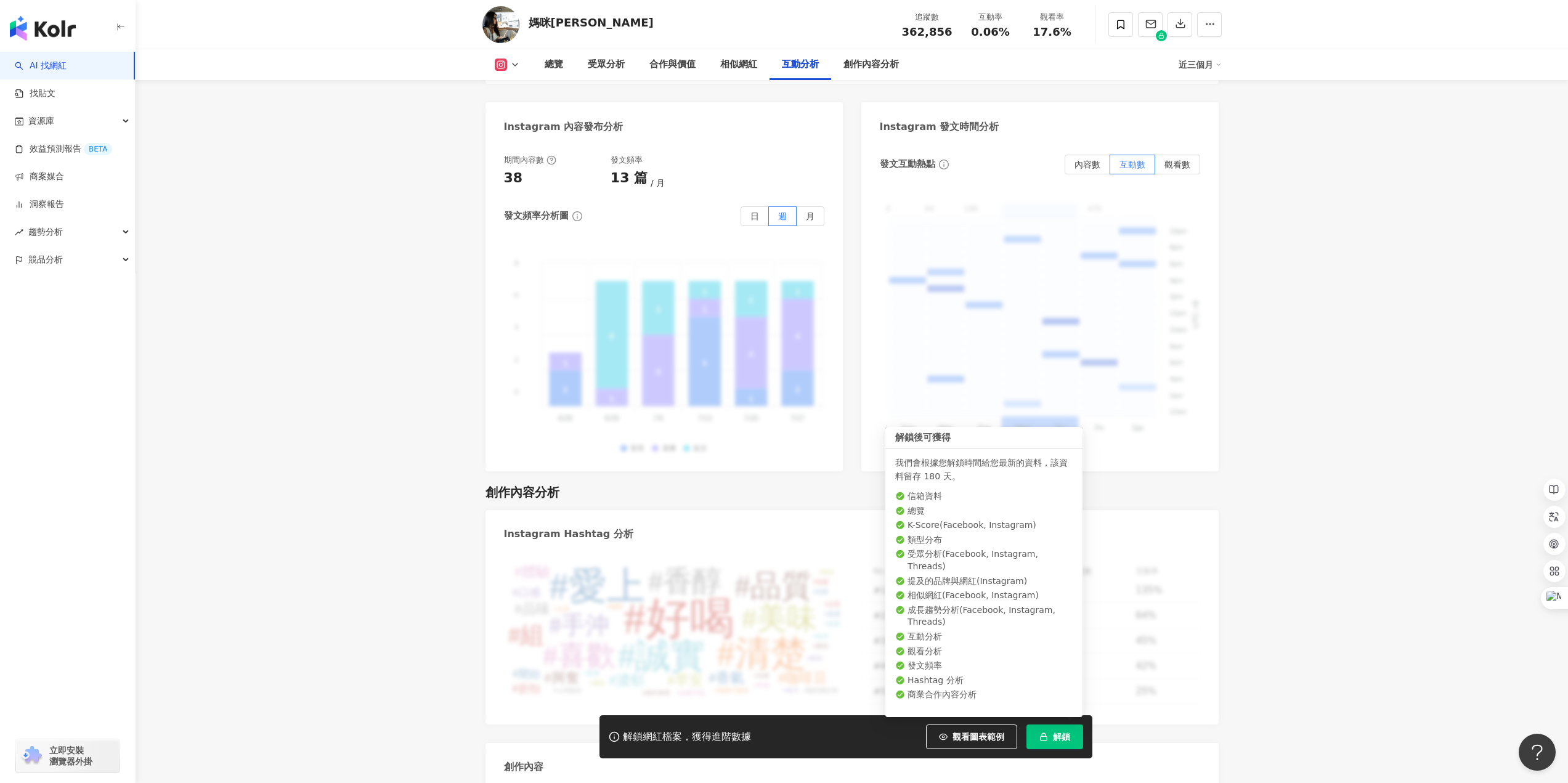
click at [1051, 736] on button "解鎖" at bounding box center [1055, 737] width 57 height 25
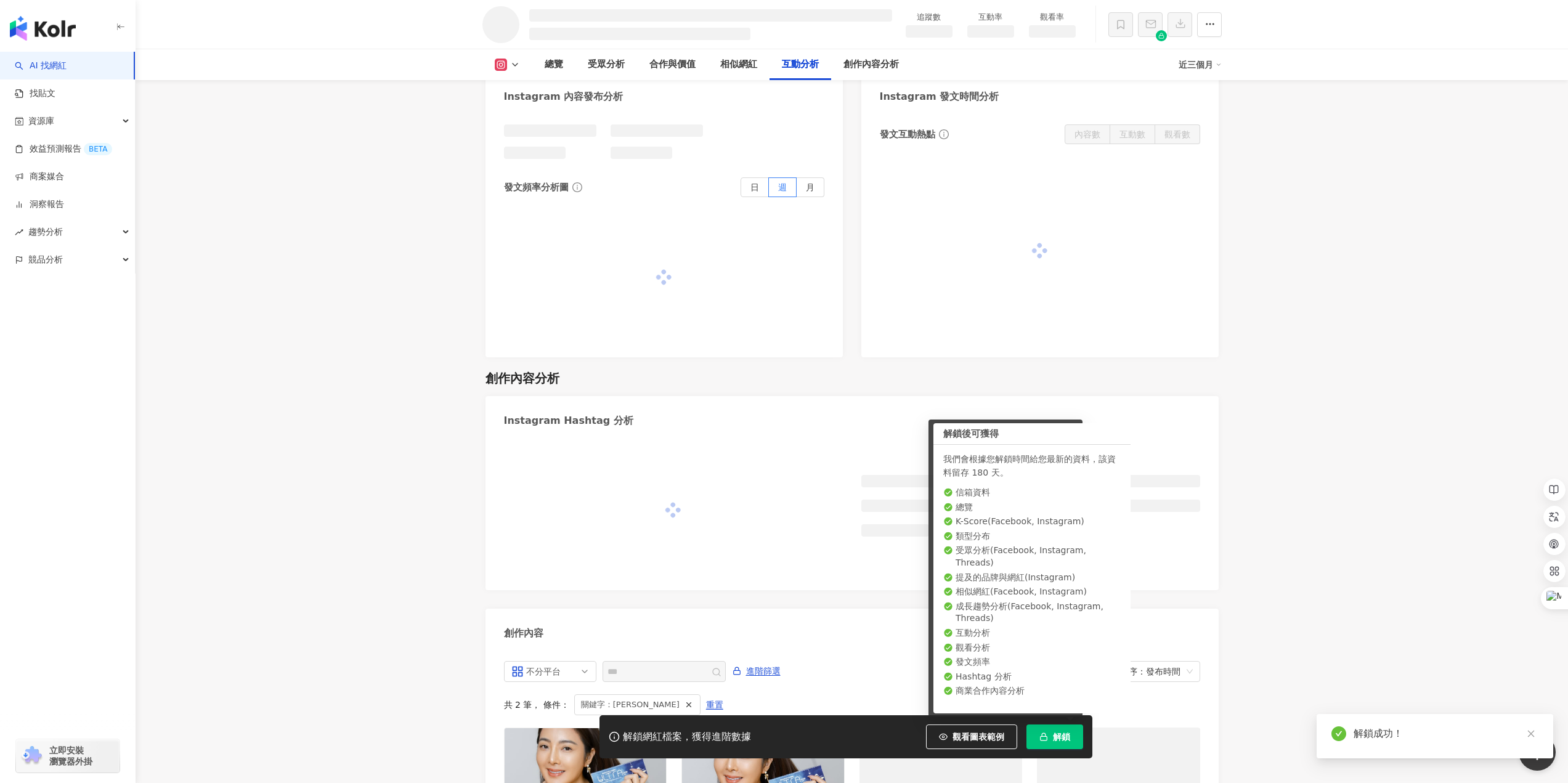
click at [1057, 741] on span "解鎖" at bounding box center [1062, 737] width 18 height 10
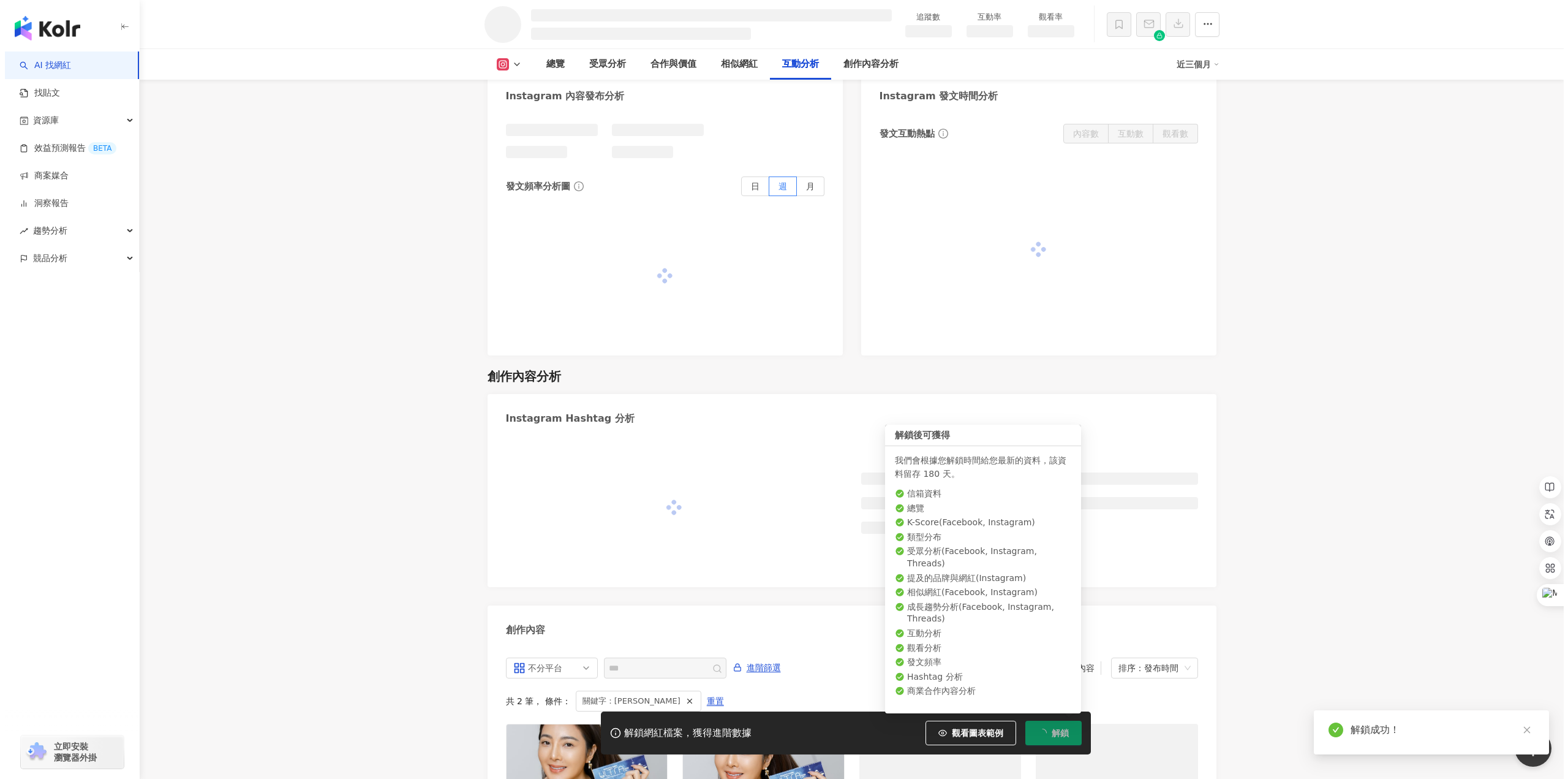
scroll to position [2806, 0]
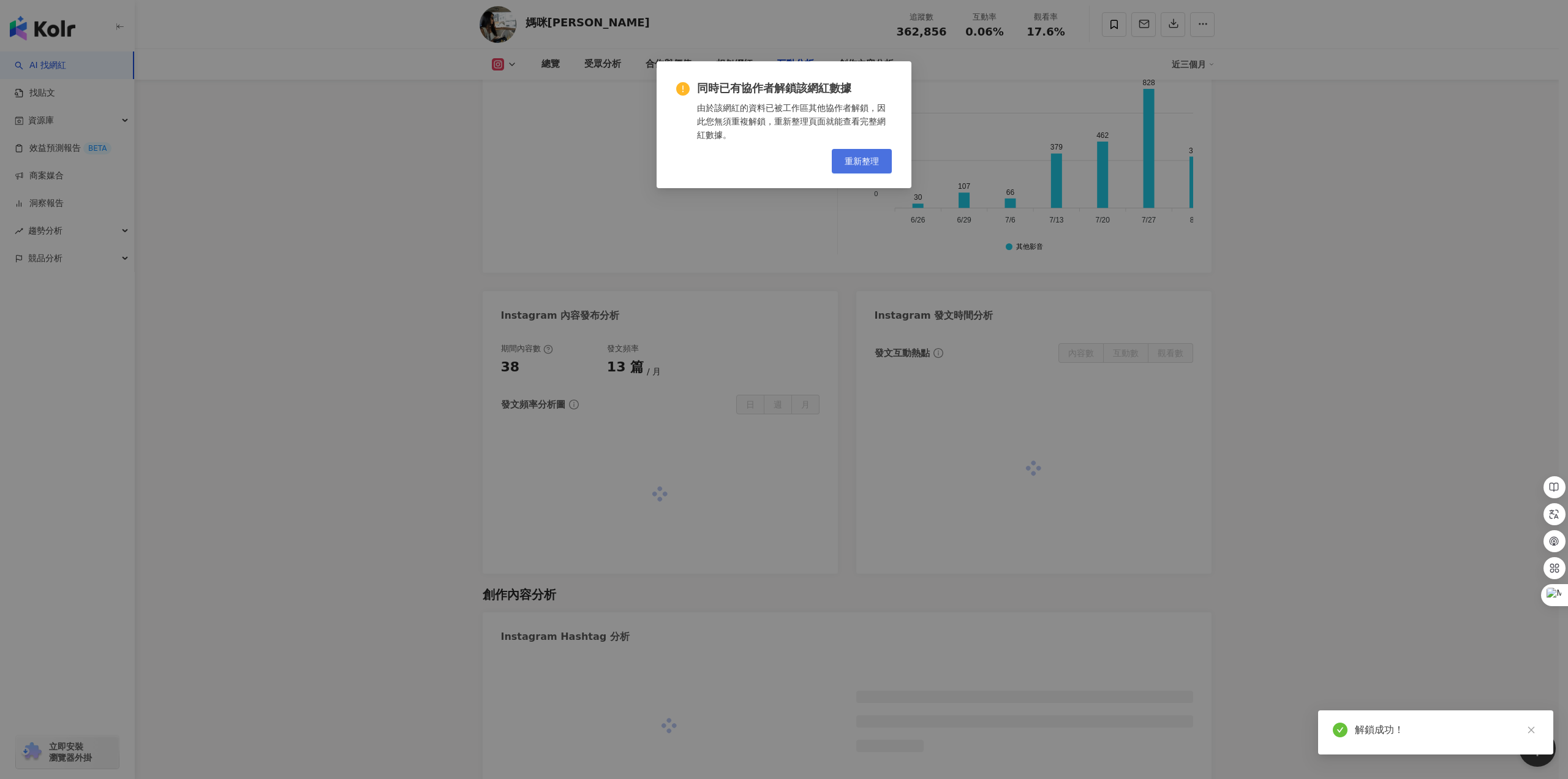
click at [871, 160] on span "重新整理" at bounding box center [861, 161] width 34 height 10
click at [315, 416] on div "同時已有協作者解鎖該網紅數據 由於該網紅的資料已被工作區其他協作者解鎖，因此您無須重複解鎖，重新整理頁面就能查看完整網紅數據。 重新整理" at bounding box center [784, 390] width 1568 height 779
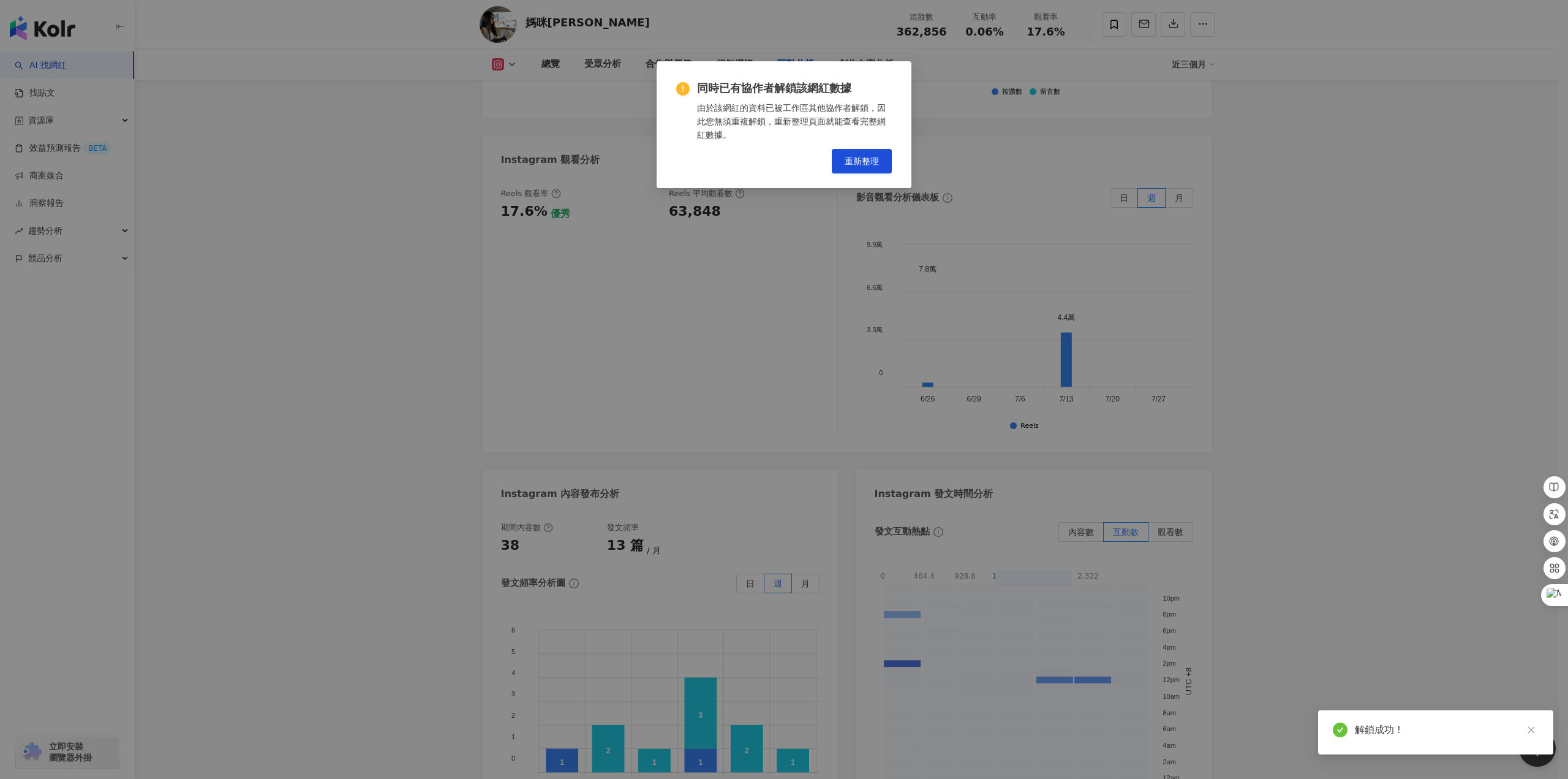
scroll to position [3186, 0]
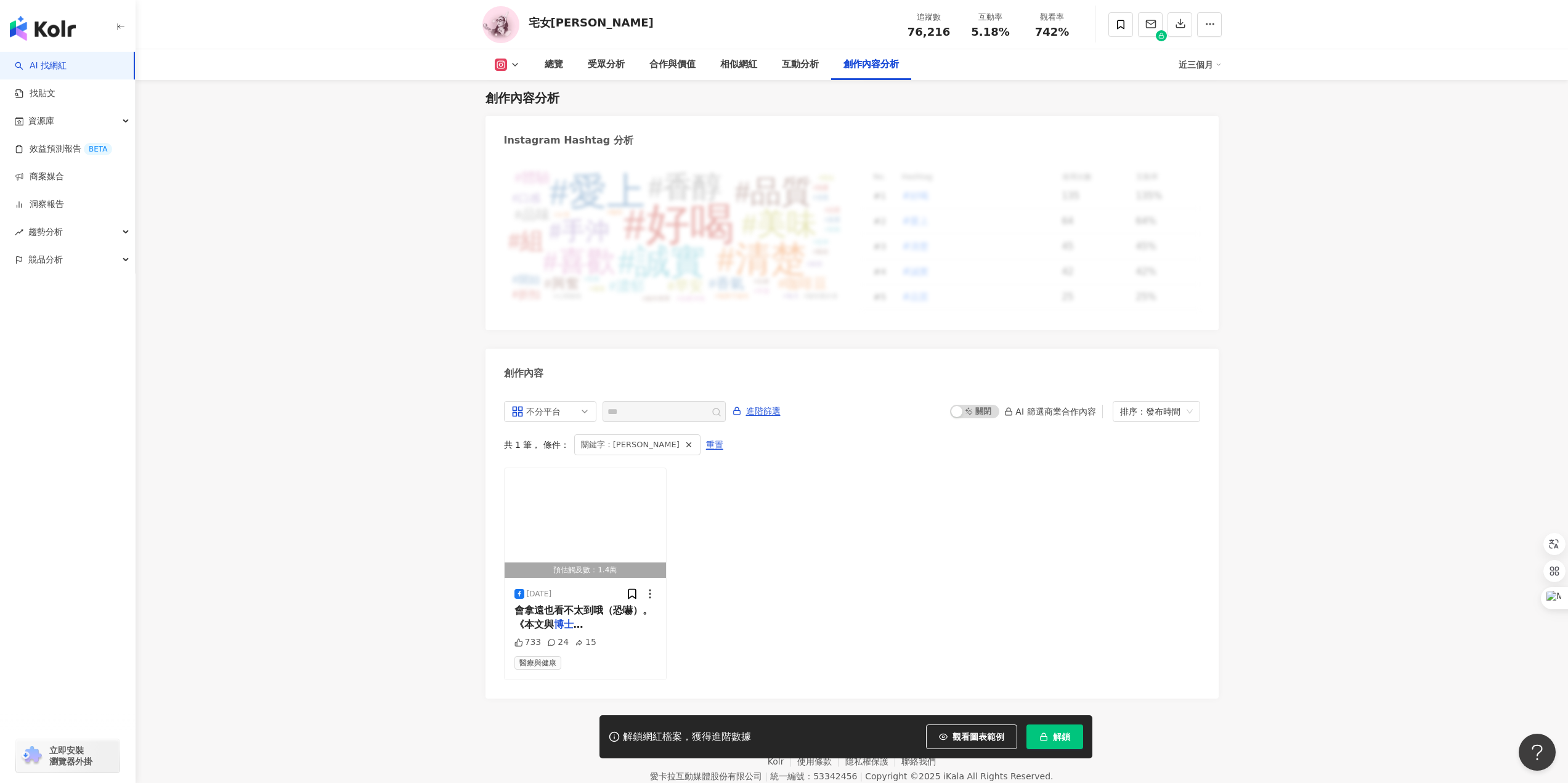
scroll to position [3530, 0]
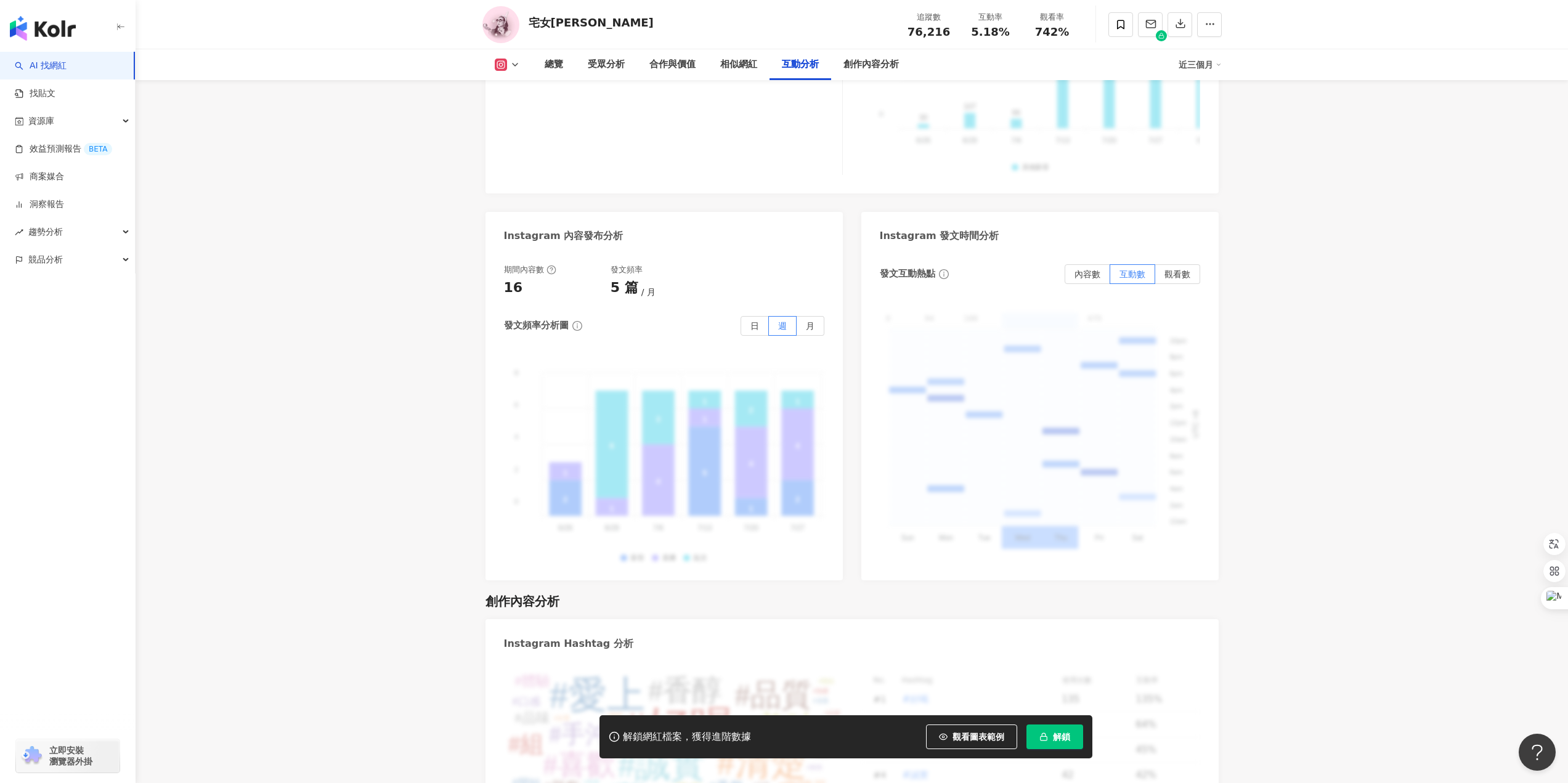
scroll to position [3284, 0]
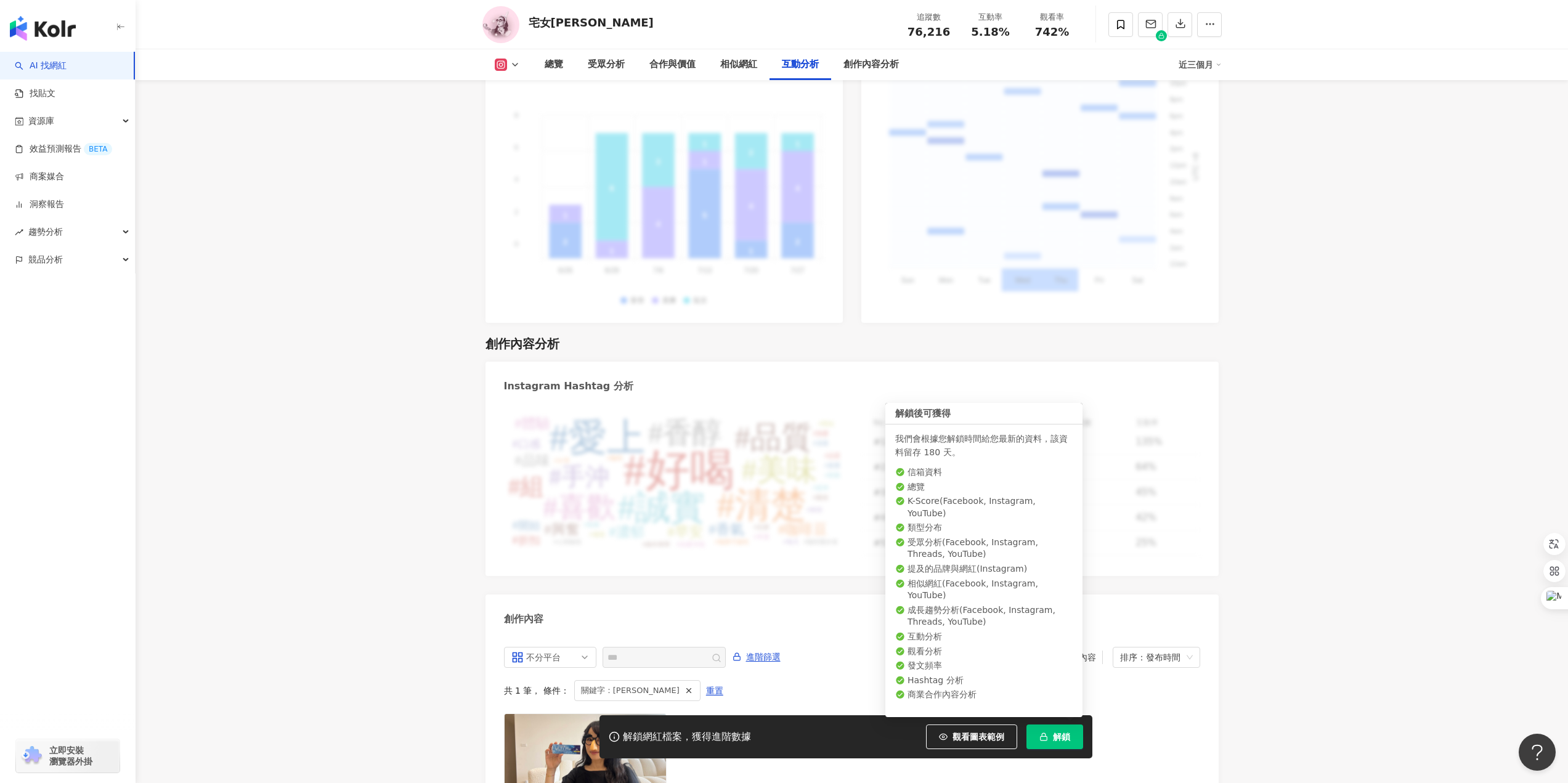
click at [1052, 736] on button "解鎖" at bounding box center [1055, 737] width 57 height 25
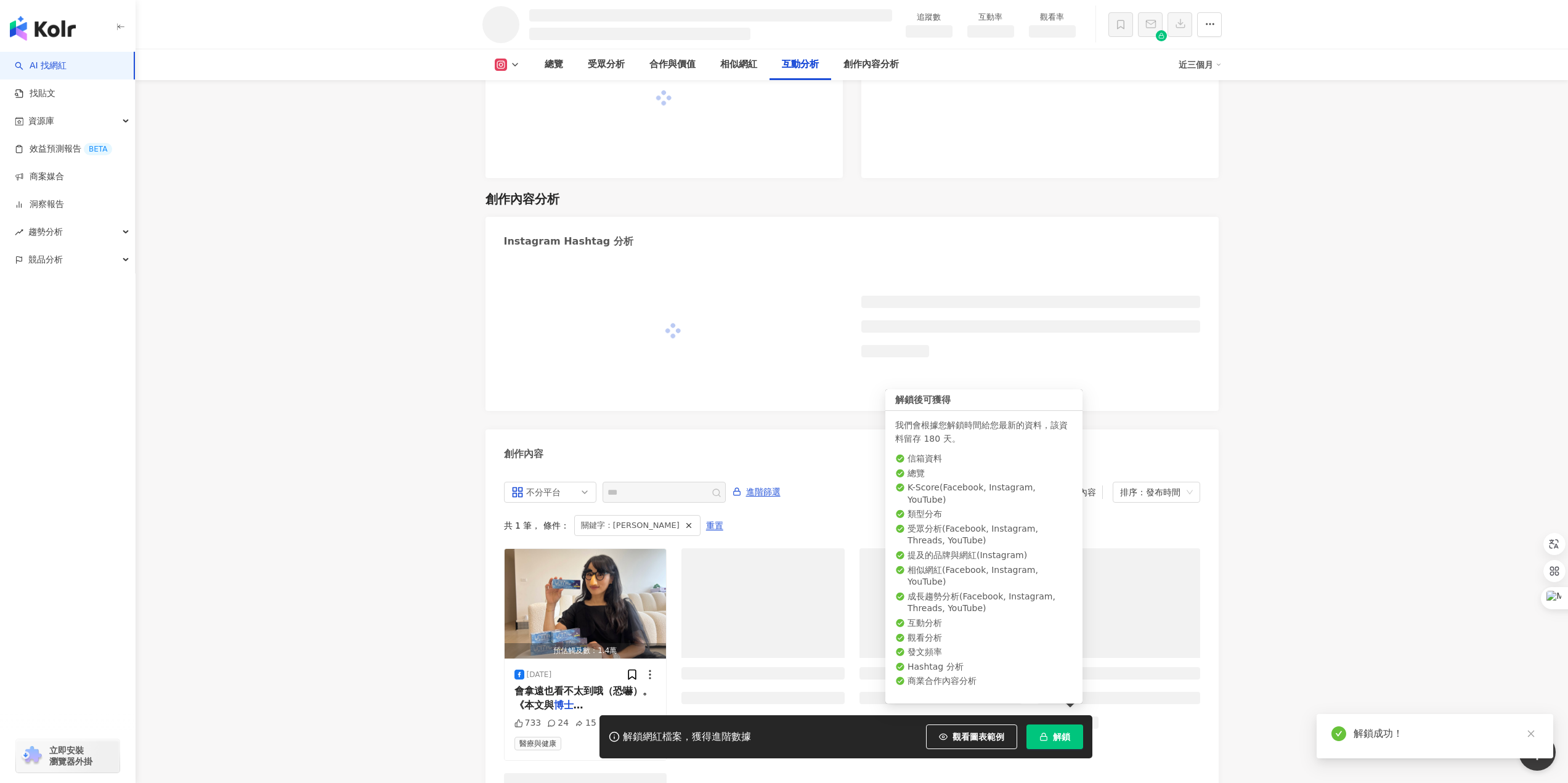
scroll to position [2917, 0]
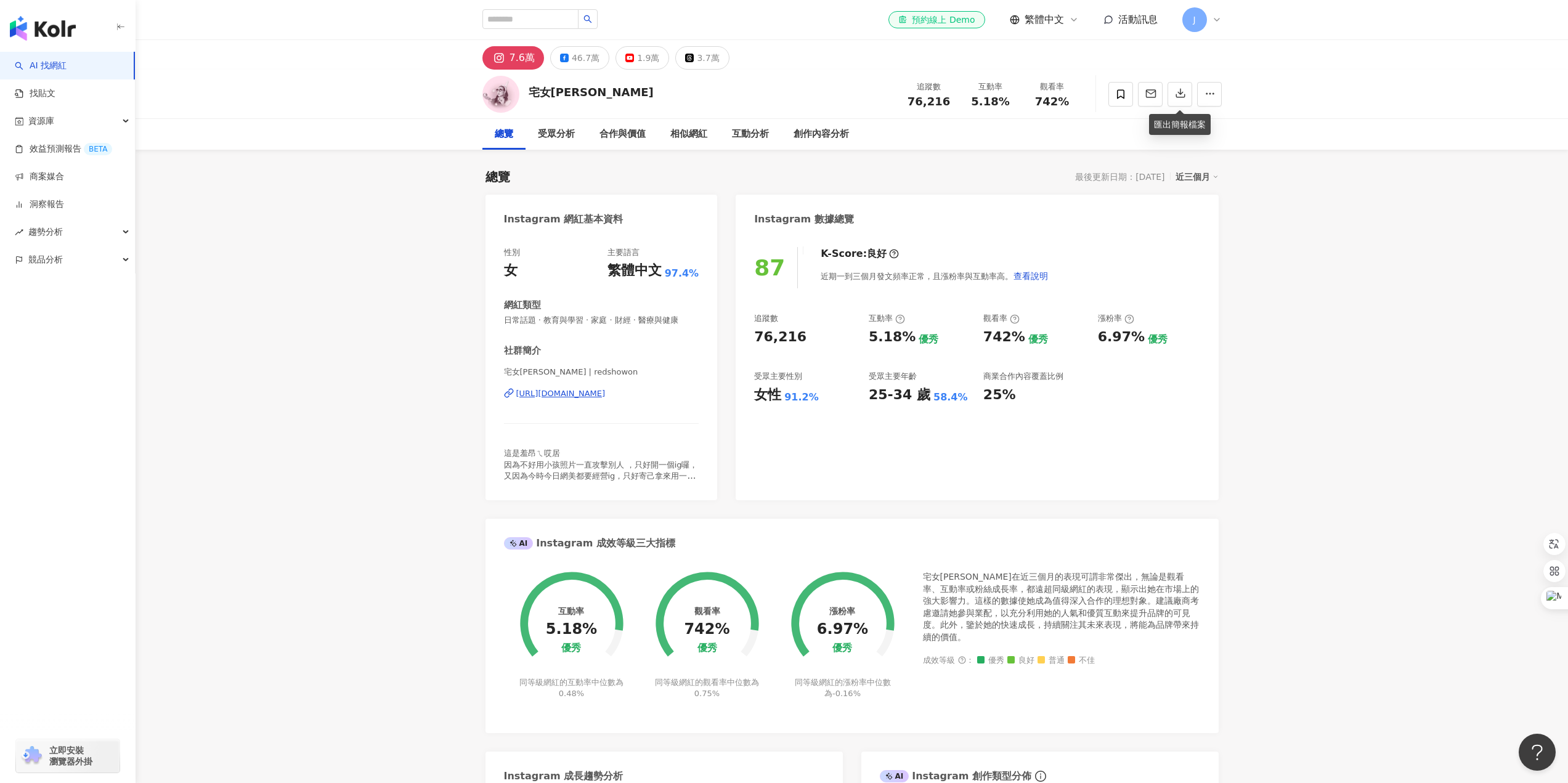
click at [1177, 106] on div at bounding box center [1165, 94] width 113 height 37
click at [1182, 96] on icon "button" at bounding box center [1180, 93] width 11 height 11
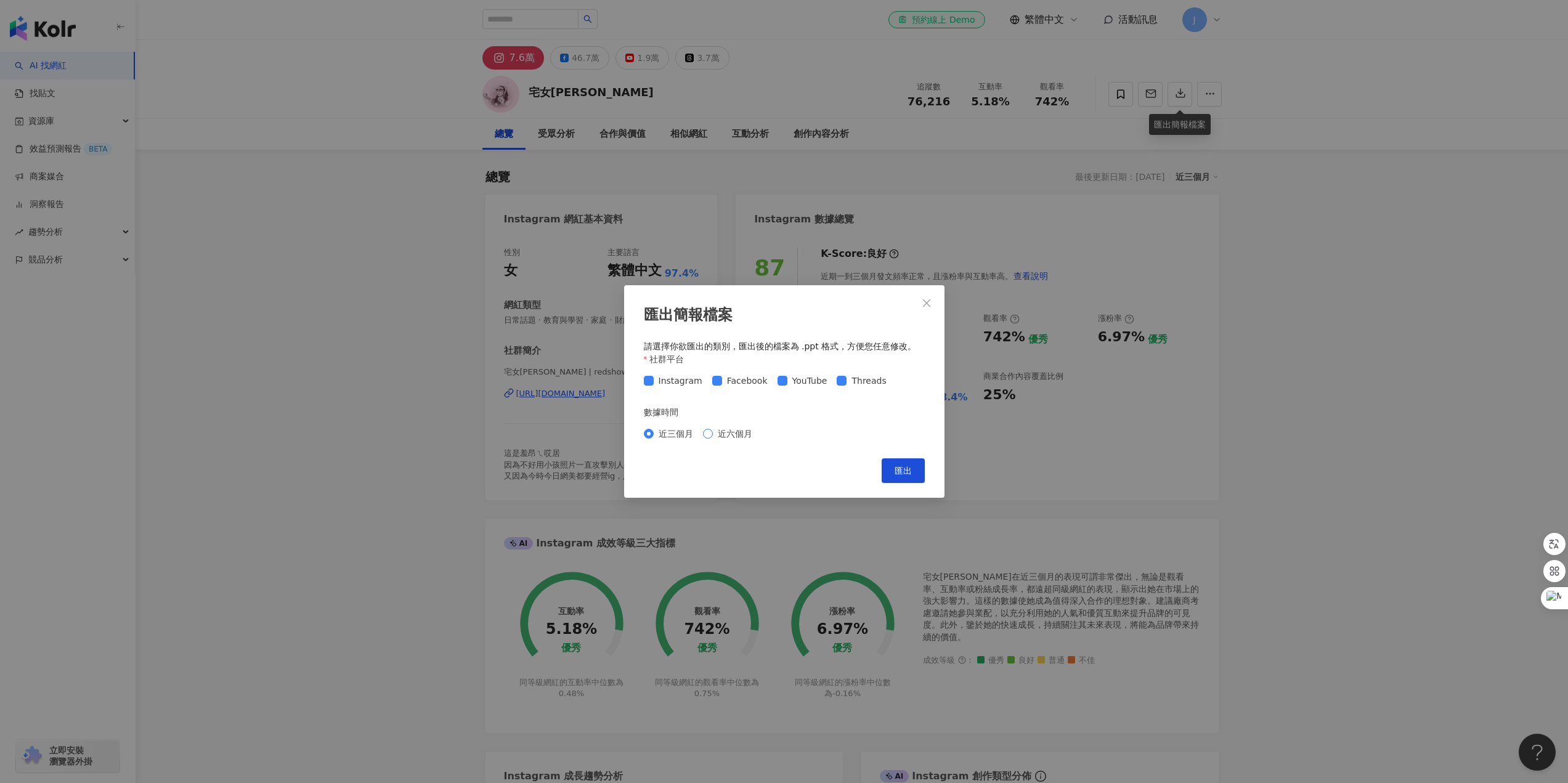
click at [729, 435] on span "近六個月" at bounding box center [735, 434] width 44 height 14
click at [901, 464] on button "匯出" at bounding box center [903, 471] width 43 height 25
click at [347, 386] on div "匯出簡報檔案 請選擇你欲匯出的類別，匯出後的檔案為 .ppt 格式，方便您任意修改。 社群平台 Instagram Facebook YouTube Thre…" at bounding box center [784, 392] width 1568 height 783
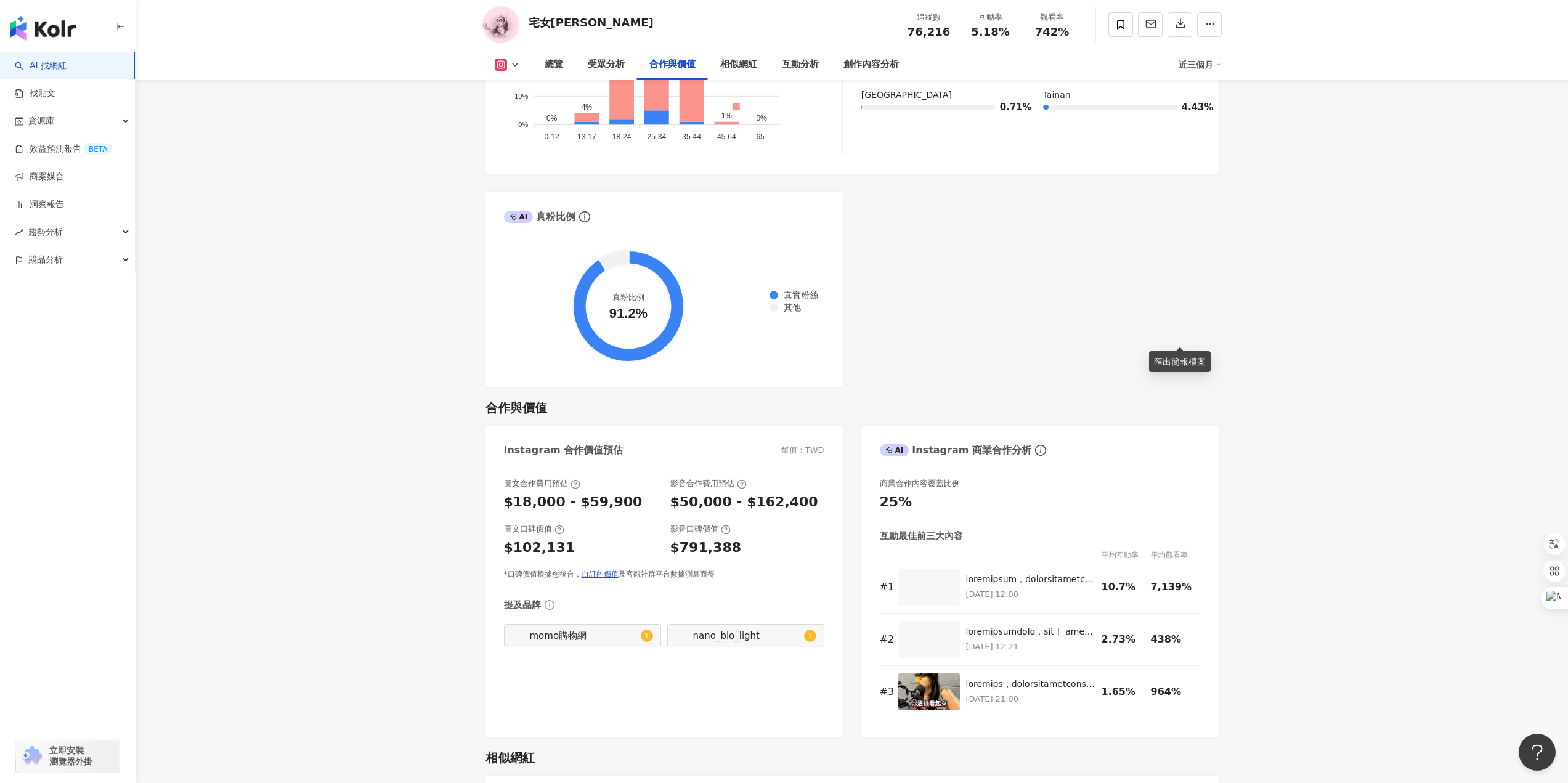
scroll to position [1293, 0]
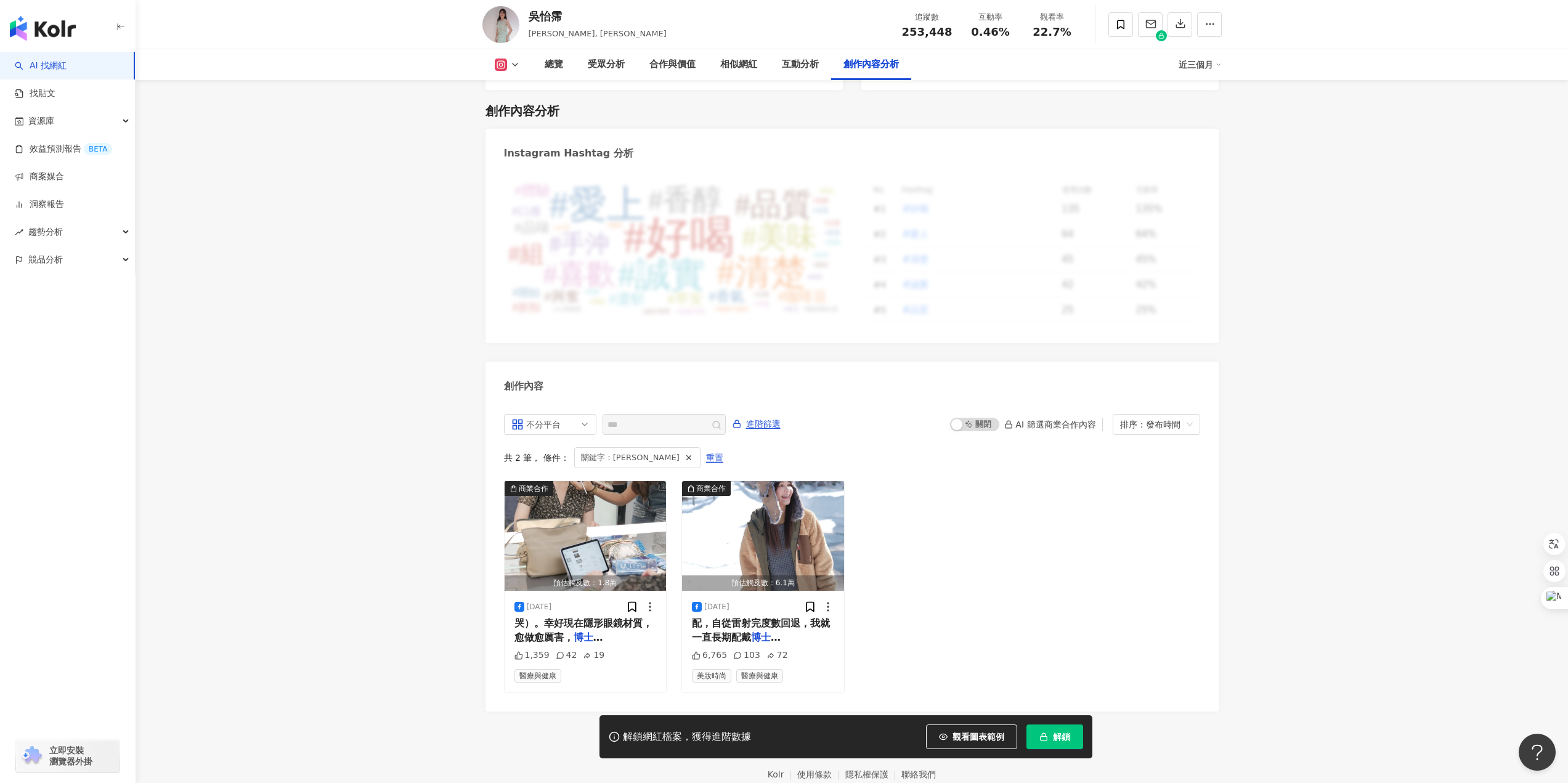
scroll to position [3608, 0]
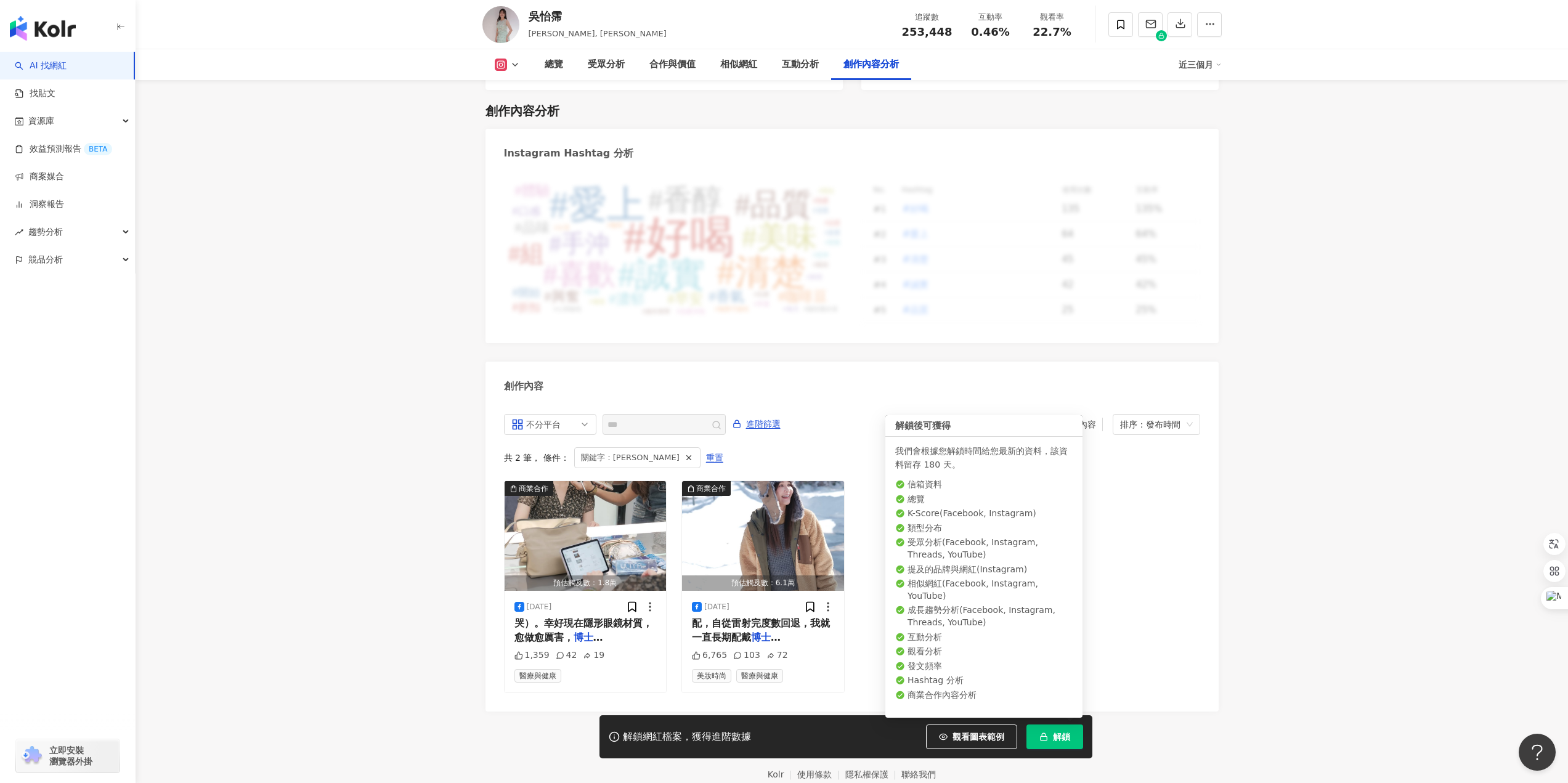
click at [1066, 733] on span "解鎖" at bounding box center [1062, 737] width 18 height 10
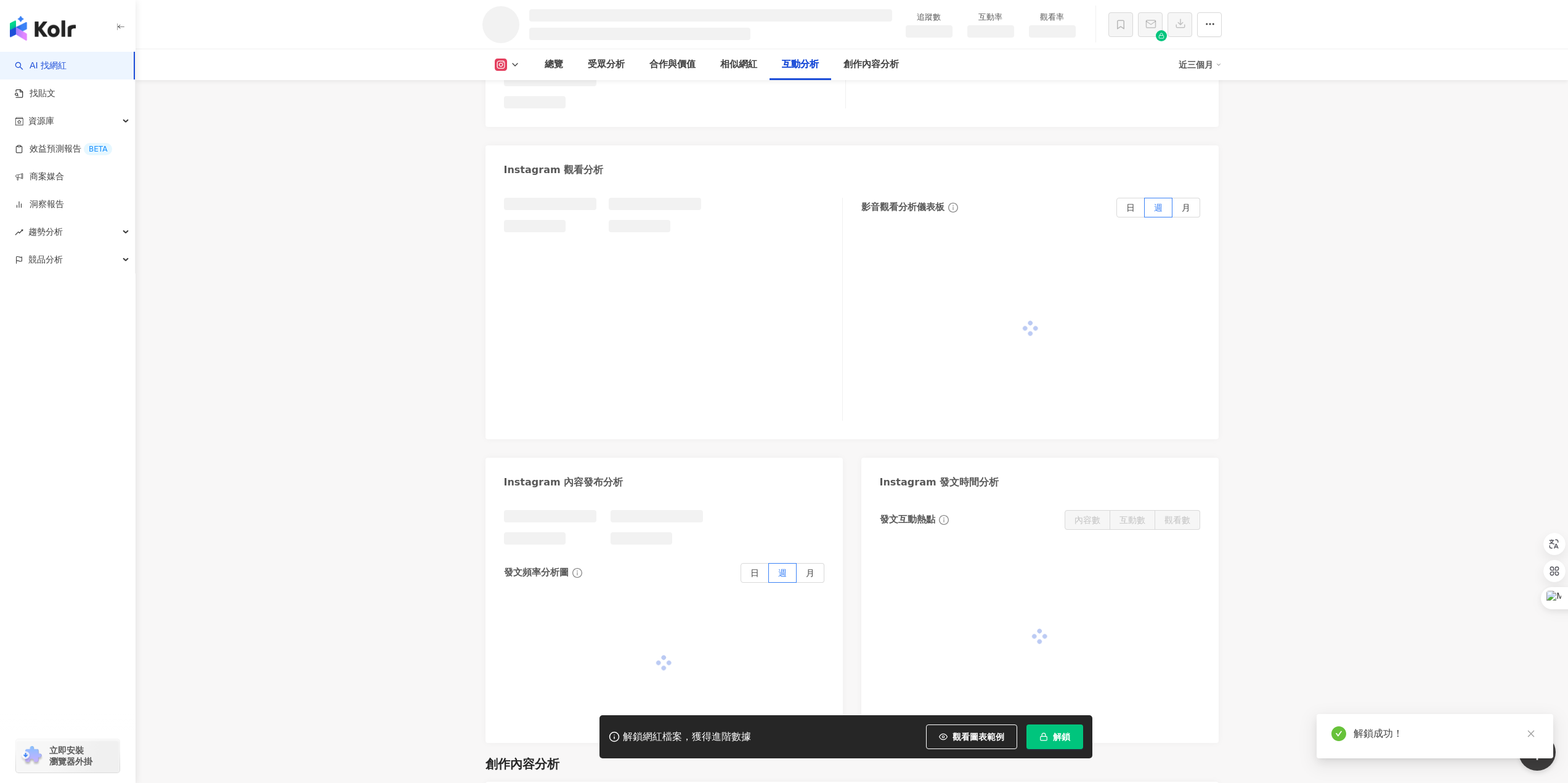
scroll to position [2293, 0]
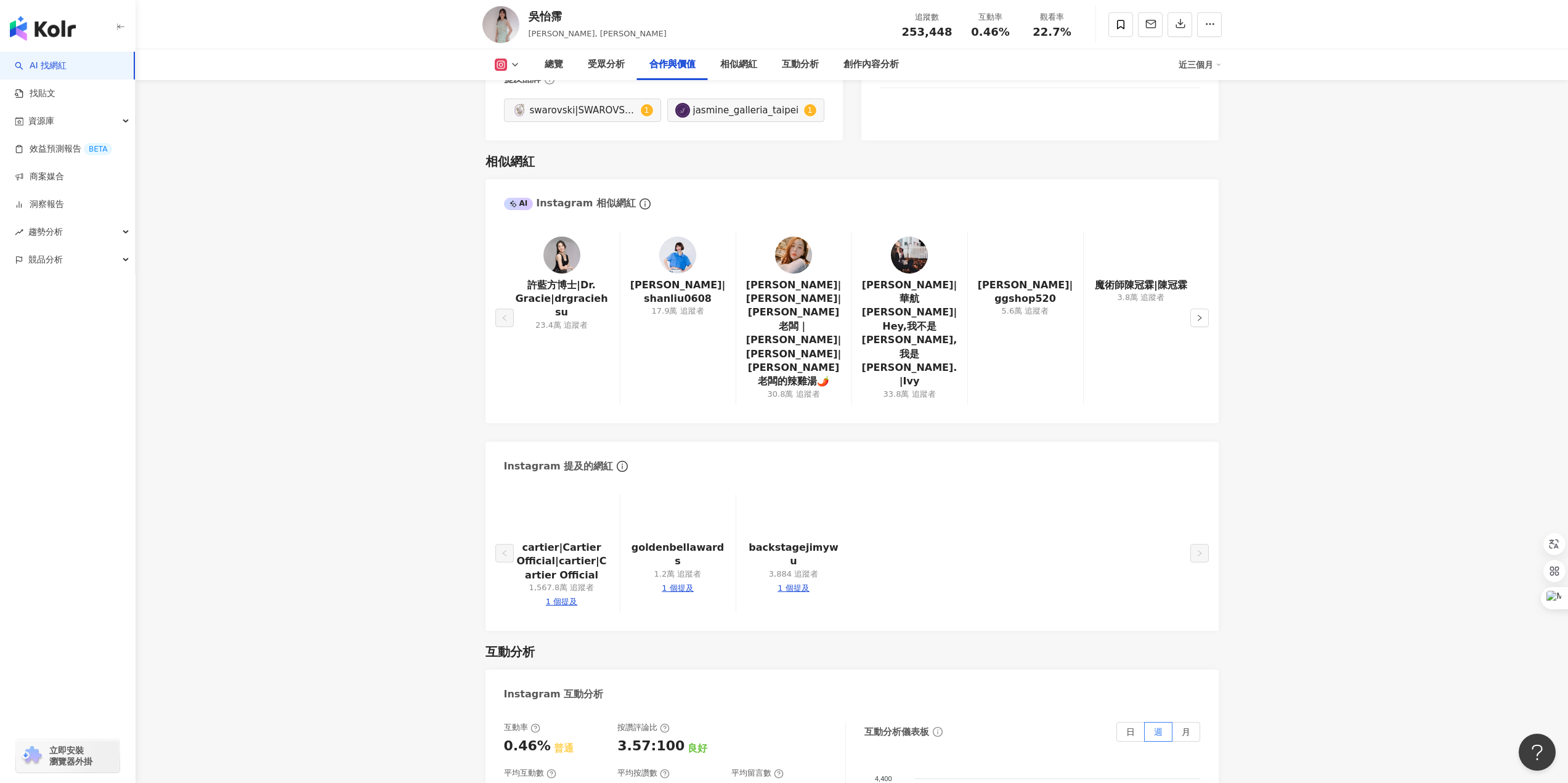
scroll to position [1750, 0]
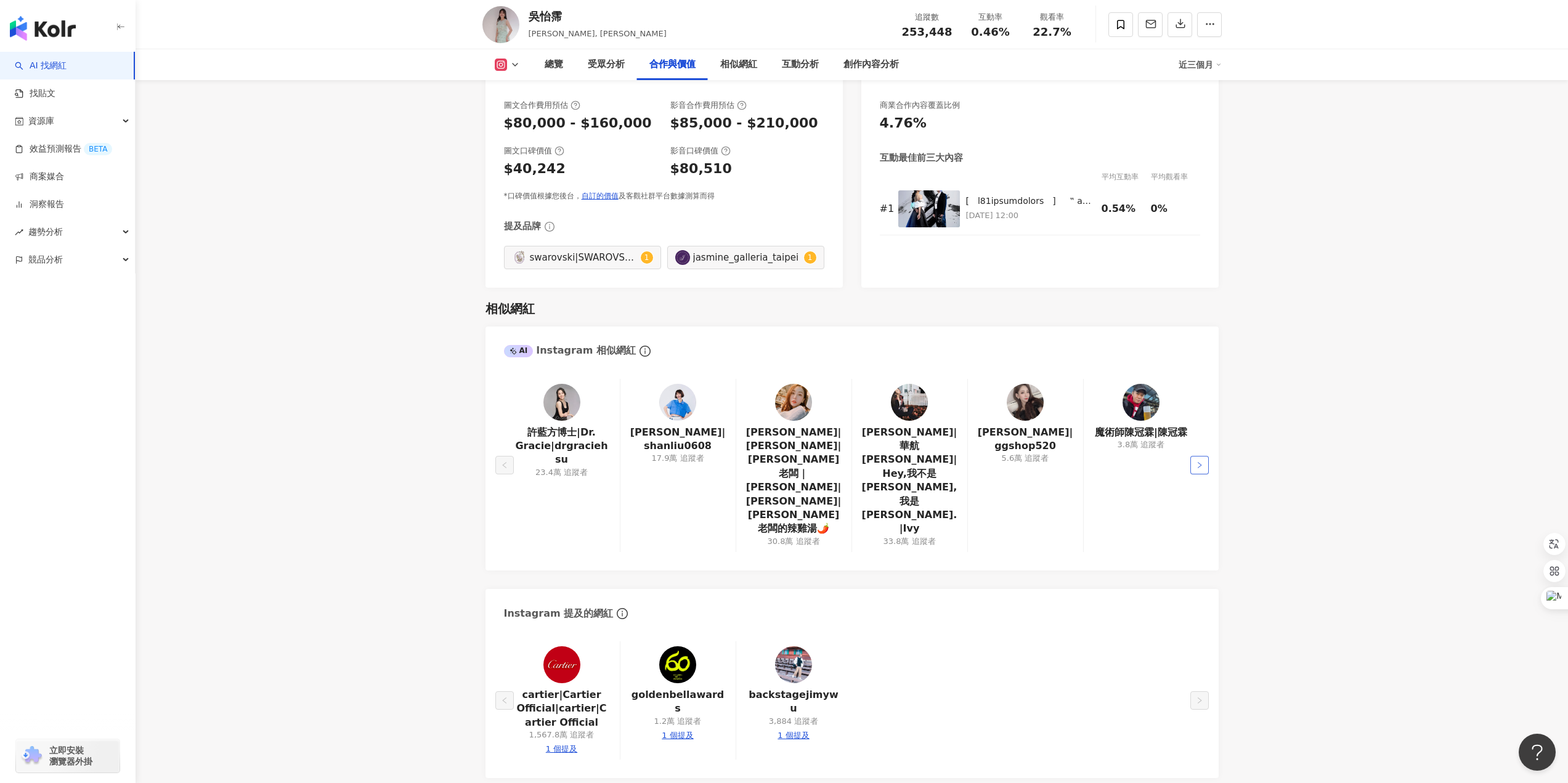
click at [1198, 461] on icon "right" at bounding box center [1200, 465] width 7 height 7
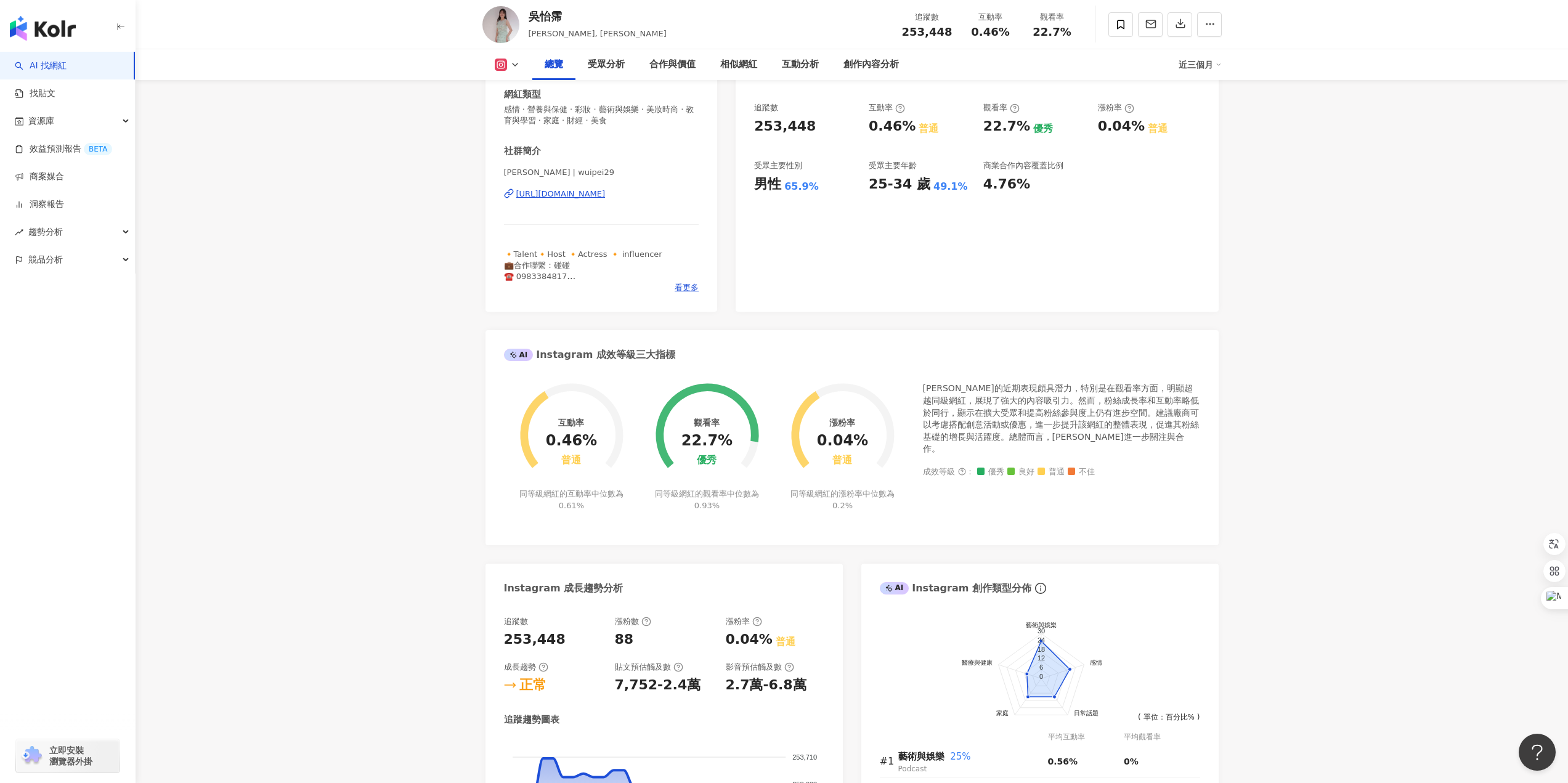
scroll to position [0, 0]
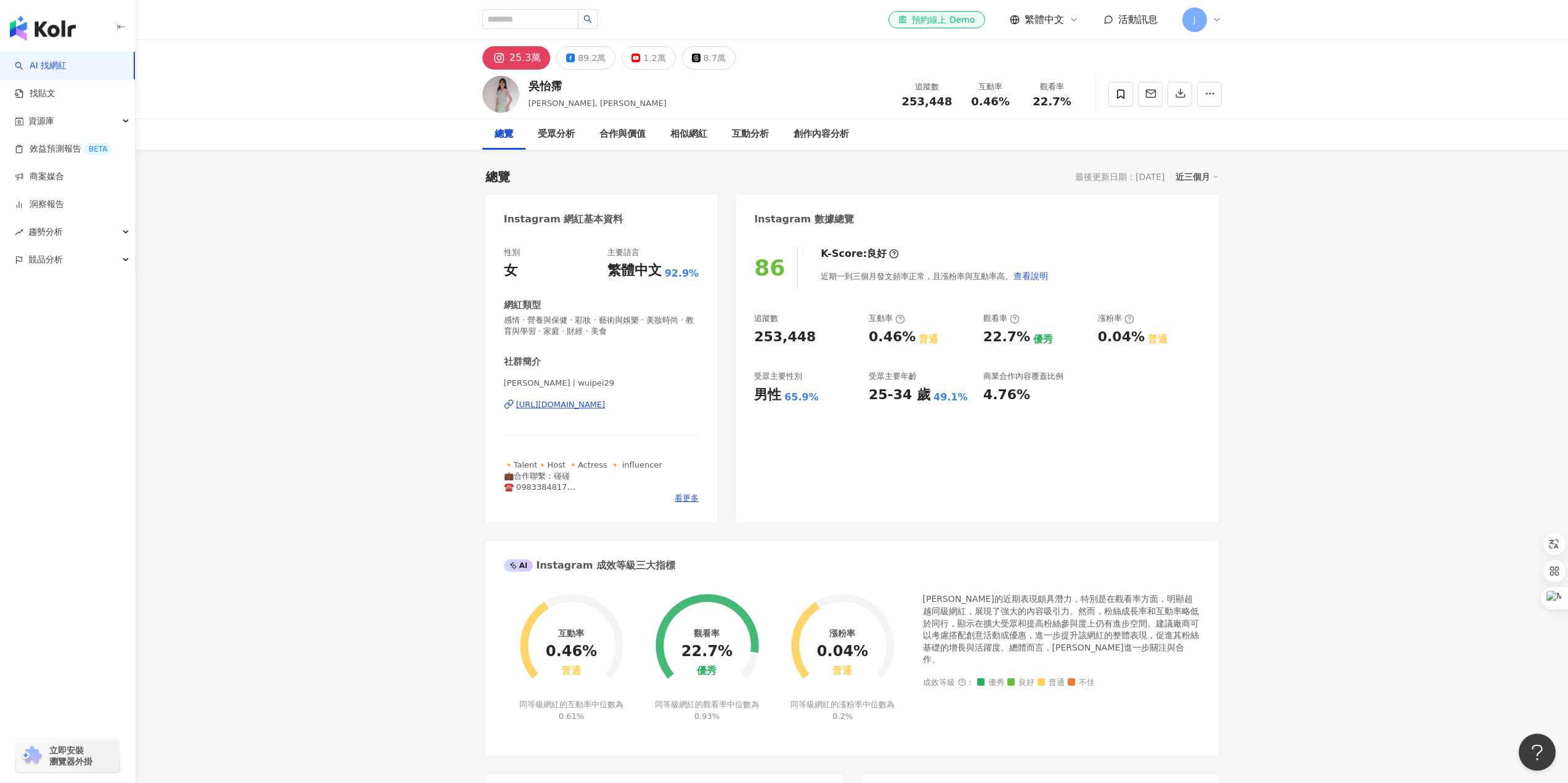
click at [1220, 17] on icon at bounding box center [1217, 20] width 10 height 10
click at [1181, 94] on icon "button" at bounding box center [1181, 94] width 9 height 9
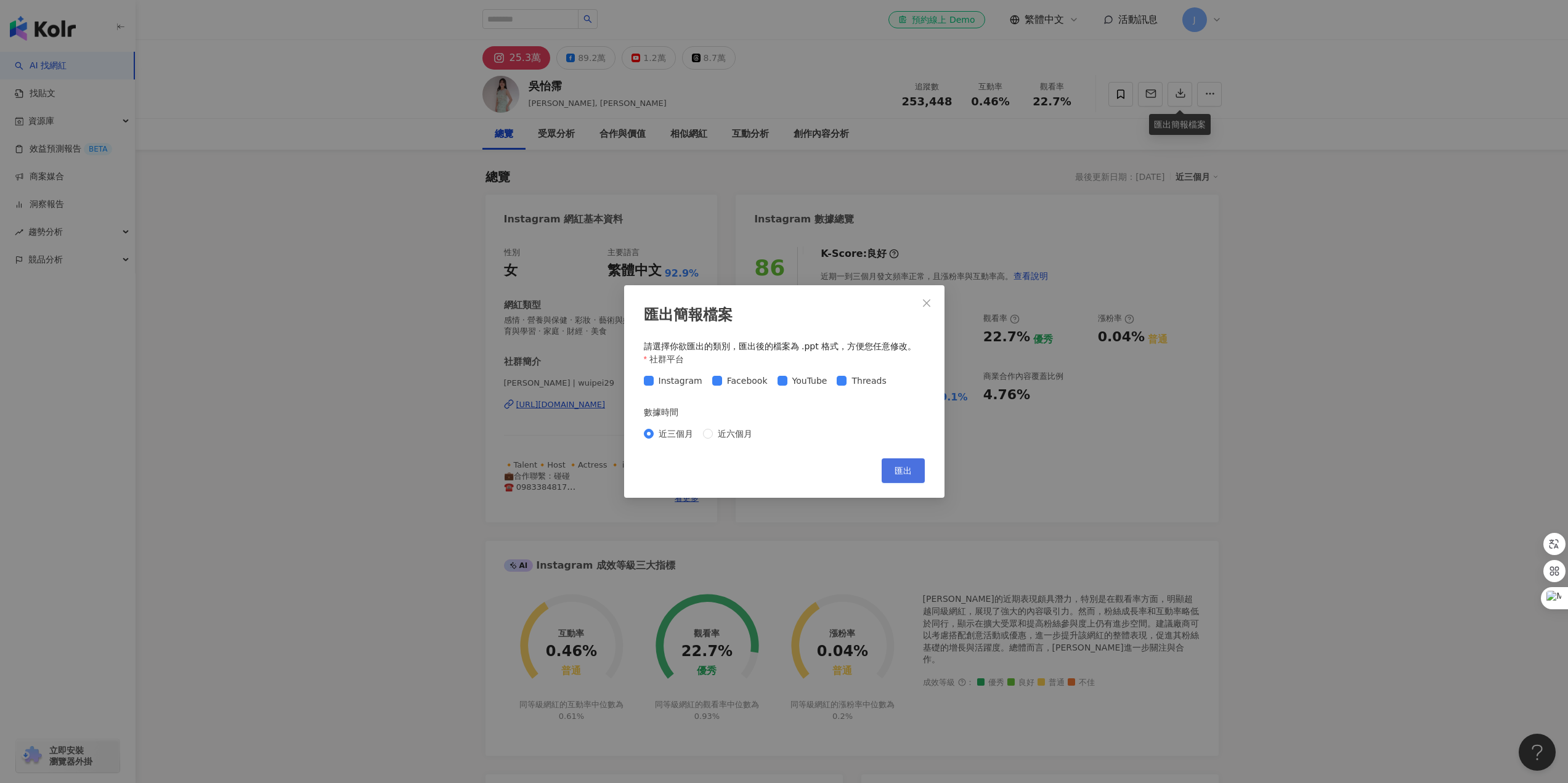
click at [900, 463] on button "匯出" at bounding box center [903, 471] width 43 height 25
click at [1495, 284] on div "匯出簡報檔案 請選擇你欲匯出的類別，匯出後的檔案為 .ppt 格式，方便您任意修改。 社群平台 Instagram Facebook YouTube Thre…" at bounding box center [784, 392] width 1568 height 783
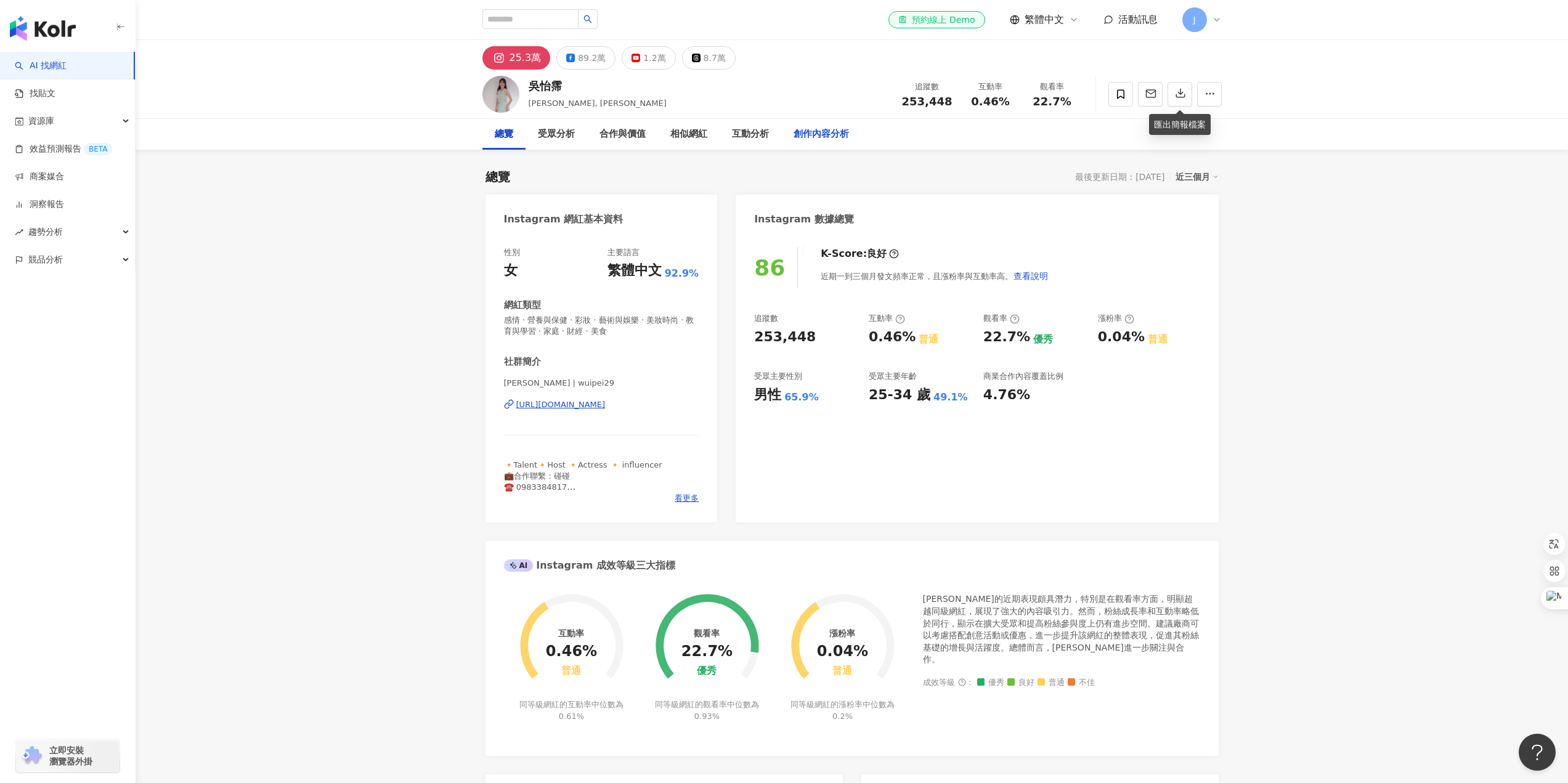
click at [812, 130] on div "創作內容分析" at bounding box center [821, 134] width 55 height 15
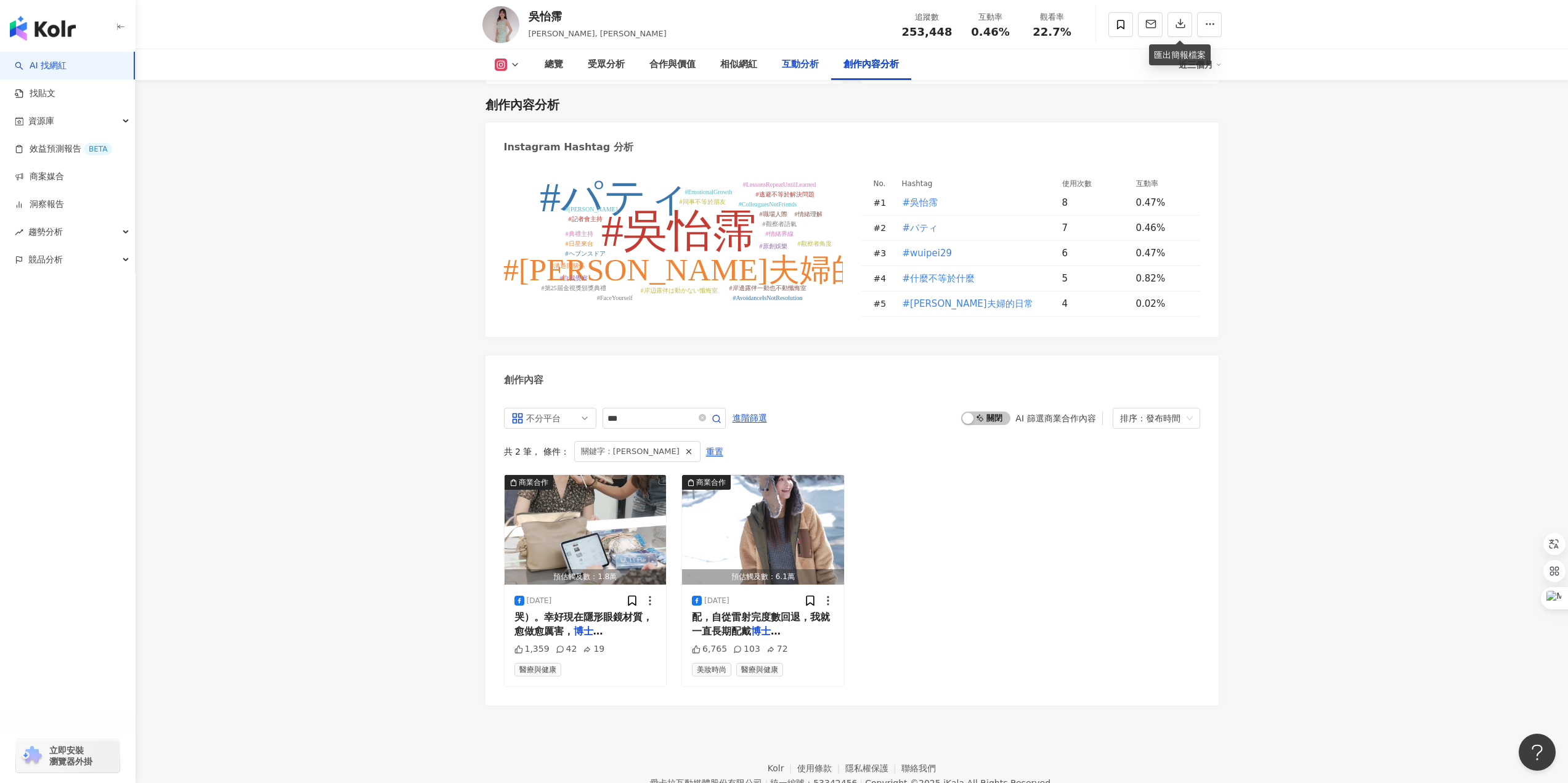
click at [802, 64] on div "互動分析" at bounding box center [800, 65] width 37 height 15
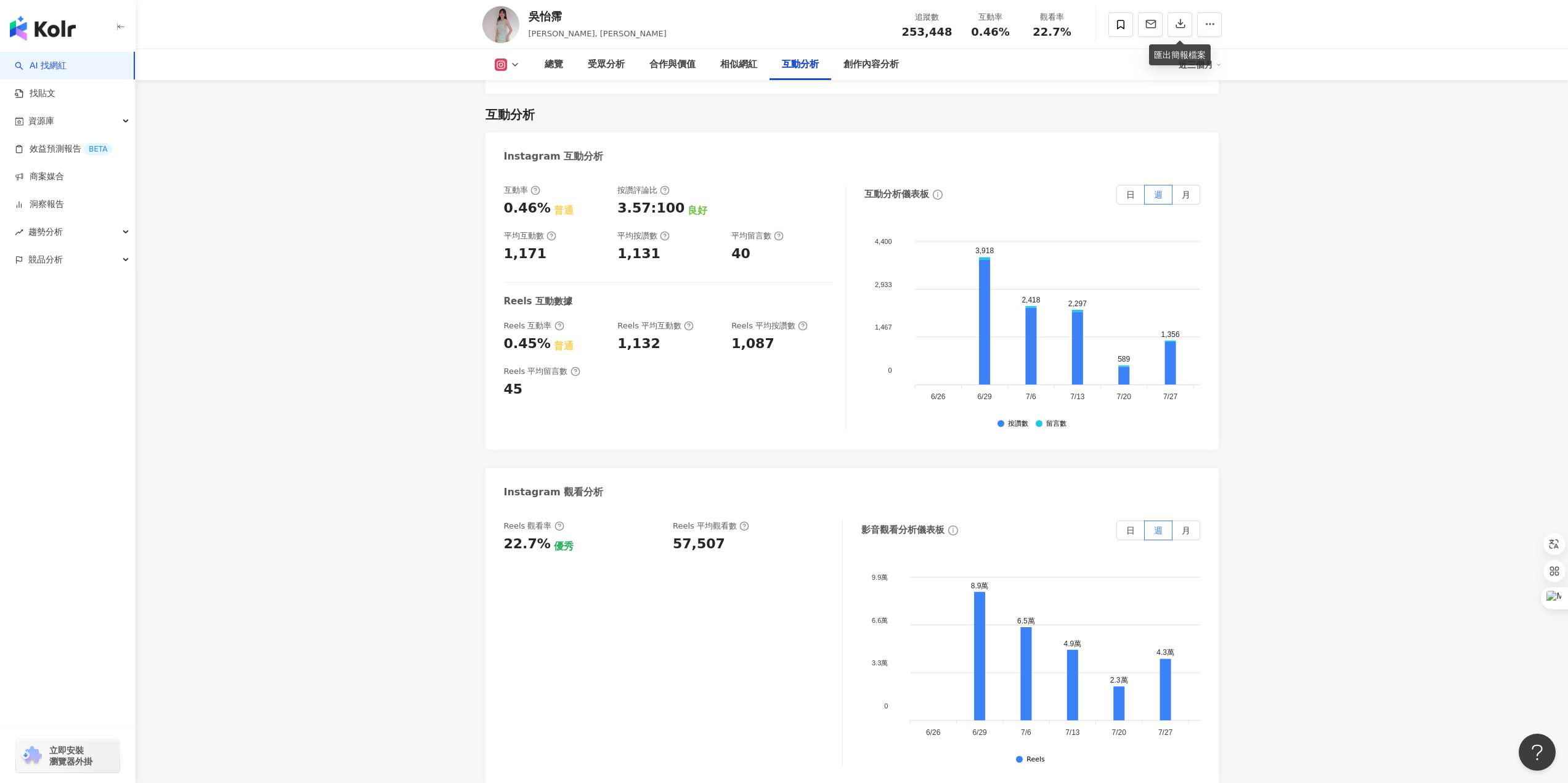
click at [505, 61] on icon at bounding box center [500, 64] width 12 height 12
click at [511, 114] on button "Facebook" at bounding box center [527, 116] width 74 height 17
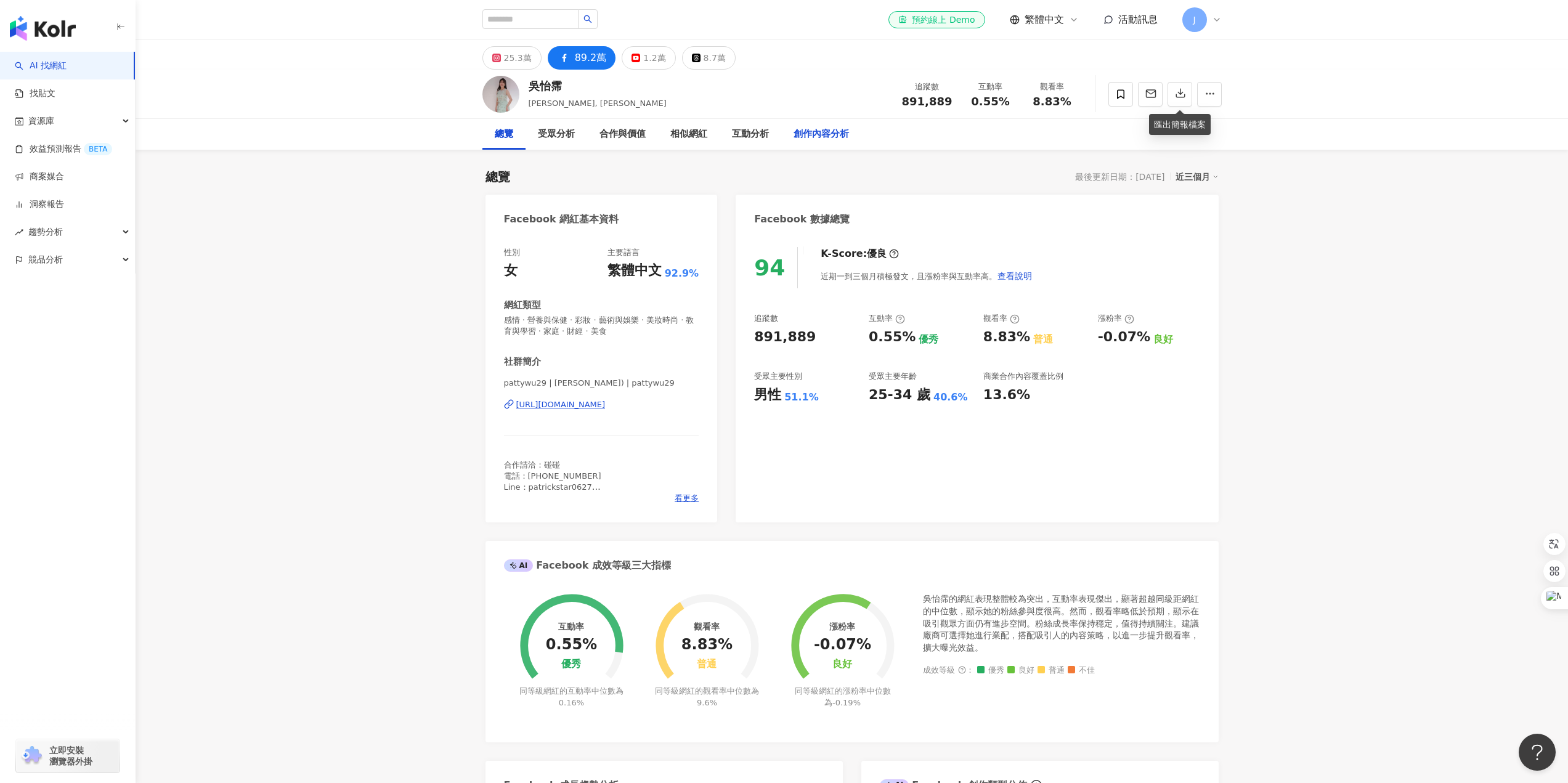
click at [820, 136] on div "創作內容分析" at bounding box center [821, 134] width 55 height 15
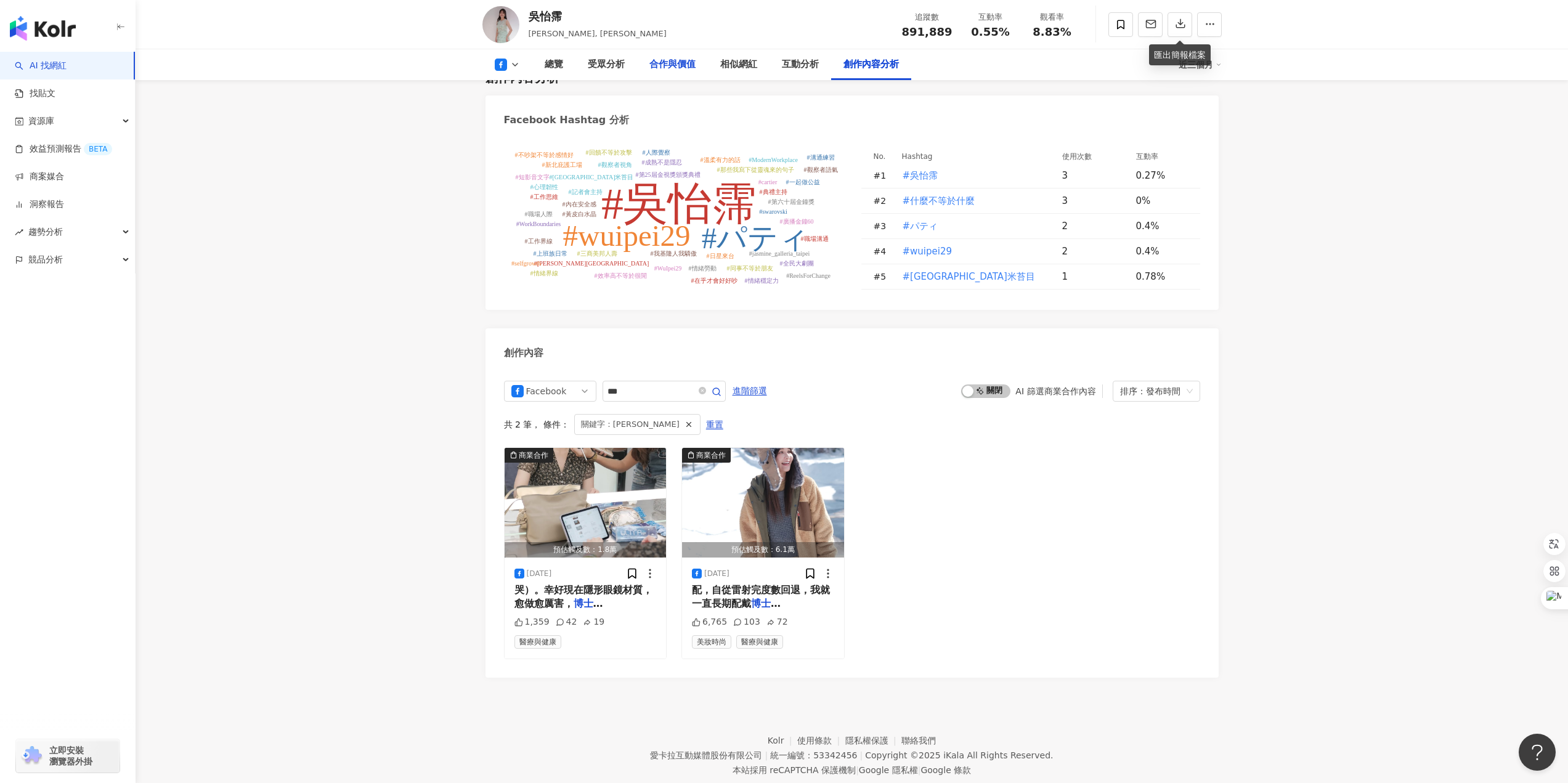
click at [671, 69] on div "合作與價值" at bounding box center [672, 65] width 46 height 15
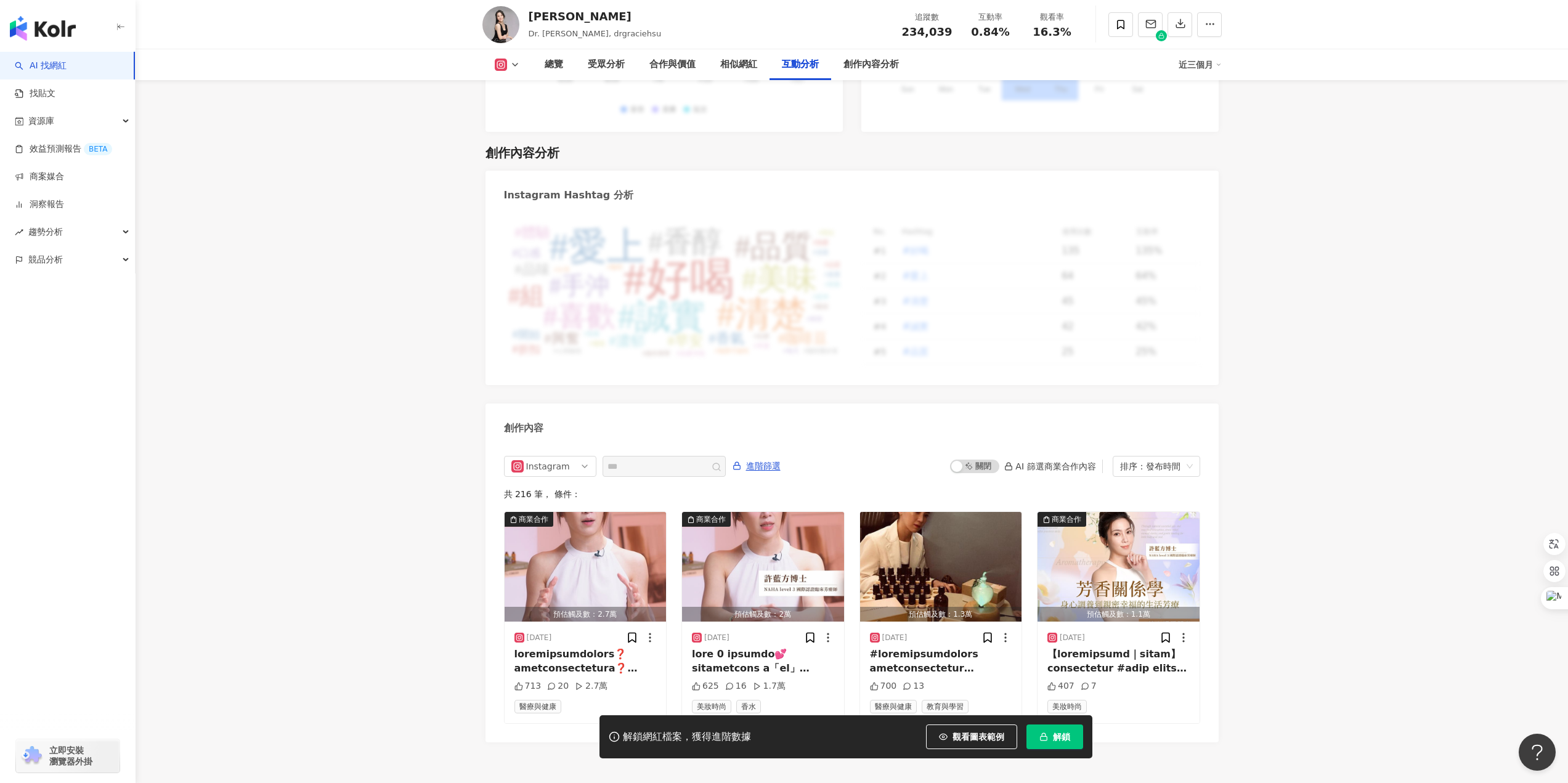
scroll to position [3553, 0]
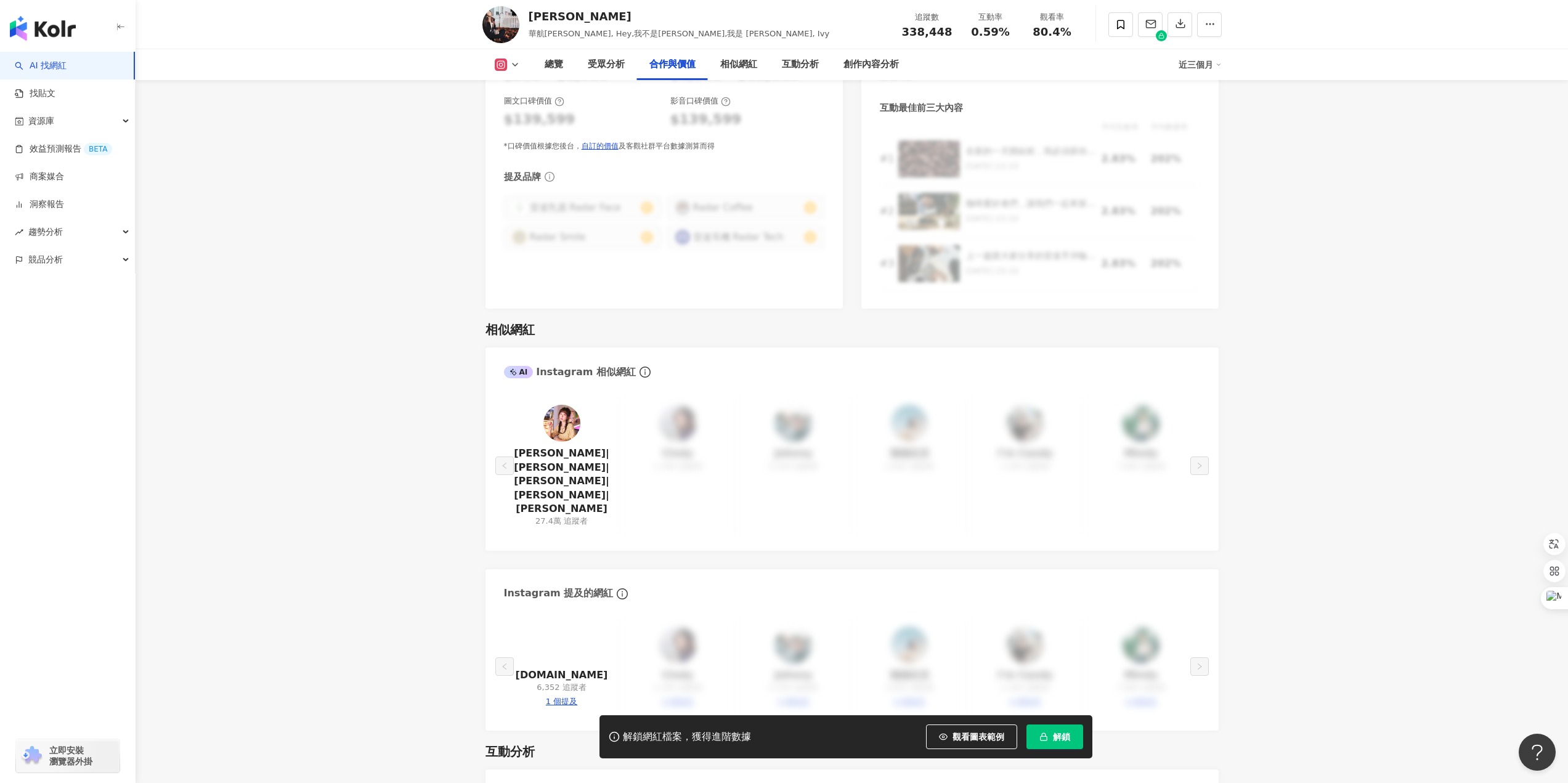
scroll to position [1848, 0]
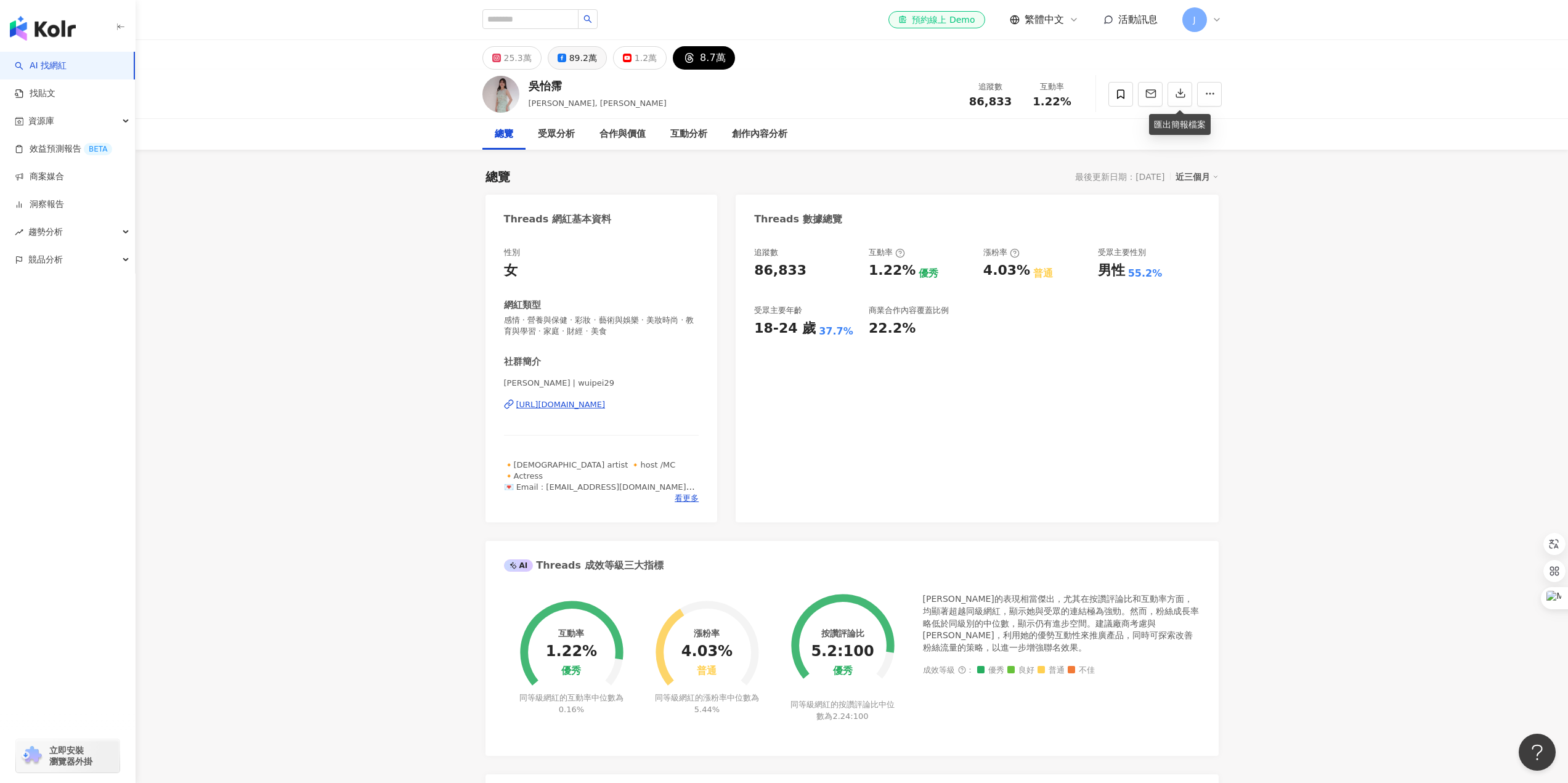
click at [570, 61] on div "89.2萬" at bounding box center [583, 58] width 28 height 17
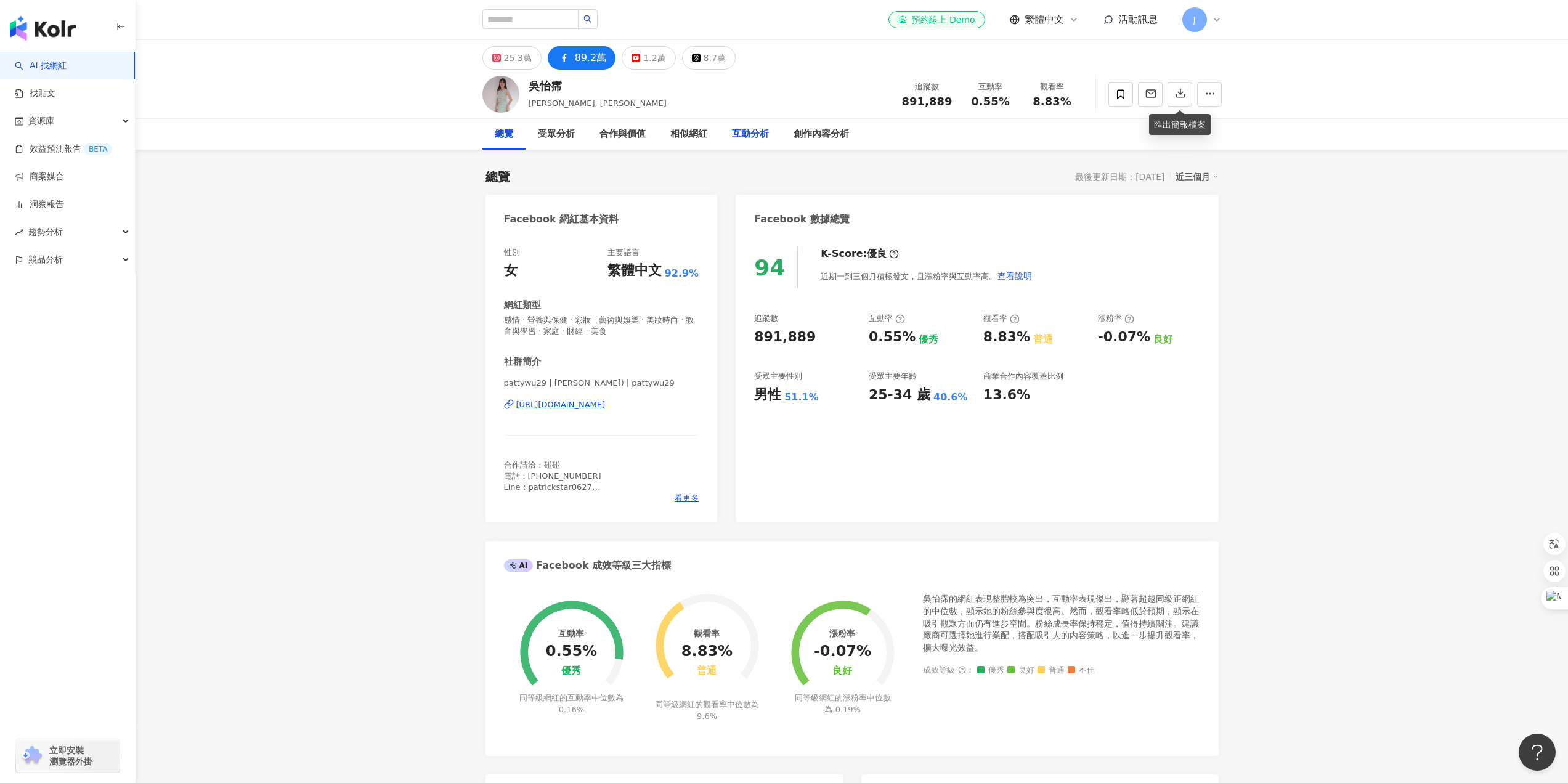
click at [747, 129] on div "互動分析" at bounding box center [750, 134] width 37 height 15
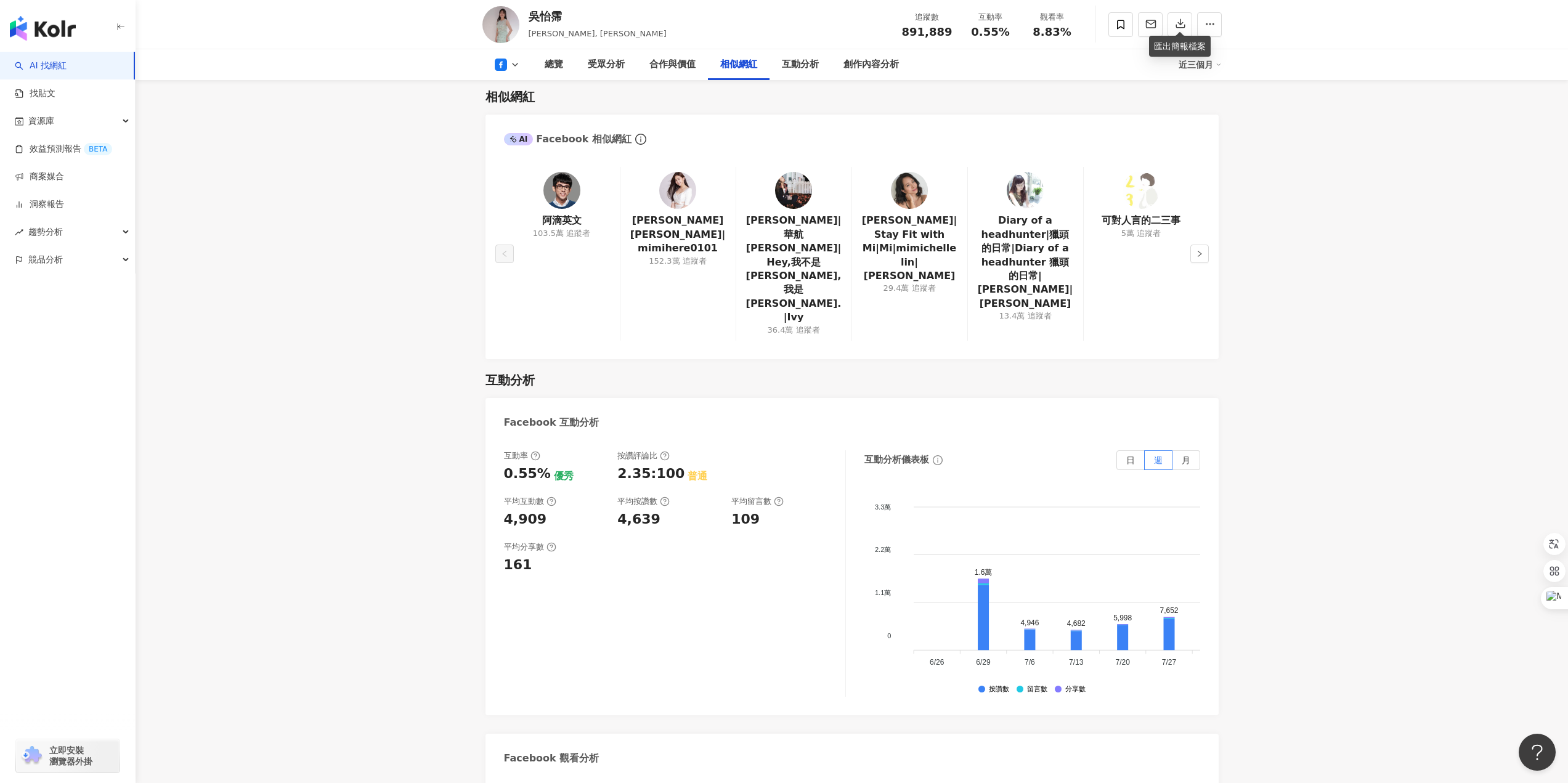
scroll to position [1760, 0]
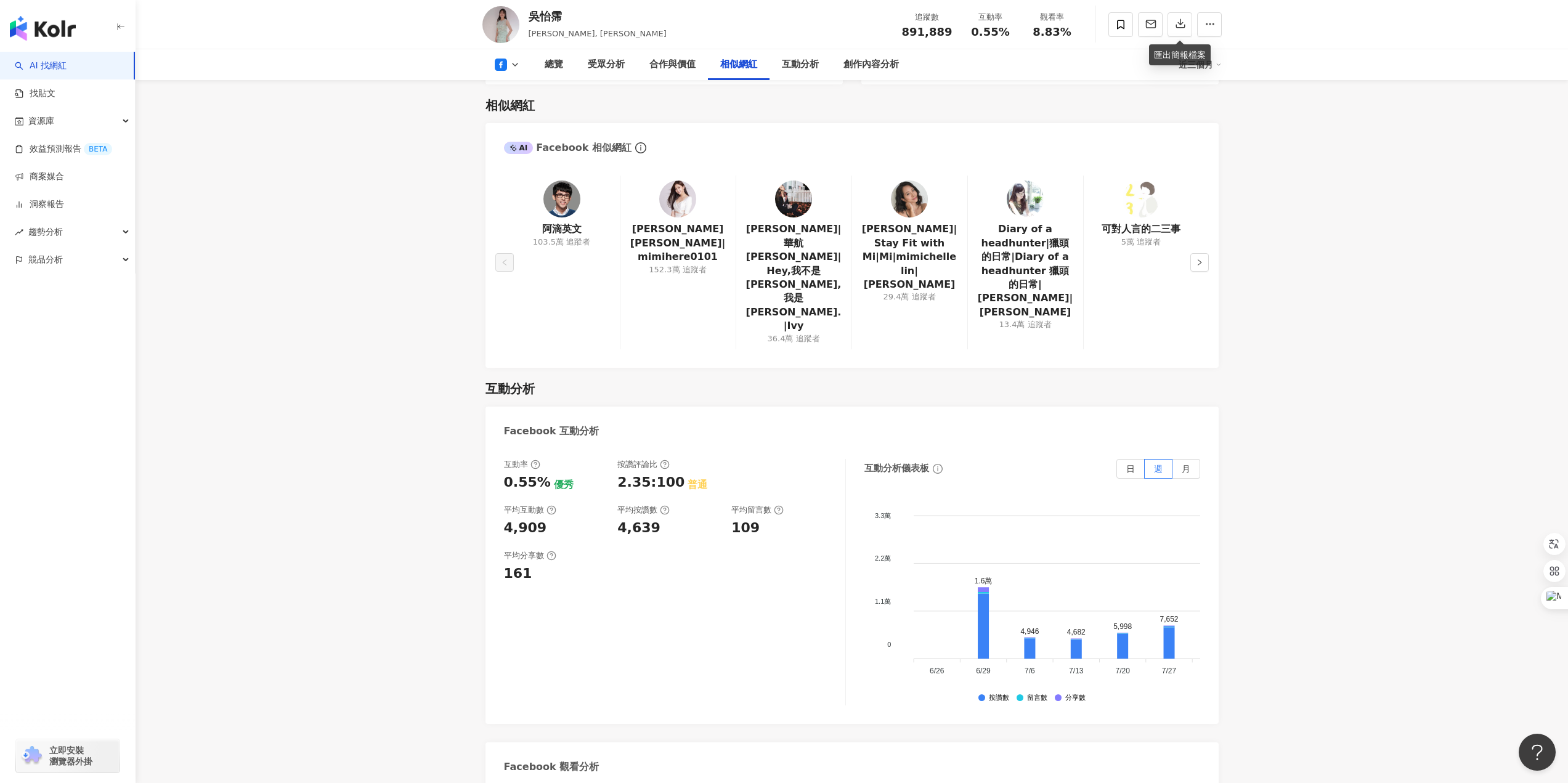
click at [431, 513] on main "25.3萬 89.2萬 1.2萬 8.7萬 吳怡霈 Patty, Patty Wu 追蹤數 891,889 互動率 0.55% 觀看率 8.83% 總覽 受眾…" at bounding box center [852, 174] width 1432 height 3787
click at [470, 615] on div "總覽 最後更新日期：2025/9/23 近三個月 Facebook 網紅基本資料 性別 女 主要語言 繁體中文 92.9% 網紅類型 感情 · 營養與保健 ·…" at bounding box center [853, 228] width 789 height 3678
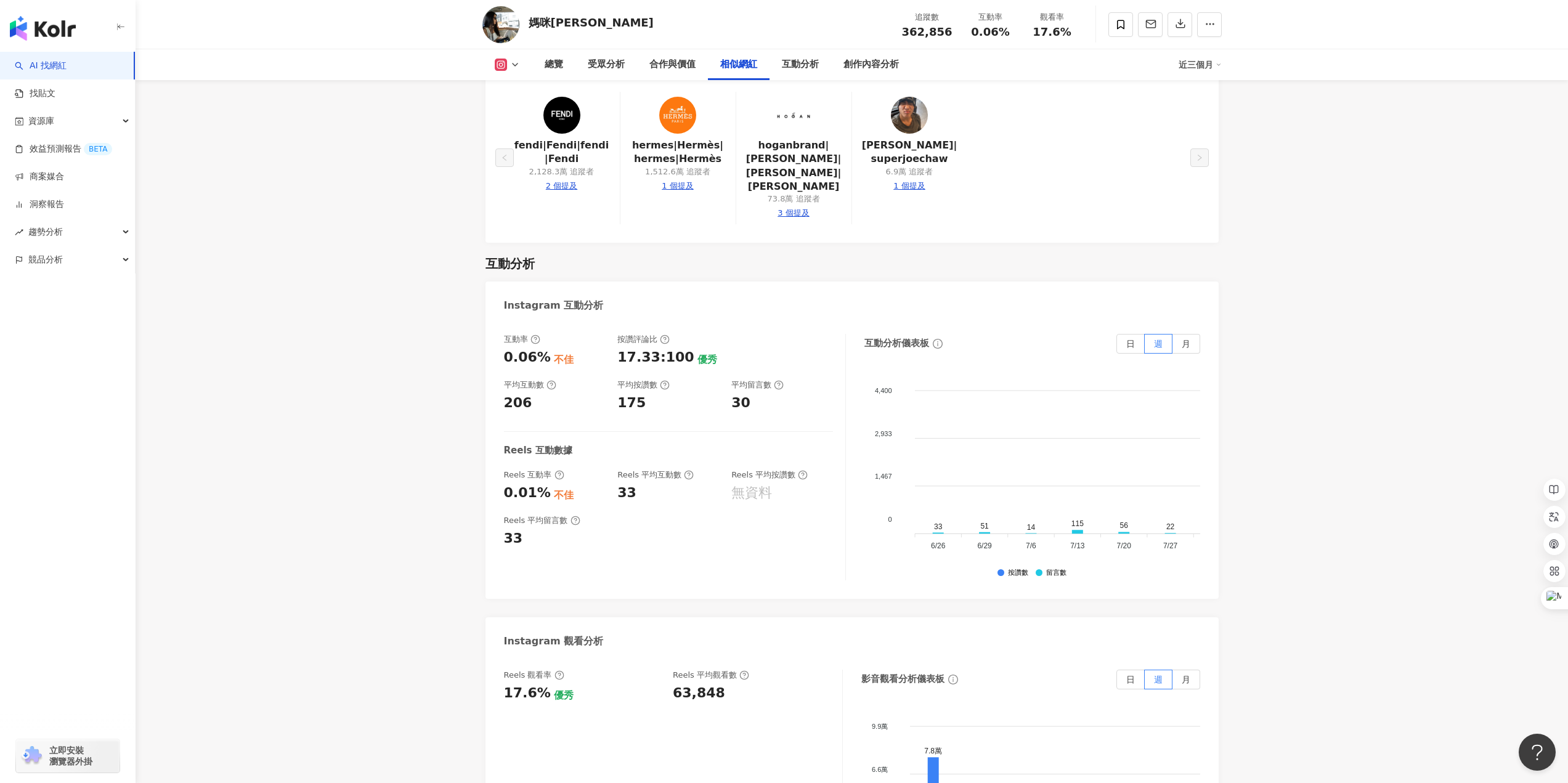
scroll to position [2079, 0]
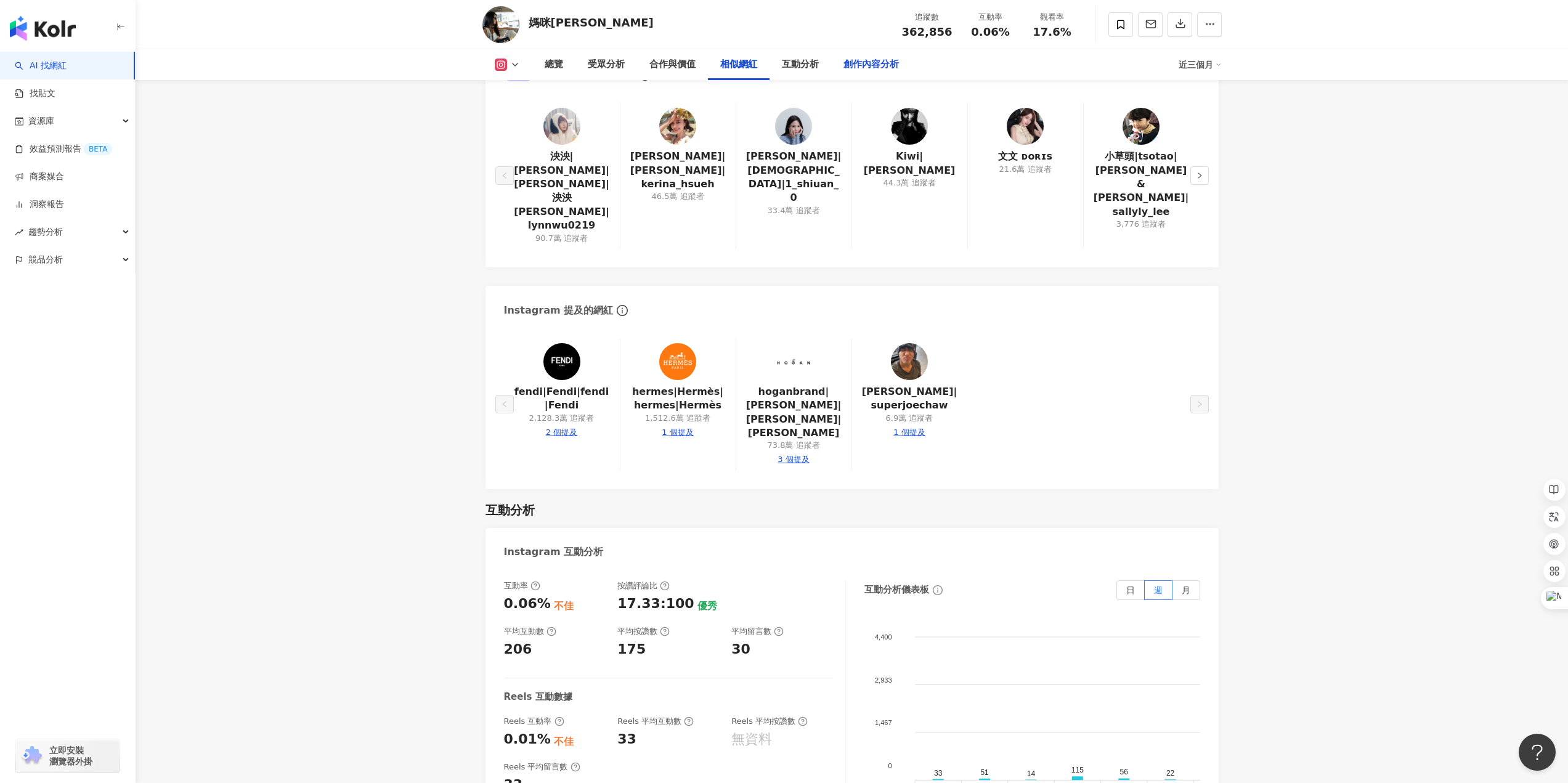
click at [872, 66] on div "創作內容分析" at bounding box center [872, 65] width 55 height 15
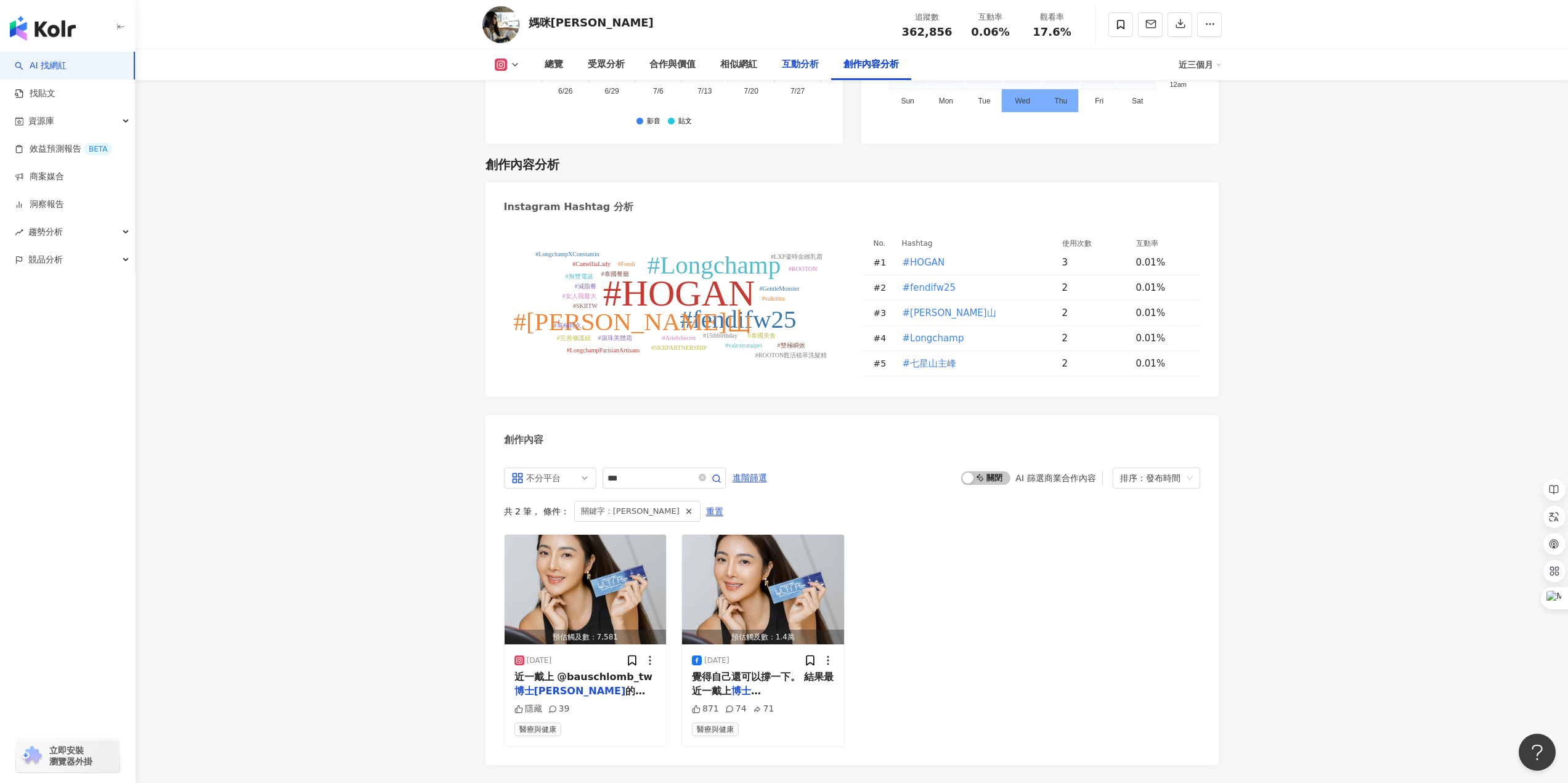
click at [807, 66] on div "互動分析" at bounding box center [800, 65] width 37 height 15
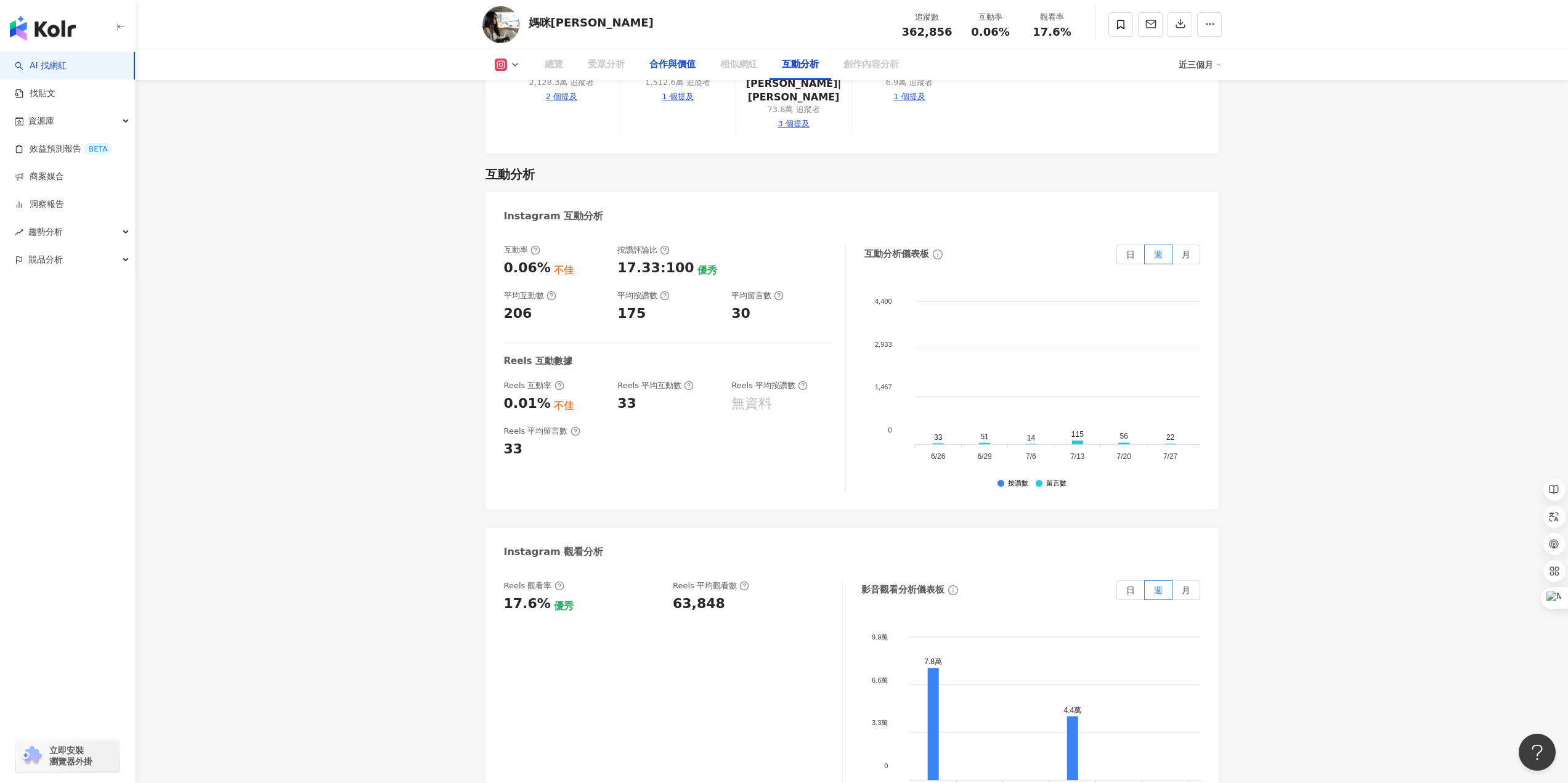
click at [679, 72] on div "合作與價值" at bounding box center [672, 65] width 71 height 31
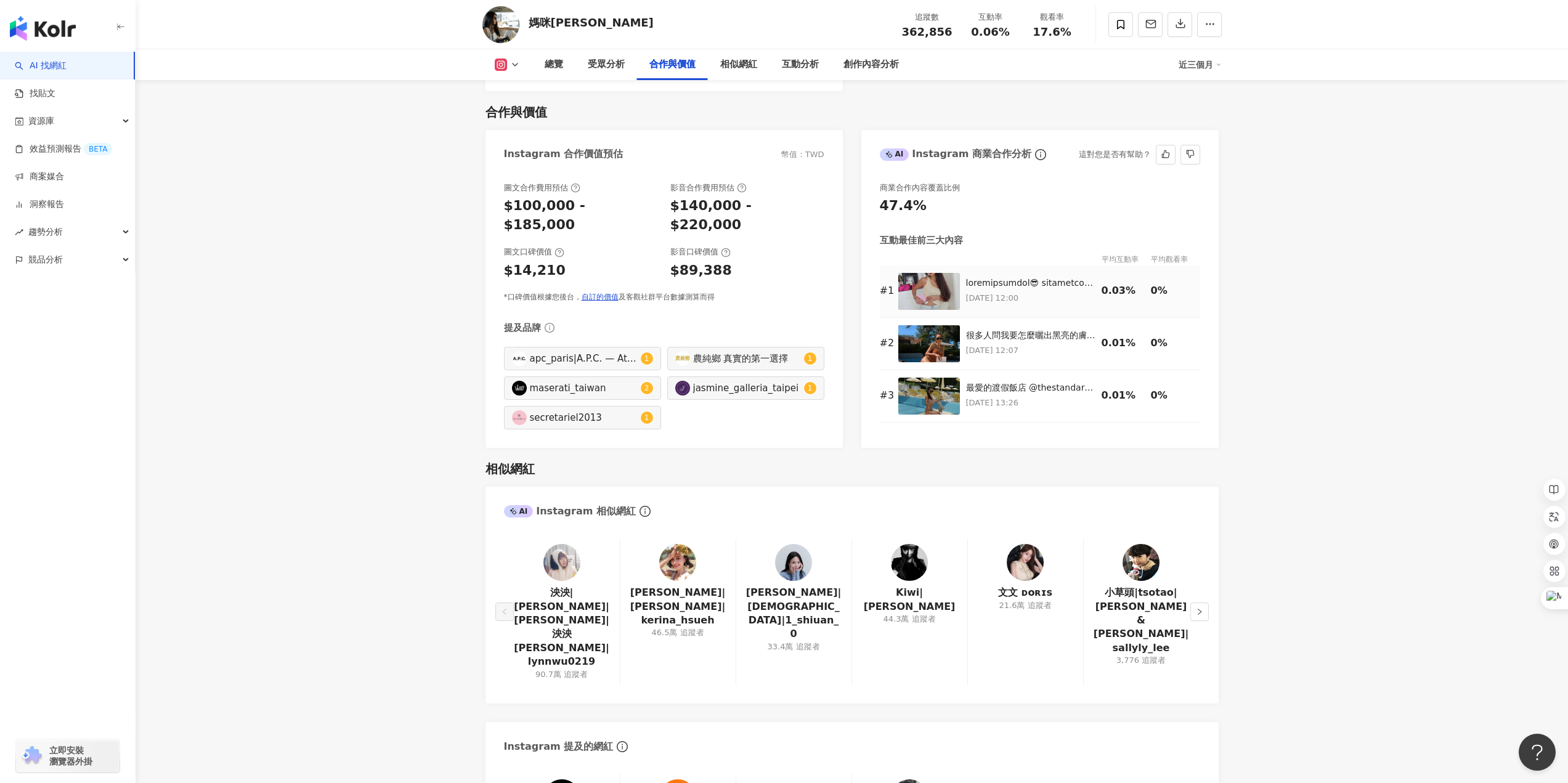
click at [925, 278] on img at bounding box center [929, 291] width 61 height 37
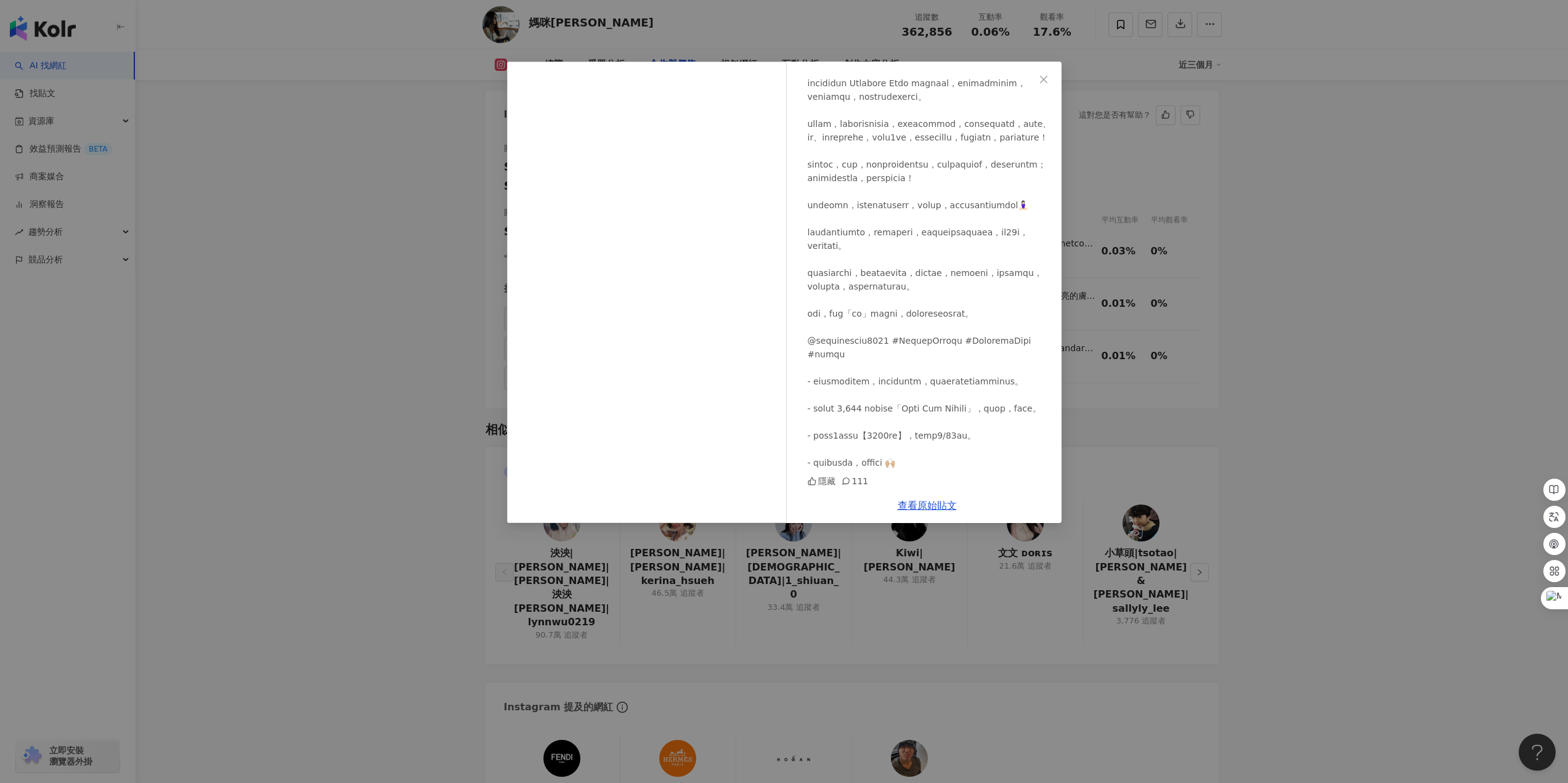
scroll to position [1705, 0]
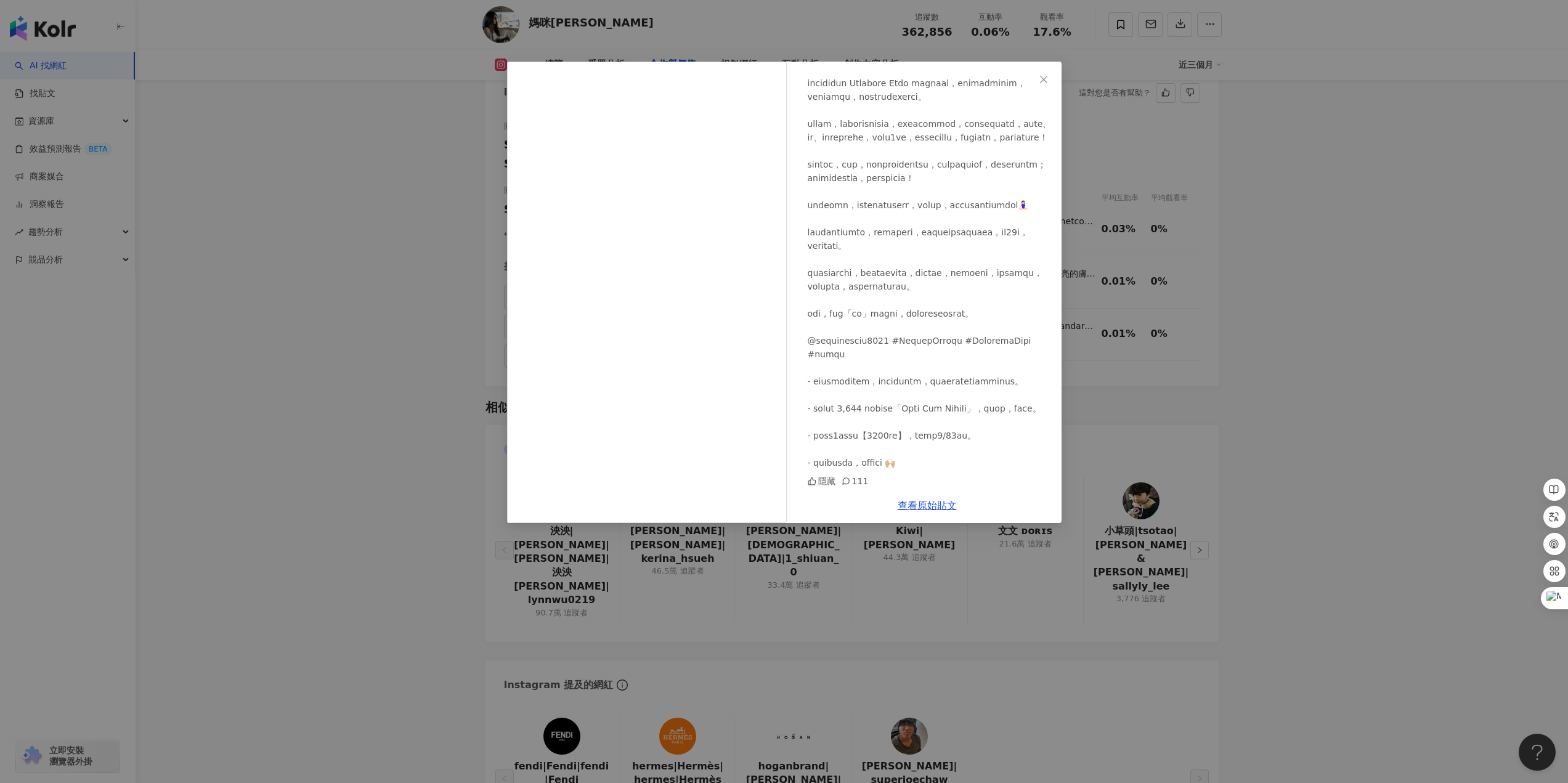
click at [427, 340] on div "媽咪速玲 2025/8/27 隱藏 111 查看原始貼文" at bounding box center [784, 392] width 1568 height 783
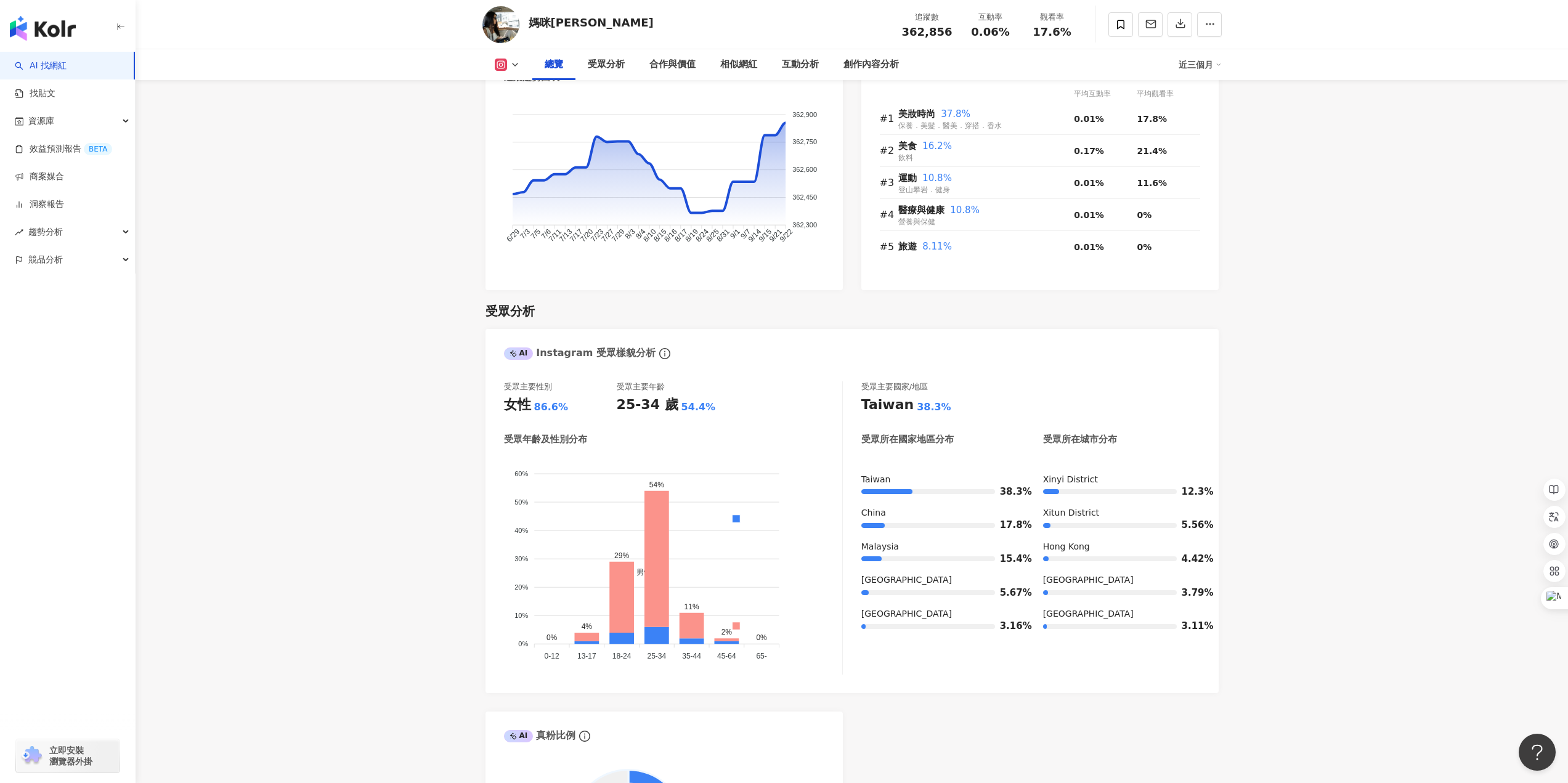
scroll to position [534, 0]
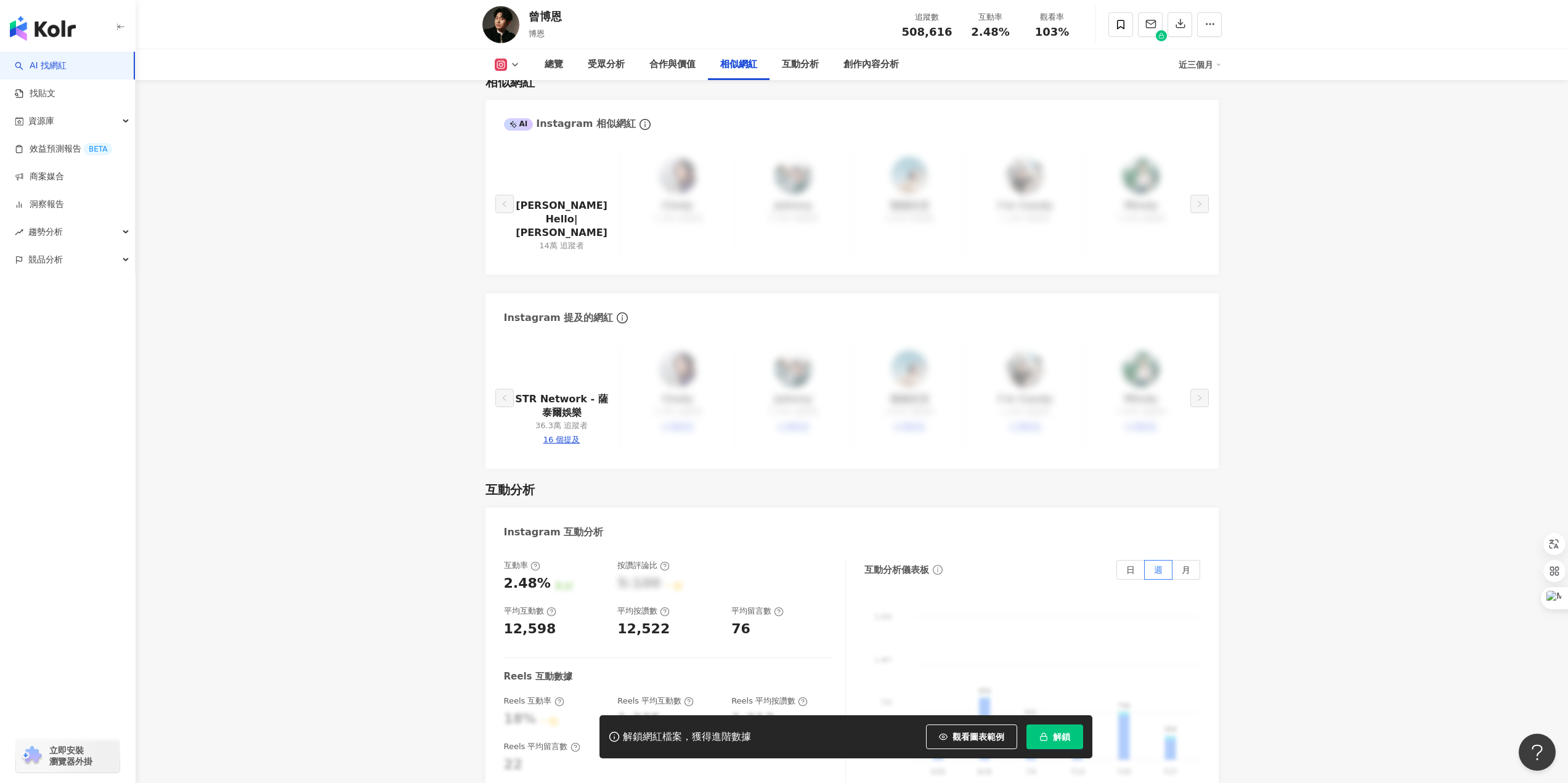
scroll to position [2037, 0]
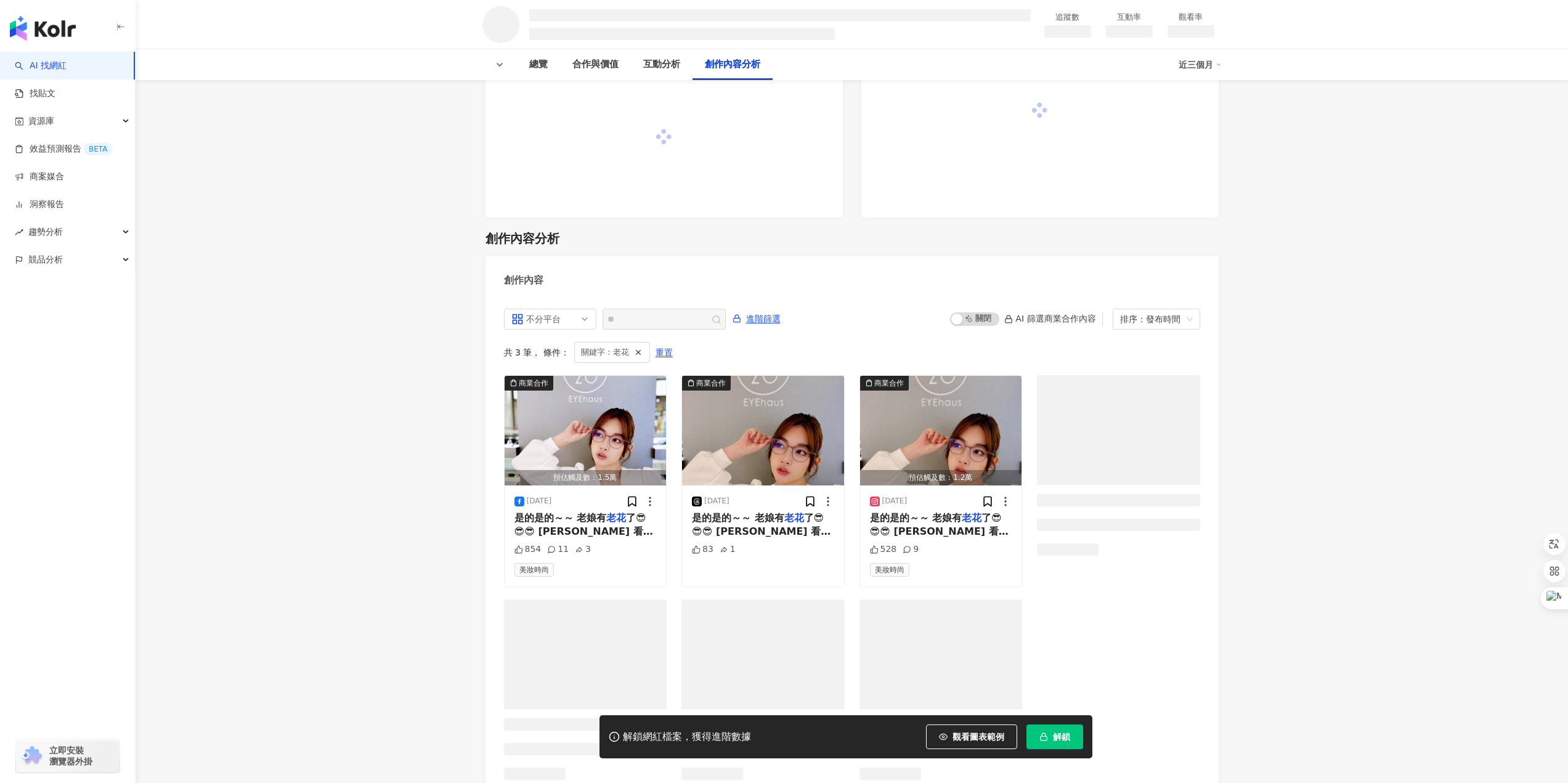
scroll to position [1293, 0]
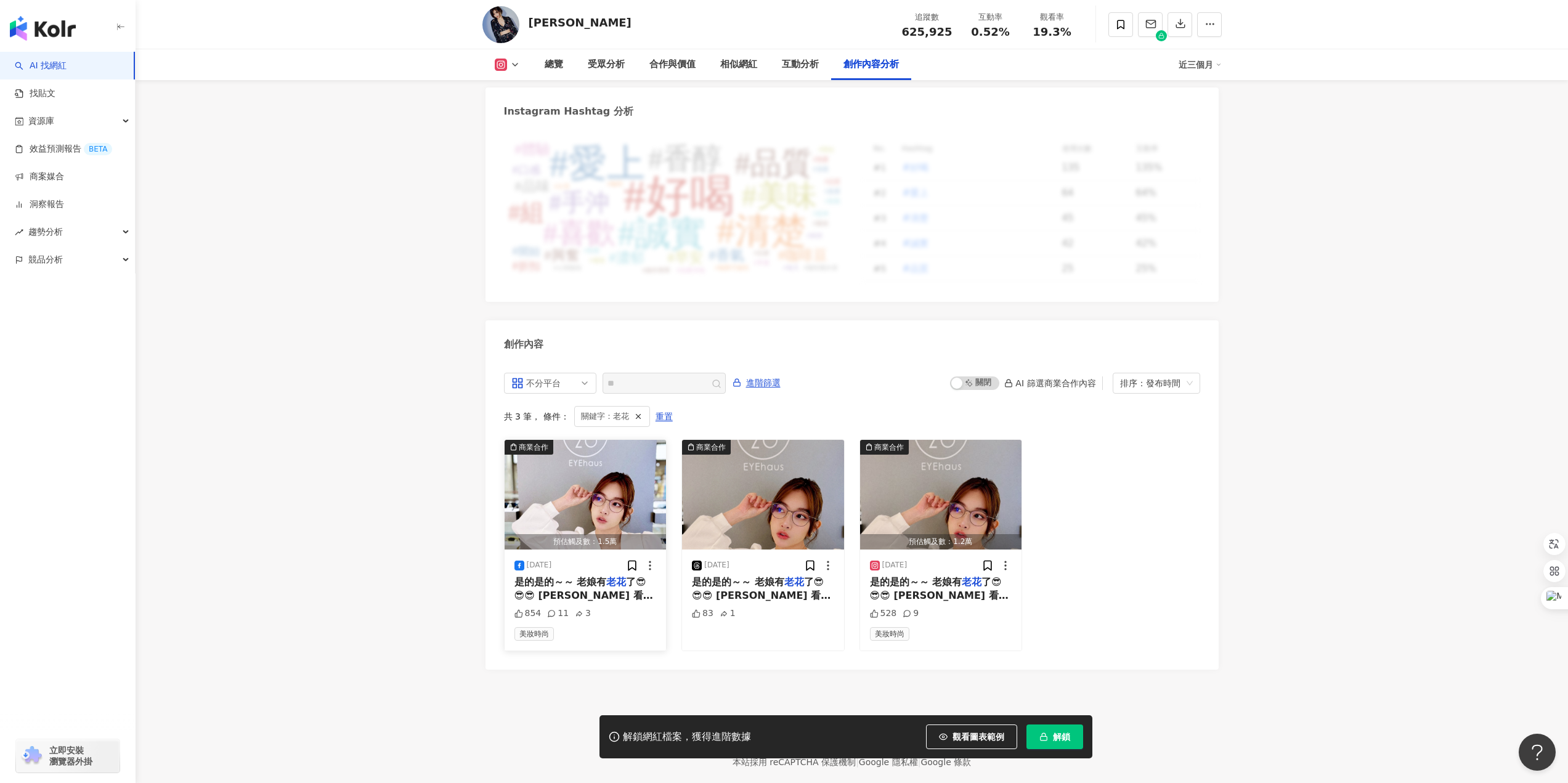
click at [626, 576] on span "了😎😎😎 [PERSON_NAME] 看不下去了～ 2020不是只有太陽眼鏡 還有" at bounding box center [584, 602] width 139 height 53
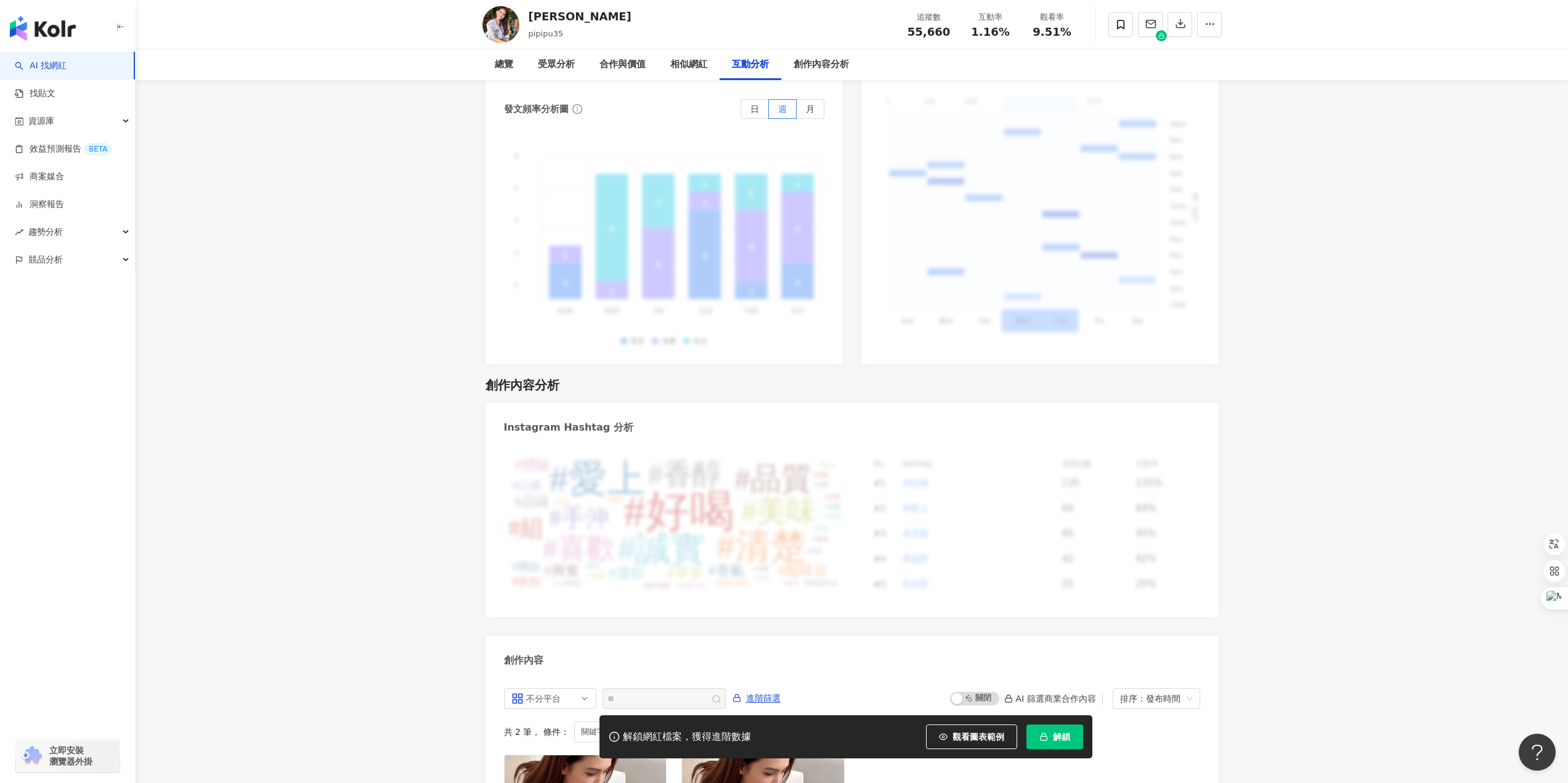
scroll to position [3519, 0]
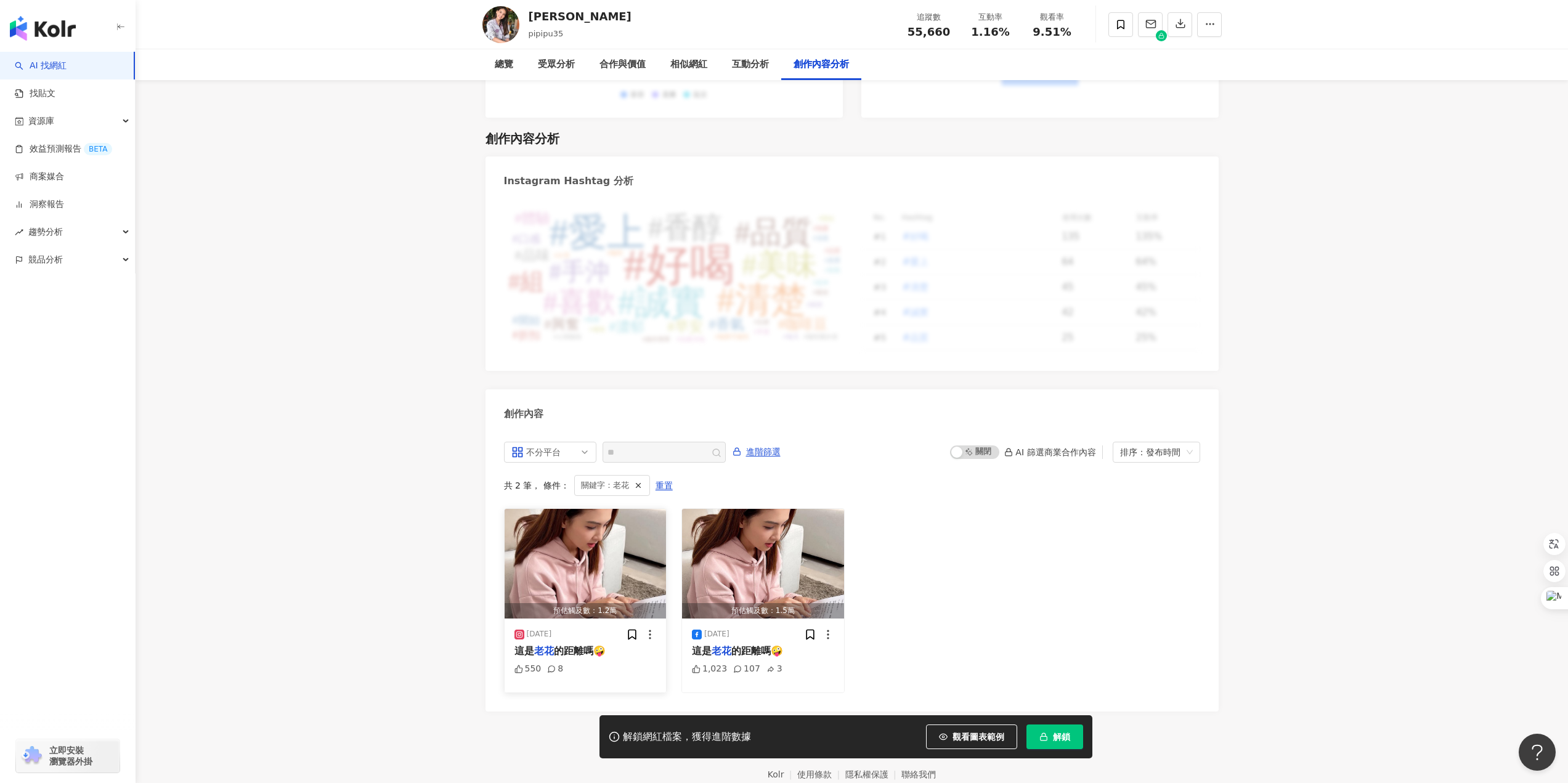
click at [582, 645] on span "的距離嗎🤪" at bounding box center [580, 651] width 52 height 12
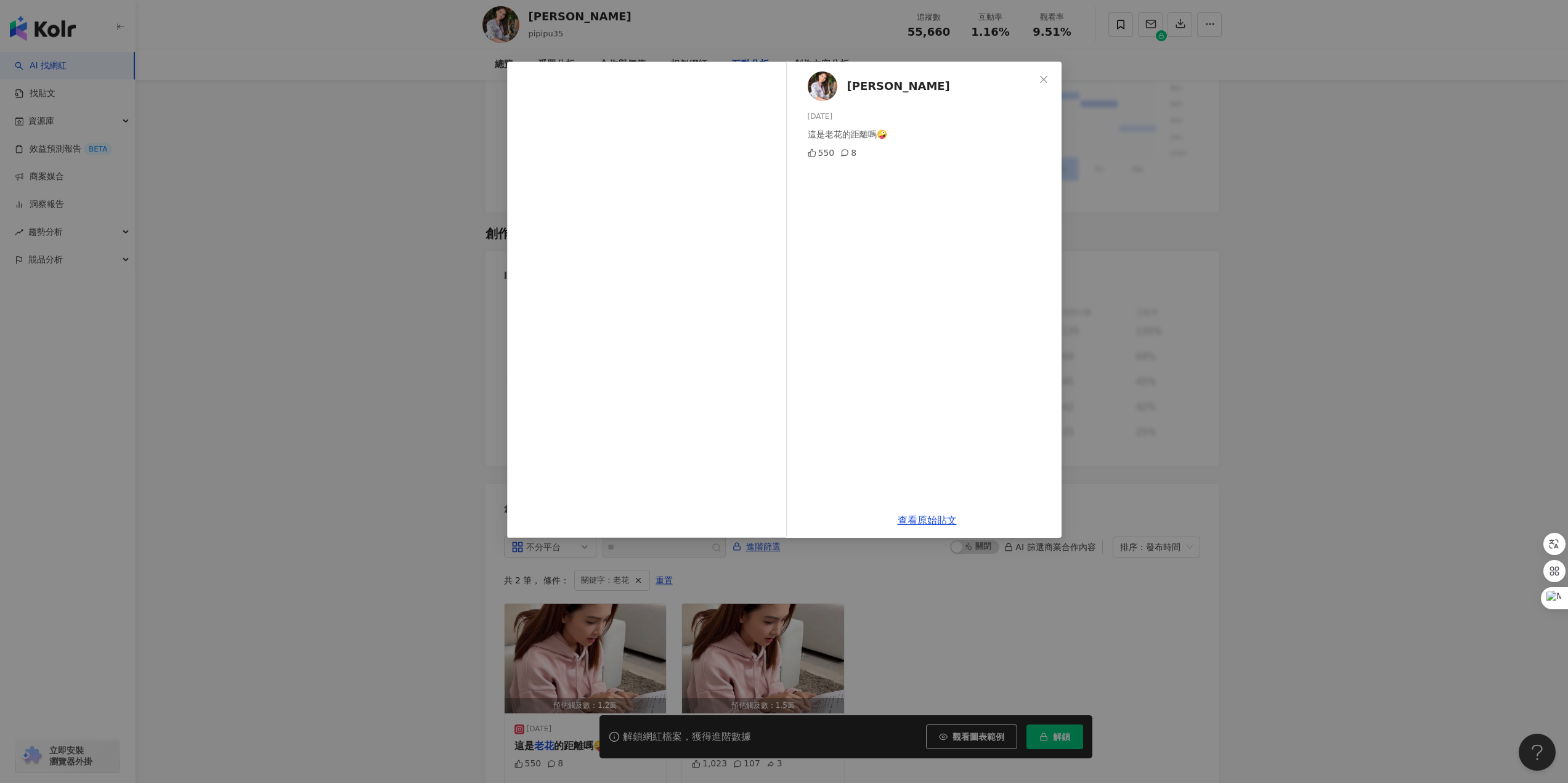
scroll to position [3273, 0]
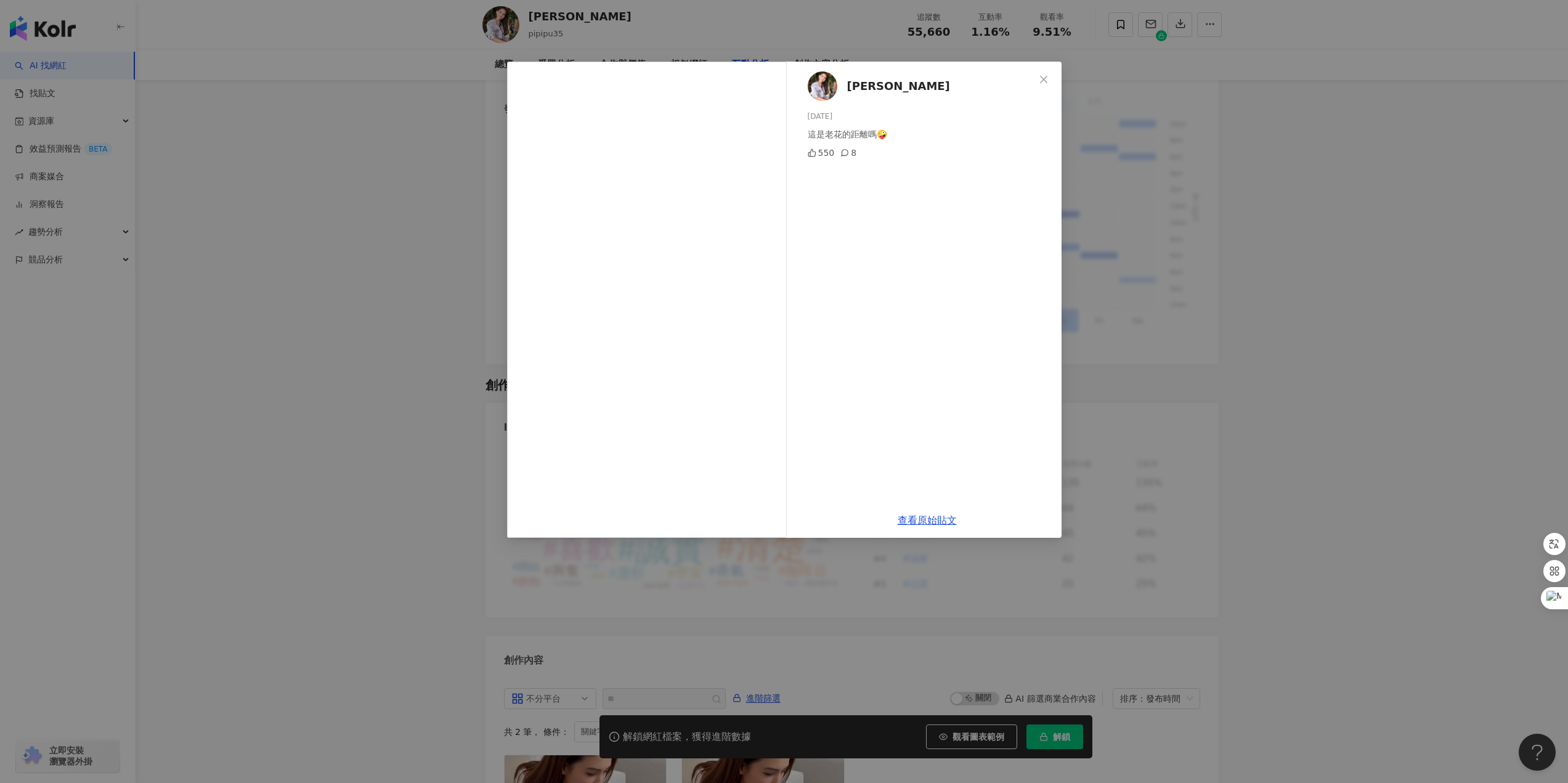
click at [448, 411] on div "韋汝 2025/6/5 這是老花的距離嗎🤪 550 8 查看原始貼文" at bounding box center [784, 392] width 1568 height 783
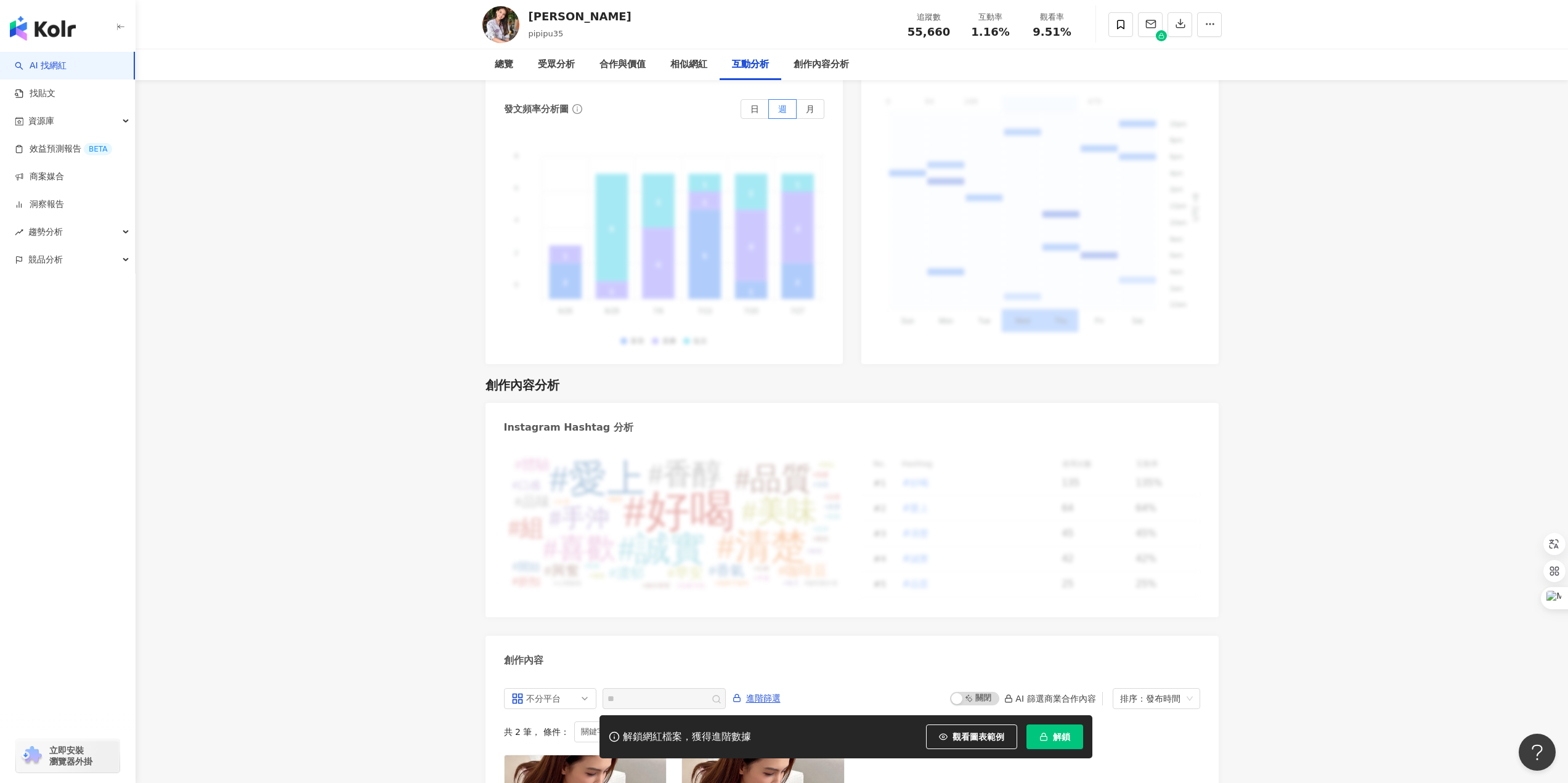
scroll to position [3519, 0]
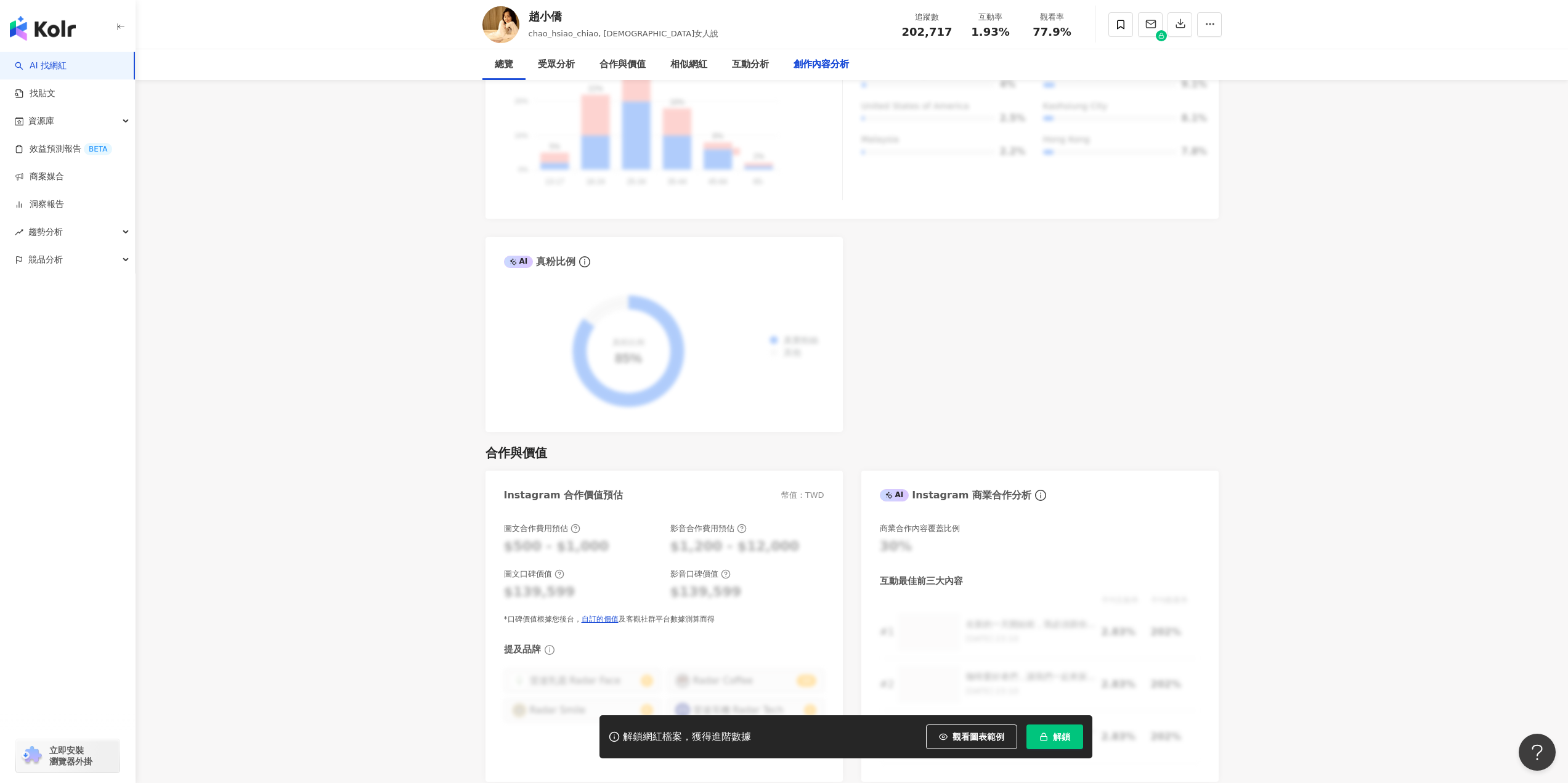
scroll to position [3521, 0]
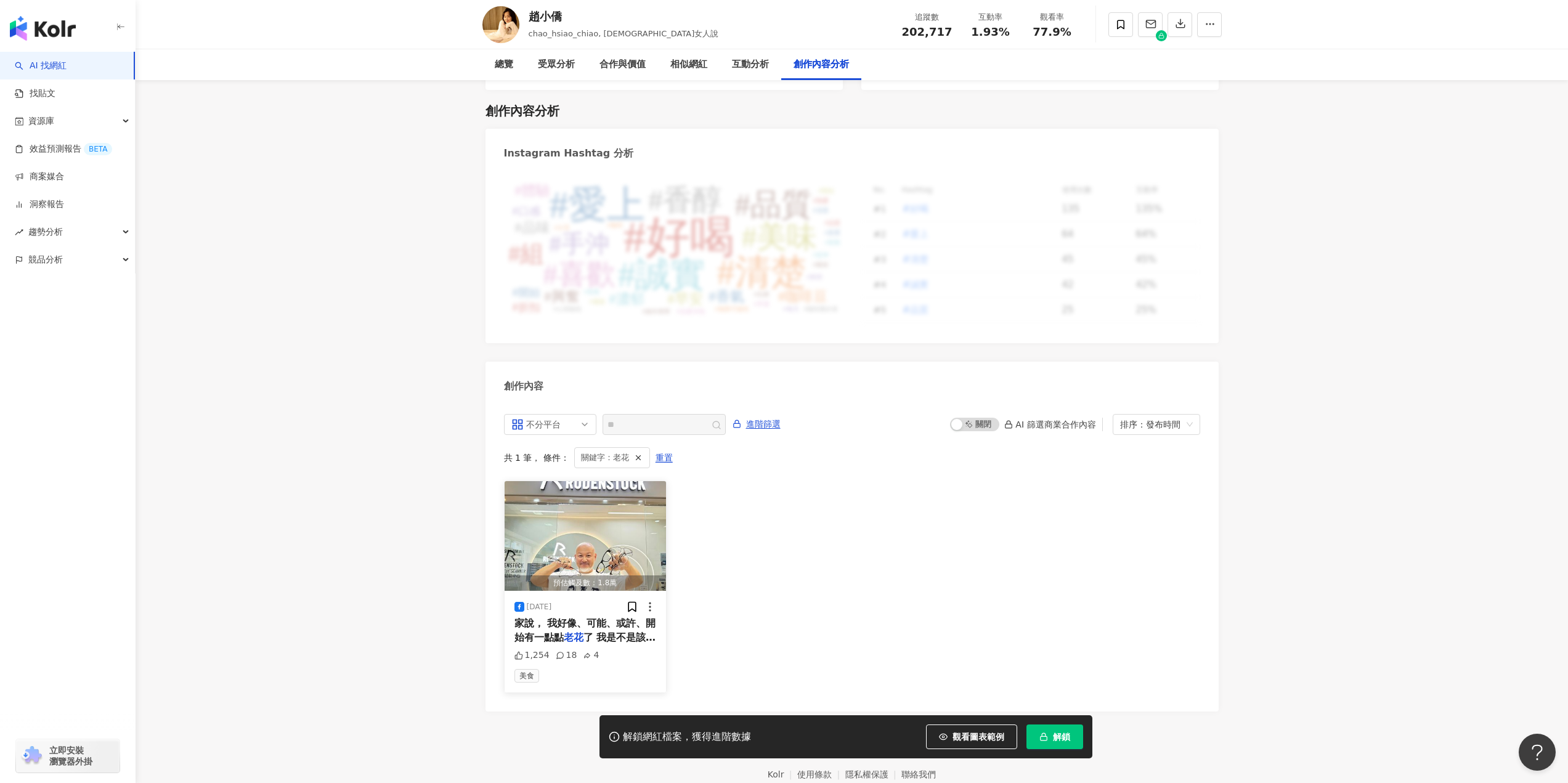
click at [597, 631] on span "了 我是不是該跟老爺去一趟台中，配一" at bounding box center [586, 644] width 141 height 26
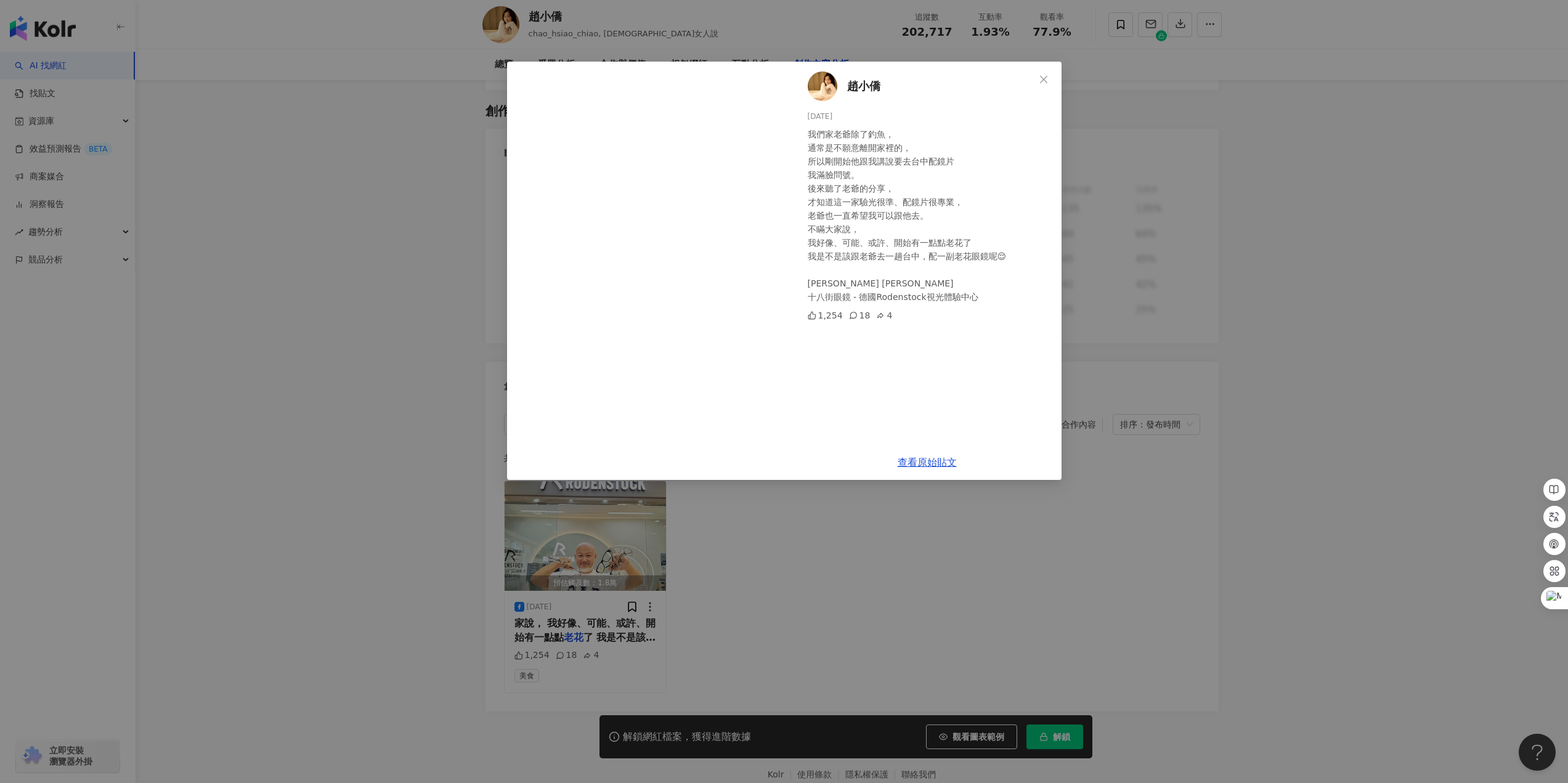
click at [459, 394] on div "趙小僑 2024/11/5 我們家老爺除了釣魚， 通常是不願意離開家裡的， 所以剛開始他跟我講說要去台中配鏡片 我滿臉問號。 ￼後來聽了老爺的分享， 才知道這…" at bounding box center [784, 392] width 1568 height 783
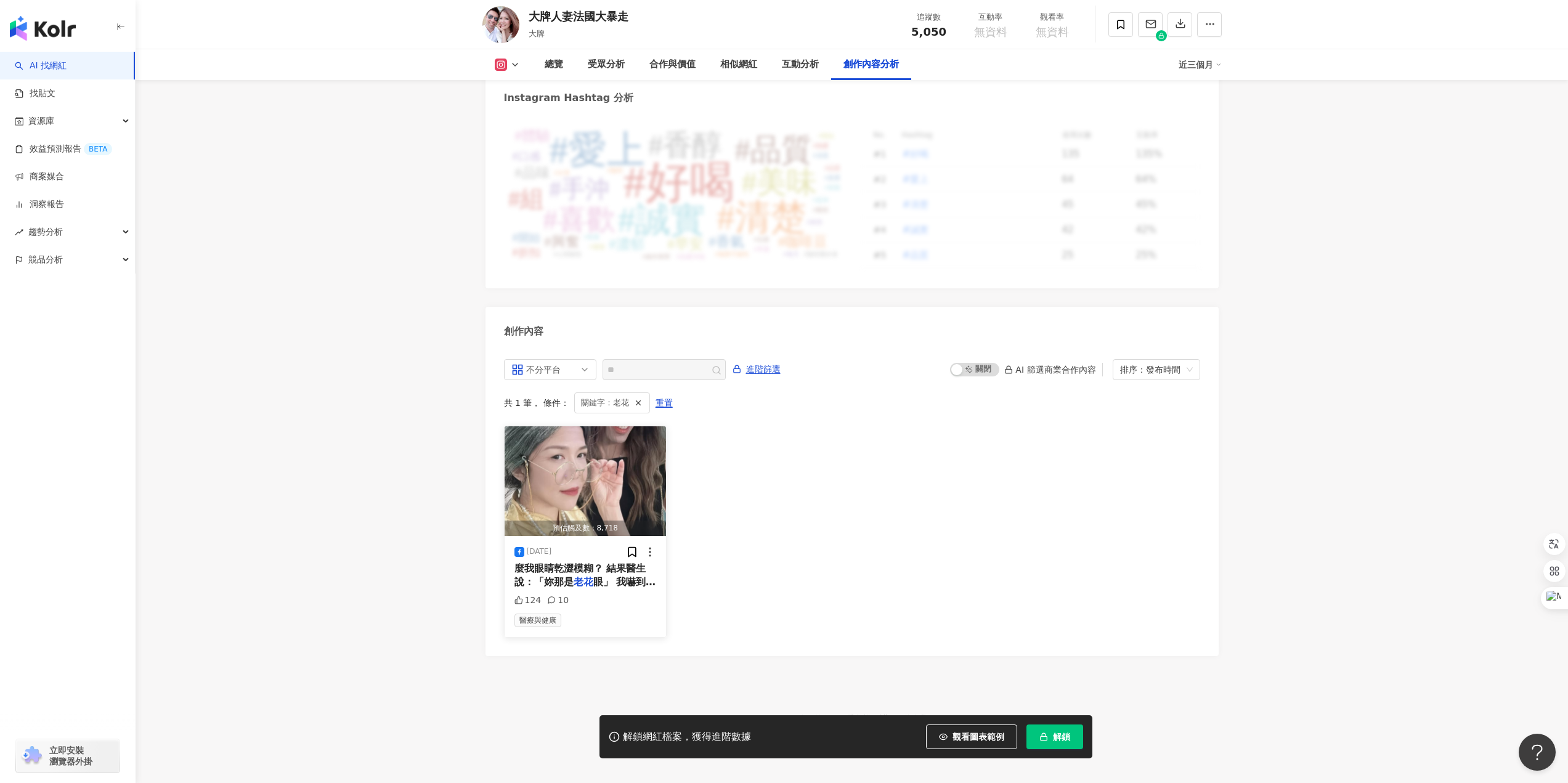
click at [615, 576] on span "眼」 我嚇到吃手手，我不就是3C用太" at bounding box center [586, 588] width 141 height 26
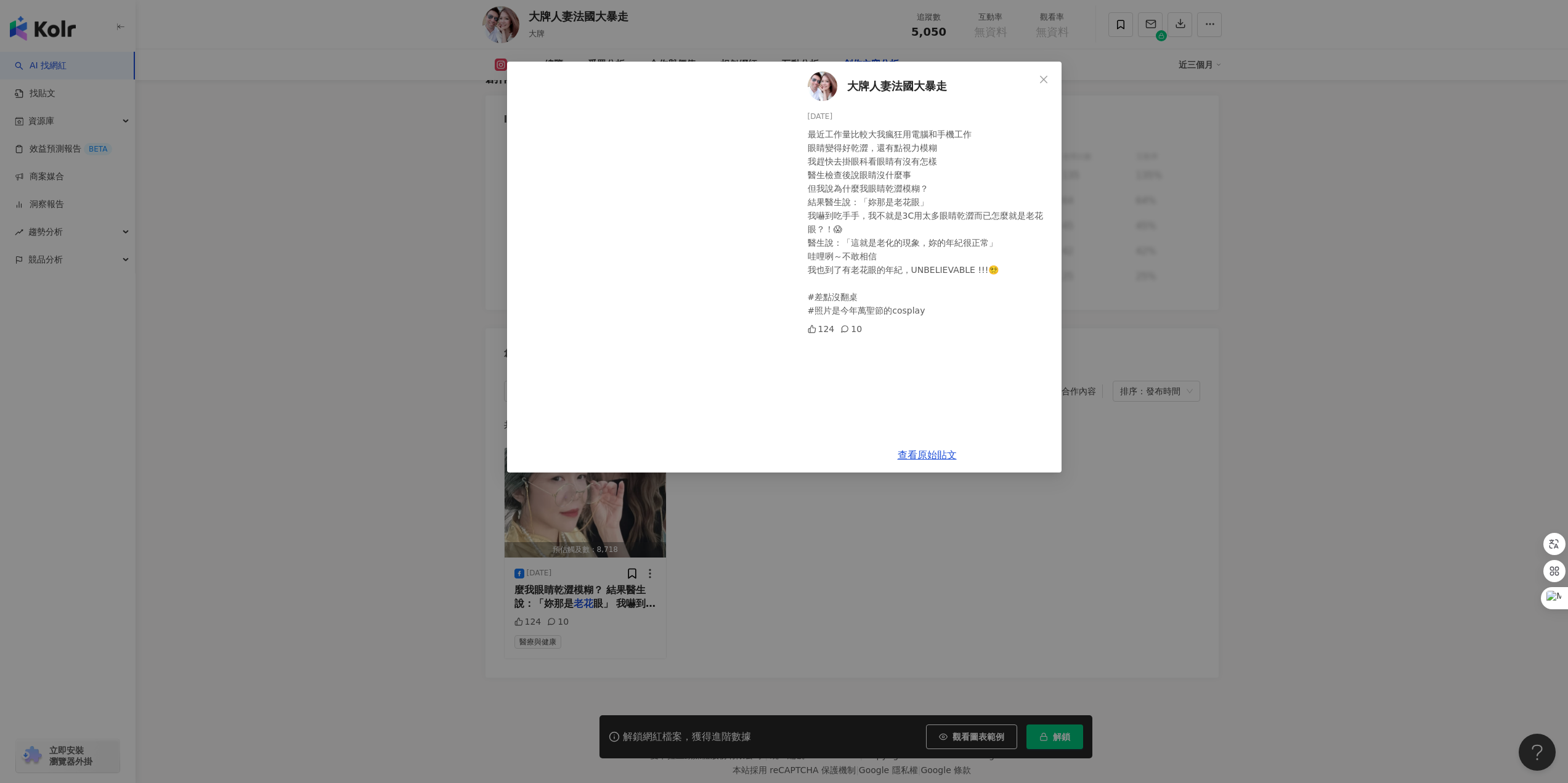
scroll to position [3548, 0]
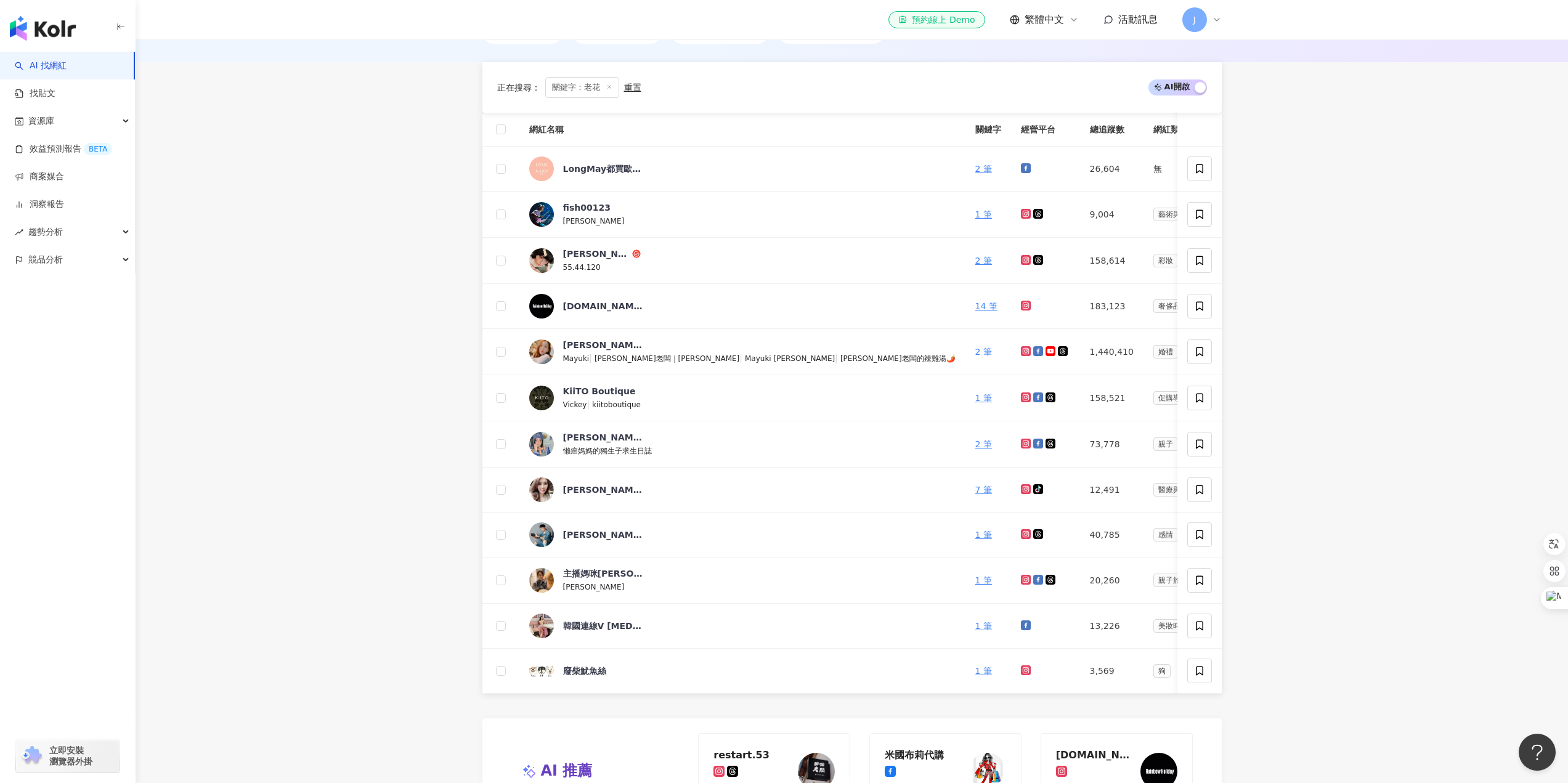
scroll to position [766, 0]
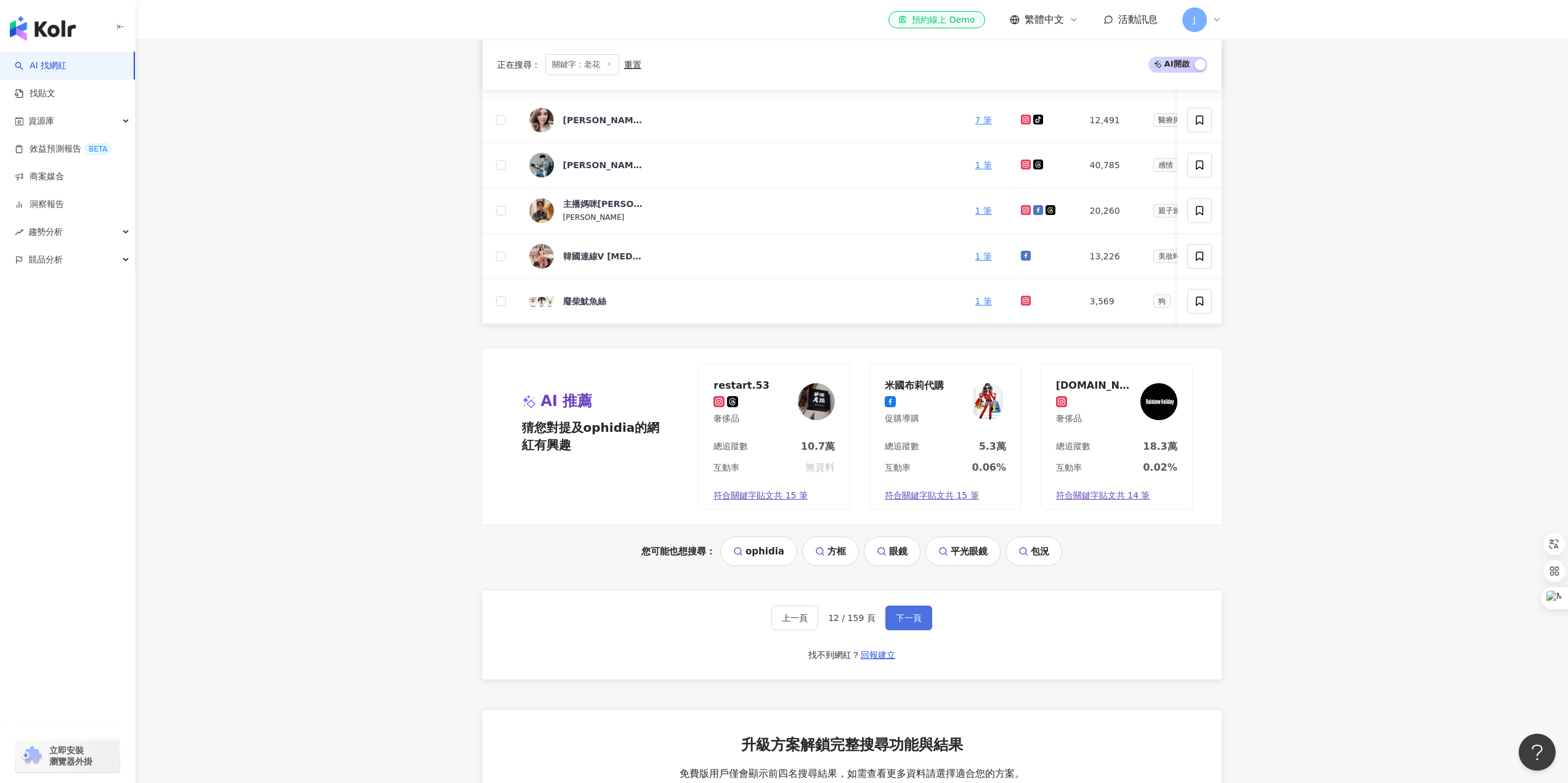
click at [899, 630] on button "下一頁" at bounding box center [909, 618] width 47 height 25
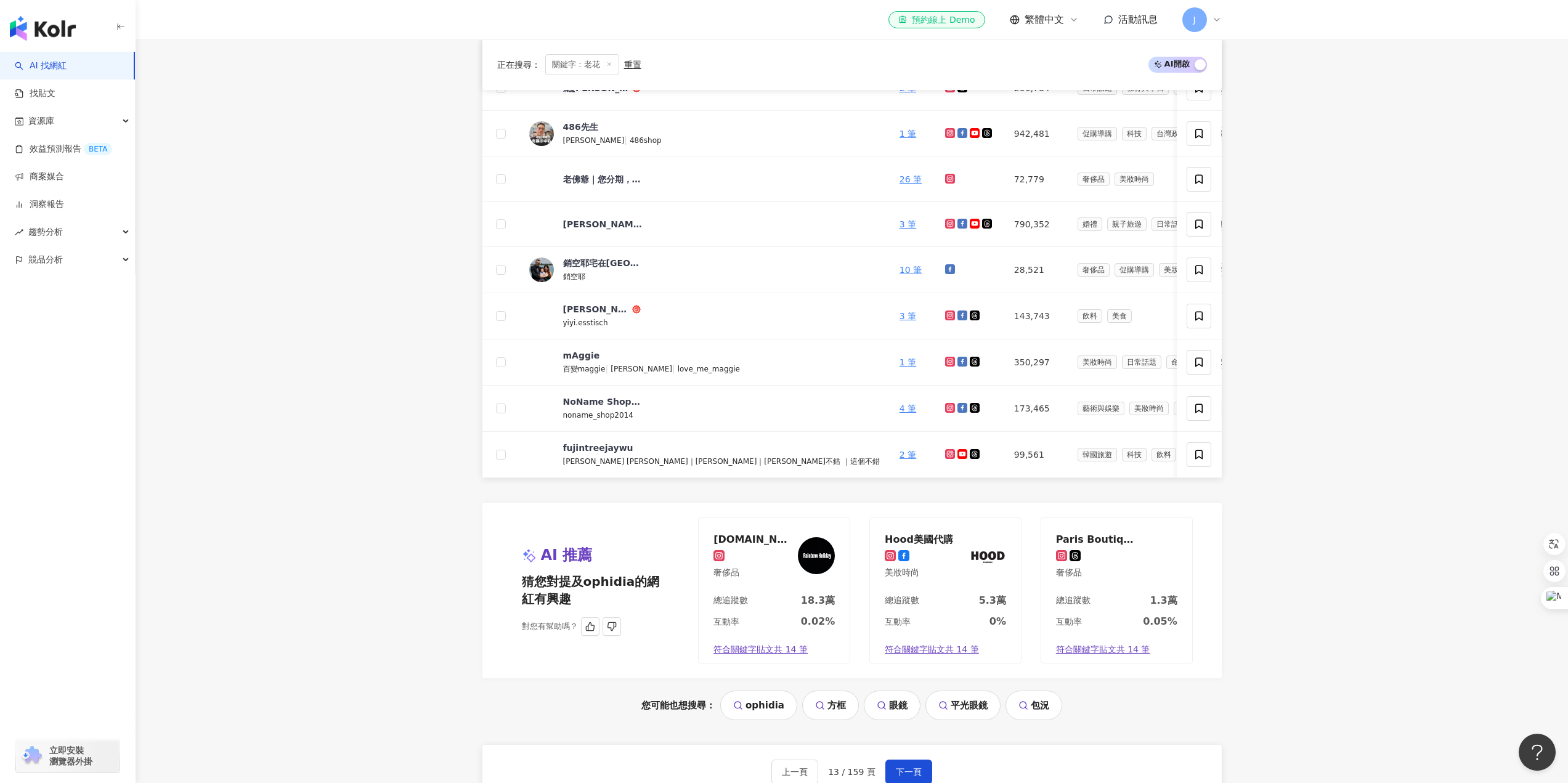
scroll to position [643, 0]
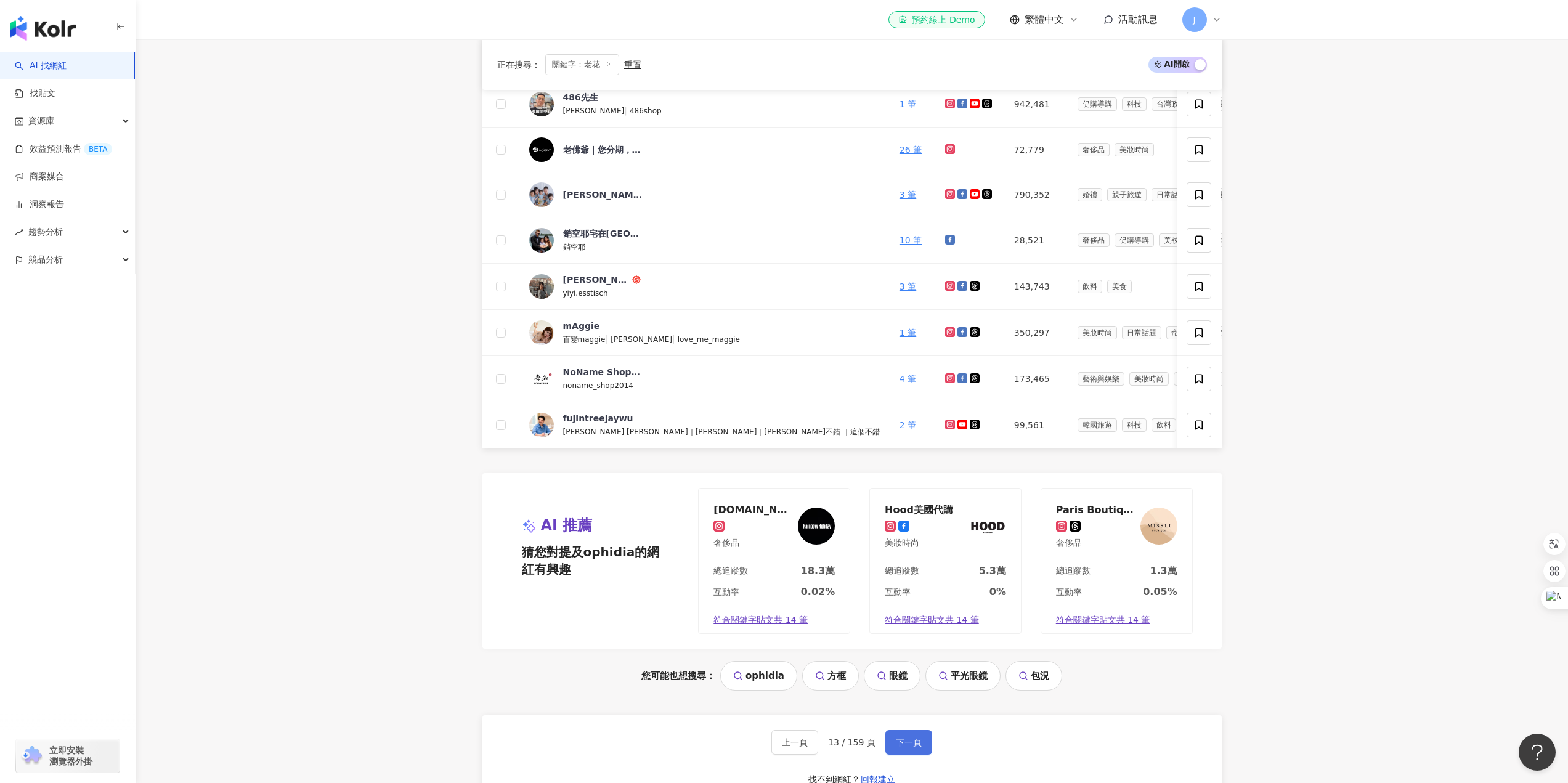
click at [904, 747] on span "下一頁" at bounding box center [909, 742] width 26 height 10
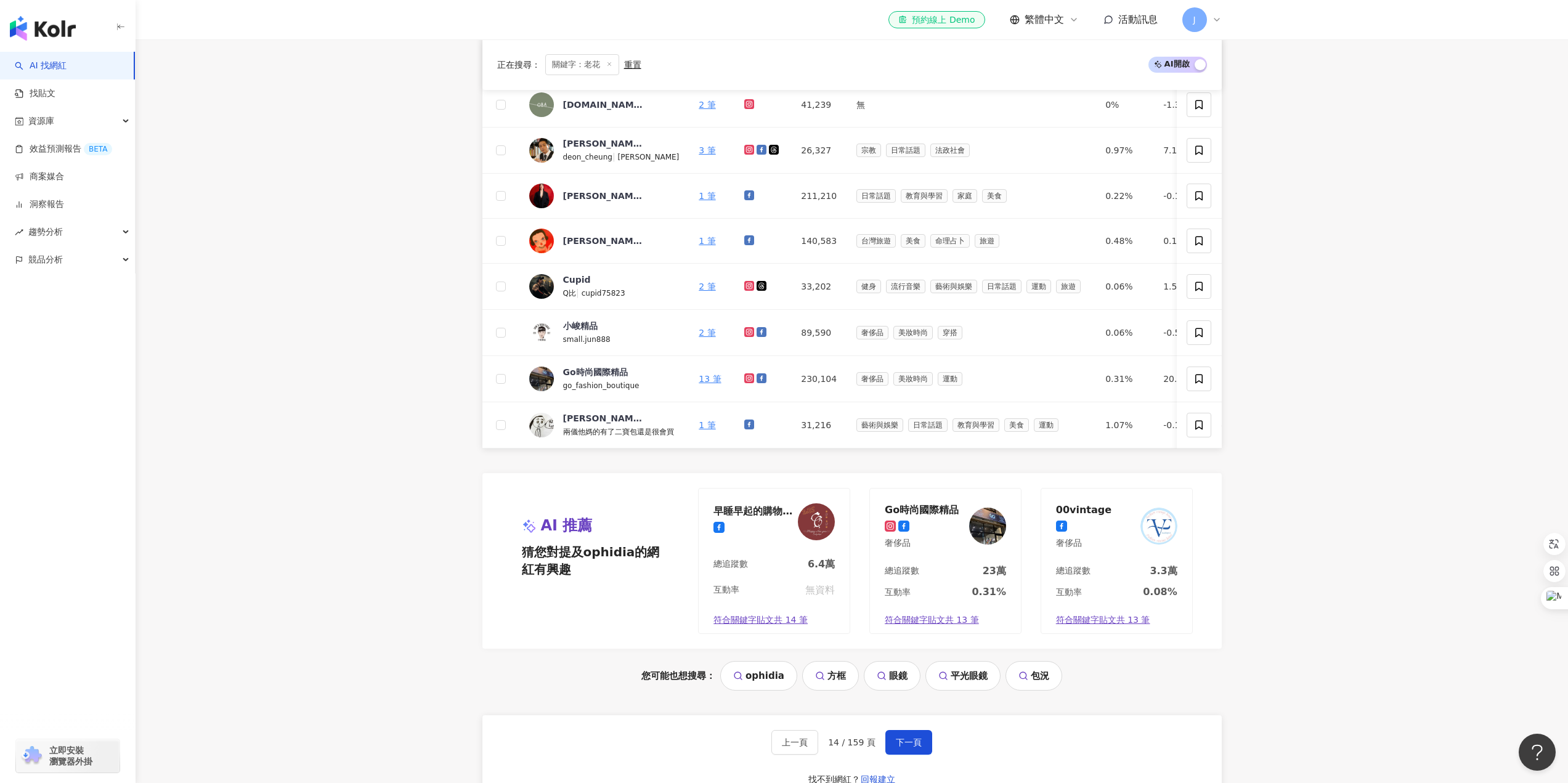
scroll to position [705, 0]
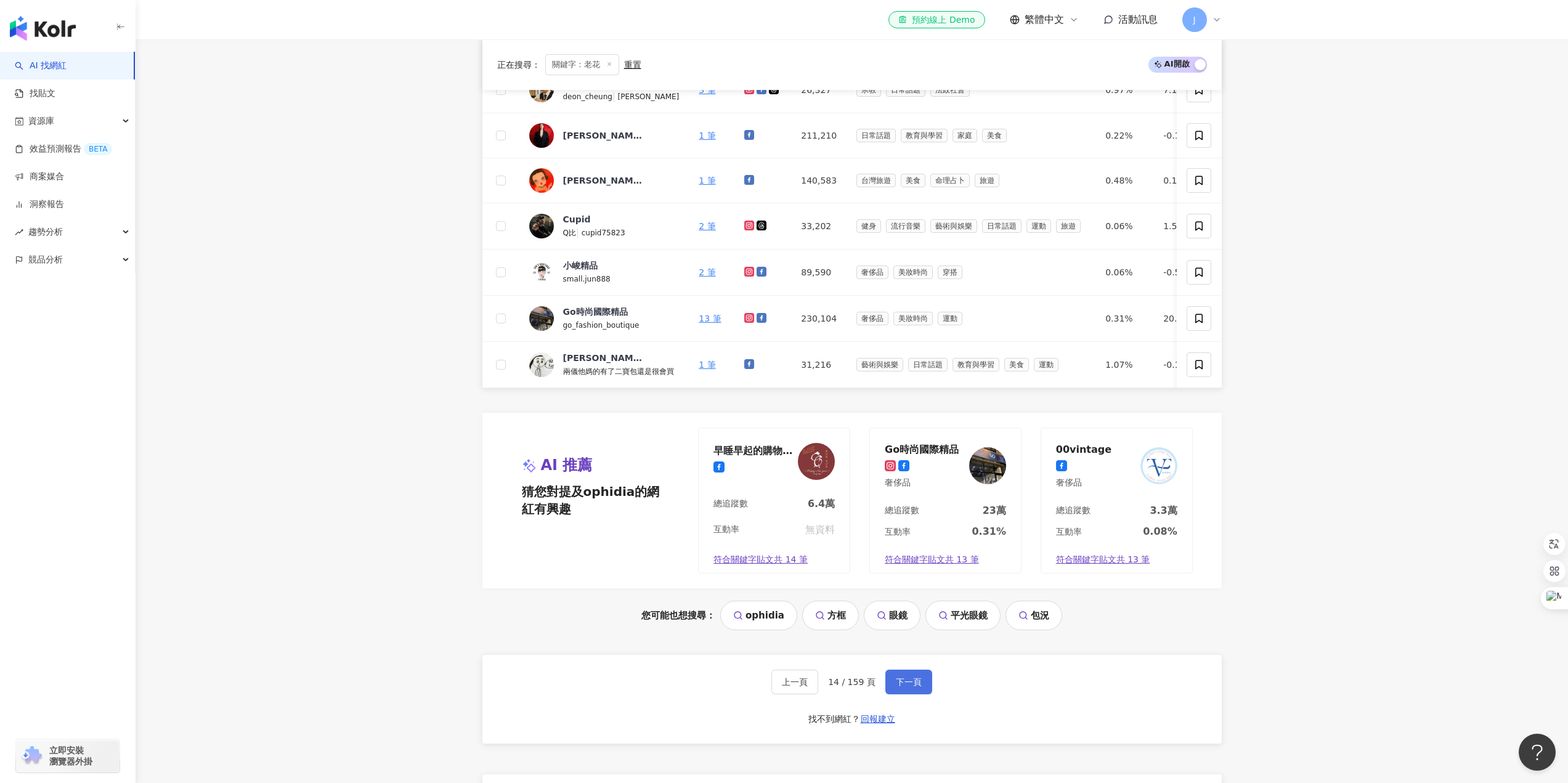
click at [900, 685] on button "下一頁" at bounding box center [909, 682] width 47 height 25
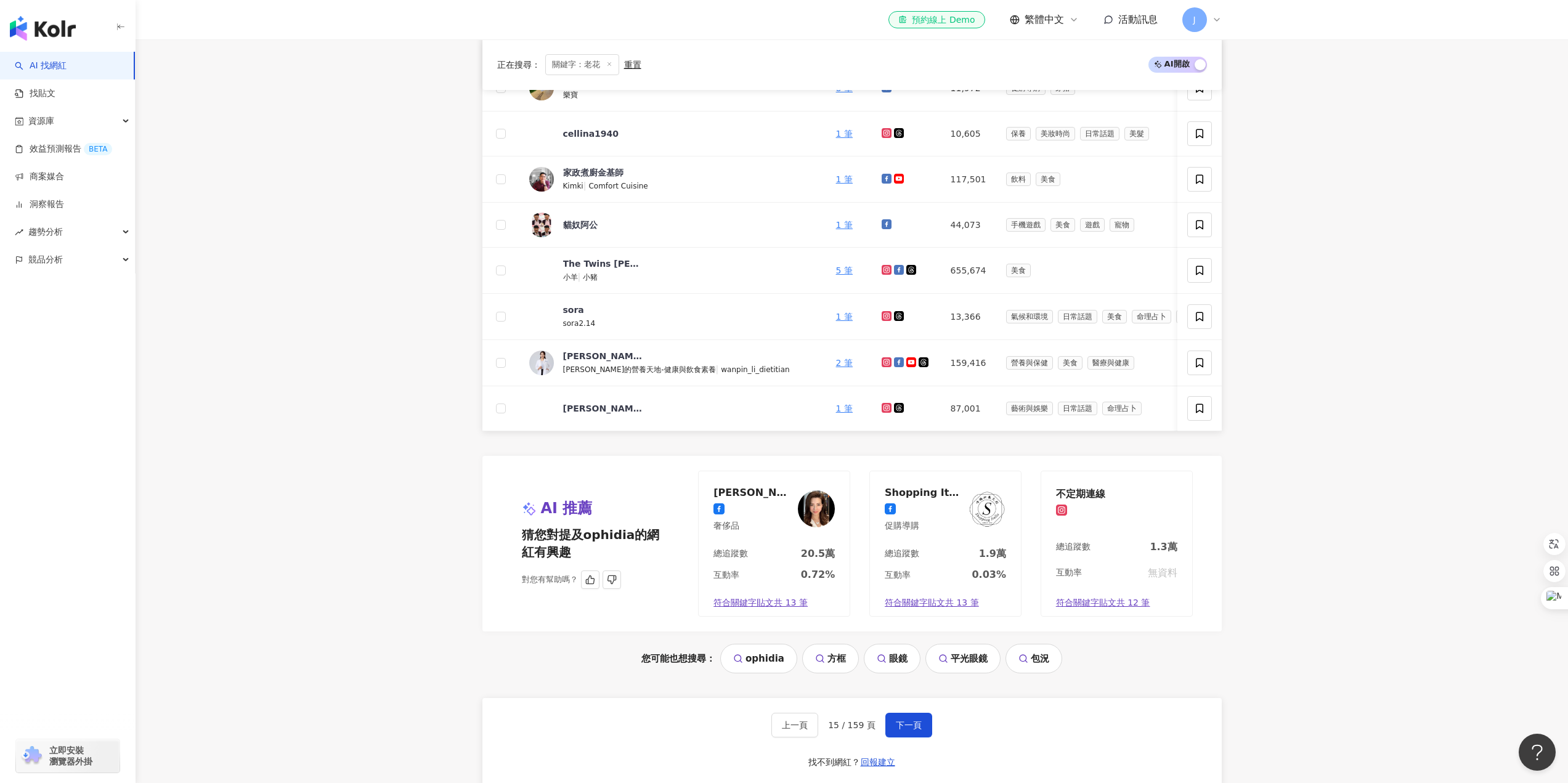
scroll to position [828, 0]
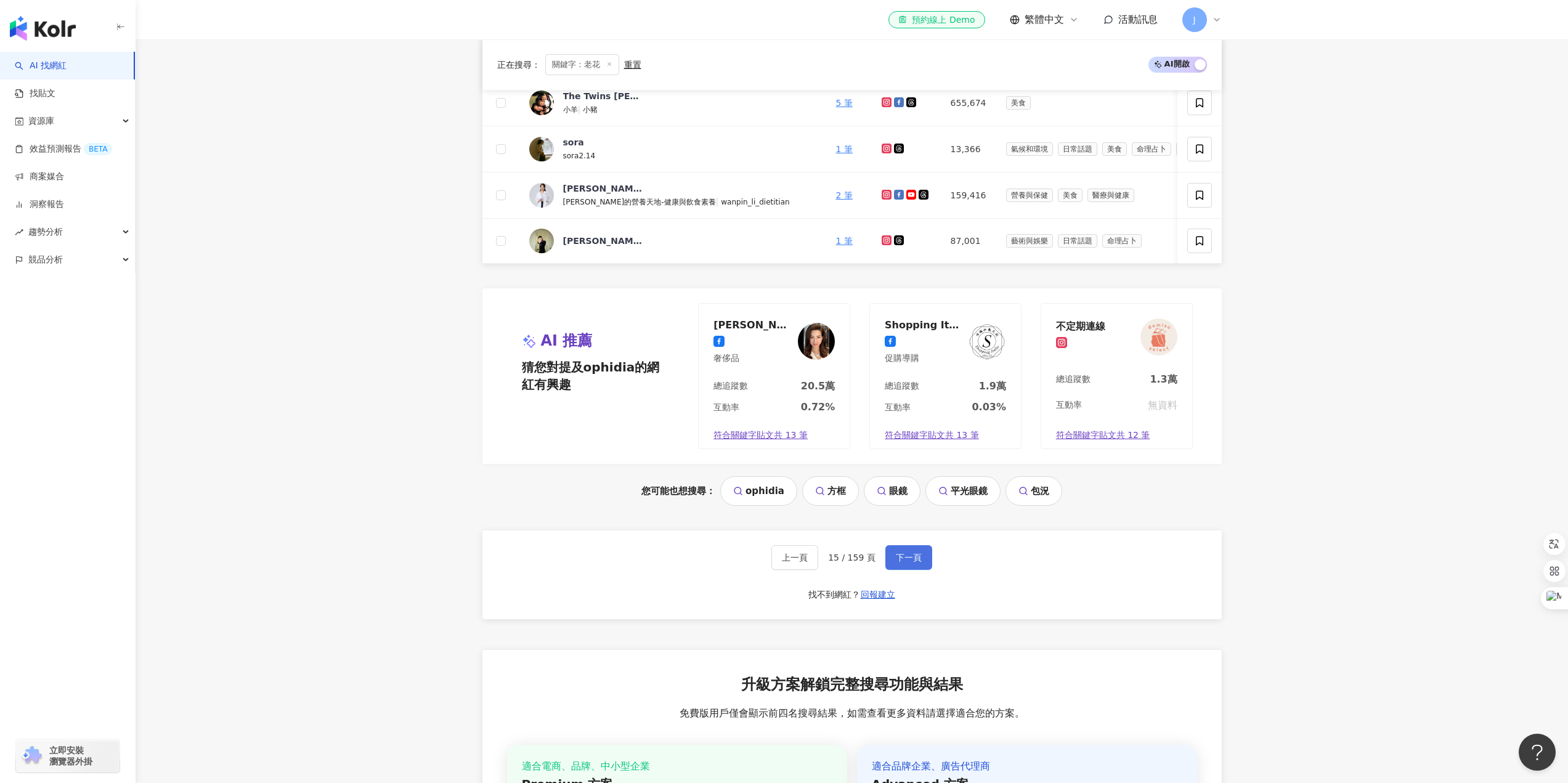
click at [916, 562] on span "下一頁" at bounding box center [909, 558] width 26 height 10
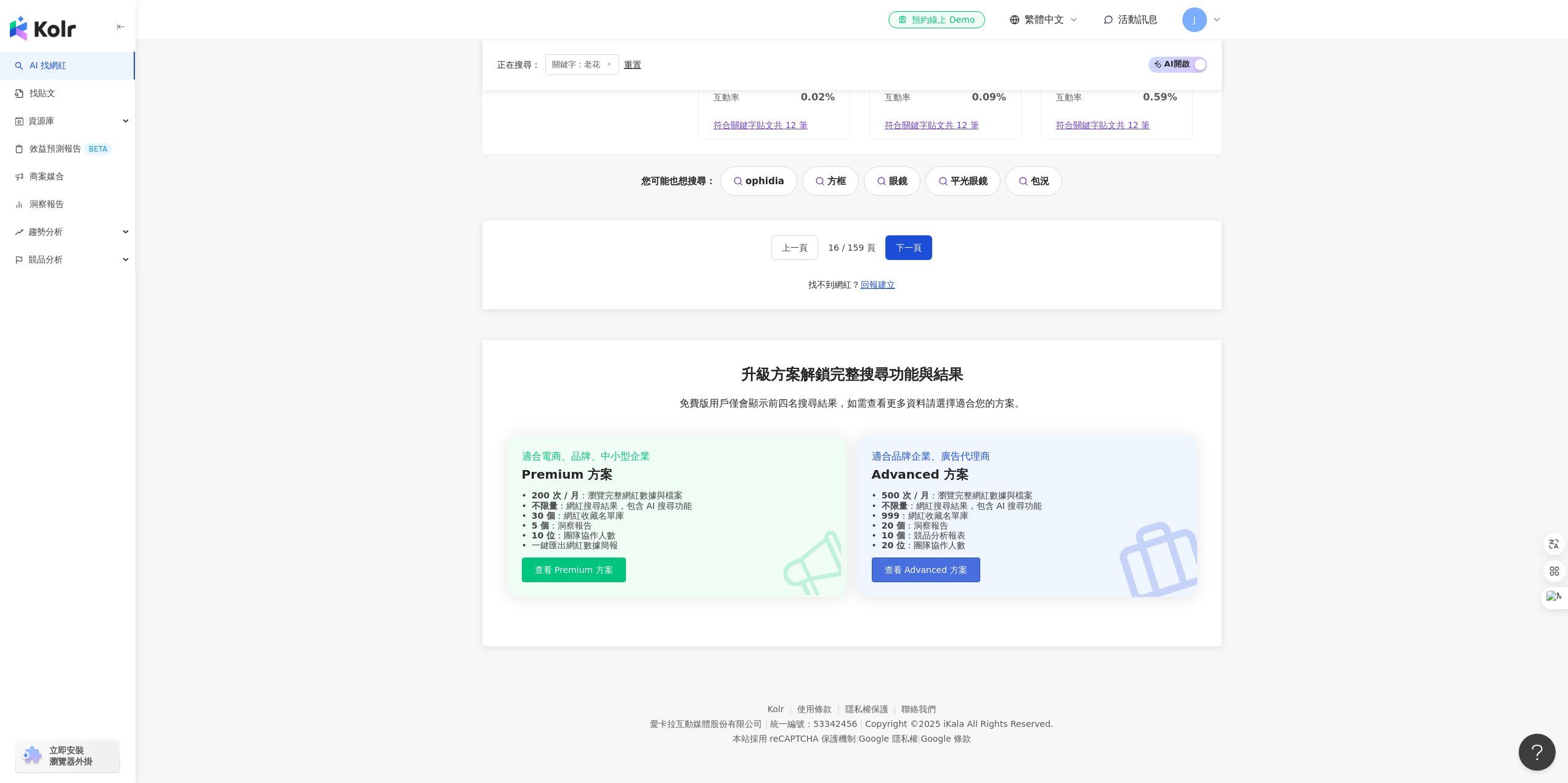
scroll to position [1147, 0]
click at [910, 257] on button "下一頁" at bounding box center [909, 248] width 47 height 25
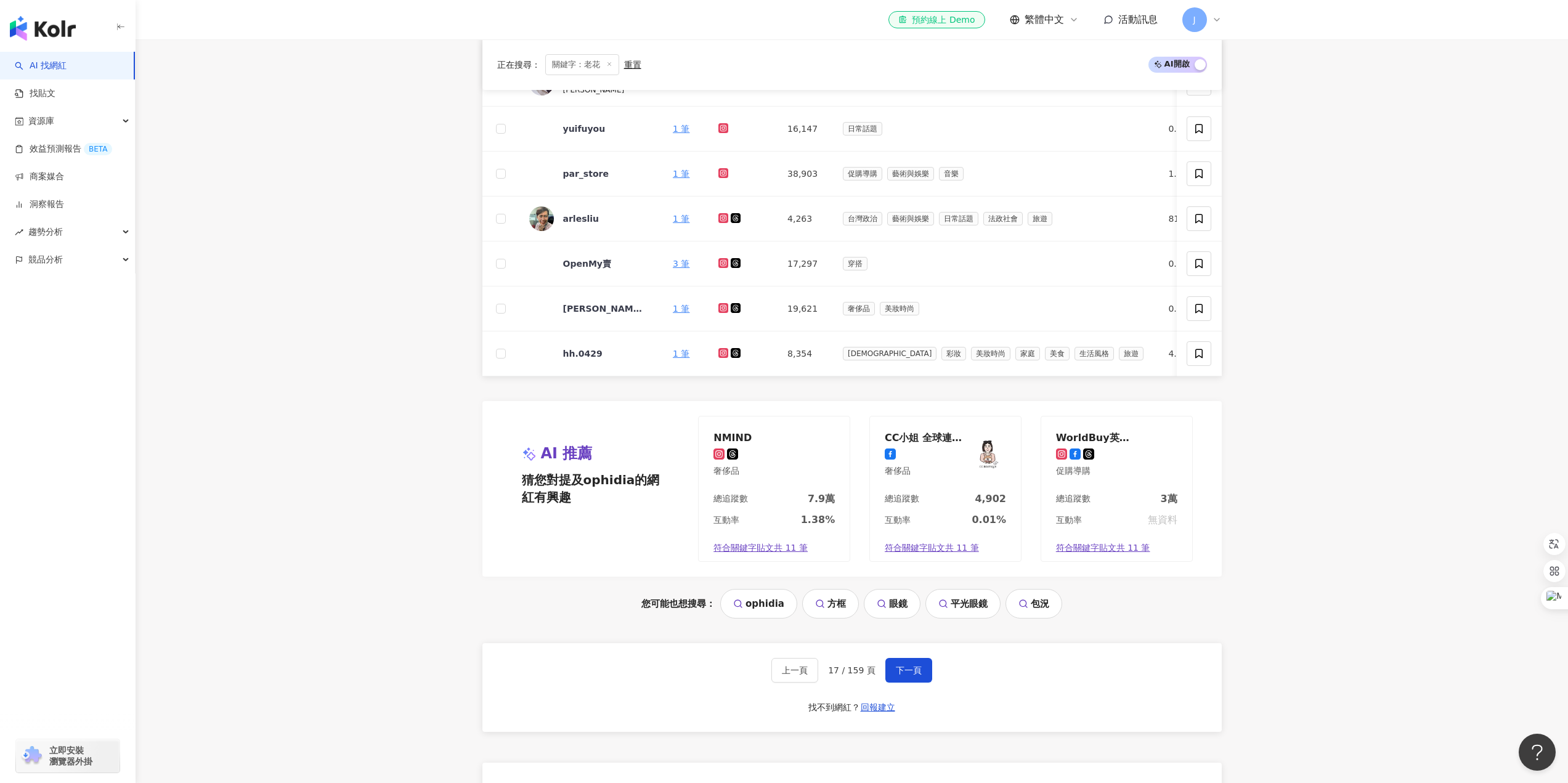
scroll to position [712, 0]
click at [922, 679] on button "下一頁" at bounding box center [909, 670] width 47 height 25
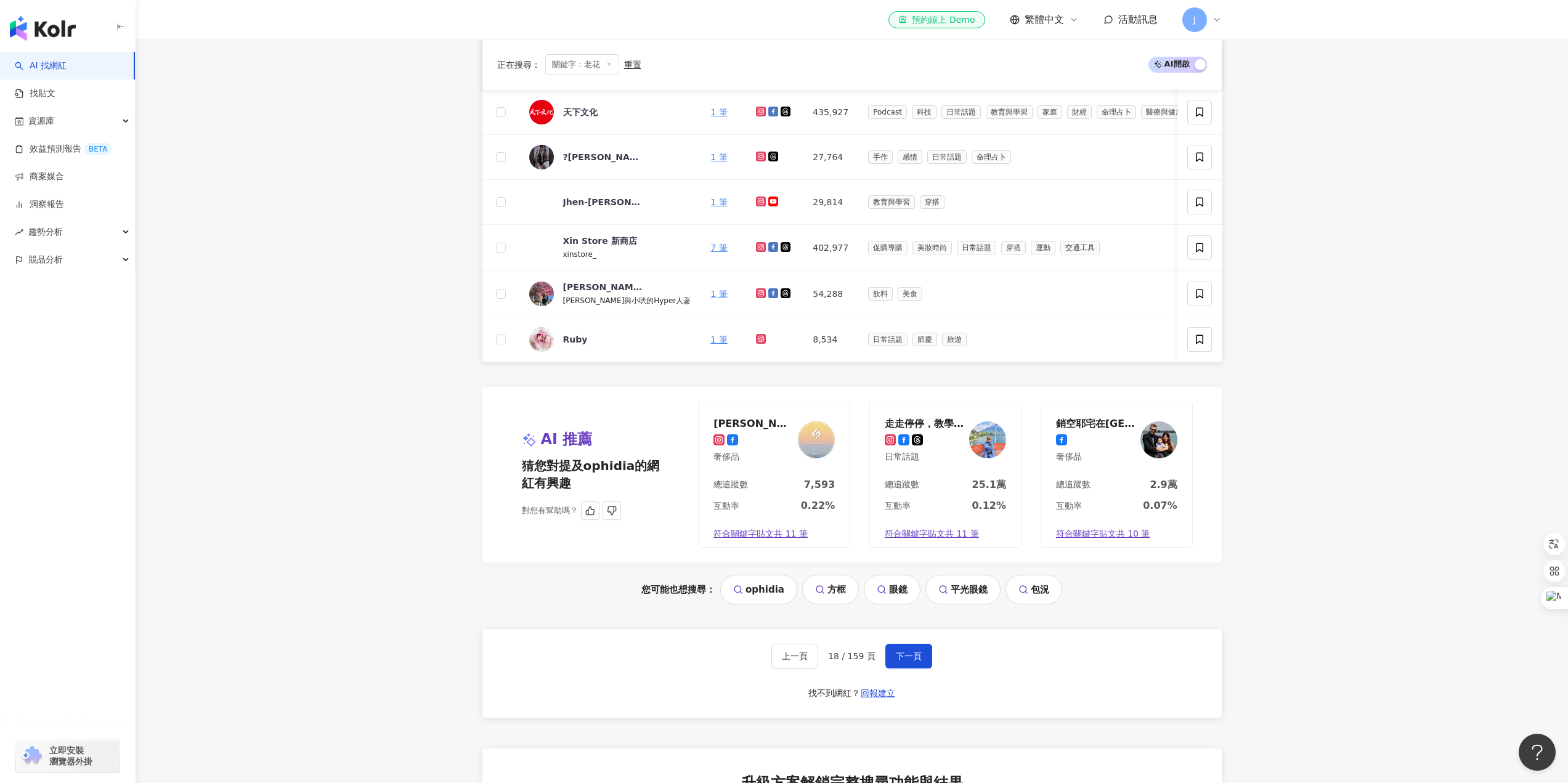
scroll to position [889, 0]
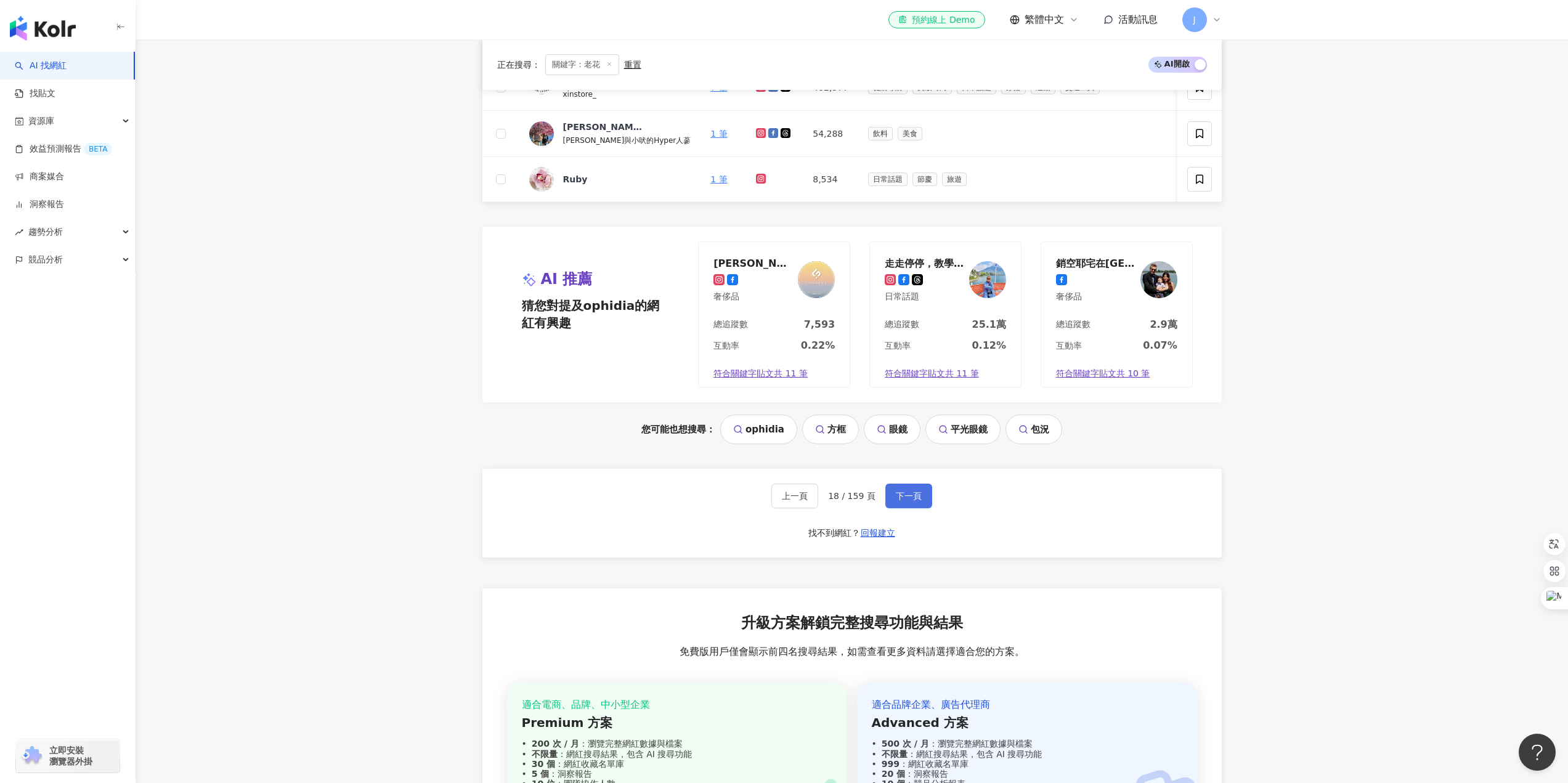
click at [901, 501] on span "下一頁" at bounding box center [909, 496] width 26 height 10
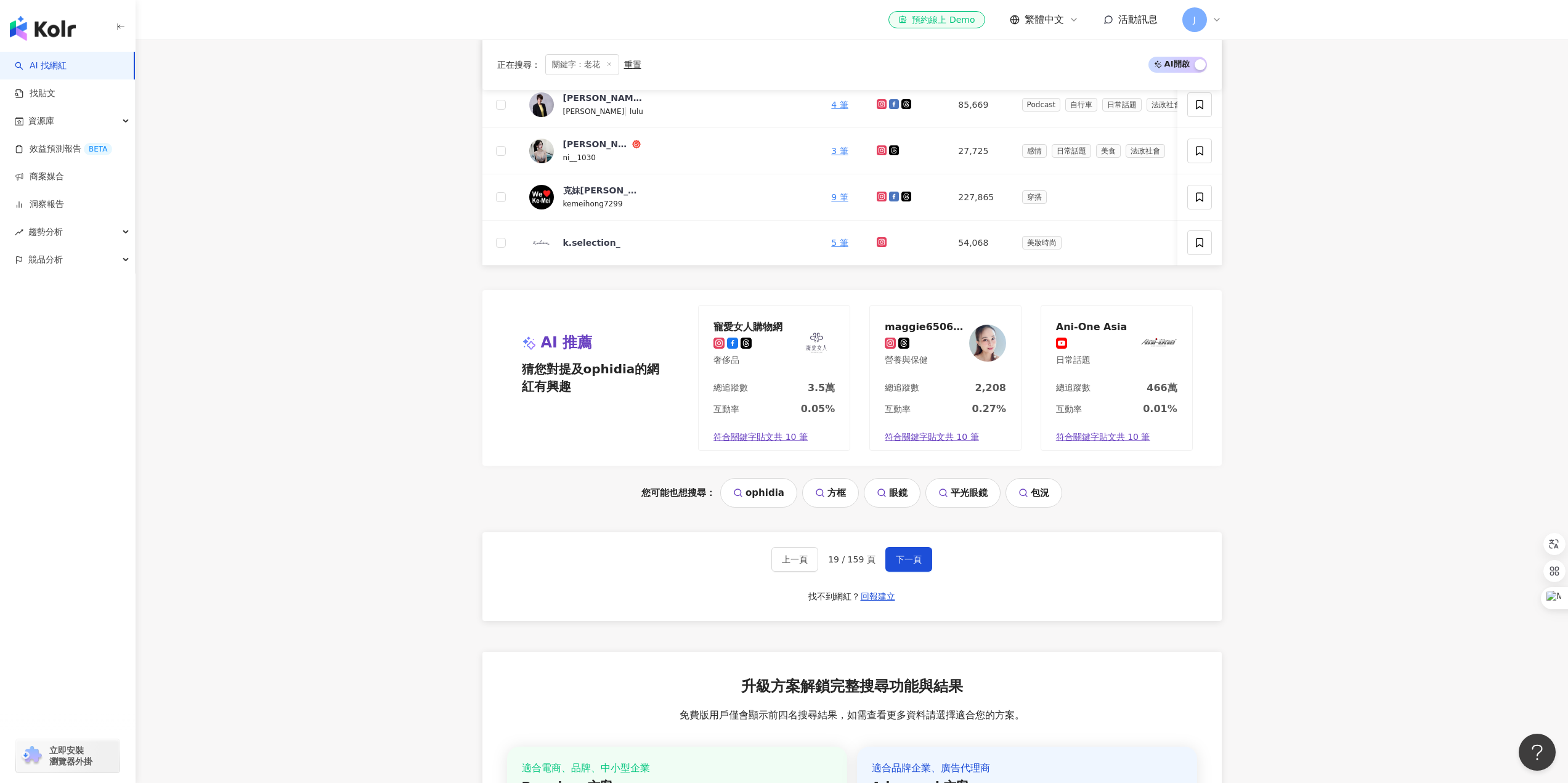
scroll to position [828, 0]
click at [892, 571] on button "下一頁" at bounding box center [909, 558] width 47 height 25
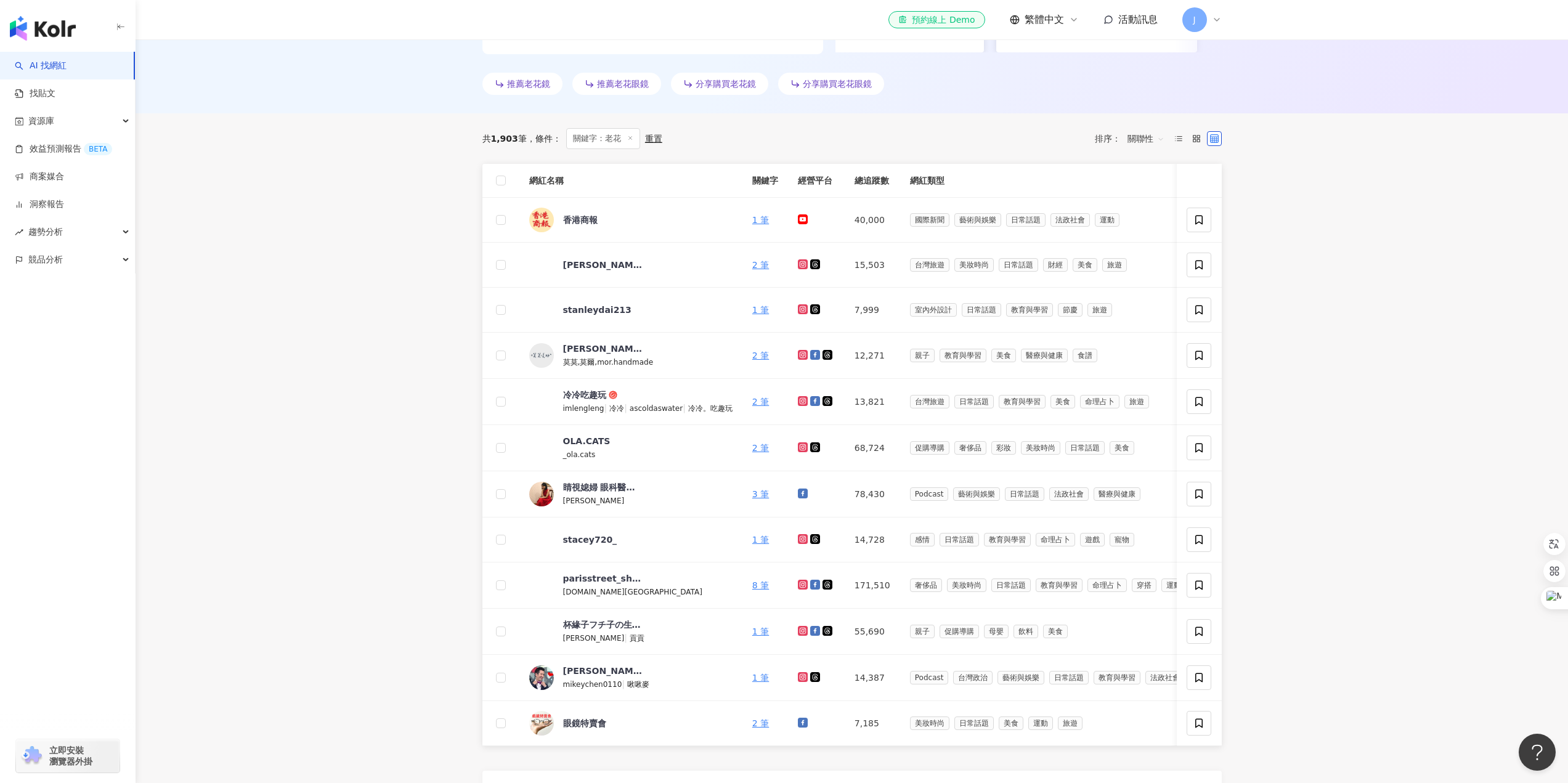
scroll to position [459, 0]
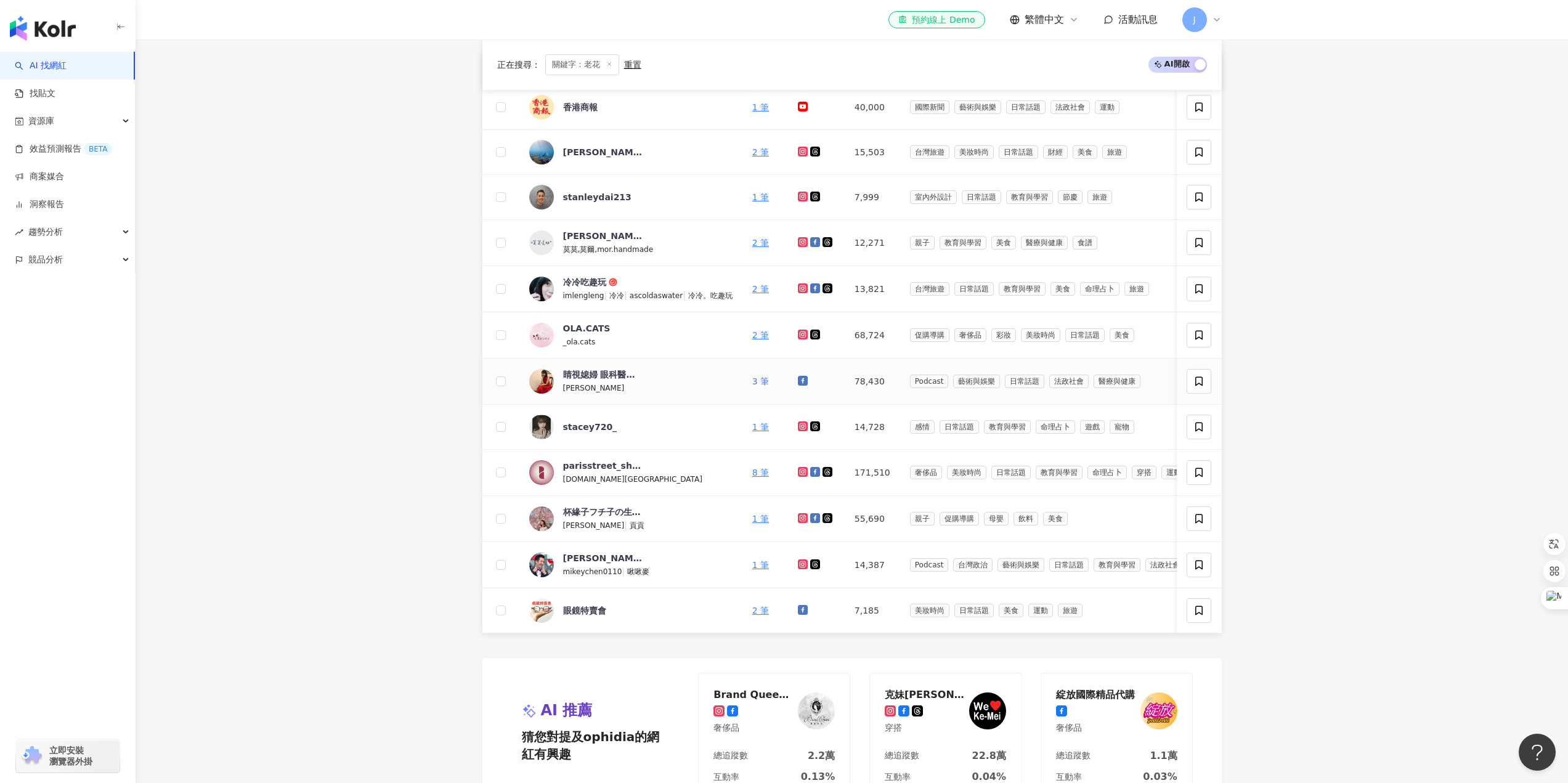
click at [760, 379] on link "3 筆" at bounding box center [761, 381] width 17 height 10
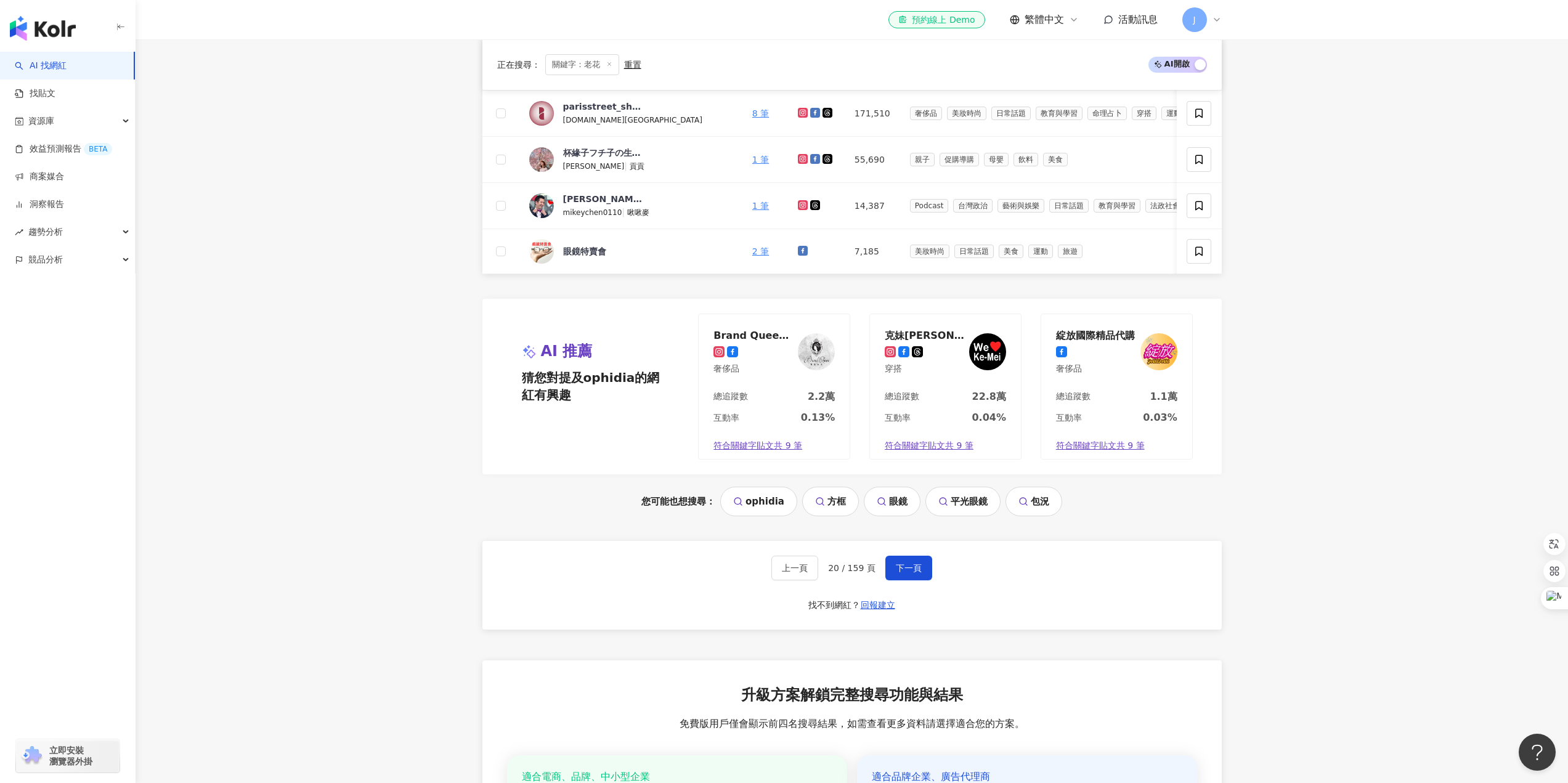
scroll to position [828, 0]
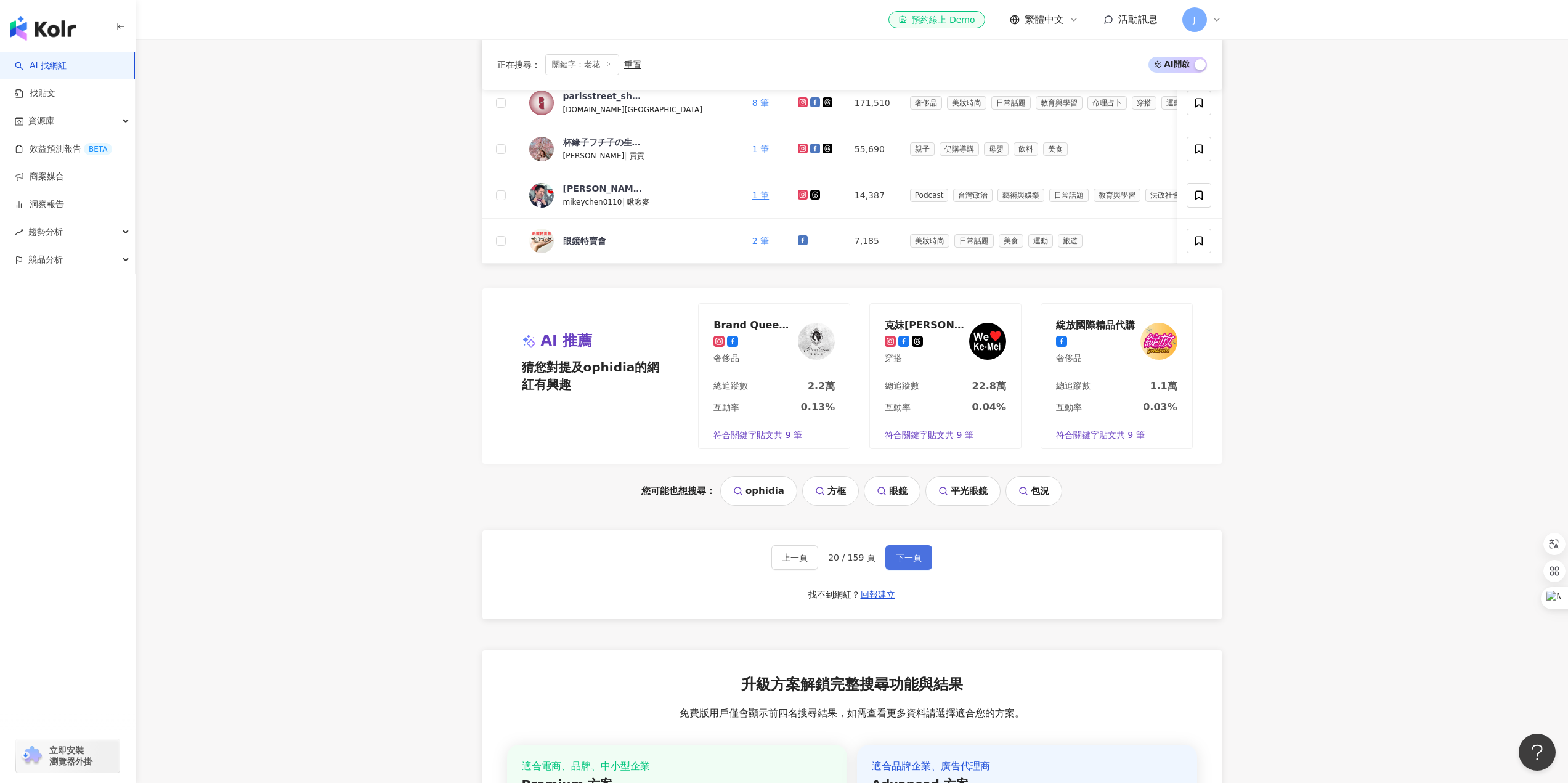
click at [917, 562] on span "下一頁" at bounding box center [909, 558] width 26 height 10
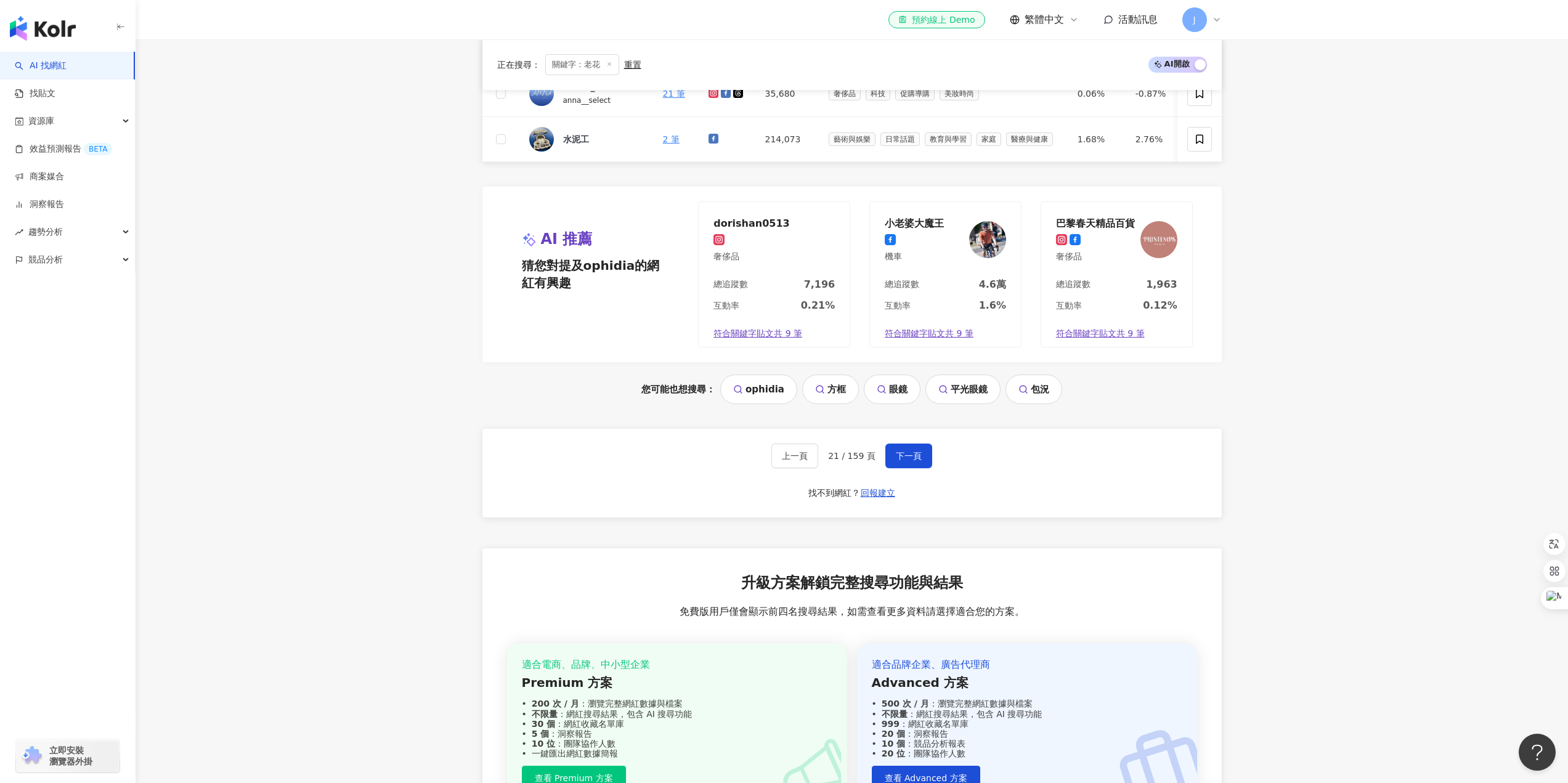
scroll to position [951, 0]
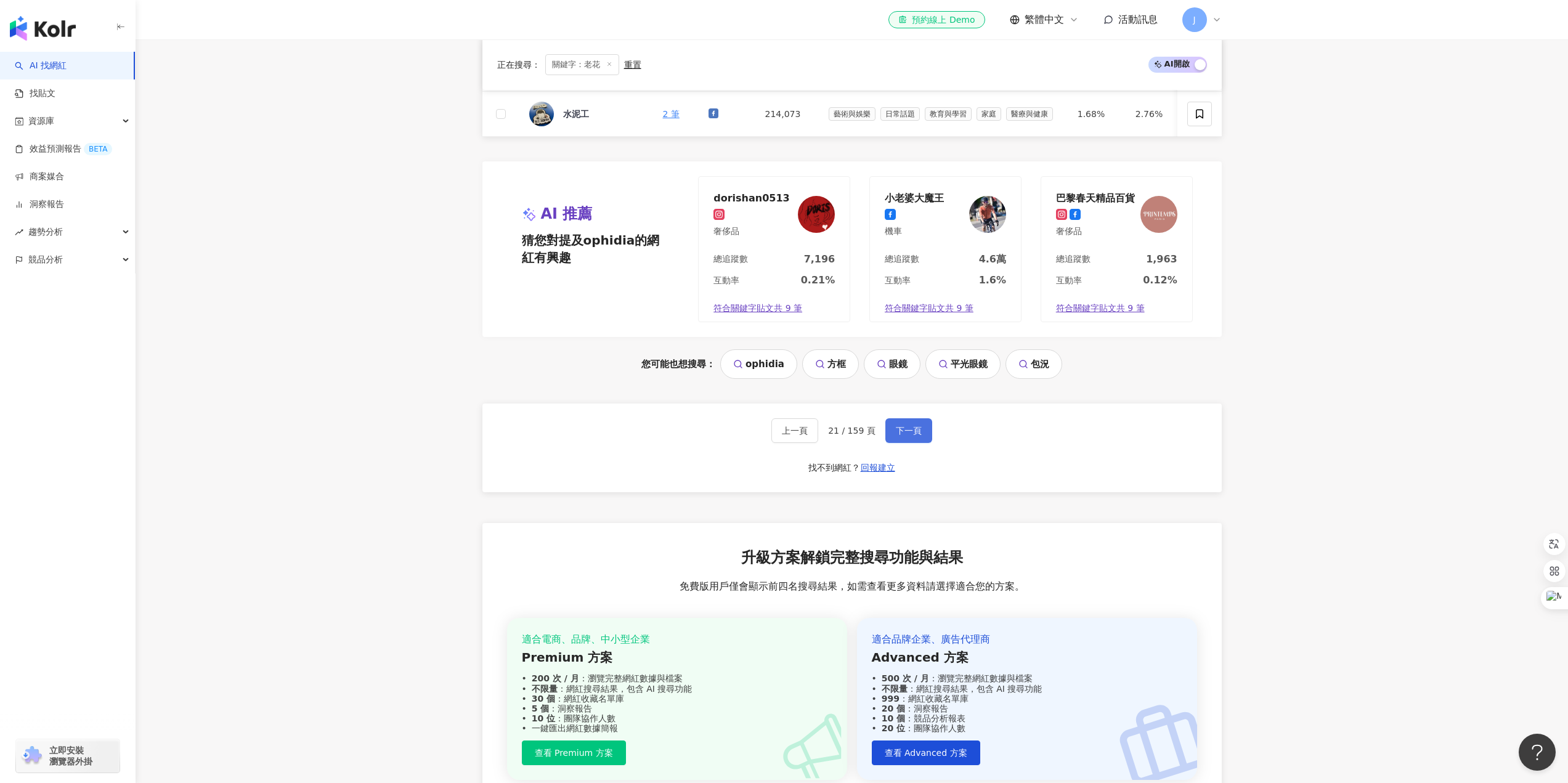
click at [904, 435] on span "下一頁" at bounding box center [909, 431] width 26 height 10
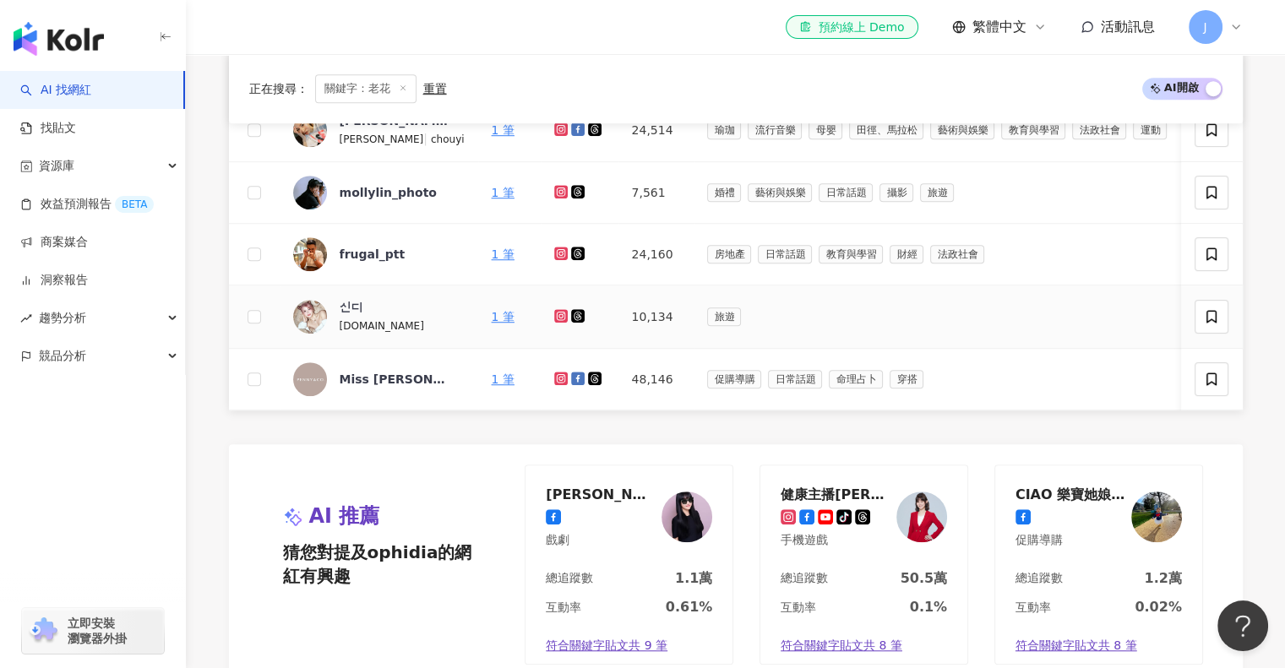
scroll to position [1389, 0]
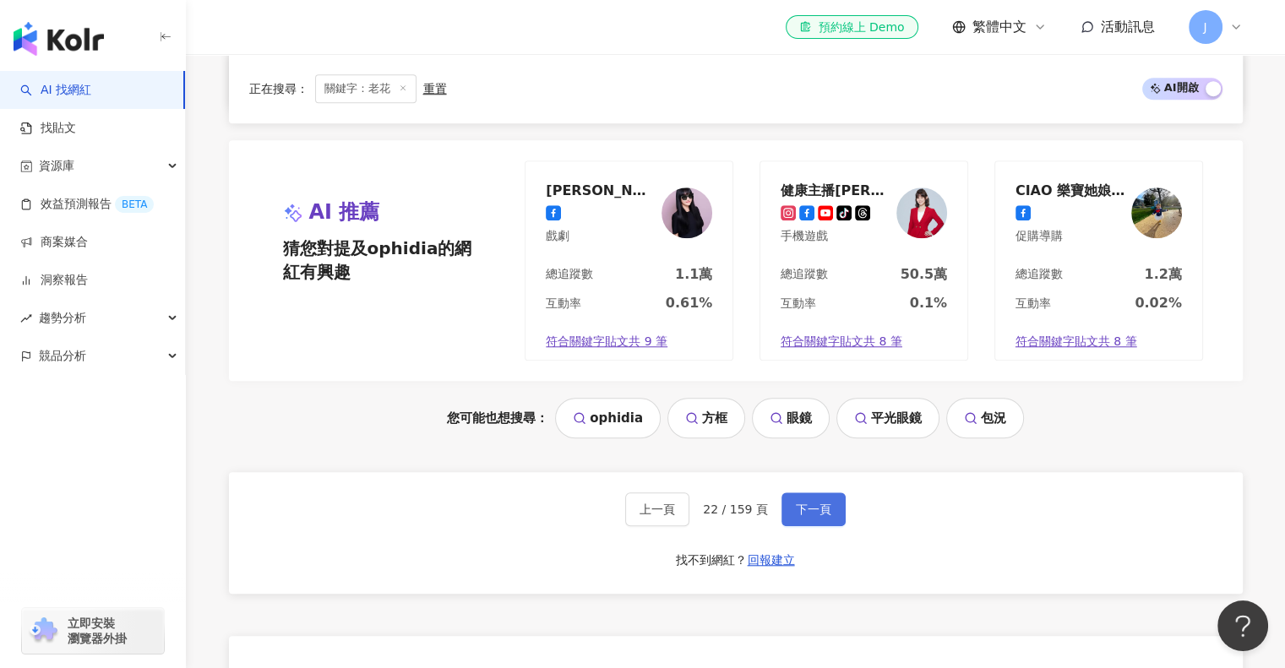
click at [812, 516] on span "下一頁" at bounding box center [813, 510] width 35 height 14
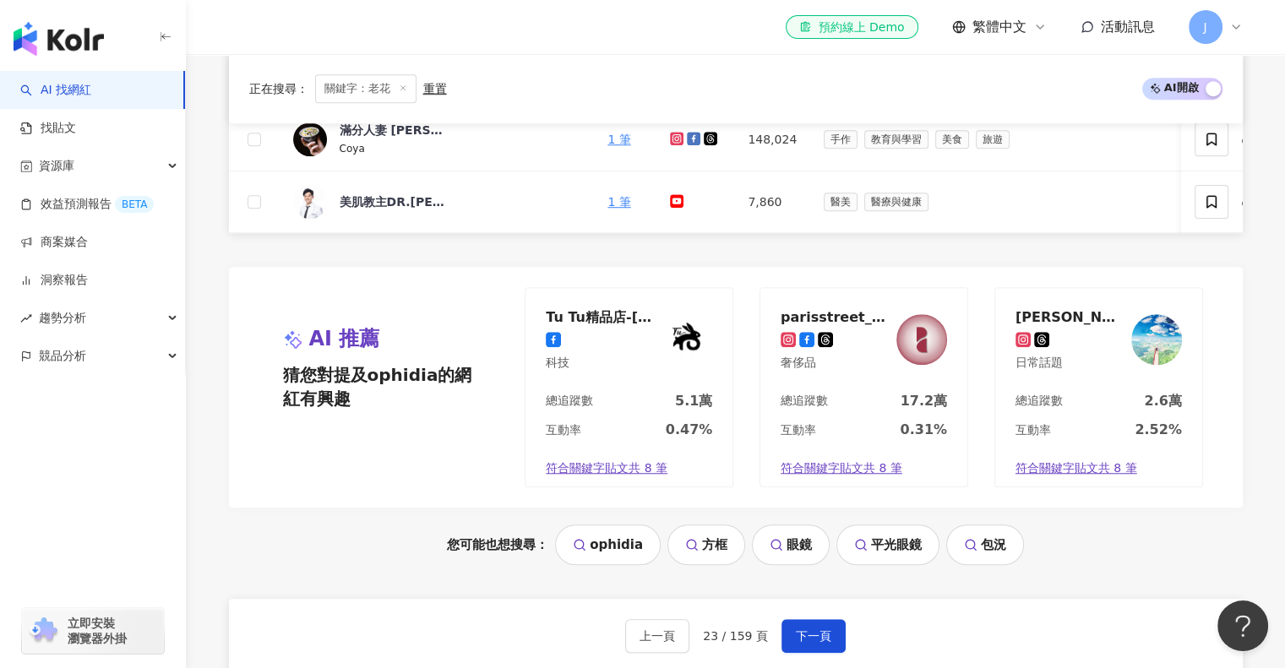
scroll to position [1267, 0]
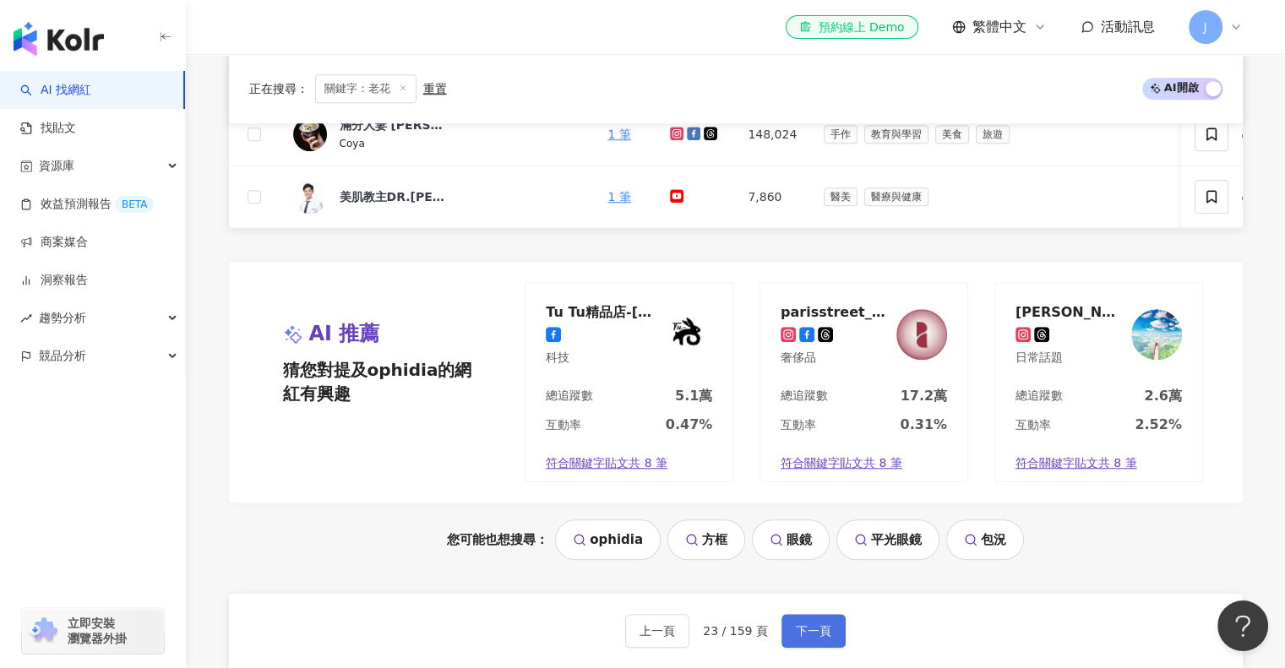
click at [815, 638] on span "下一頁" at bounding box center [813, 631] width 35 height 14
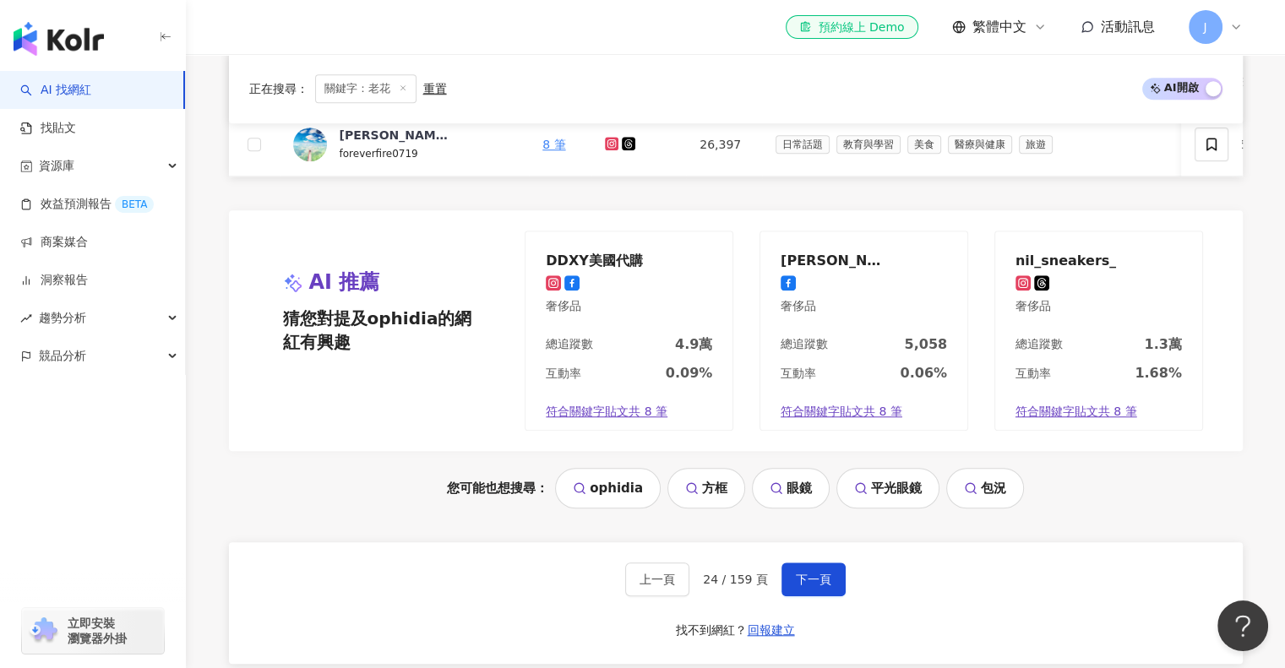
scroll to position [1352, 0]
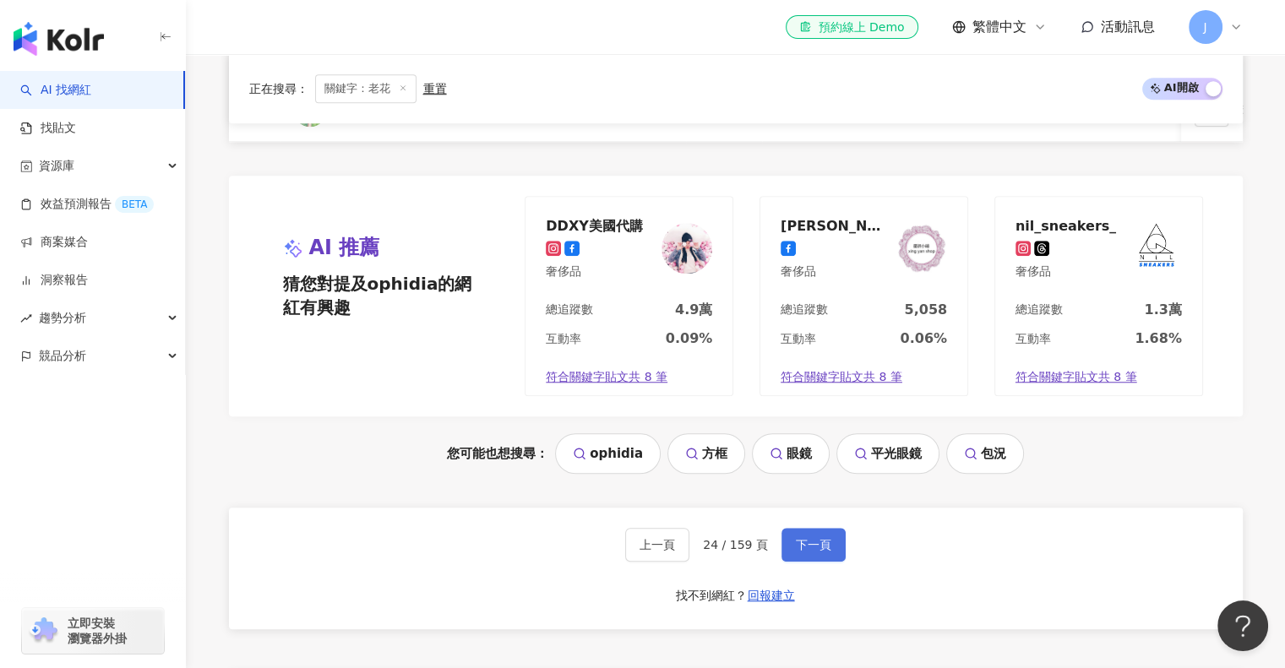
click at [815, 552] on span "下一頁" at bounding box center [813, 545] width 35 height 14
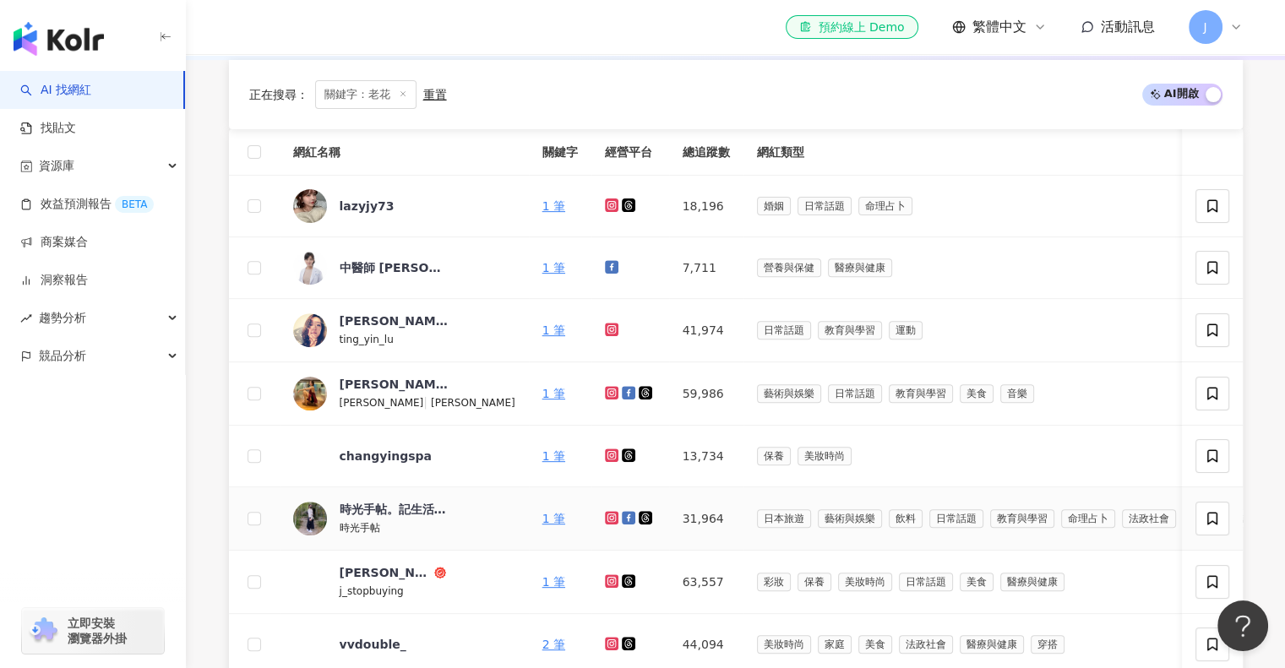
scroll to position [507, 0]
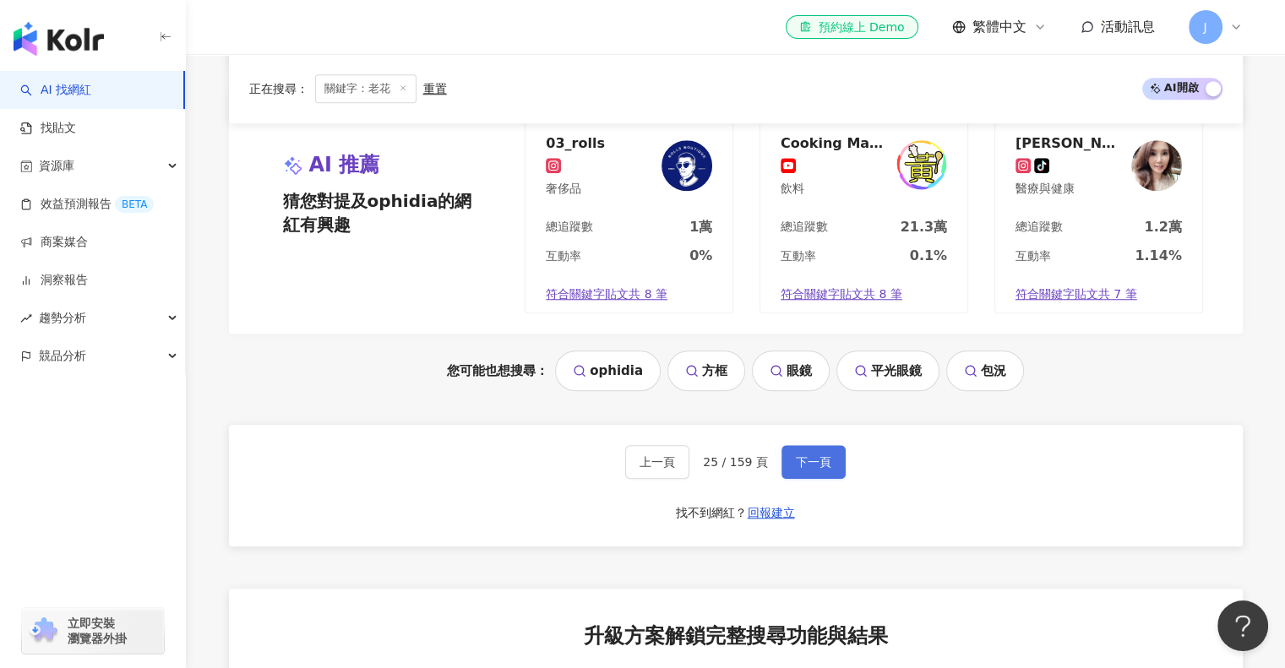
click at [808, 469] on span "下一頁" at bounding box center [813, 462] width 35 height 14
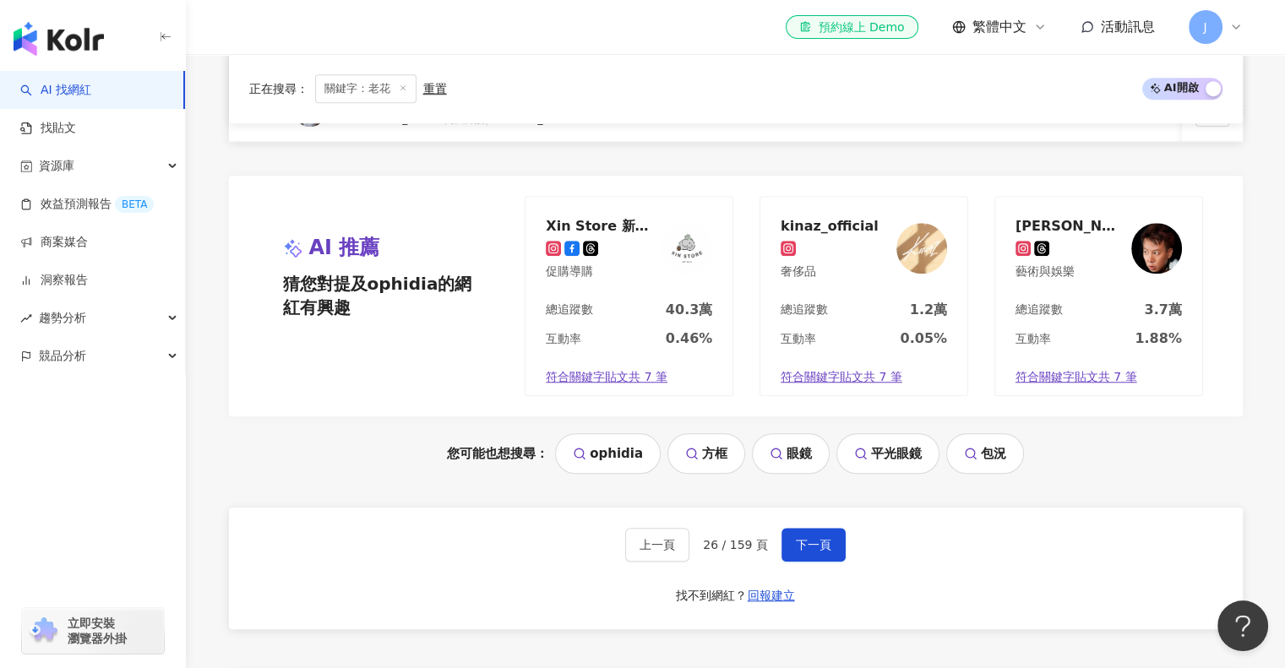
scroll to position [1436, 0]
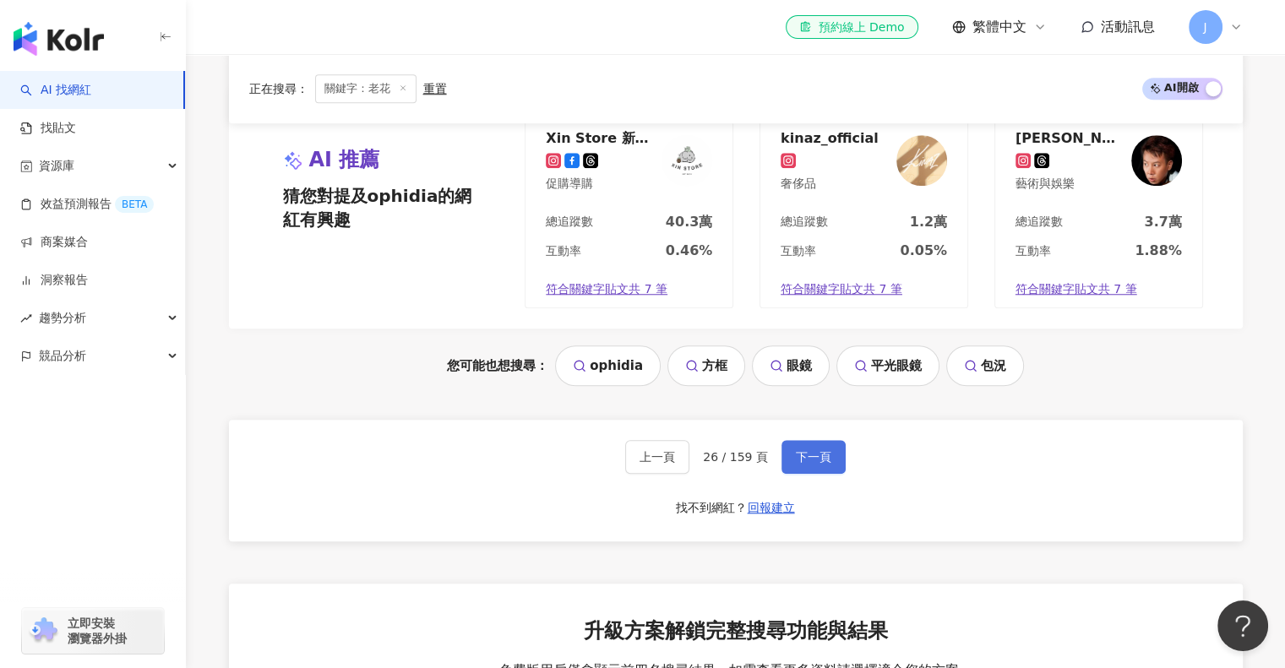
click at [809, 464] on span "下一頁" at bounding box center [813, 457] width 35 height 14
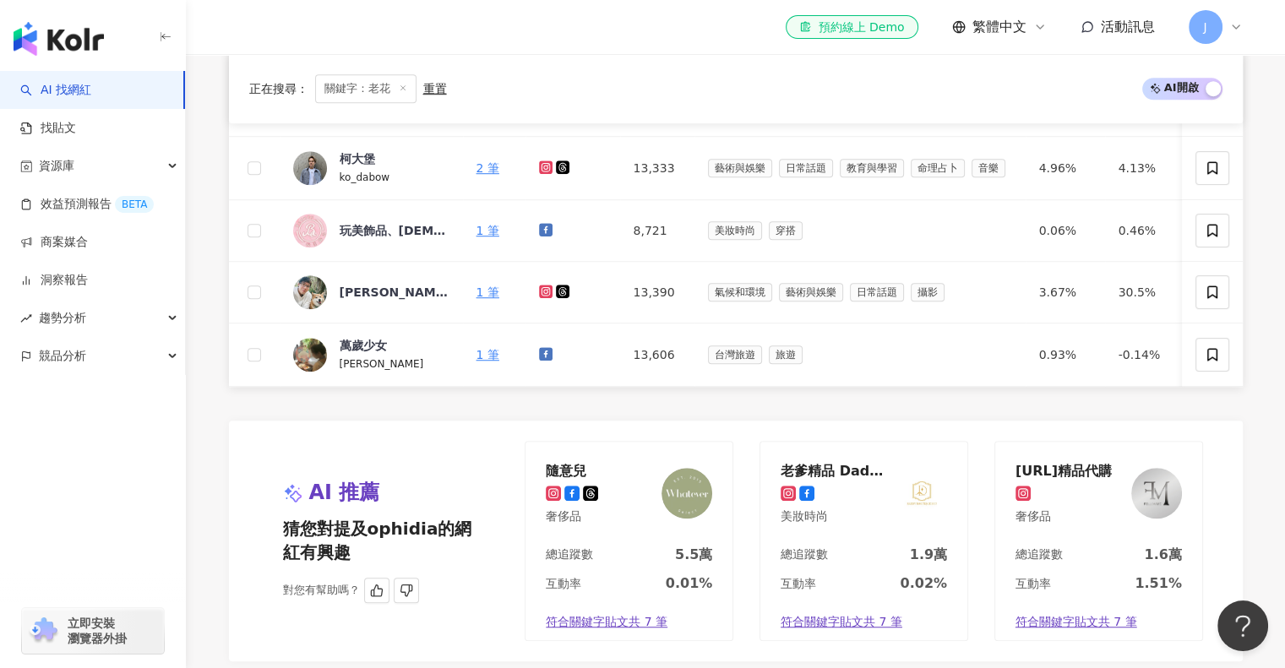
scroll to position [1352, 0]
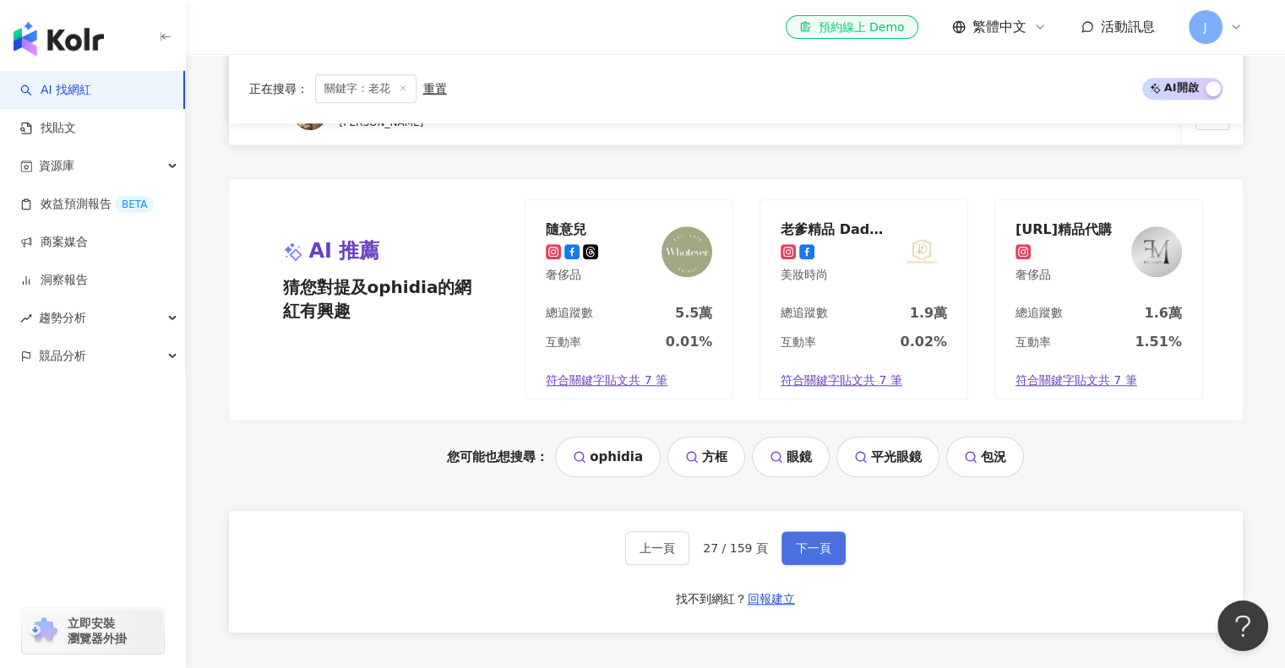
click at [820, 555] on span "下一頁" at bounding box center [813, 549] width 35 height 14
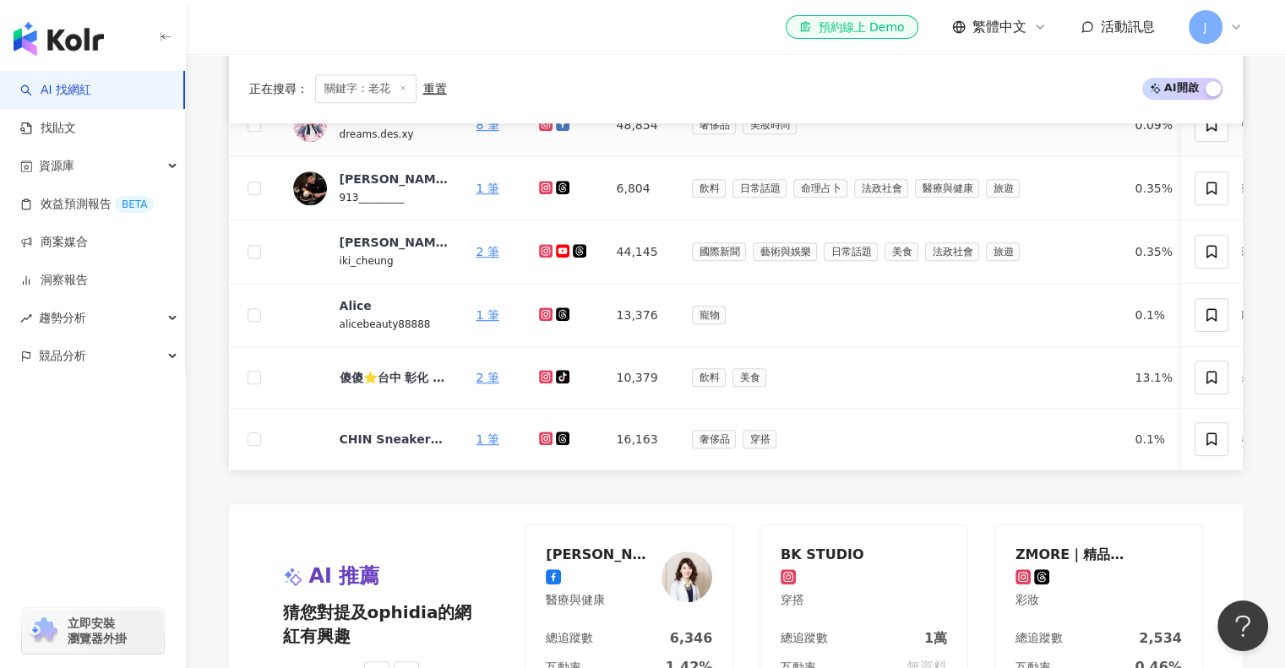
scroll to position [1451, 0]
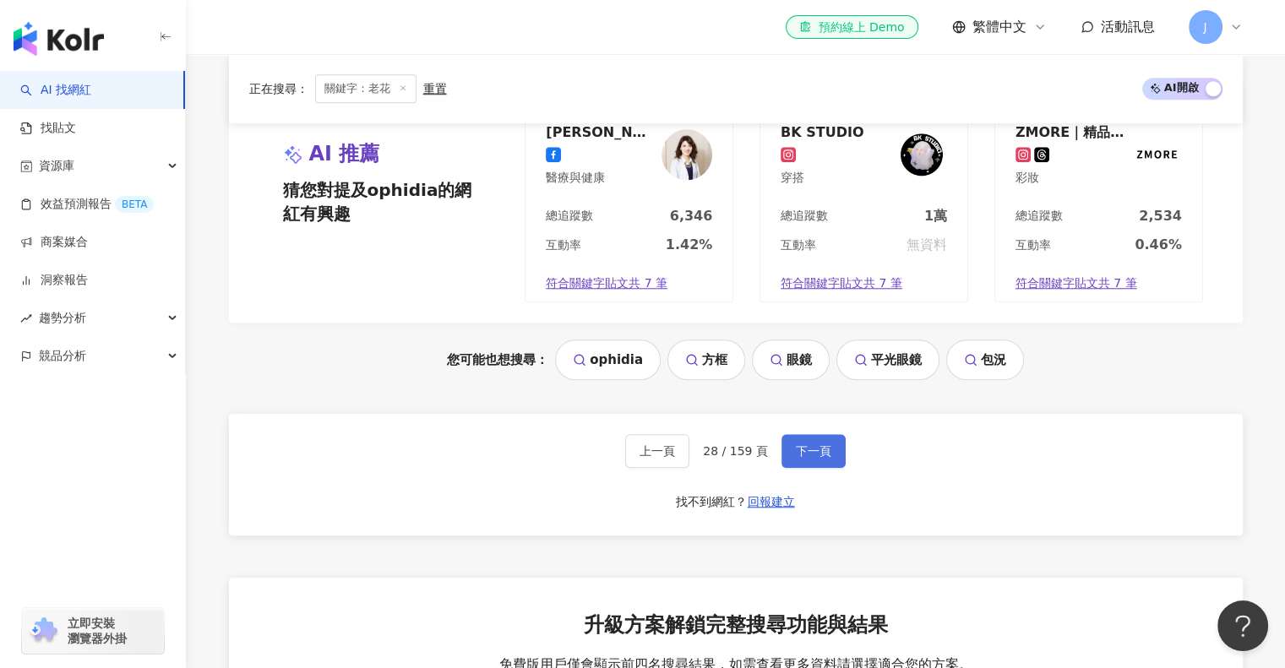
click at [797, 458] on span "下一頁" at bounding box center [813, 451] width 35 height 14
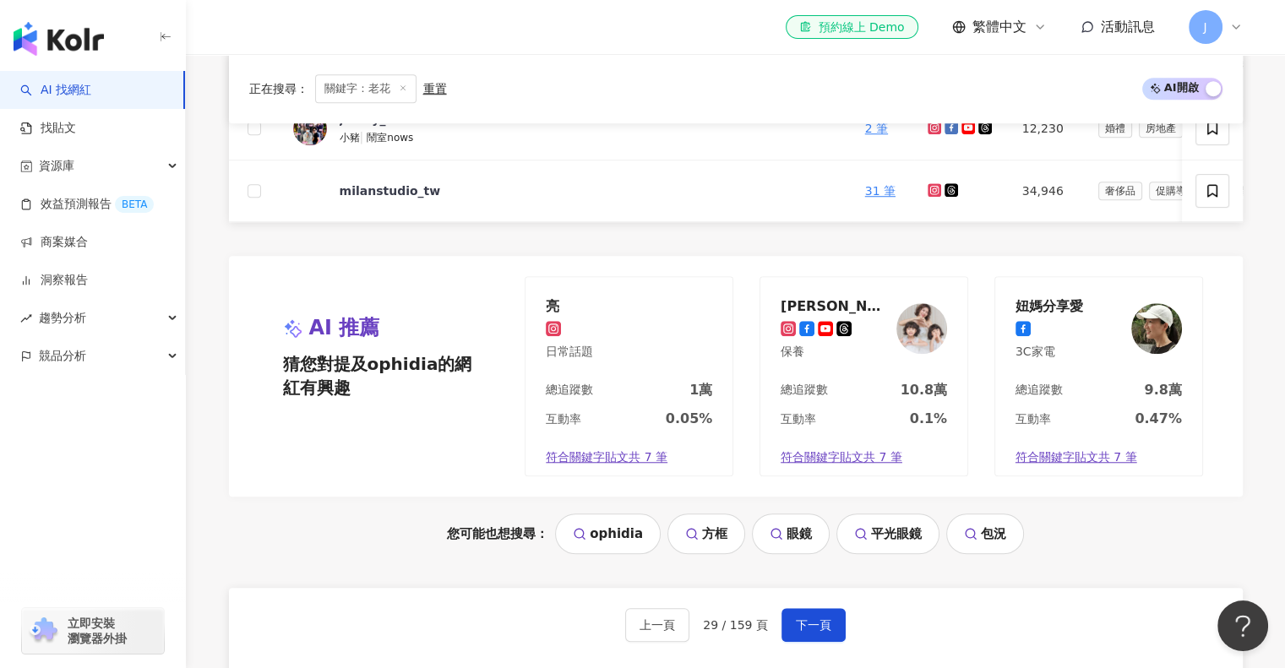
scroll to position [1380, 0]
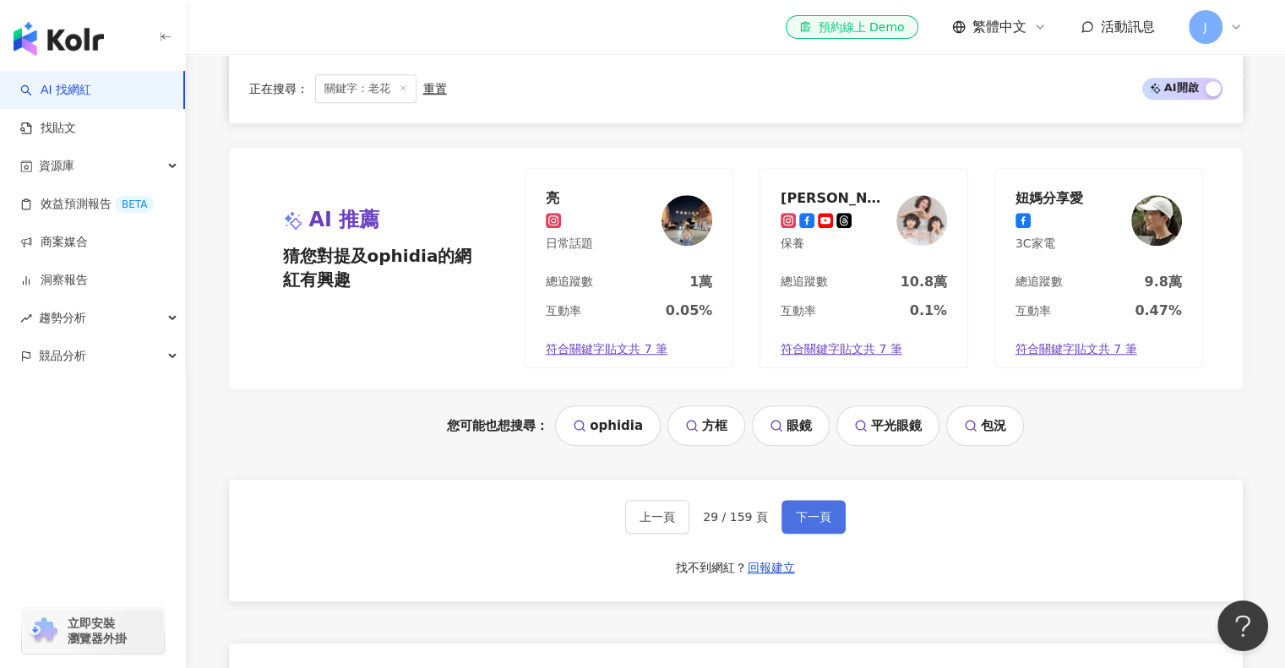
click at [803, 523] on span "下一頁" at bounding box center [813, 517] width 35 height 14
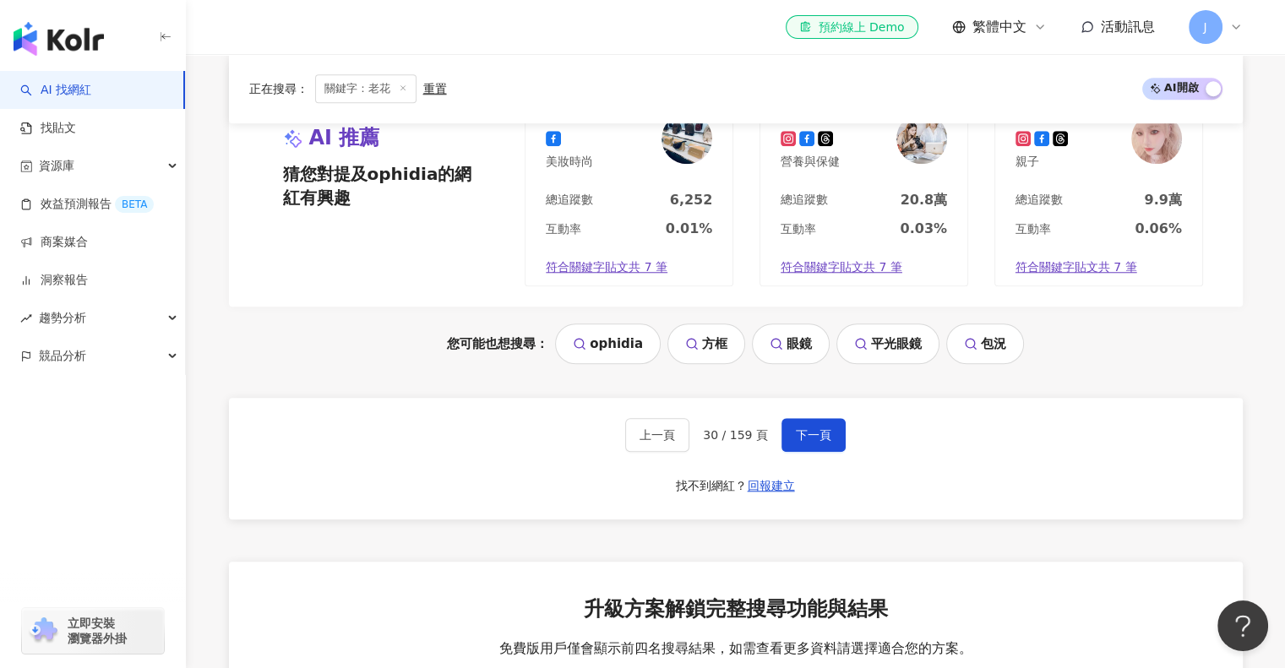
scroll to position [1463, 0]
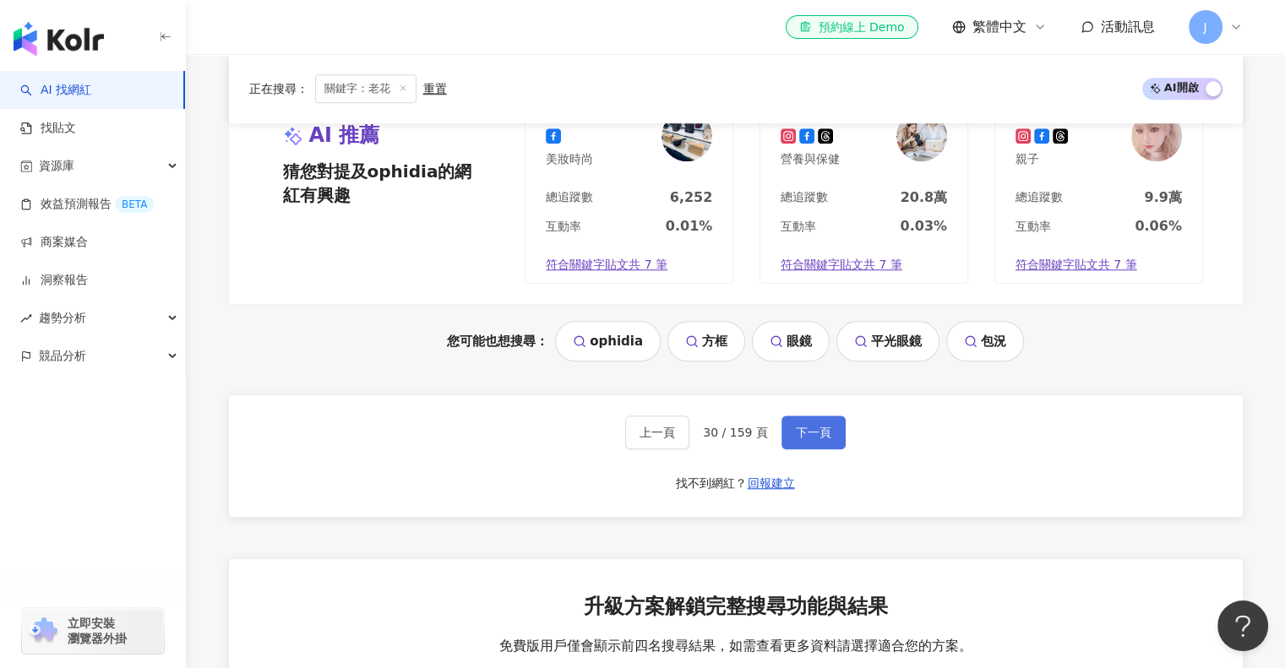
click at [799, 439] on span "下一頁" at bounding box center [813, 433] width 35 height 14
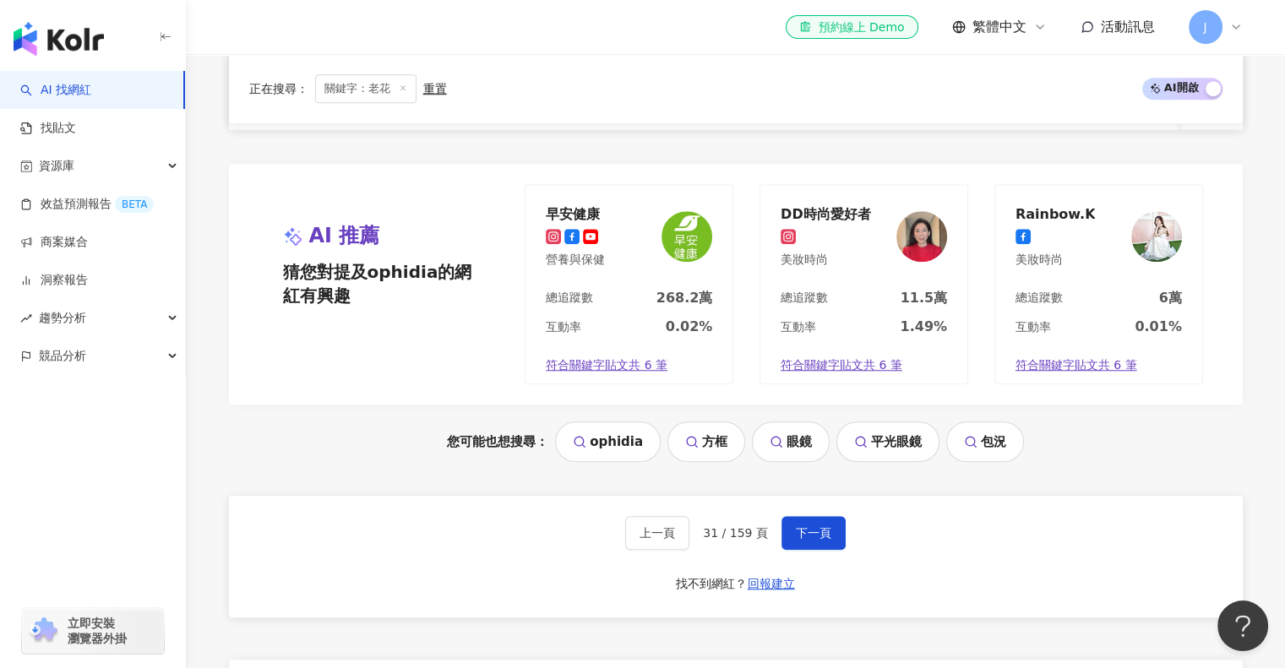
scroll to position [1370, 0]
click at [820, 539] on span "下一頁" at bounding box center [813, 533] width 35 height 14
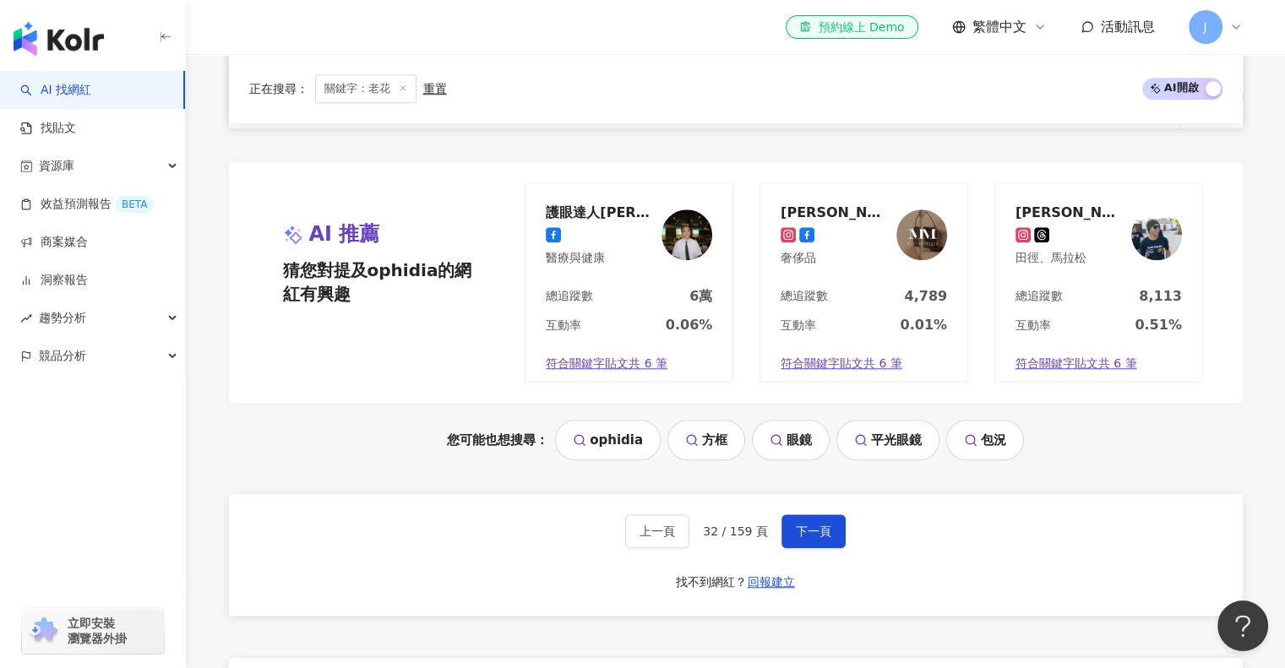
scroll to position [1454, 0]
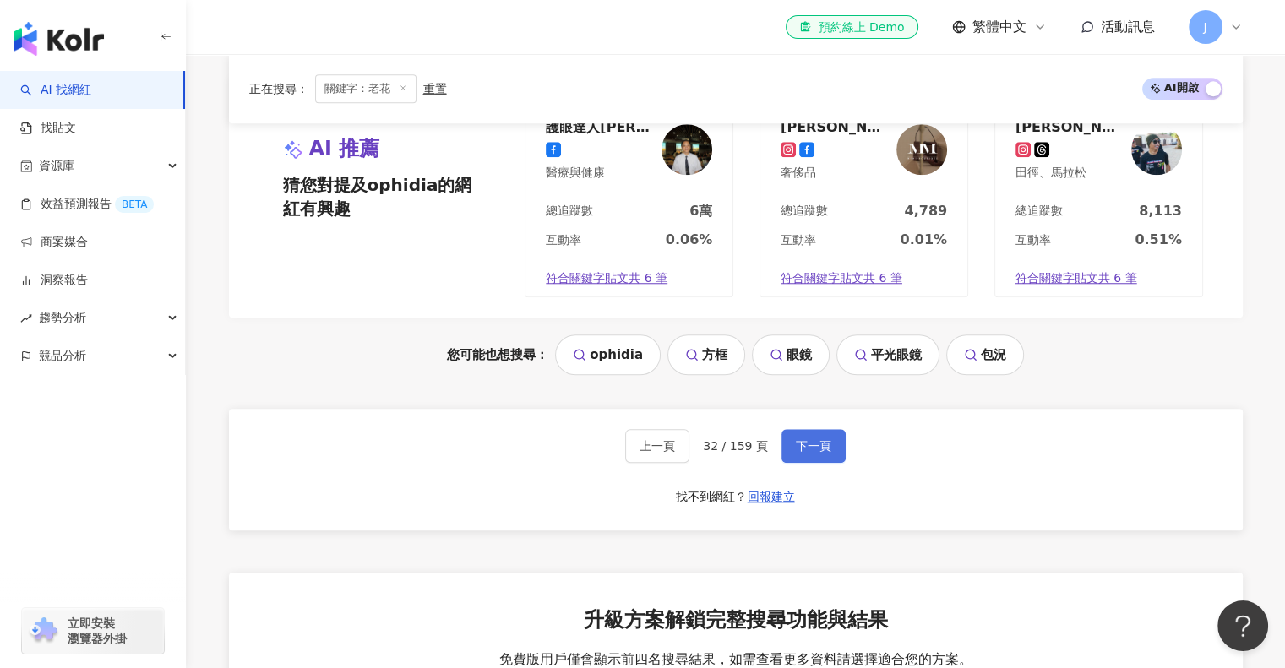
click at [801, 453] on span "下一頁" at bounding box center [813, 446] width 35 height 14
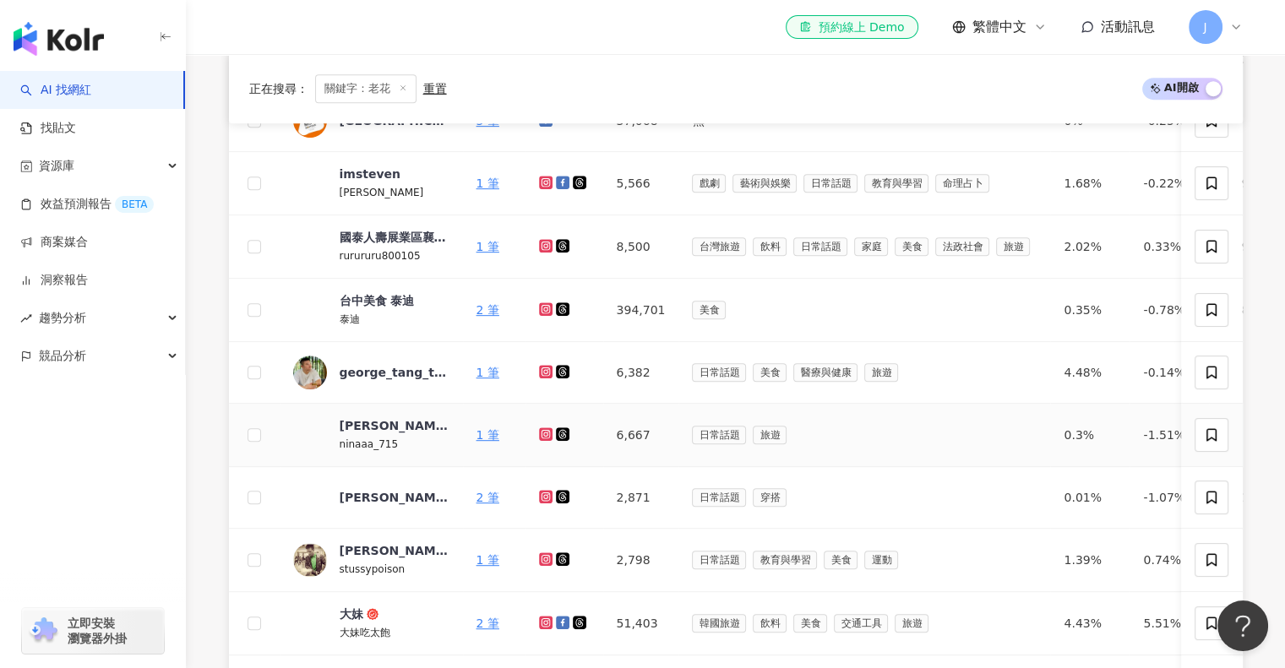
scroll to position [609, 0]
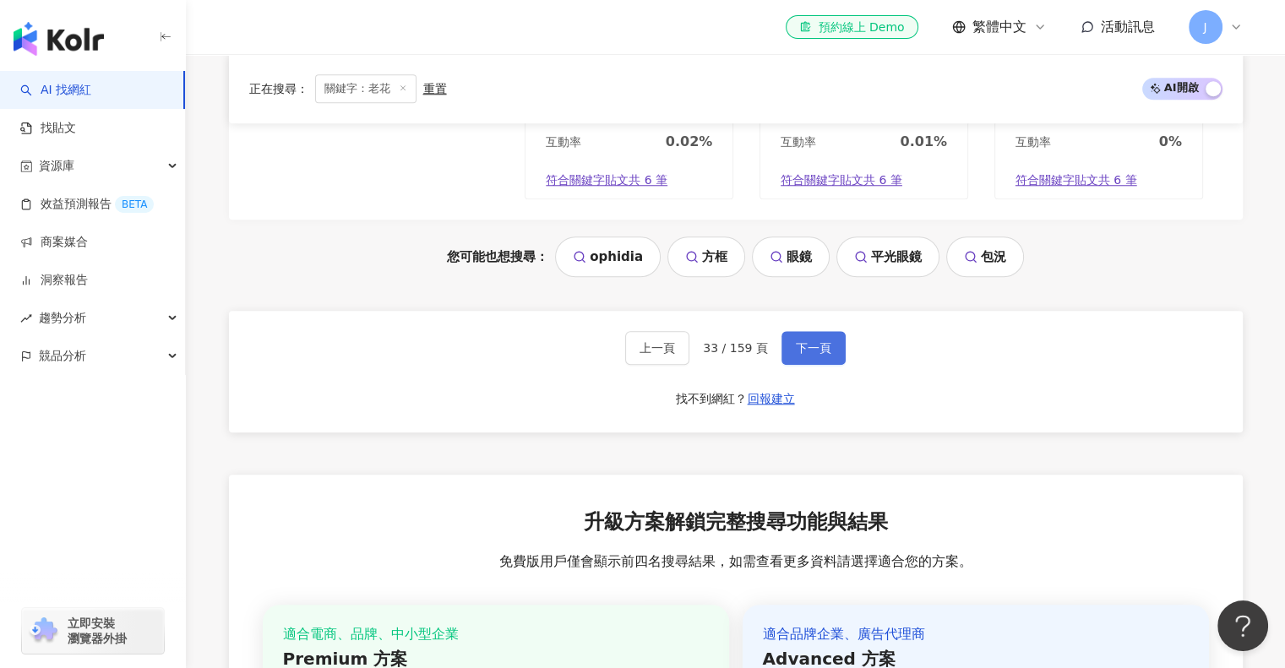
click at [810, 348] on span "下一頁" at bounding box center [813, 348] width 35 height 14
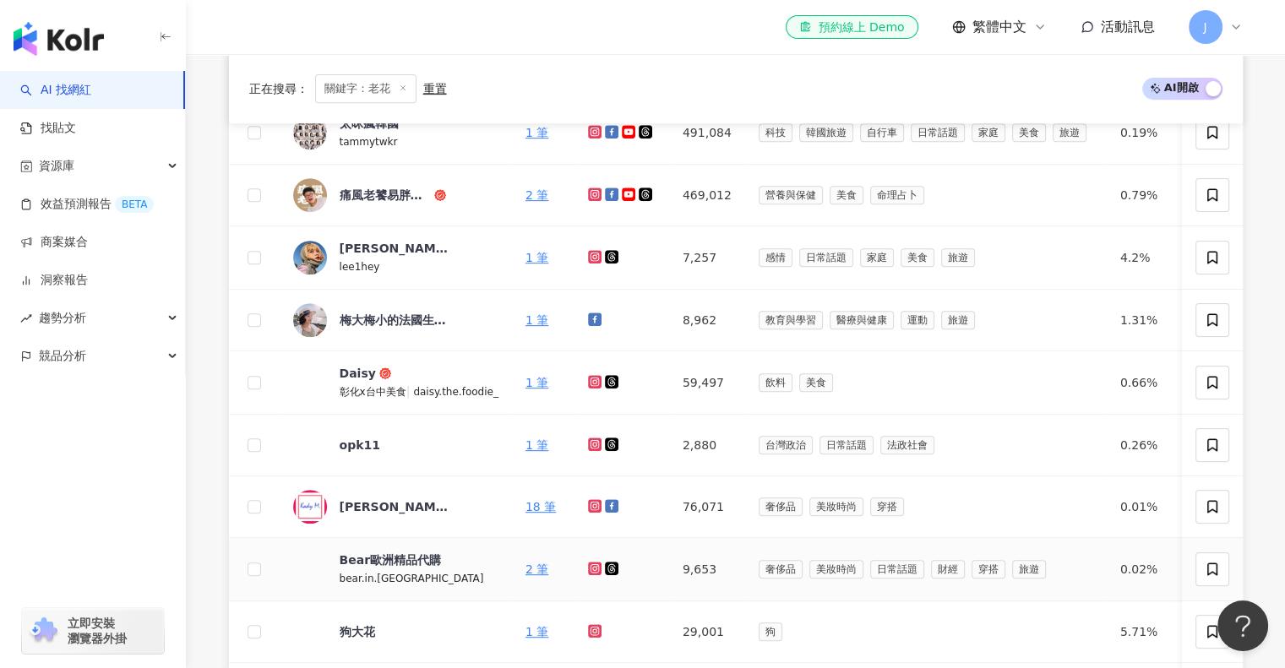
scroll to position [621, 0]
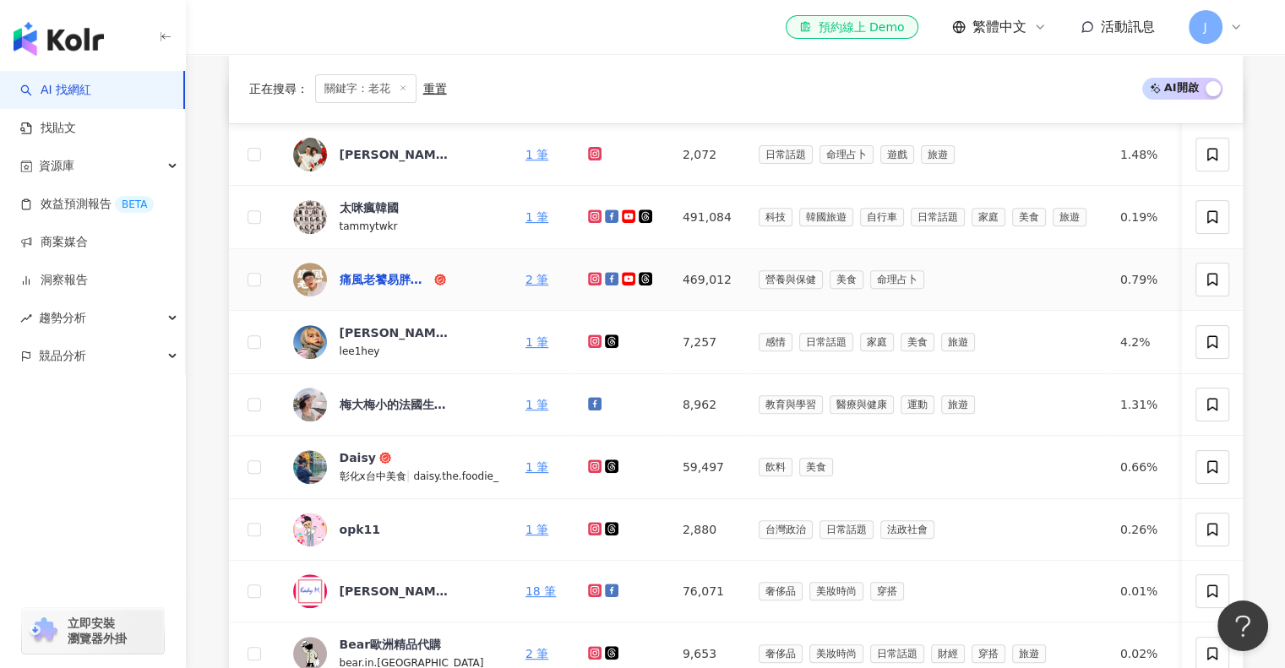
click at [400, 275] on div "痛風老饕易胖體質" at bounding box center [385, 279] width 91 height 17
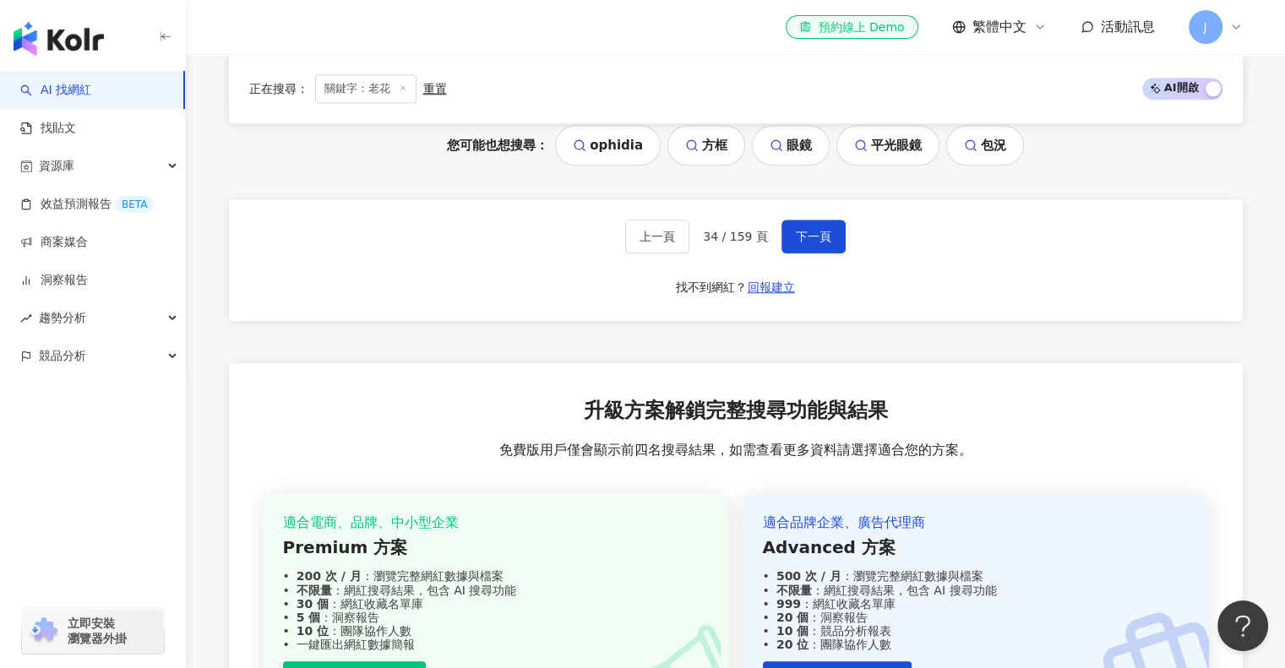
scroll to position [1467, 0]
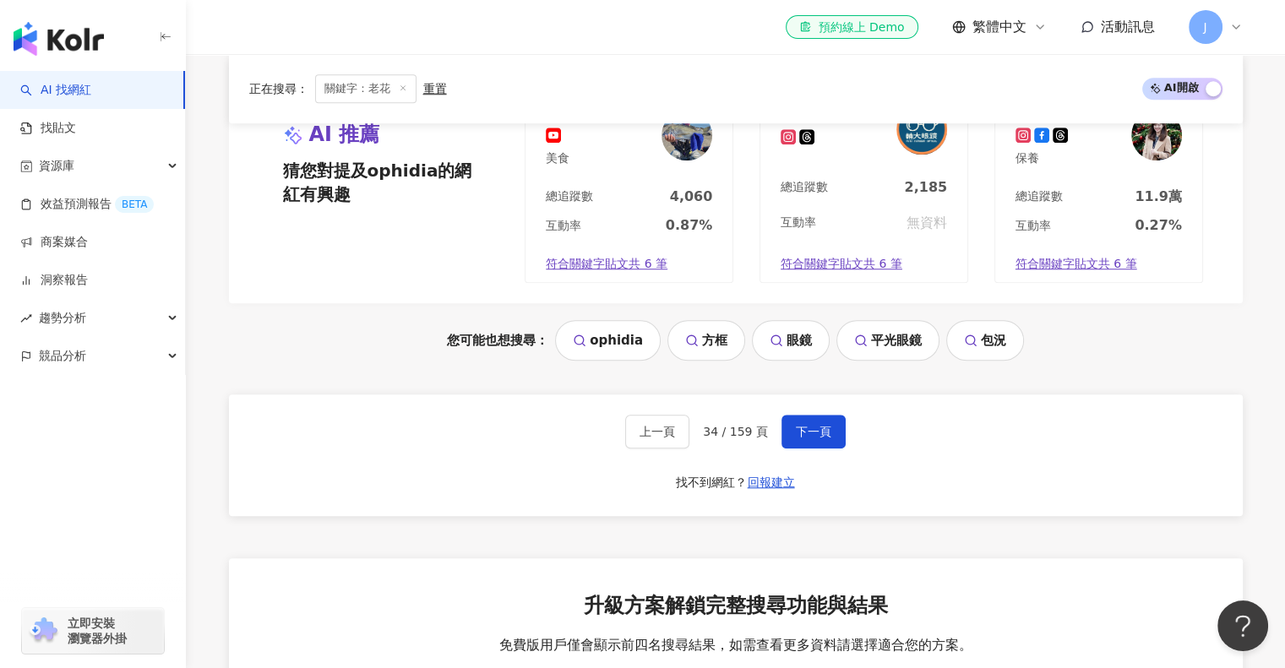
click at [223, 477] on div "正在搜尋 ： 關鍵字：老花 重置 AI 開啟 AI 關閉 網紅名稱 關鍵字 經營平台 總追蹤數 網紅類型 互動率 漲粉率 觀看率 操作 Leslie Tnay…" at bounding box center [736, 71] width 1082 height 1816
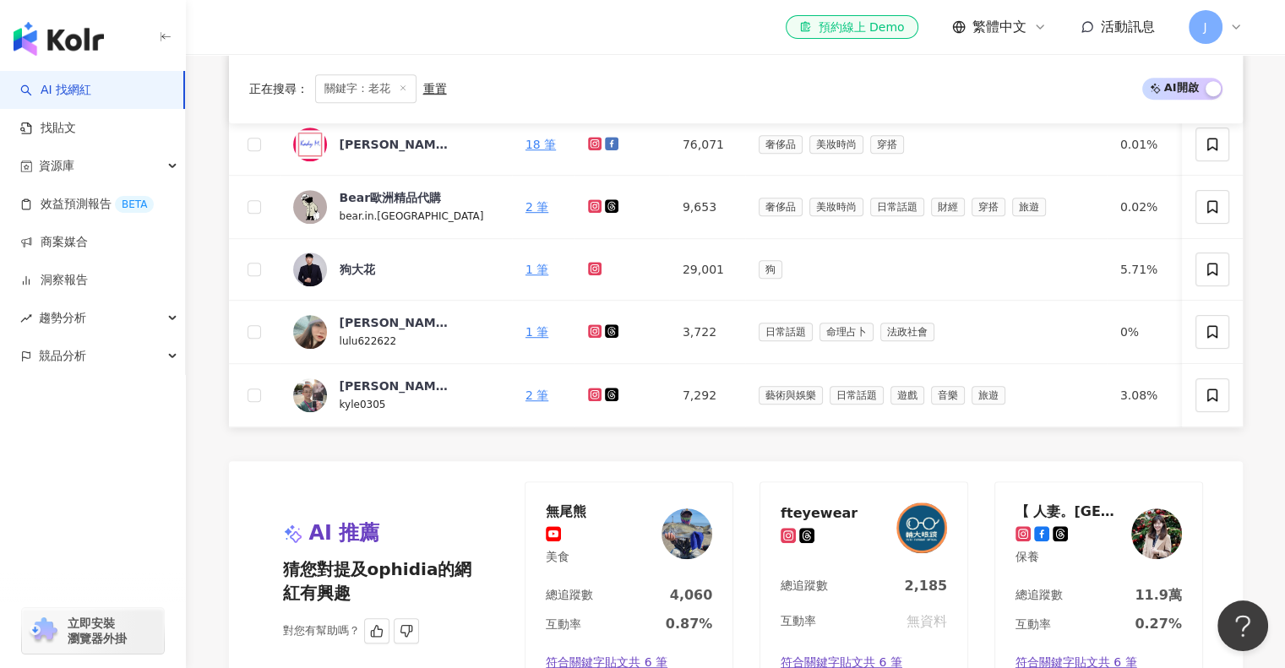
scroll to position [1298, 0]
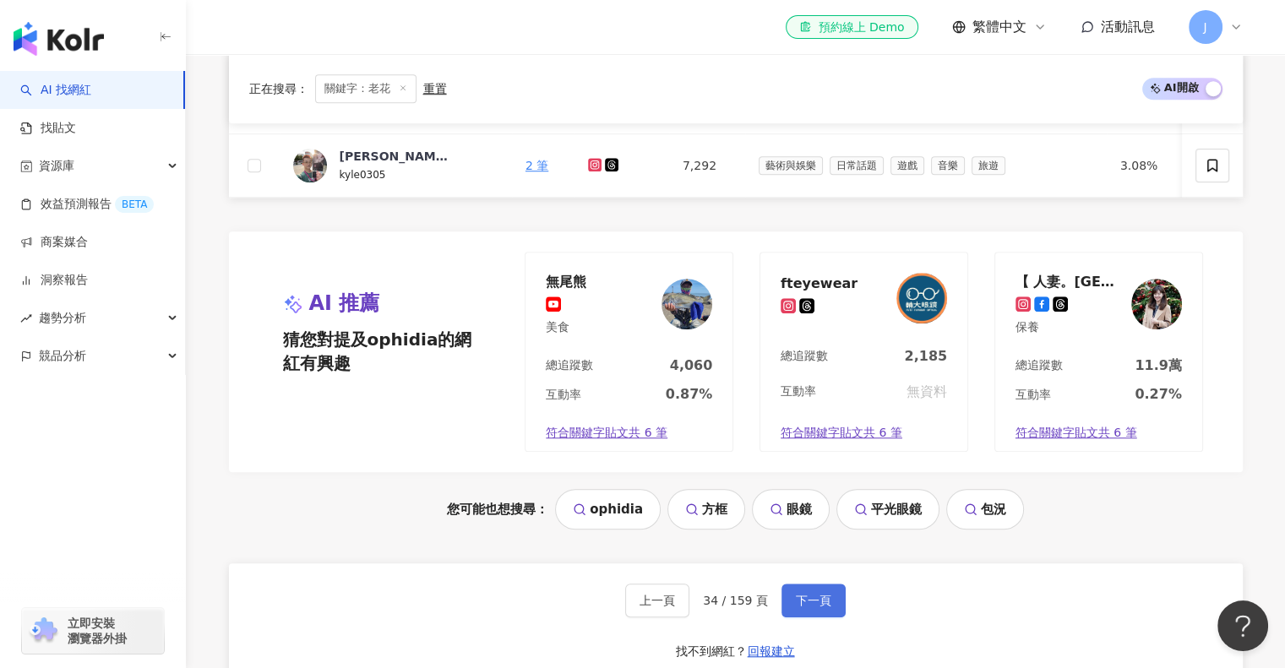
click at [808, 604] on span "下一頁" at bounding box center [813, 601] width 35 height 14
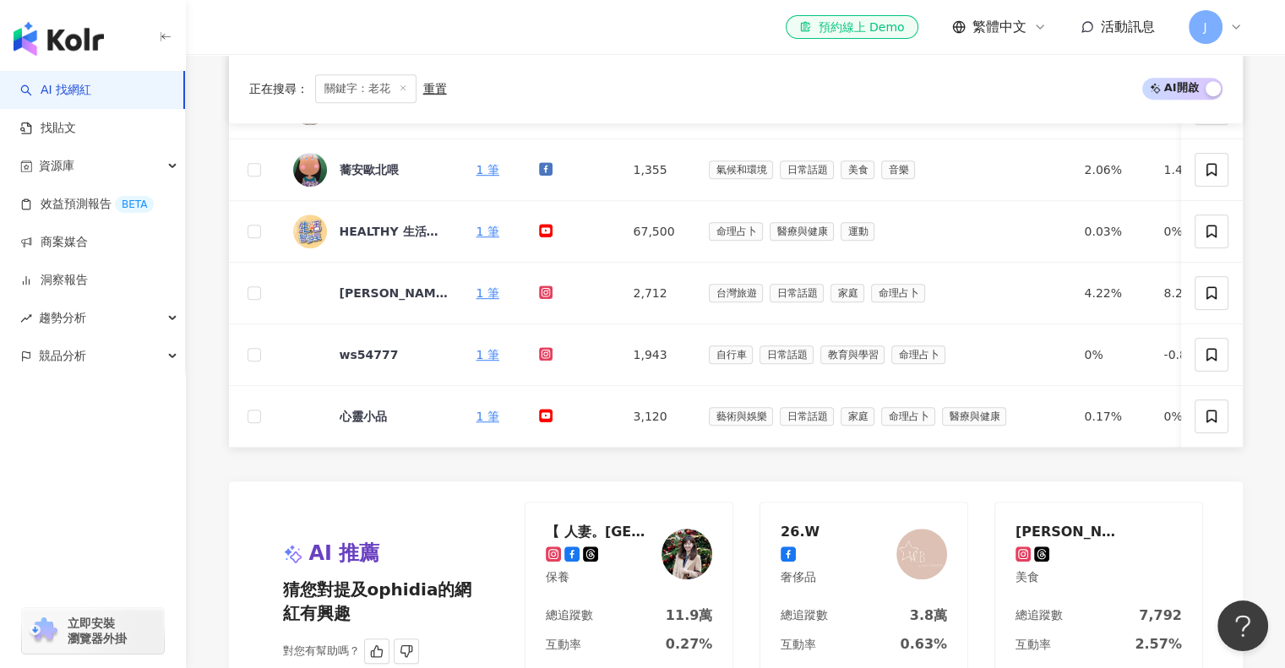
scroll to position [1636, 0]
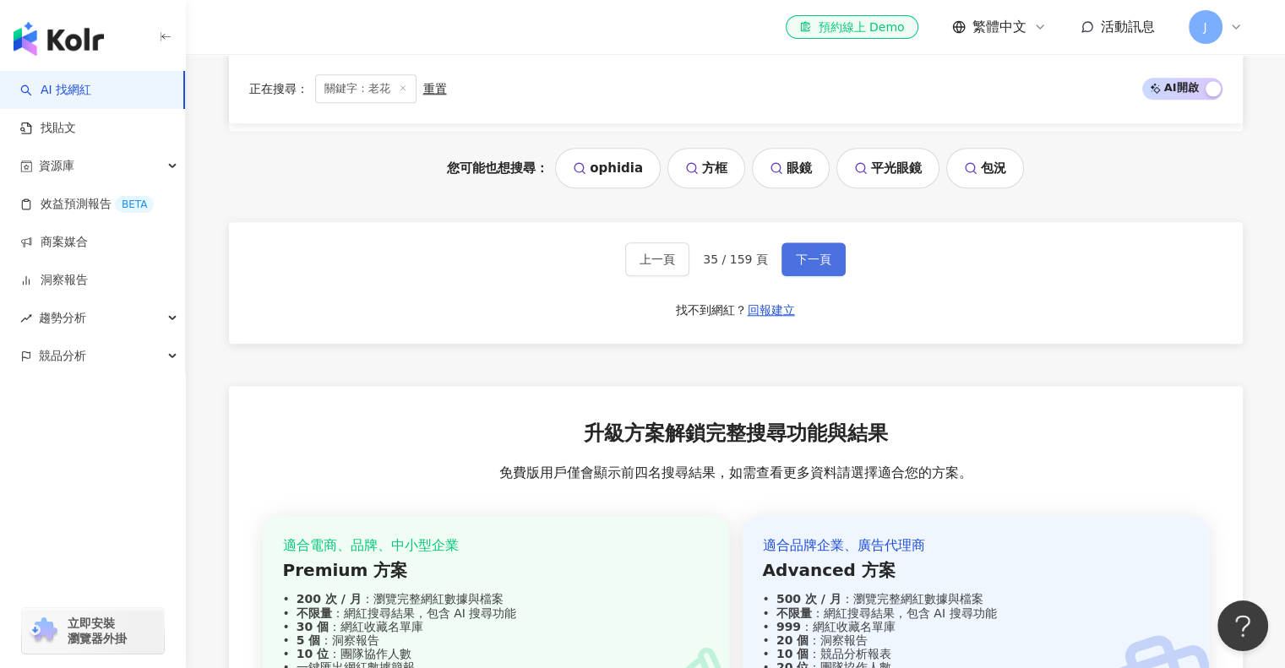
click at [815, 266] on span "下一頁" at bounding box center [813, 260] width 35 height 14
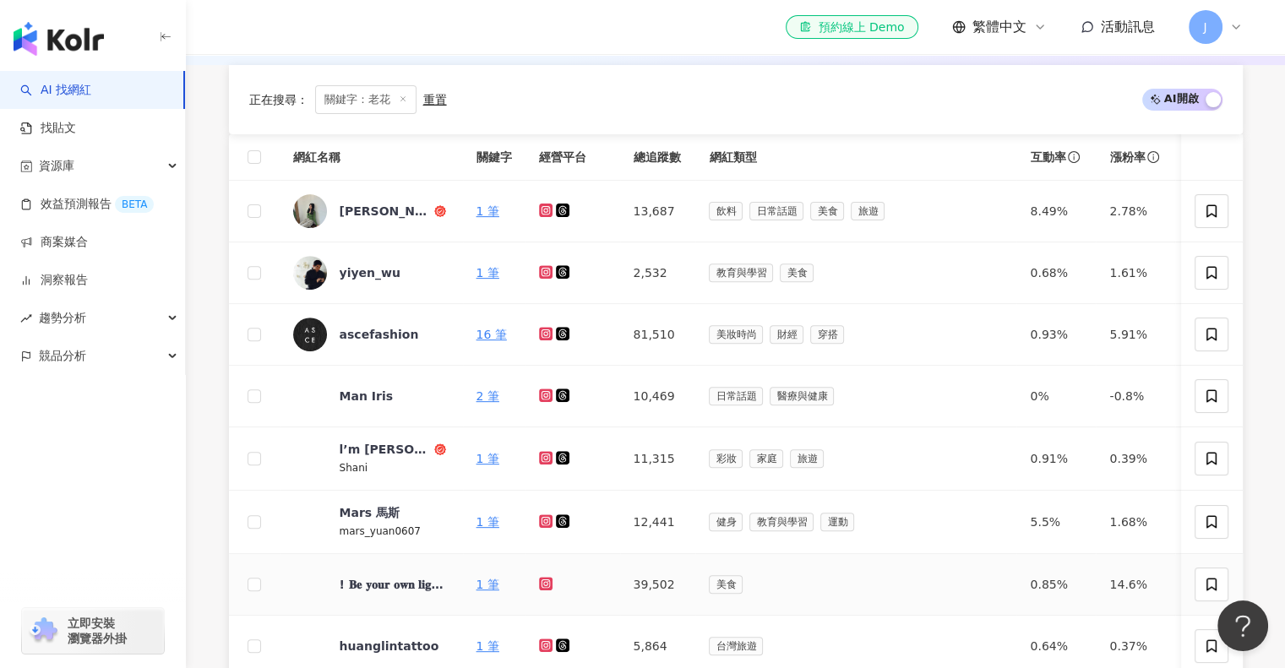
scroll to position [536, 0]
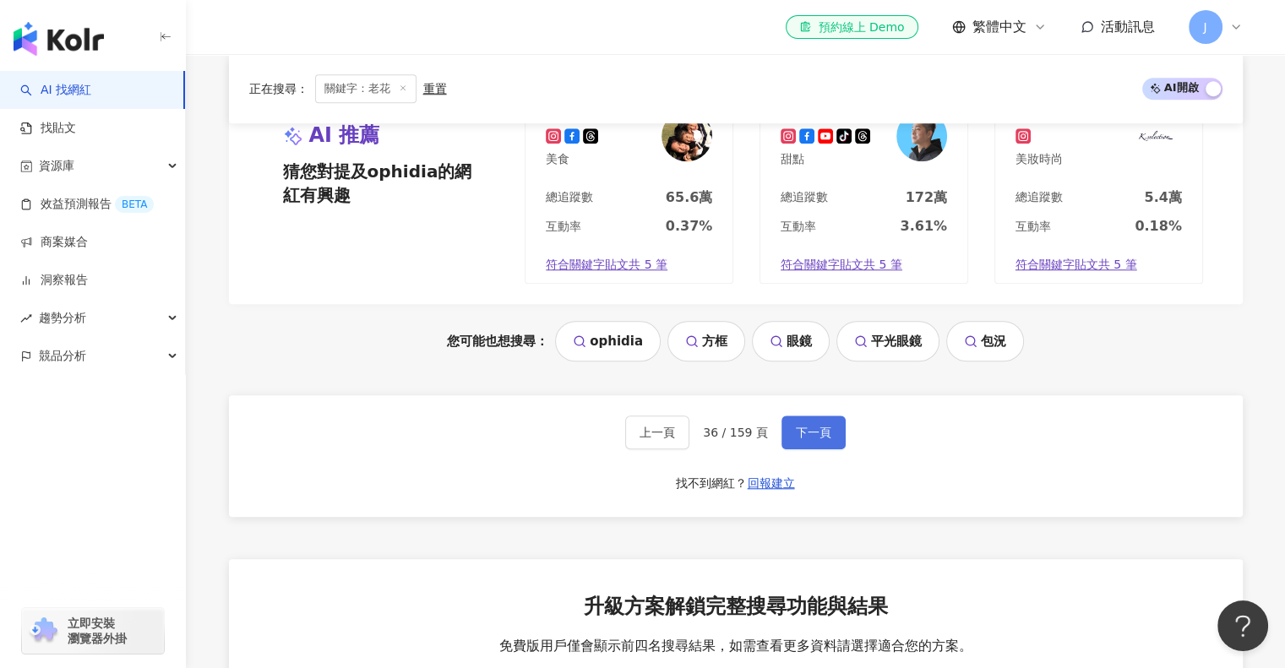
click at [821, 439] on span "下一頁" at bounding box center [813, 433] width 35 height 14
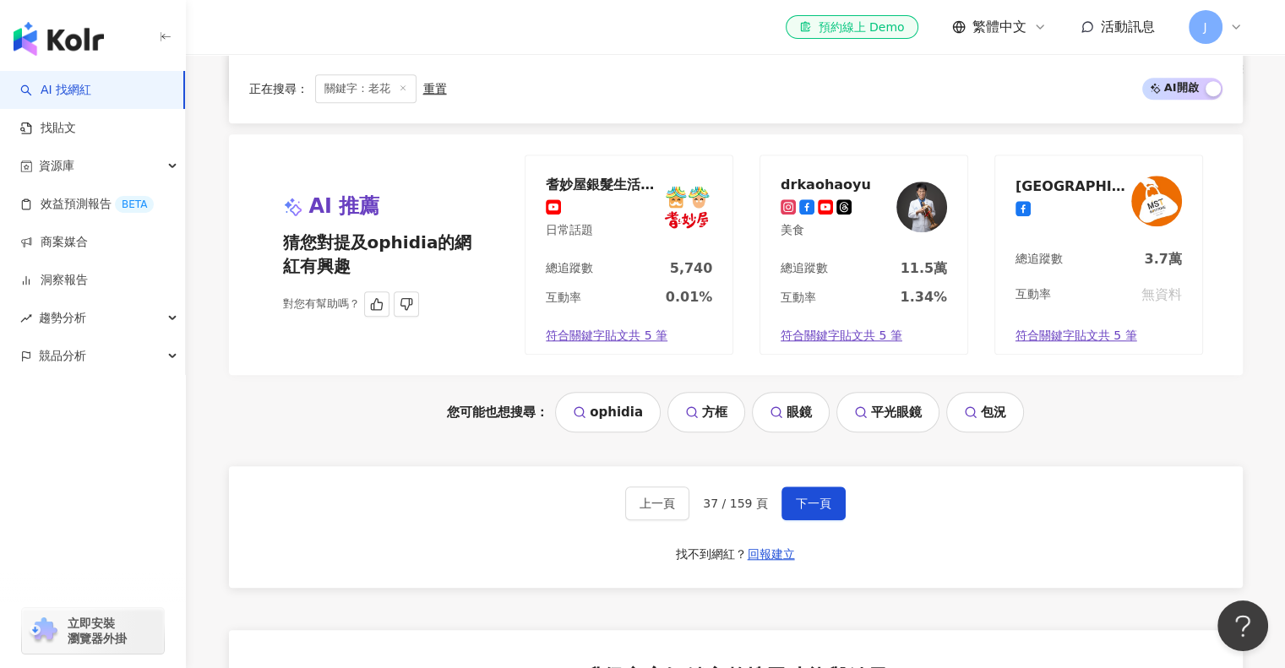
scroll to position [1460, 0]
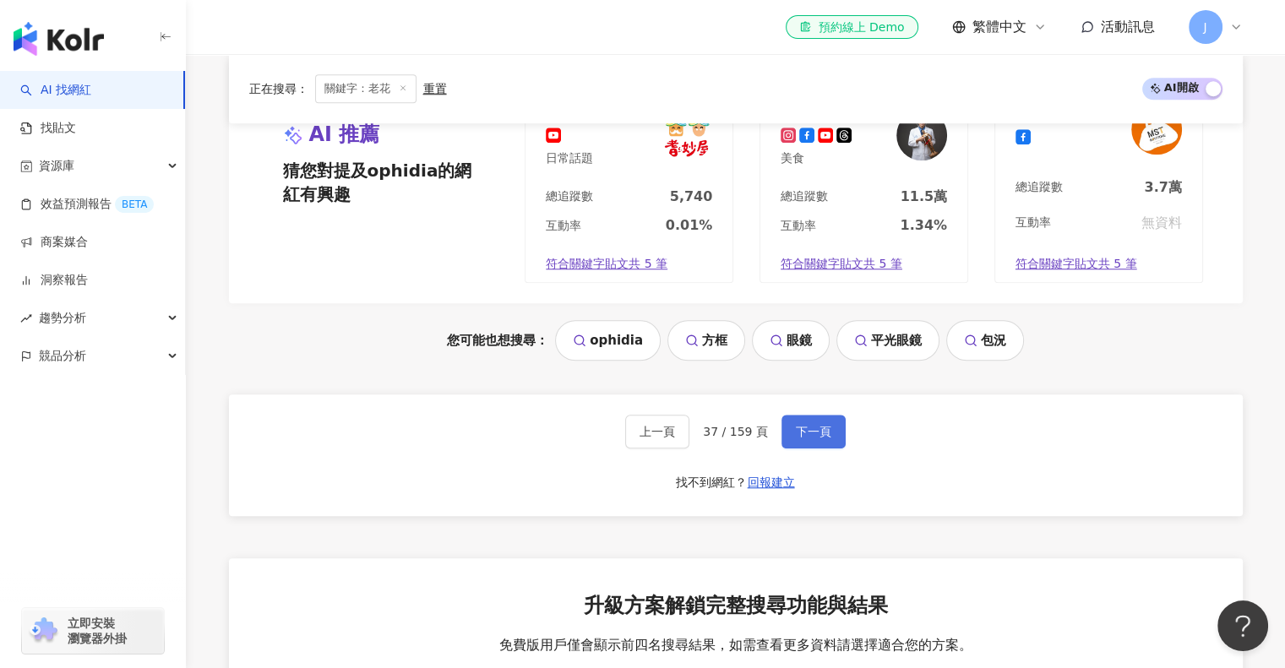
click at [809, 439] on span "下一頁" at bounding box center [813, 432] width 35 height 14
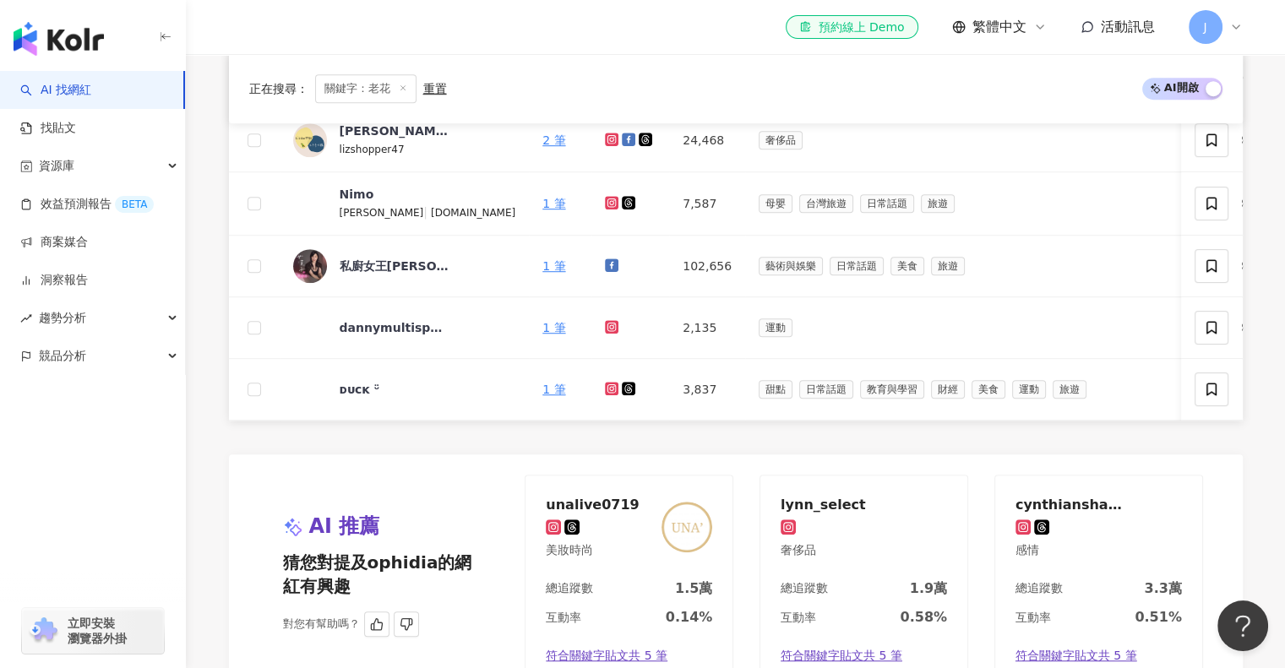
scroll to position [871, 0]
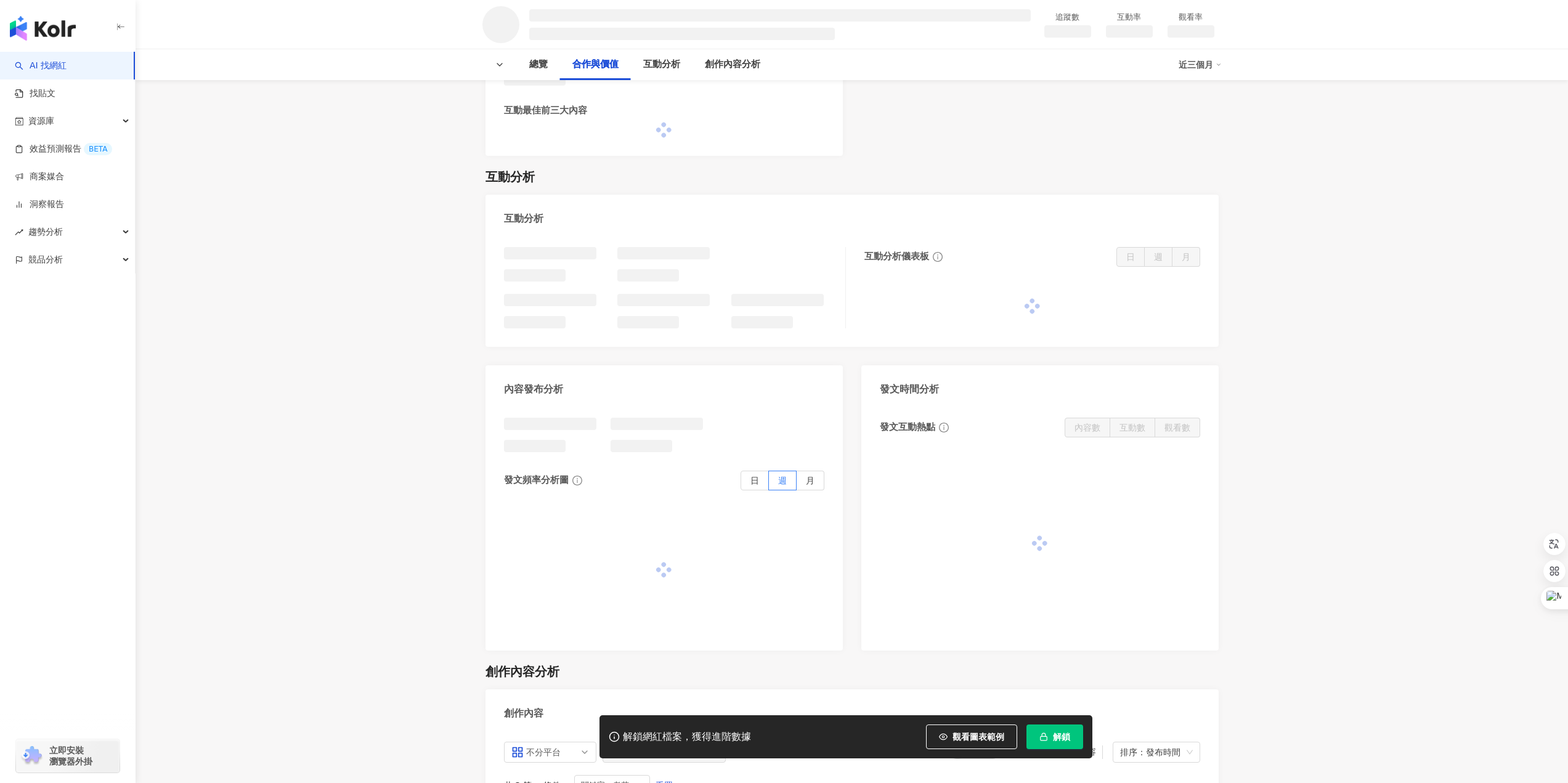
scroll to position [1047, 0]
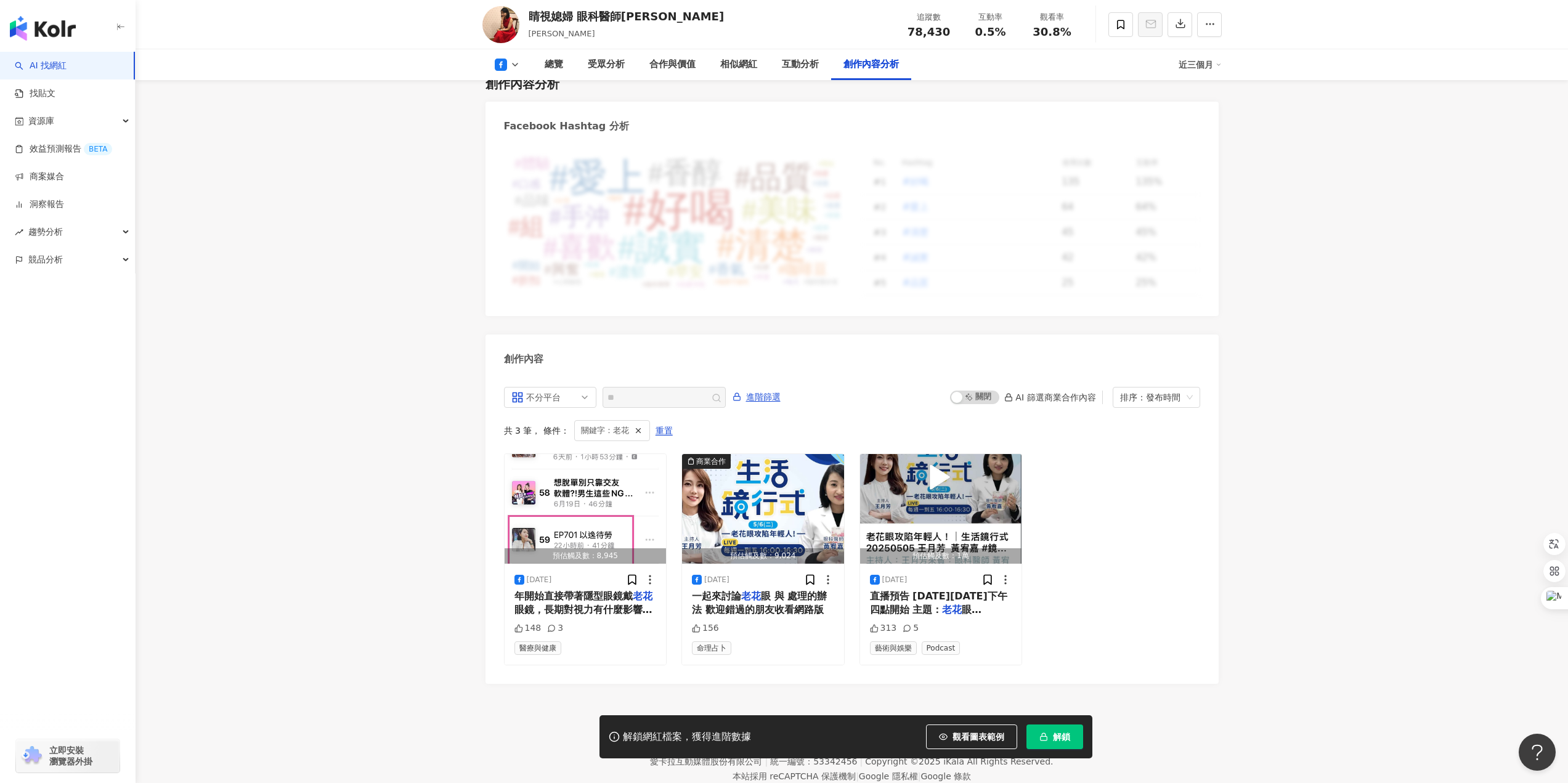
scroll to position [3072, 0]
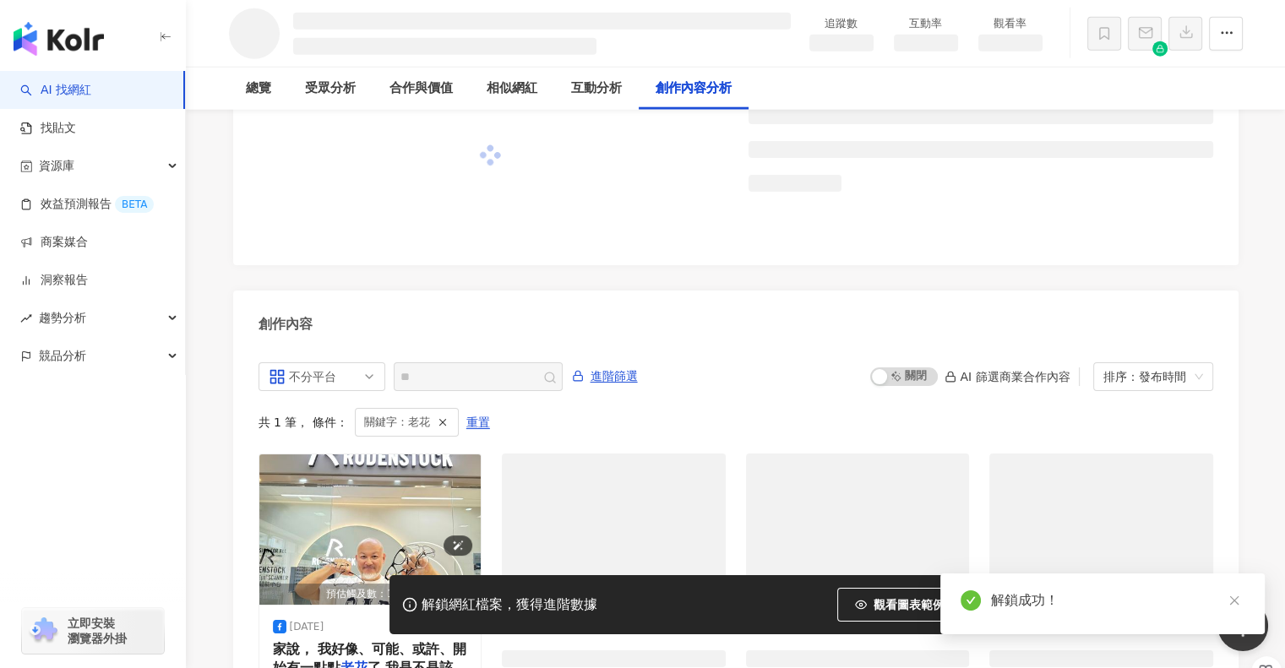
scroll to position [4374, 0]
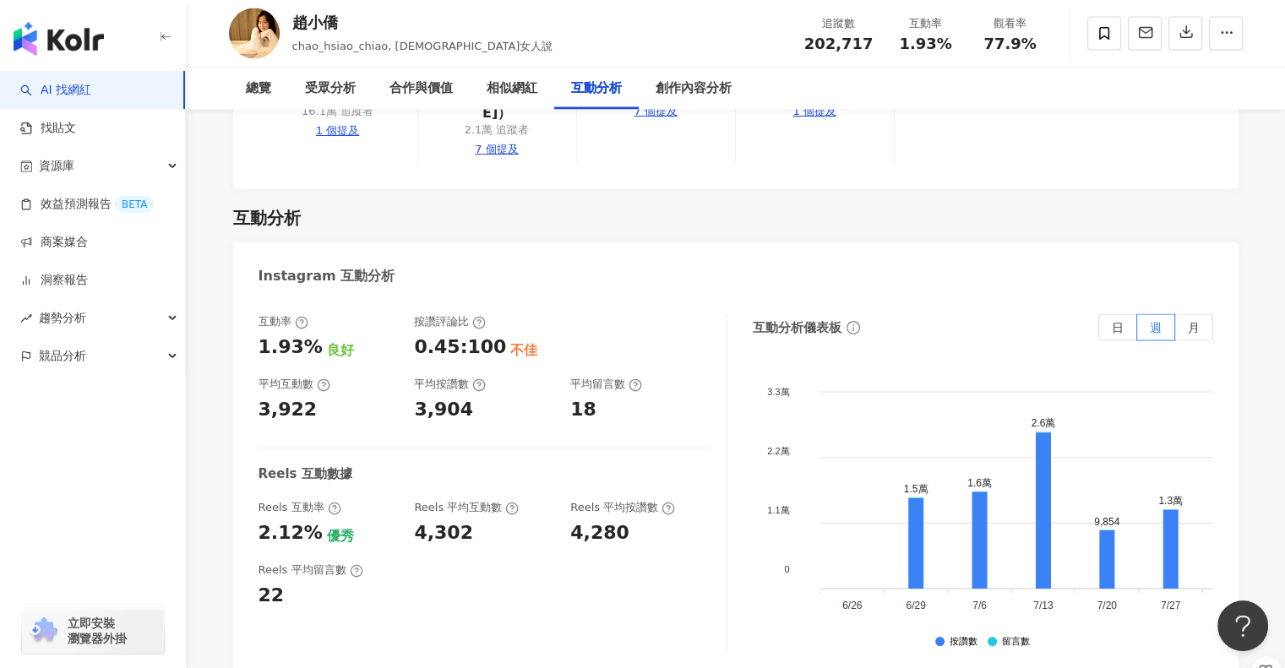
scroll to position [3288, 0]
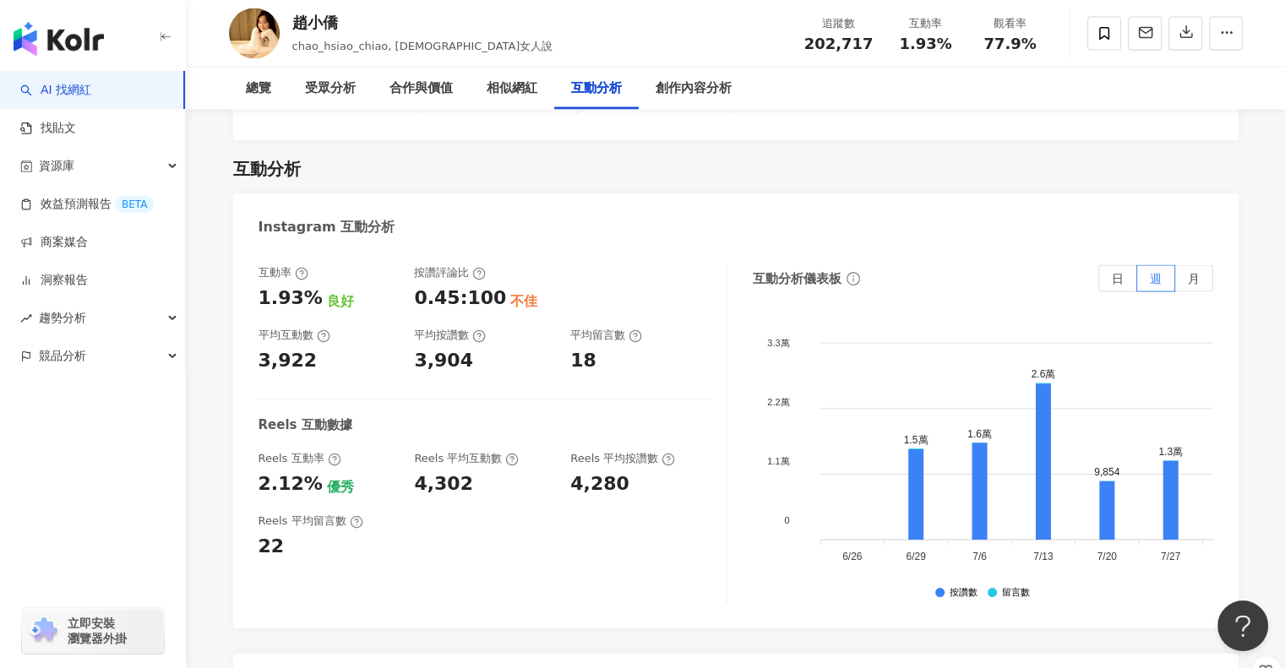
click at [715, 84] on div "創作內容分析" at bounding box center [694, 89] width 76 height 20
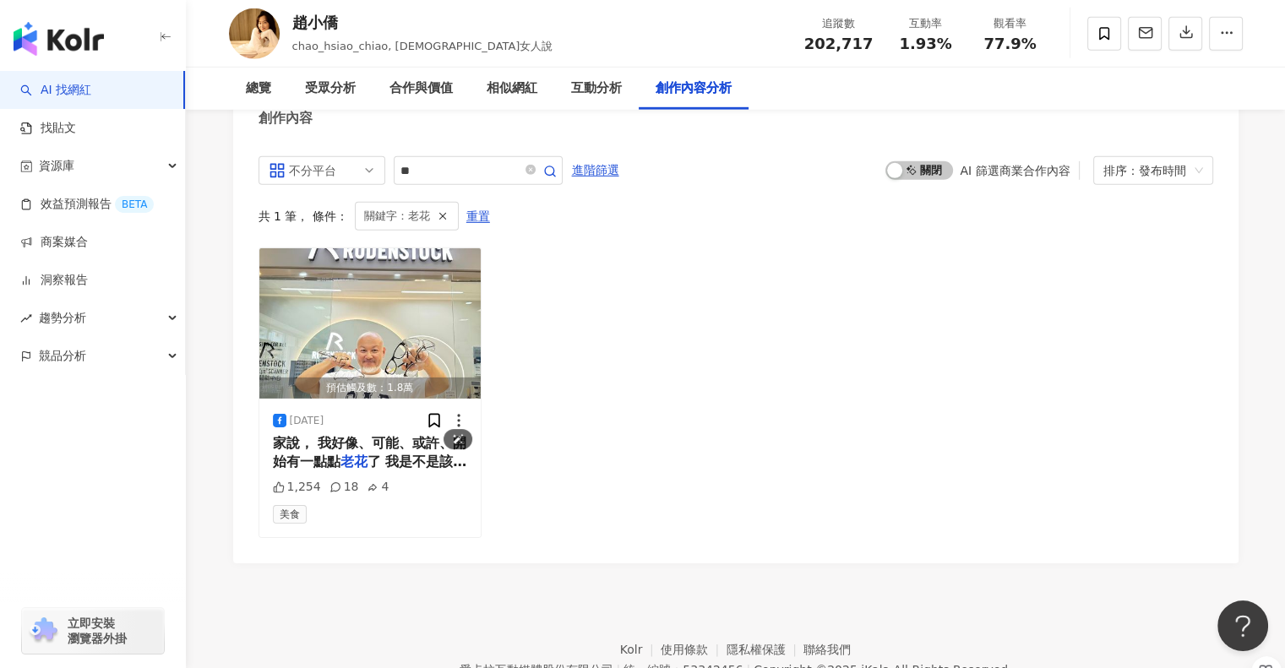
scroll to position [4690, 0]
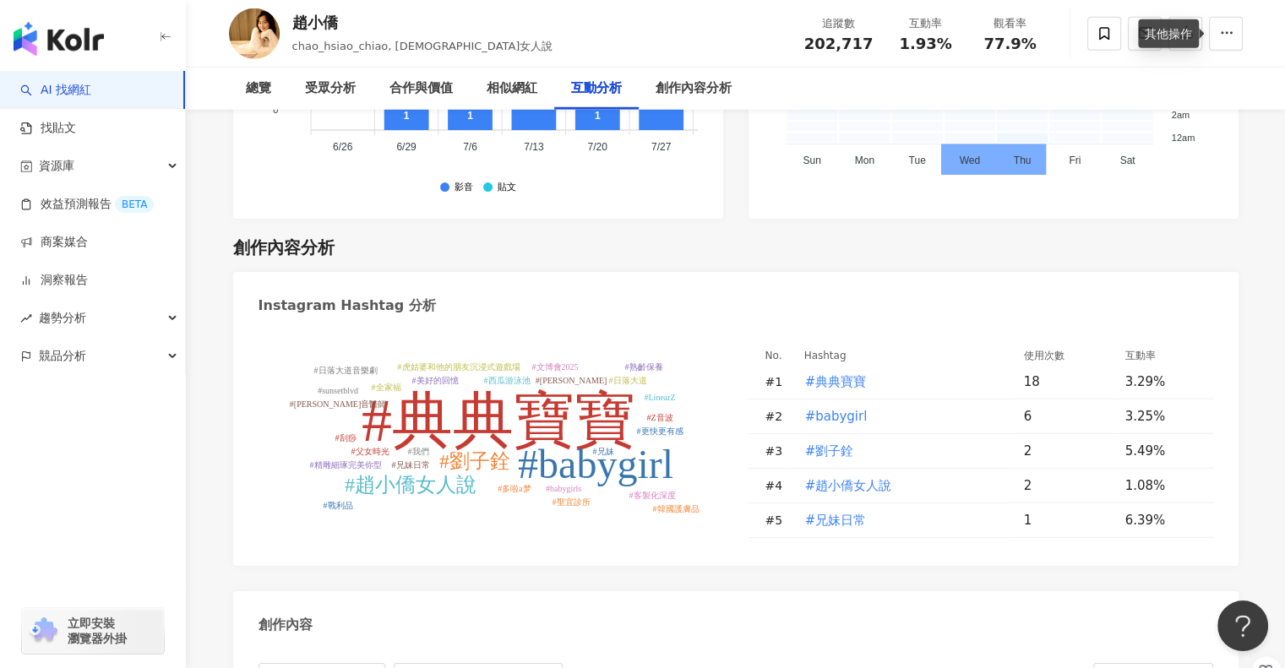
click at [1181, 34] on div "其他操作" at bounding box center [1168, 33] width 61 height 29
click at [1183, 35] on icon "button" at bounding box center [1186, 32] width 15 height 15
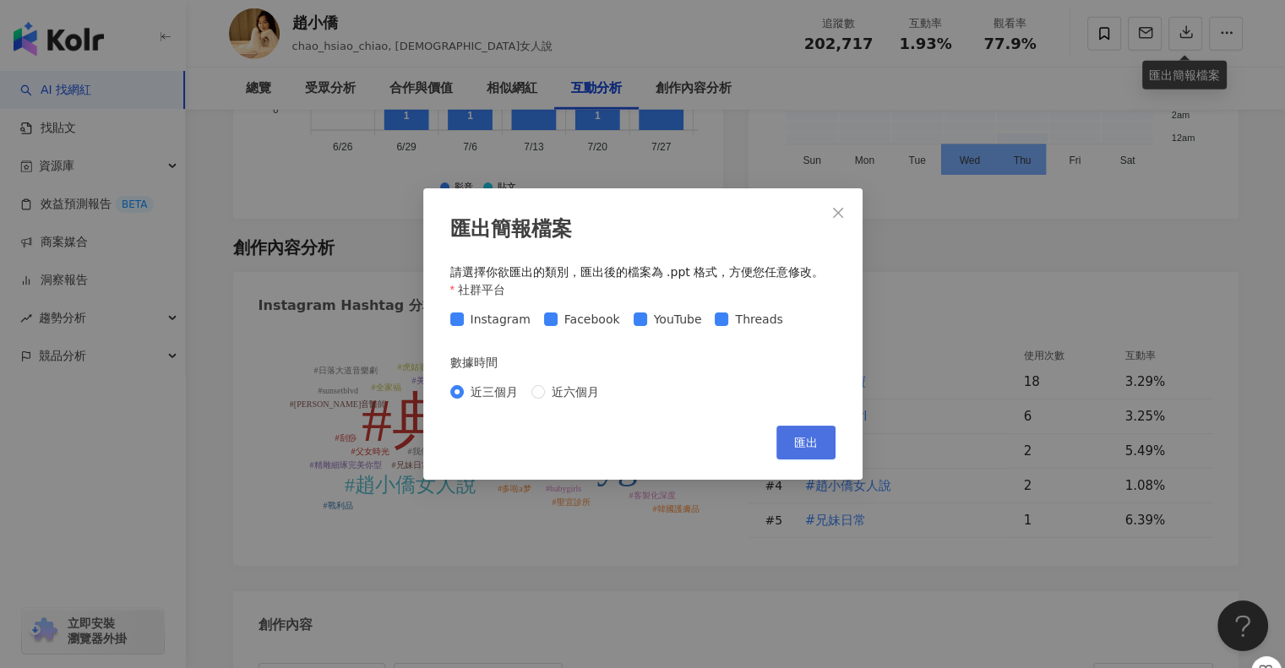
click at [814, 443] on span "匯出" at bounding box center [806, 443] width 24 height 14
click at [577, 393] on span "近六個月" at bounding box center [575, 392] width 61 height 19
click at [815, 442] on span "匯出" at bounding box center [806, 443] width 24 height 14
click at [207, 288] on div "匯出簡報檔案 請選擇你欲匯出的類別，匯出後的檔案為 .ppt 格式，方便您任意修改。 社群平台 Instagram Facebook YouTube Thre…" at bounding box center [642, 334] width 1285 height 668
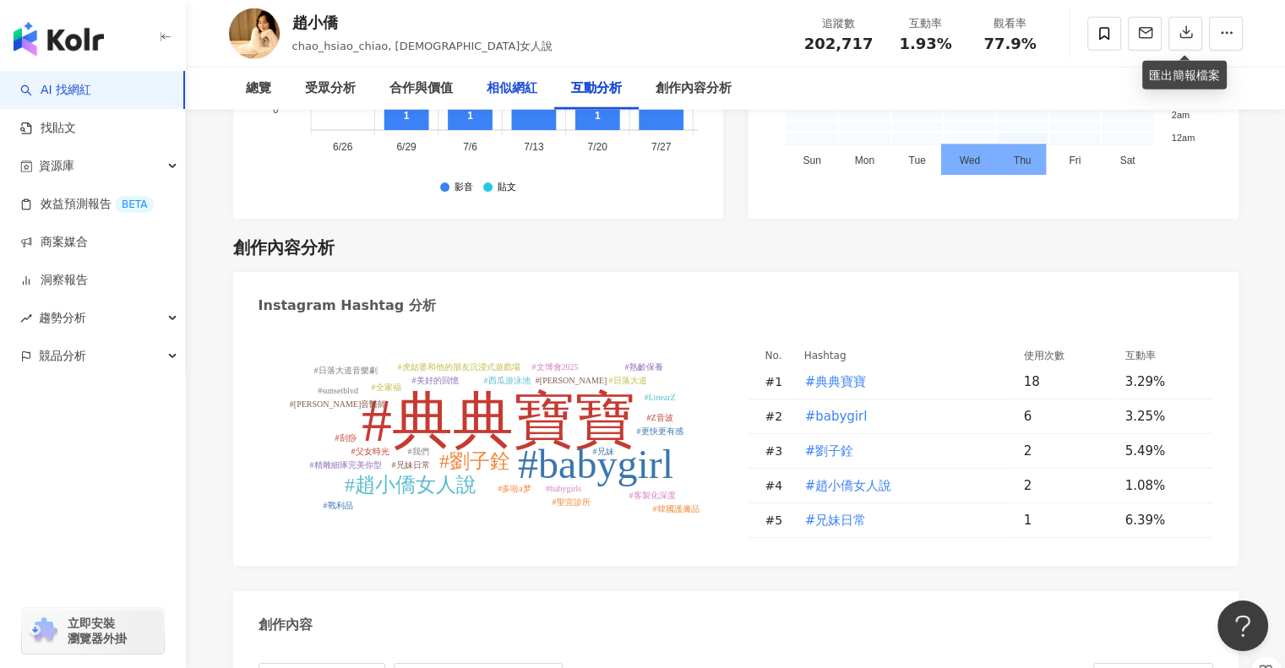
click at [497, 90] on div "相似網紅" at bounding box center [512, 89] width 51 height 20
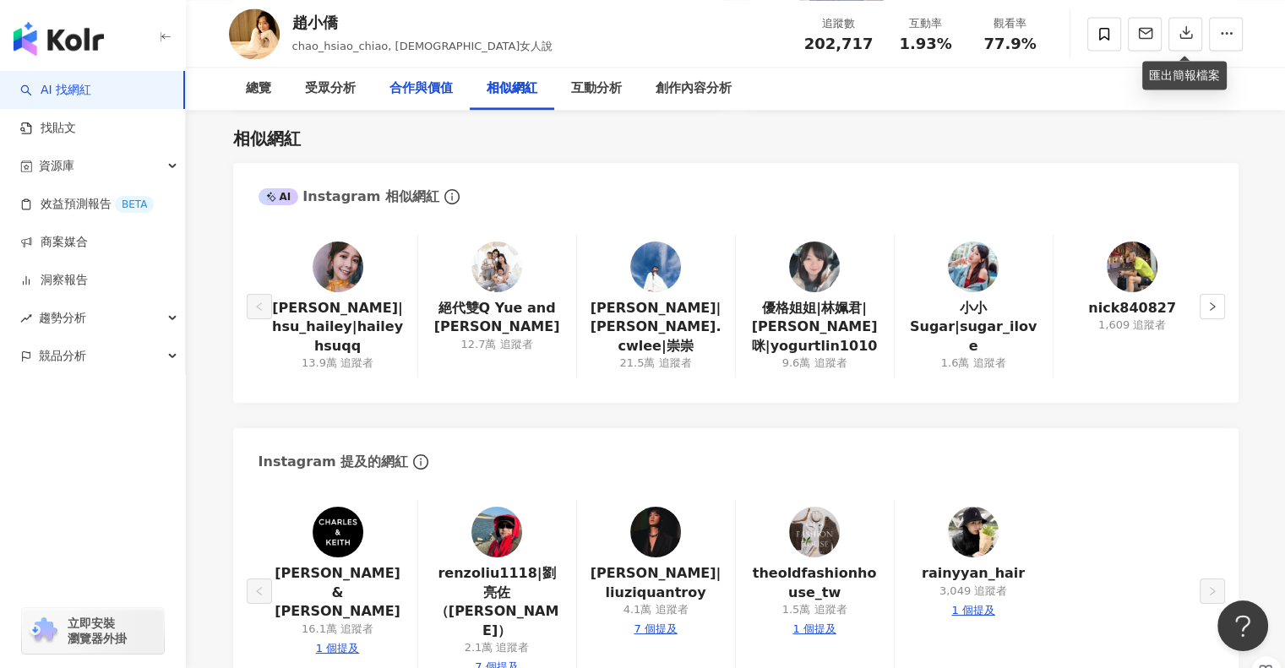
click at [417, 80] on div "合作與價值" at bounding box center [421, 89] width 63 height 20
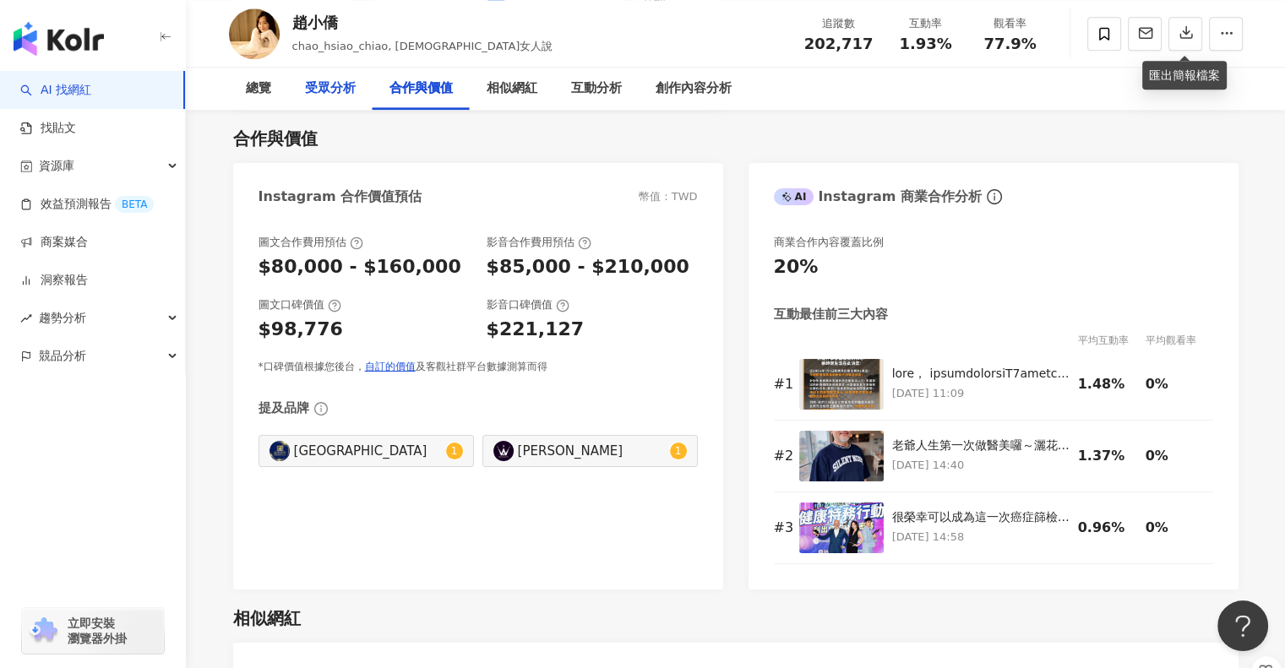
click at [335, 106] on div "受眾分析" at bounding box center [330, 89] width 84 height 42
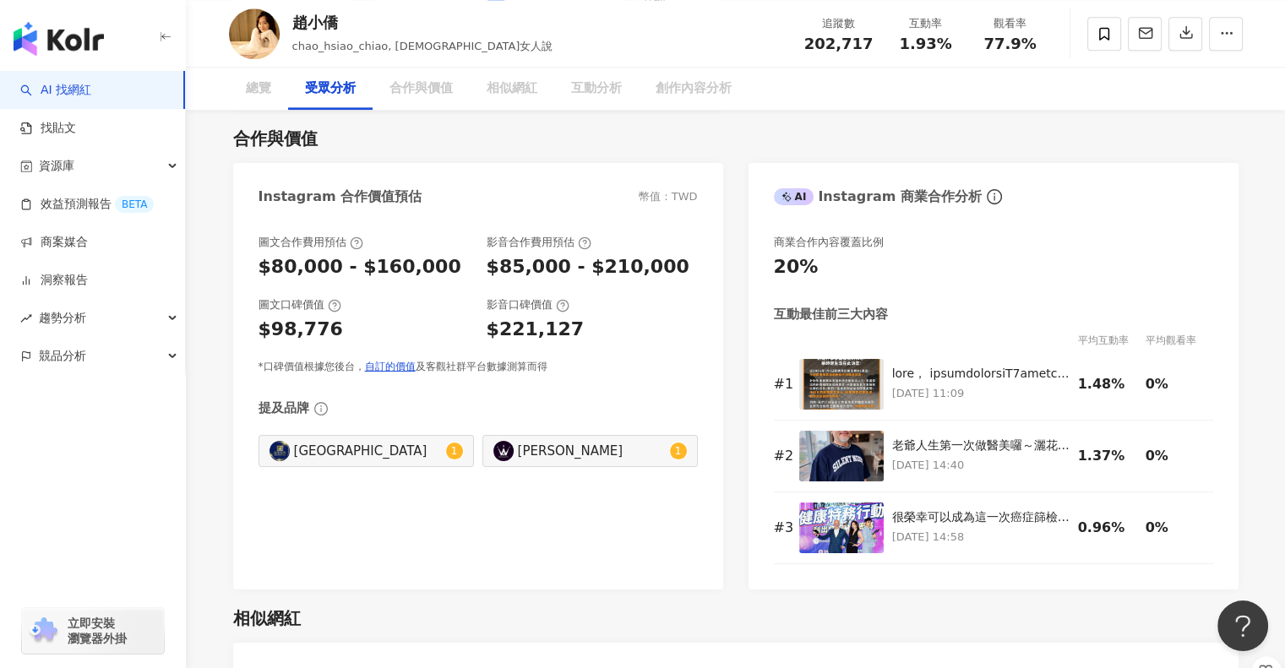
scroll to position [1397, 0]
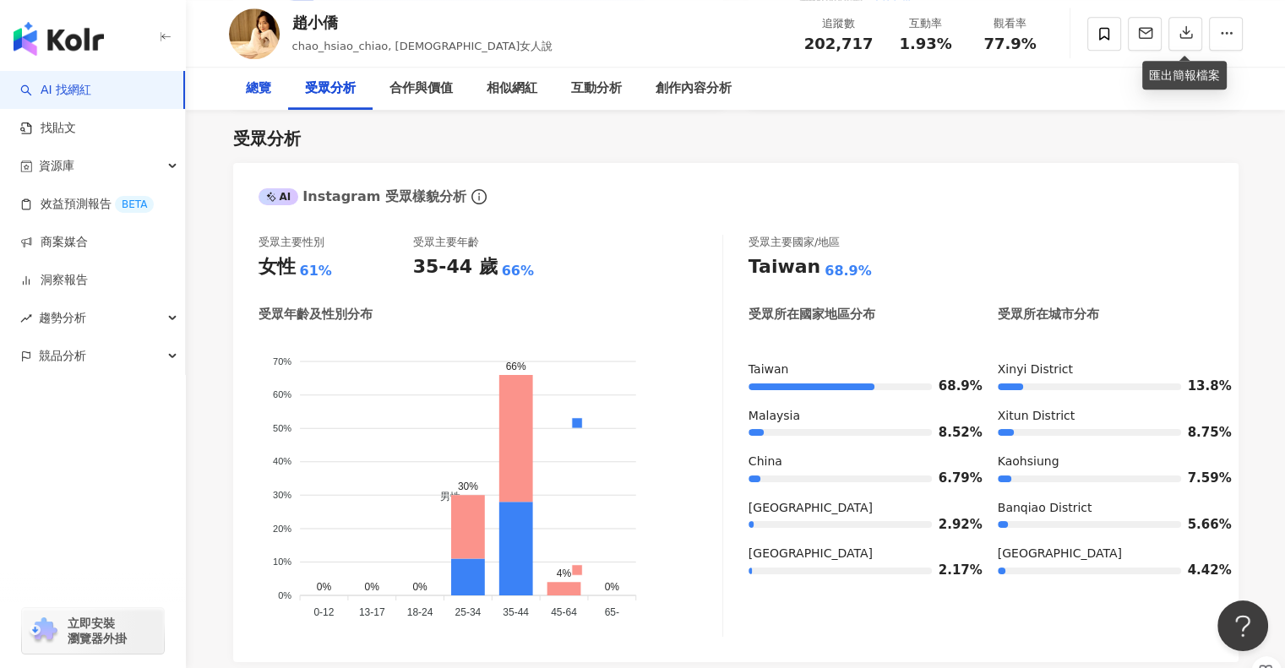
drag, startPoint x: 254, startPoint y: 92, endPoint x: 238, endPoint y: 94, distance: 16.1
click at [254, 92] on div "總覽" at bounding box center [258, 89] width 25 height 20
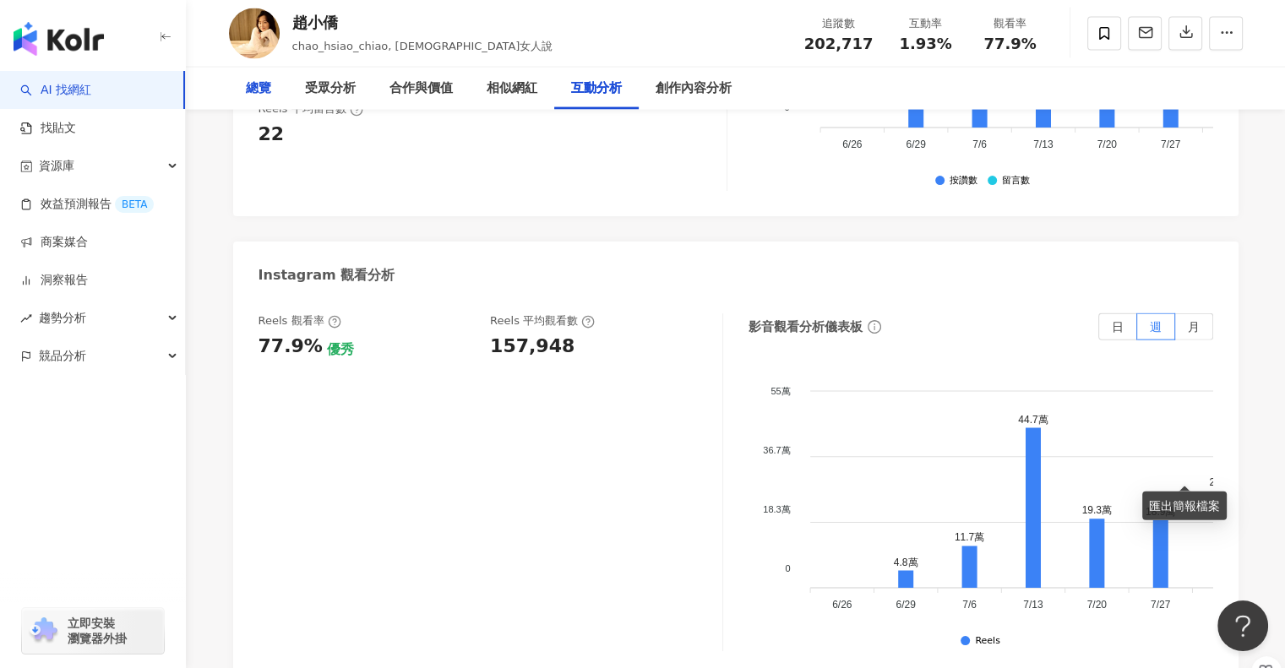
scroll to position [4160, 0]
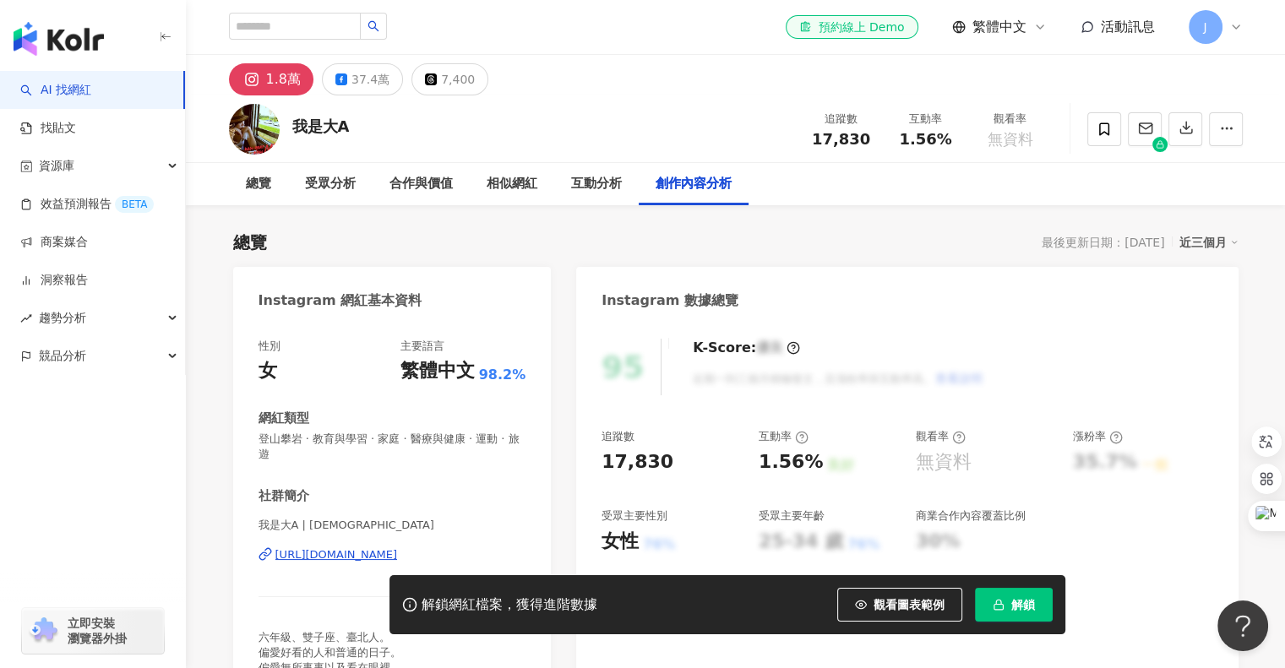
scroll to position [5179, 0]
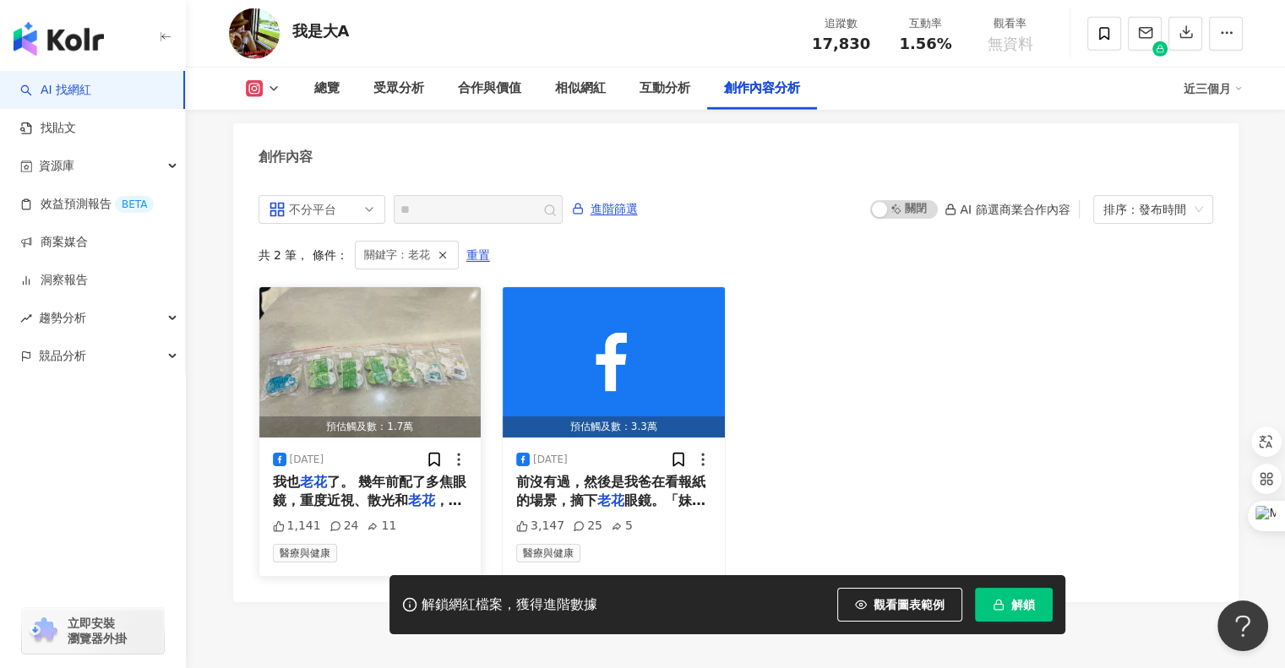
click at [404, 483] on span "了。 幾年前配了多焦眼鏡，重度近視、散光和" at bounding box center [370, 491] width 194 height 35
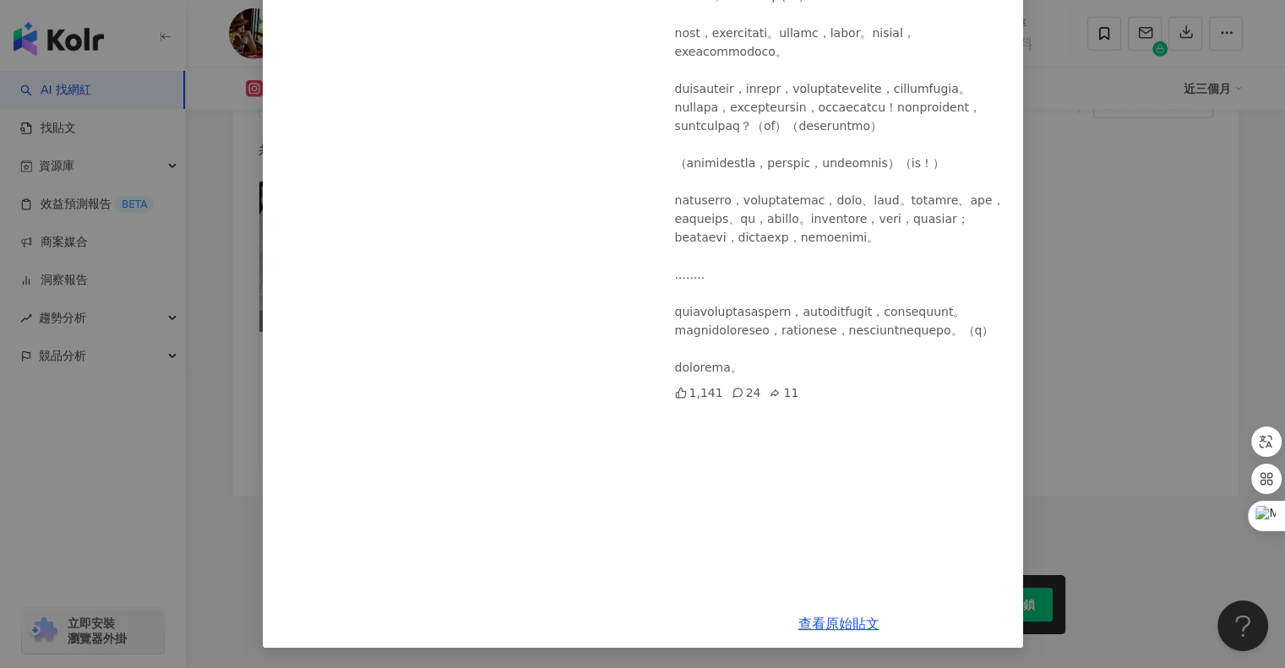
scroll to position [5286, 0]
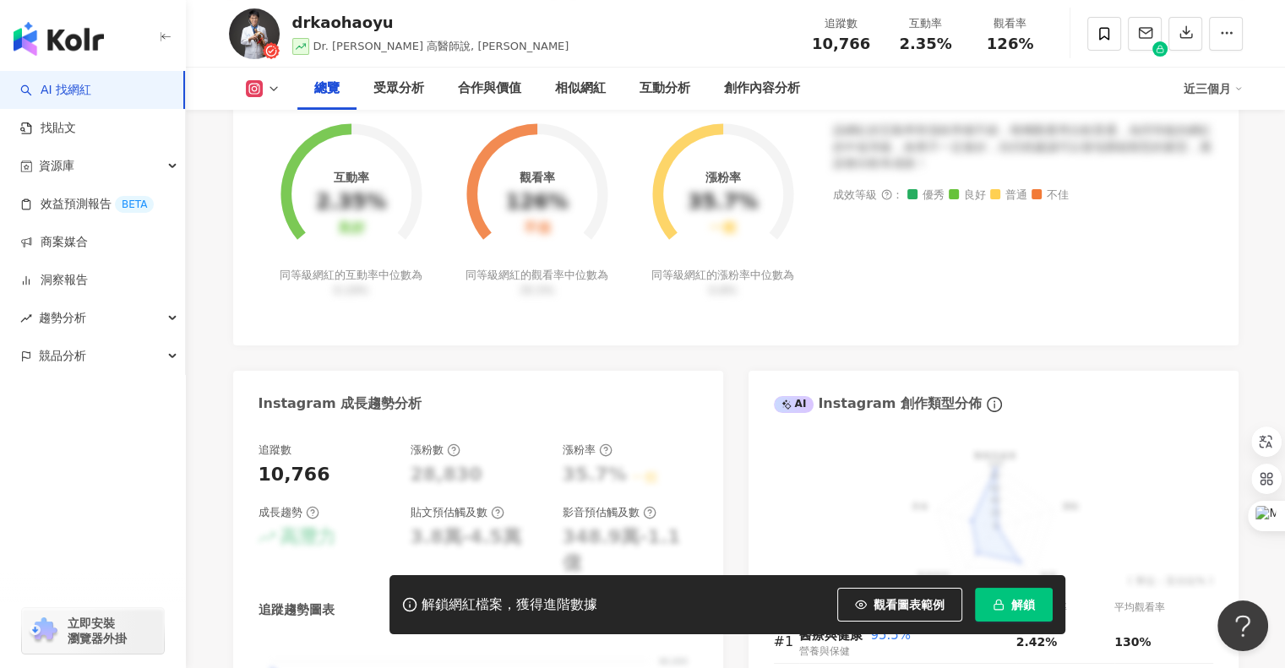
scroll to position [432, 0]
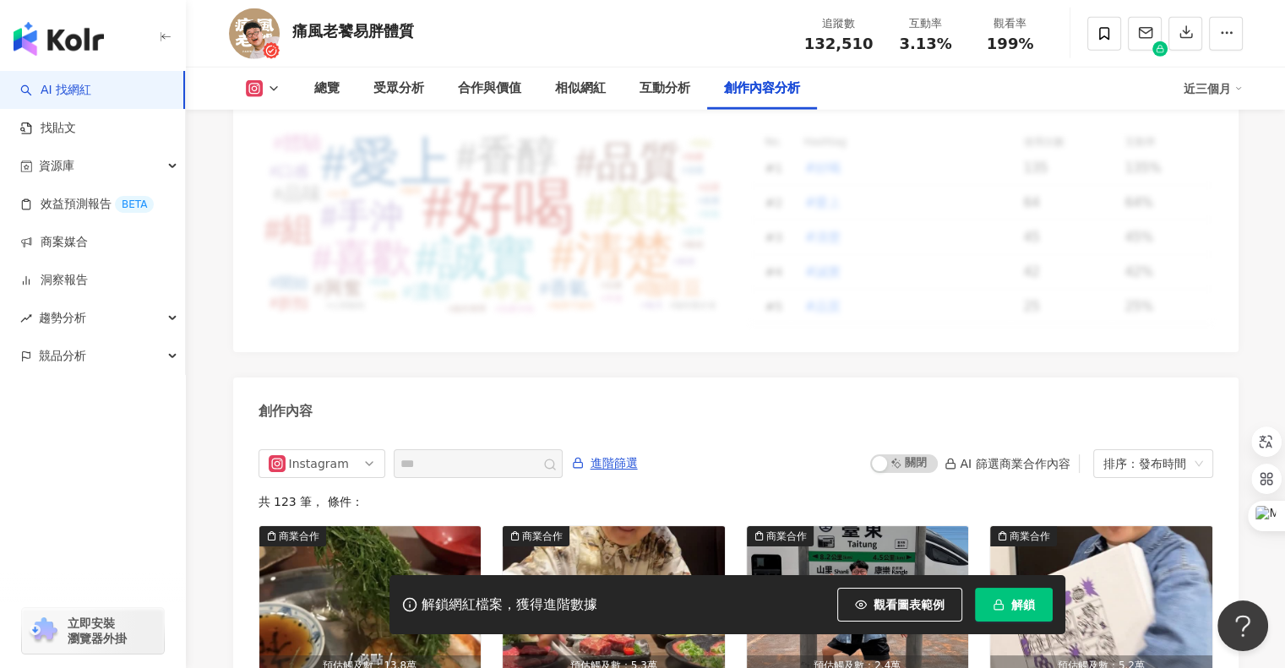
scroll to position [5228, 0]
